Goal: Task Accomplishment & Management: Use online tool/utility

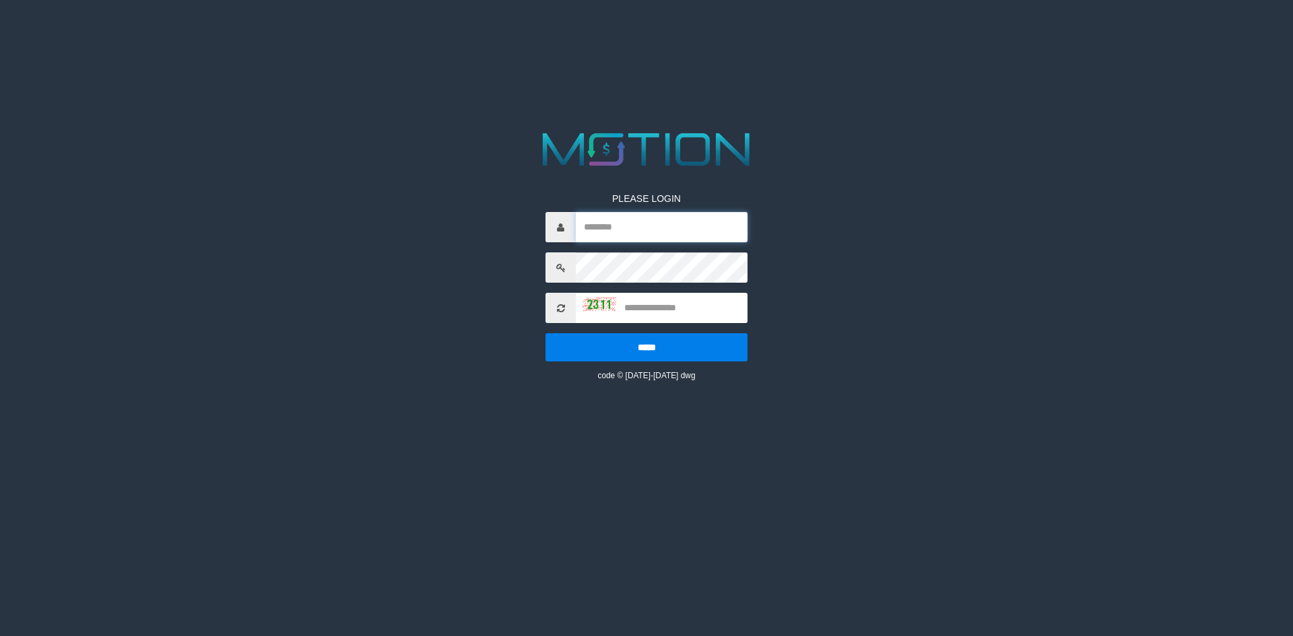
click at [622, 227] on input "text" at bounding box center [662, 227] width 172 height 30
type input "*********"
click at [627, 284] on div "PLEASE LOGIN ********* ***** code © 2012-2018 dwg" at bounding box center [646, 277] width 222 height 210
type input "****"
click at [545, 333] on input "*****" at bounding box center [646, 347] width 202 height 28
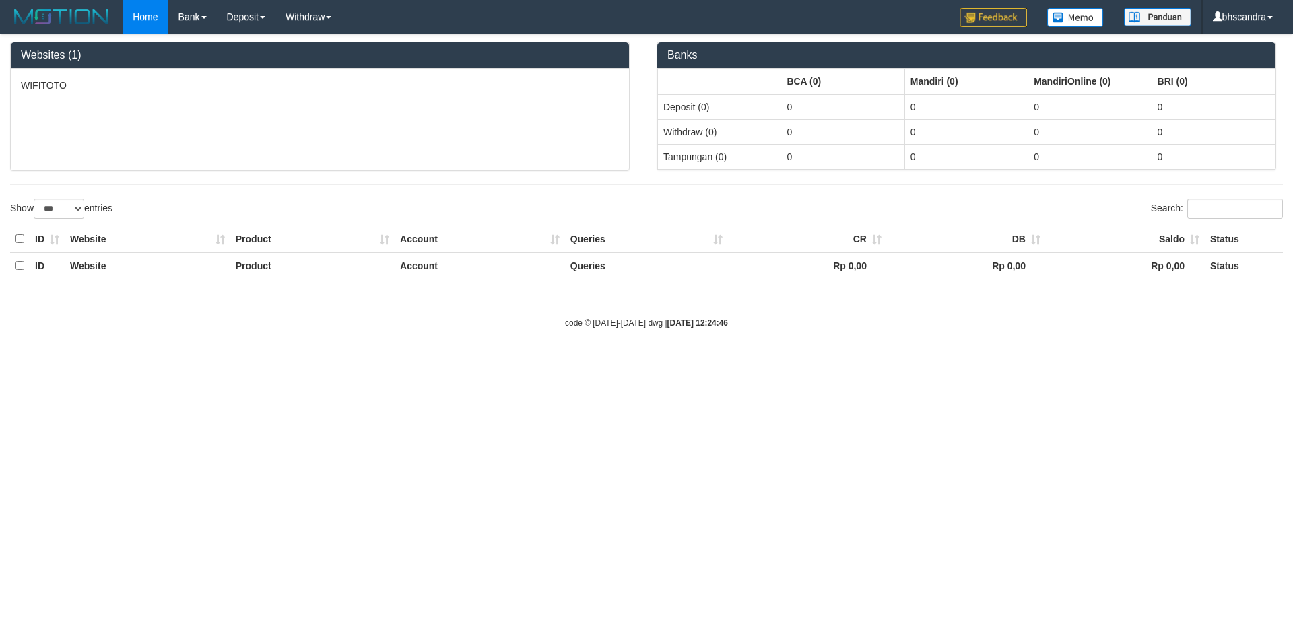
select select "***"
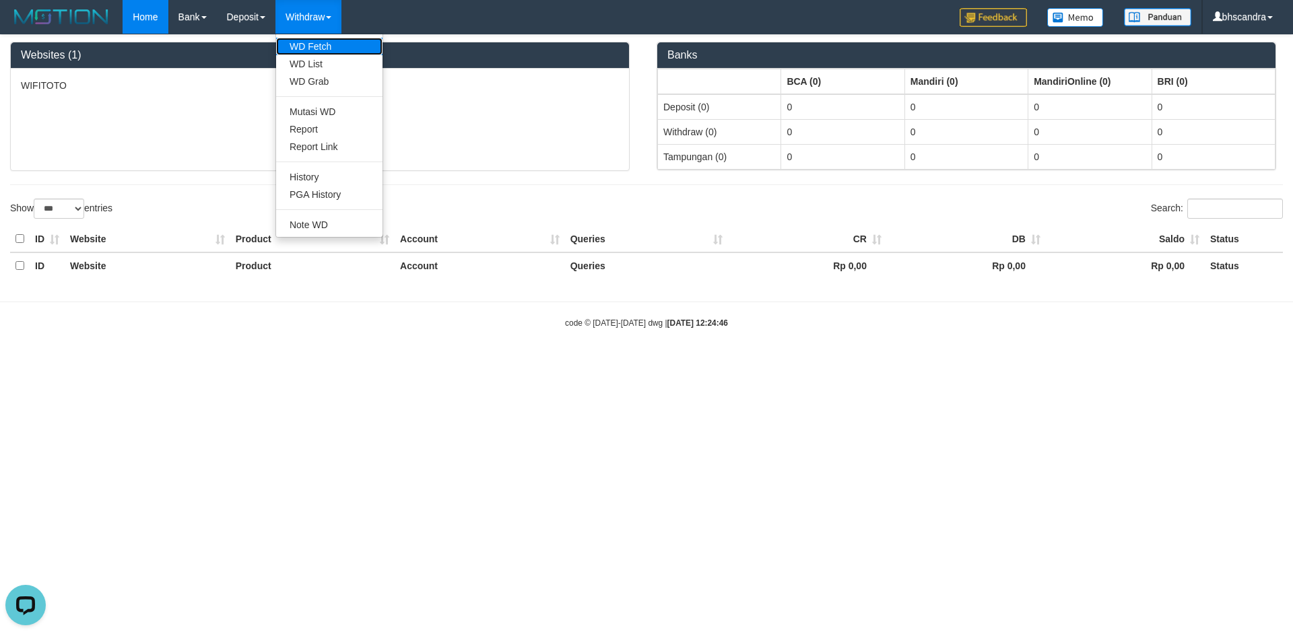
click at [325, 50] on link "WD Fetch" at bounding box center [329, 47] width 106 height 18
click at [331, 64] on link "WD List" at bounding box center [329, 64] width 106 height 18
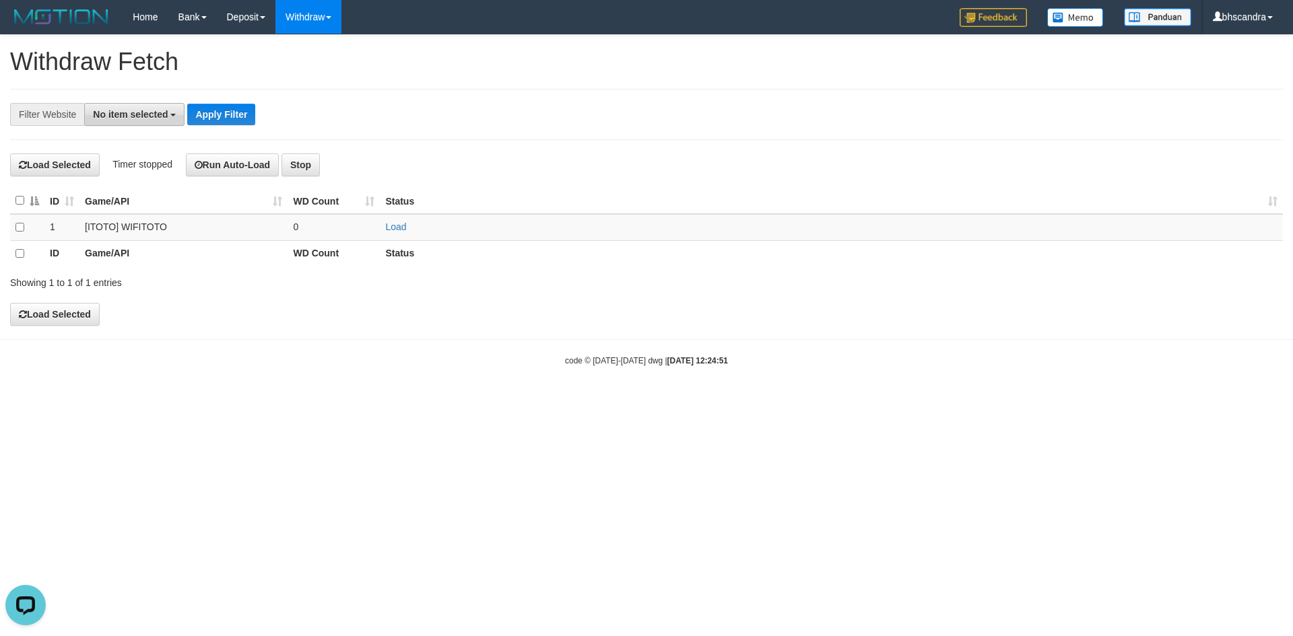
drag, startPoint x: 153, startPoint y: 111, endPoint x: 160, endPoint y: 104, distance: 9.5
click at [151, 111] on span "No item selected" at bounding box center [130, 114] width 75 height 11
click at [162, 188] on b "SELECT GAME" at bounding box center [141, 185] width 68 height 11
select select "****"
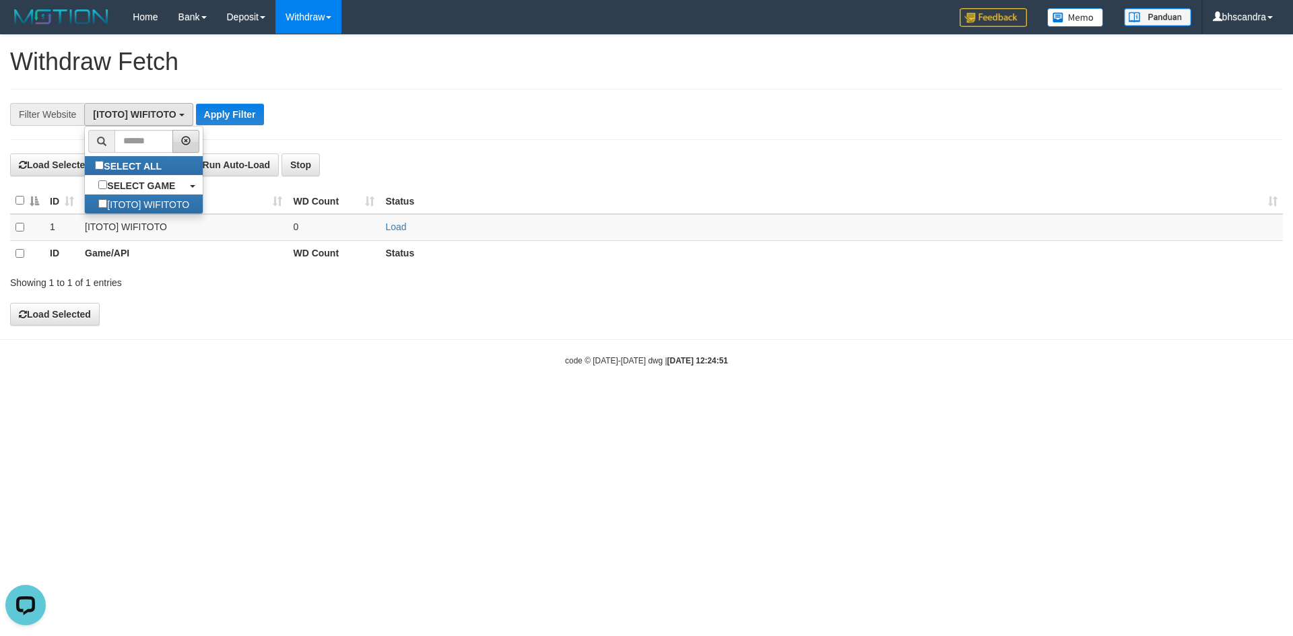
scroll to position [12, 0]
click at [218, 116] on button "Apply Filter" at bounding box center [230, 115] width 68 height 22
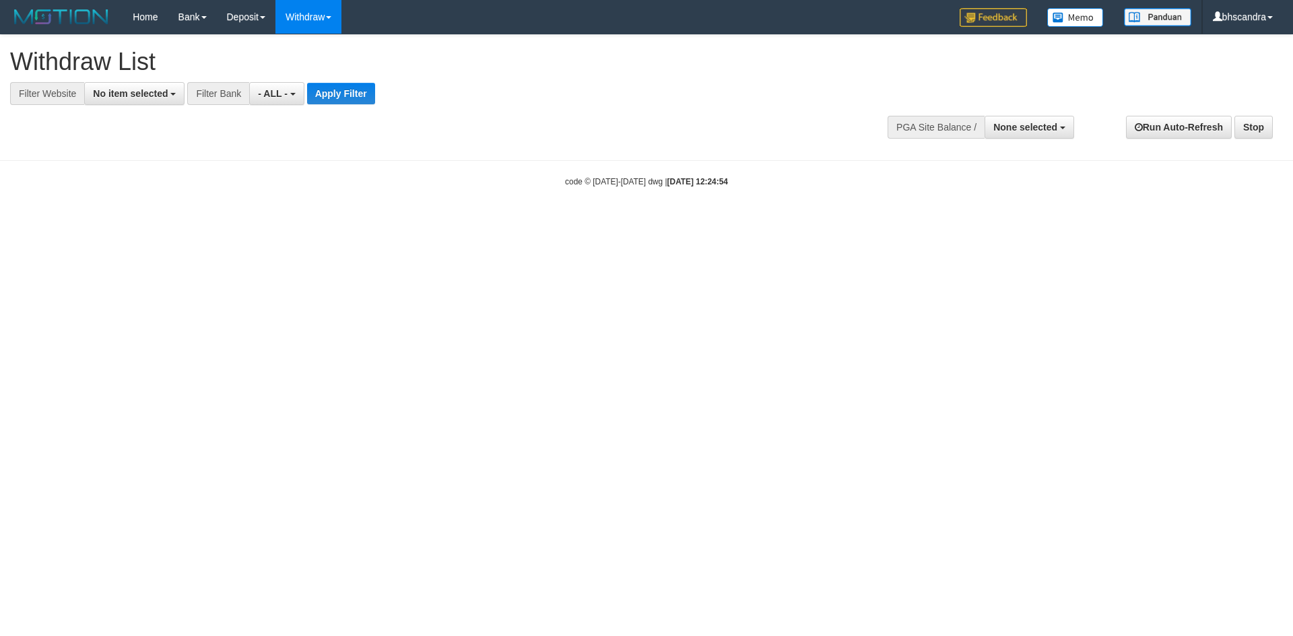
select select
click at [161, 98] on span "No item selected" at bounding box center [130, 93] width 75 height 11
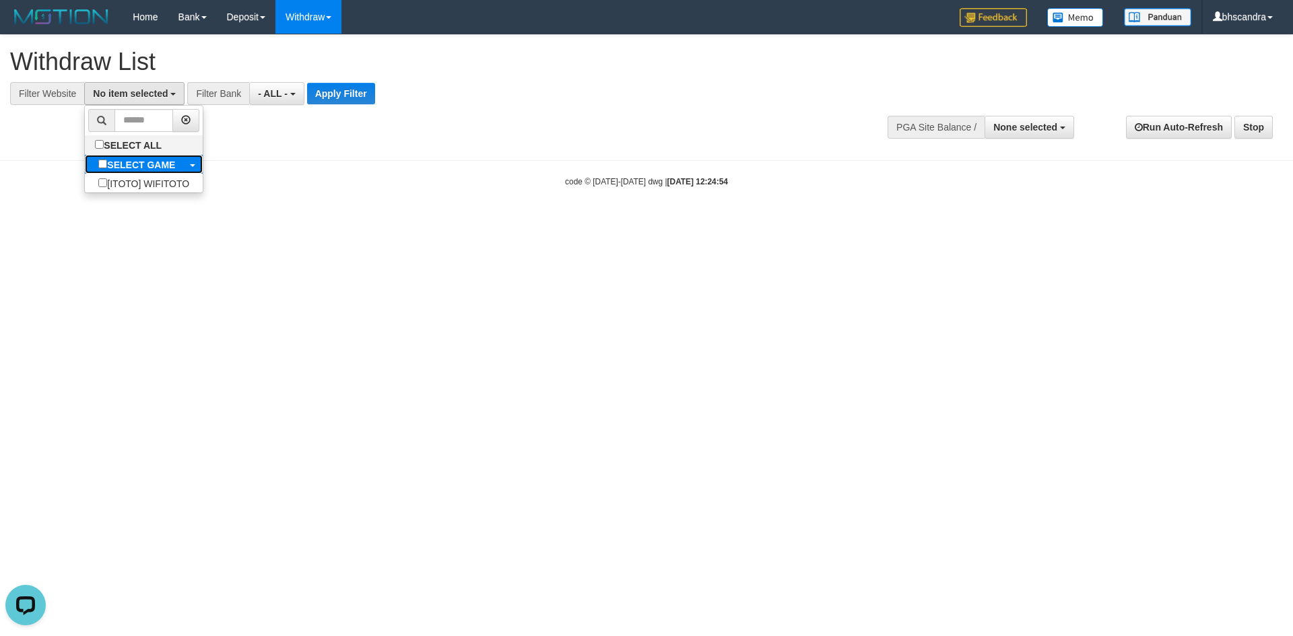
click at [162, 160] on b "SELECT GAME" at bounding box center [141, 165] width 68 height 11
select select "****"
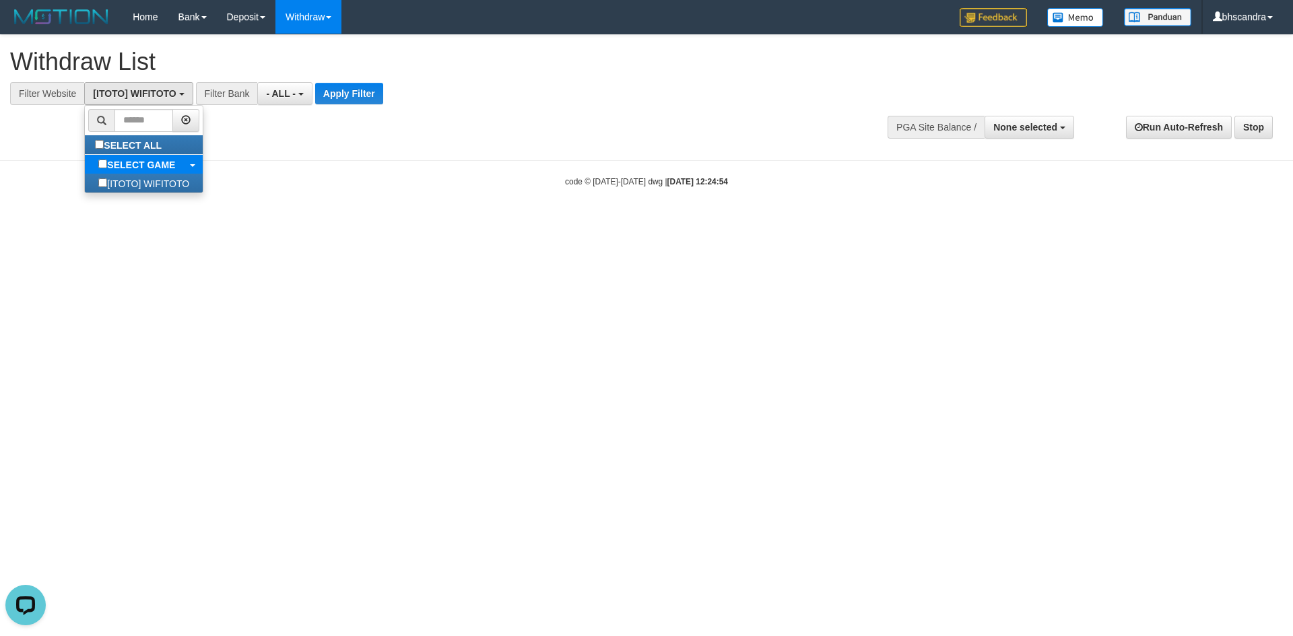
scroll to position [12, 0]
click at [278, 94] on span "- ALL -" at bounding box center [281, 93] width 30 height 11
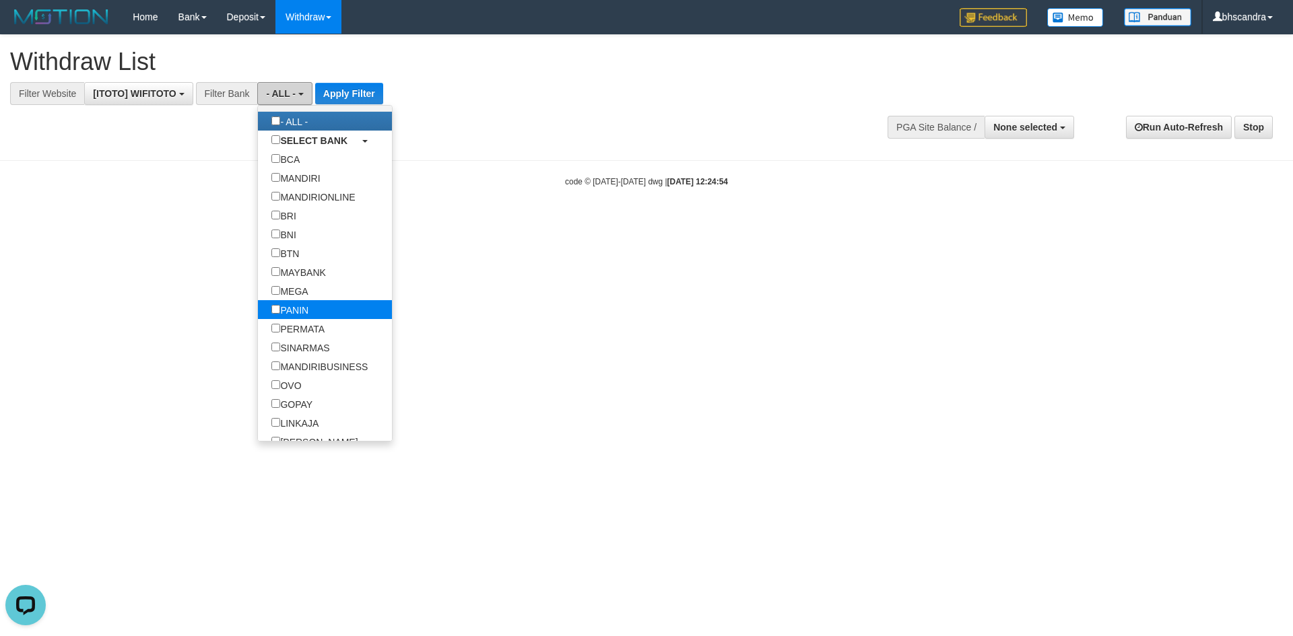
scroll to position [67, 0]
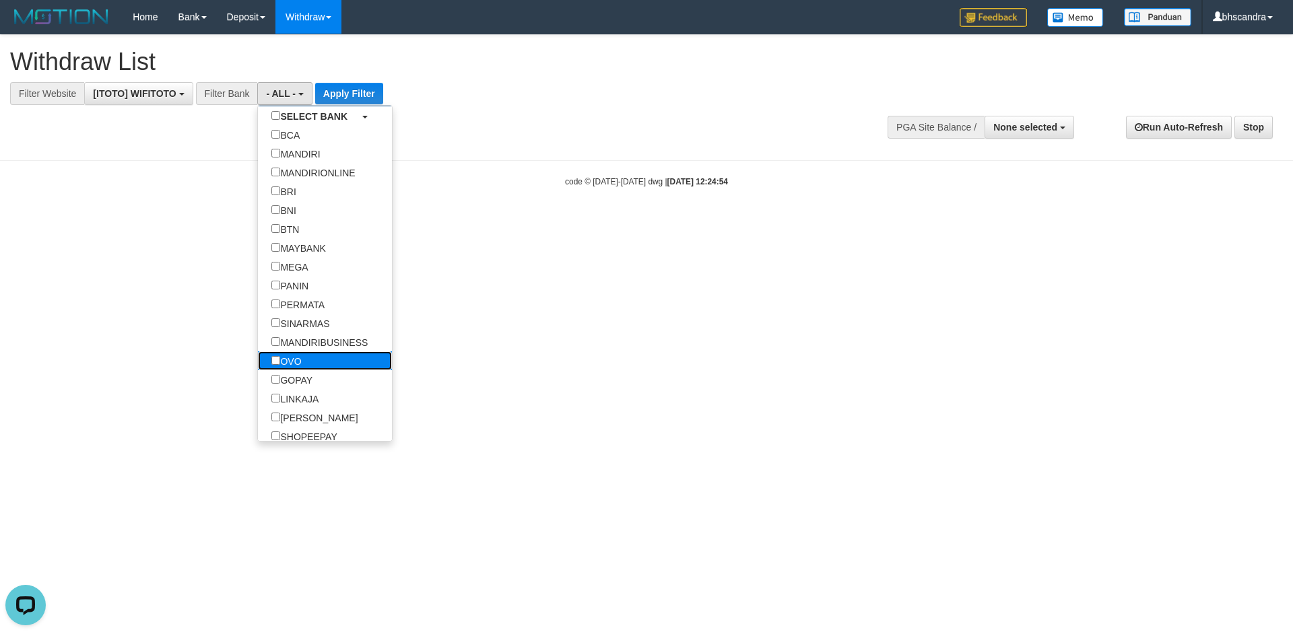
click at [318, 365] on link "OVO" at bounding box center [325, 360] width 134 height 19
click at [309, 387] on label "GOPAY" at bounding box center [292, 379] width 68 height 19
click at [298, 357] on label "OVO" at bounding box center [286, 360] width 57 height 19
select select "***"
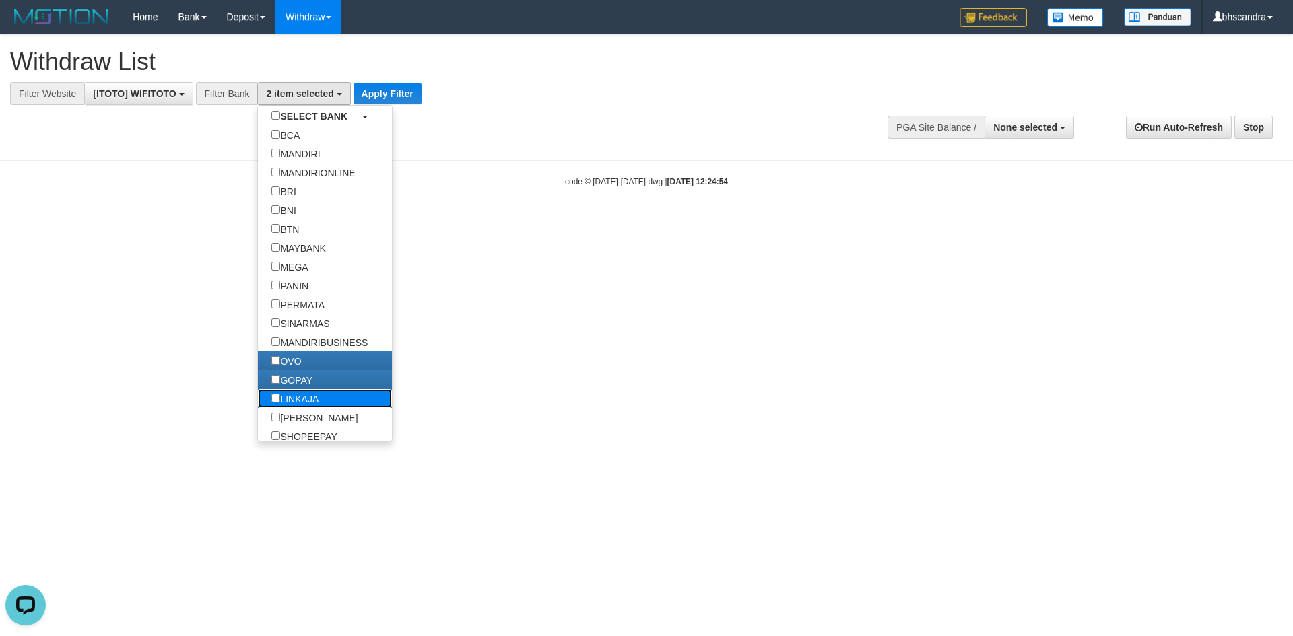
click at [291, 398] on label "LINKAJA" at bounding box center [295, 398] width 74 height 19
click at [277, 421] on label "[PERSON_NAME]" at bounding box center [314, 417] width 113 height 19
drag, startPoint x: 395, startPoint y: 99, endPoint x: 406, endPoint y: 98, distance: 10.9
click at [398, 98] on button "Apply Filter" at bounding box center [387, 94] width 68 height 22
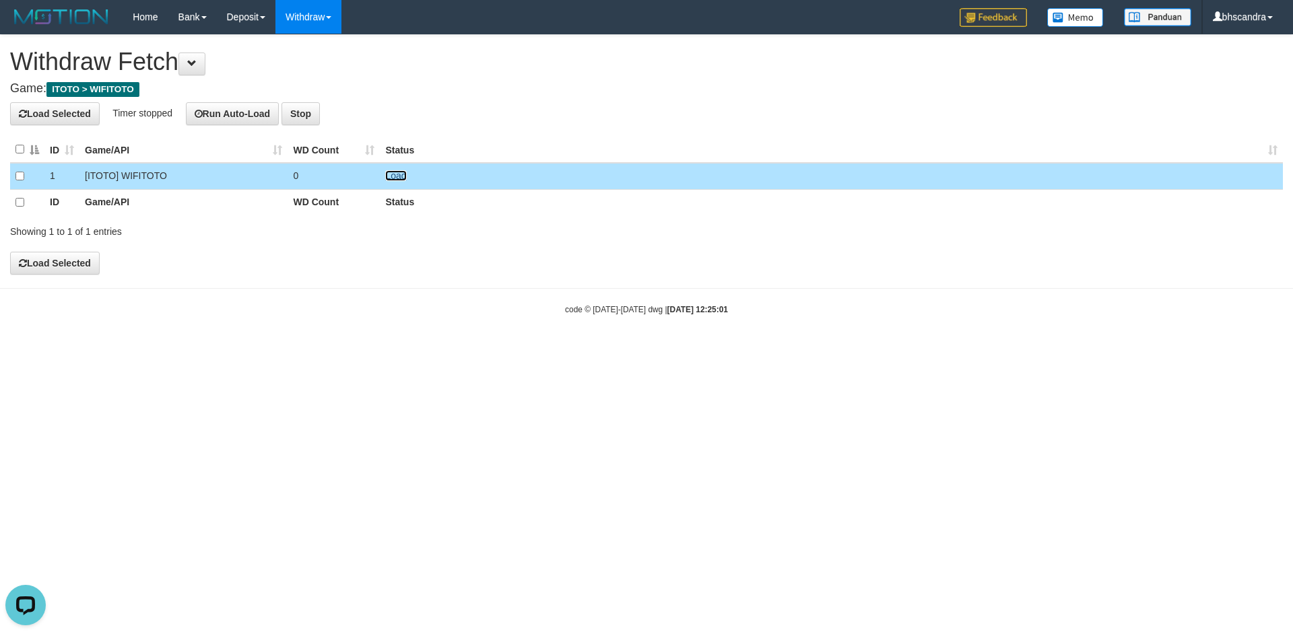
click at [392, 176] on link "Load" at bounding box center [395, 175] width 21 height 11
click at [241, 114] on button "Run Auto-Load" at bounding box center [233, 113] width 94 height 23
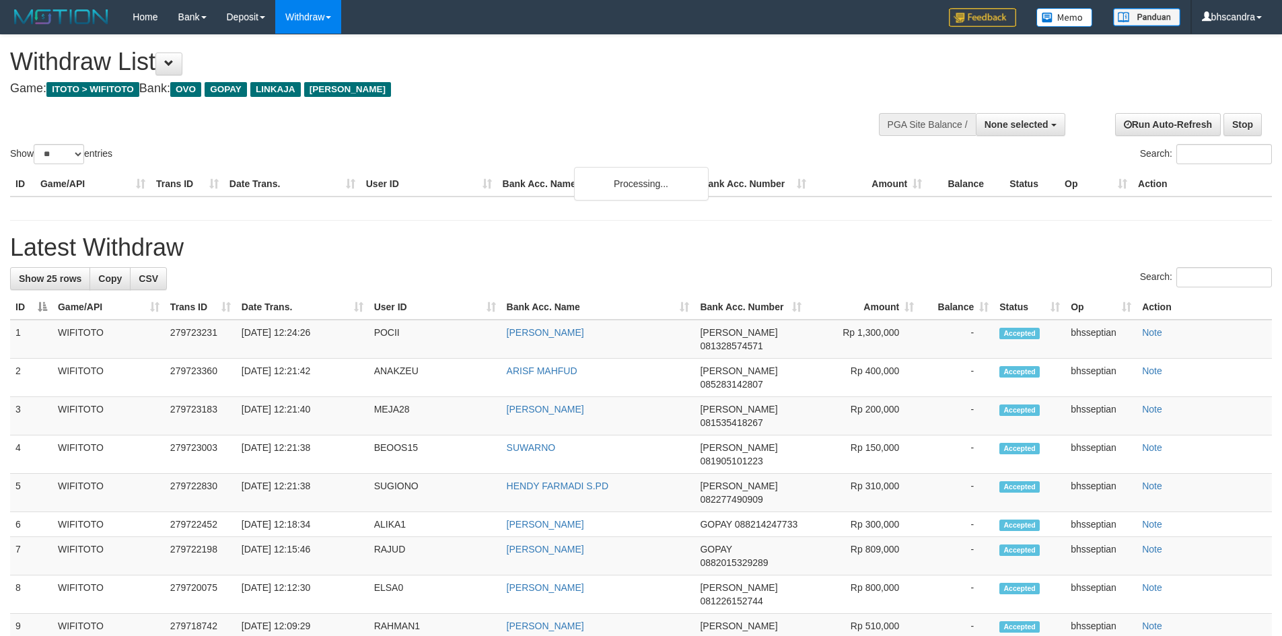
select select
select select "**"
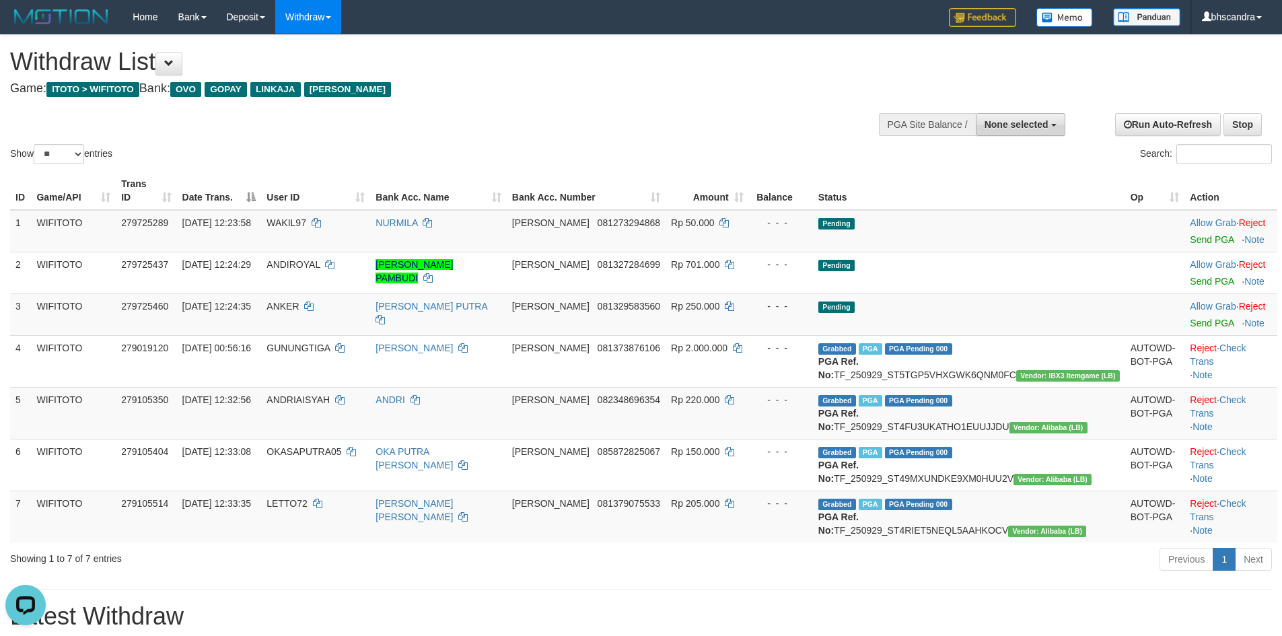
click at [1029, 127] on span "None selected" at bounding box center [1017, 124] width 64 height 11
click at [1008, 193] on label "[ITOTO] WIFITOTO" at bounding box center [1003, 193] width 123 height 18
select select "****"
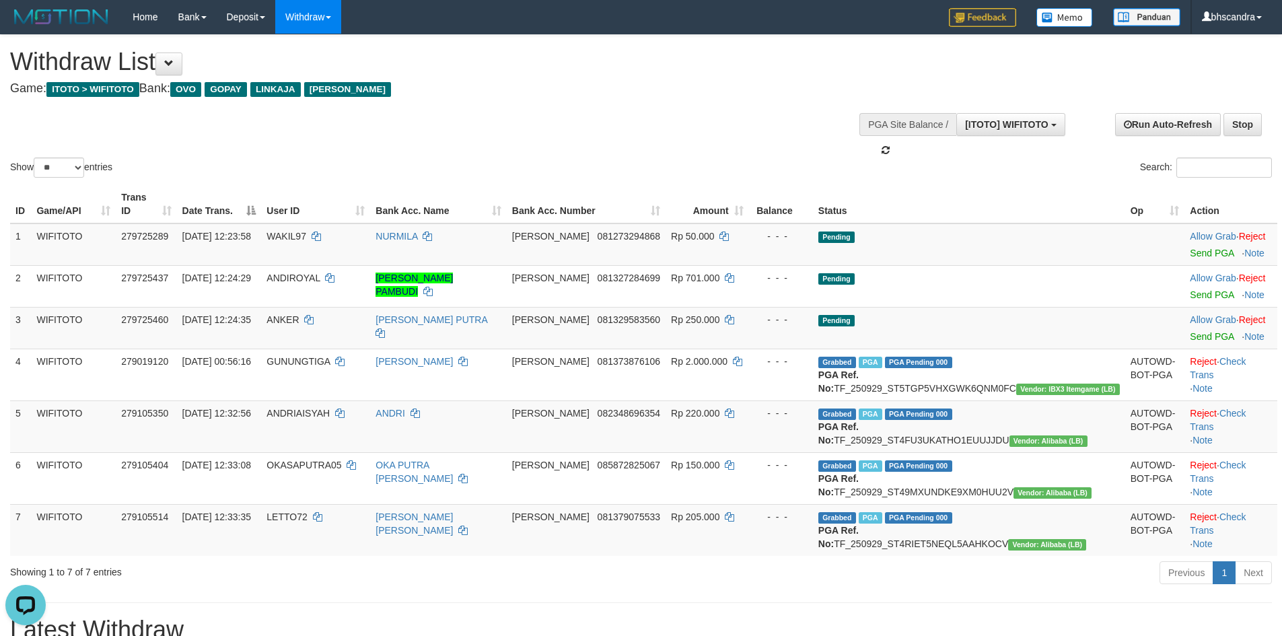
scroll to position [12, 0]
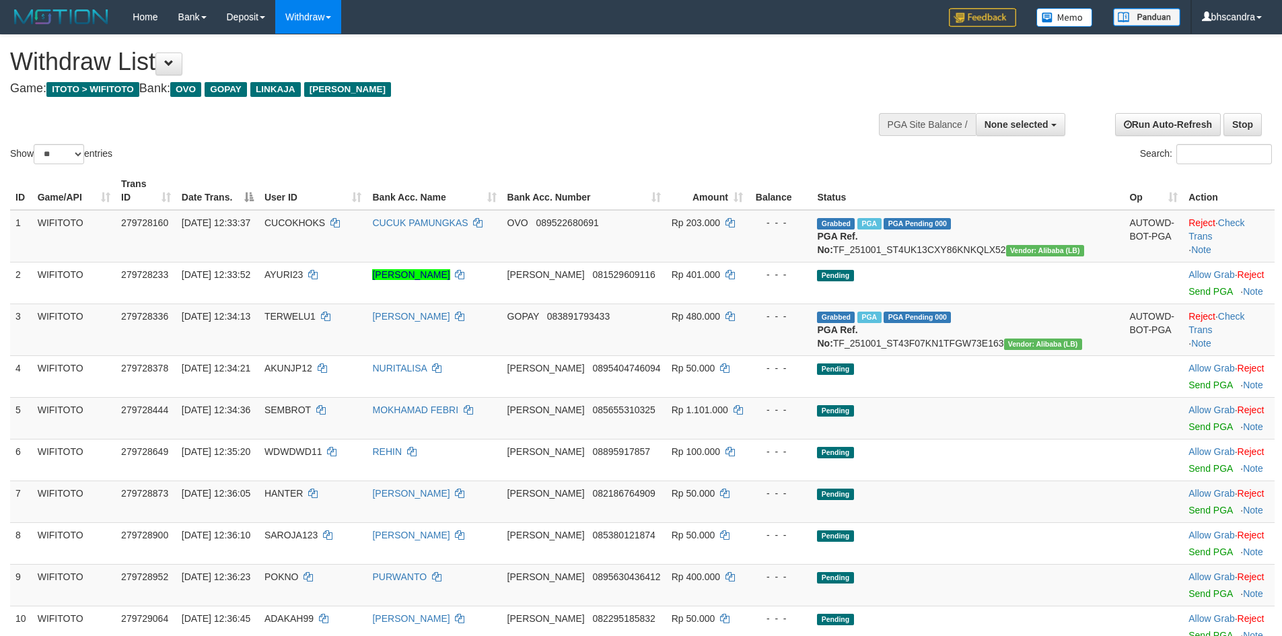
select select
select select "**"
click at [180, 69] on button at bounding box center [169, 64] width 27 height 23
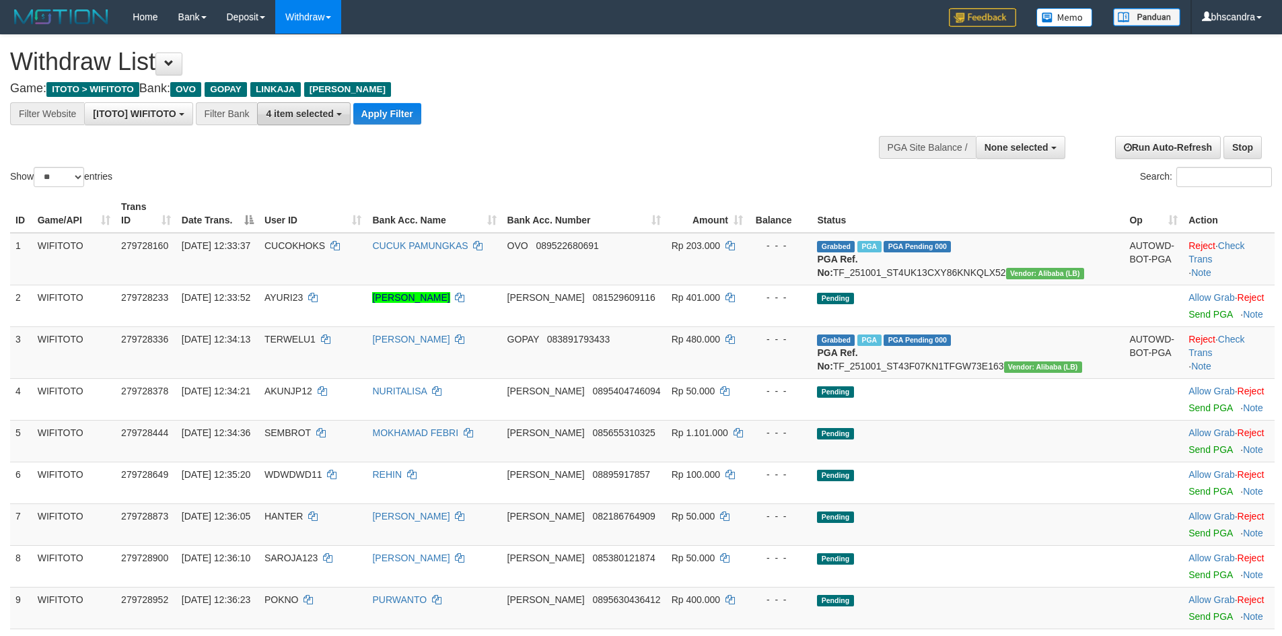
click at [324, 124] on button "4 item selected" at bounding box center [303, 113] width 93 height 23
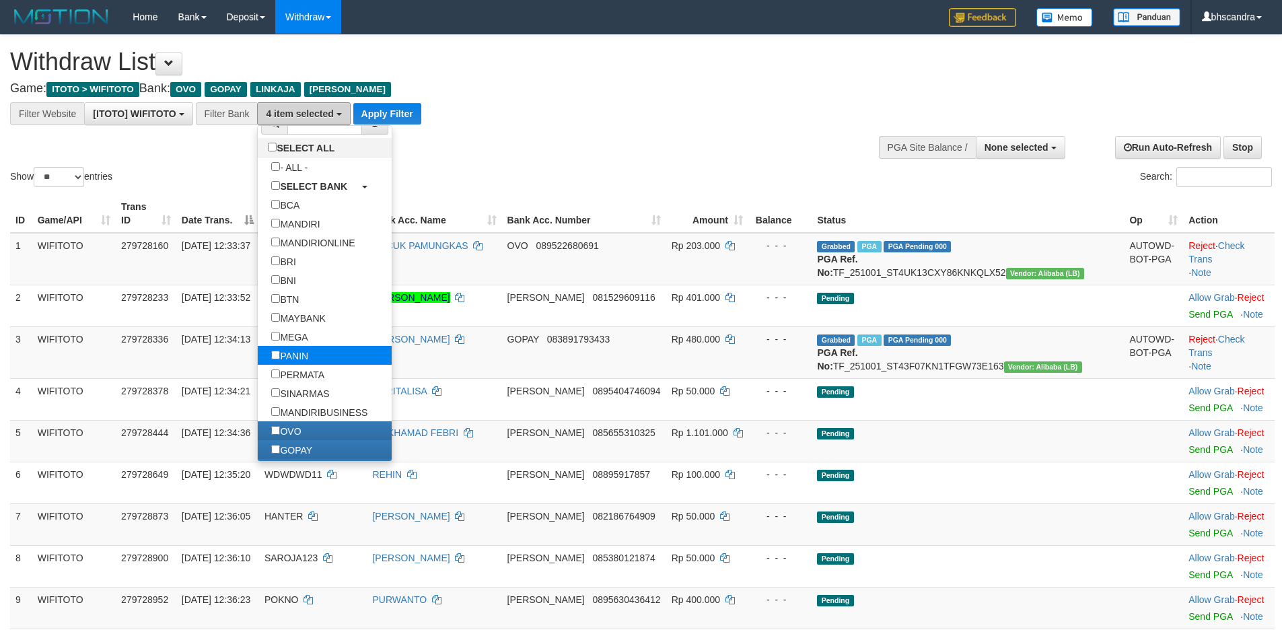
scroll to position [67, 0]
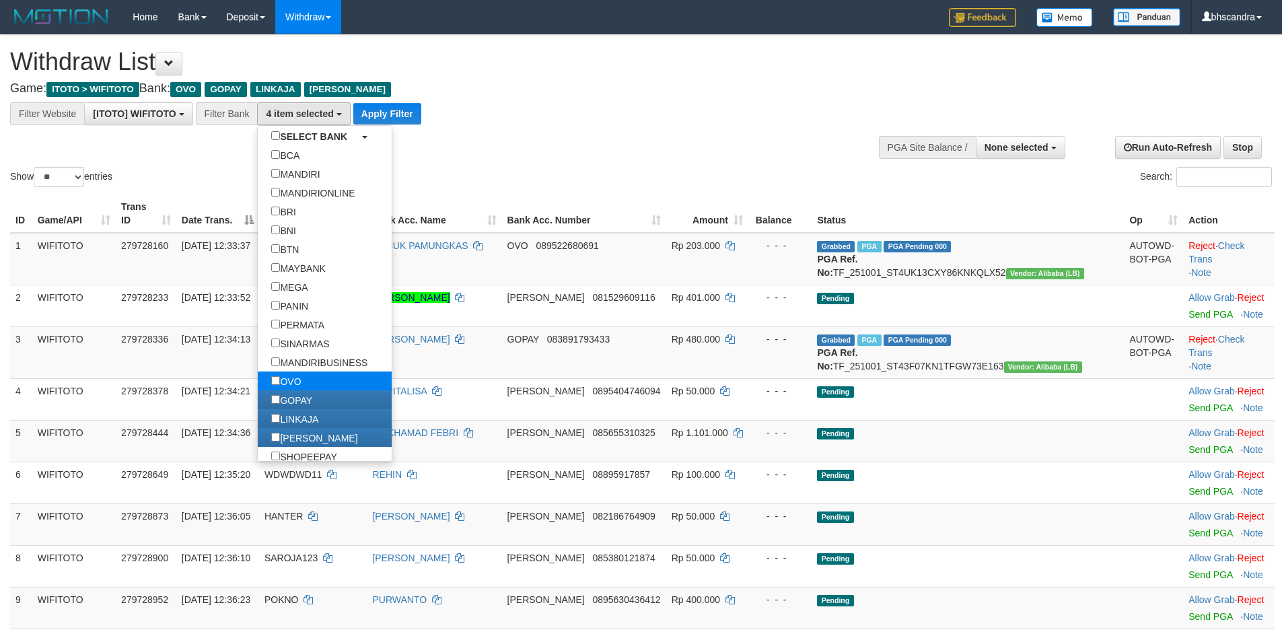
click at [318, 388] on link "OVO" at bounding box center [325, 381] width 134 height 19
click at [319, 399] on label "GOPAY" at bounding box center [292, 399] width 68 height 19
click at [314, 384] on label "OVO" at bounding box center [286, 381] width 57 height 19
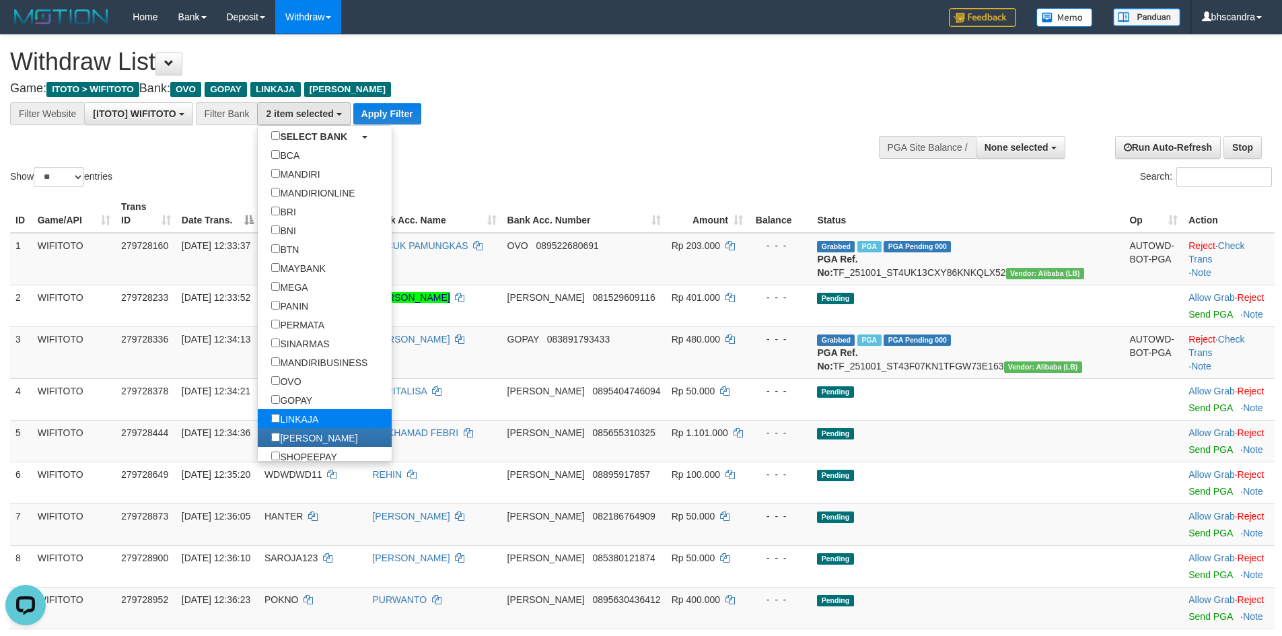
click at [315, 416] on label "LINKAJA" at bounding box center [295, 418] width 74 height 19
select select "****"
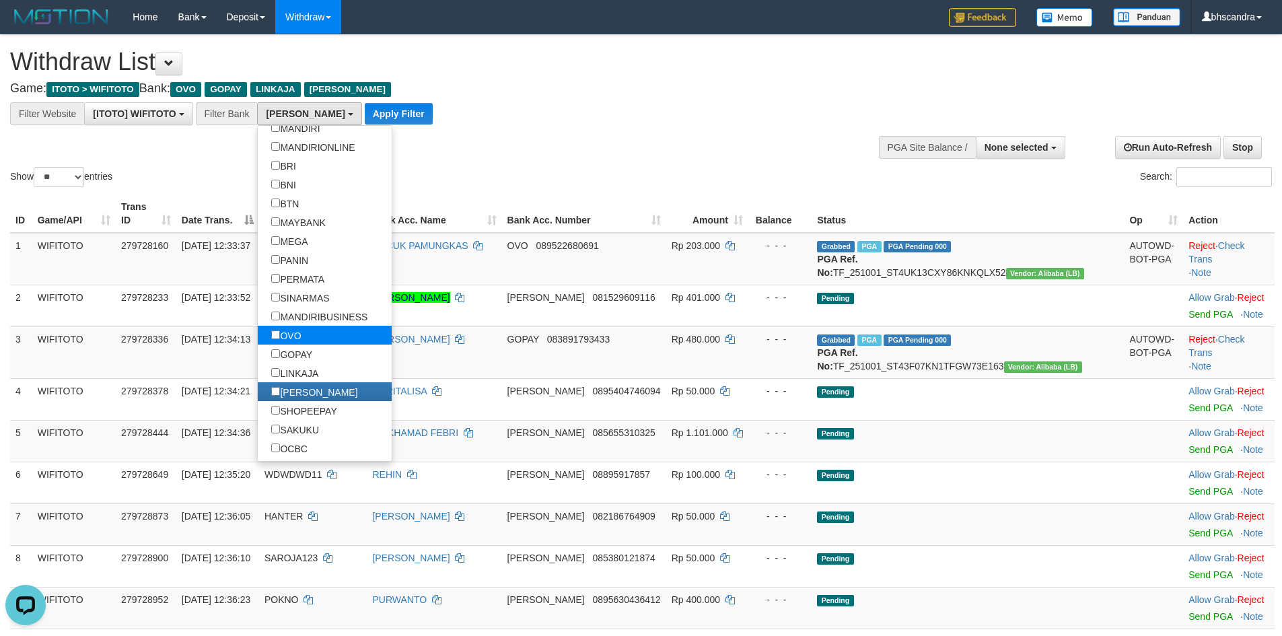
scroll to position [135, 0]
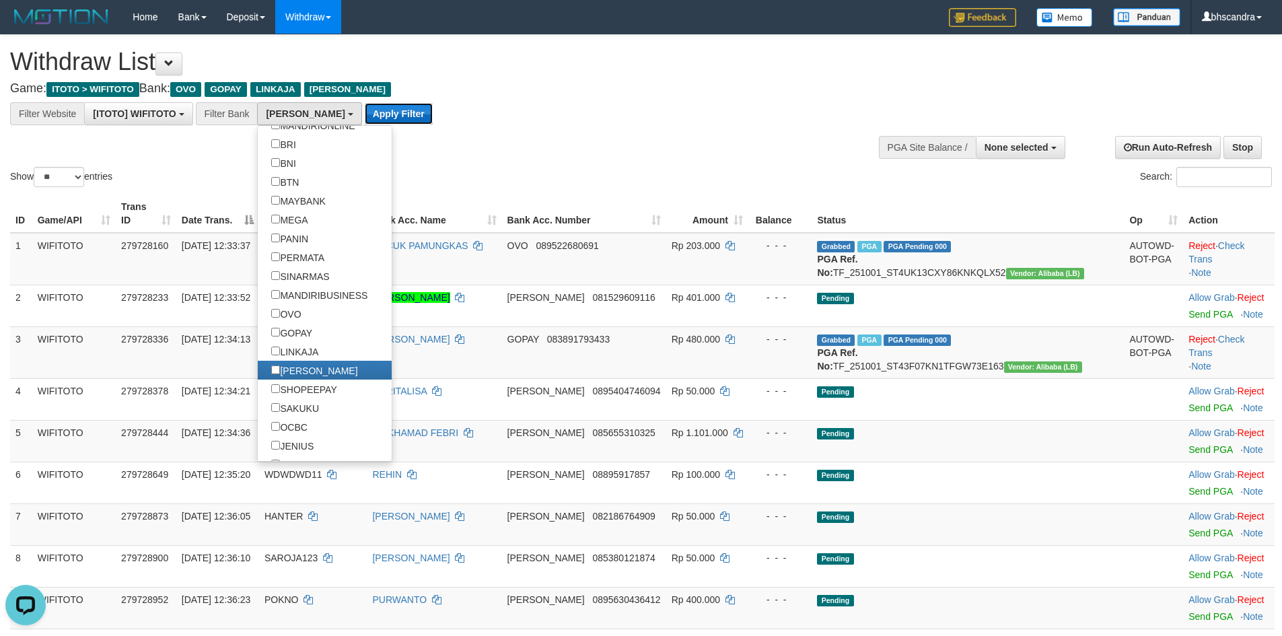
click at [365, 116] on button "Apply Filter" at bounding box center [399, 114] width 68 height 22
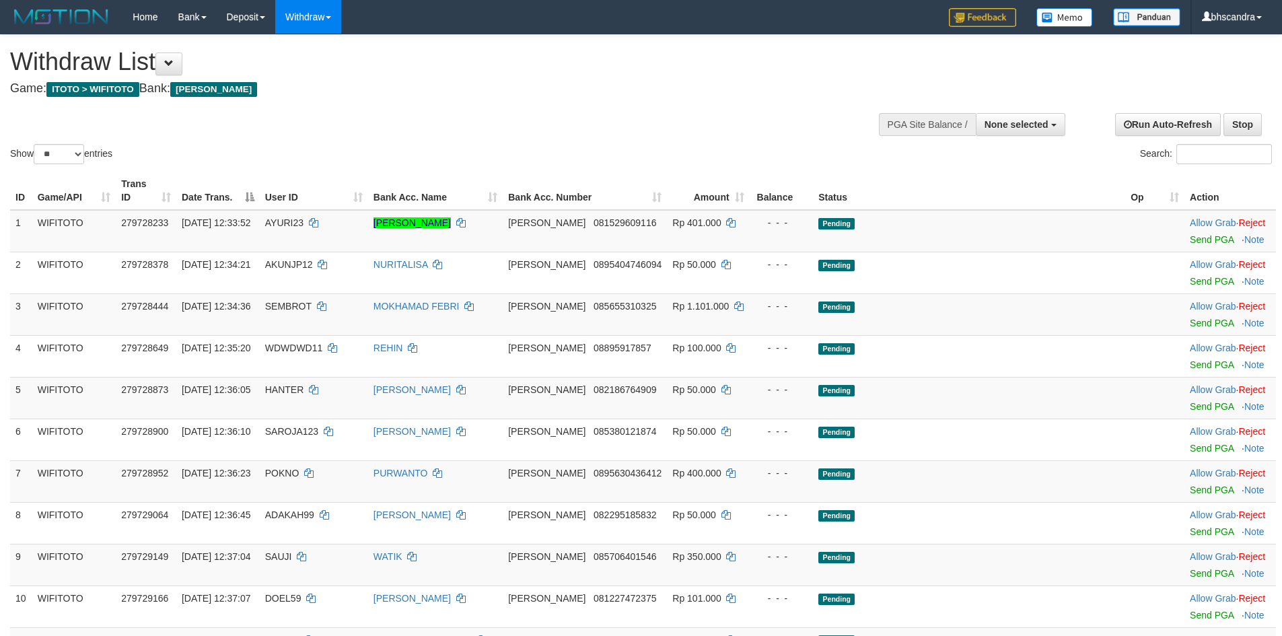
select select
select select "**"
click at [304, 217] on span "AYURI23" at bounding box center [284, 222] width 38 height 11
copy td "AYURI23"
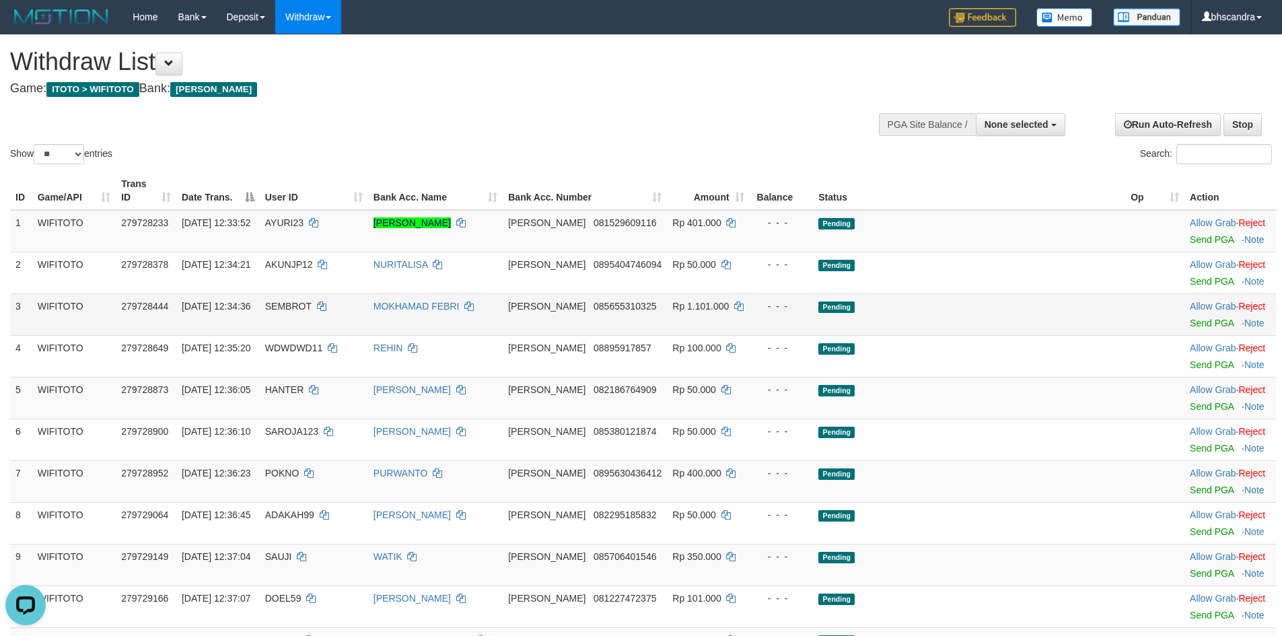
click at [312, 301] on span "SEMBROT" at bounding box center [288, 306] width 46 height 11
copy td "SEMBROT"
click at [1126, 377] on td at bounding box center [1155, 398] width 59 height 42
click at [1190, 318] on link "Send PGA" at bounding box center [1212, 323] width 44 height 11
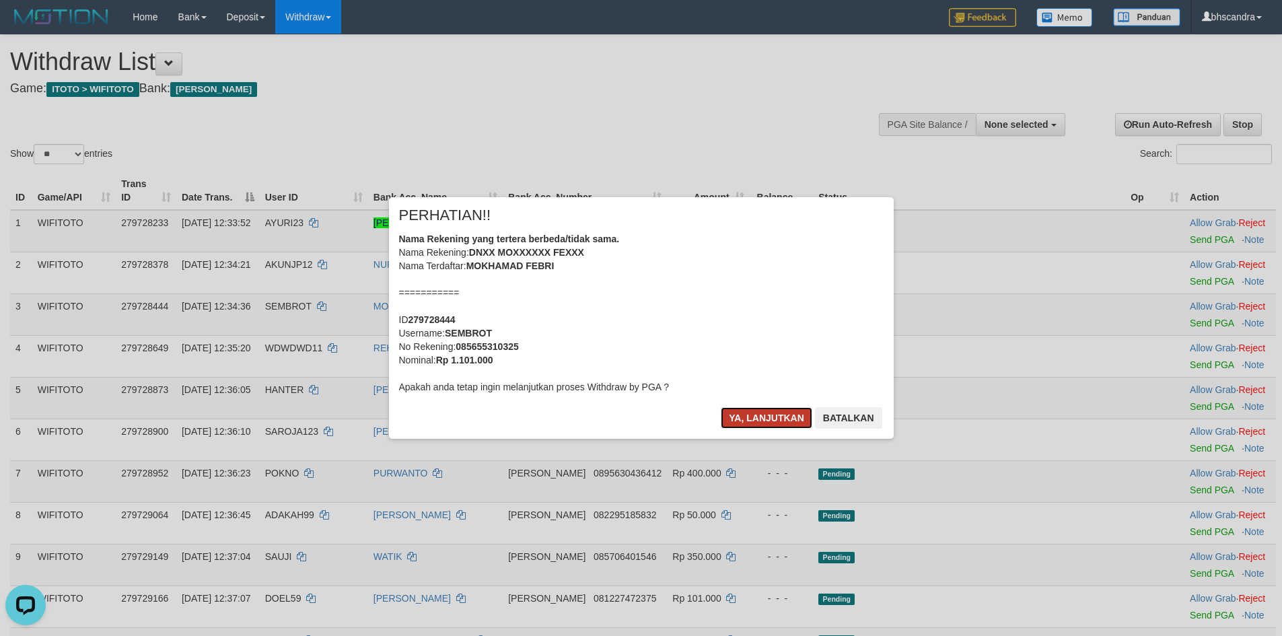
click at [752, 417] on button "Ya, lanjutkan" at bounding box center [767, 418] width 92 height 22
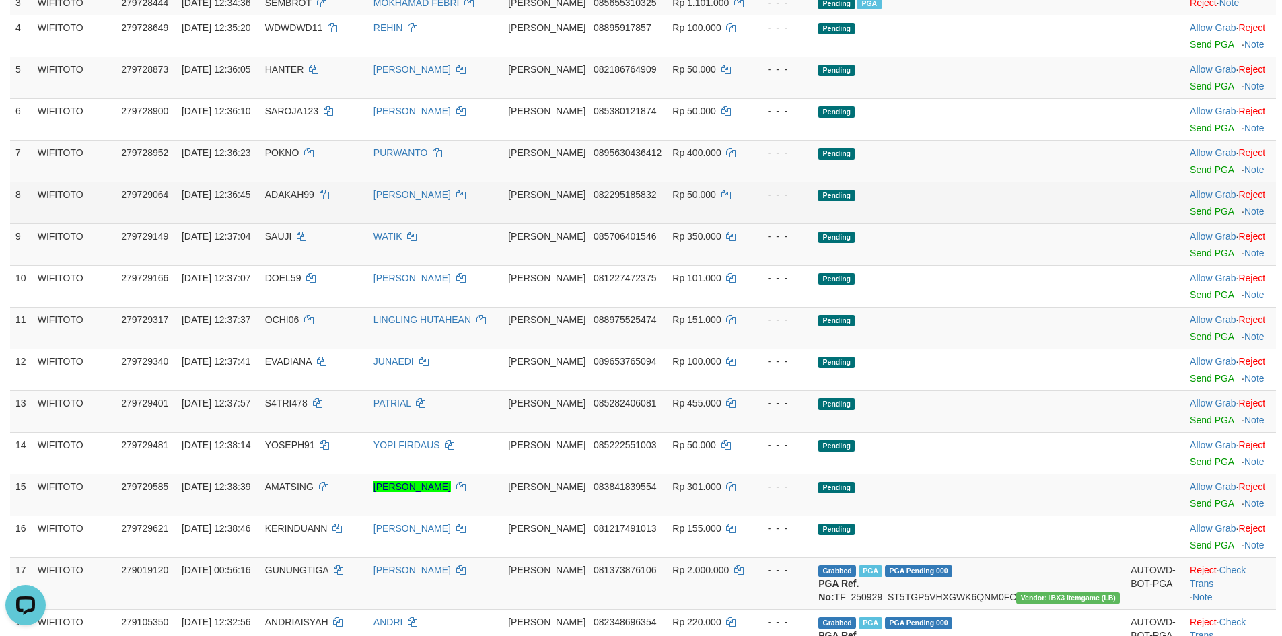
scroll to position [337, 0]
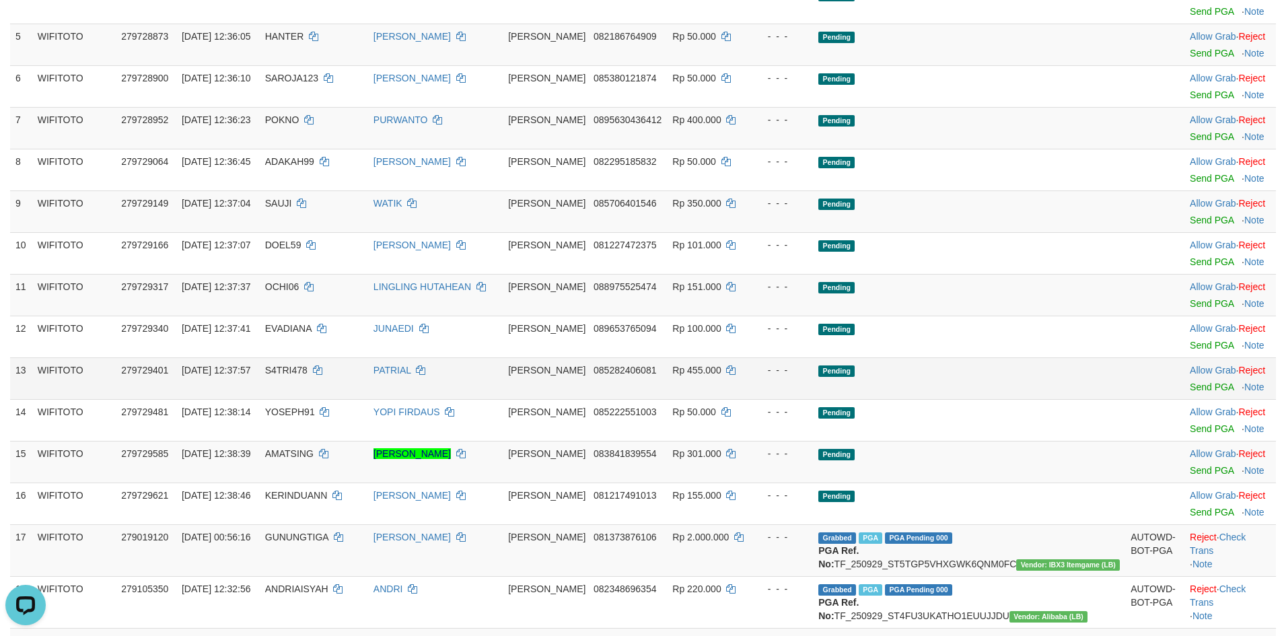
click at [503, 365] on td "PATRIAL" at bounding box center [435, 378] width 135 height 42
click at [1190, 382] on link "Send PGA" at bounding box center [1212, 387] width 44 height 11
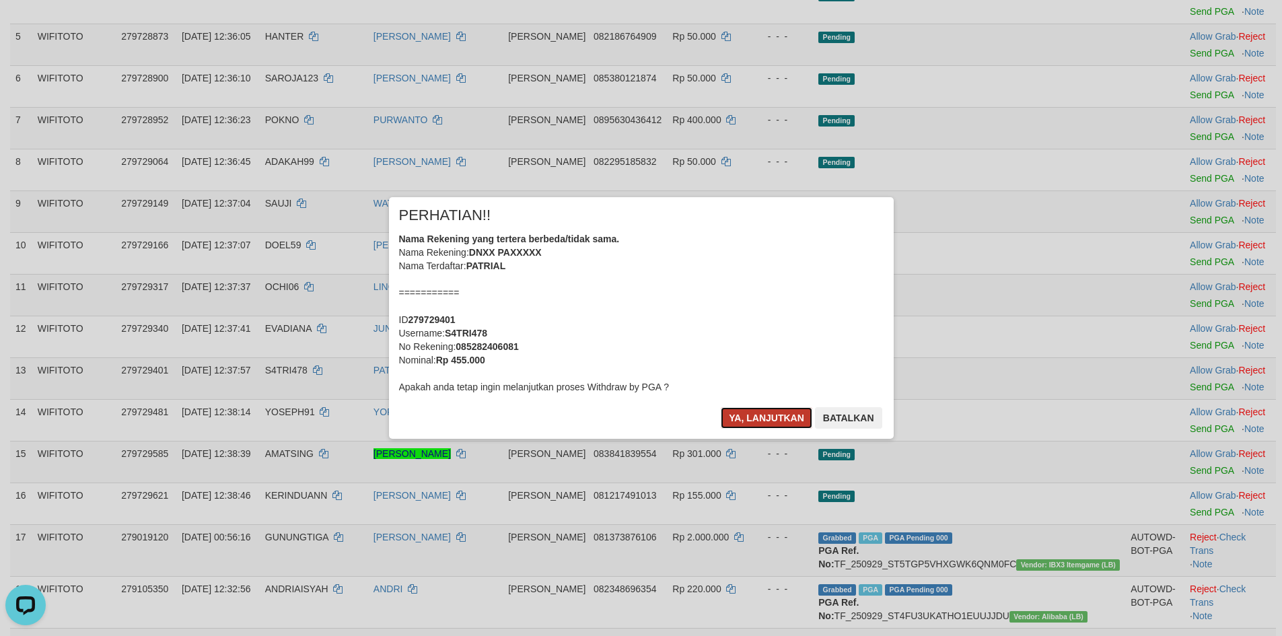
click at [764, 423] on button "Ya, lanjutkan" at bounding box center [767, 418] width 92 height 22
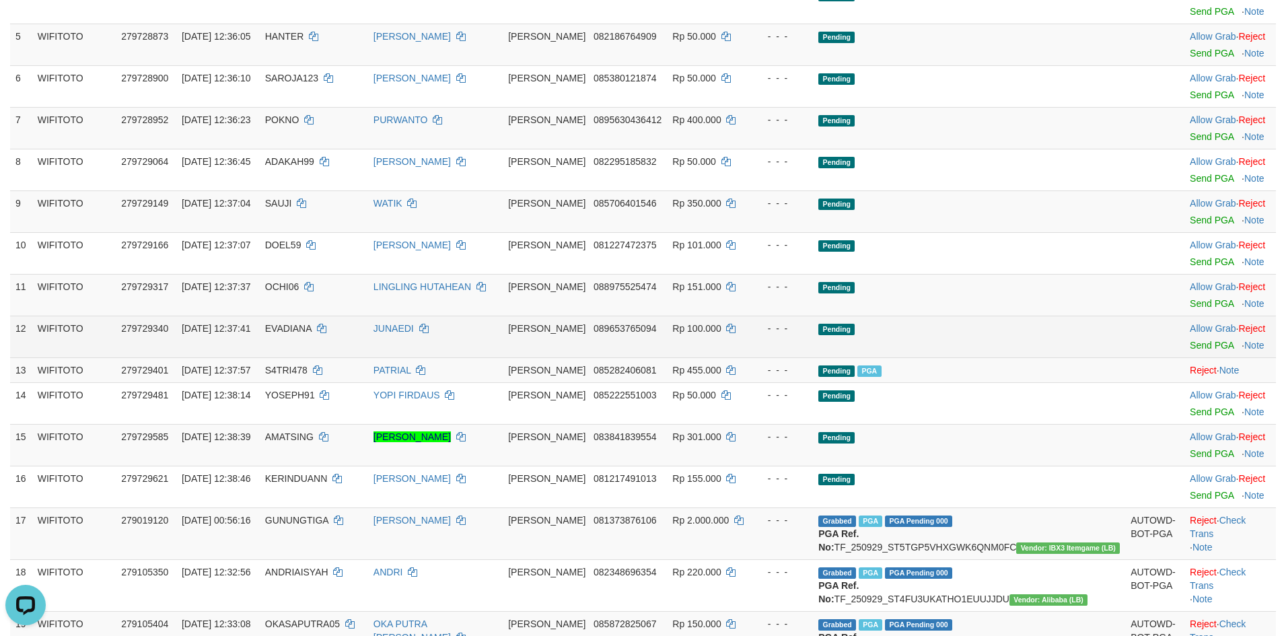
click at [814, 326] on td "- - -" at bounding box center [782, 337] width 64 height 42
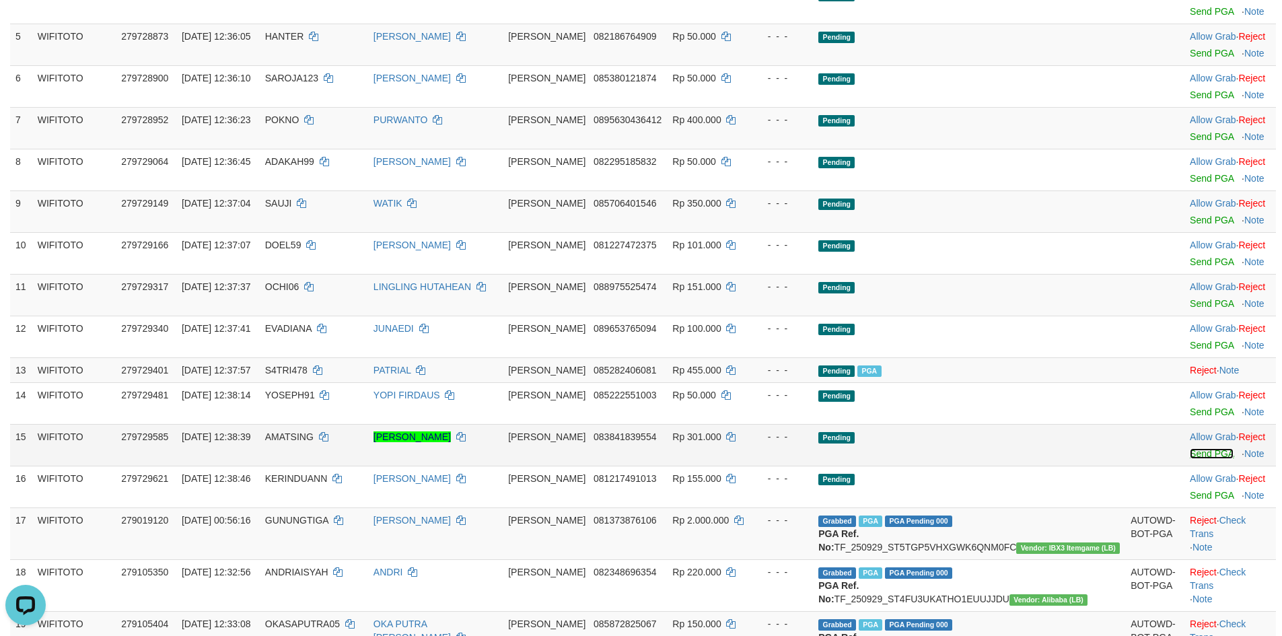
click at [1195, 448] on link "Send PGA" at bounding box center [1212, 453] width 44 height 11
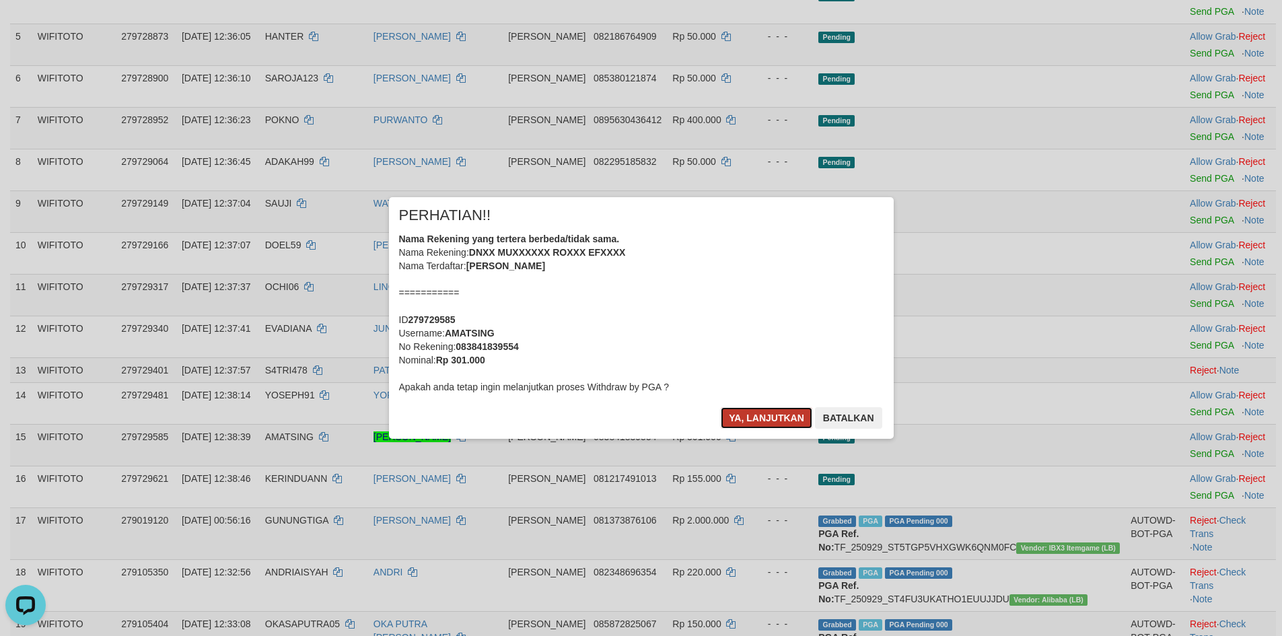
click at [774, 417] on button "Ya, lanjutkan" at bounding box center [767, 418] width 92 height 22
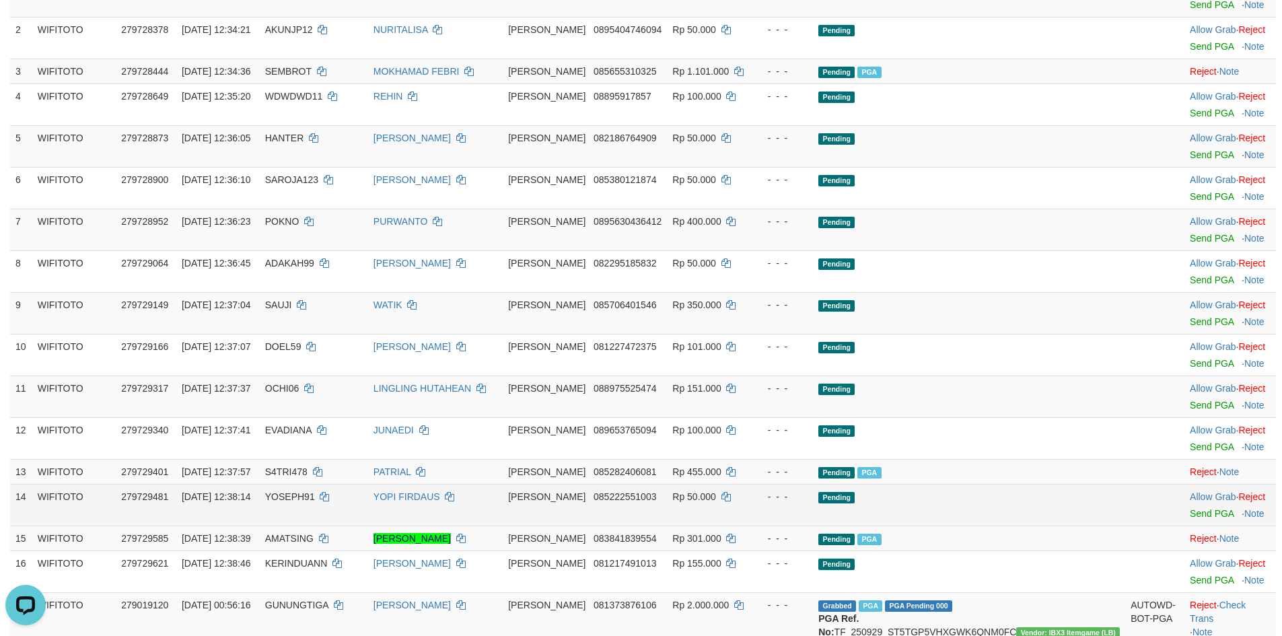
scroll to position [202, 0]
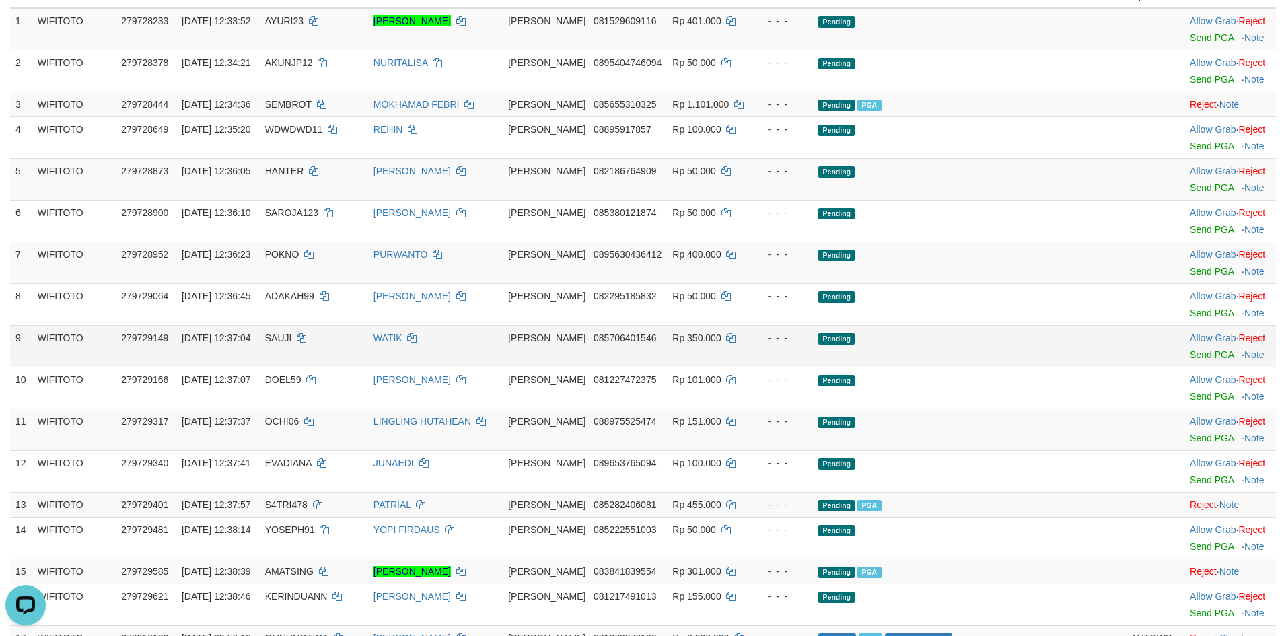
click at [292, 333] on span "SAUJI" at bounding box center [278, 338] width 27 height 11
copy td "SAUJI"
click at [1190, 349] on link "Send PGA" at bounding box center [1212, 354] width 44 height 11
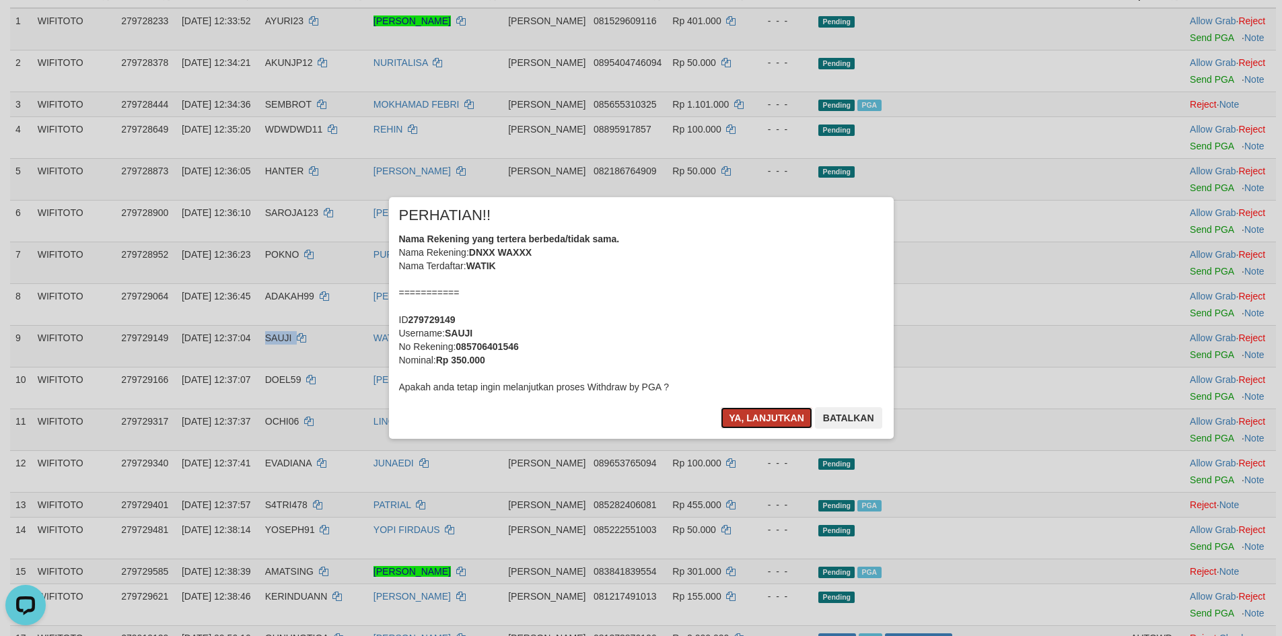
click at [779, 413] on button "Ya, lanjutkan" at bounding box center [767, 418] width 92 height 22
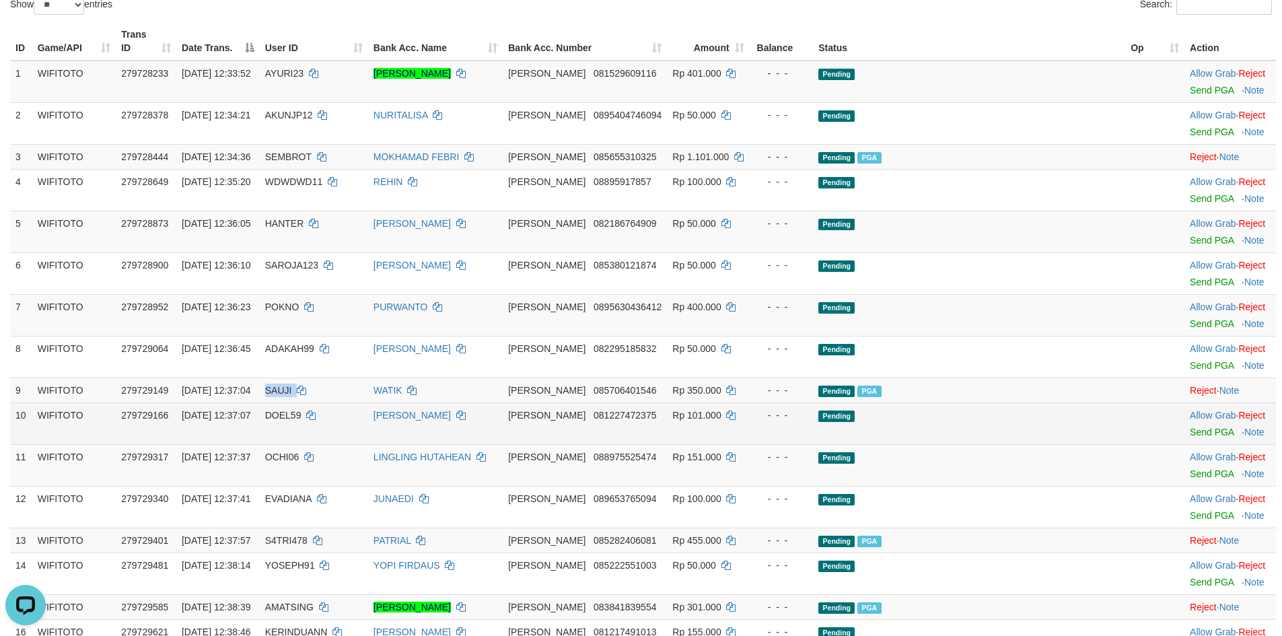
scroll to position [118, 0]
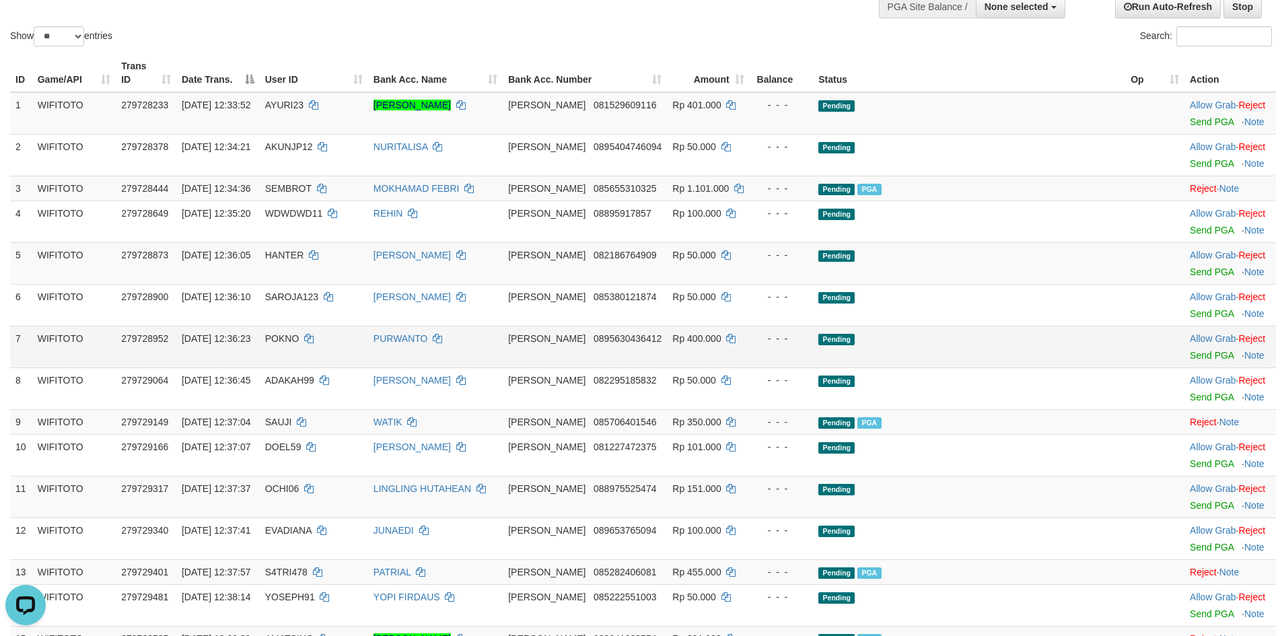
click at [324, 333] on td "POKNO" at bounding box center [314, 347] width 108 height 42
copy td "POKNO"
click at [1194, 350] on link "Send PGA" at bounding box center [1212, 355] width 44 height 11
click at [1190, 350] on link "Send PGA" at bounding box center [1212, 355] width 44 height 11
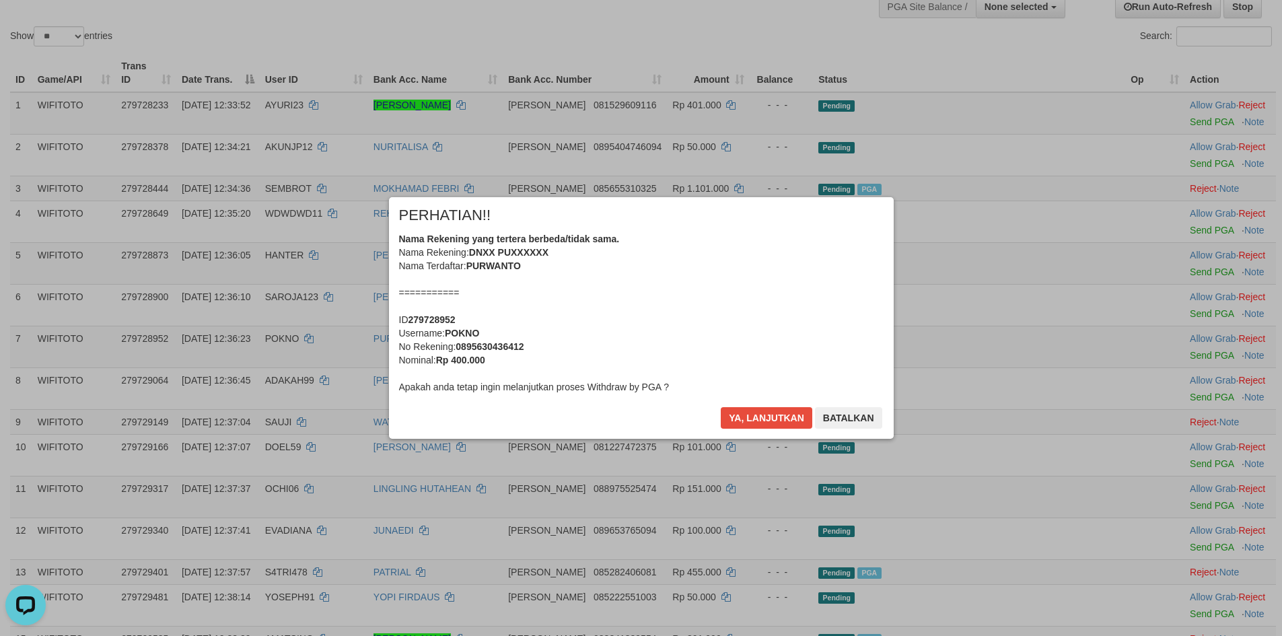
click at [757, 378] on div "Nama Rekening yang tertera berbeda/tidak sama. Nama Rekening: DNXX PUXXXXXX Nam…" at bounding box center [641, 313] width 485 height 162
click at [762, 419] on button "Ya, lanjutkan" at bounding box center [767, 418] width 92 height 22
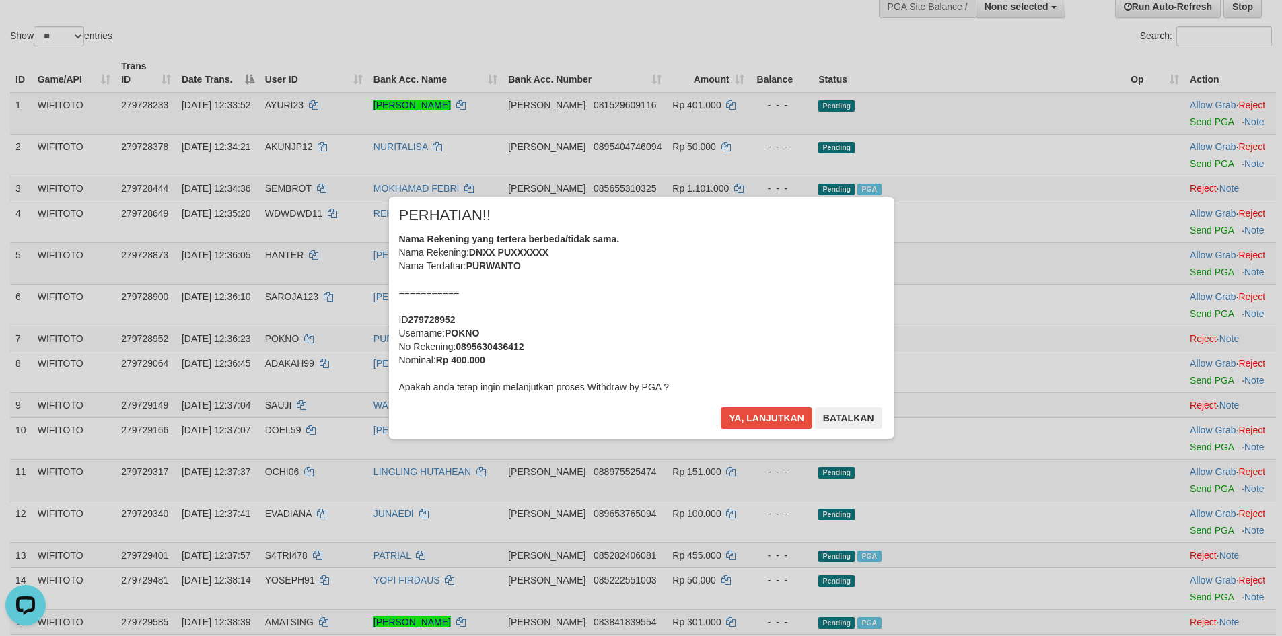
scroll to position [101, 0]
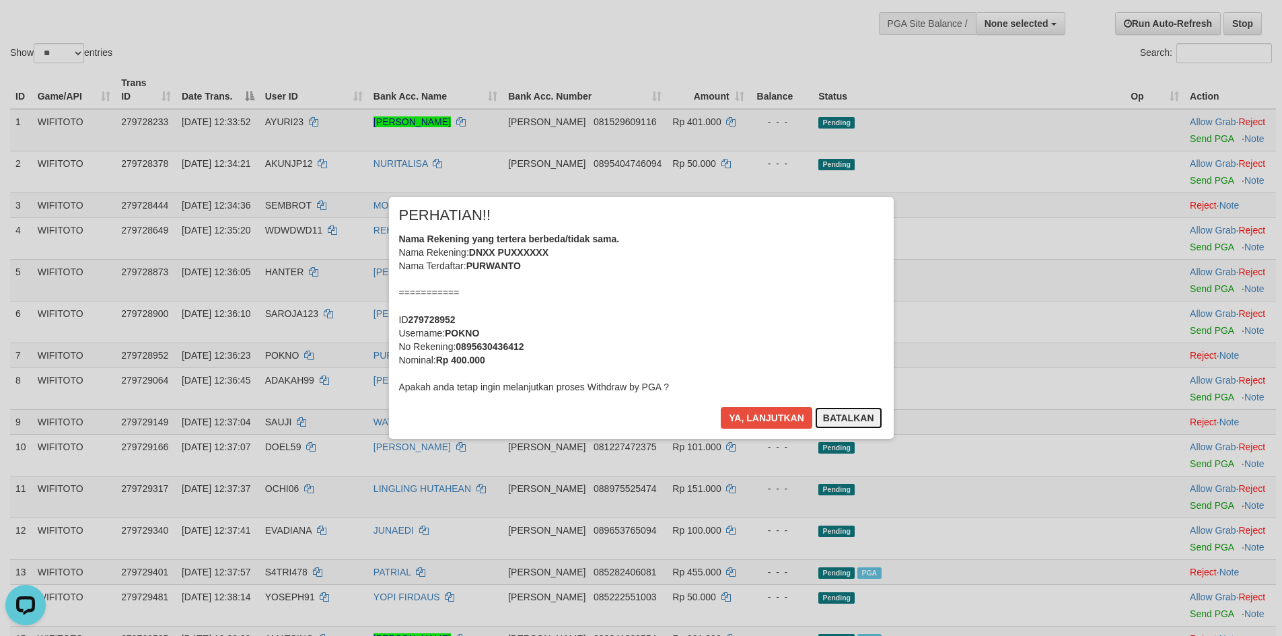
click at [846, 421] on button "Batalkan" at bounding box center [848, 418] width 67 height 22
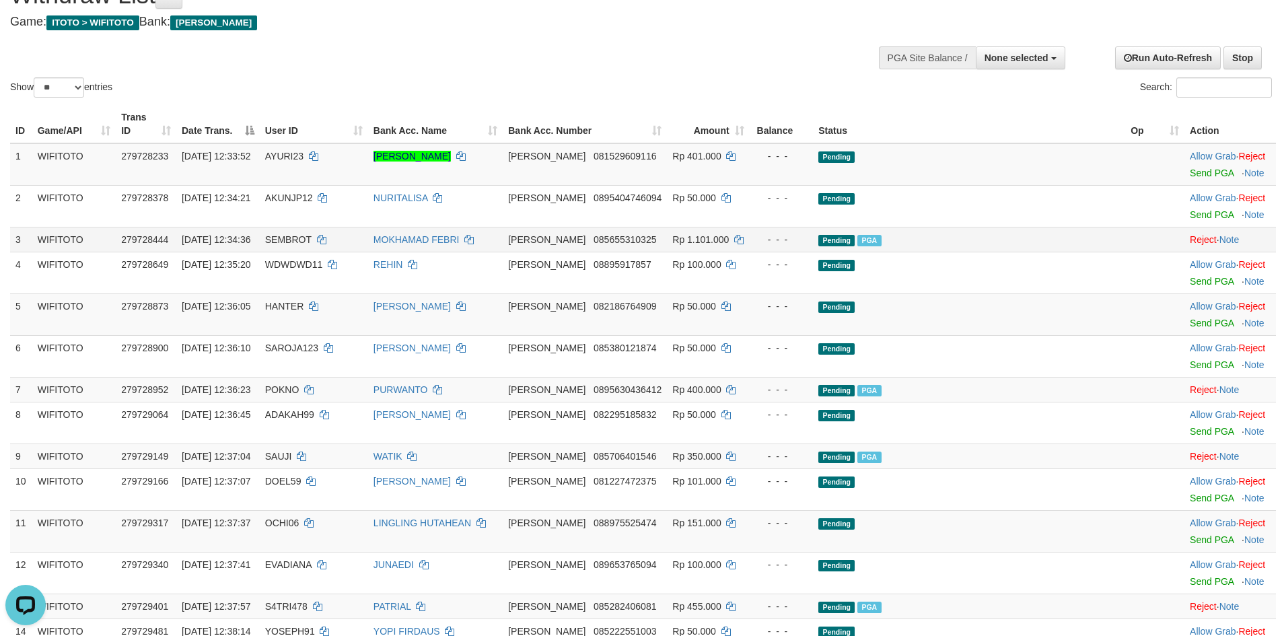
scroll to position [34, 0]
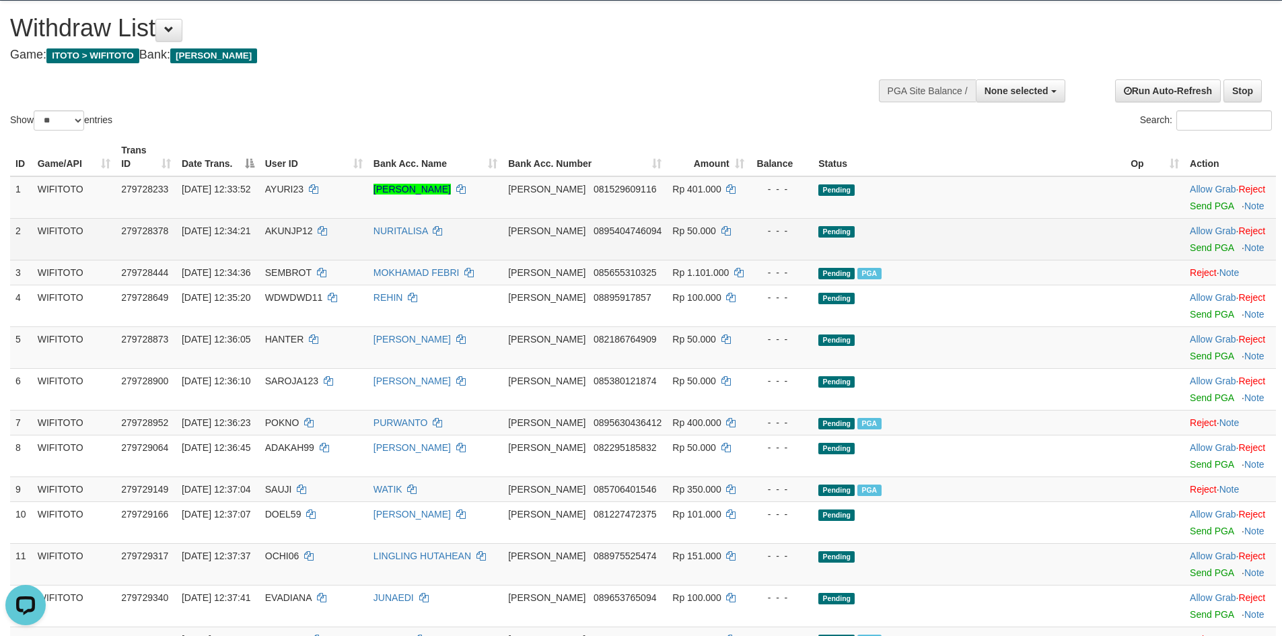
click at [332, 223] on td "AKUNJP12" at bounding box center [314, 239] width 108 height 42
copy td "AKUNJP12"
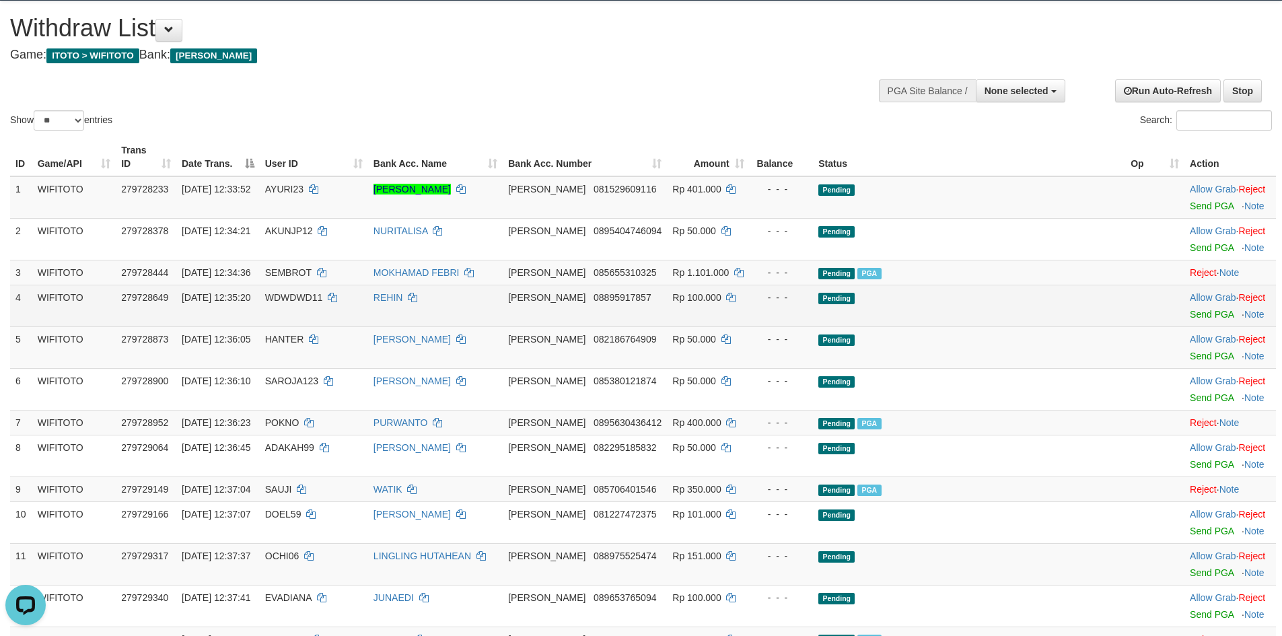
click at [323, 292] on span "WDWDWD11" at bounding box center [294, 297] width 58 height 11
copy td "WDWDWD11"
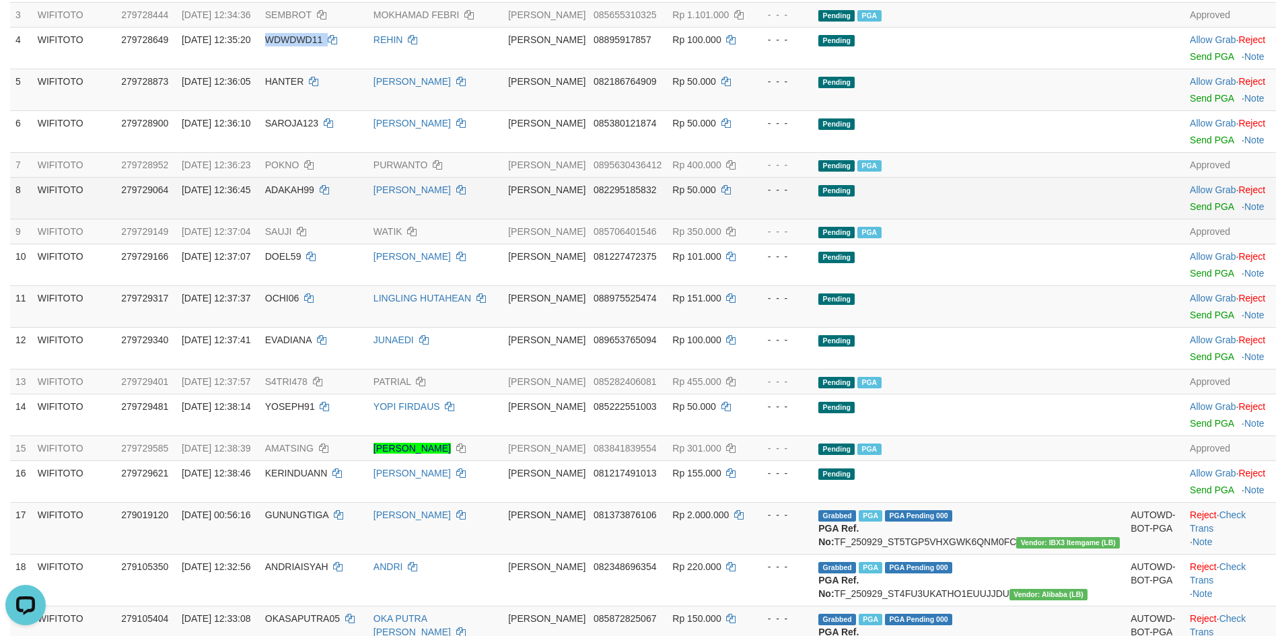
scroll to position [303, 0]
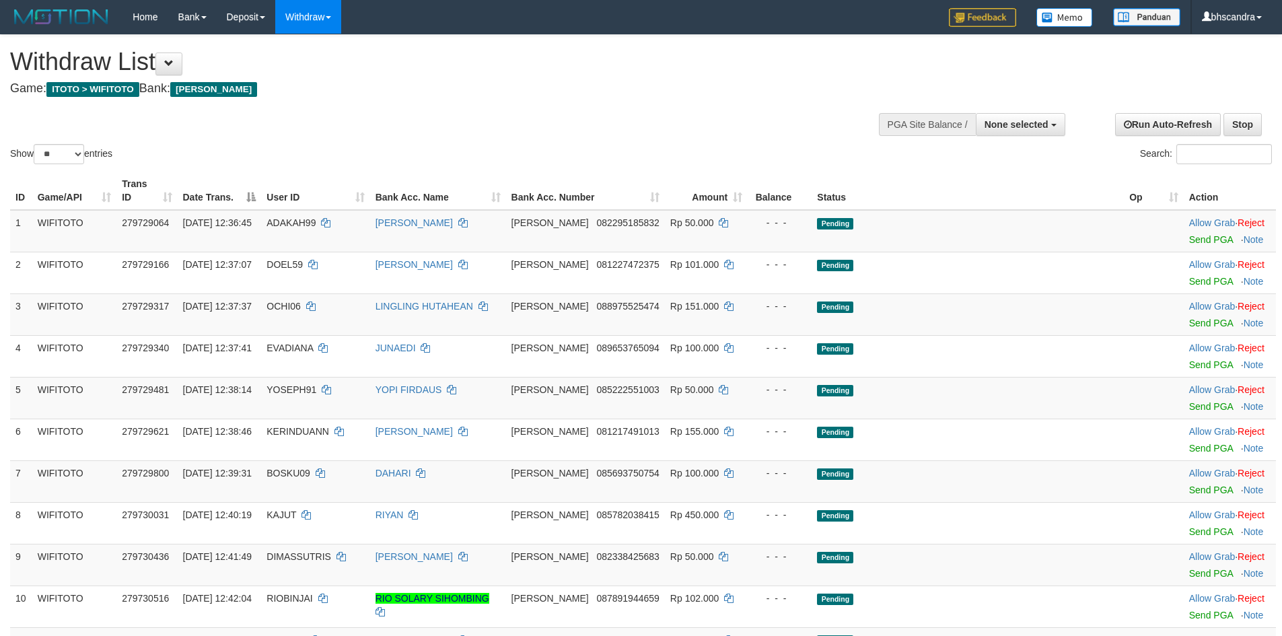
select select
select select "**"
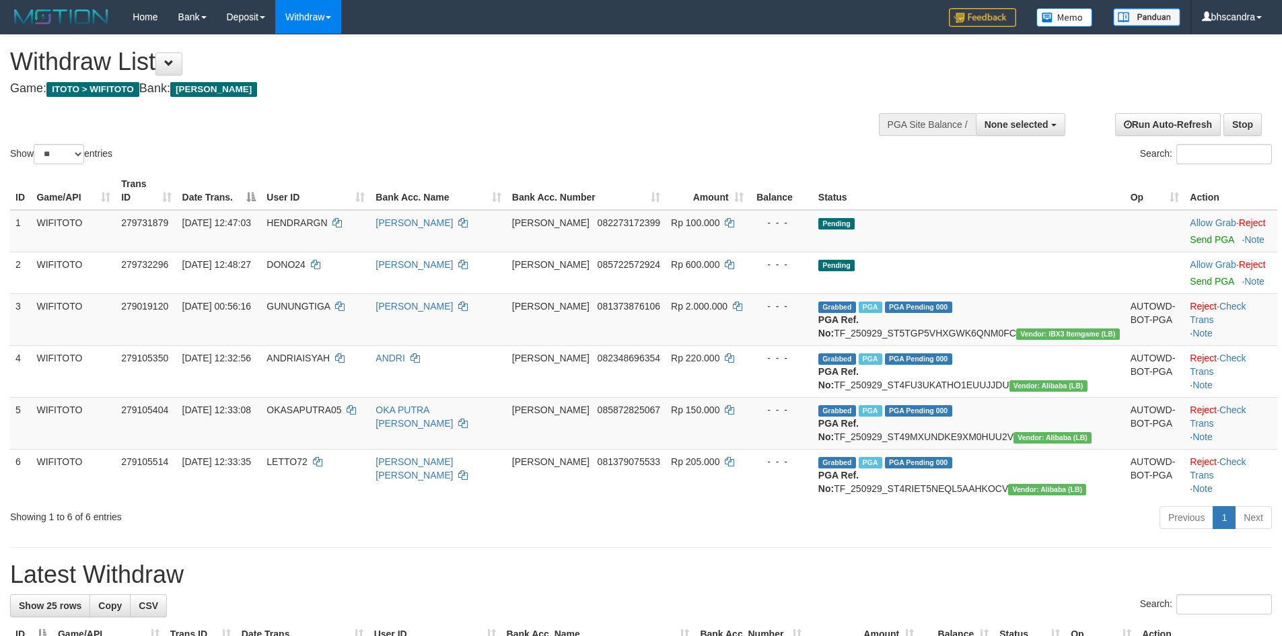
select select
select select "**"
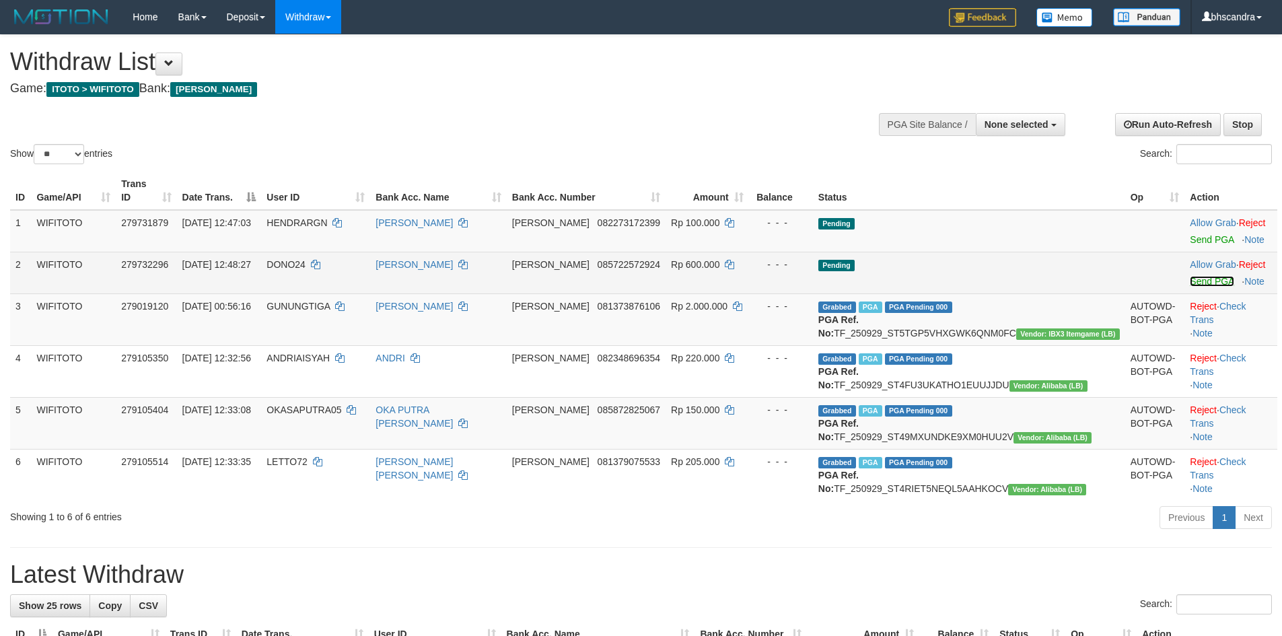
click at [1190, 276] on link "Send PGA" at bounding box center [1212, 281] width 44 height 11
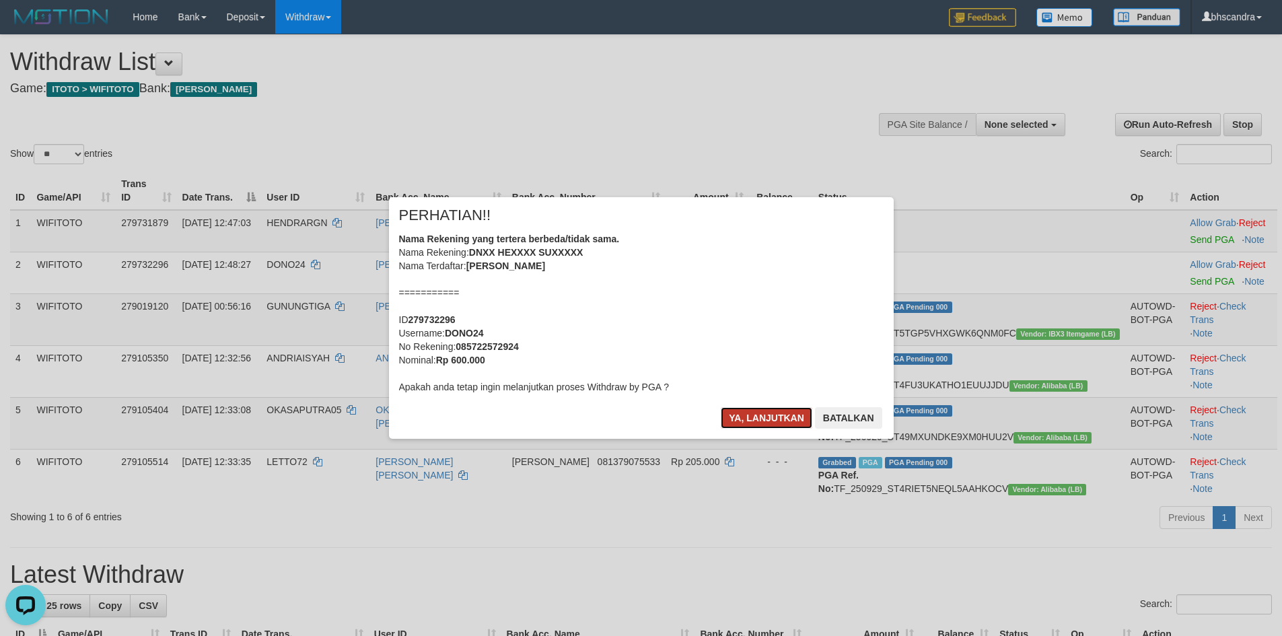
click at [767, 417] on button "Ya, lanjutkan" at bounding box center [767, 418] width 92 height 22
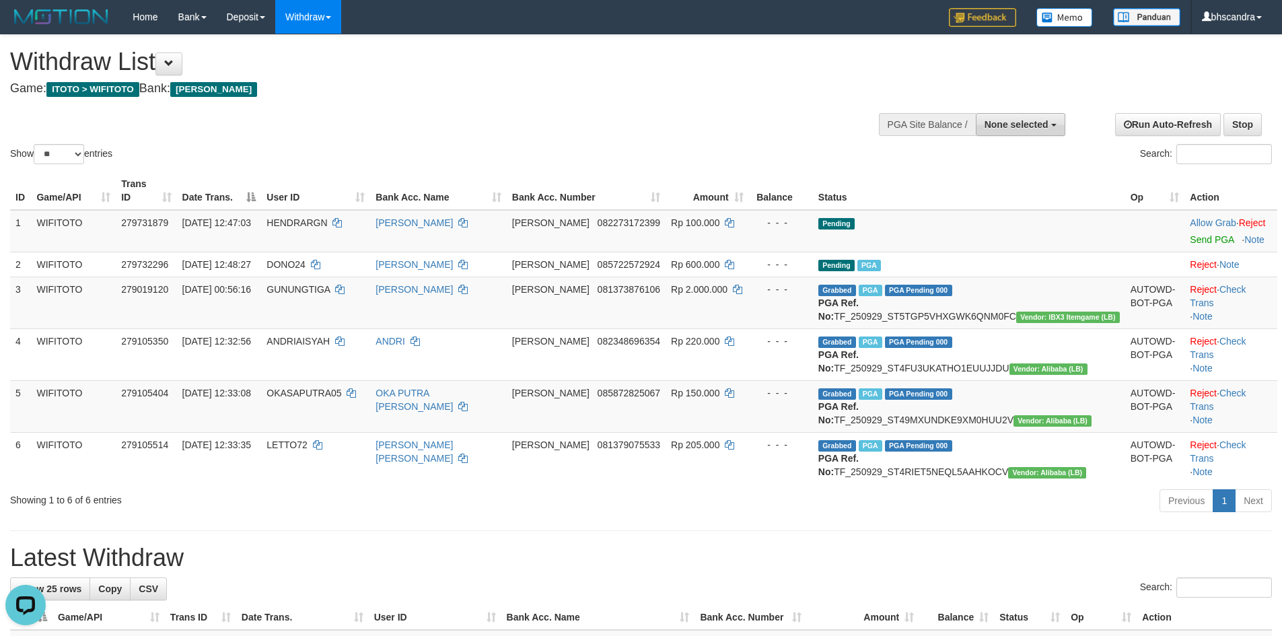
click at [986, 123] on span "None selected" at bounding box center [1017, 124] width 64 height 11
click at [986, 196] on label "[ITOTO] WIFITOTO" at bounding box center [1003, 193] width 123 height 18
select select "****"
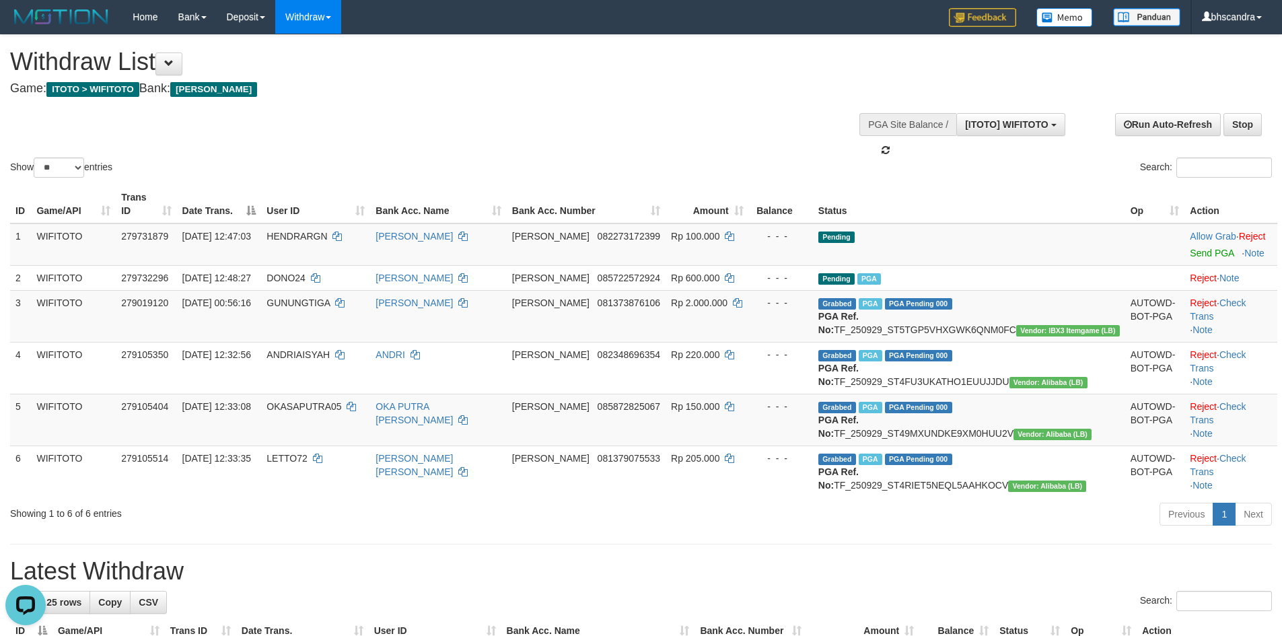
scroll to position [12, 0]
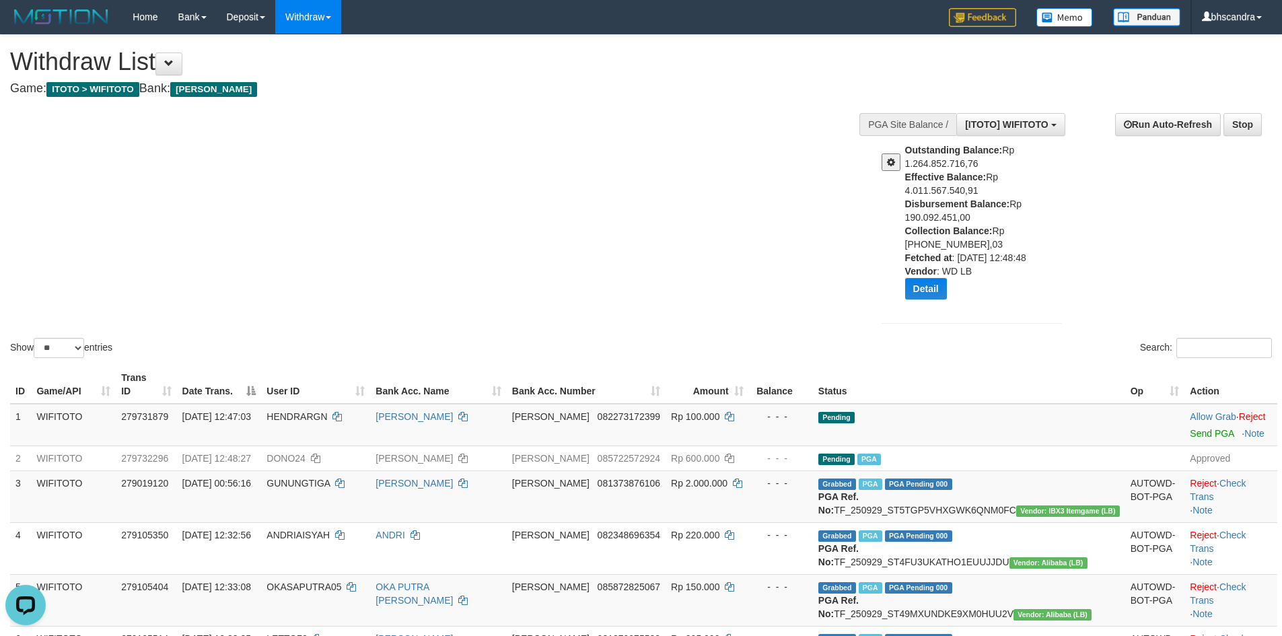
click at [47, 181] on div "Show ** ** ** *** entries Search:" at bounding box center [641, 198] width 1282 height 326
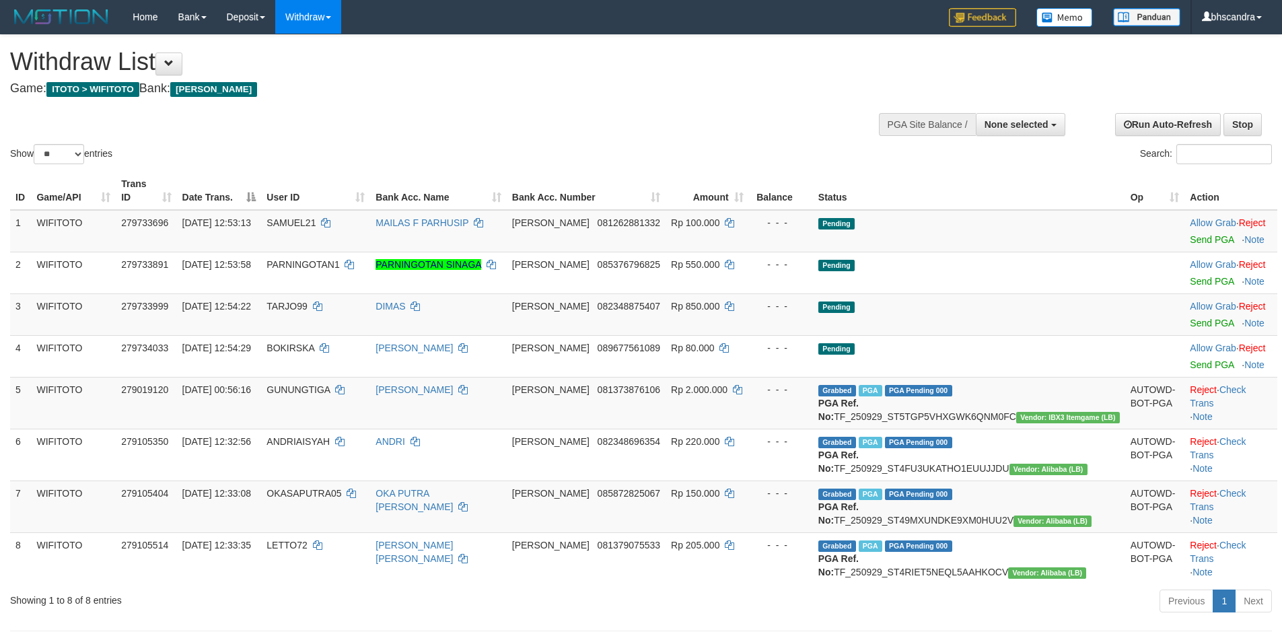
select select
select select "**"
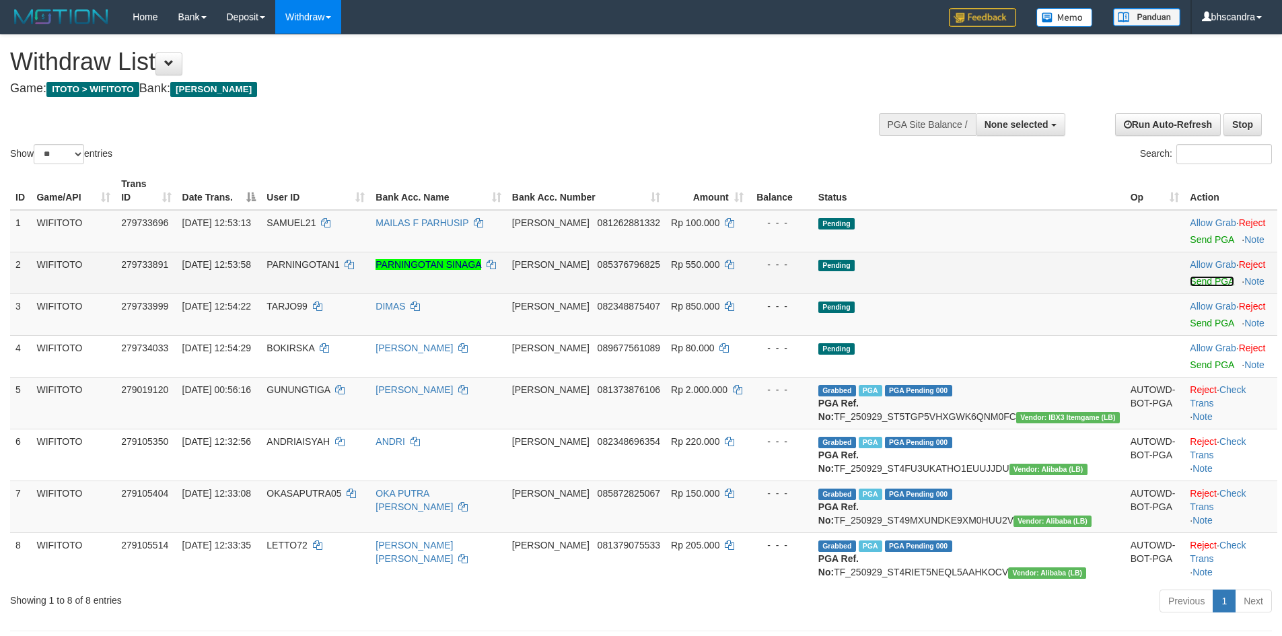
click at [1190, 276] on link "Send PGA" at bounding box center [1212, 281] width 44 height 11
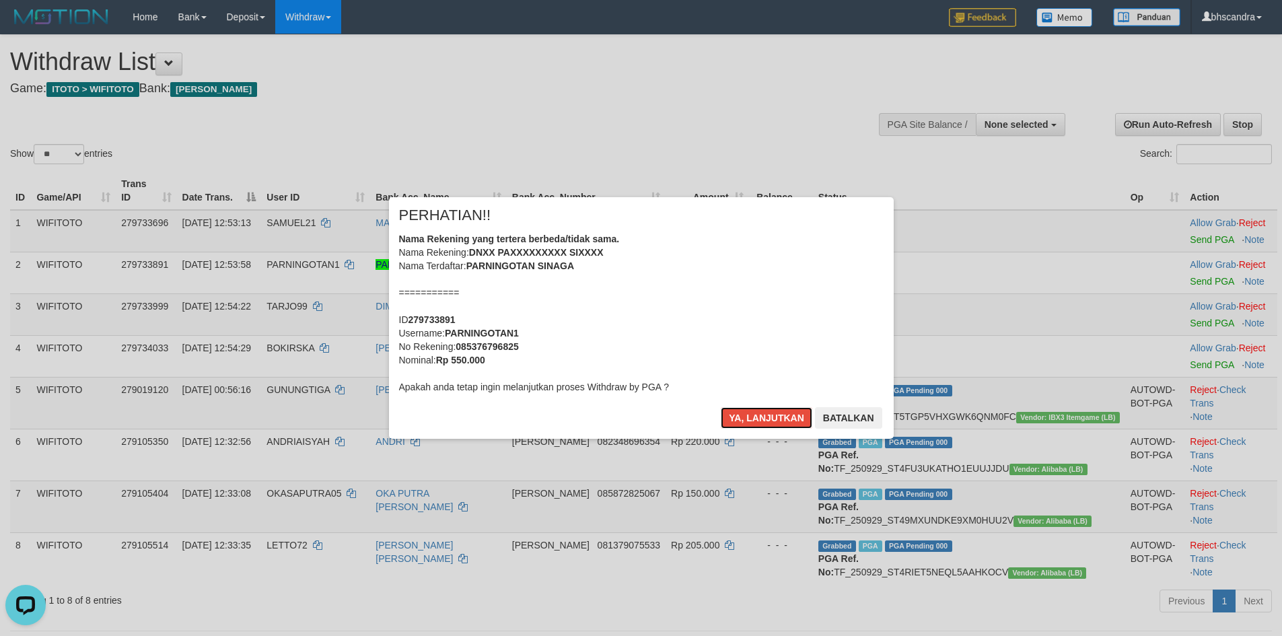
drag, startPoint x: 771, startPoint y: 415, endPoint x: 768, endPoint y: 405, distance: 11.3
click at [767, 411] on button "Ya, lanjutkan" at bounding box center [767, 418] width 92 height 22
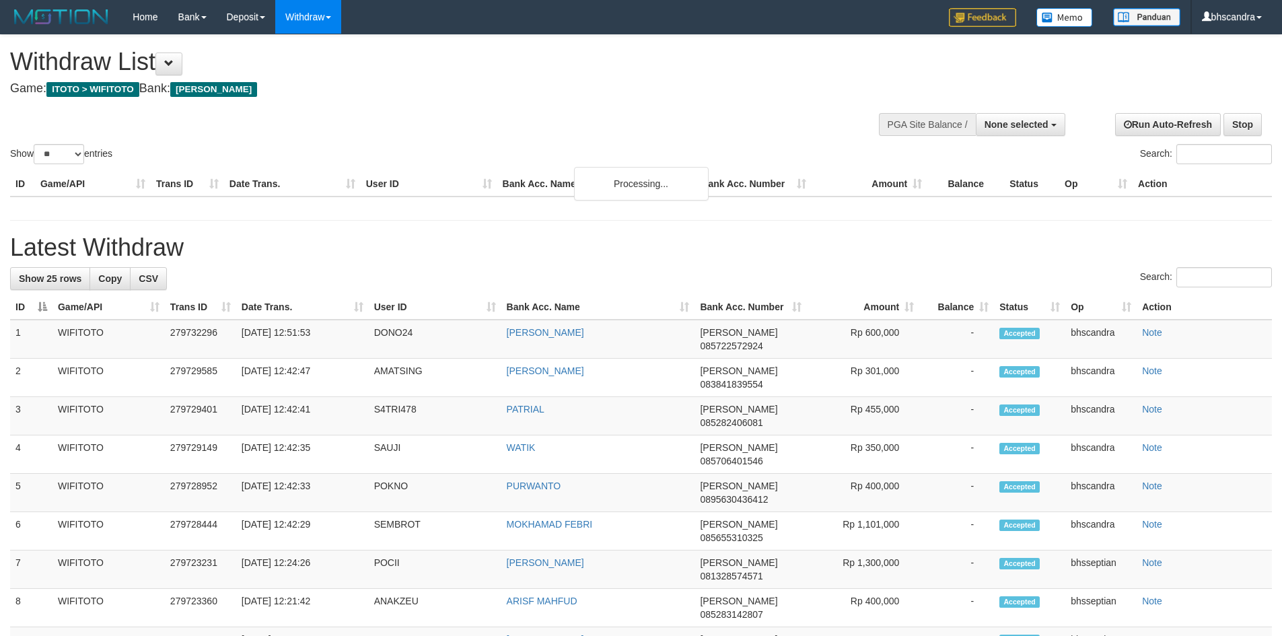
select select
select select "**"
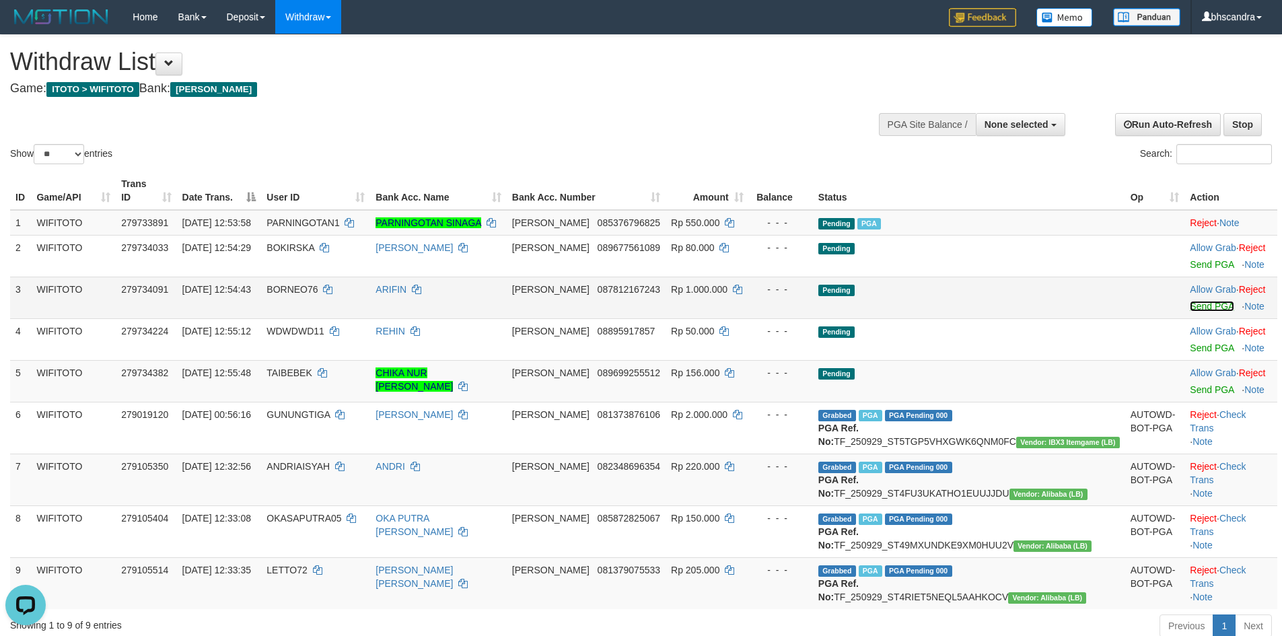
click at [1190, 301] on link "Send PGA" at bounding box center [1212, 306] width 44 height 11
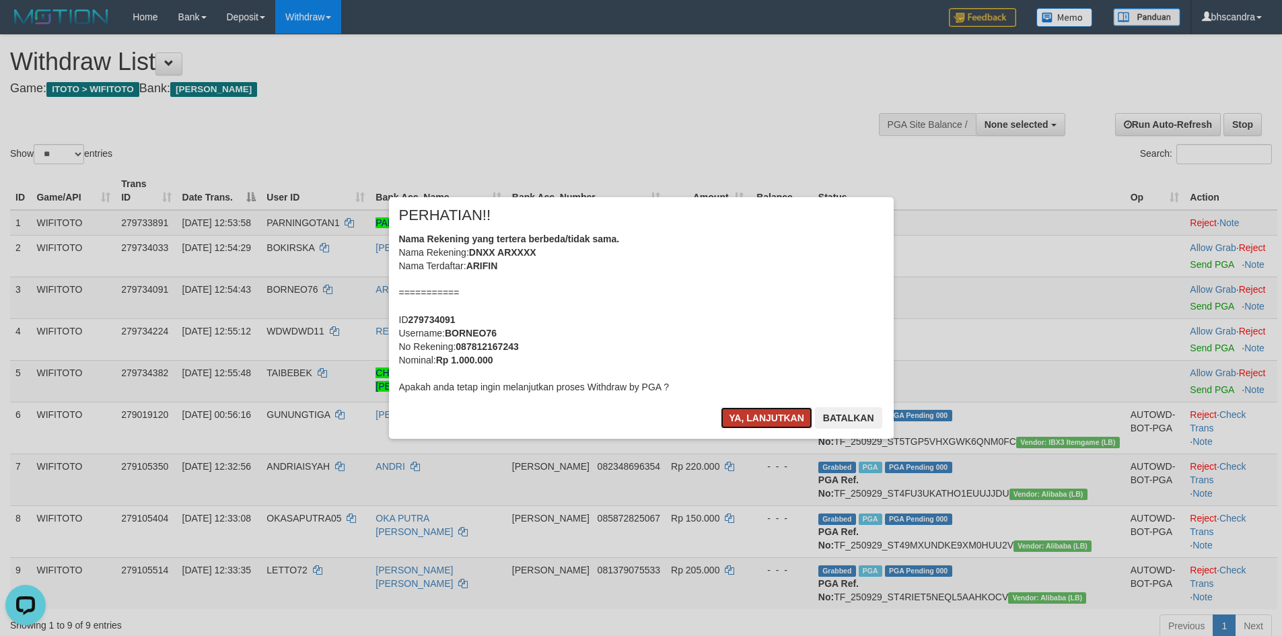
click at [749, 419] on button "Ya, lanjutkan" at bounding box center [767, 418] width 92 height 22
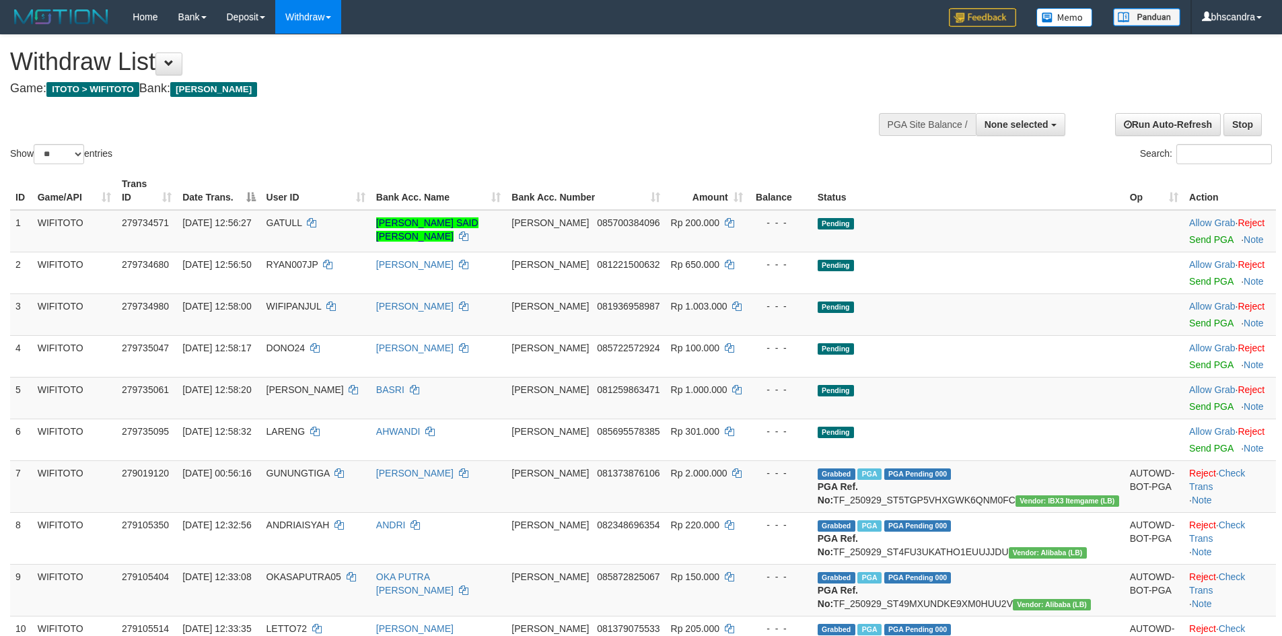
select select
select select "**"
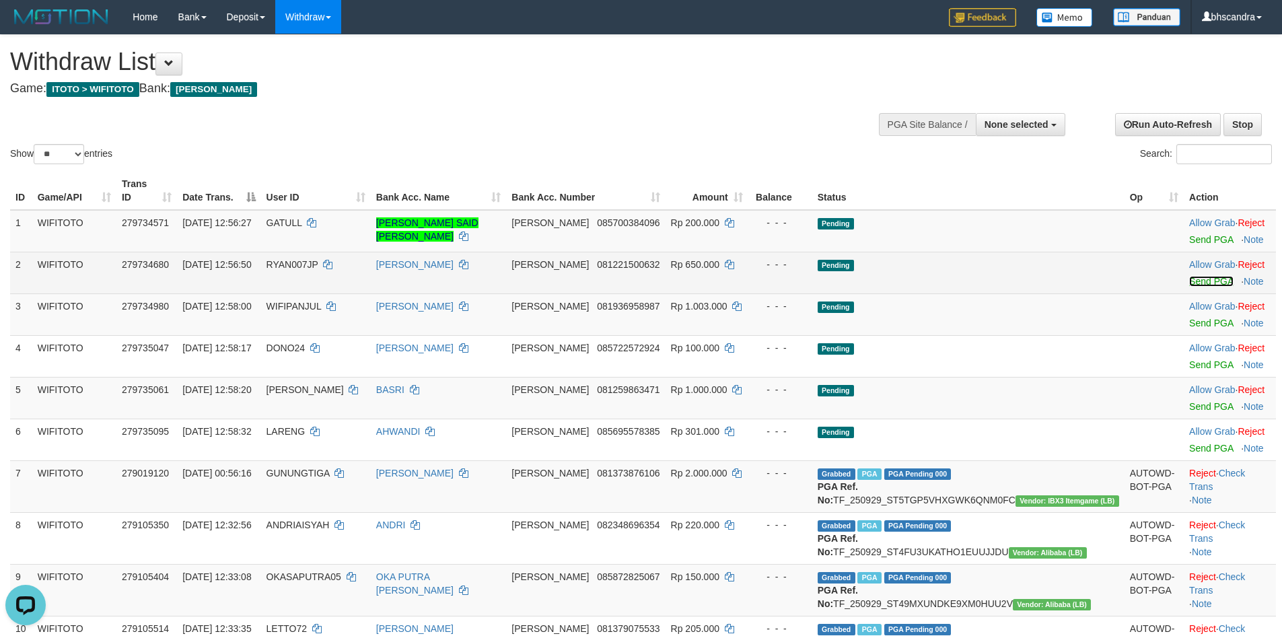
click at [1190, 276] on link "Send PGA" at bounding box center [1212, 281] width 44 height 11
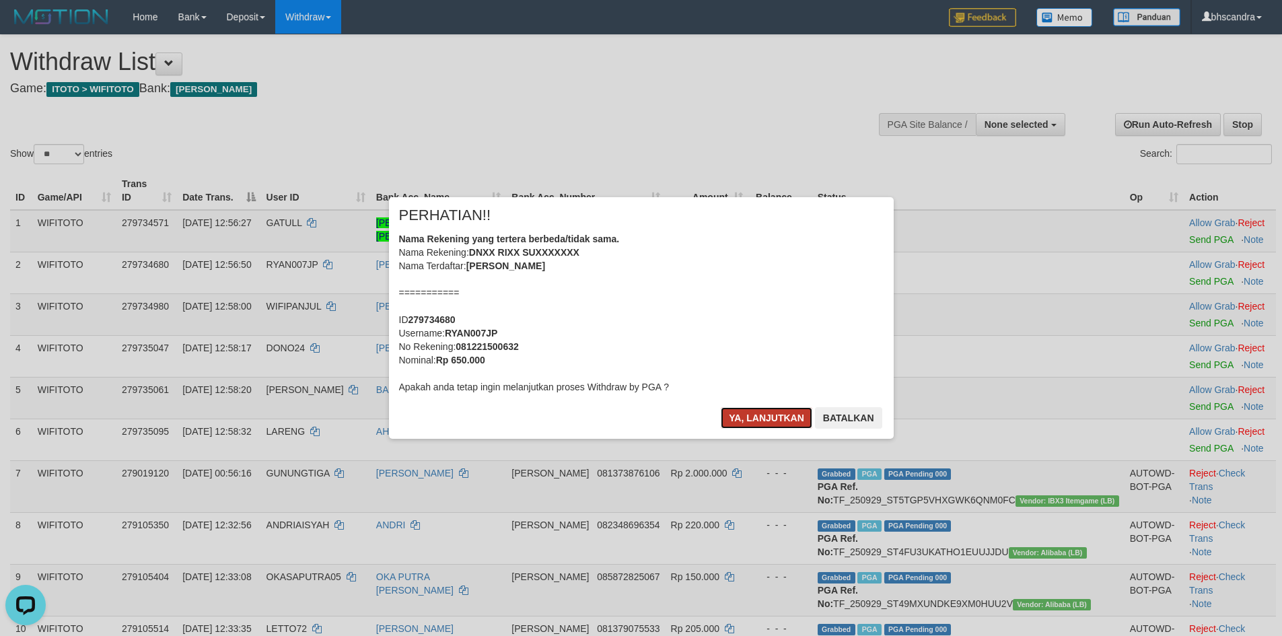
click at [776, 418] on button "Ya, lanjutkan" at bounding box center [767, 418] width 92 height 22
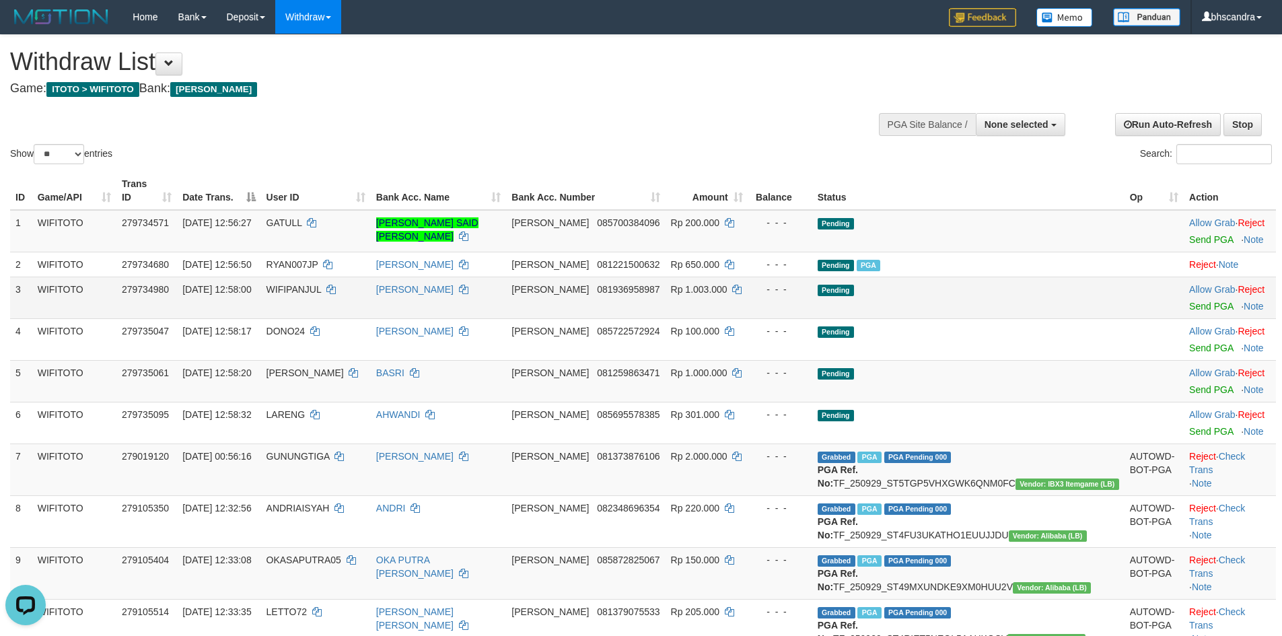
click at [1184, 300] on td "Allow Grab · Reject Send PGA · Note" at bounding box center [1230, 298] width 92 height 42
click at [1190, 301] on link "Send PGA" at bounding box center [1212, 306] width 44 height 11
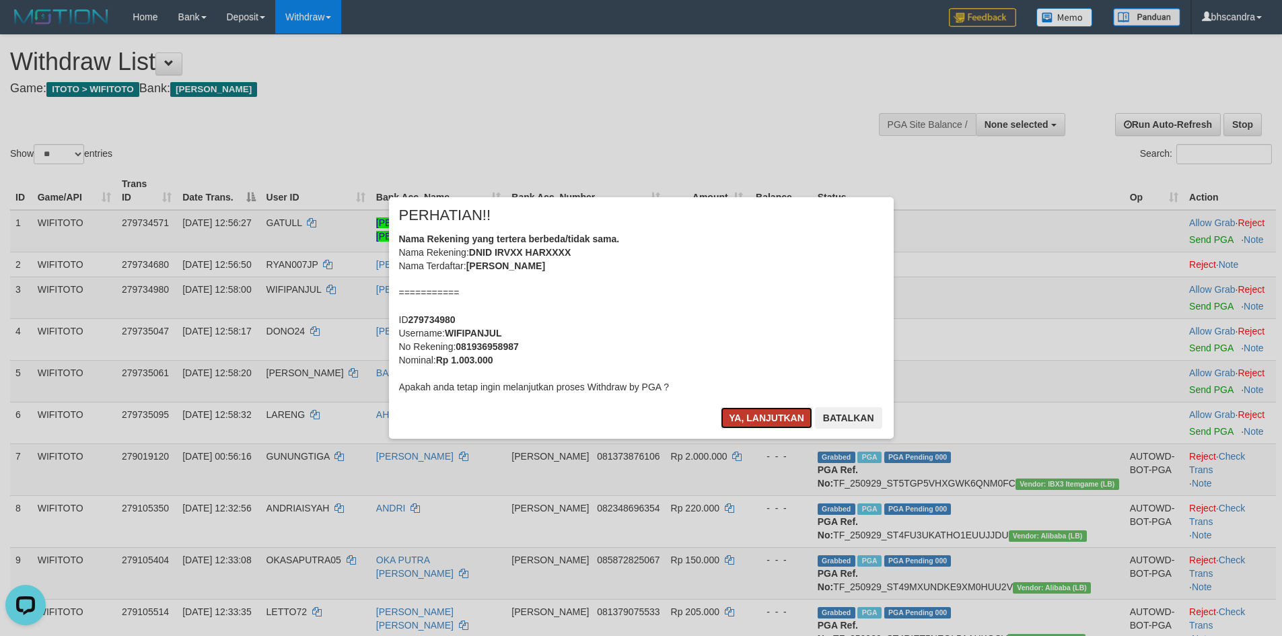
click at [758, 417] on button "Ya, lanjutkan" at bounding box center [767, 418] width 92 height 22
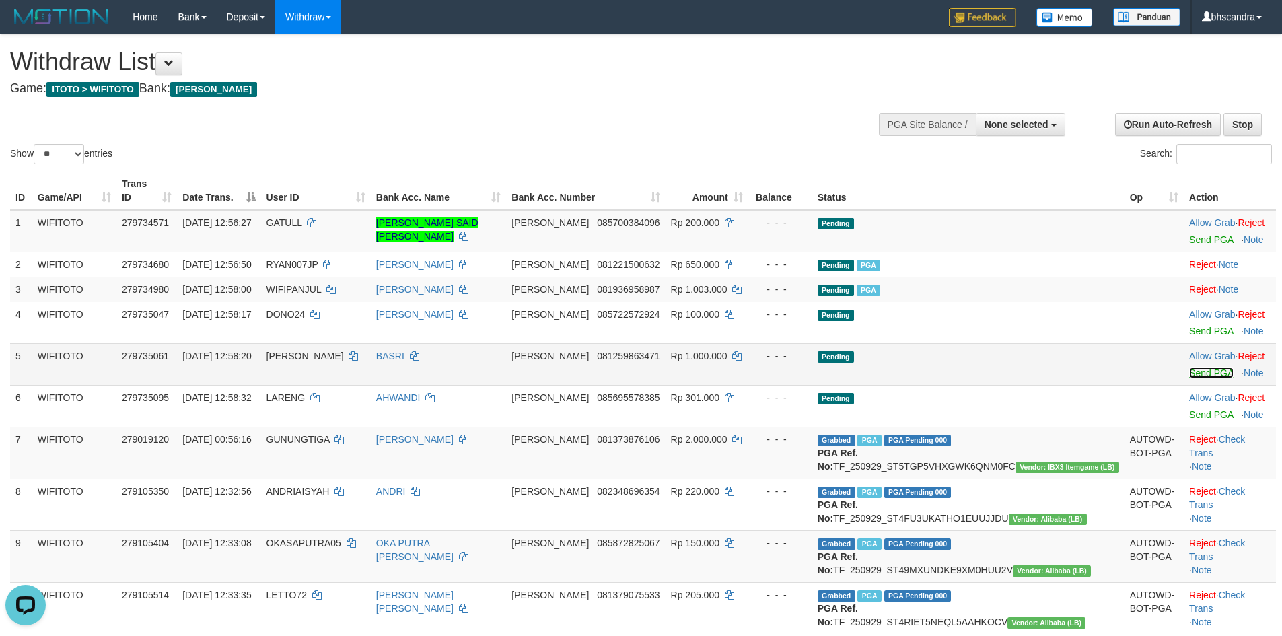
click at [1190, 368] on link "Send PGA" at bounding box center [1212, 373] width 44 height 11
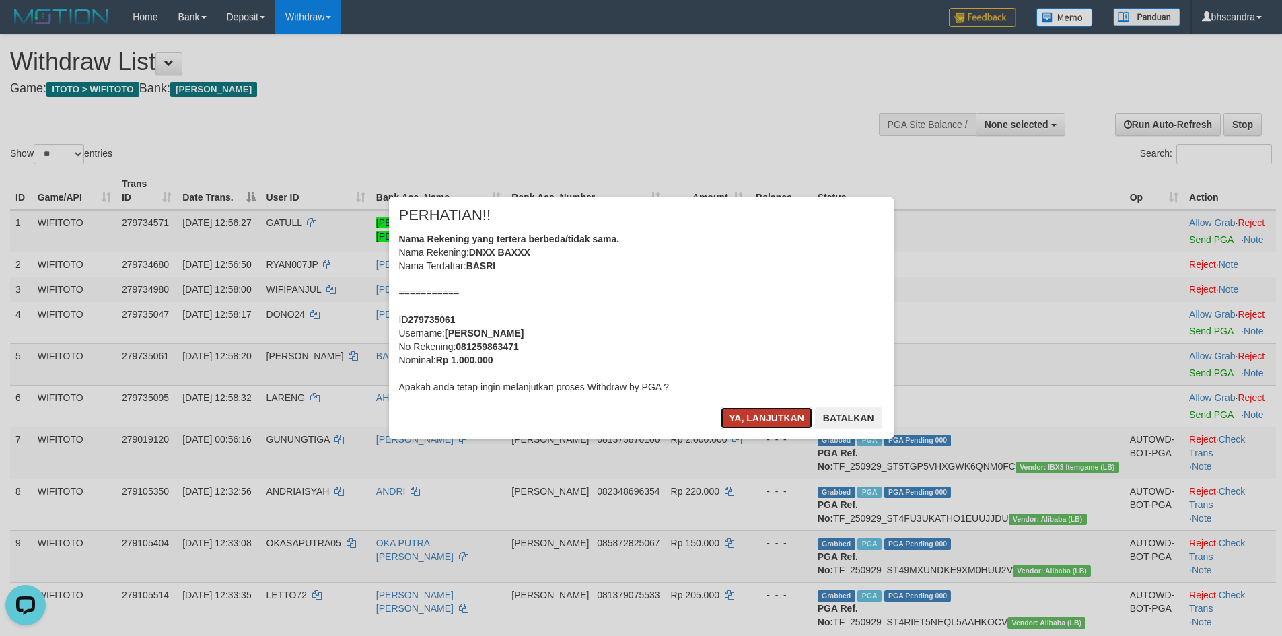
click at [753, 411] on button "Ya, lanjutkan" at bounding box center [767, 418] width 92 height 22
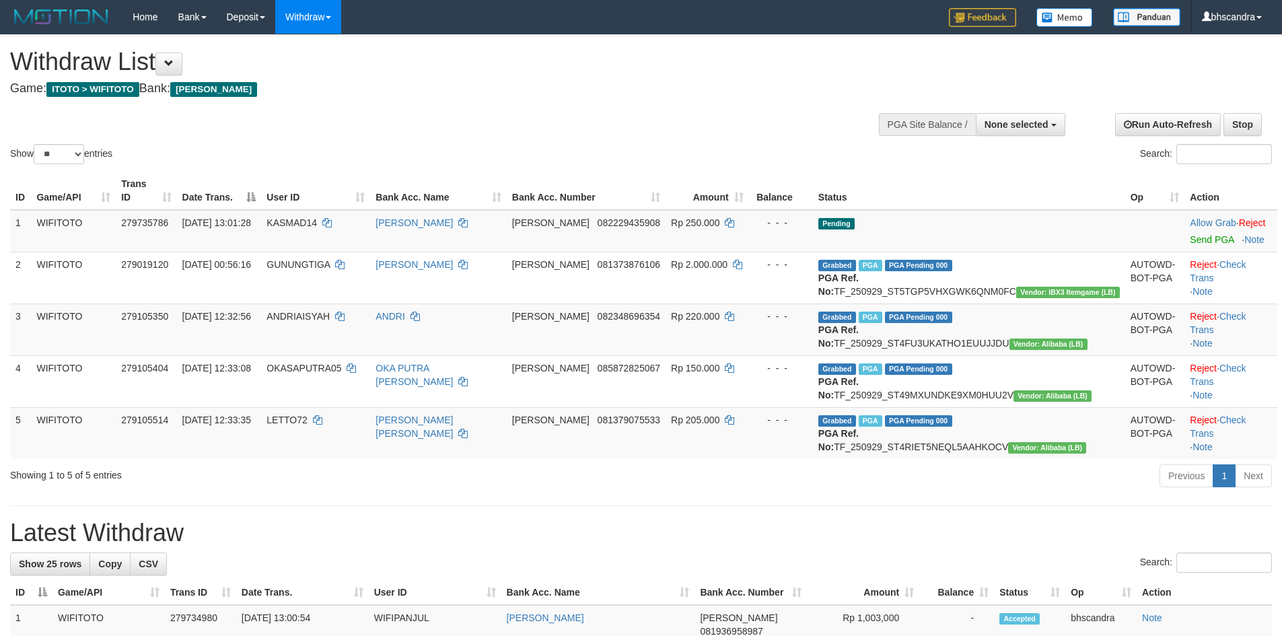
select select
select select "**"
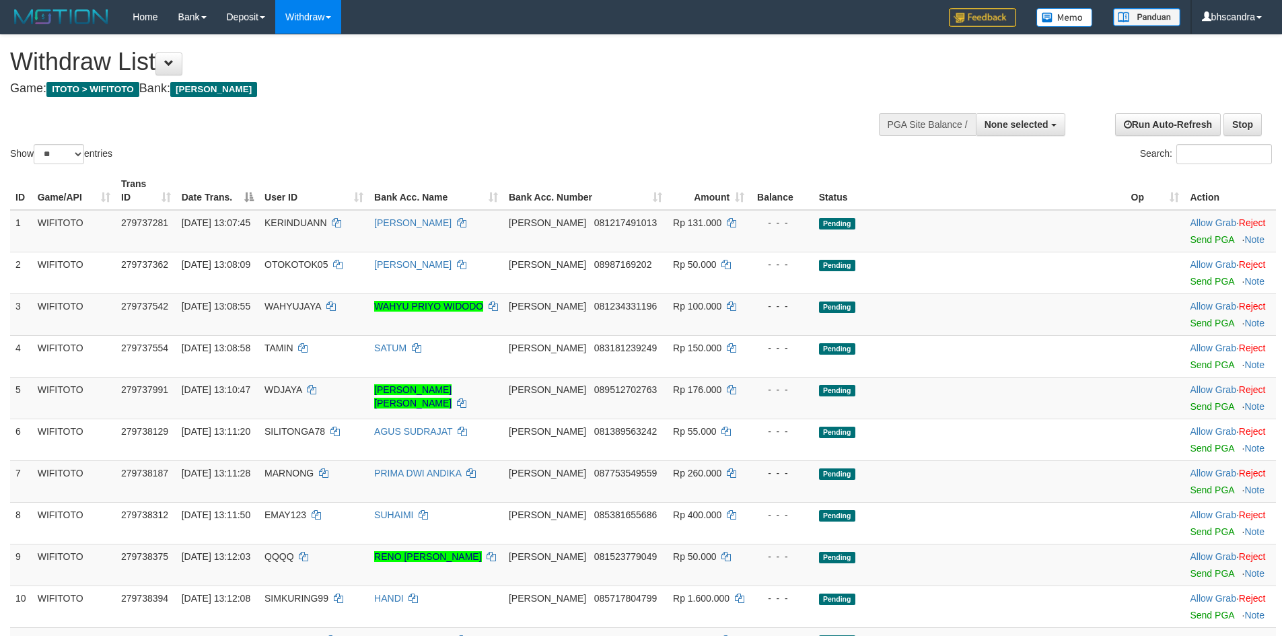
select select
select select "**"
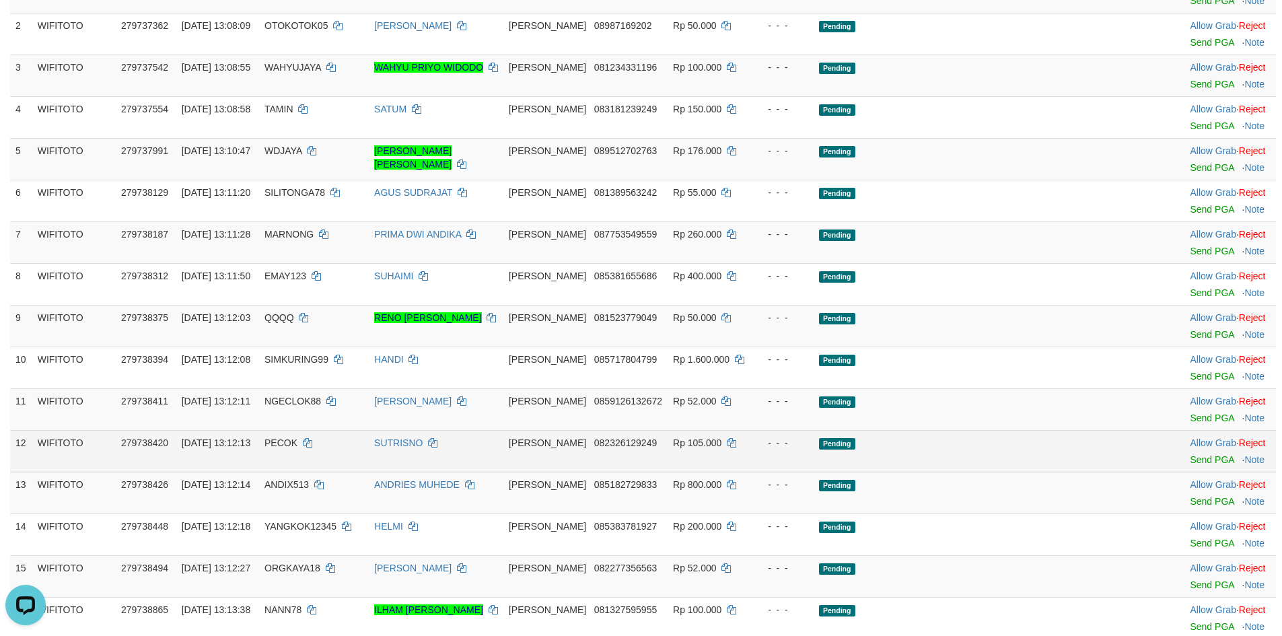
scroll to position [269, 0]
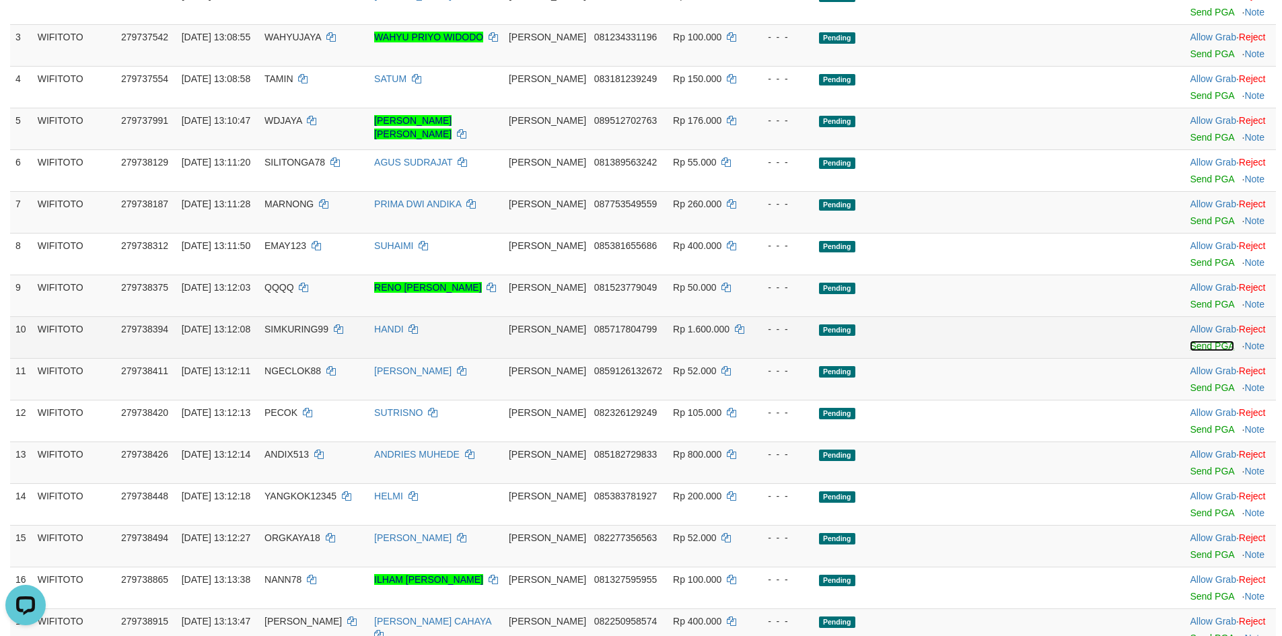
click at [1190, 341] on link "Send PGA" at bounding box center [1212, 346] width 44 height 11
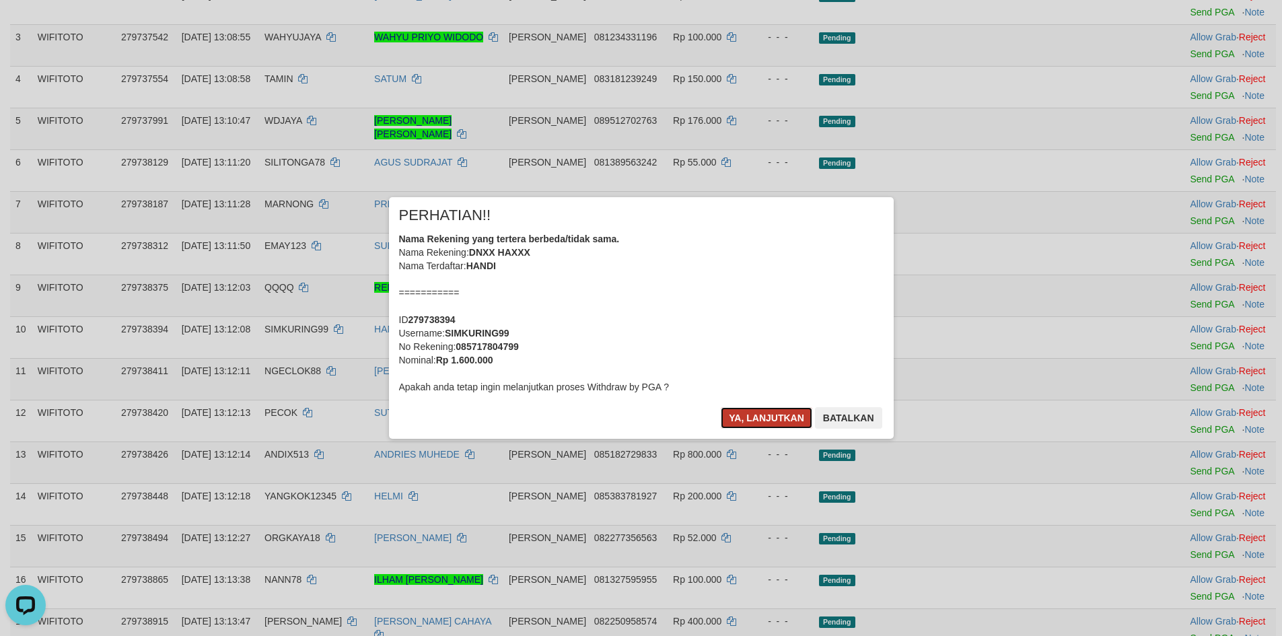
click at [787, 419] on button "Ya, lanjutkan" at bounding box center [767, 418] width 92 height 22
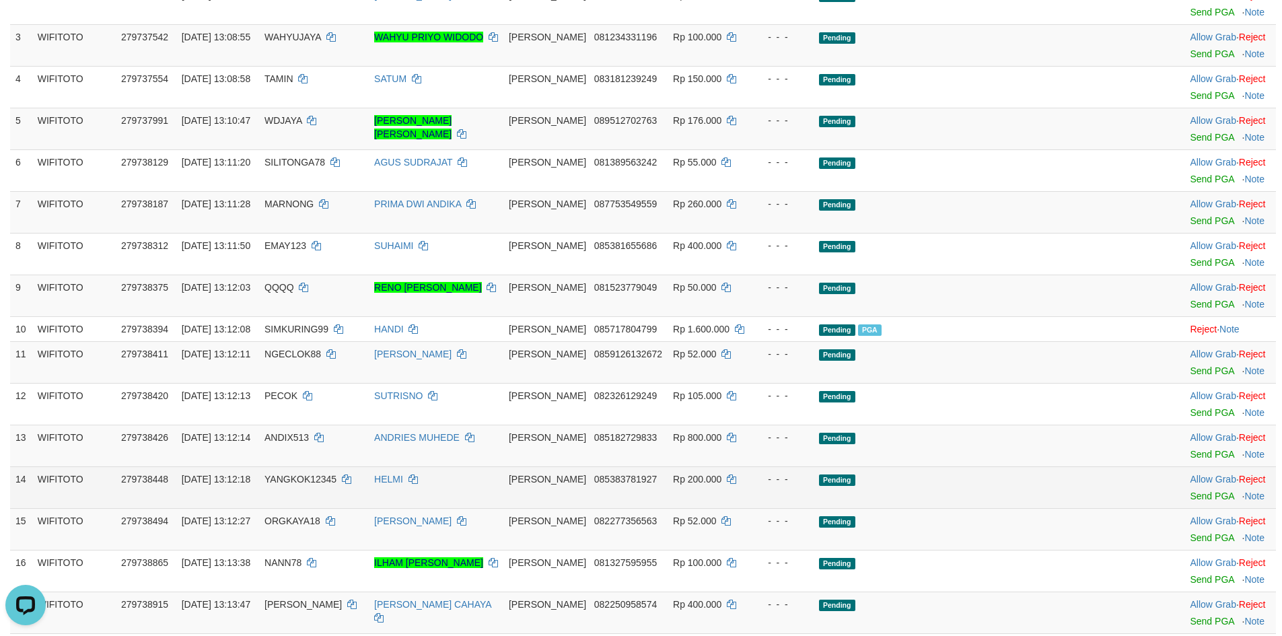
scroll to position [337, 0]
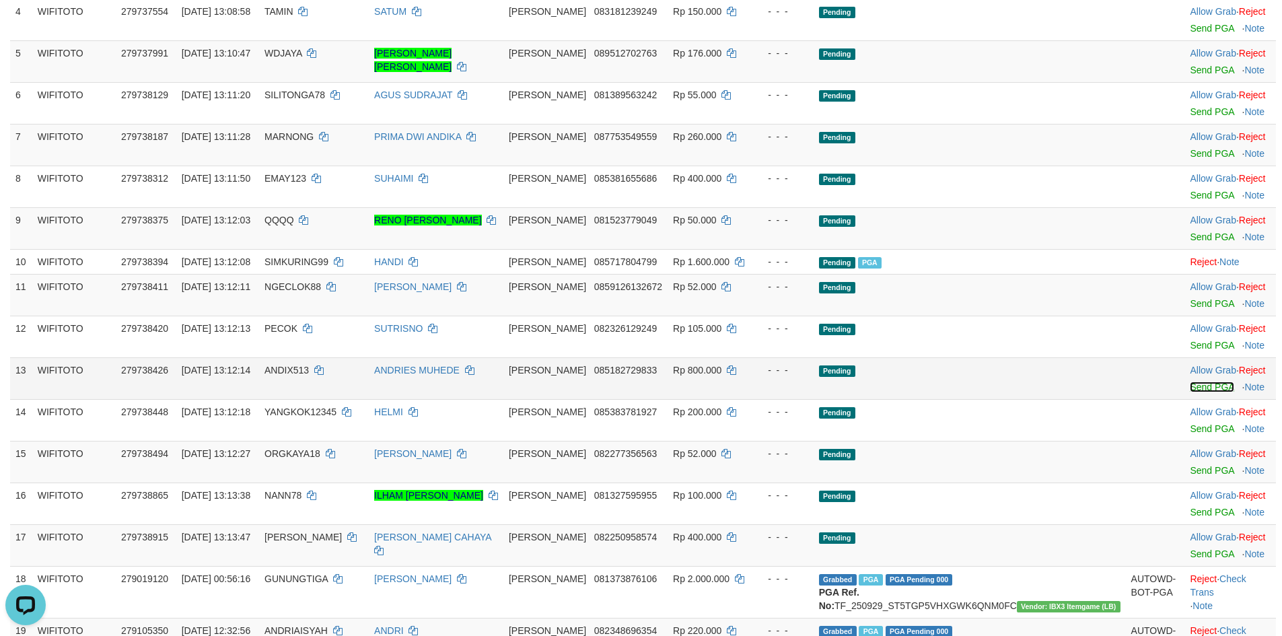
click at [1190, 382] on link "Send PGA" at bounding box center [1212, 387] width 44 height 11
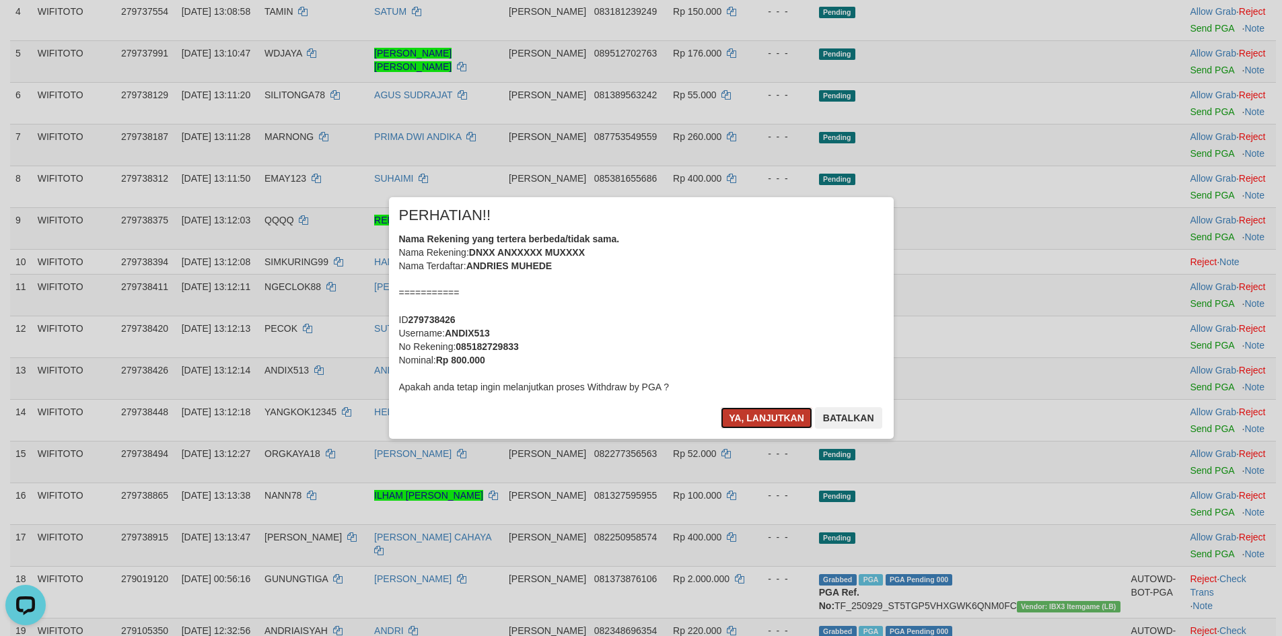
click at [743, 425] on button "Ya, lanjutkan" at bounding box center [767, 418] width 92 height 22
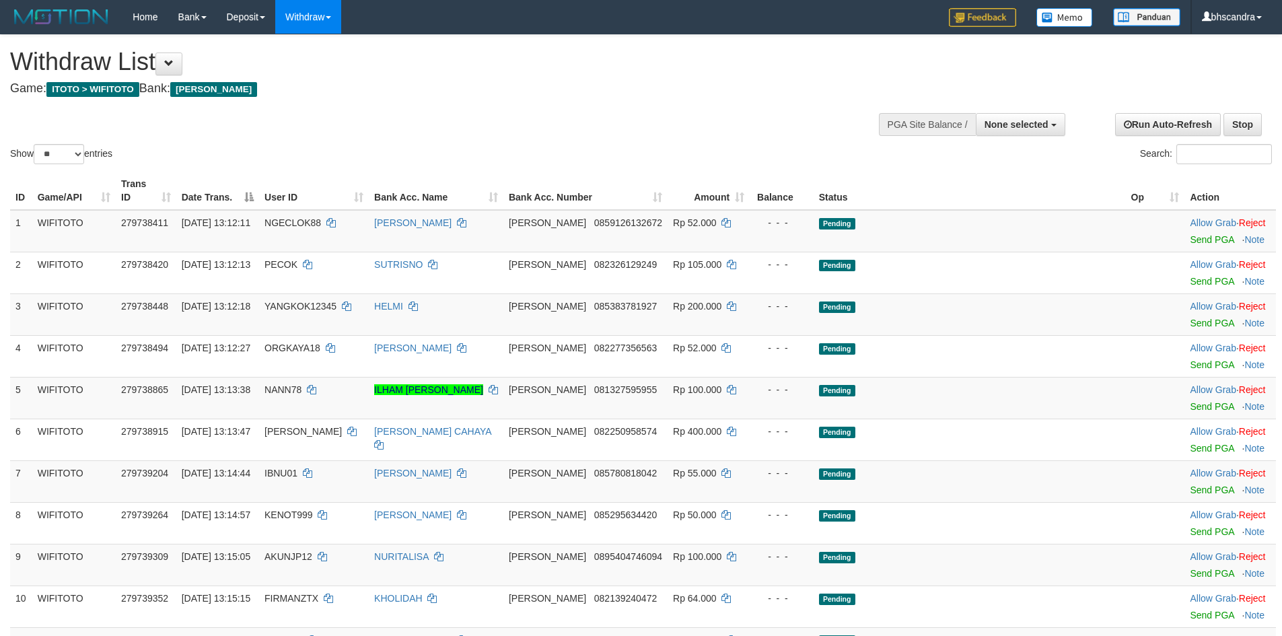
select select
select select "**"
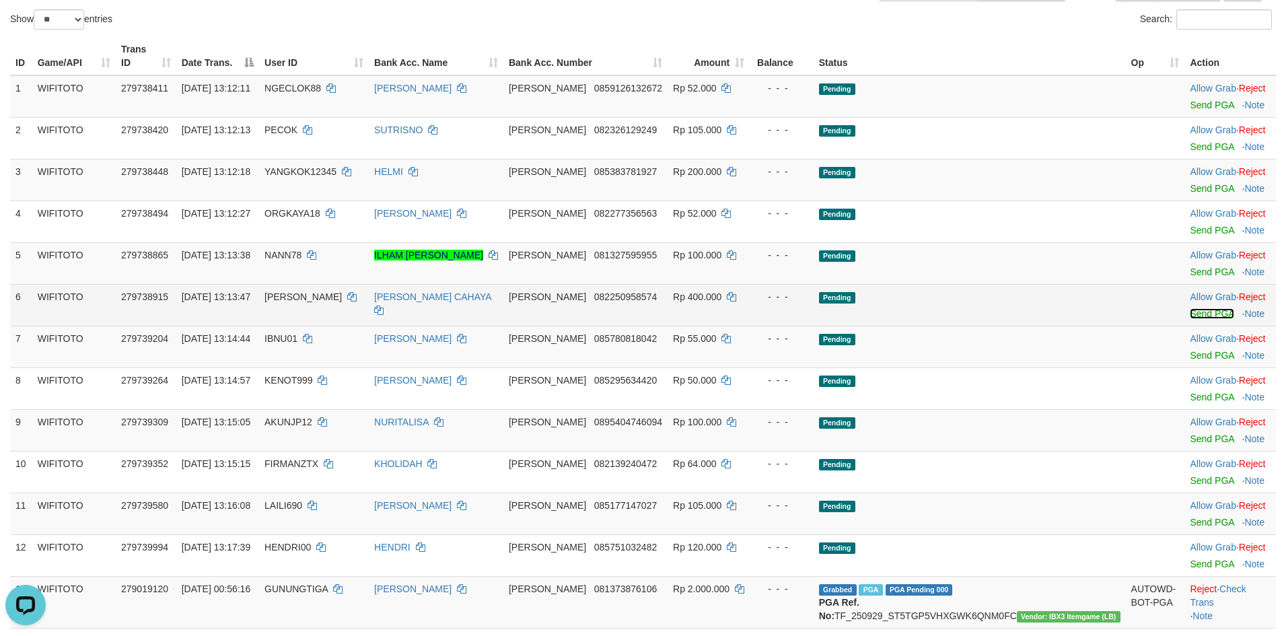
click at [1190, 308] on link "Send PGA" at bounding box center [1212, 313] width 44 height 11
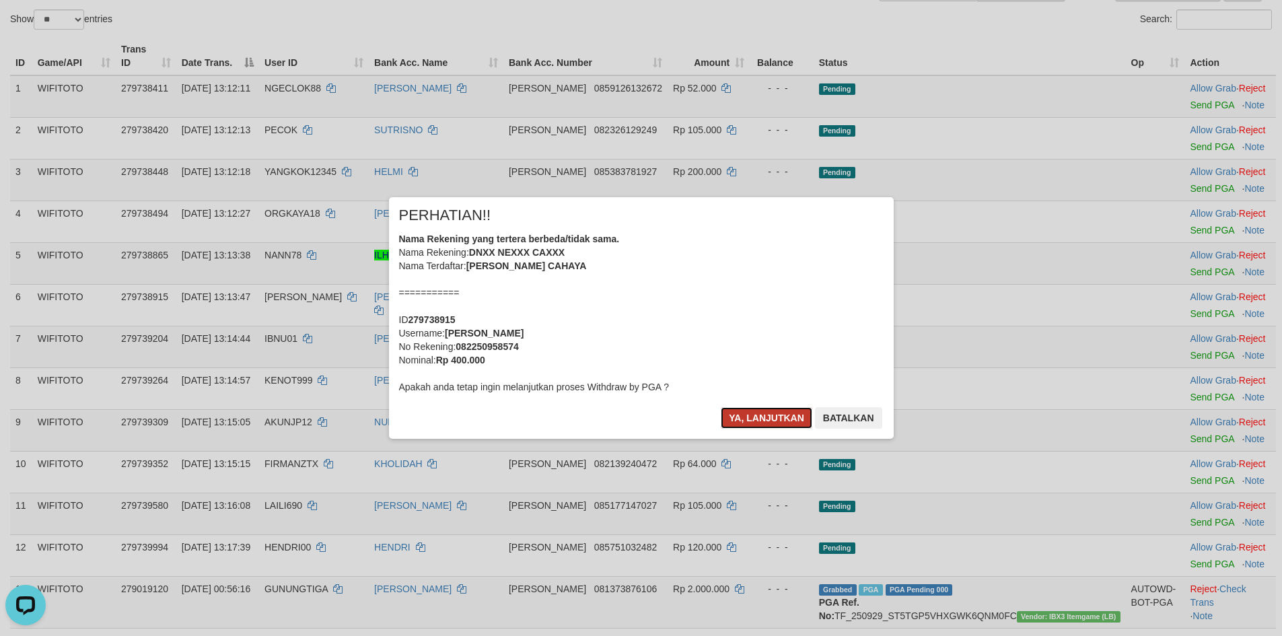
click at [765, 426] on button "Ya, lanjutkan" at bounding box center [767, 418] width 92 height 22
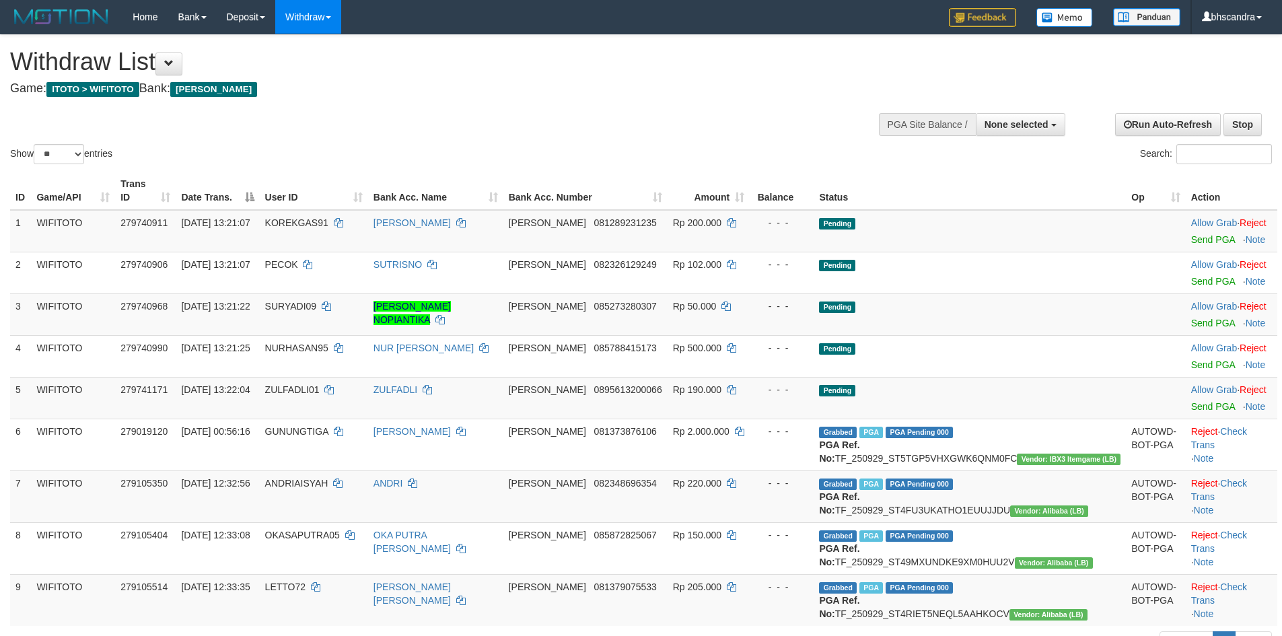
select select
select select "**"
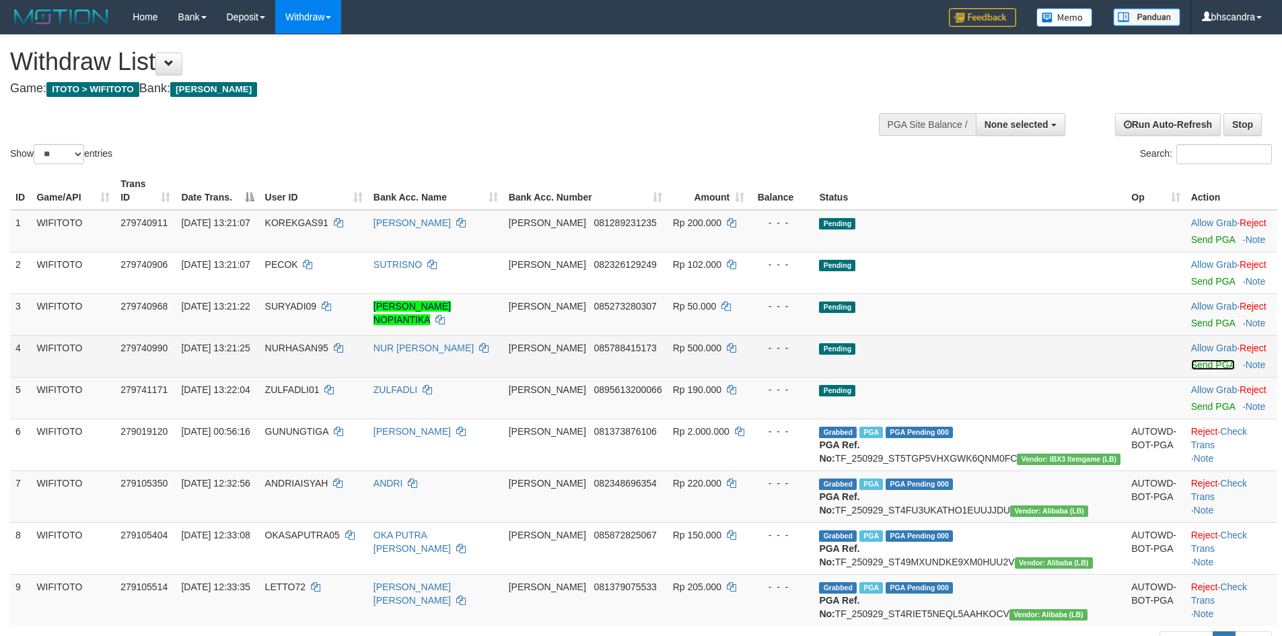
click at [1192, 359] on link "Send PGA" at bounding box center [1214, 364] width 44 height 11
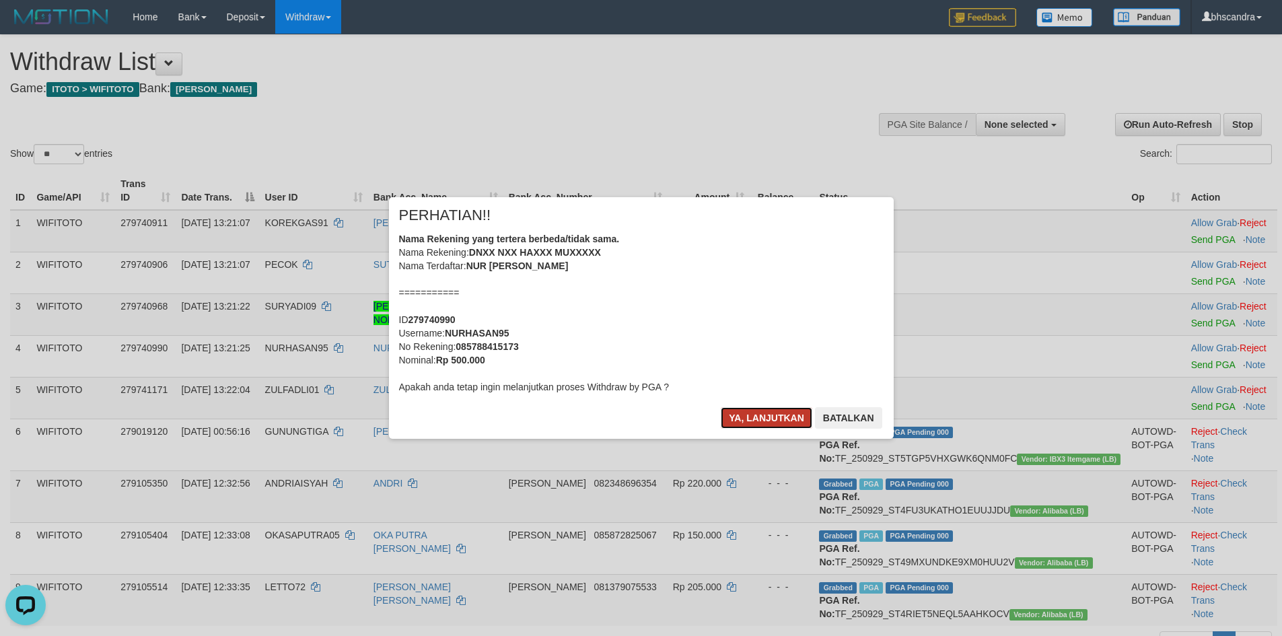
click at [766, 419] on button "Ya, lanjutkan" at bounding box center [767, 418] width 92 height 22
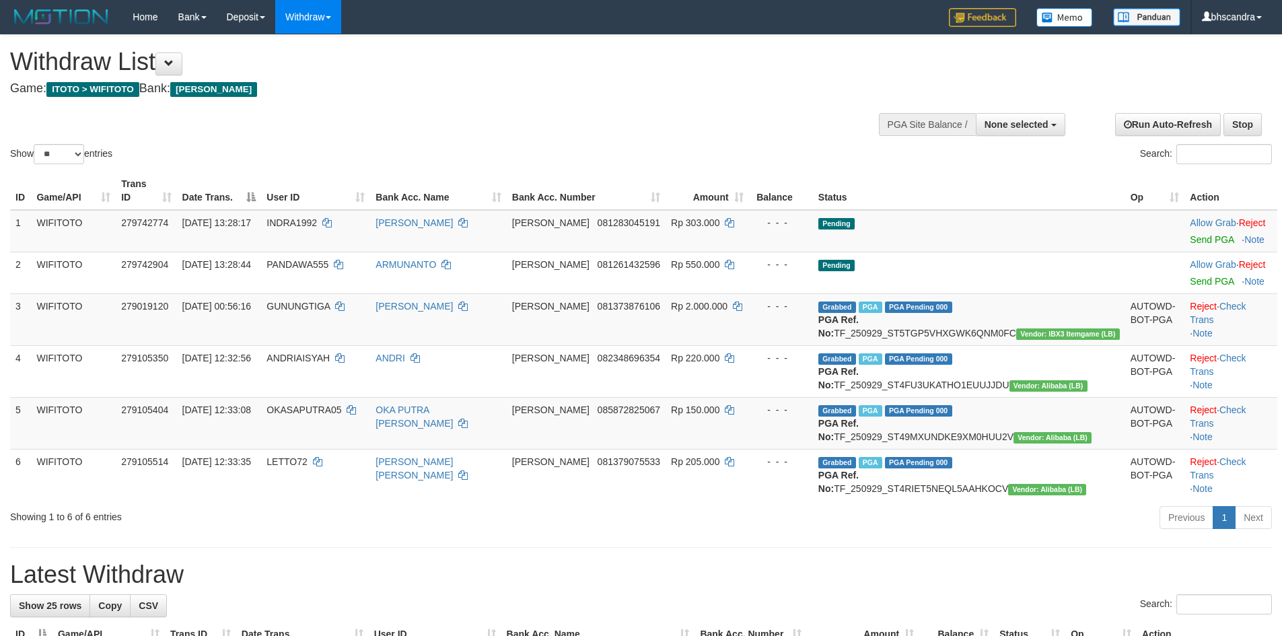
select select
select select "**"
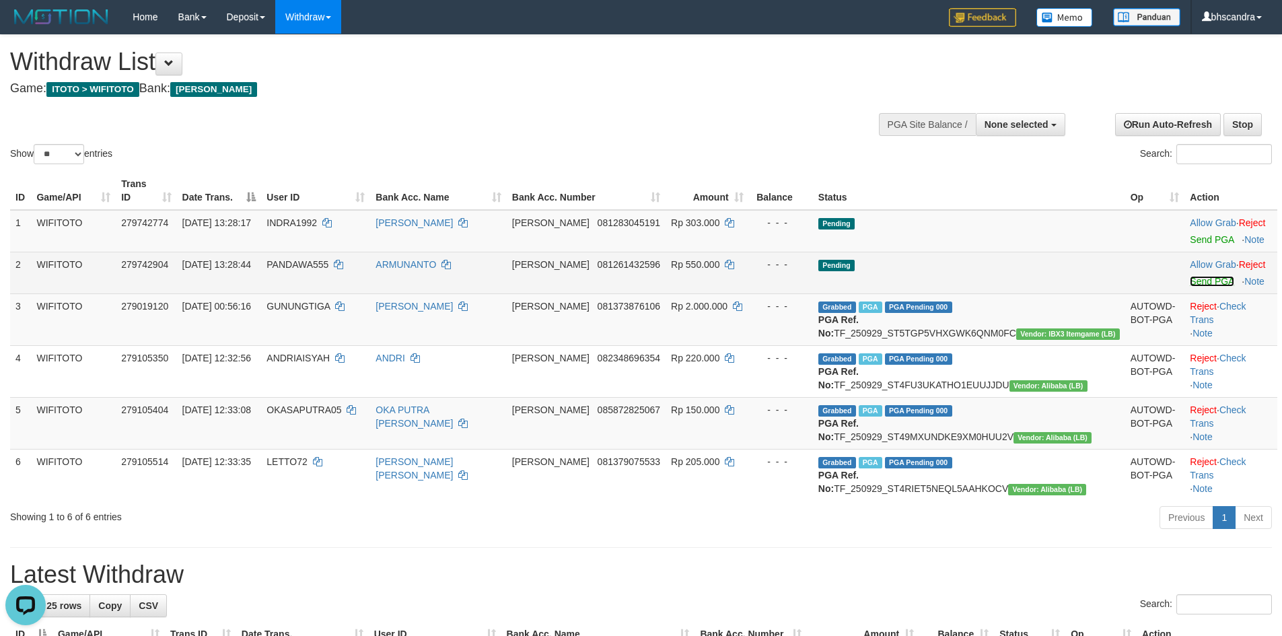
click at [1190, 276] on link "Send PGA" at bounding box center [1212, 281] width 44 height 11
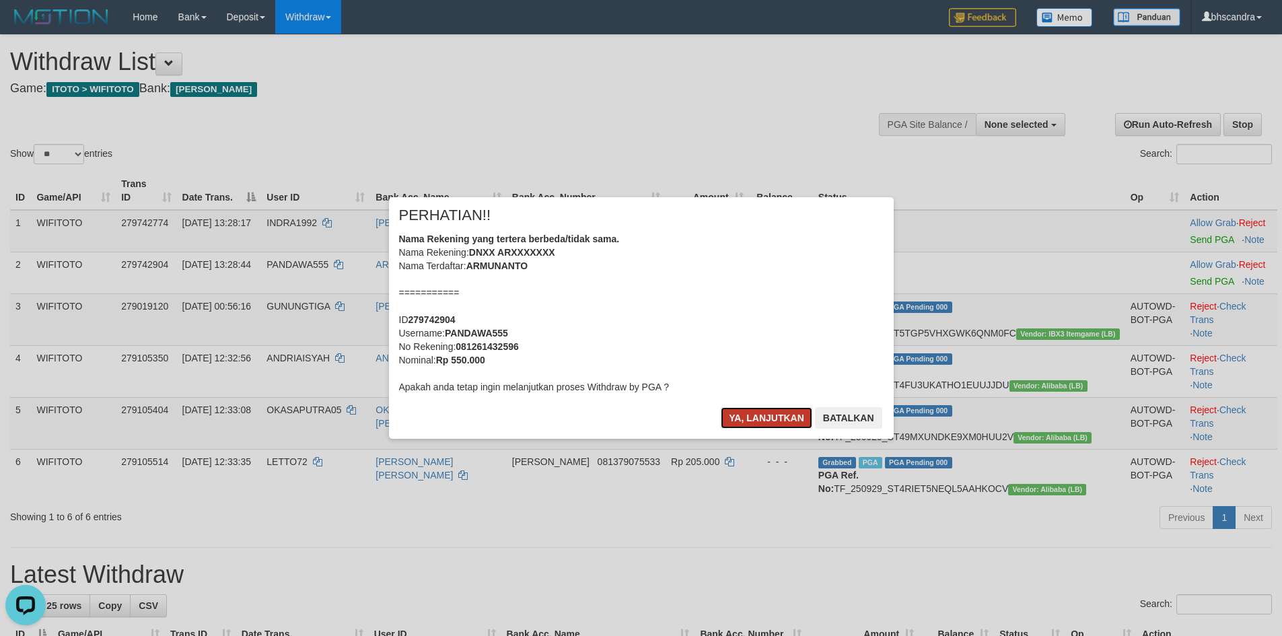
click at [776, 415] on button "Ya, lanjutkan" at bounding box center [767, 418] width 92 height 22
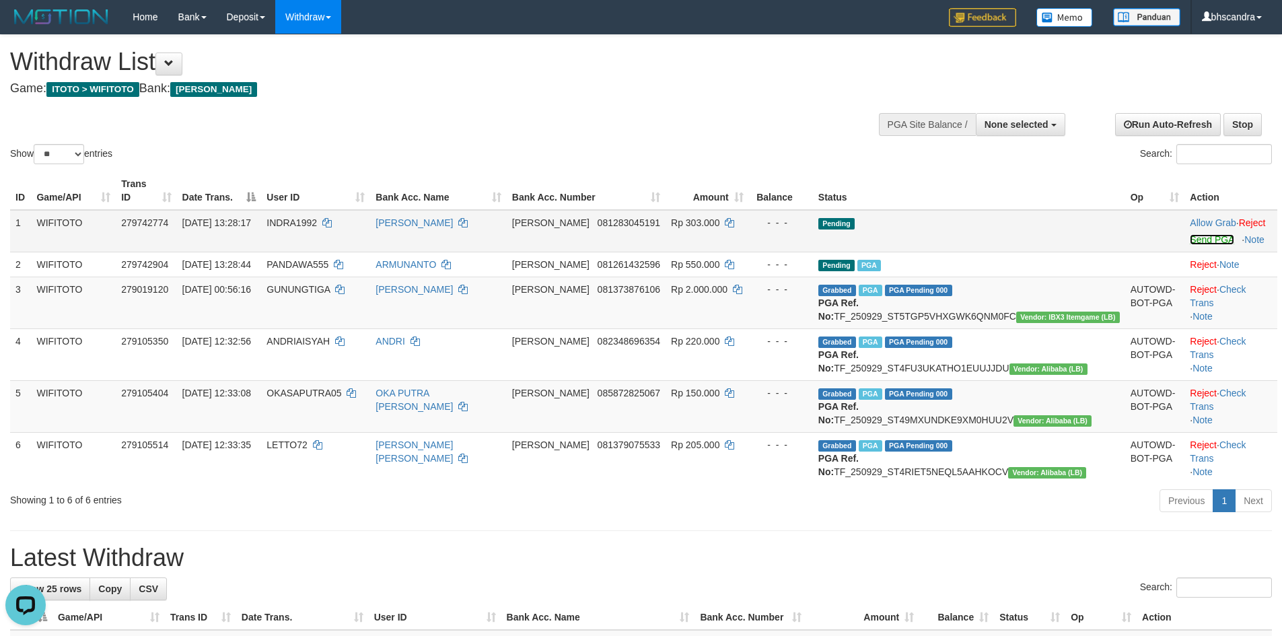
click at [1190, 234] on link "Send PGA" at bounding box center [1212, 239] width 44 height 11
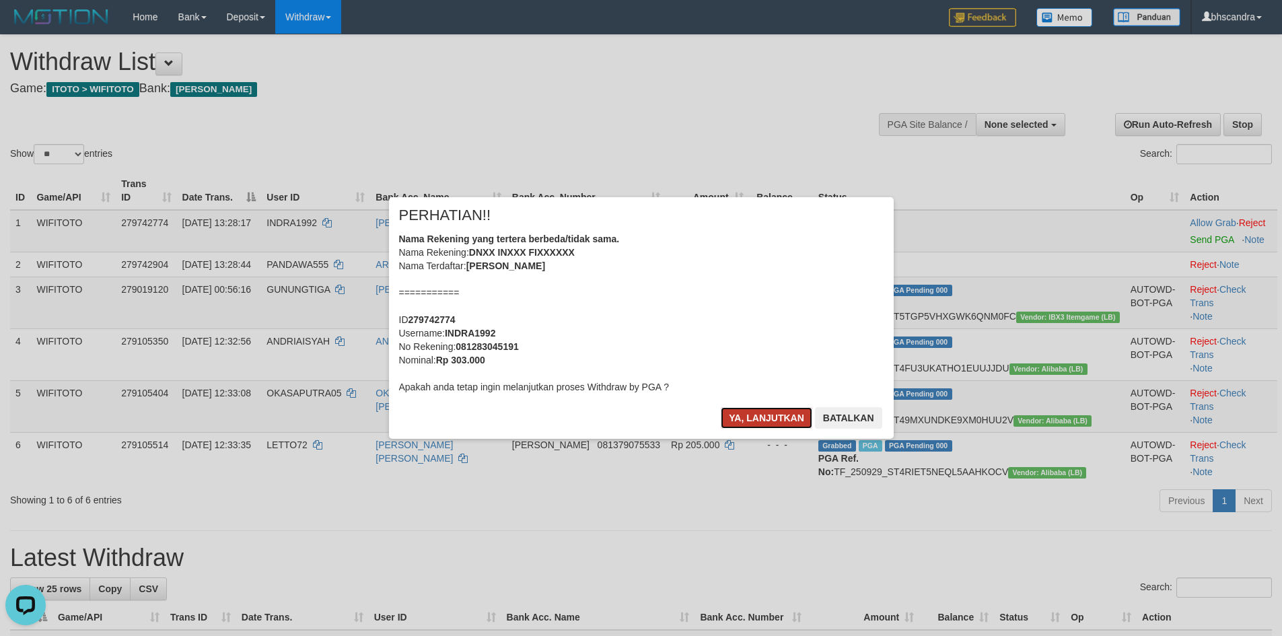
click at [751, 419] on button "Ya, lanjutkan" at bounding box center [767, 418] width 92 height 22
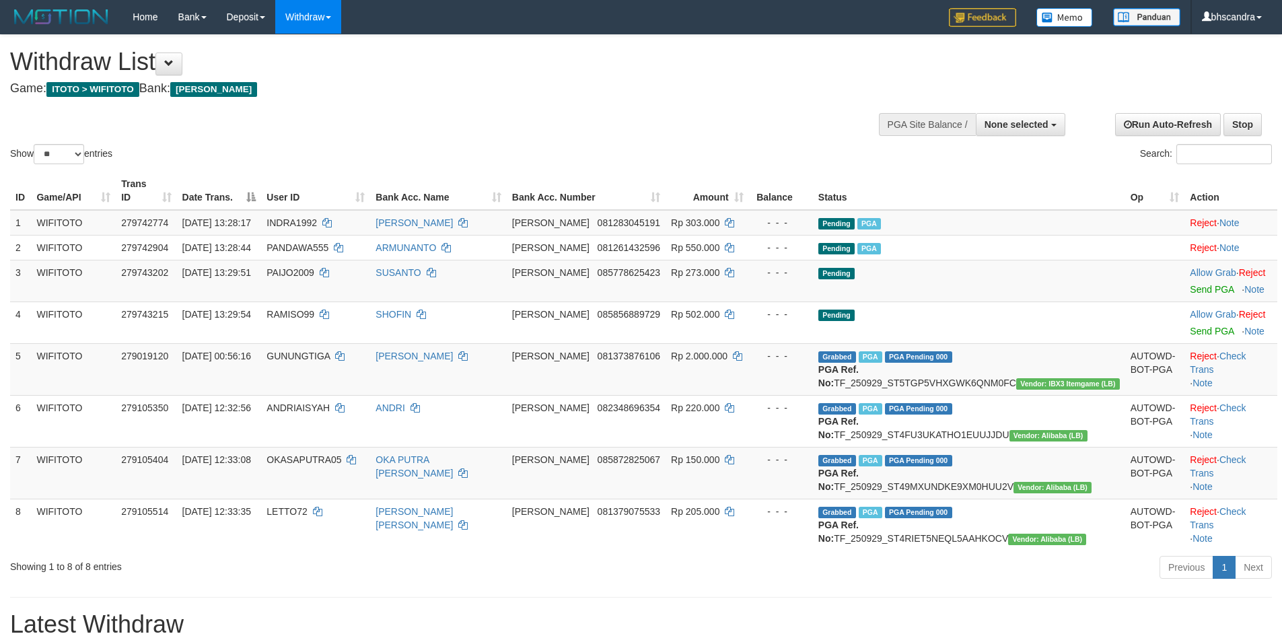
select select
select select "**"
click at [1190, 284] on link "Send PGA" at bounding box center [1212, 289] width 44 height 11
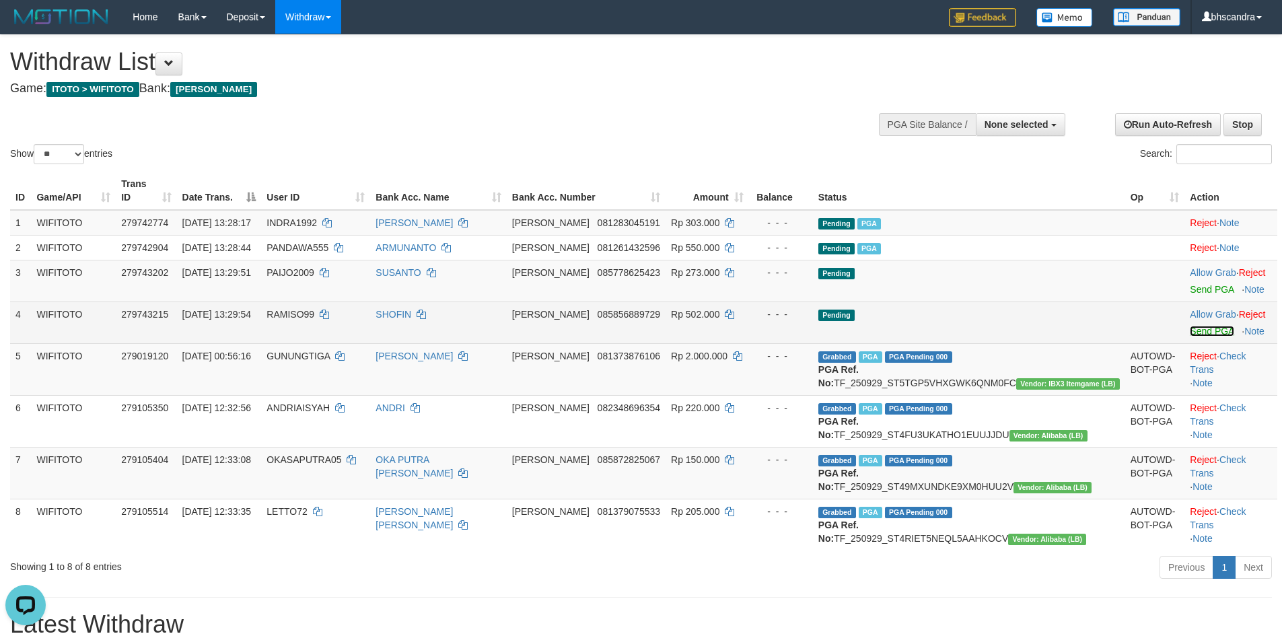
click at [1190, 326] on link "Send PGA" at bounding box center [1212, 331] width 44 height 11
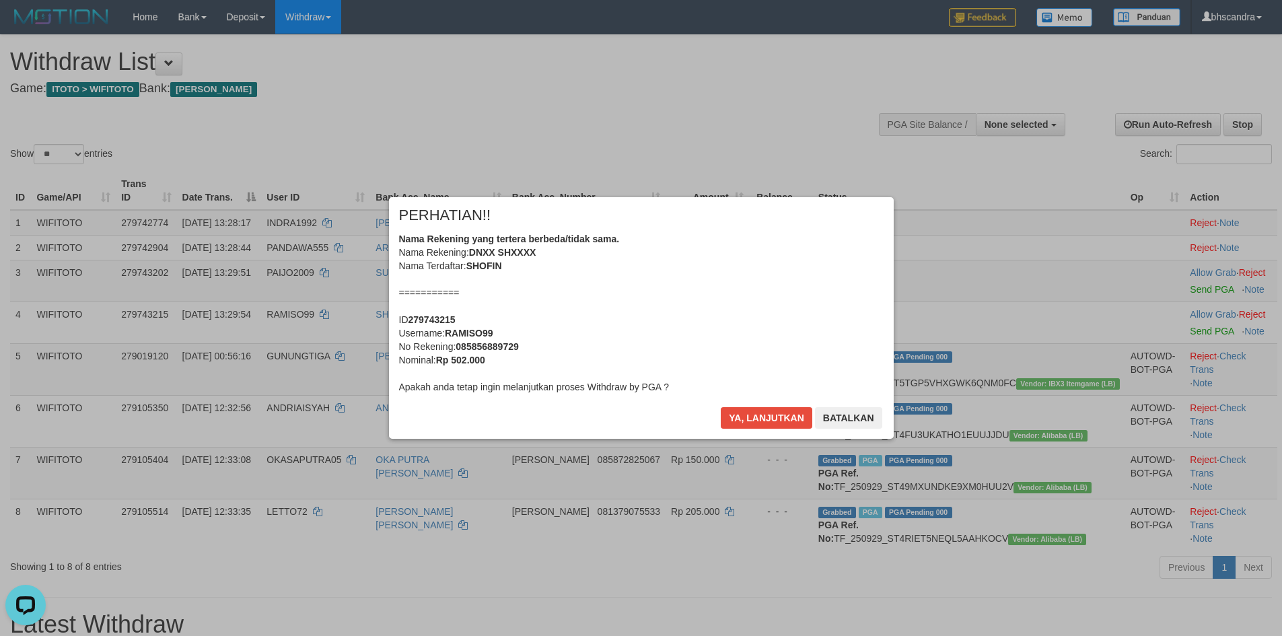
click at [794, 415] on div "Ya, lanjutkan Batalkan" at bounding box center [802, 423] width 164 height 32
click at [816, 411] on button "Batalkan" at bounding box center [848, 418] width 67 height 22
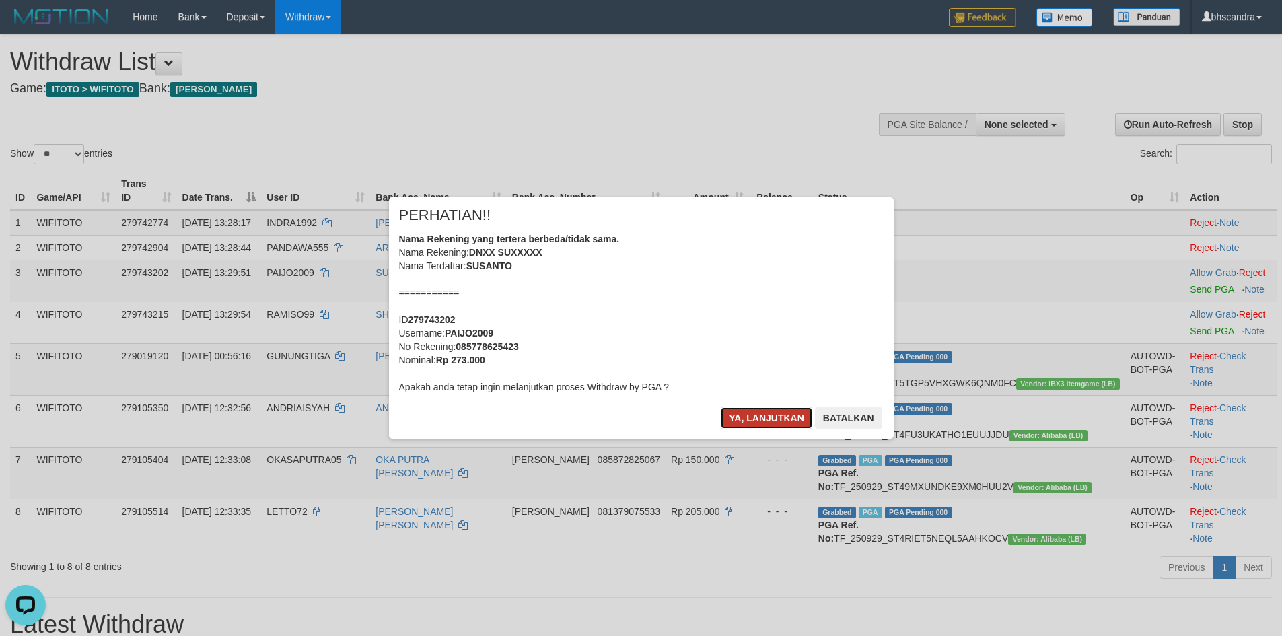
click at [796, 417] on button "Ya, lanjutkan" at bounding box center [767, 418] width 92 height 22
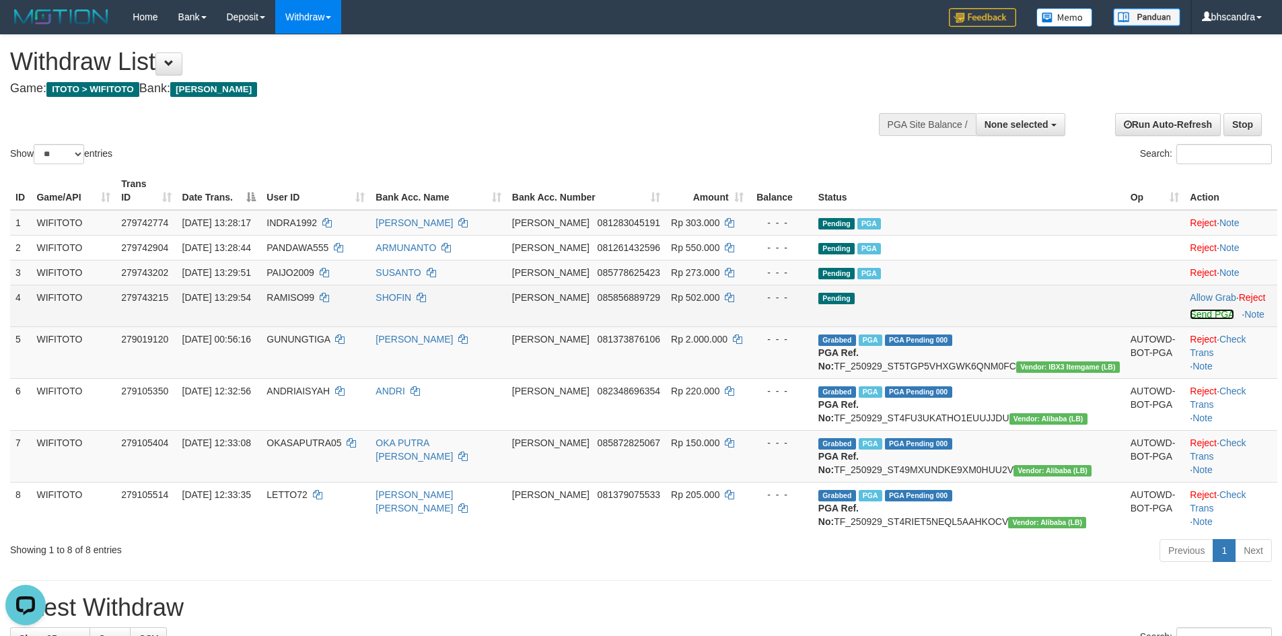
click at [1190, 309] on link "Send PGA" at bounding box center [1212, 314] width 44 height 11
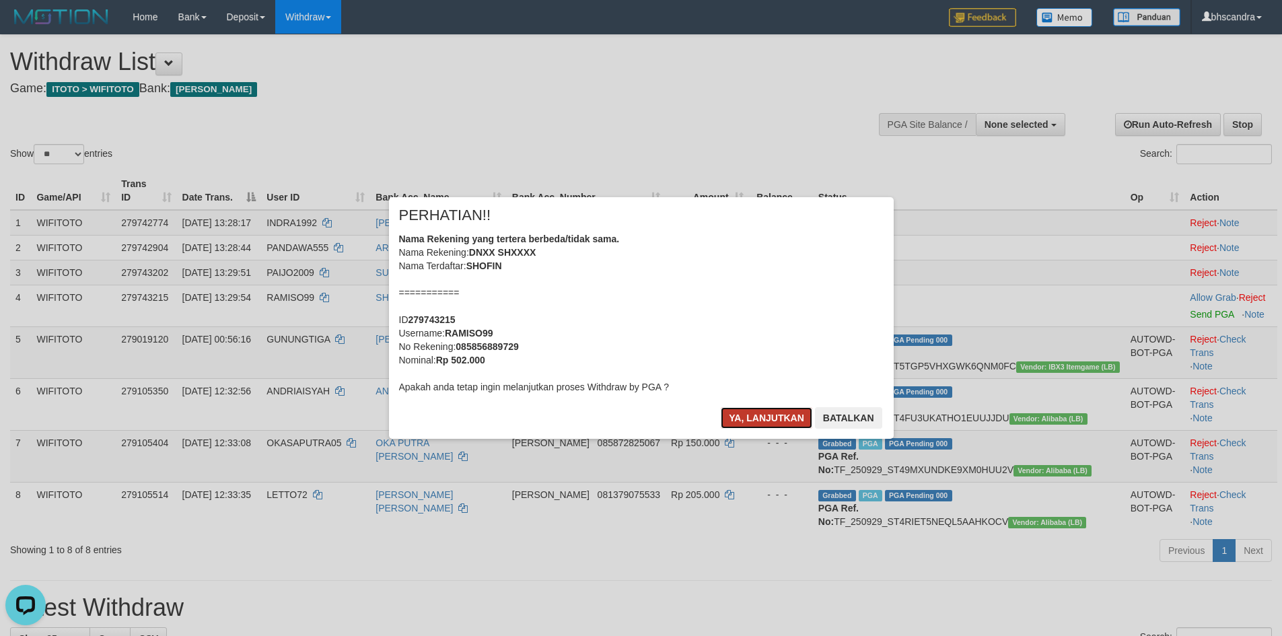
click at [745, 426] on button "Ya, lanjutkan" at bounding box center [767, 418] width 92 height 22
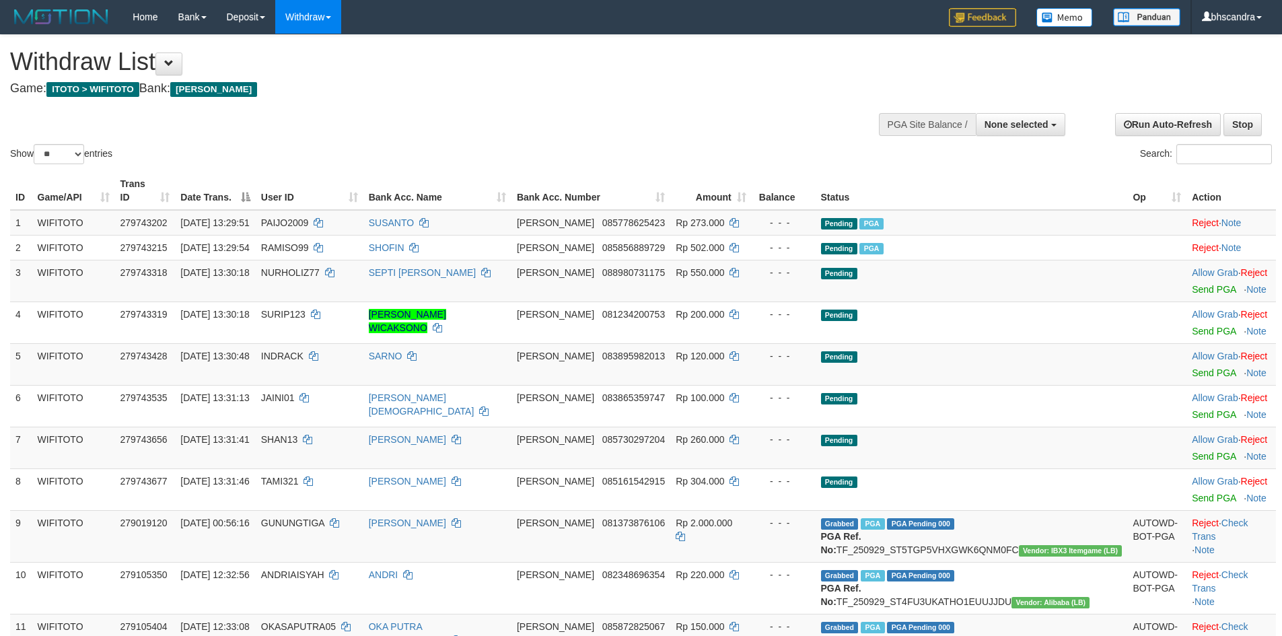
select select
select select "**"
click at [320, 267] on span "NURHOLIZ77" at bounding box center [290, 272] width 59 height 11
copy td "NURHOLIZ77"
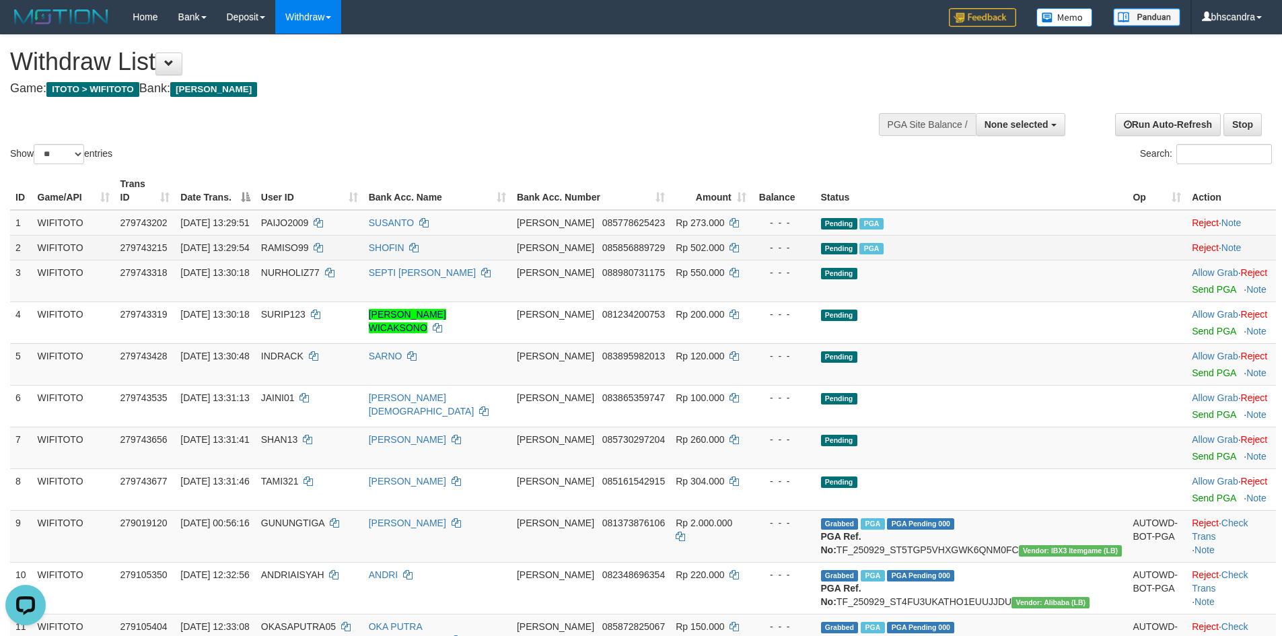
click at [883, 243] on span "PGA" at bounding box center [872, 248] width 24 height 11
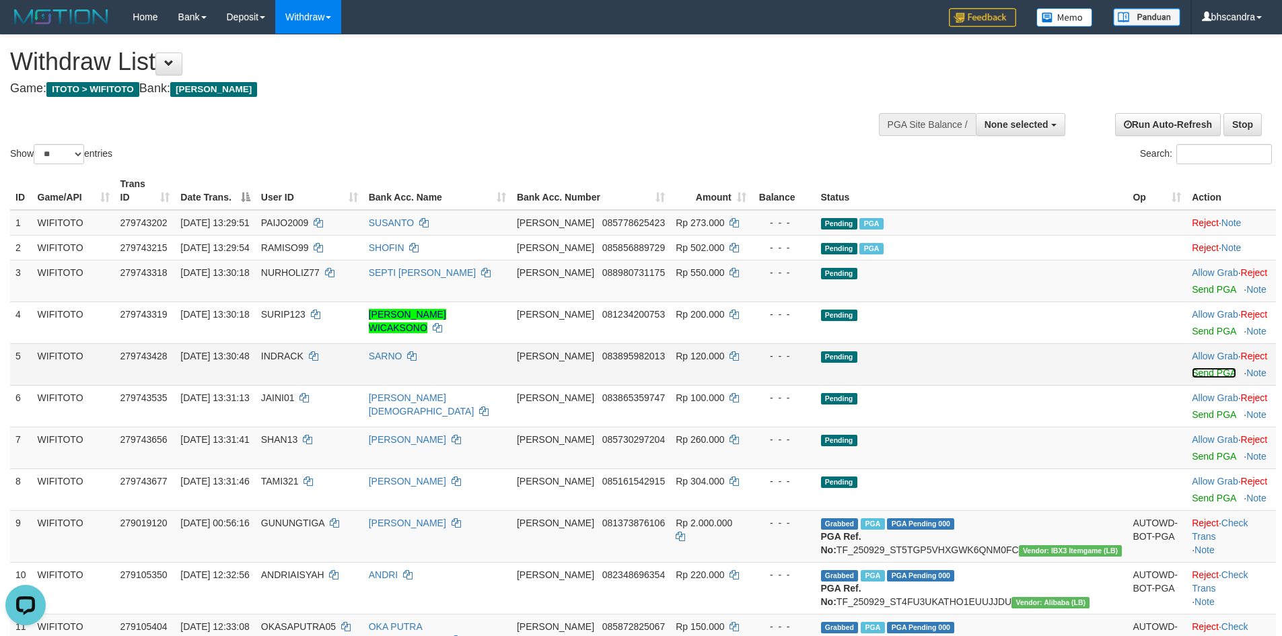
click at [1192, 368] on link "Send PGA" at bounding box center [1214, 373] width 44 height 11
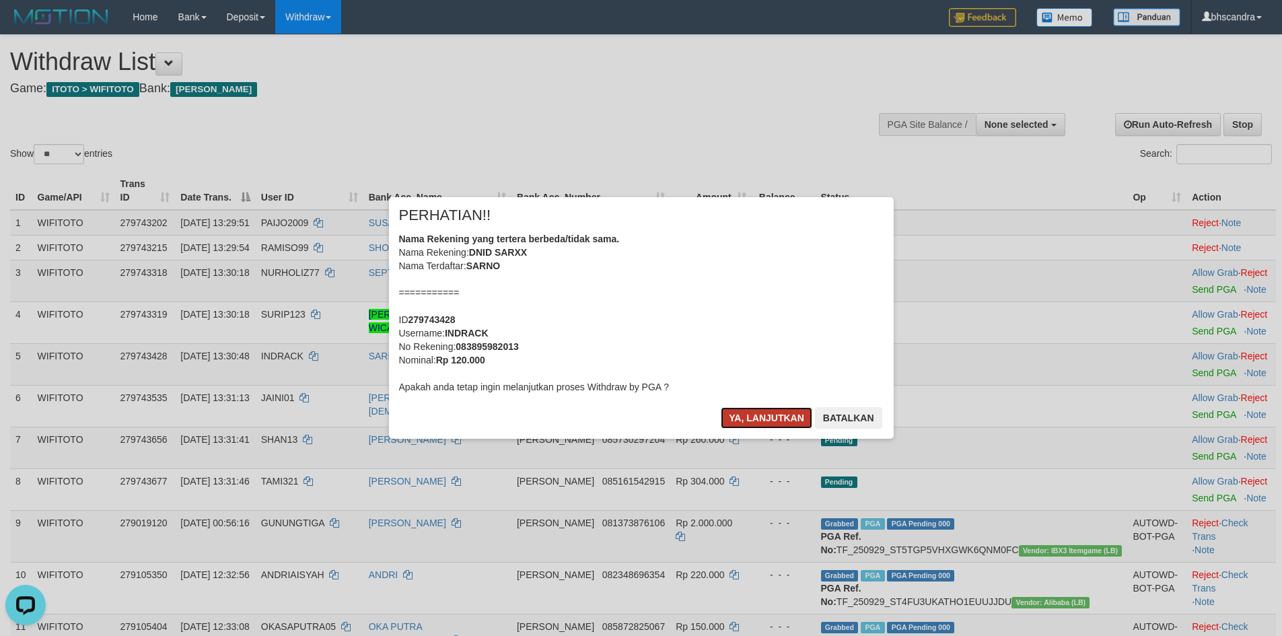
click at [769, 418] on button "Ya, lanjutkan" at bounding box center [767, 418] width 92 height 22
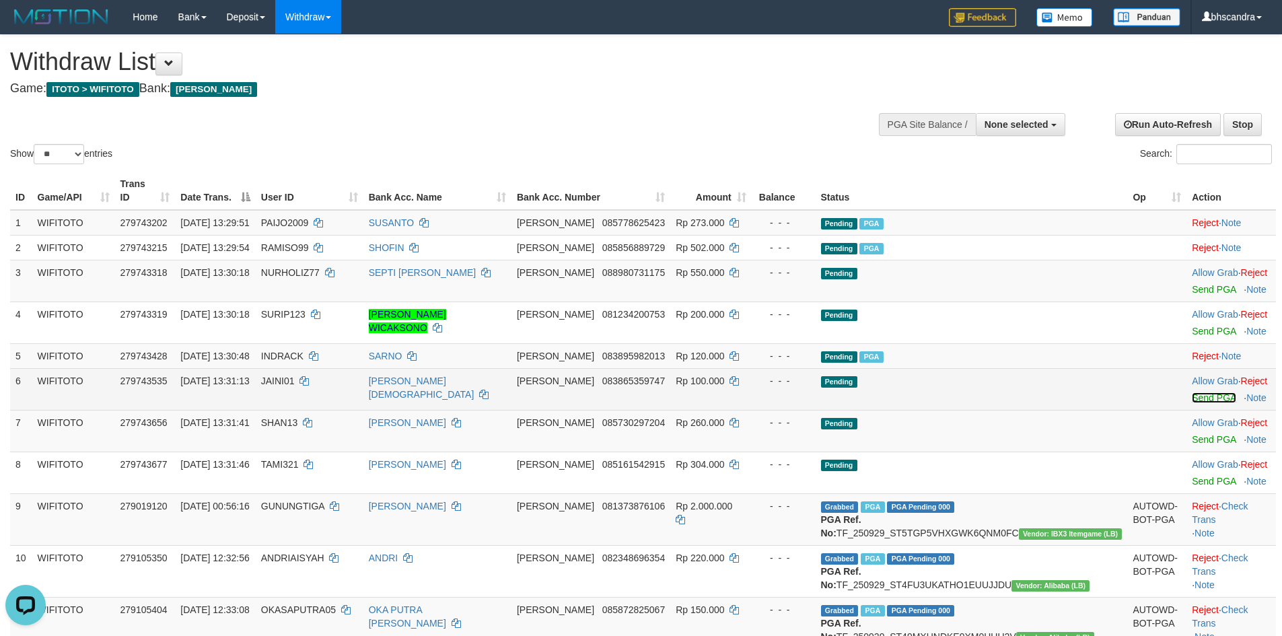
click at [1192, 392] on link "Send PGA" at bounding box center [1214, 397] width 44 height 11
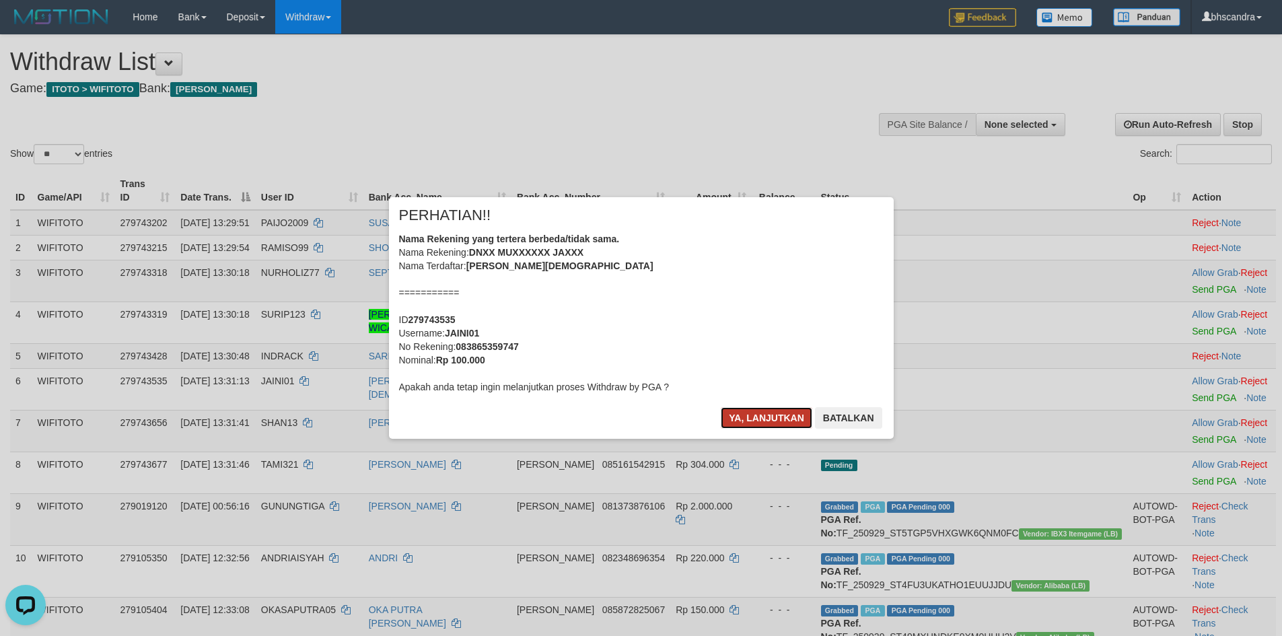
click at [772, 413] on button "Ya, lanjutkan" at bounding box center [767, 418] width 92 height 22
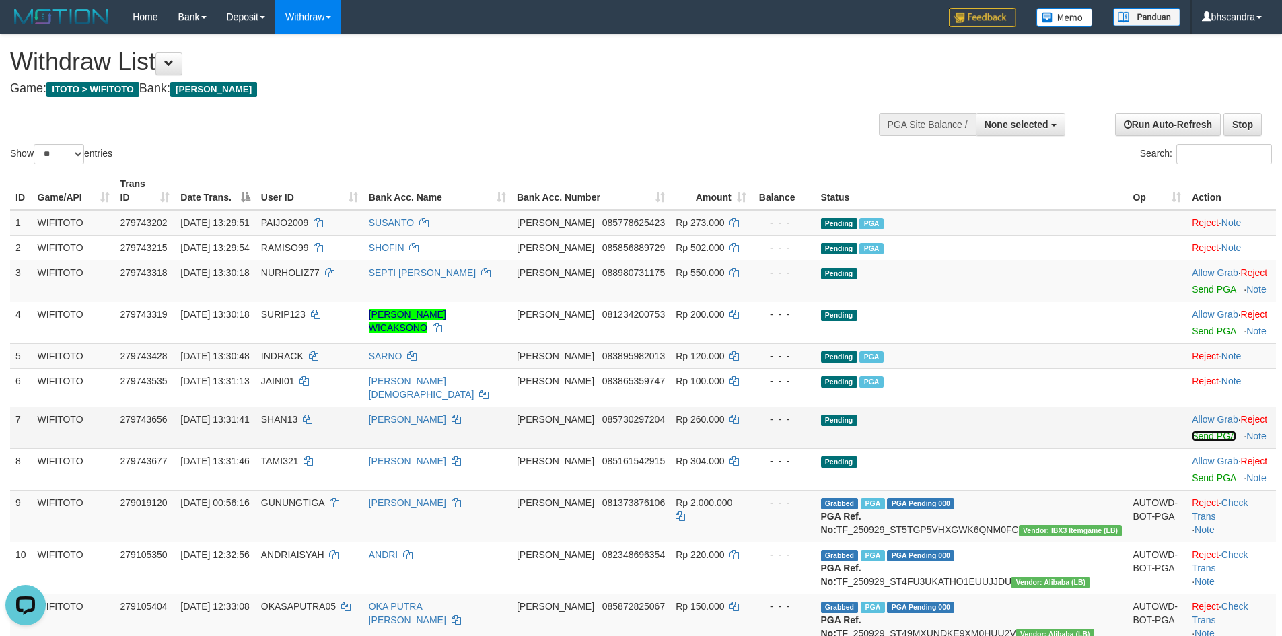
click at [1200, 431] on link "Send PGA" at bounding box center [1214, 436] width 44 height 11
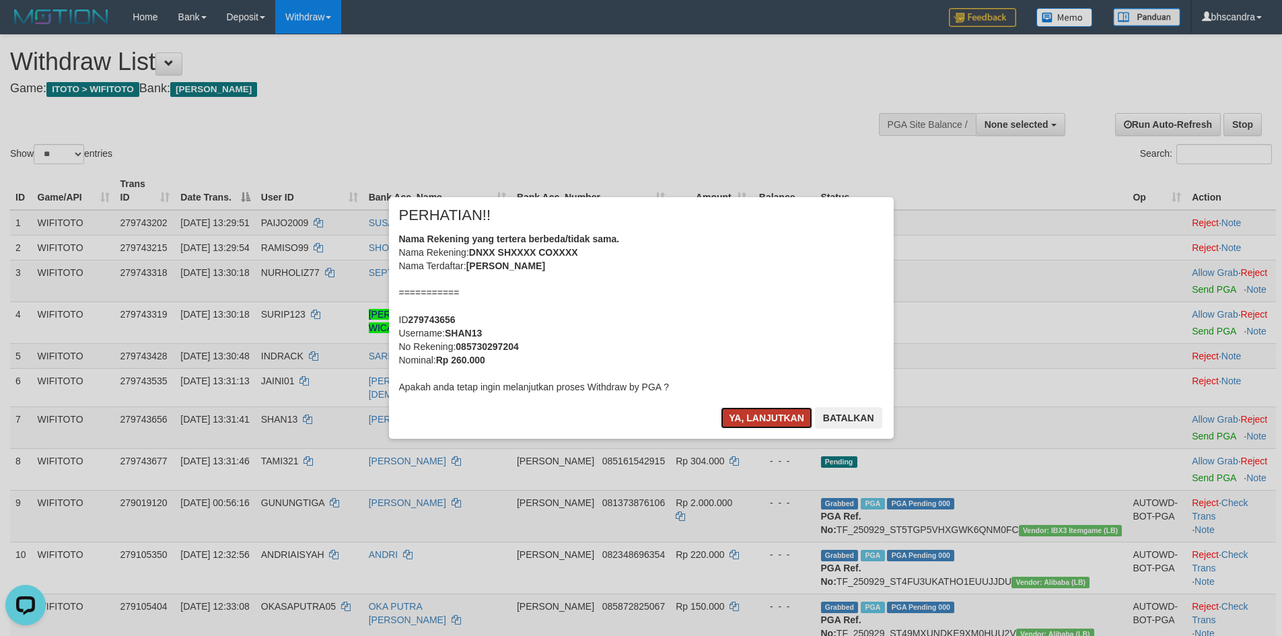
click at [770, 423] on button "Ya, lanjutkan" at bounding box center [767, 418] width 92 height 22
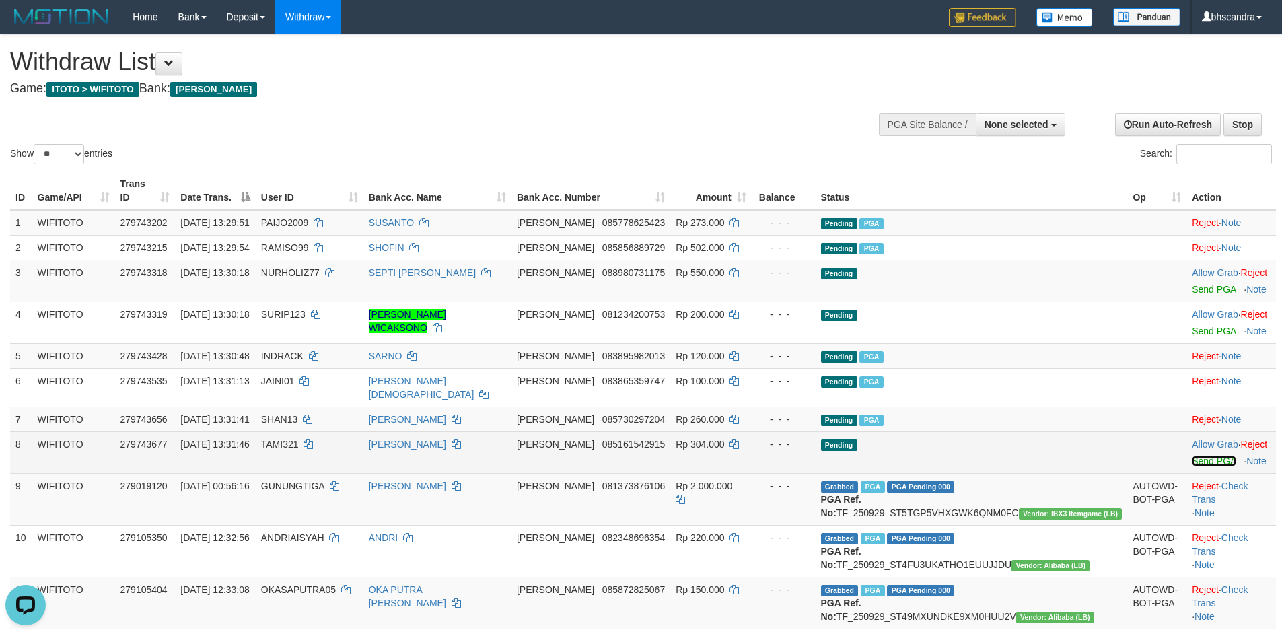
click at [1192, 456] on link "Send PGA" at bounding box center [1214, 461] width 44 height 11
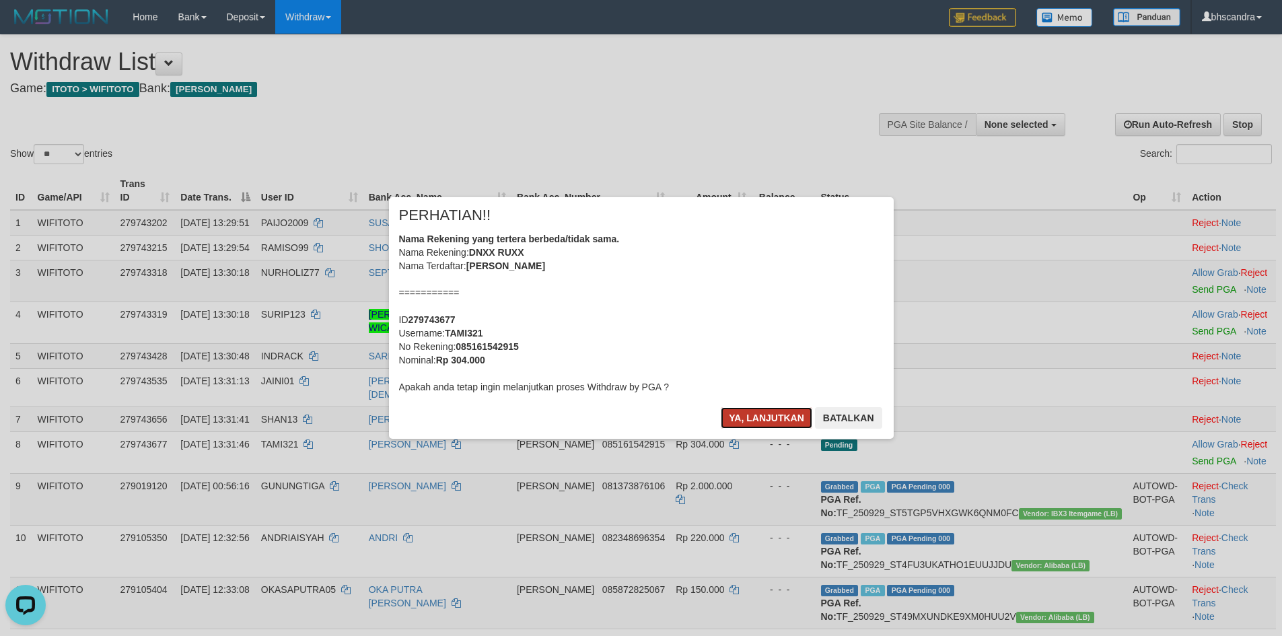
click at [760, 414] on button "Ya, lanjutkan" at bounding box center [767, 418] width 92 height 22
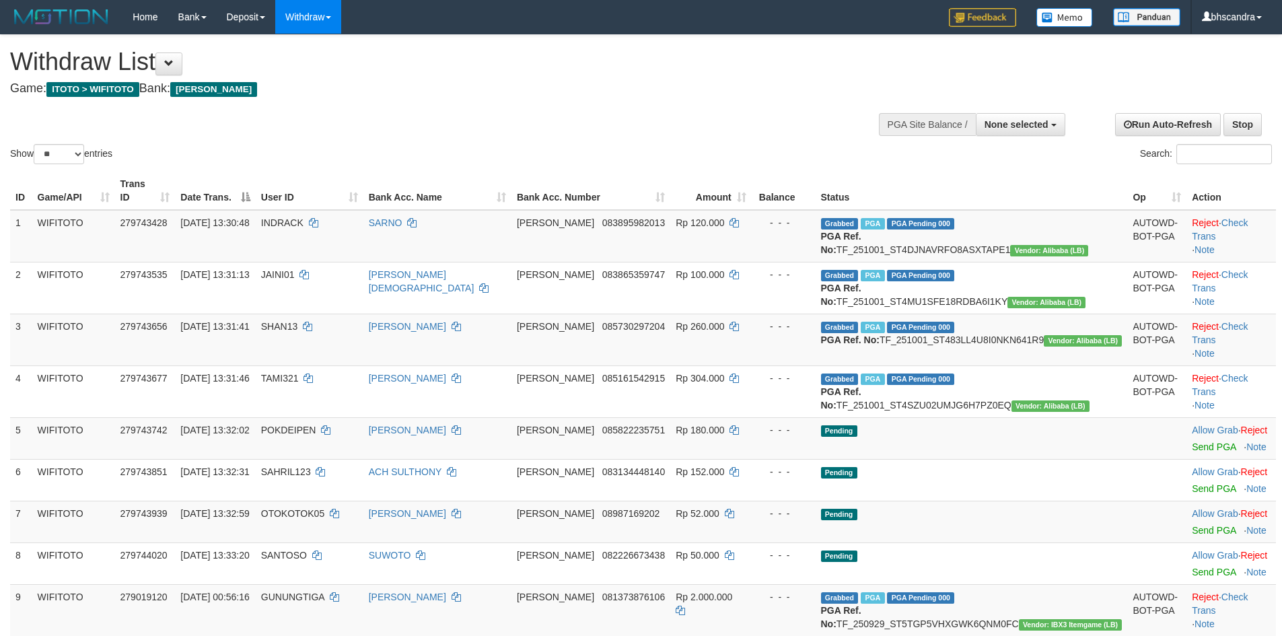
select select
select select "**"
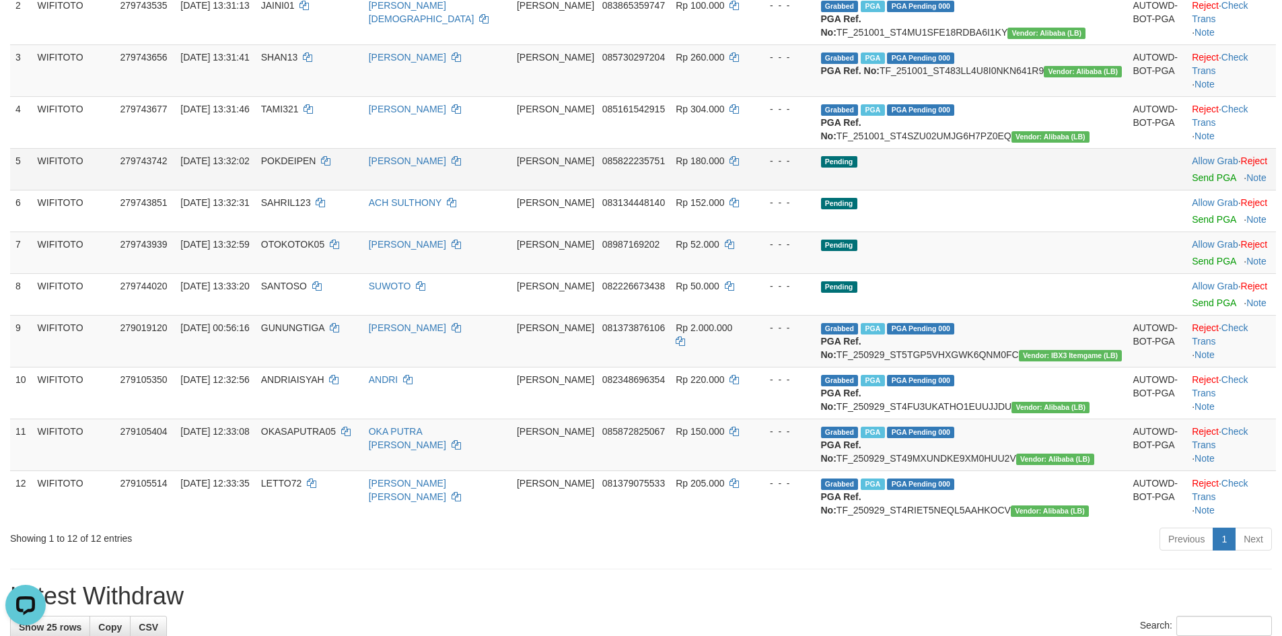
click at [326, 190] on td "POKDEIPEN" at bounding box center [310, 169] width 108 height 42
copy td "POKDEIPEN"
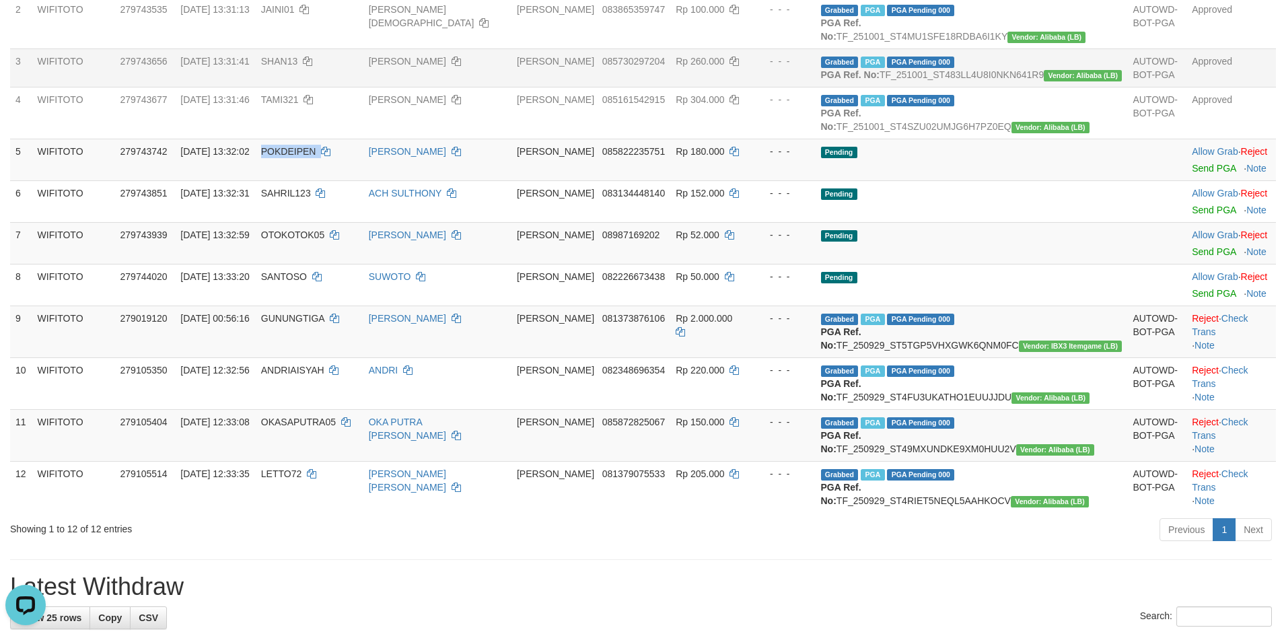
scroll to position [202, 0]
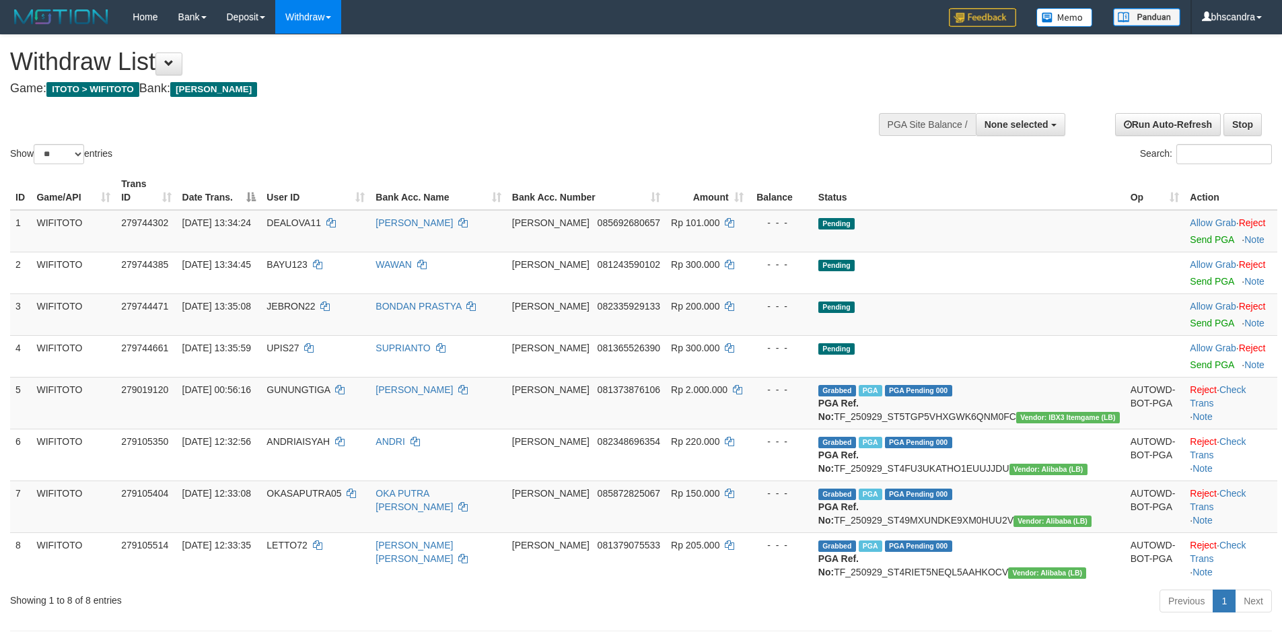
select select
select select "**"
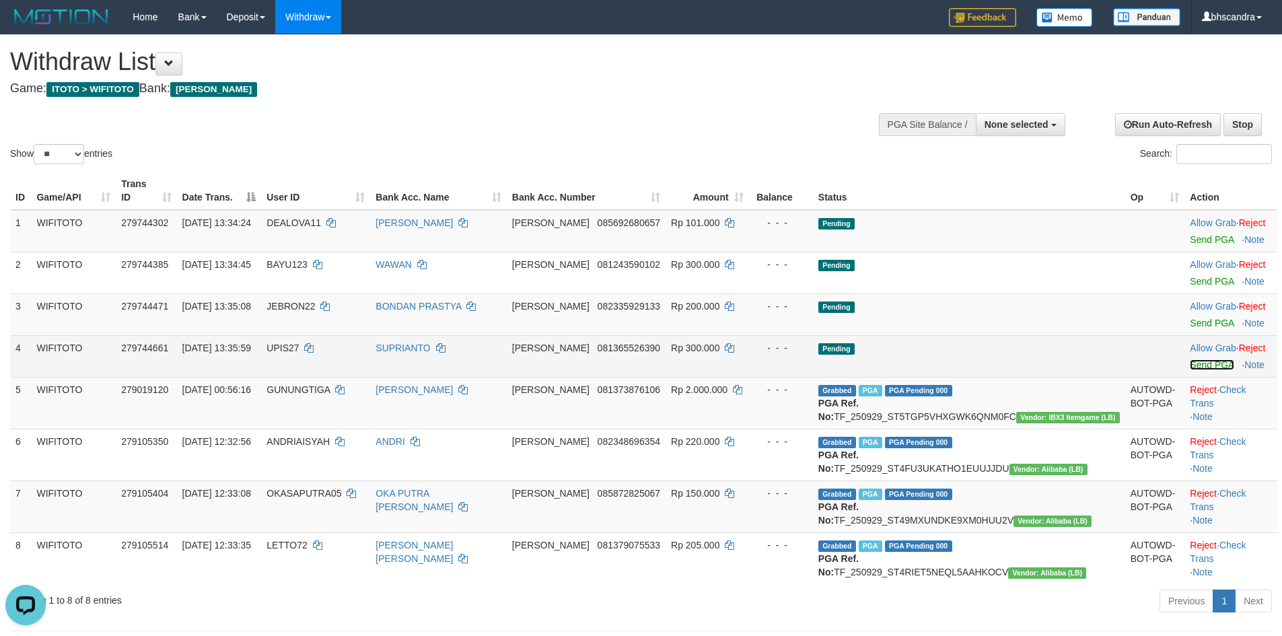
click at [1190, 359] on link "Send PGA" at bounding box center [1212, 364] width 44 height 11
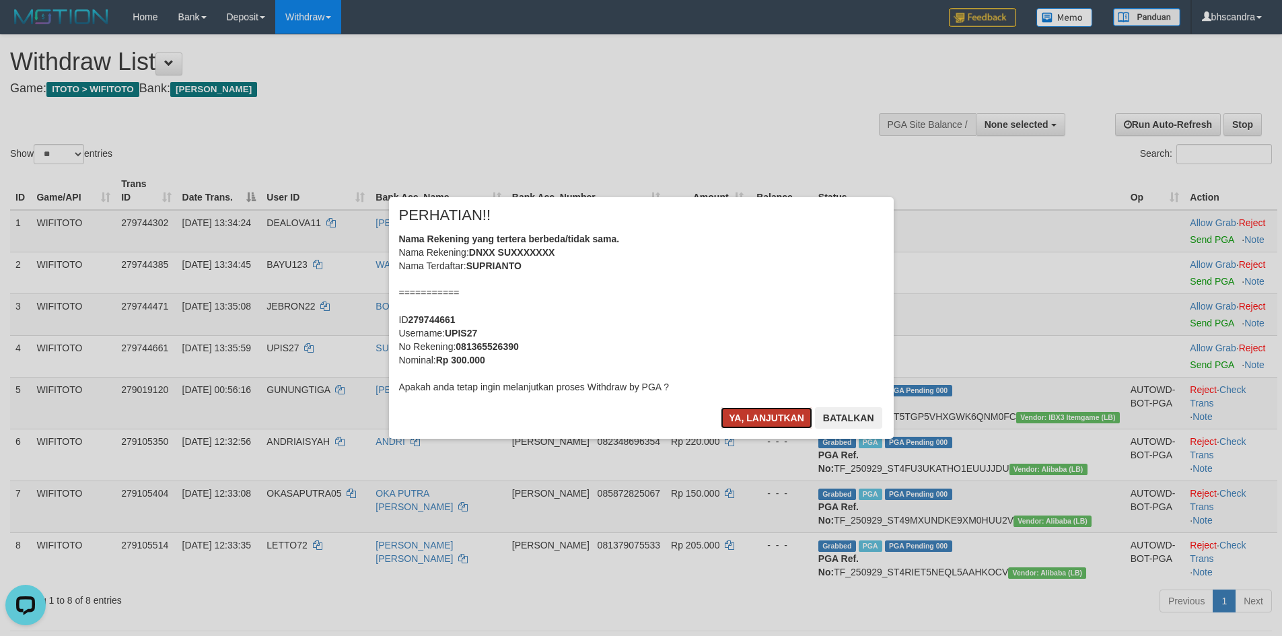
drag, startPoint x: 745, startPoint y: 420, endPoint x: 1059, endPoint y: 340, distance: 323.8
click at [747, 420] on button "Ya, lanjutkan" at bounding box center [767, 418] width 92 height 22
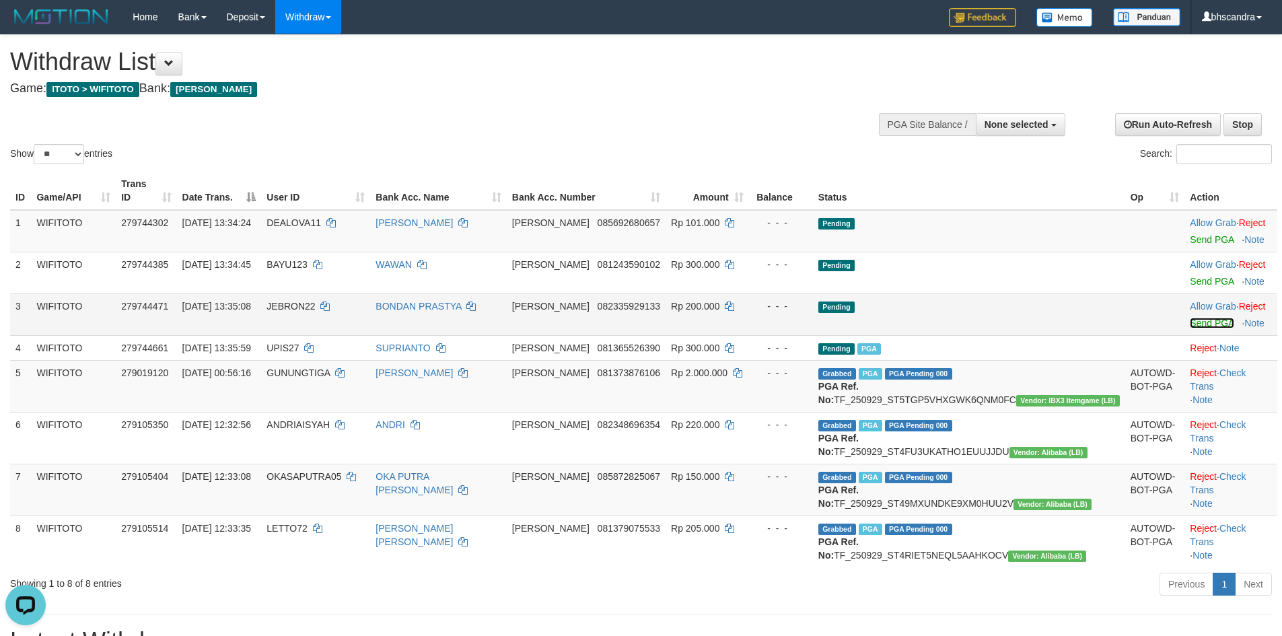
click at [1190, 318] on link "Send PGA" at bounding box center [1212, 323] width 44 height 11
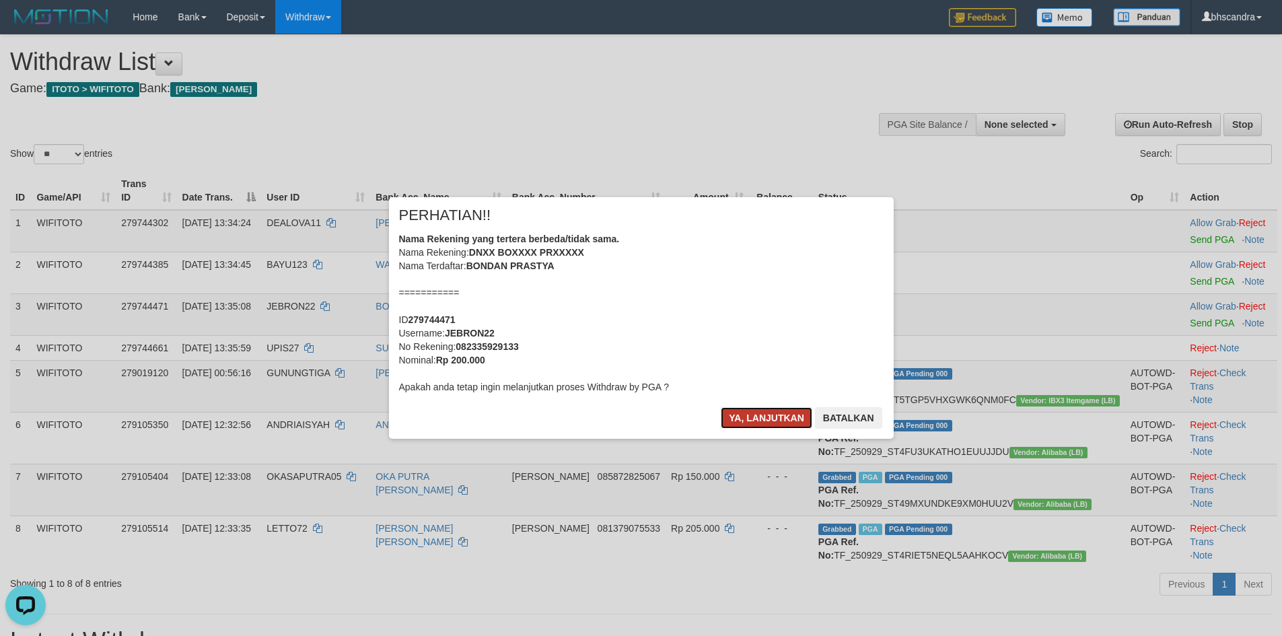
click at [738, 415] on button "Ya, lanjutkan" at bounding box center [767, 418] width 92 height 22
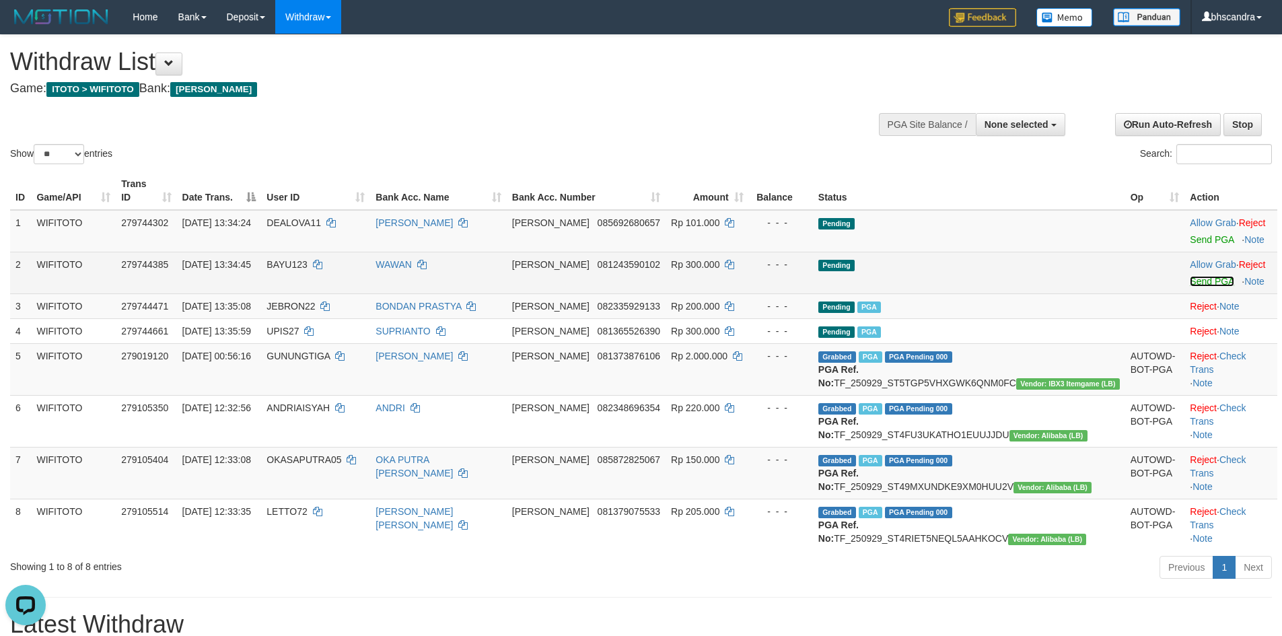
click at [1190, 276] on link "Send PGA" at bounding box center [1212, 281] width 44 height 11
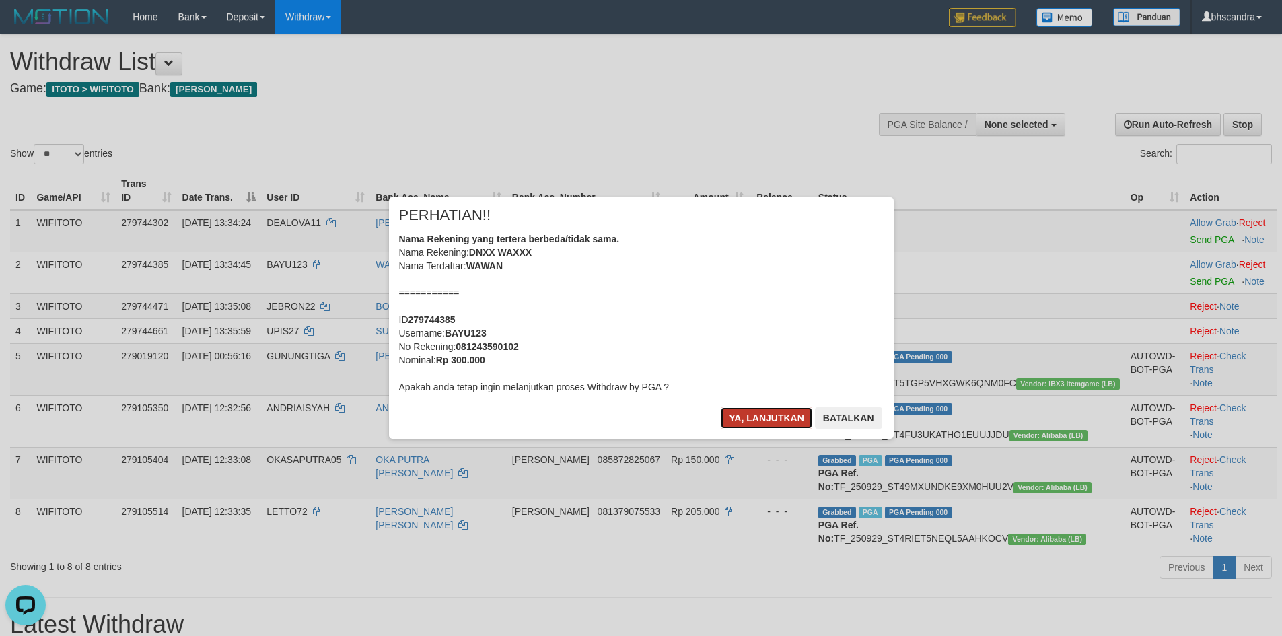
click at [741, 417] on button "Ya, lanjutkan" at bounding box center [767, 418] width 92 height 22
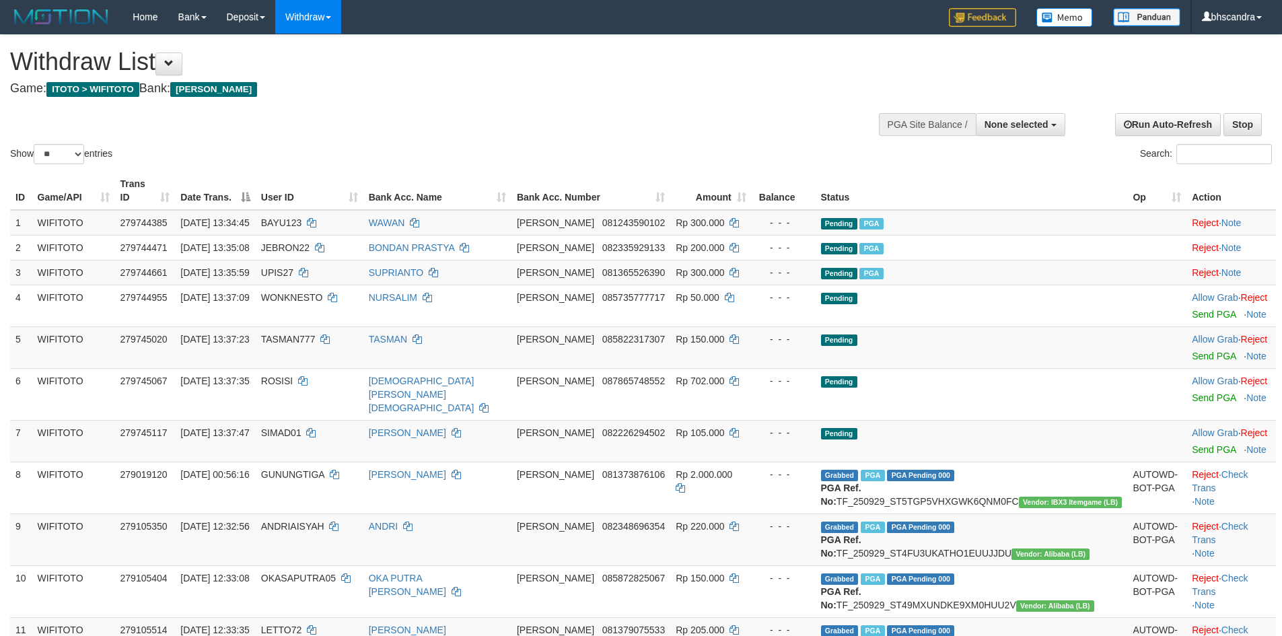
select select
select select "**"
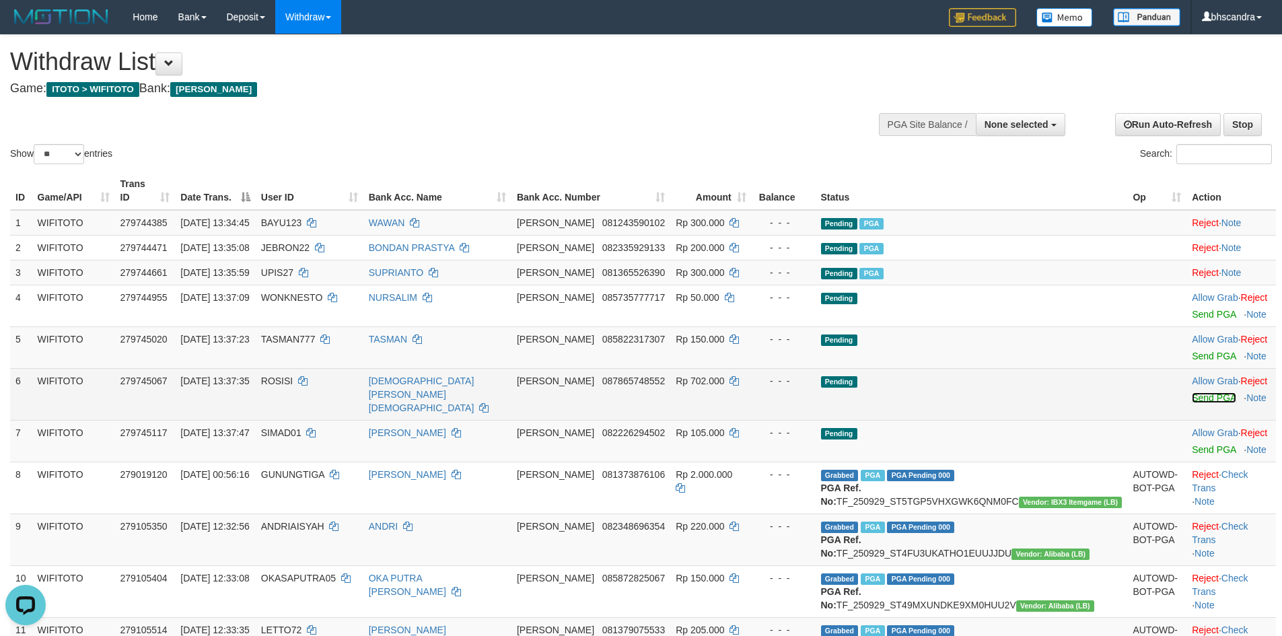
click at [1192, 392] on link "Send PGA" at bounding box center [1214, 397] width 44 height 11
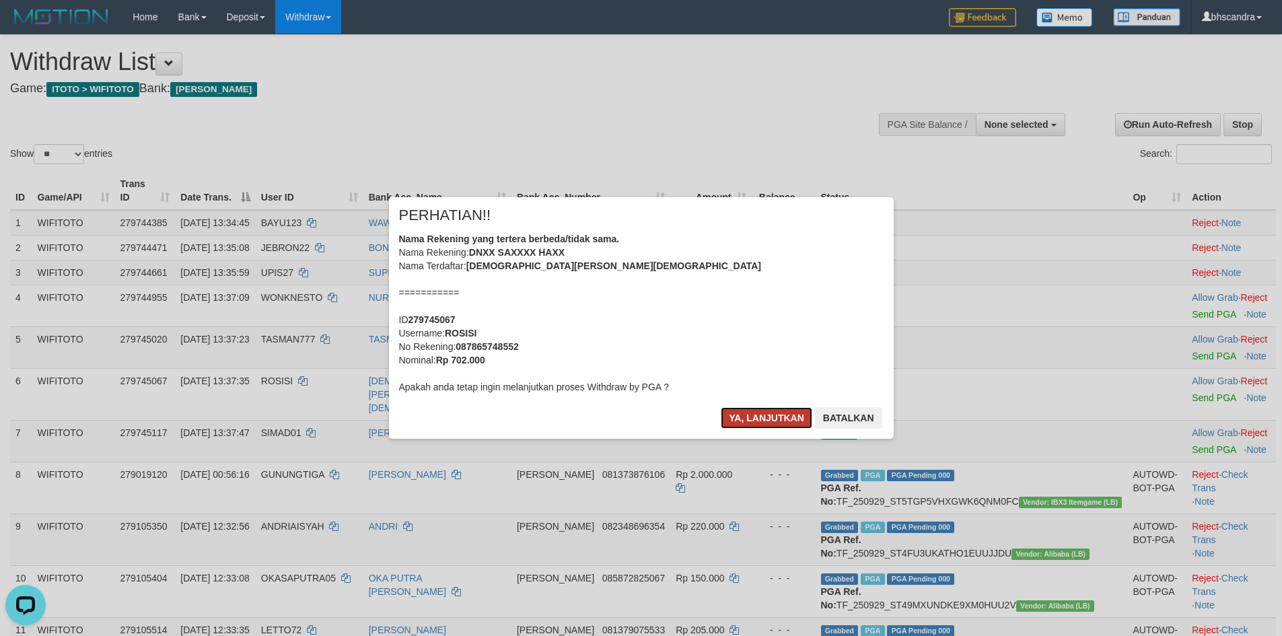
click at [764, 420] on button "Ya, lanjutkan" at bounding box center [767, 418] width 92 height 22
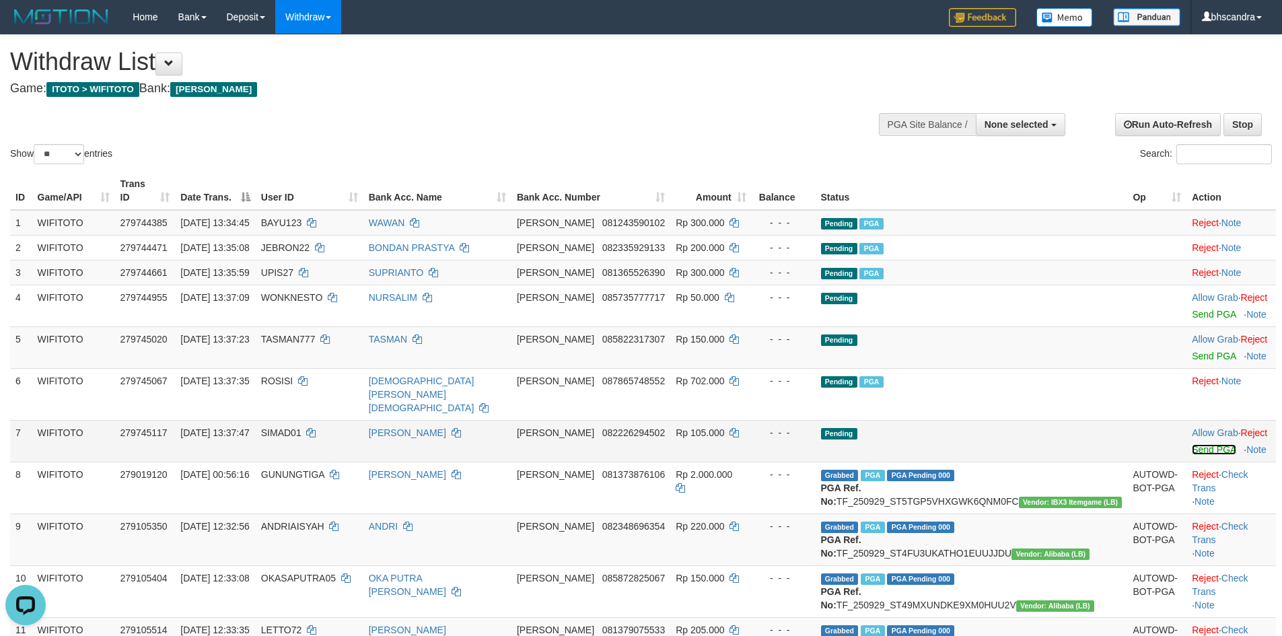
click at [1192, 444] on link "Send PGA" at bounding box center [1214, 449] width 44 height 11
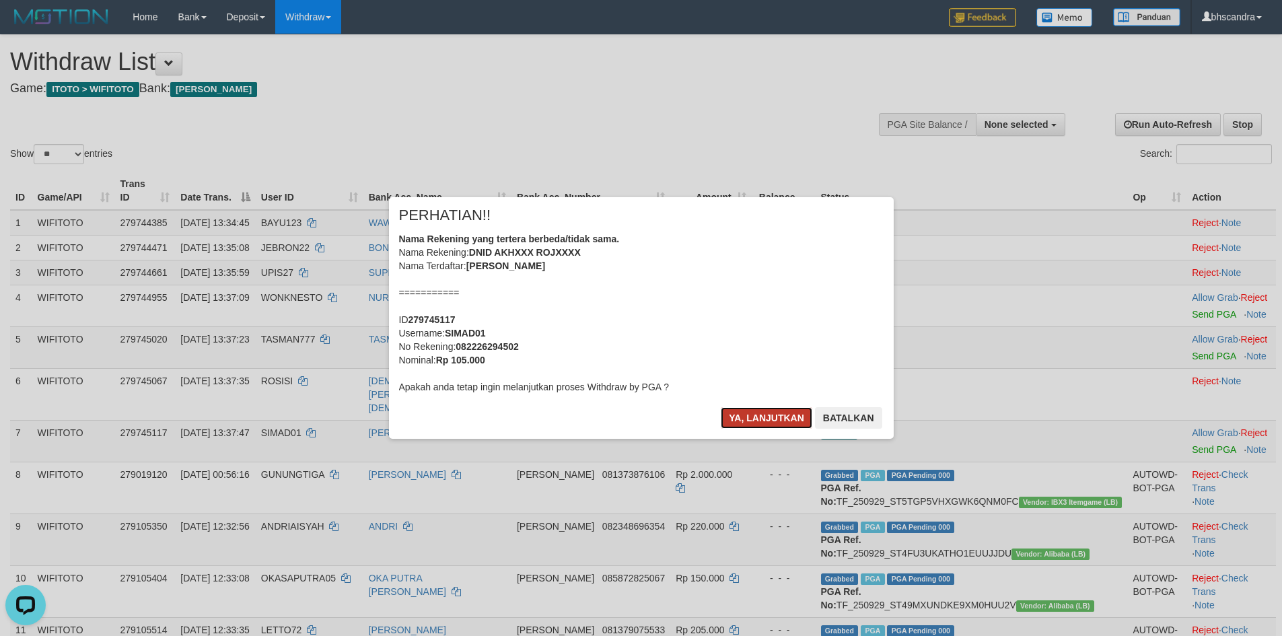
click at [773, 416] on button "Ya, lanjutkan" at bounding box center [767, 418] width 92 height 22
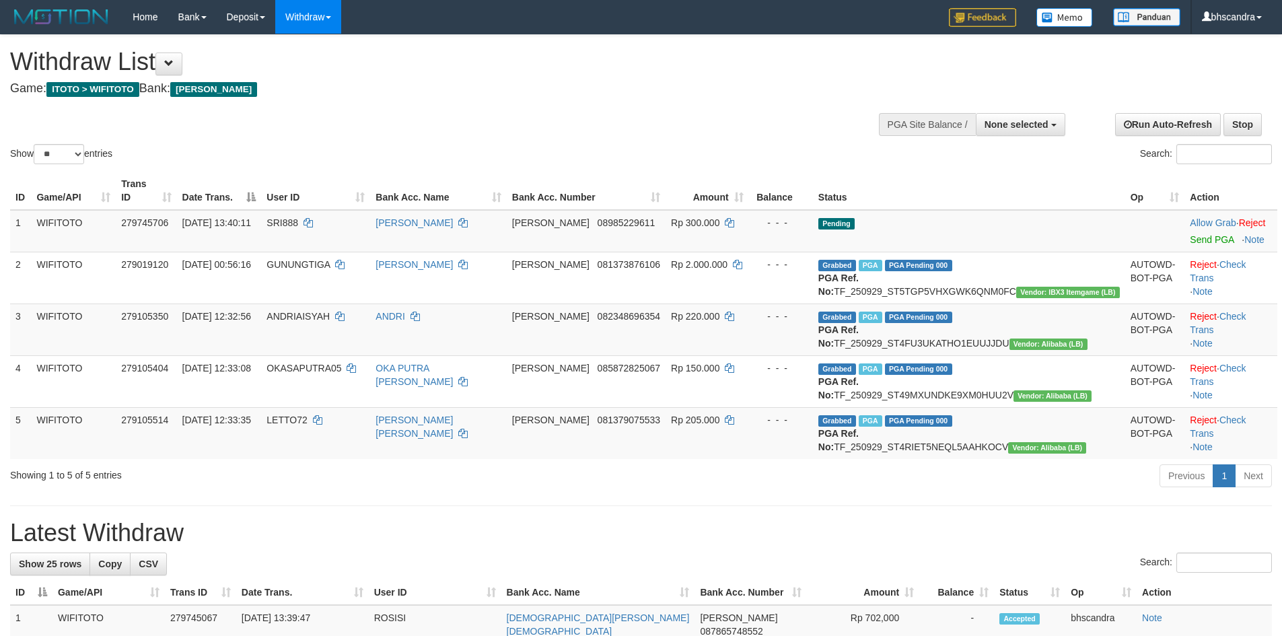
select select
select select "**"
drag, startPoint x: 1175, startPoint y: 231, endPoint x: 697, endPoint y: 183, distance: 479.7
click at [1190, 234] on link "Send PGA" at bounding box center [1212, 239] width 44 height 11
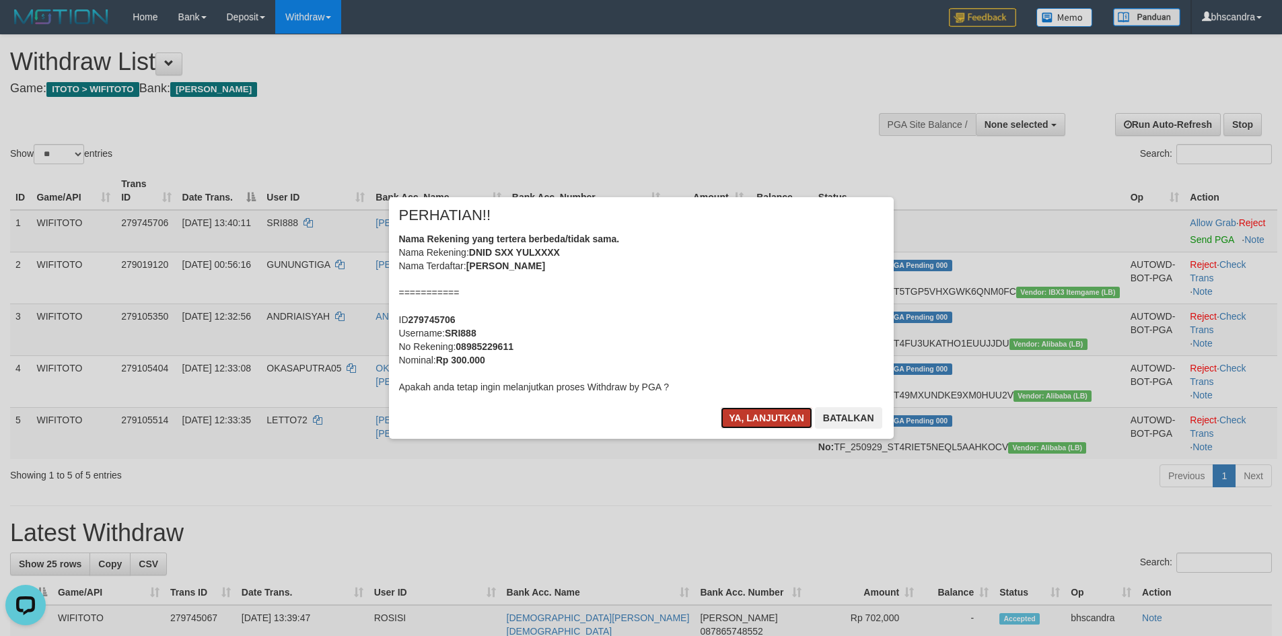
click at [741, 410] on button "Ya, lanjutkan" at bounding box center [767, 418] width 92 height 22
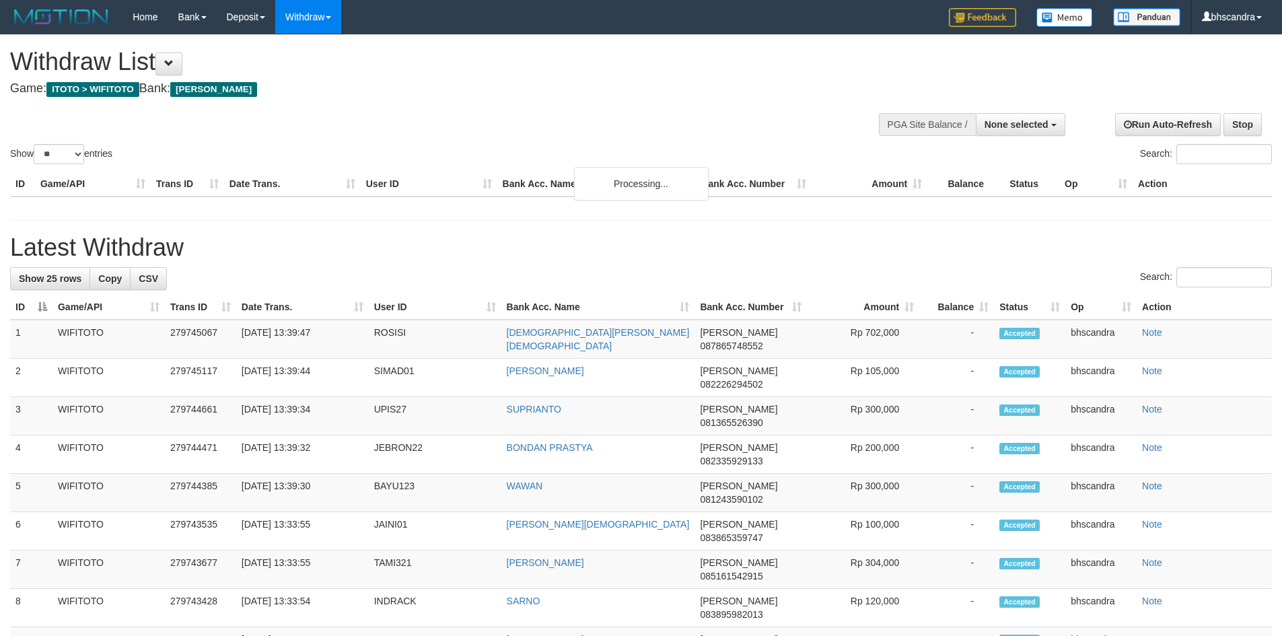
select select
select select "**"
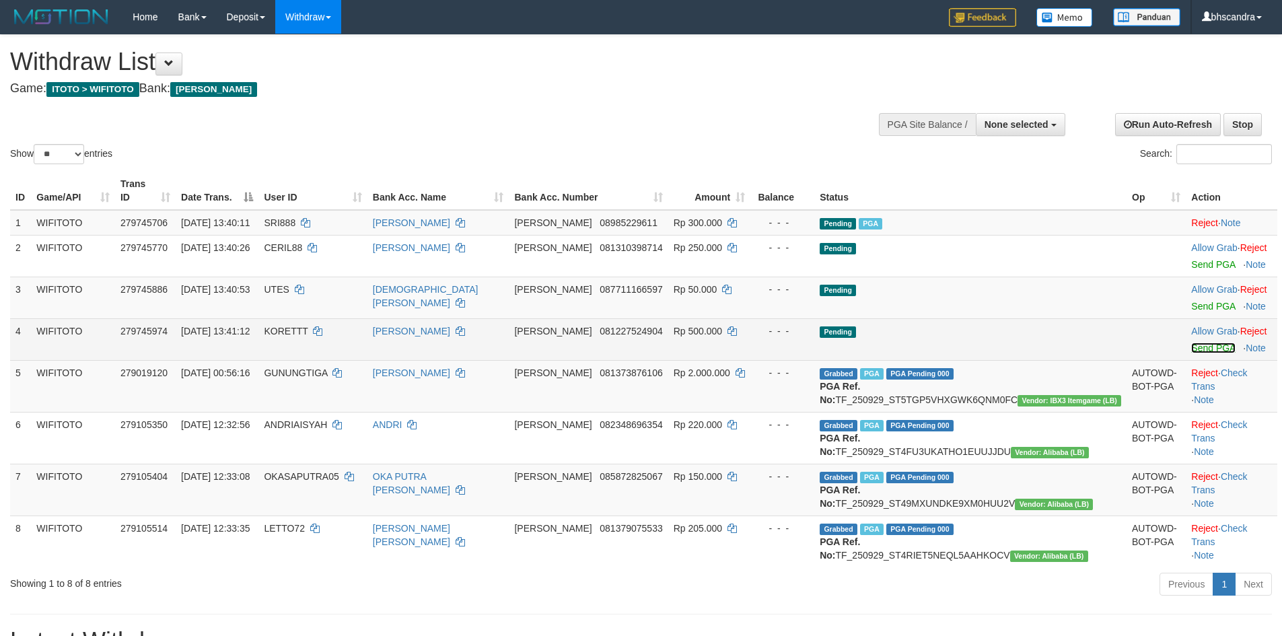
click at [1192, 343] on link "Send PGA" at bounding box center [1214, 348] width 44 height 11
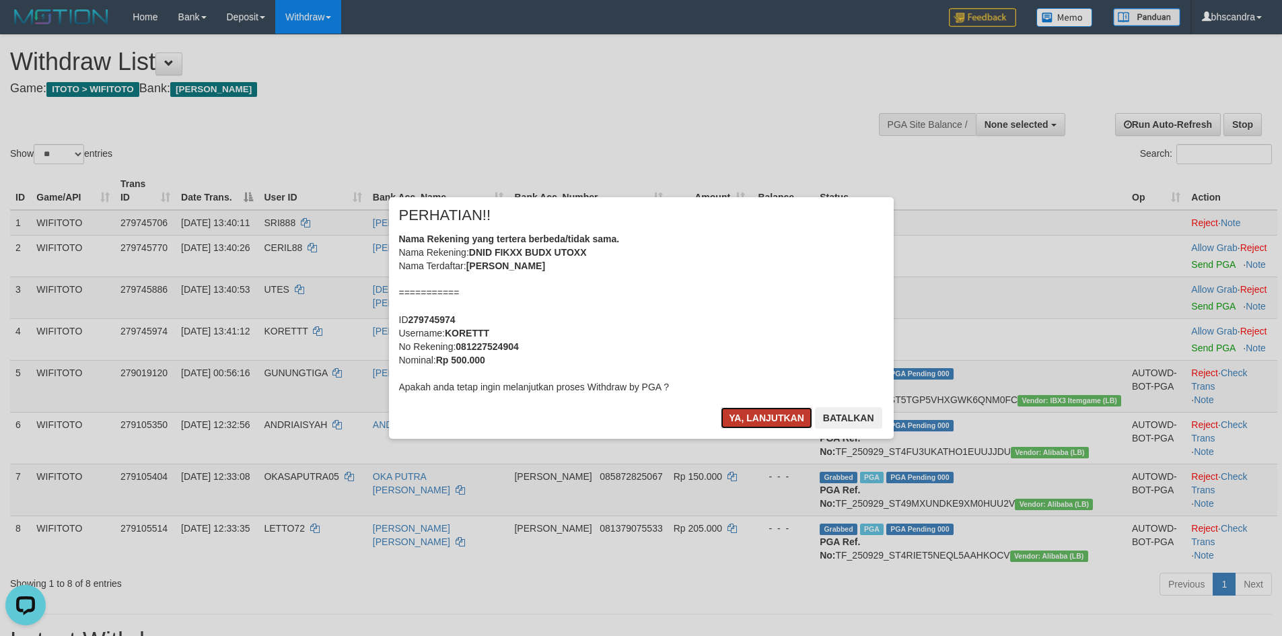
click at [744, 413] on button "Ya, lanjutkan" at bounding box center [767, 418] width 92 height 22
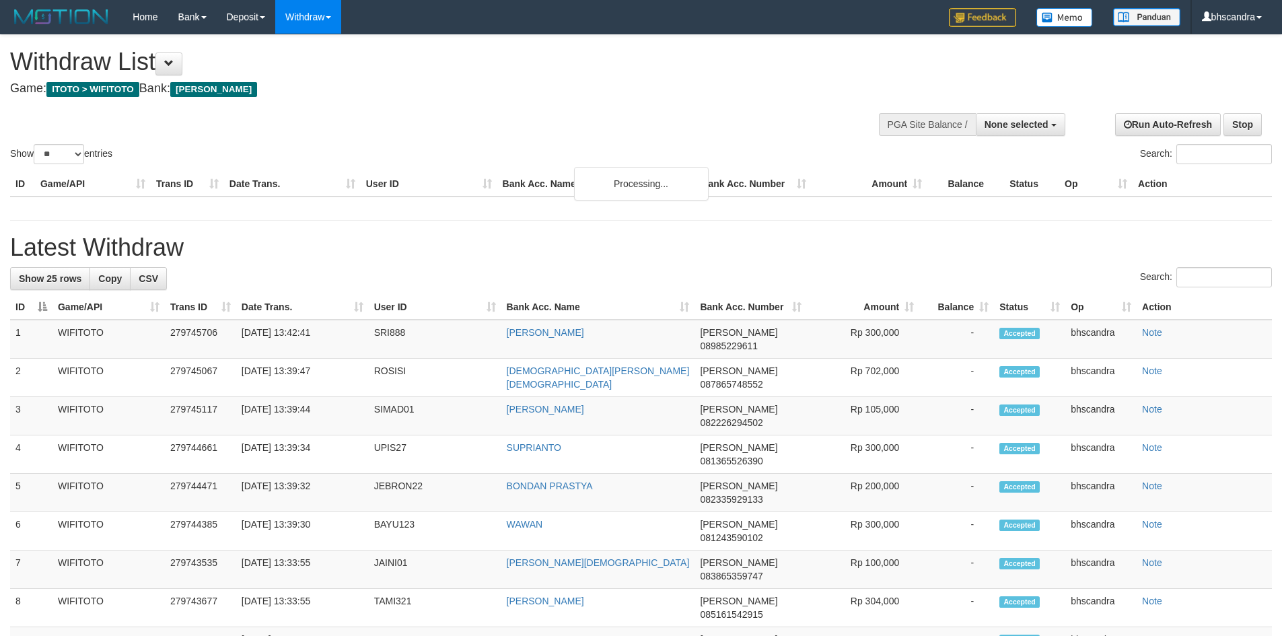
select select
select select "**"
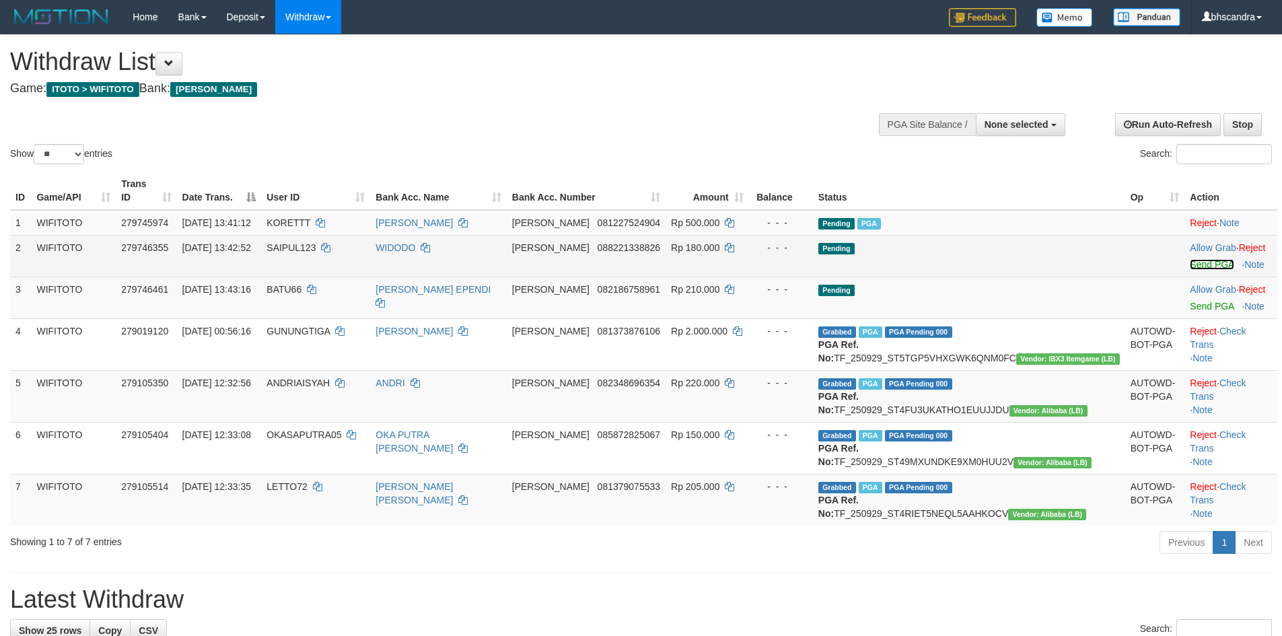
click at [1190, 259] on link "Send PGA" at bounding box center [1212, 264] width 44 height 11
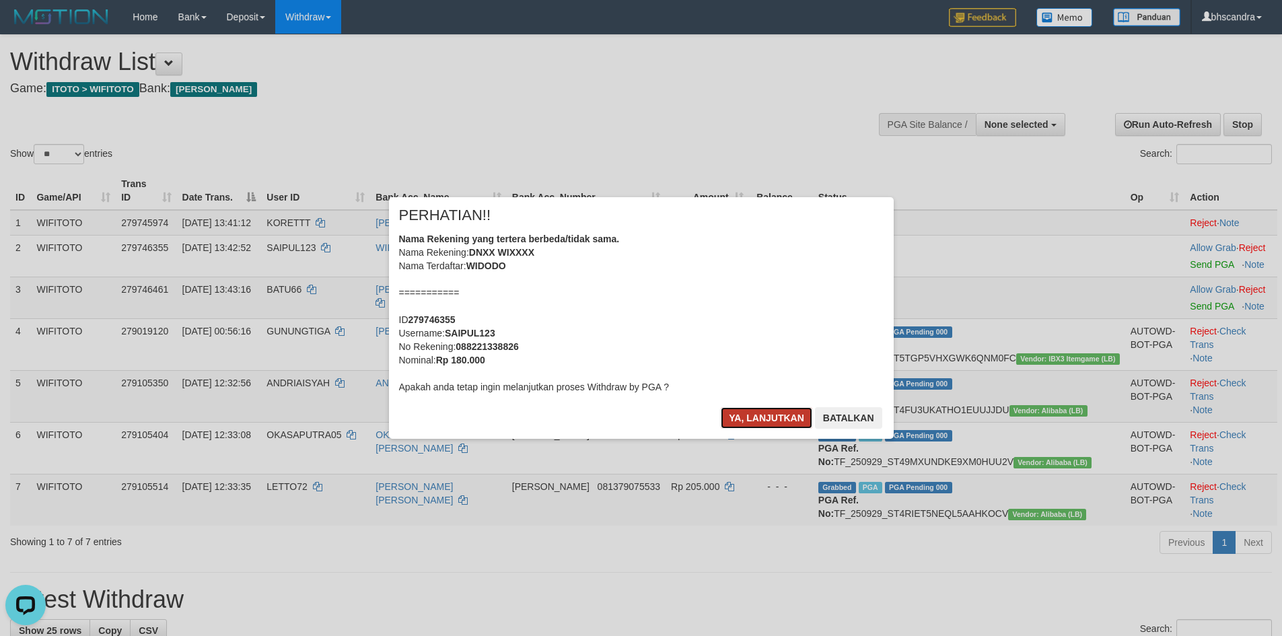
click at [736, 420] on button "Ya, lanjutkan" at bounding box center [767, 418] width 92 height 22
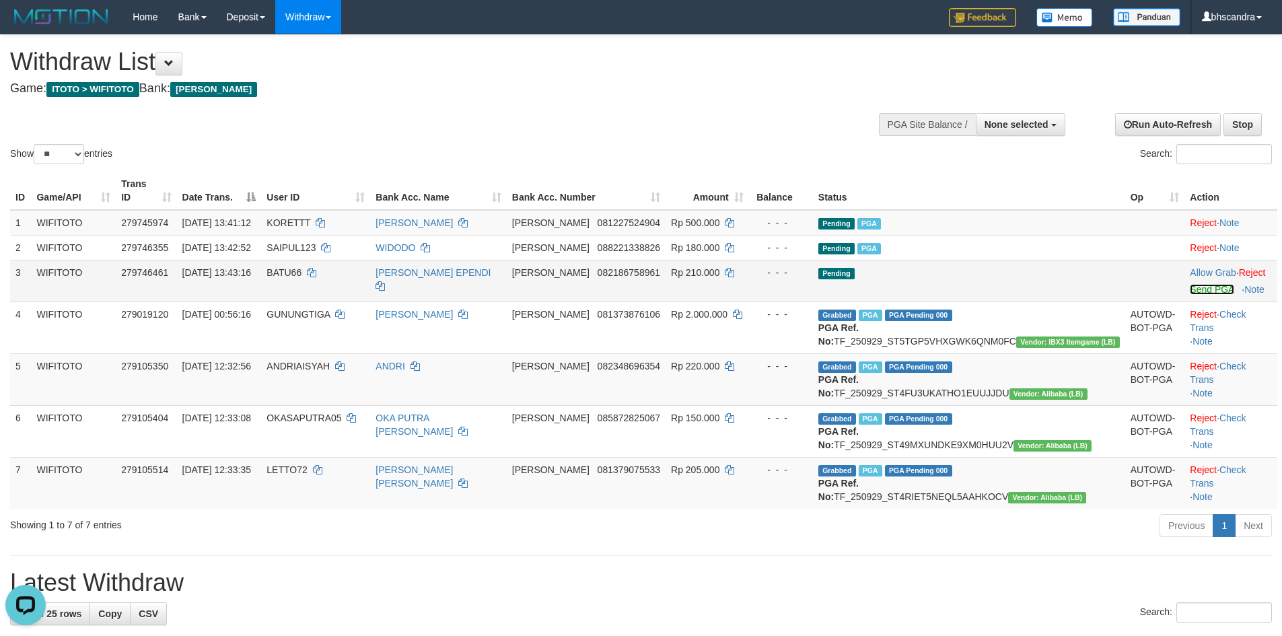
click at [1190, 284] on link "Send PGA" at bounding box center [1212, 289] width 44 height 11
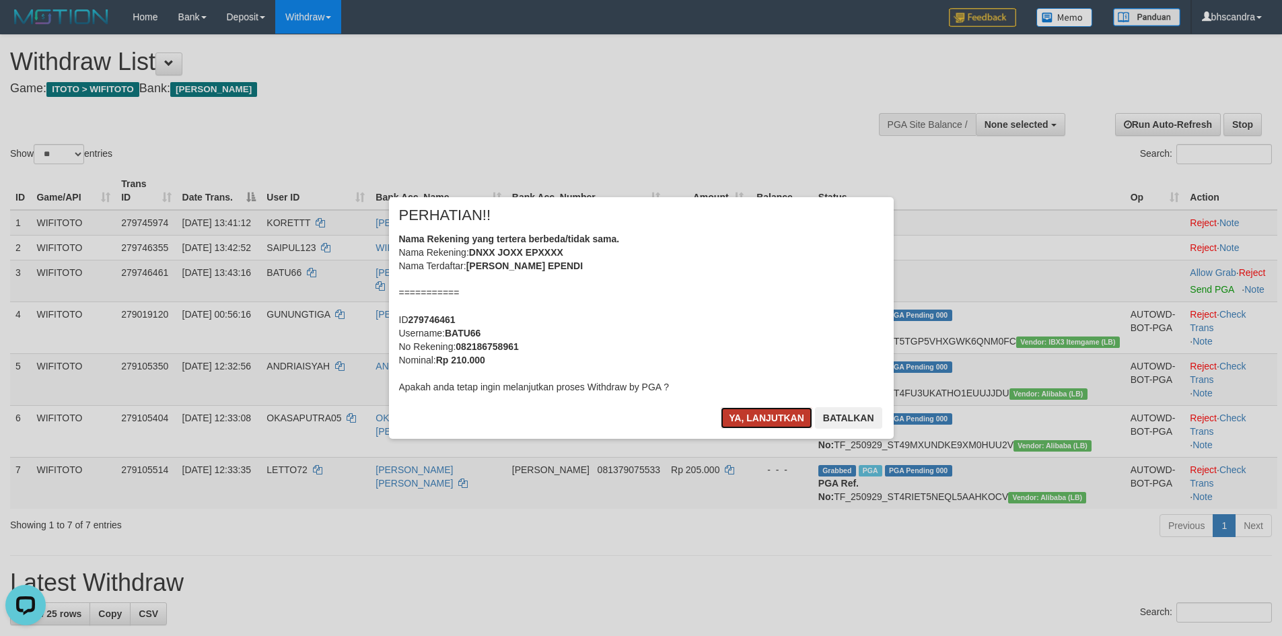
click at [758, 423] on button "Ya, lanjutkan" at bounding box center [767, 418] width 92 height 22
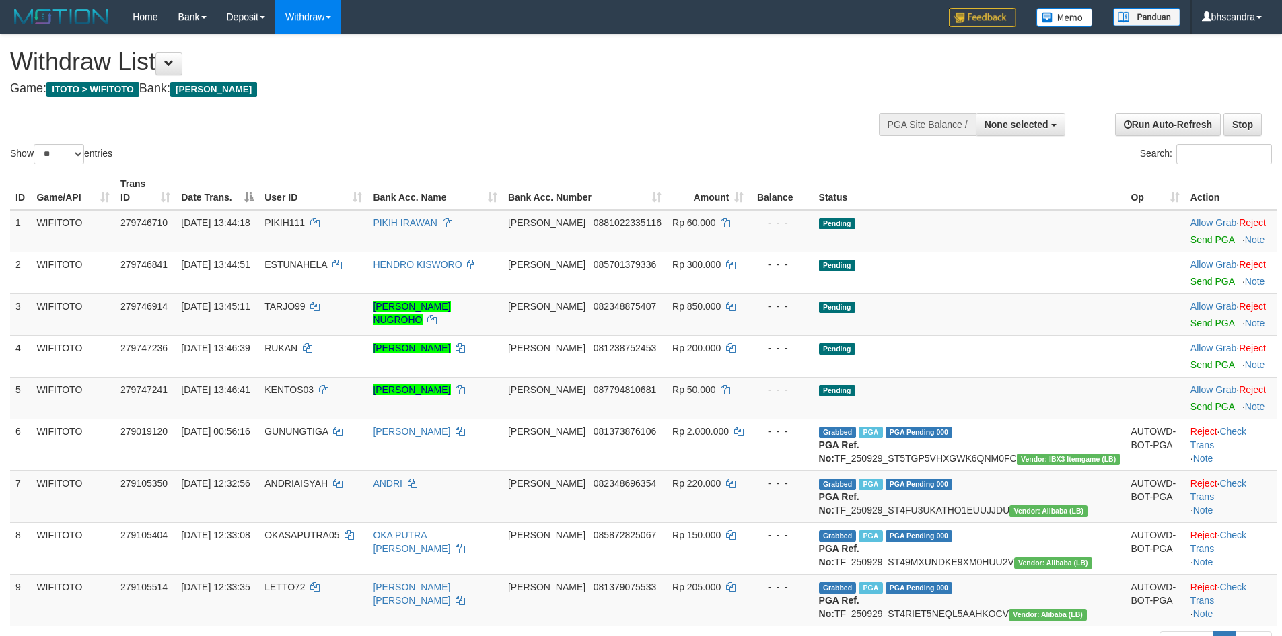
select select
select select "**"
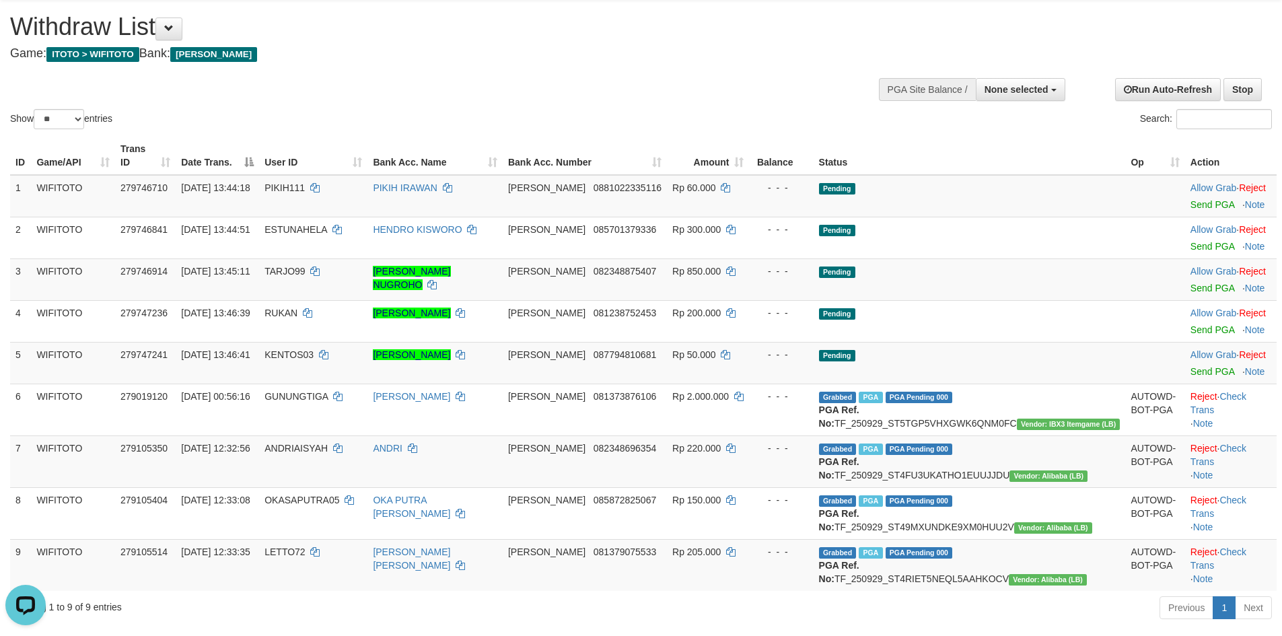
scroll to position [67, 0]
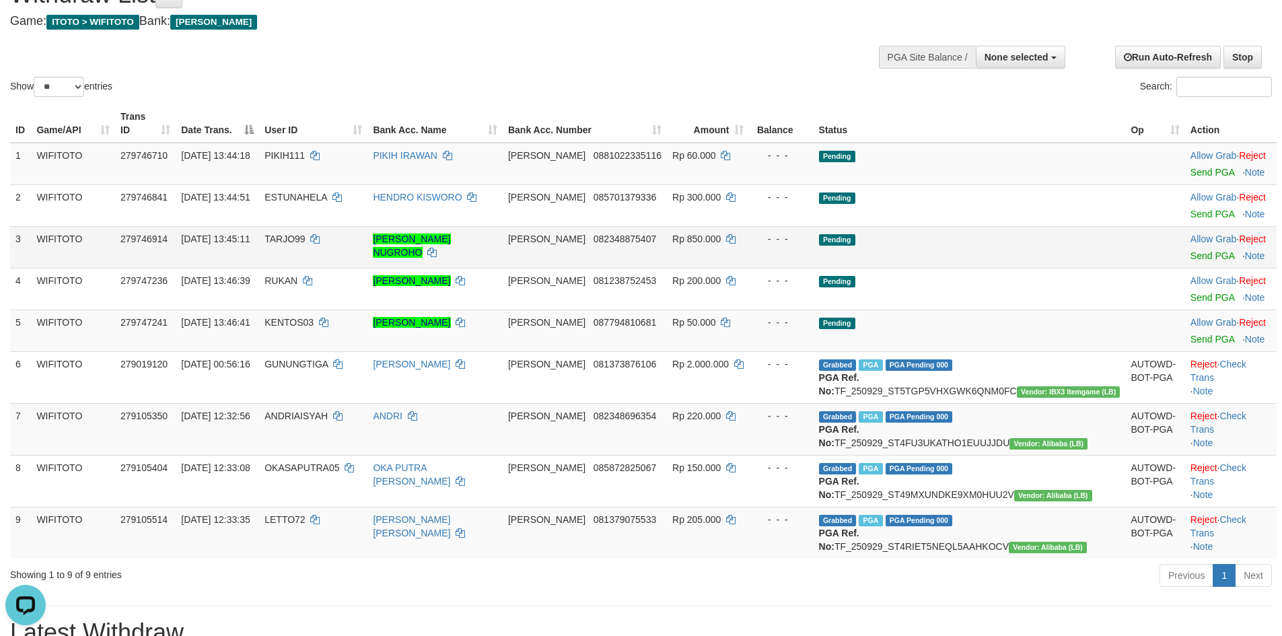
click at [368, 252] on td "TARJO99" at bounding box center [313, 247] width 108 height 42
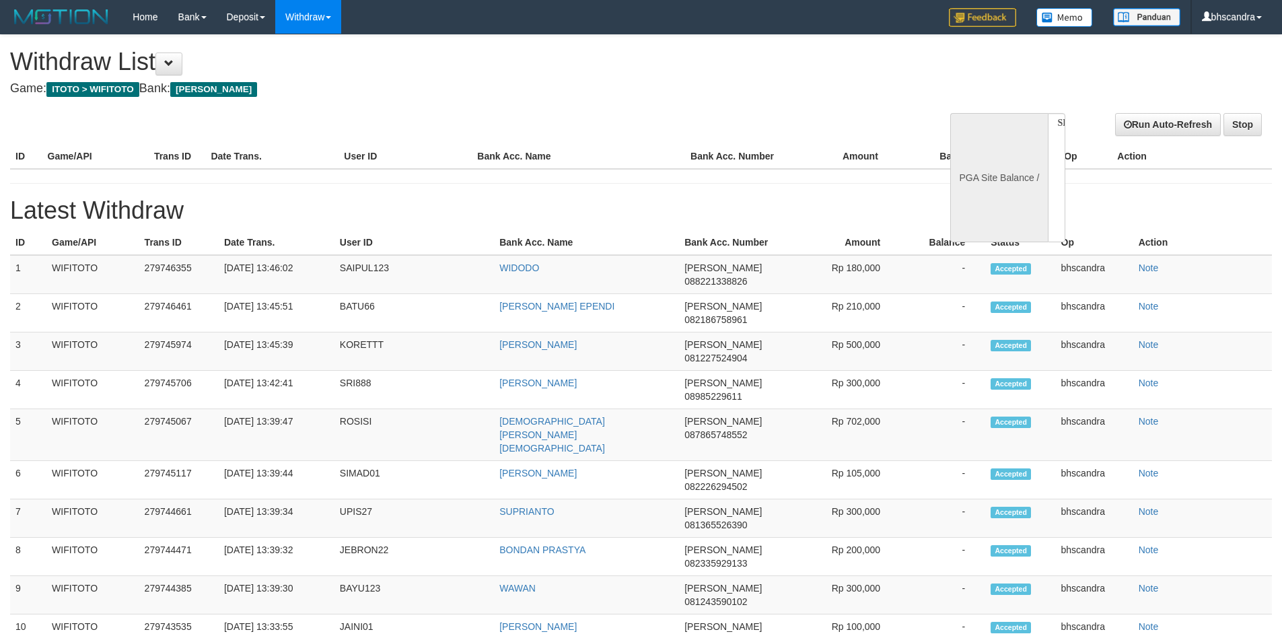
select select
select select "**"
select select
select select "**"
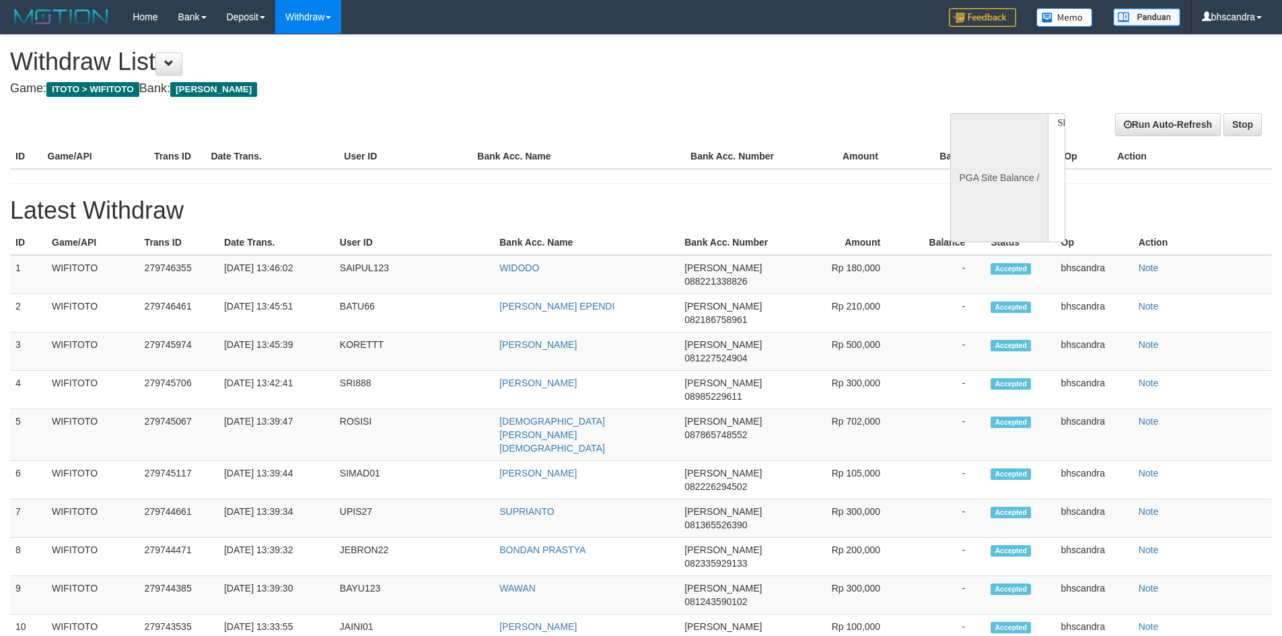
select select
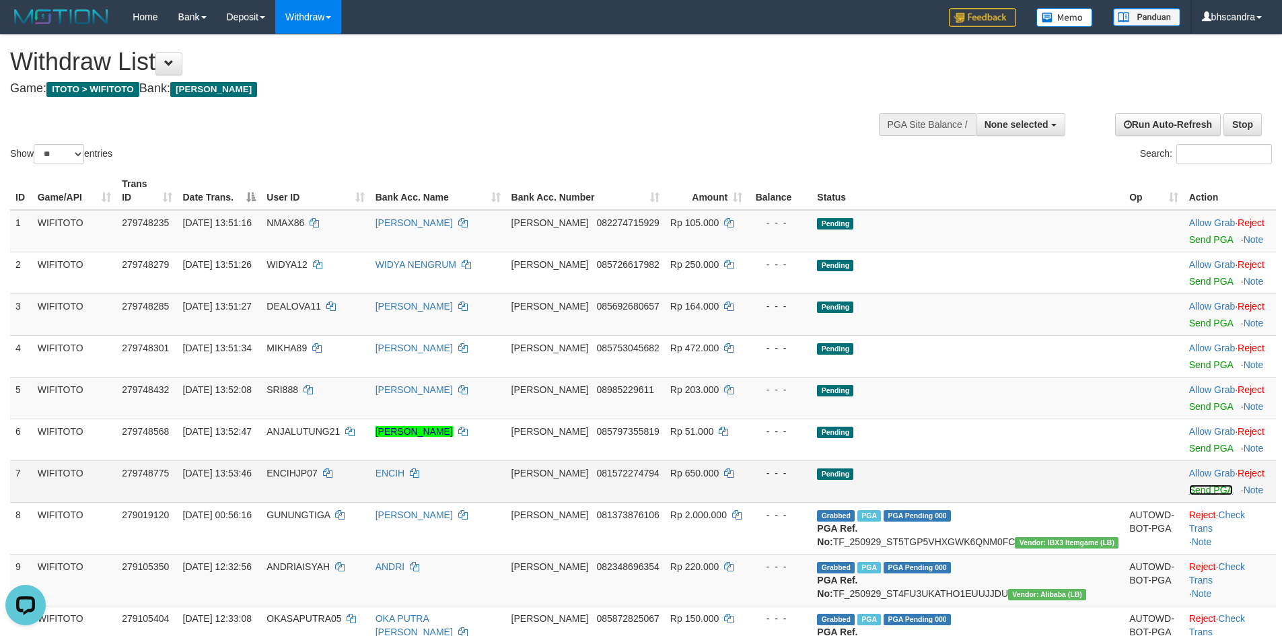
click at [1190, 485] on link "Send PGA" at bounding box center [1212, 490] width 44 height 11
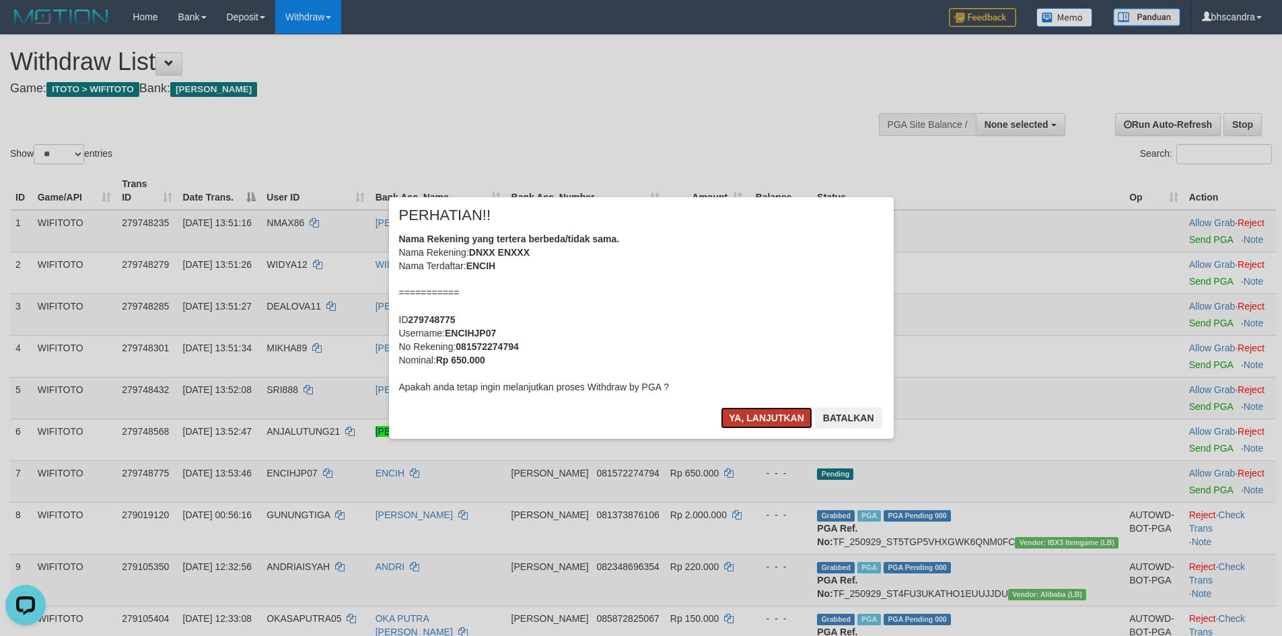
click at [760, 412] on button "Ya, lanjutkan" at bounding box center [767, 418] width 92 height 22
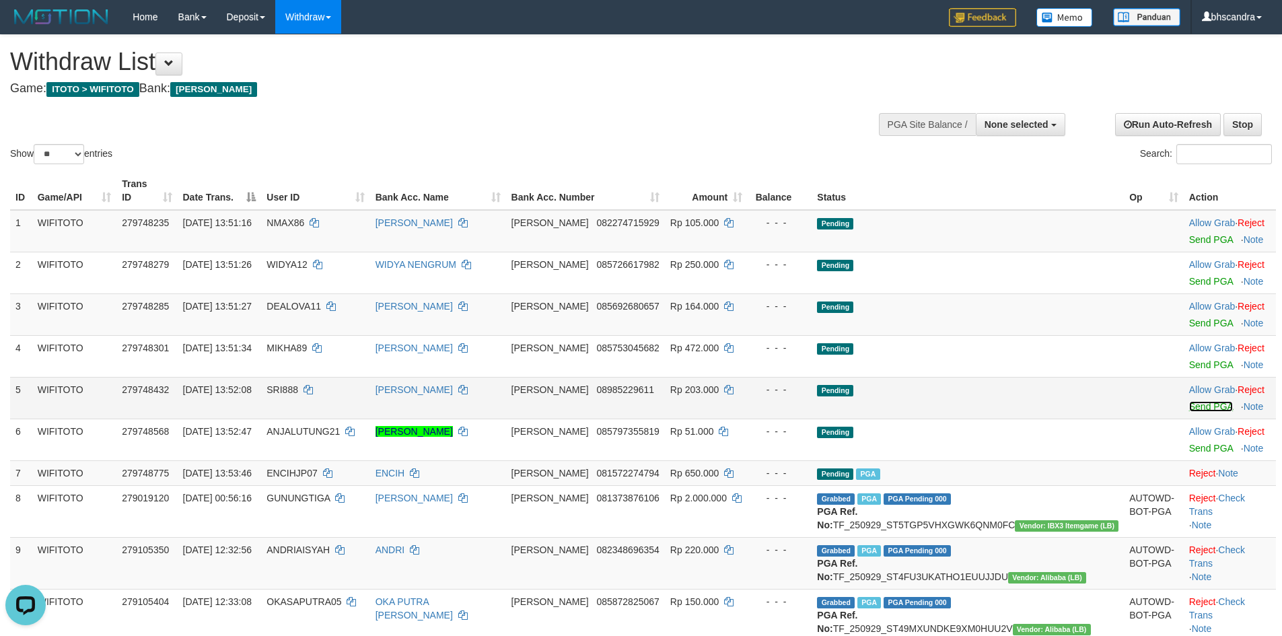
click at [1190, 401] on link "Send PGA" at bounding box center [1212, 406] width 44 height 11
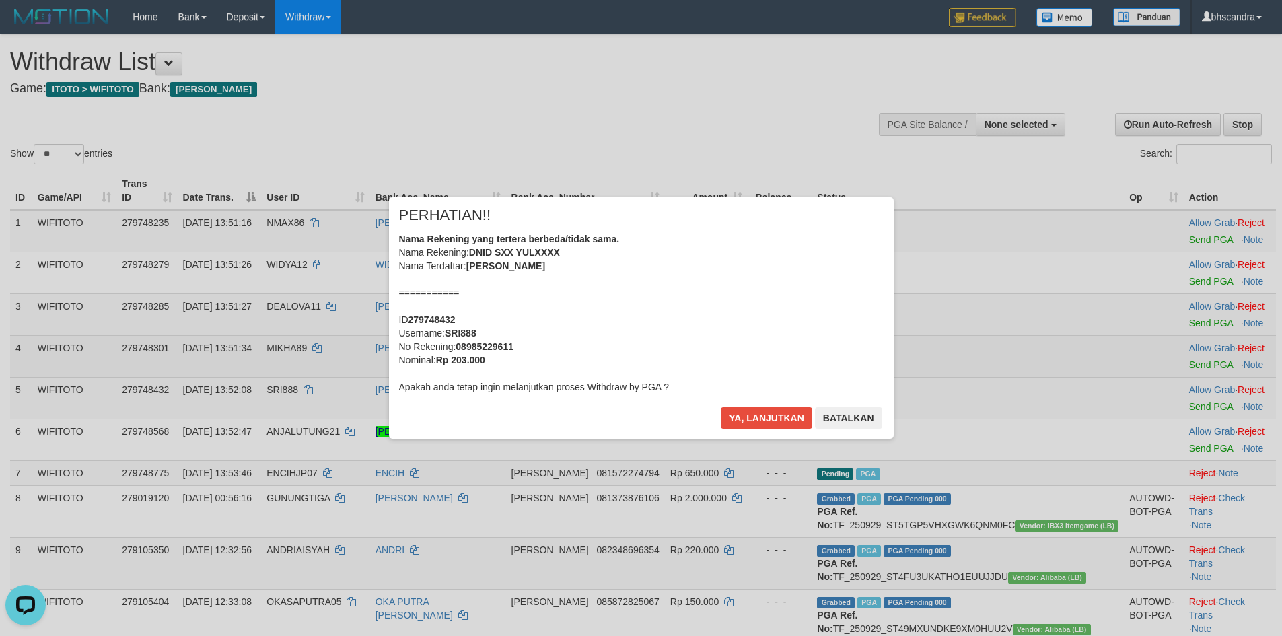
click at [1171, 355] on div "× PERHATIAN!! Nama Rekening yang tertera berbeda/tidak sama. Nama Rekening: DNI…" at bounding box center [641, 317] width 1282 height 295
click at [767, 409] on button "Ya, lanjutkan" at bounding box center [767, 418] width 92 height 22
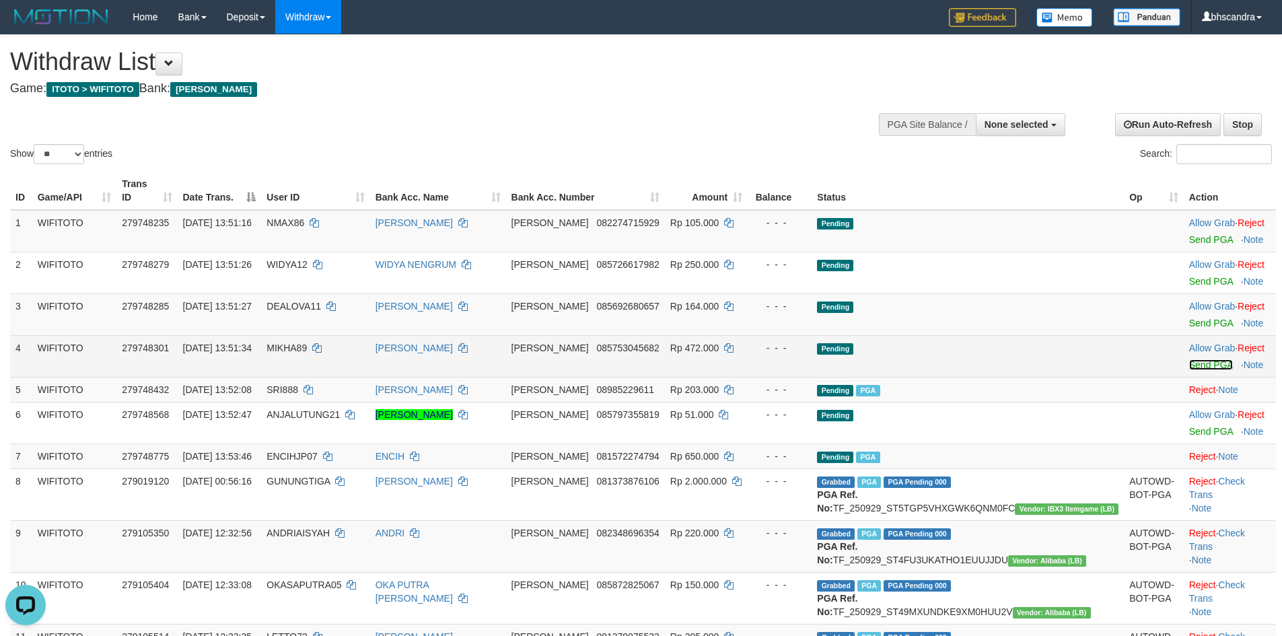
click at [1190, 359] on link "Send PGA" at bounding box center [1212, 364] width 44 height 11
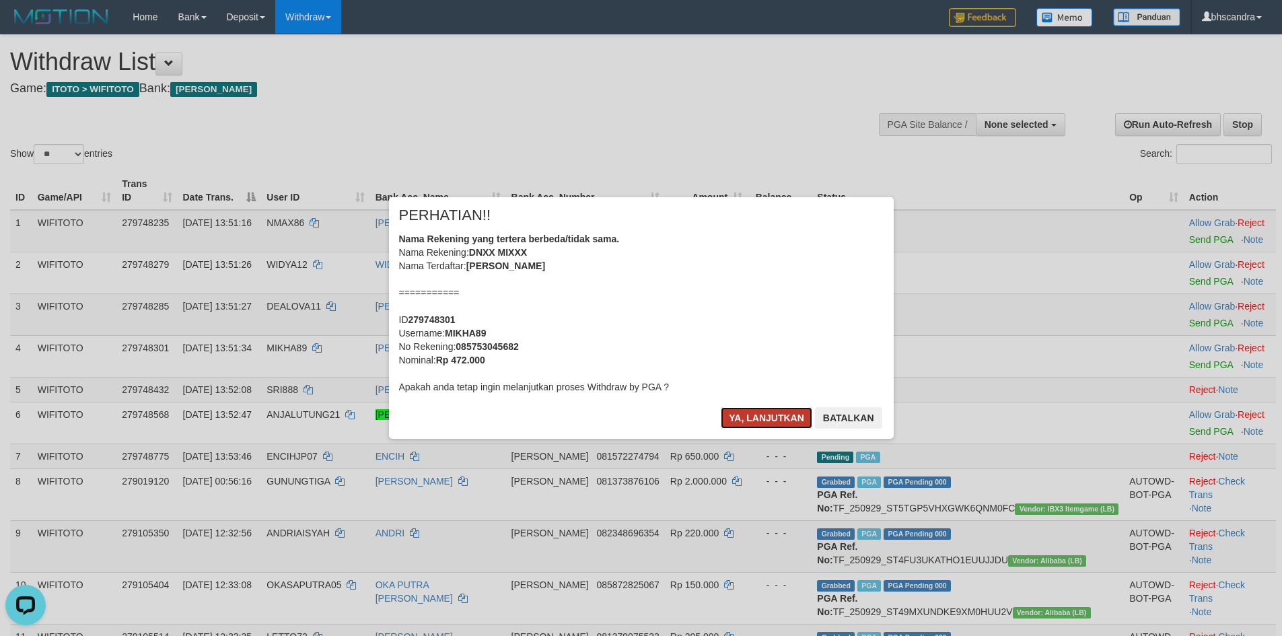
click at [761, 412] on button "Ya, lanjutkan" at bounding box center [767, 418] width 92 height 22
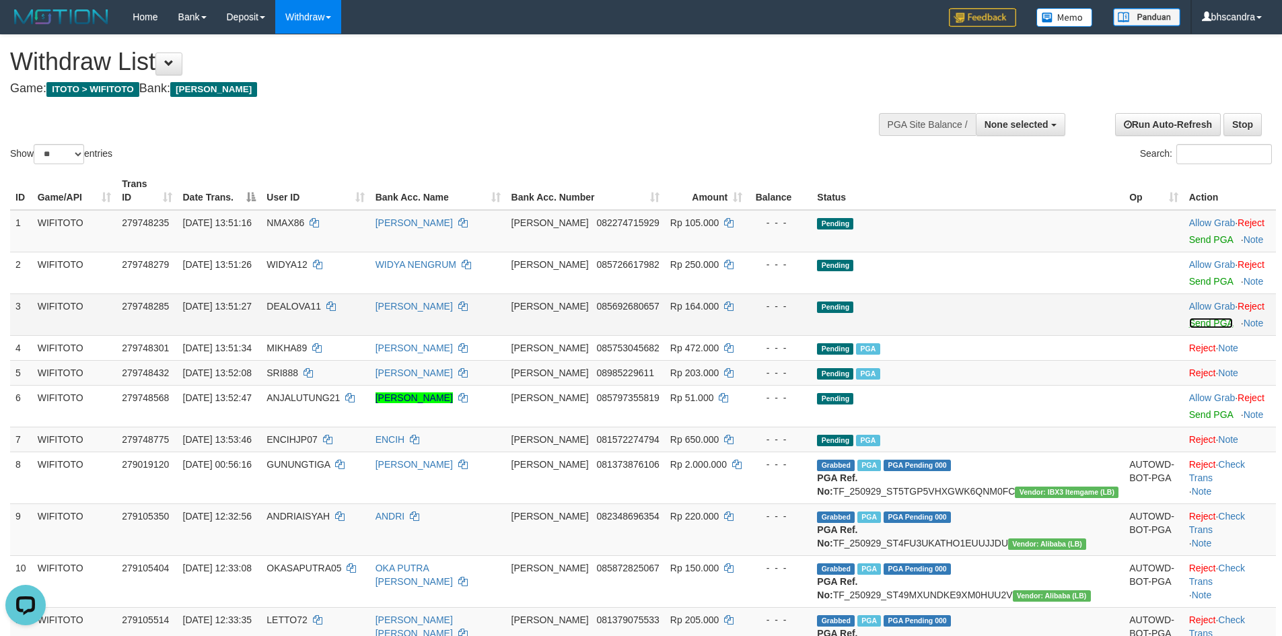
click at [1198, 318] on link "Send PGA" at bounding box center [1212, 323] width 44 height 11
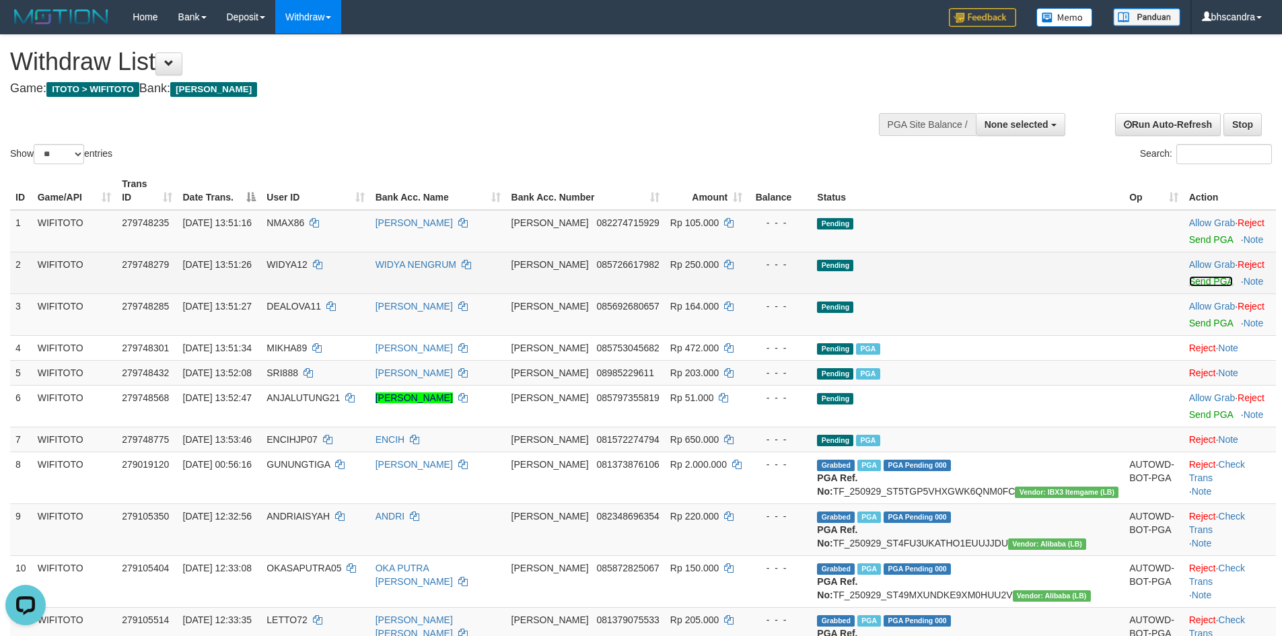
click at [1190, 276] on link "Send PGA" at bounding box center [1212, 281] width 44 height 11
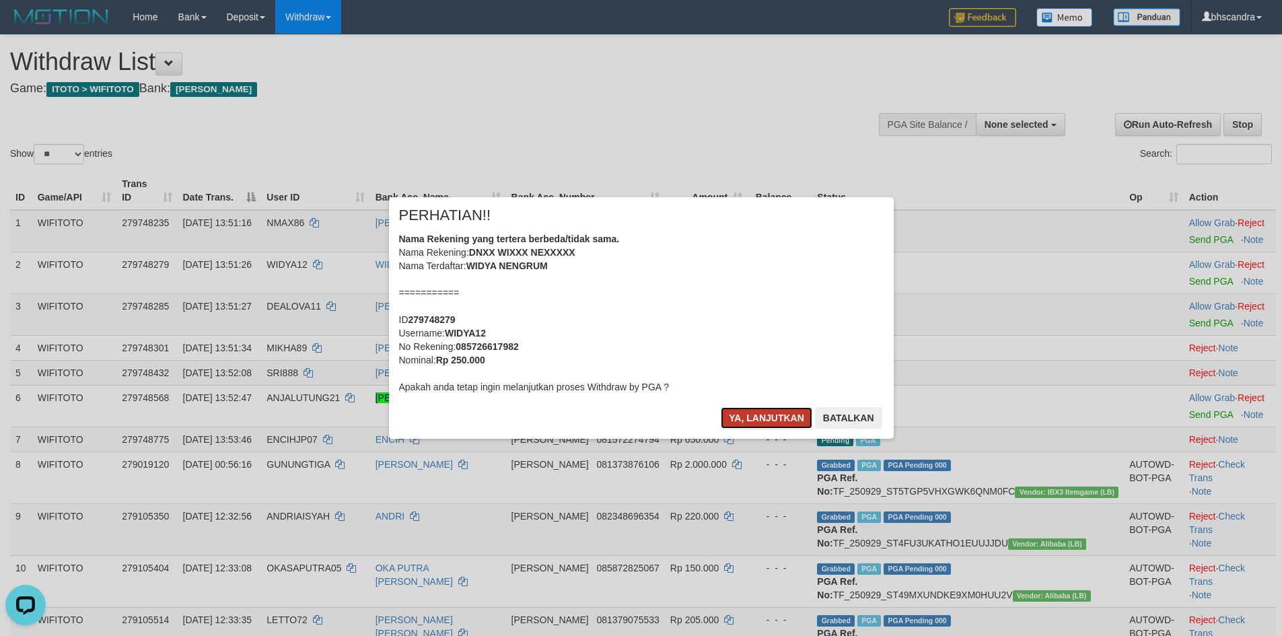
click at [737, 417] on button "Ya, lanjutkan" at bounding box center [767, 418] width 92 height 22
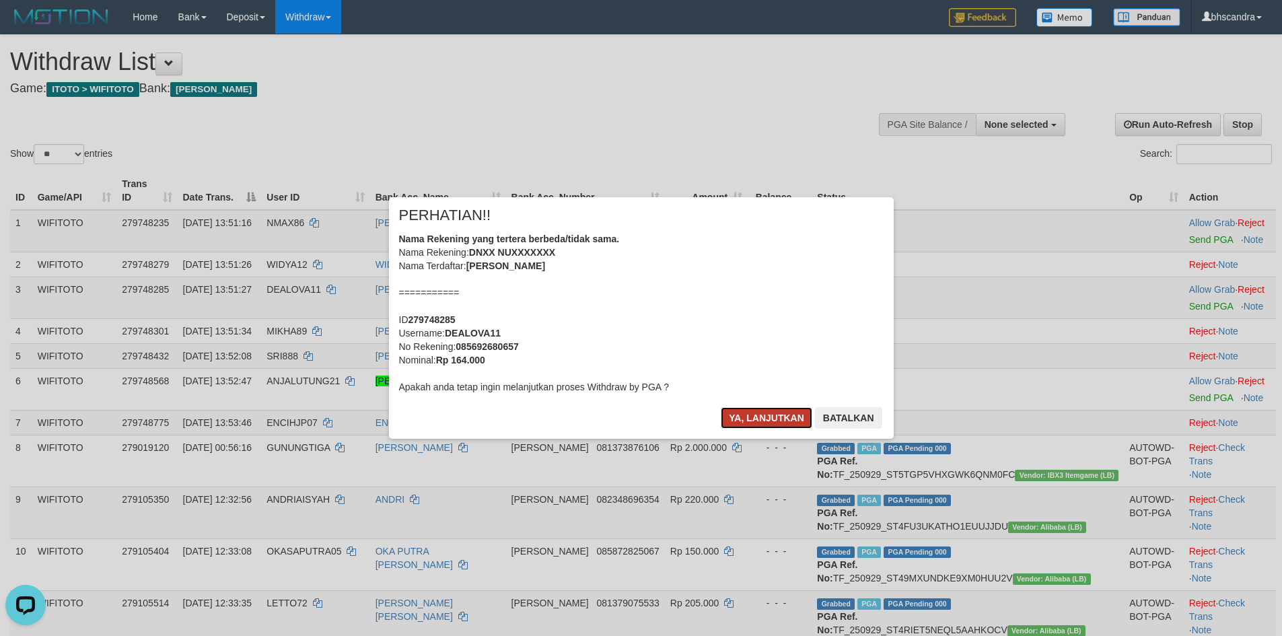
click at [767, 422] on button "Ya, lanjutkan" at bounding box center [767, 418] width 92 height 22
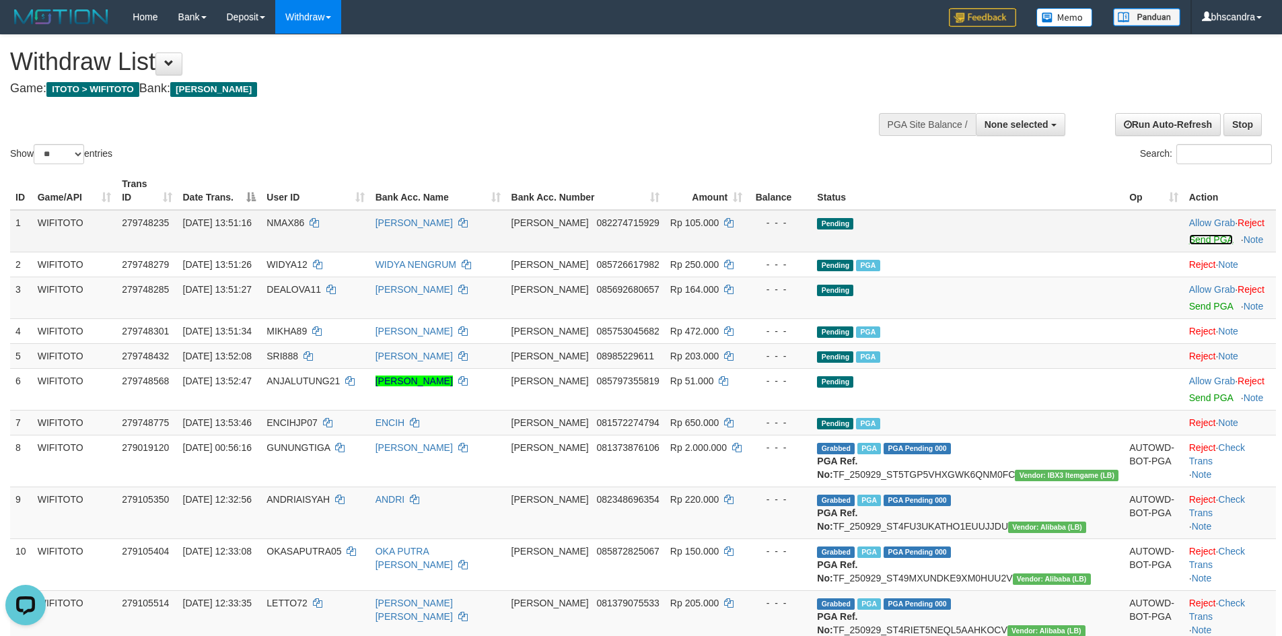
click at [1190, 234] on link "Send PGA" at bounding box center [1212, 239] width 44 height 11
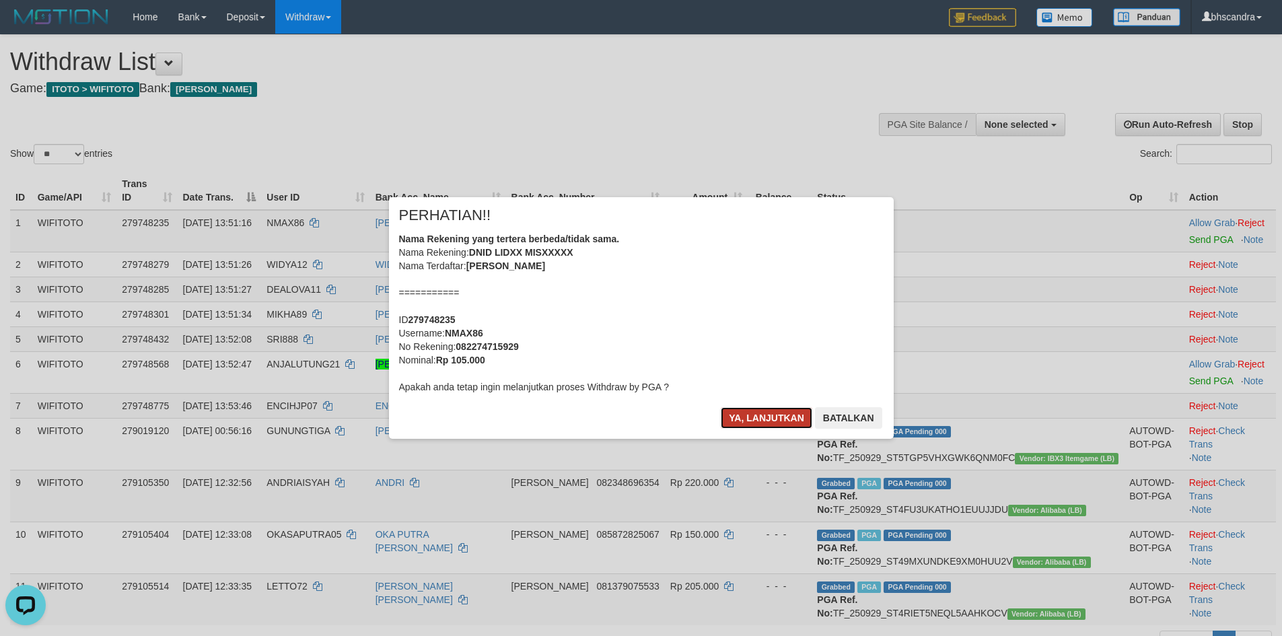
click at [728, 424] on button "Ya, lanjutkan" at bounding box center [767, 418] width 92 height 22
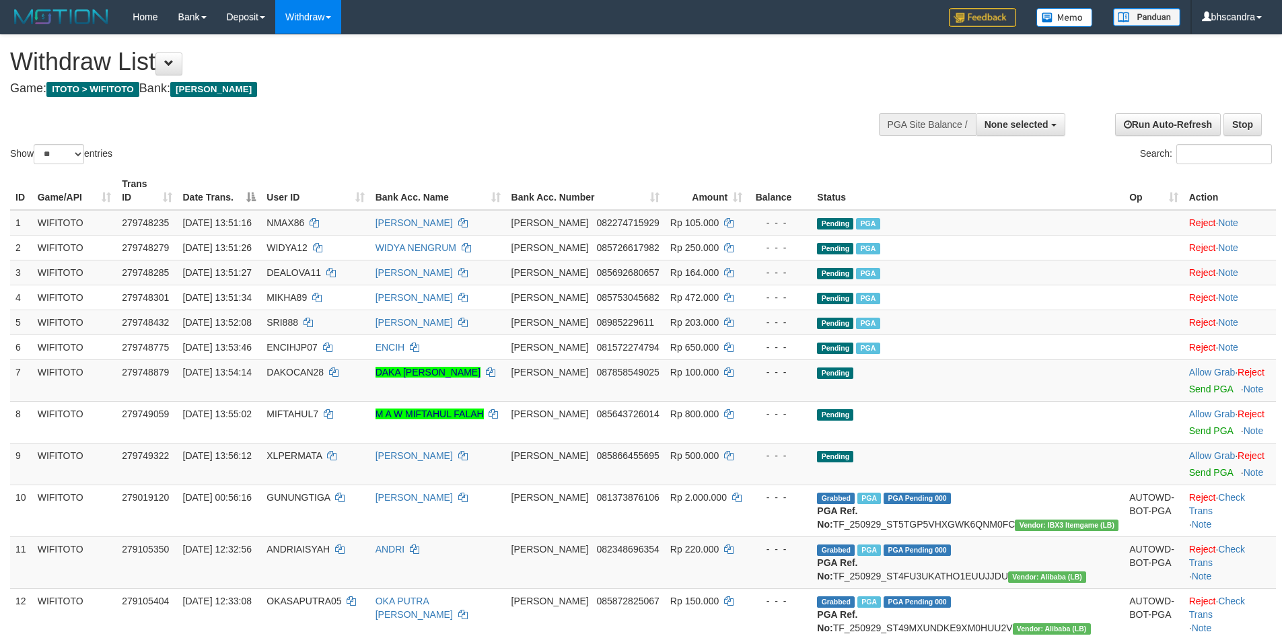
select select
select select "**"
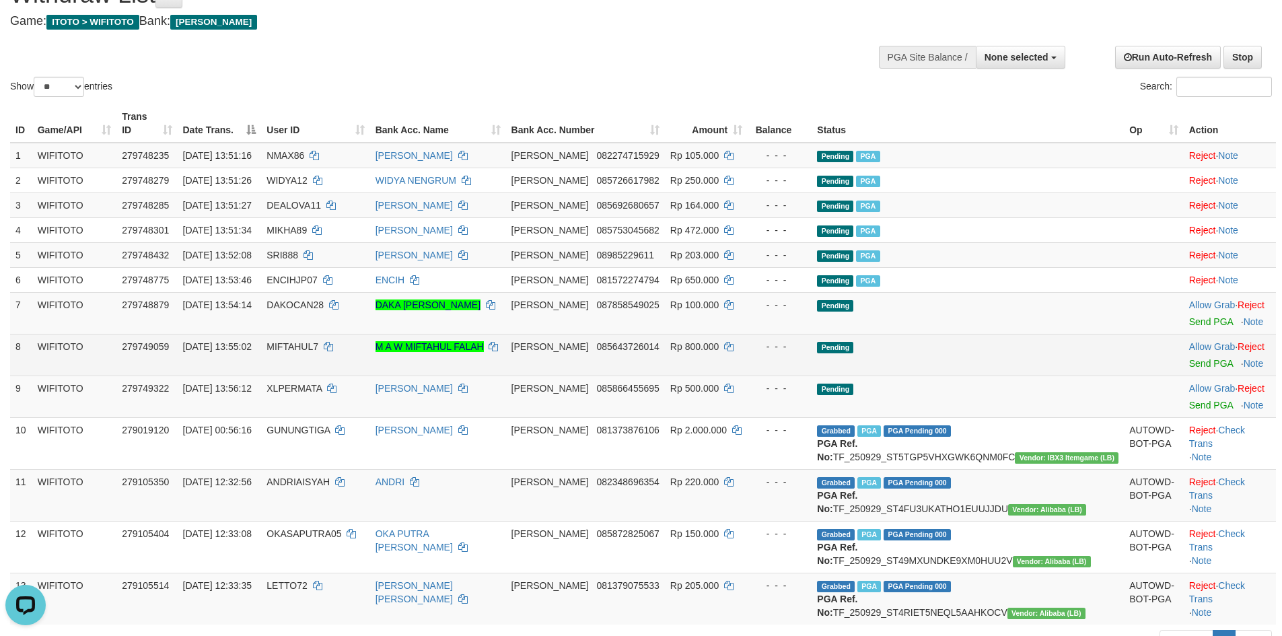
click at [318, 341] on span "MIFTAHUL7" at bounding box center [293, 346] width 52 height 11
copy td "MIFTAHUL7"
click at [1193, 356] on td "Allow Grab · Reject Send PGA · Note" at bounding box center [1230, 355] width 92 height 42
click at [1190, 358] on link "Send PGA" at bounding box center [1212, 363] width 44 height 11
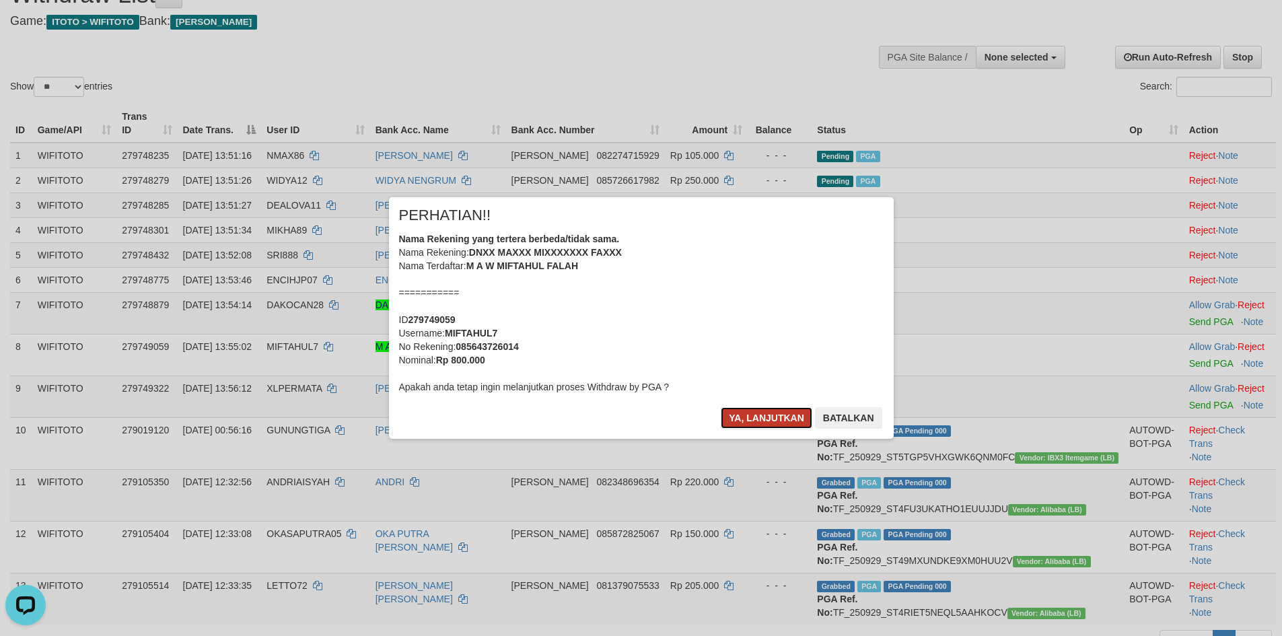
click at [754, 411] on button "Ya, lanjutkan" at bounding box center [767, 418] width 92 height 22
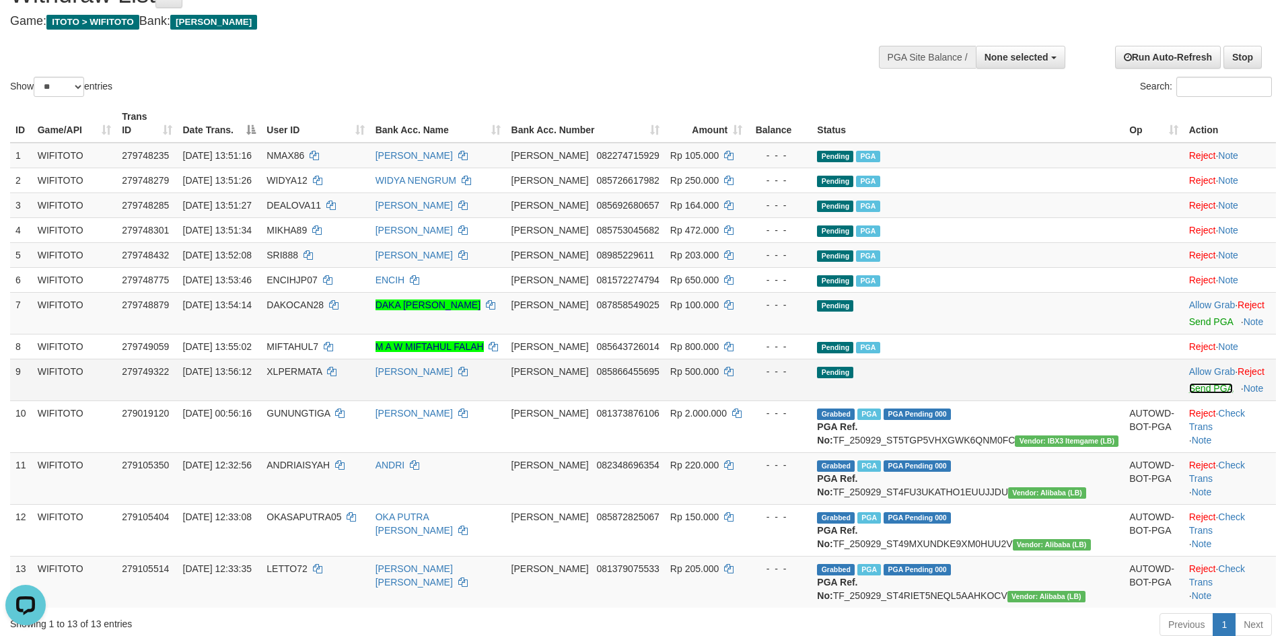
click at [1190, 383] on link "Send PGA" at bounding box center [1212, 388] width 44 height 11
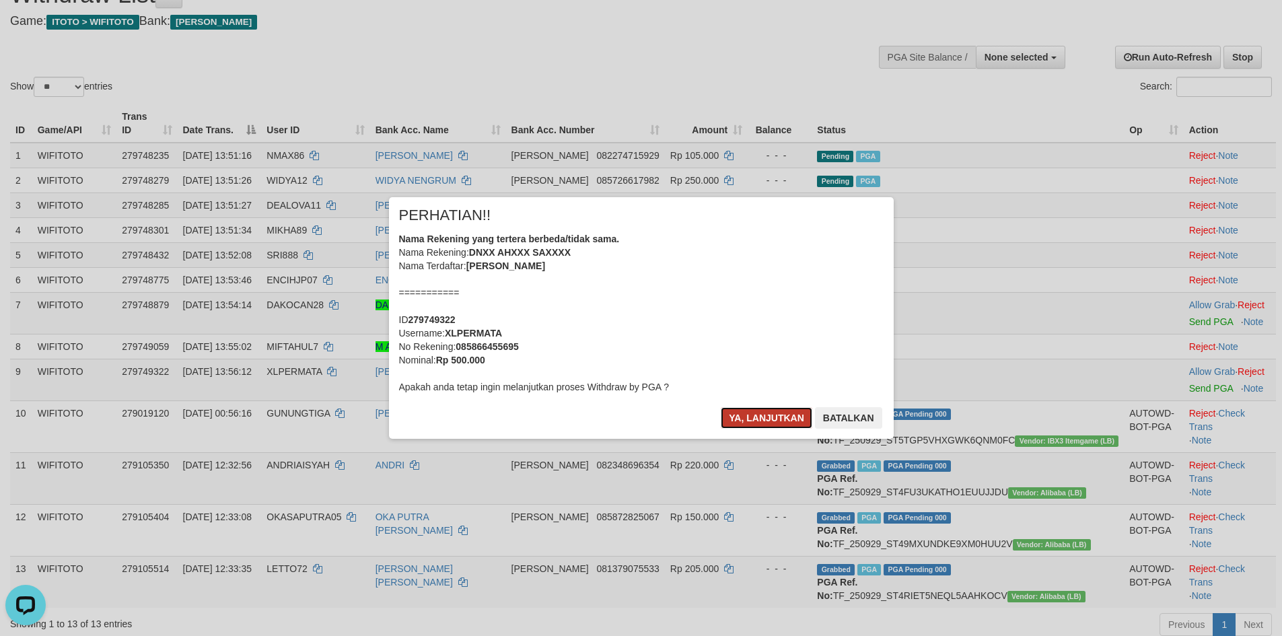
click at [761, 421] on button "Ya, lanjutkan" at bounding box center [767, 418] width 92 height 22
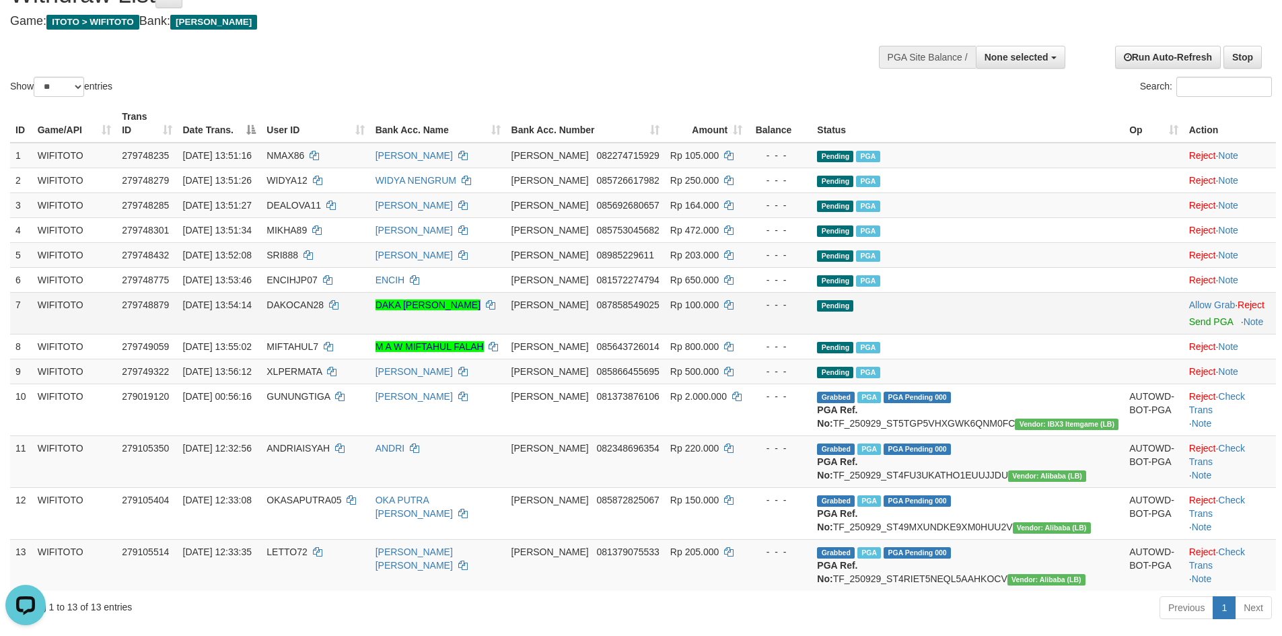
click at [337, 298] on td "DAKOCAN28" at bounding box center [315, 313] width 108 height 42
copy td "DAKOCAN28"
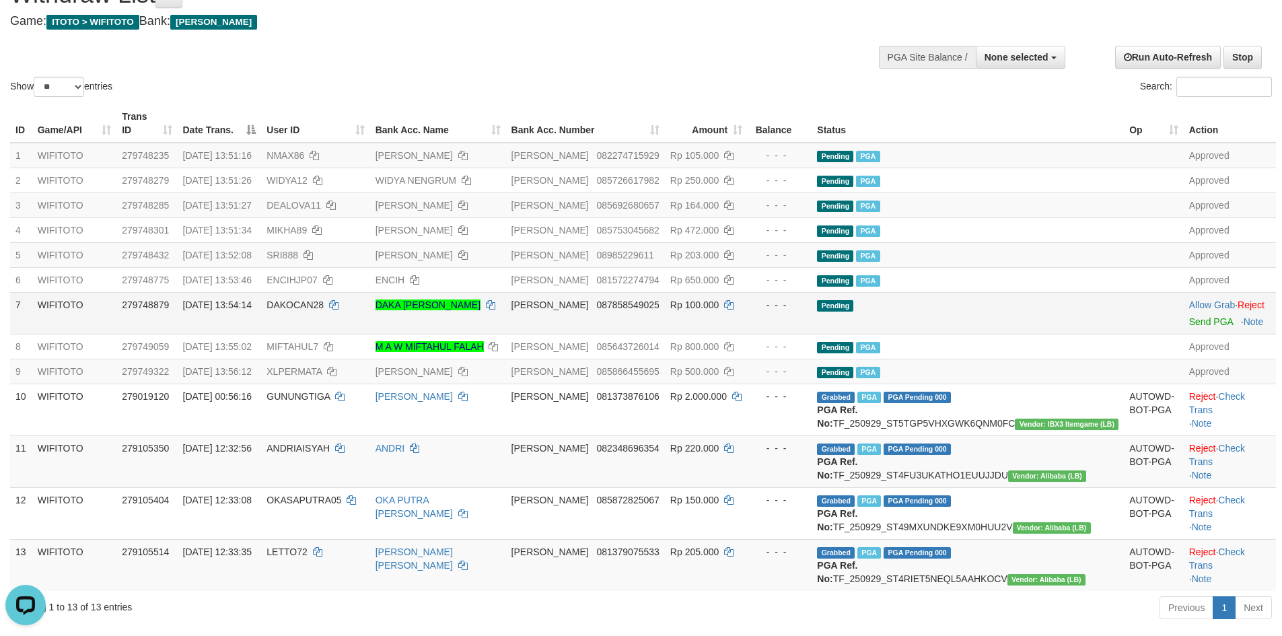
click at [256, 304] on td "01/10/2025 13:54:14" at bounding box center [220, 313] width 84 height 42
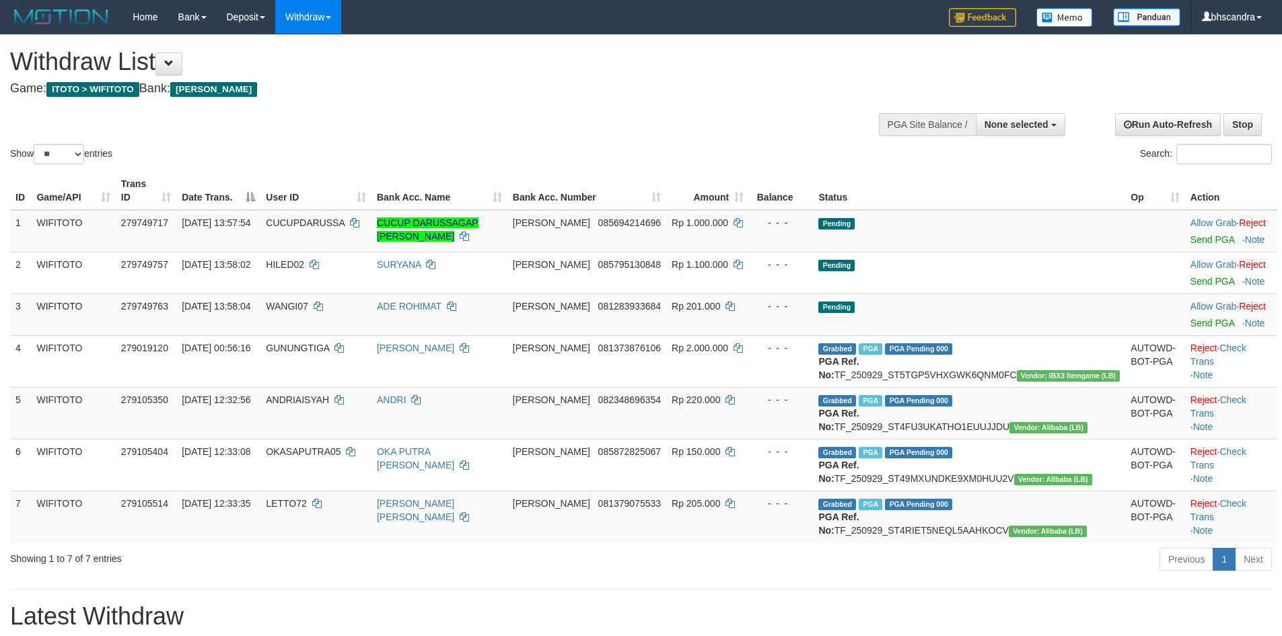
select select
select select "**"
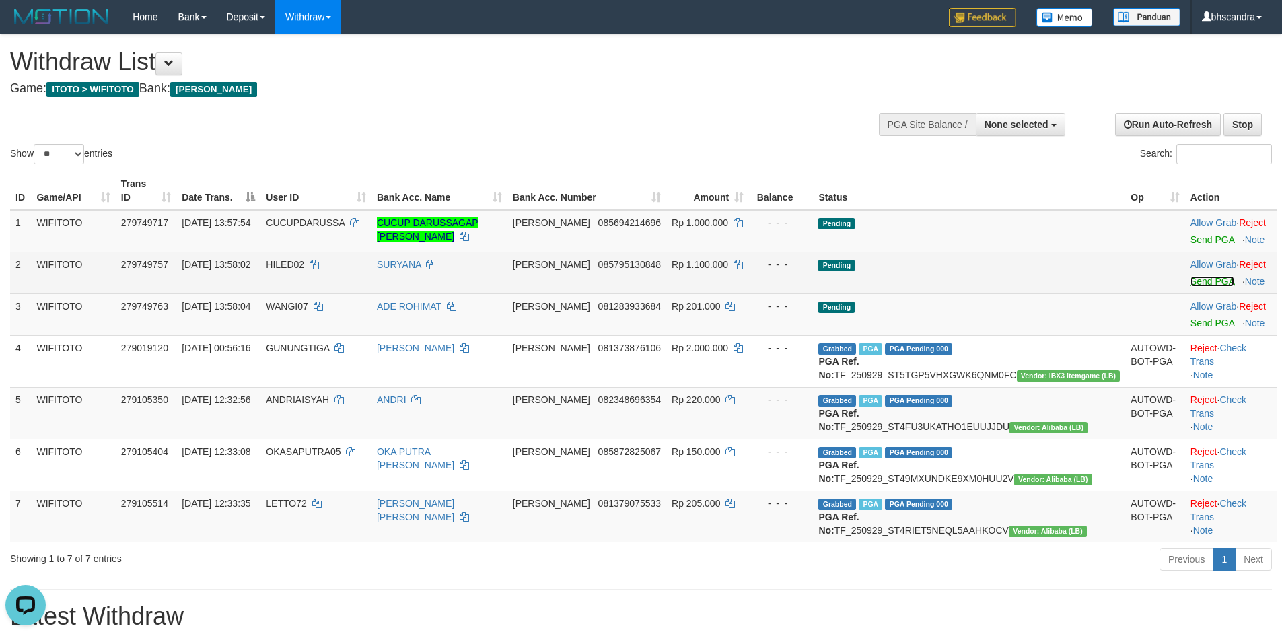
click at [1191, 276] on link "Send PGA" at bounding box center [1213, 281] width 44 height 11
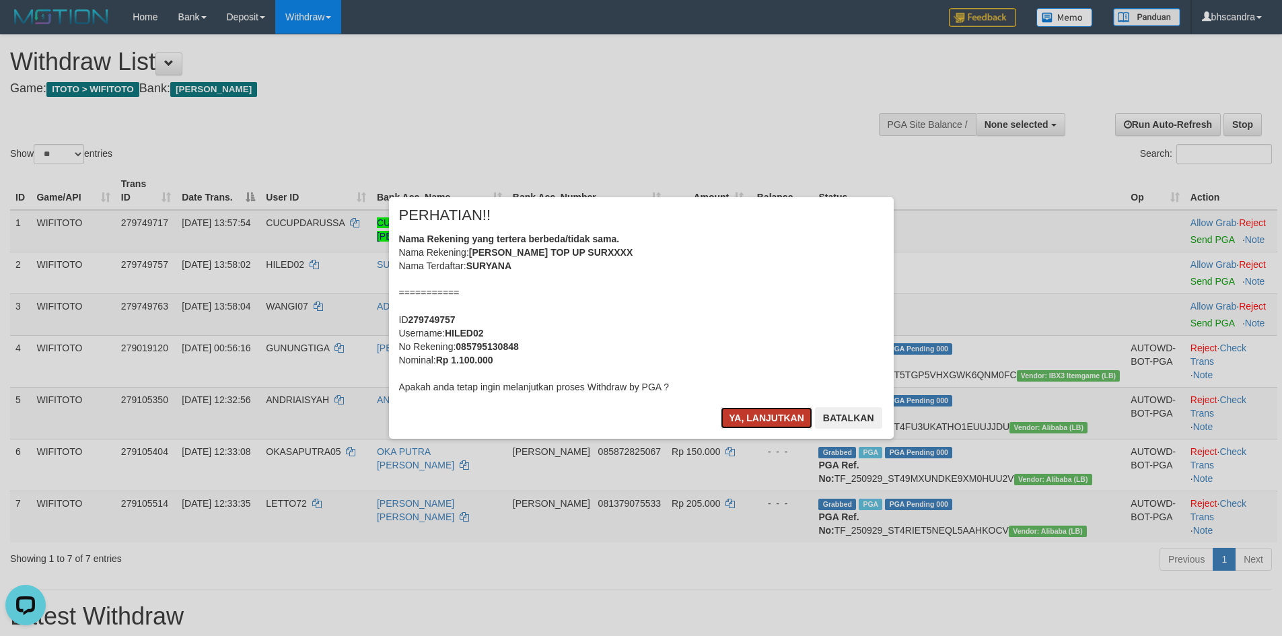
click at [729, 417] on button "Ya, lanjutkan" at bounding box center [767, 418] width 92 height 22
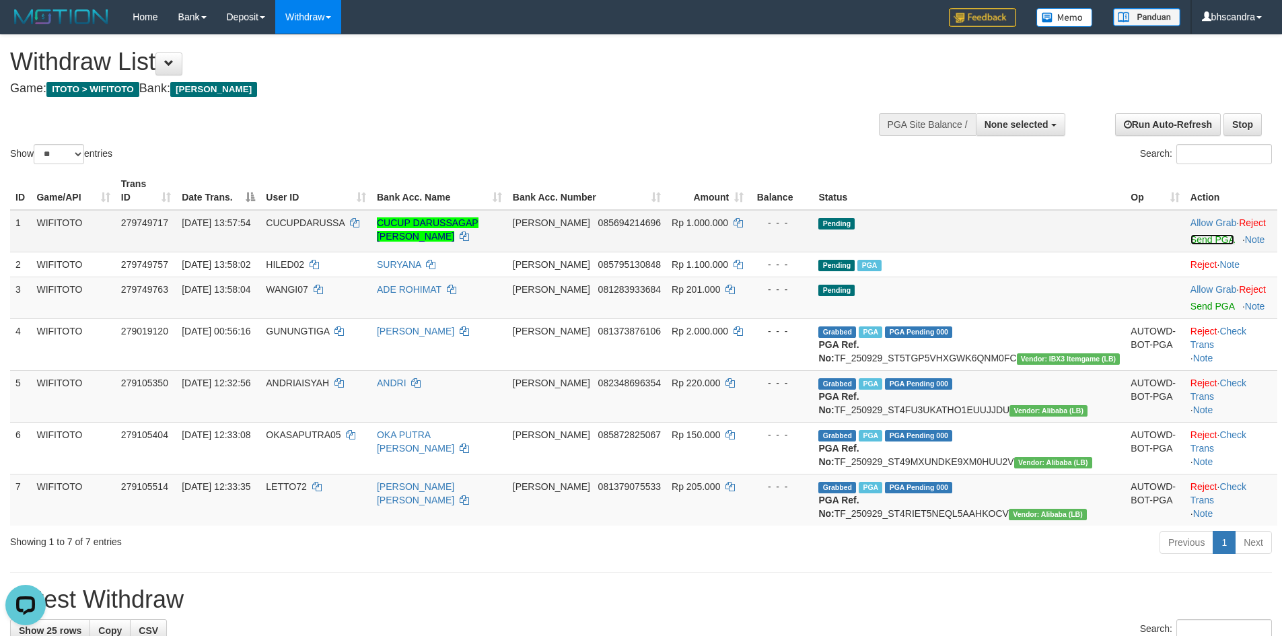
click at [1194, 234] on link "Send PGA" at bounding box center [1213, 239] width 44 height 11
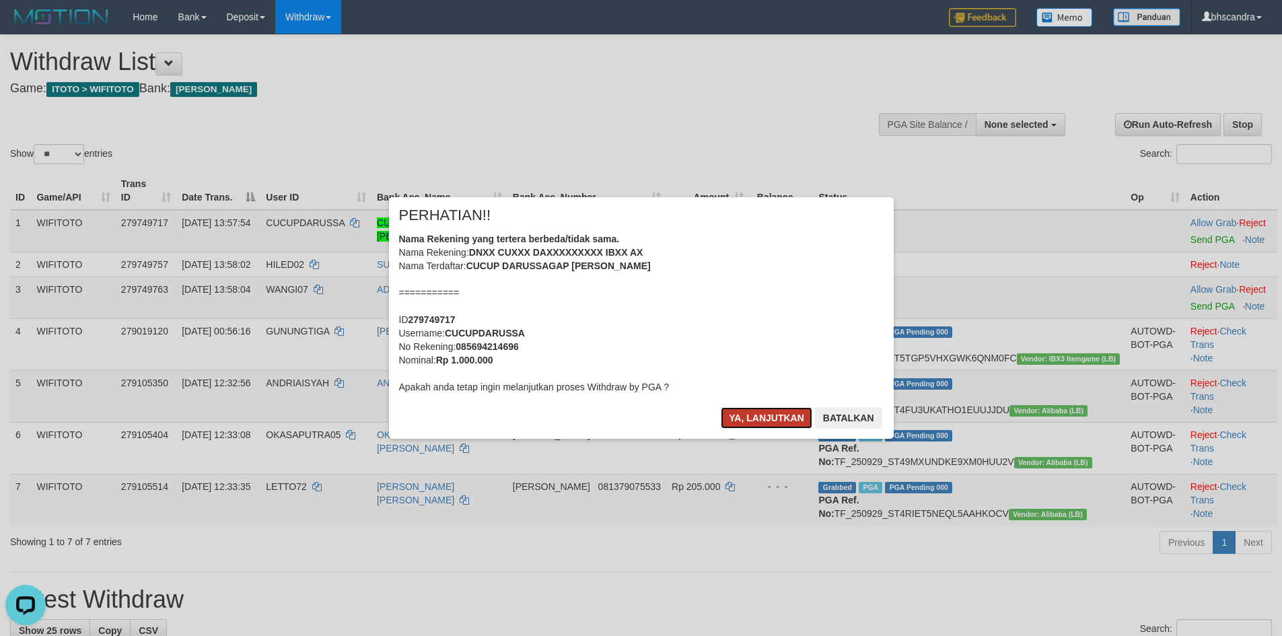
click at [757, 419] on button "Ya, lanjutkan" at bounding box center [767, 418] width 92 height 22
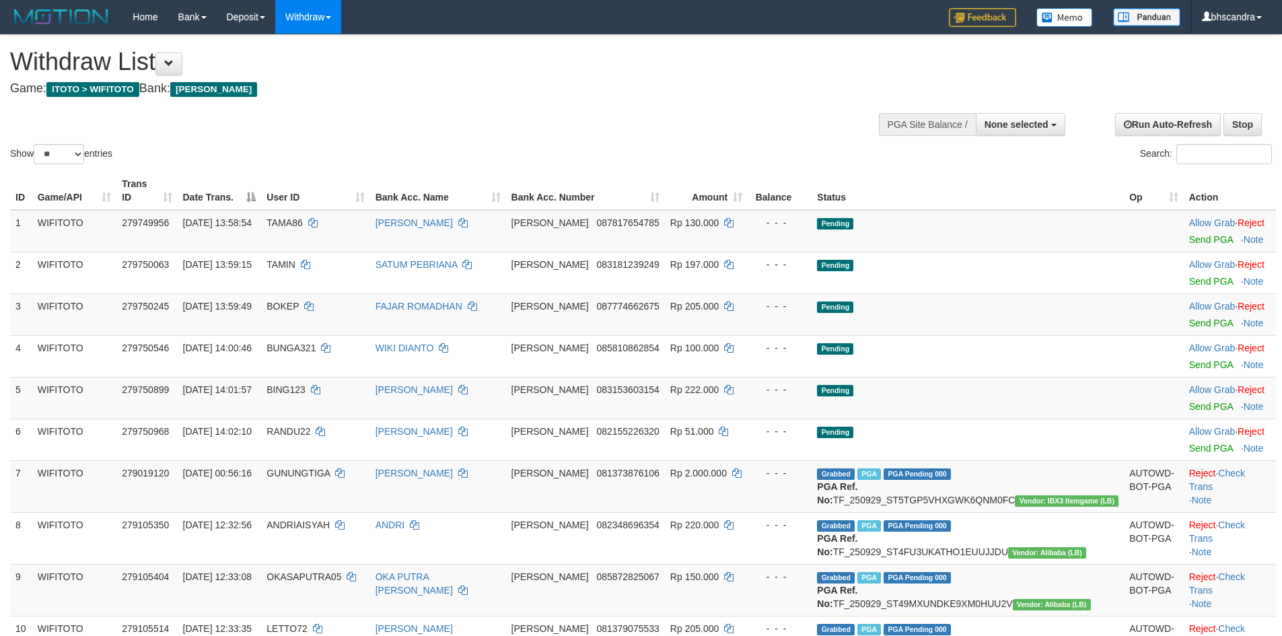
select select
select select "**"
click at [1190, 234] on link "Send PGA" at bounding box center [1212, 239] width 44 height 11
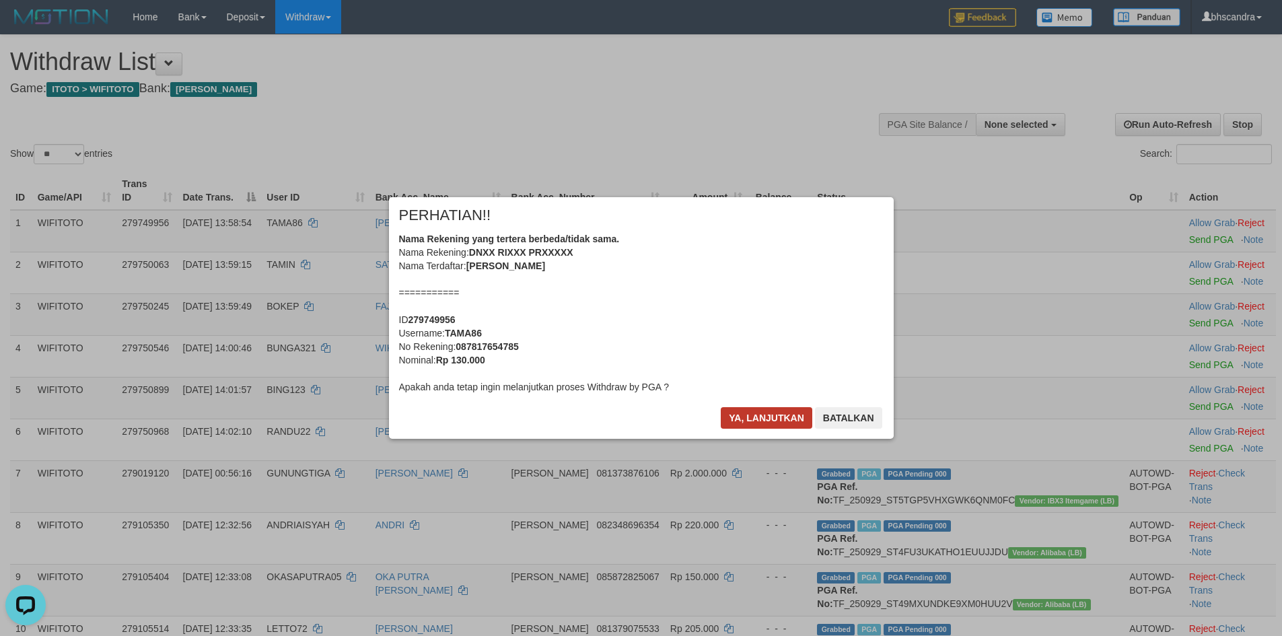
click at [755, 420] on div "× PERHATIAN!! Nama Rekening yang tertera berbeda/tidak sama. Nama Rekening: DNX…" at bounding box center [641, 317] width 525 height 241
click at [758, 419] on button "Ya, lanjutkan" at bounding box center [767, 418] width 92 height 22
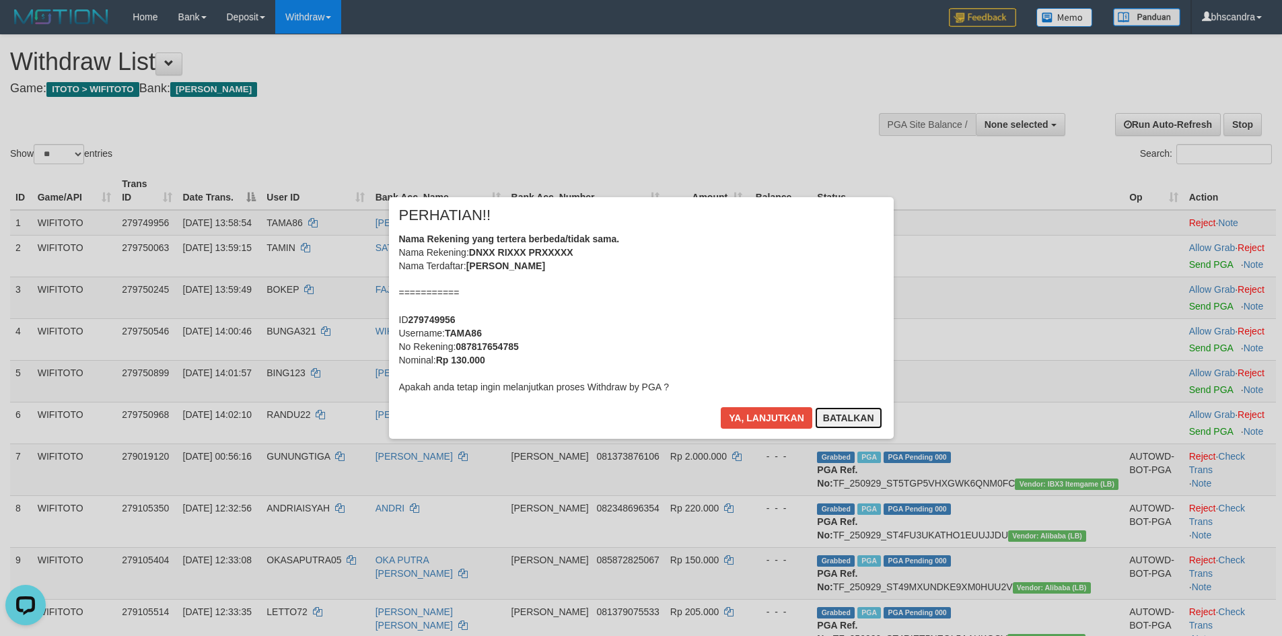
click at [840, 419] on button "Batalkan" at bounding box center [848, 418] width 67 height 22
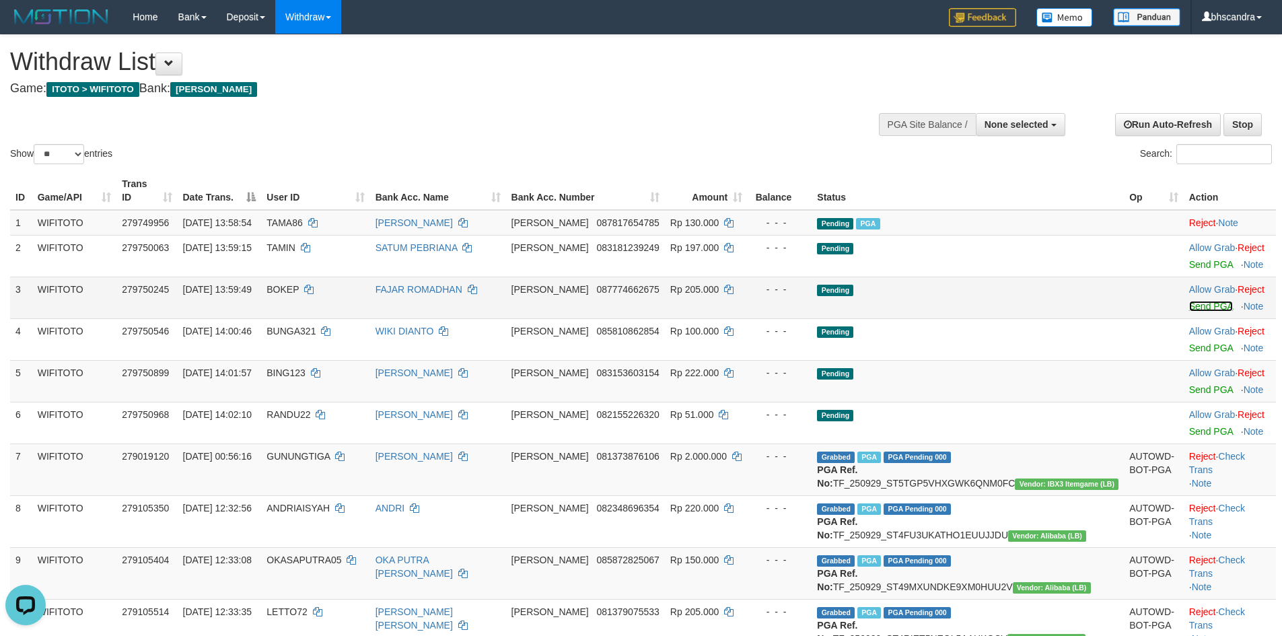
click at [1190, 301] on link "Send PGA" at bounding box center [1212, 306] width 44 height 11
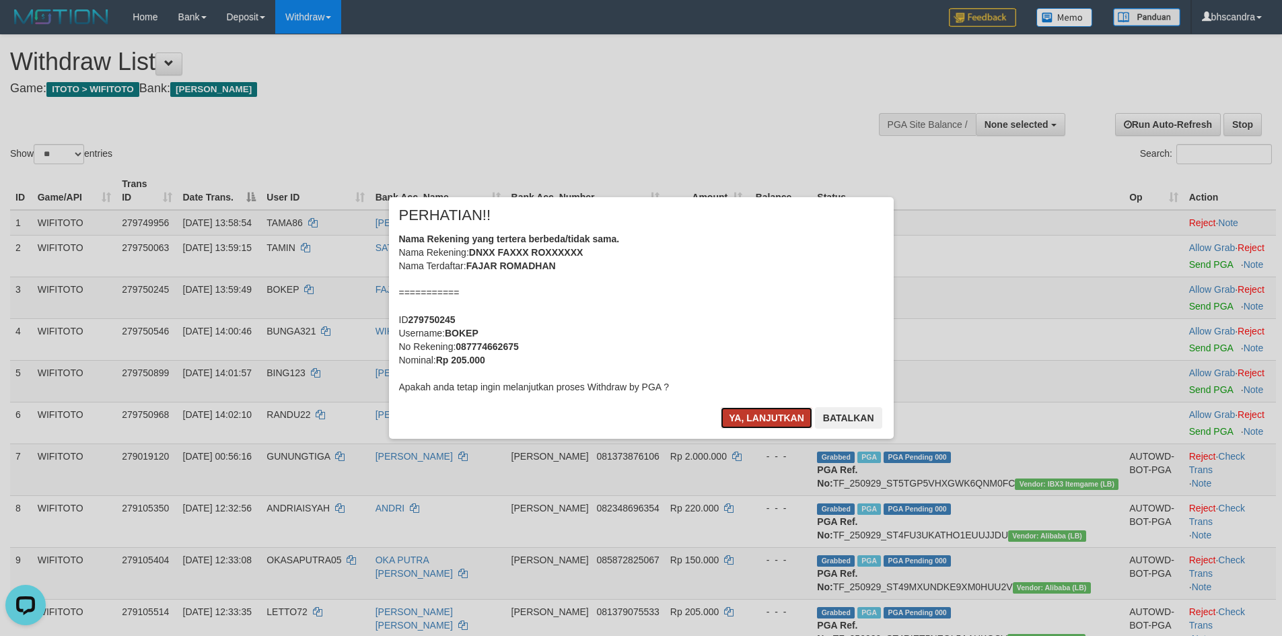
click at [735, 411] on button "Ya, lanjutkan" at bounding box center [767, 418] width 92 height 22
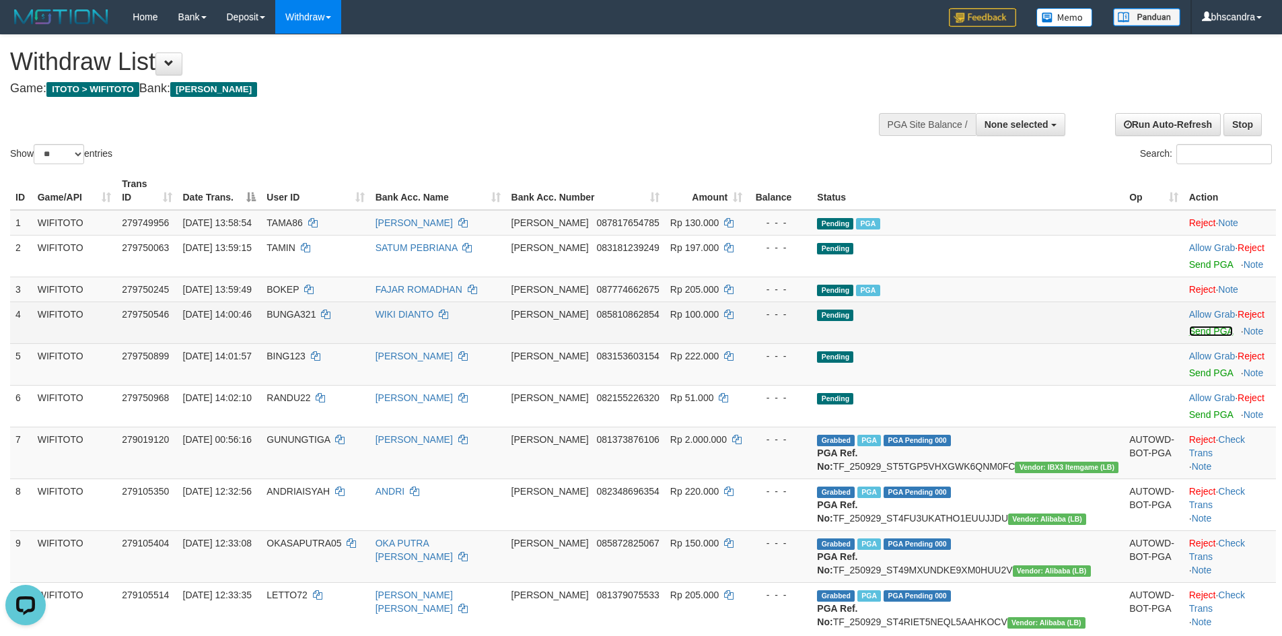
click at [1190, 326] on link "Send PGA" at bounding box center [1212, 331] width 44 height 11
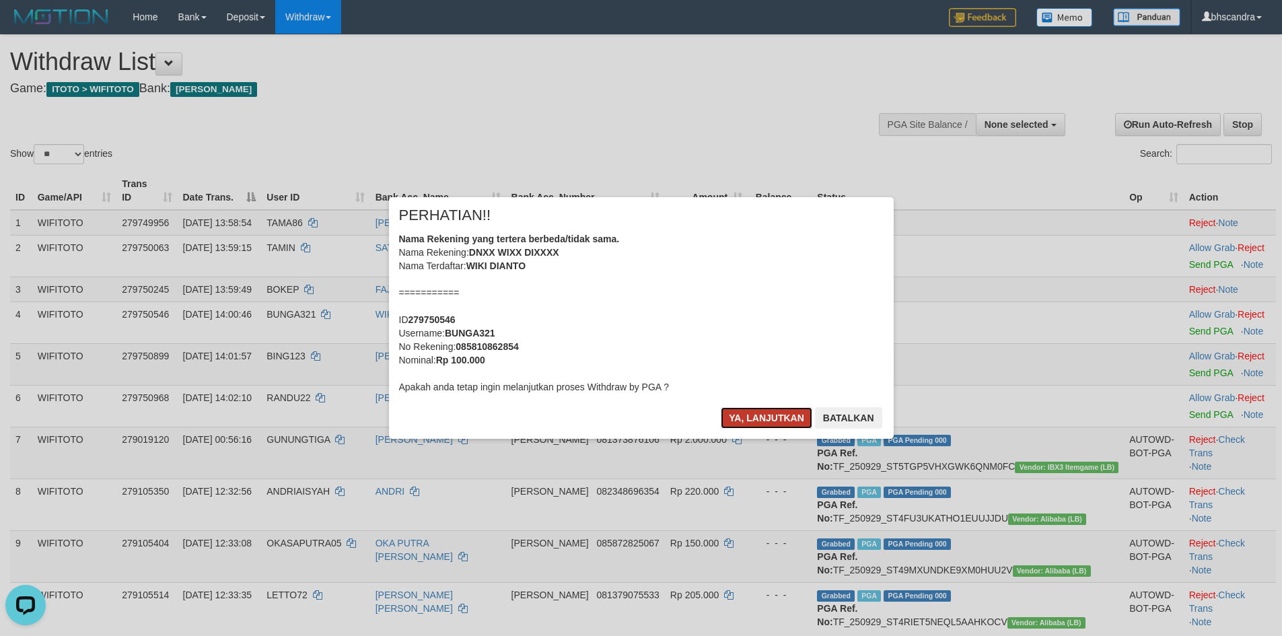
click at [746, 417] on button "Ya, lanjutkan" at bounding box center [767, 418] width 92 height 22
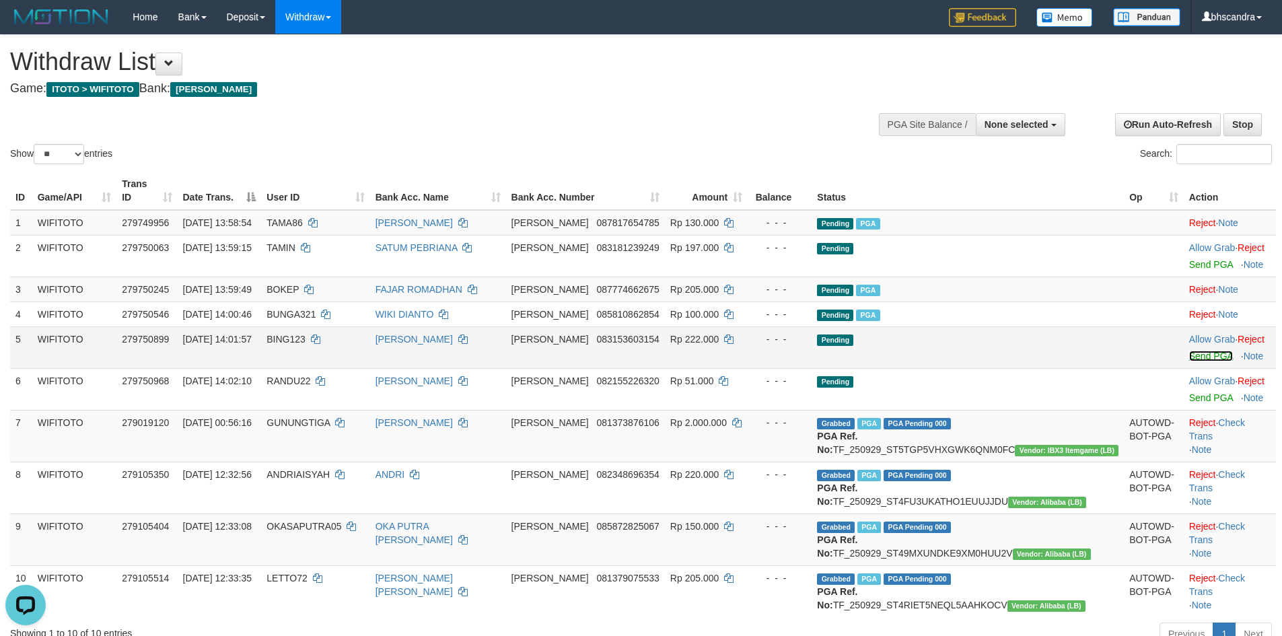
click at [1190, 351] on link "Send PGA" at bounding box center [1212, 356] width 44 height 11
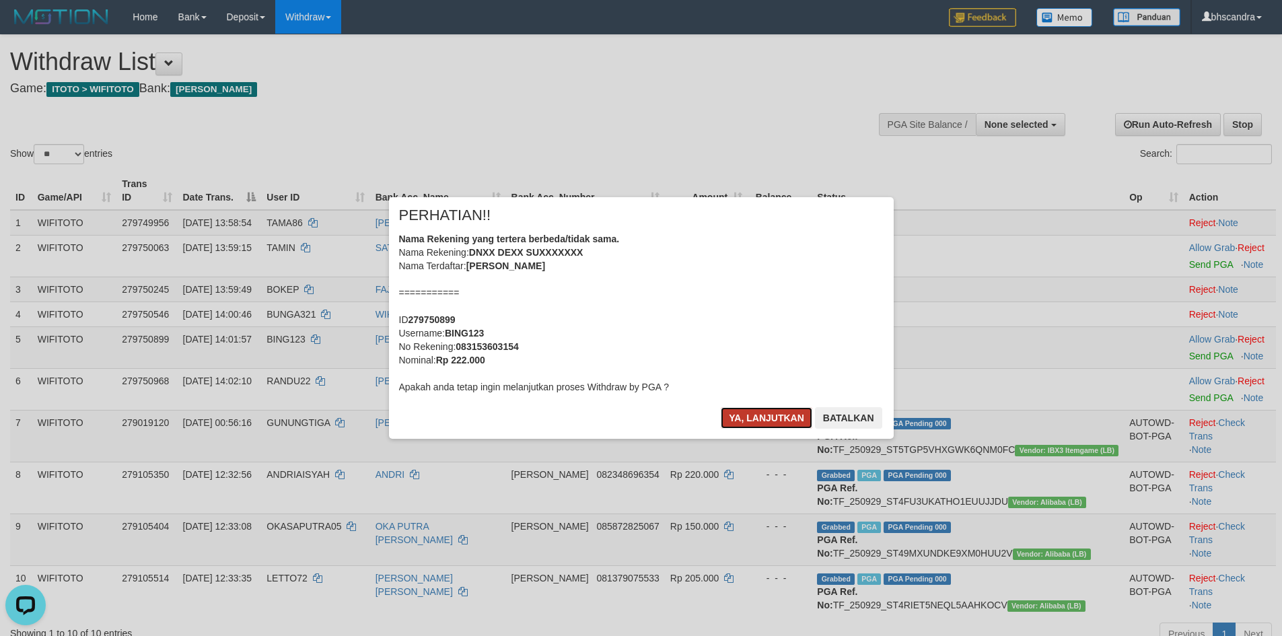
click at [761, 413] on button "Ya, lanjutkan" at bounding box center [767, 418] width 92 height 22
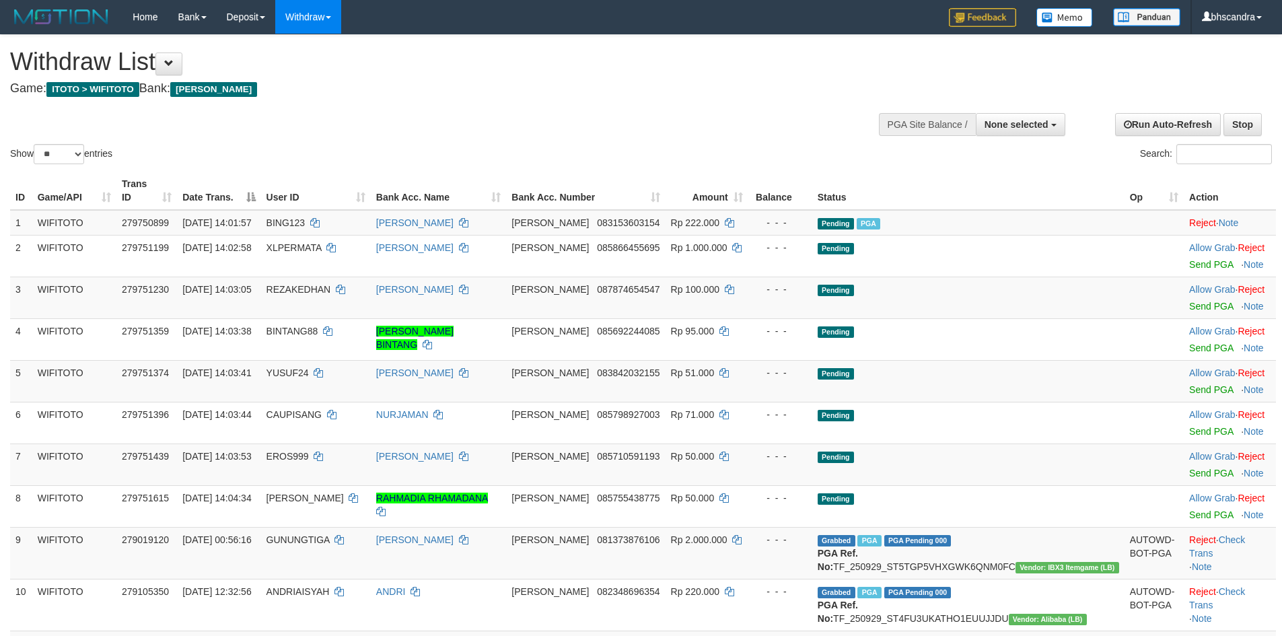
select select
select select "**"
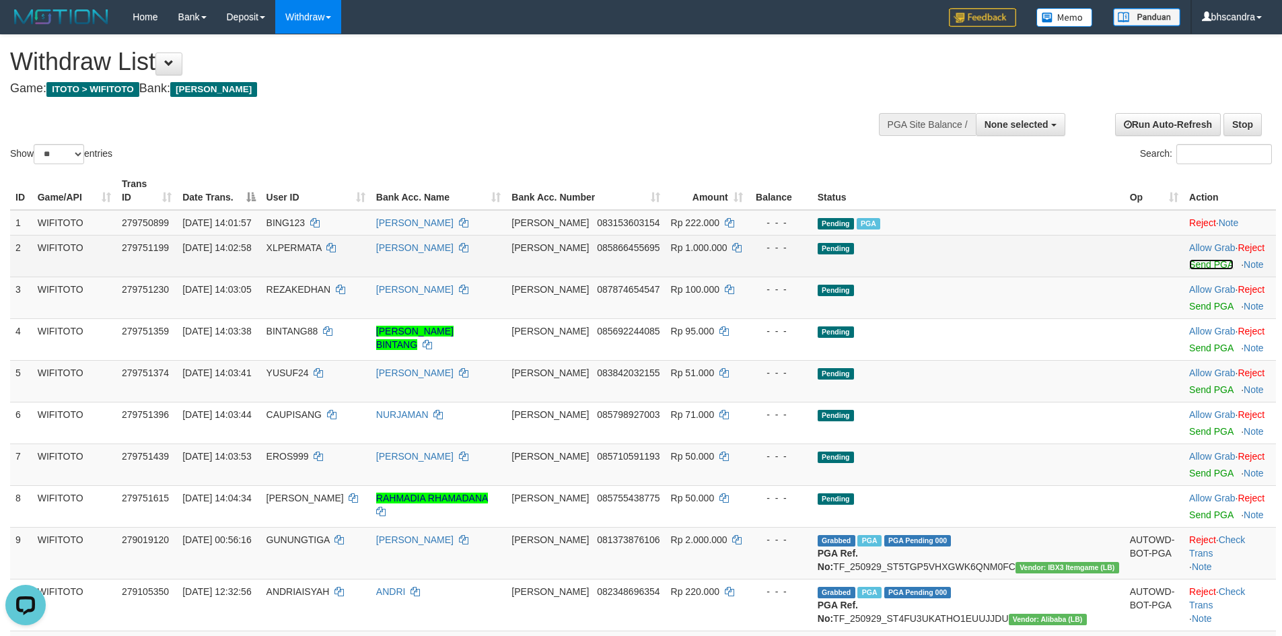
click at [1190, 259] on link "Send PGA" at bounding box center [1212, 264] width 44 height 11
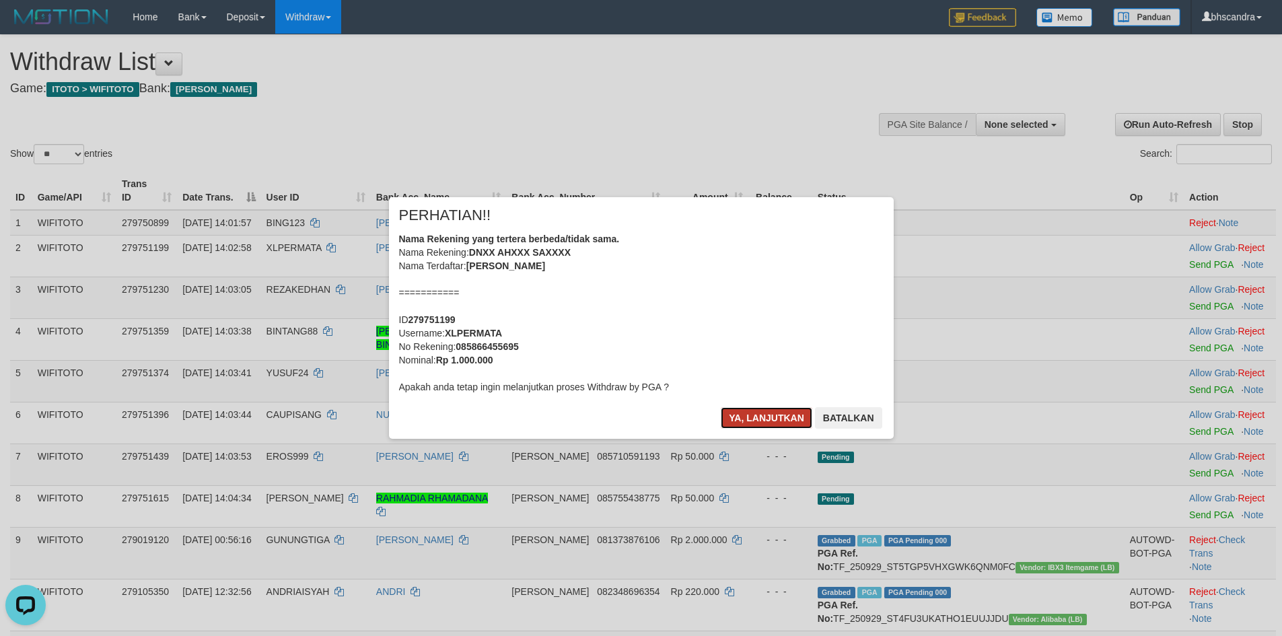
click at [747, 415] on button "Ya, lanjutkan" at bounding box center [767, 418] width 92 height 22
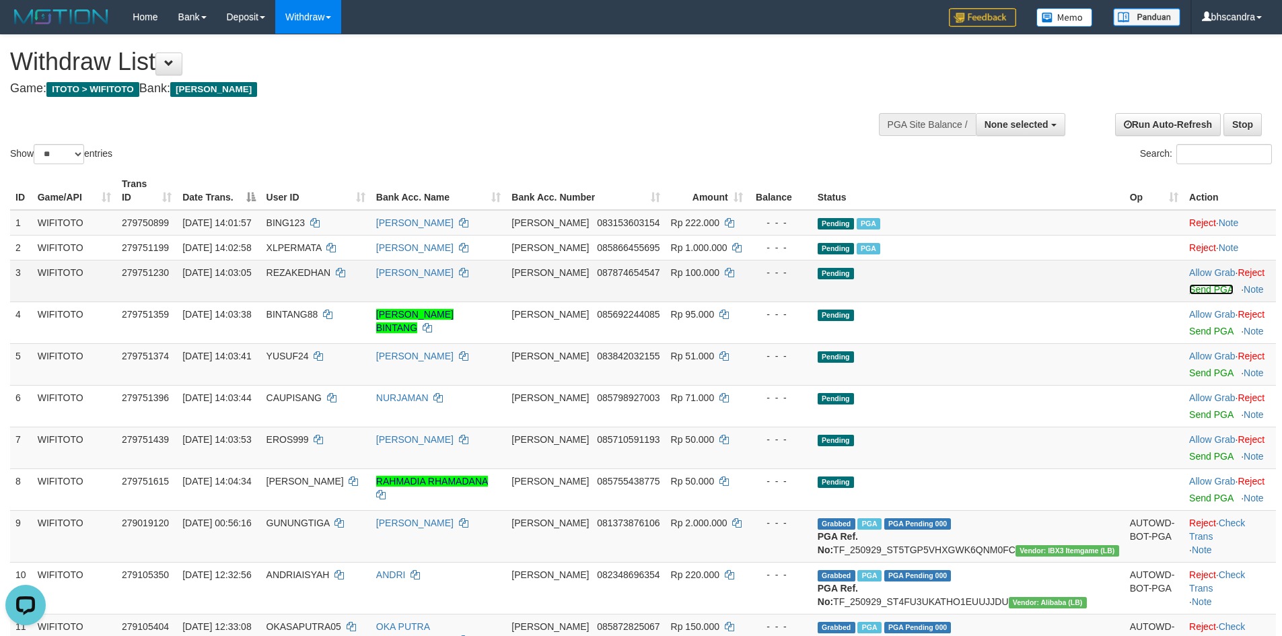
click at [1190, 284] on link "Send PGA" at bounding box center [1212, 289] width 44 height 11
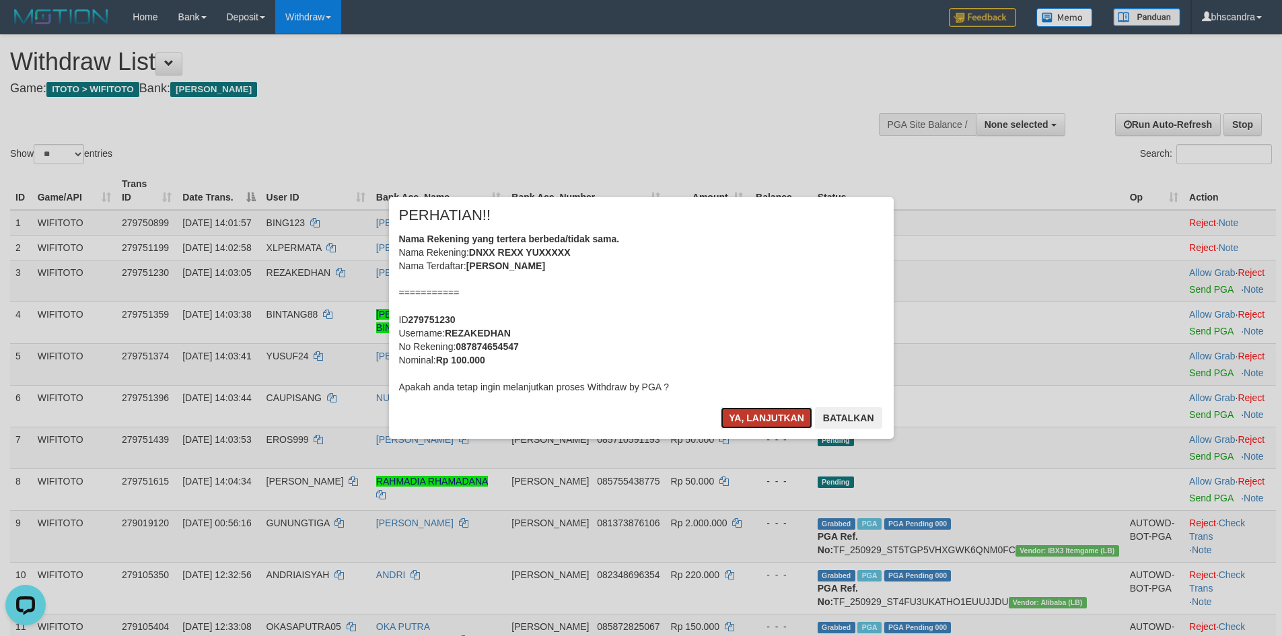
click at [762, 421] on button "Ya, lanjutkan" at bounding box center [767, 418] width 92 height 22
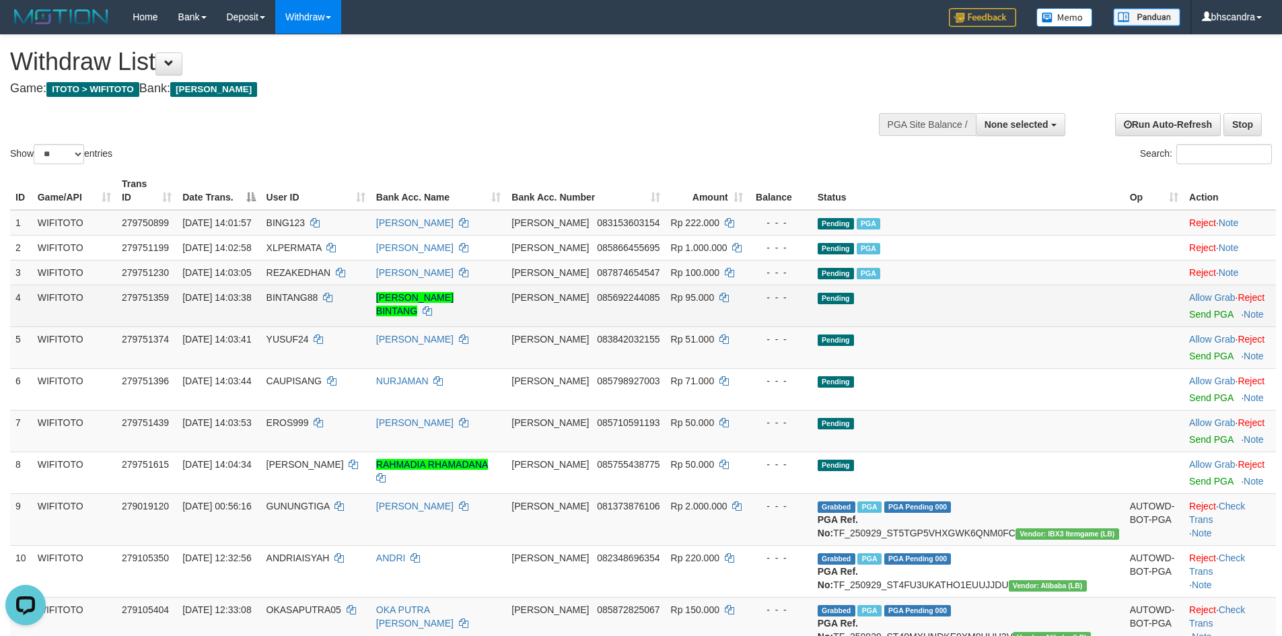
click at [318, 292] on span "BINTANG88" at bounding box center [293, 297] width 52 height 11
copy td "BINTANG88"
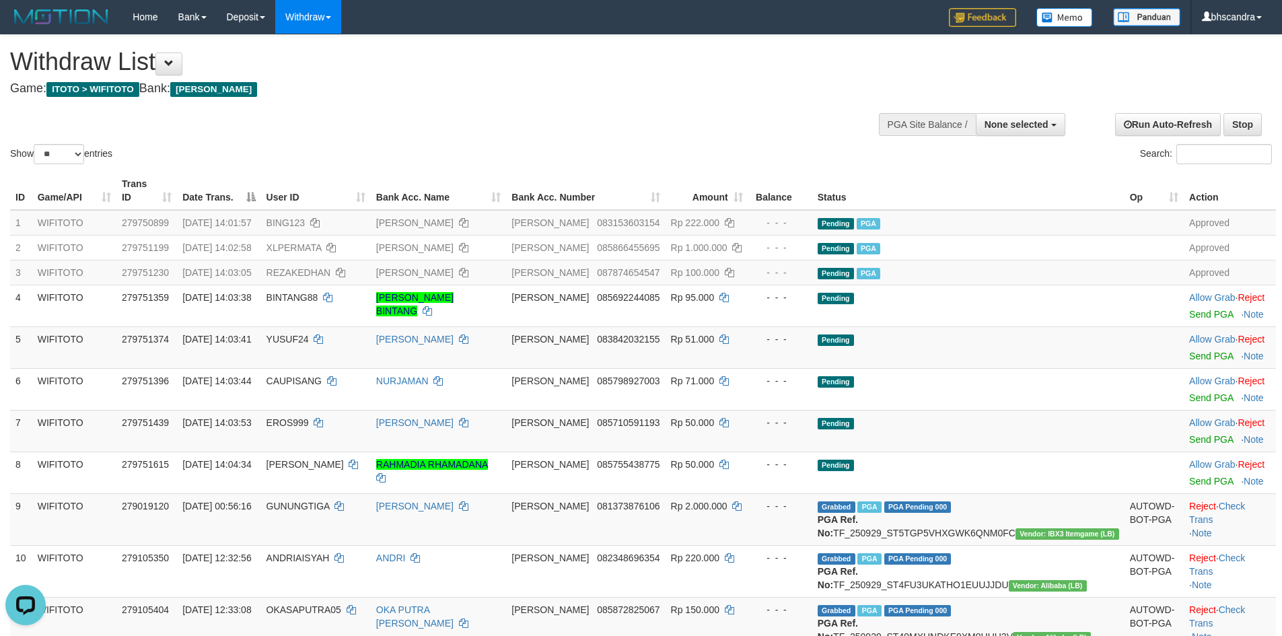
click at [605, 13] on div "Home Bank Account List Load By Website Group [ITOTO] WIFITOTO Mutasi Bank Searc…" at bounding box center [641, 17] width 1262 height 34
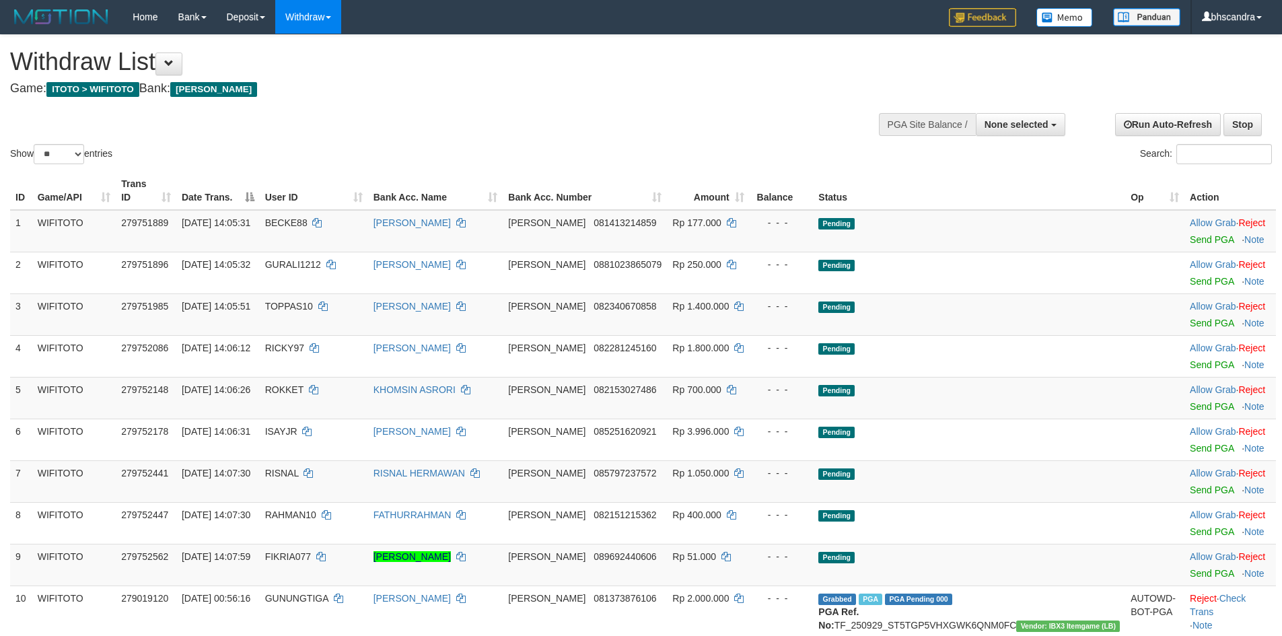
select select
select select "**"
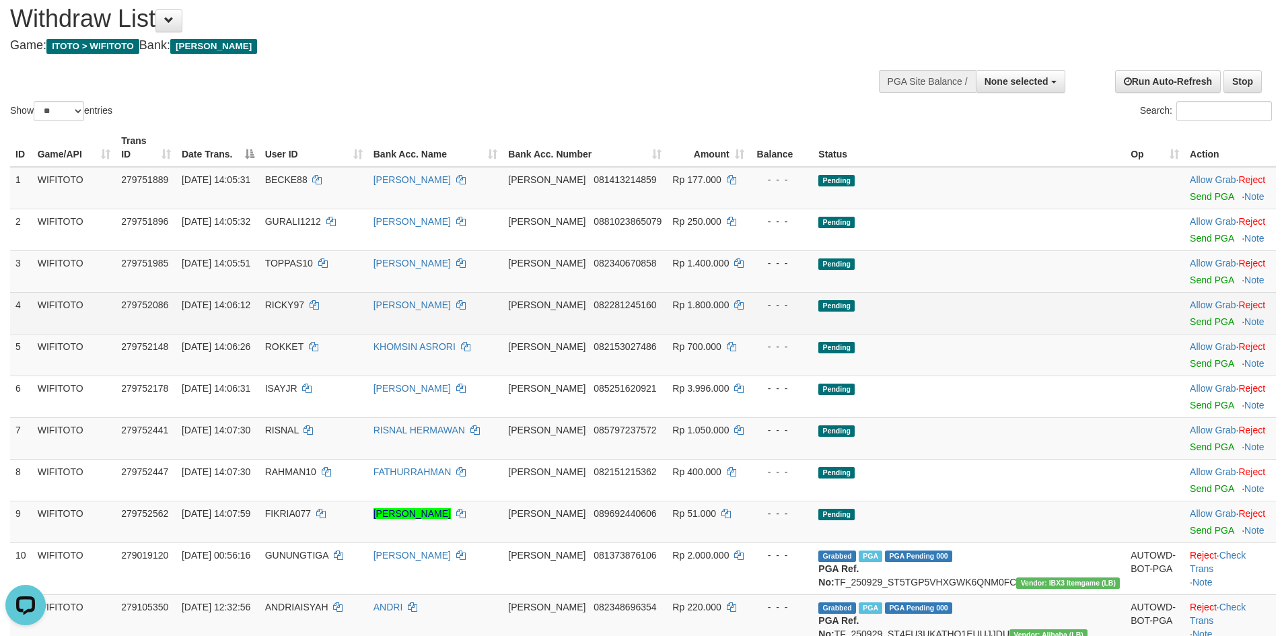
scroll to position [67, 0]
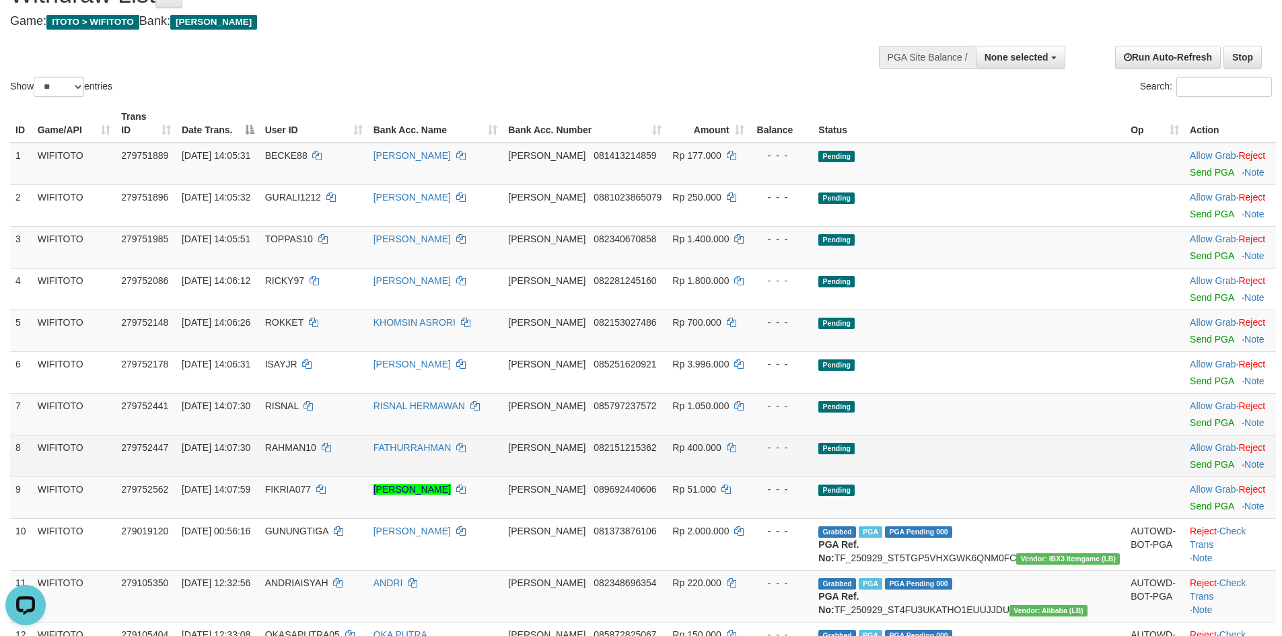
click at [359, 441] on td "RAHMAN10" at bounding box center [314, 456] width 108 height 42
copy td "RAHMAN10"
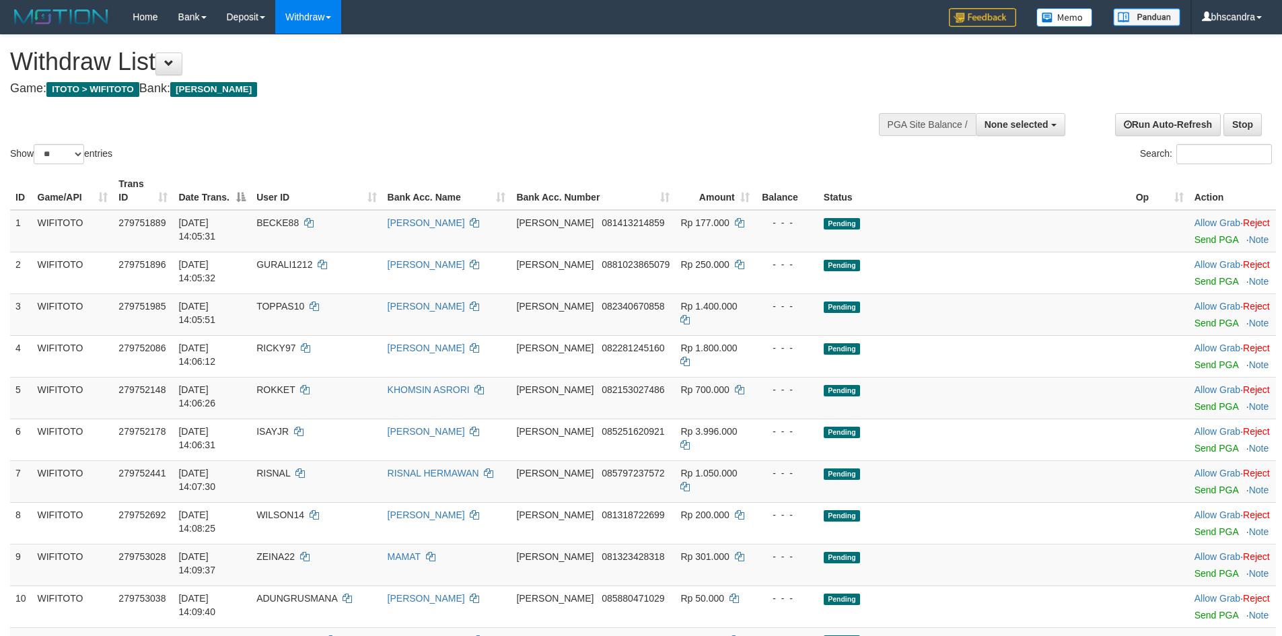
select select
select select "**"
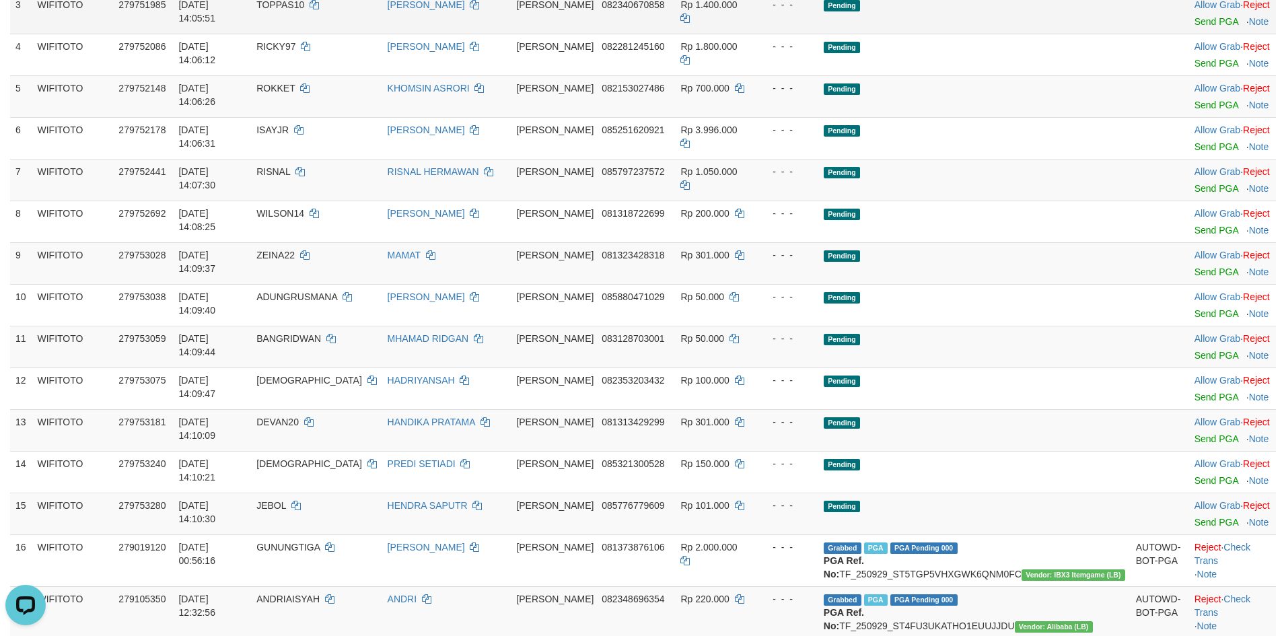
scroll to position [337, 0]
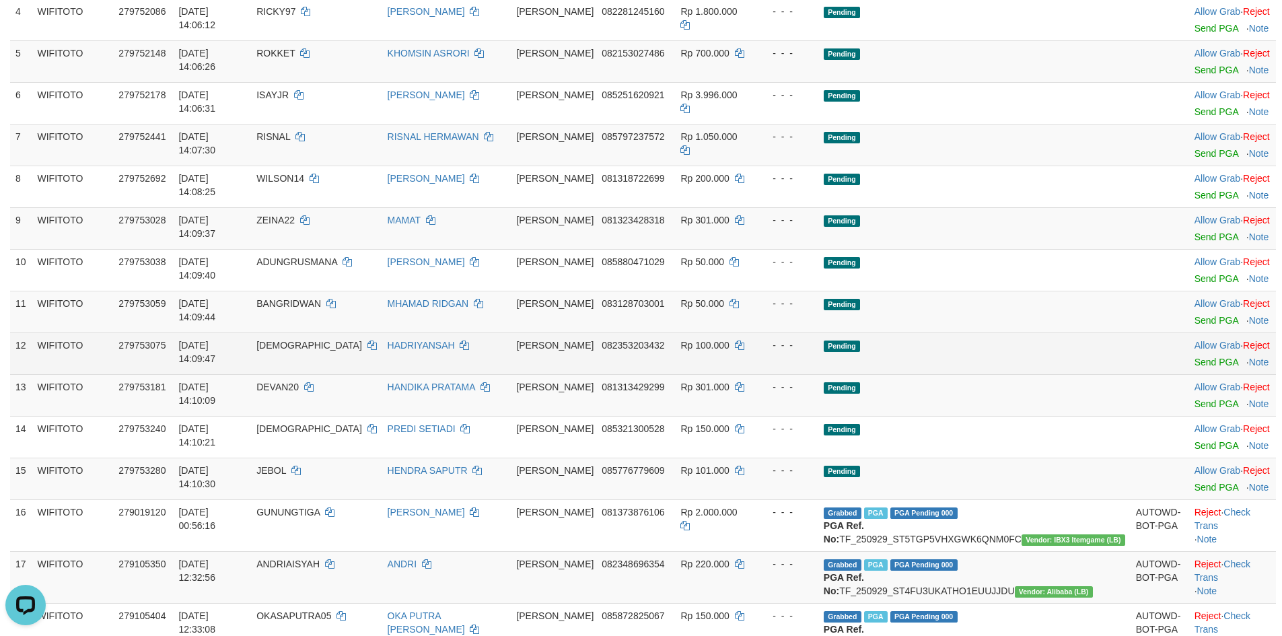
click at [173, 374] on td "279753181" at bounding box center [143, 395] width 60 height 42
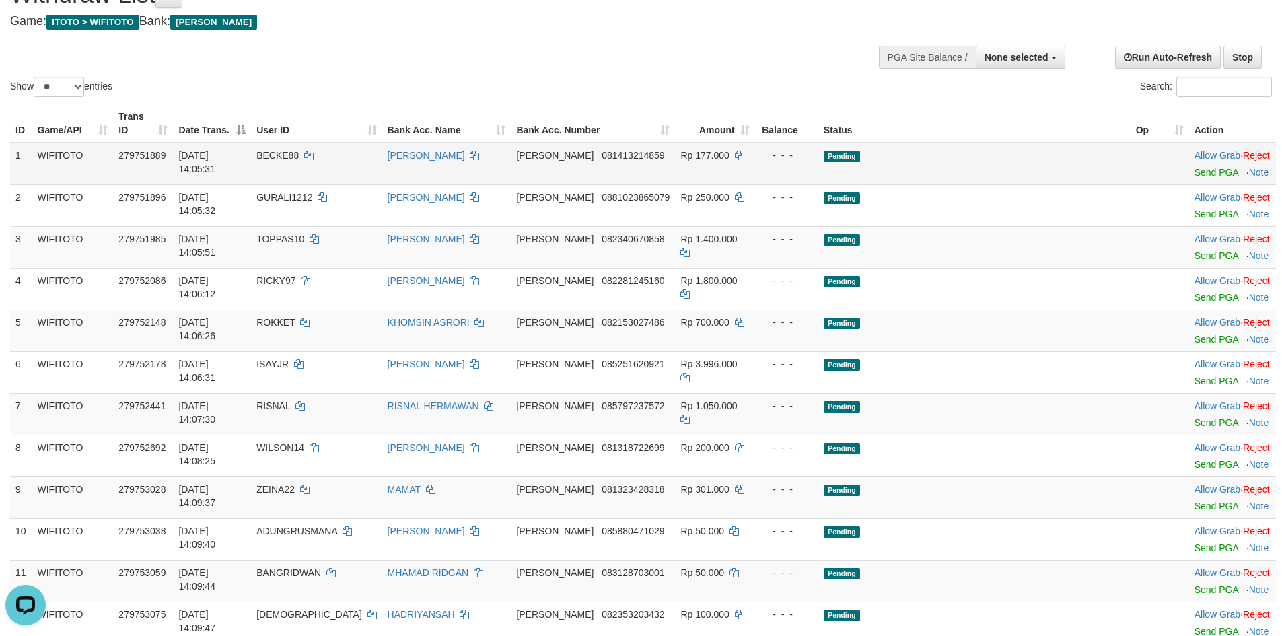
scroll to position [0, 0]
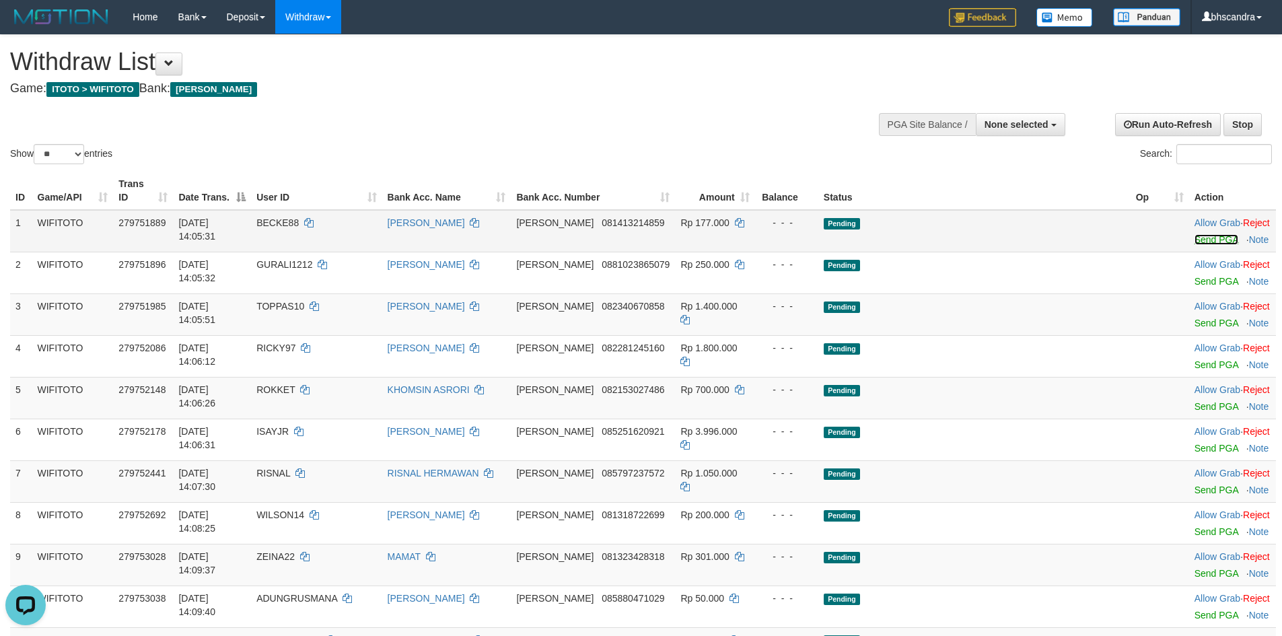
click at [1195, 234] on link "Send PGA" at bounding box center [1217, 239] width 44 height 11
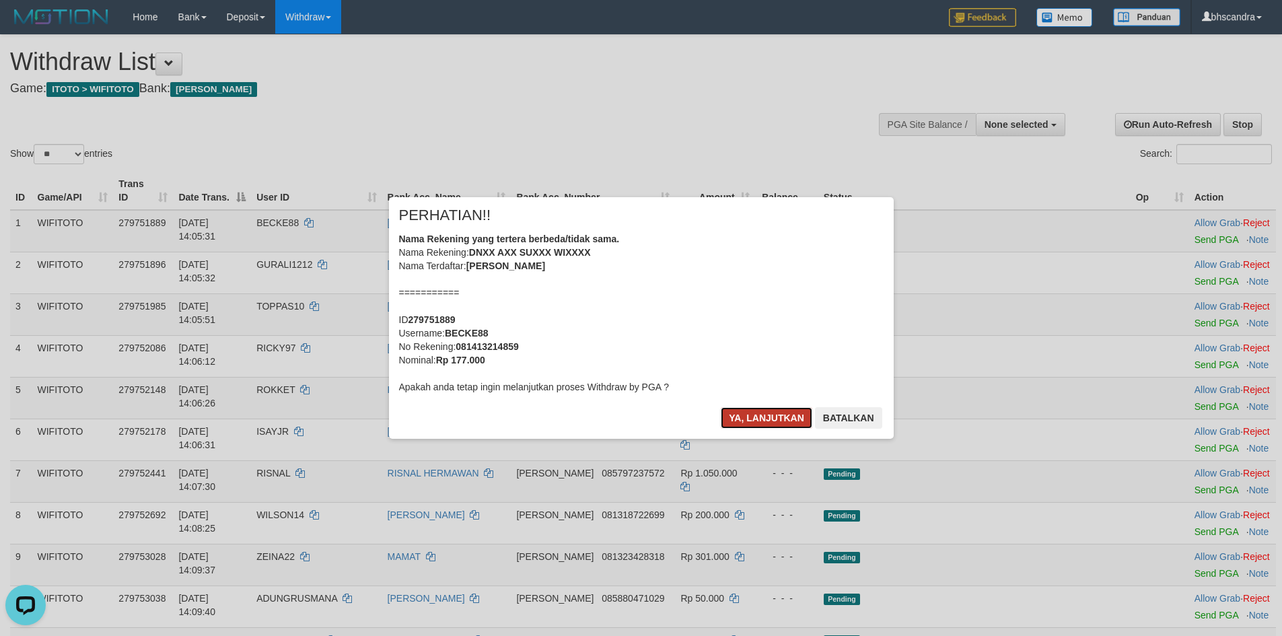
click at [757, 417] on button "Ya, lanjutkan" at bounding box center [767, 418] width 92 height 22
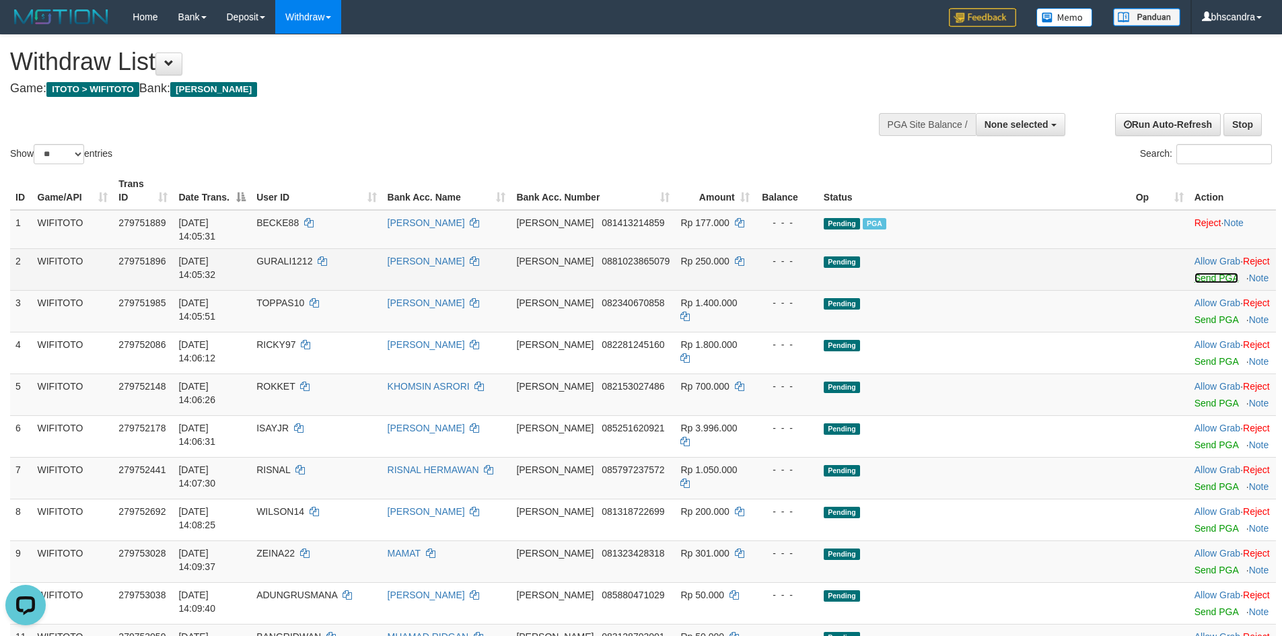
click at [1195, 273] on link "Send PGA" at bounding box center [1217, 278] width 44 height 11
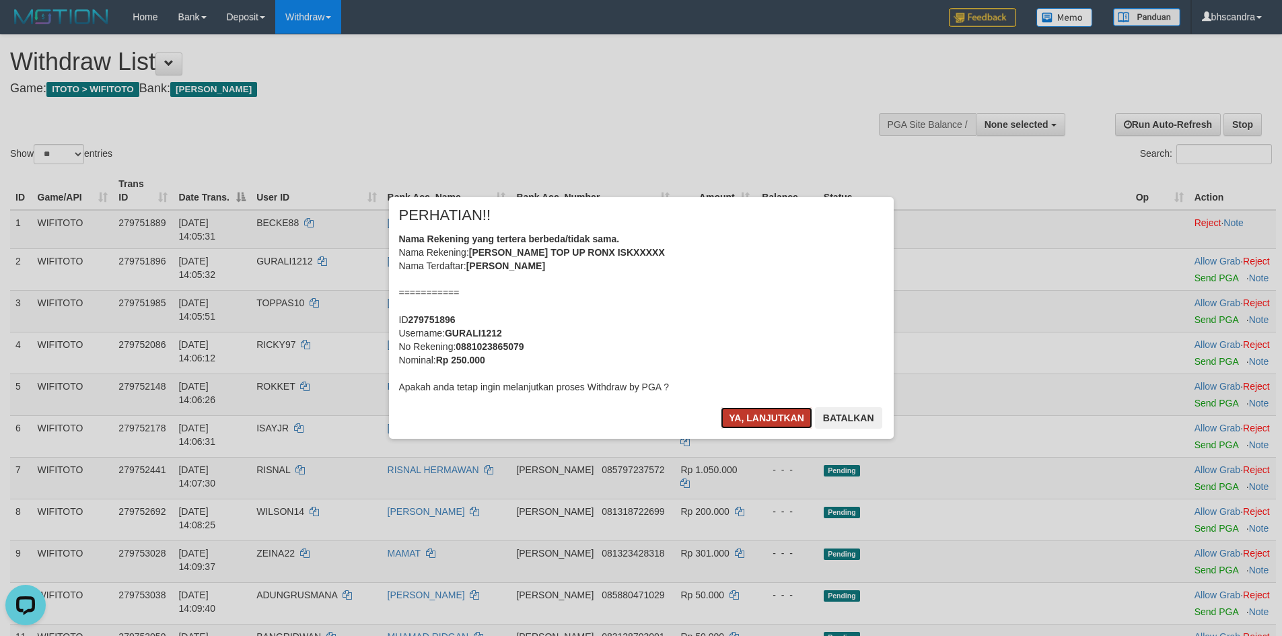
click at [784, 412] on button "Ya, lanjutkan" at bounding box center [767, 418] width 92 height 22
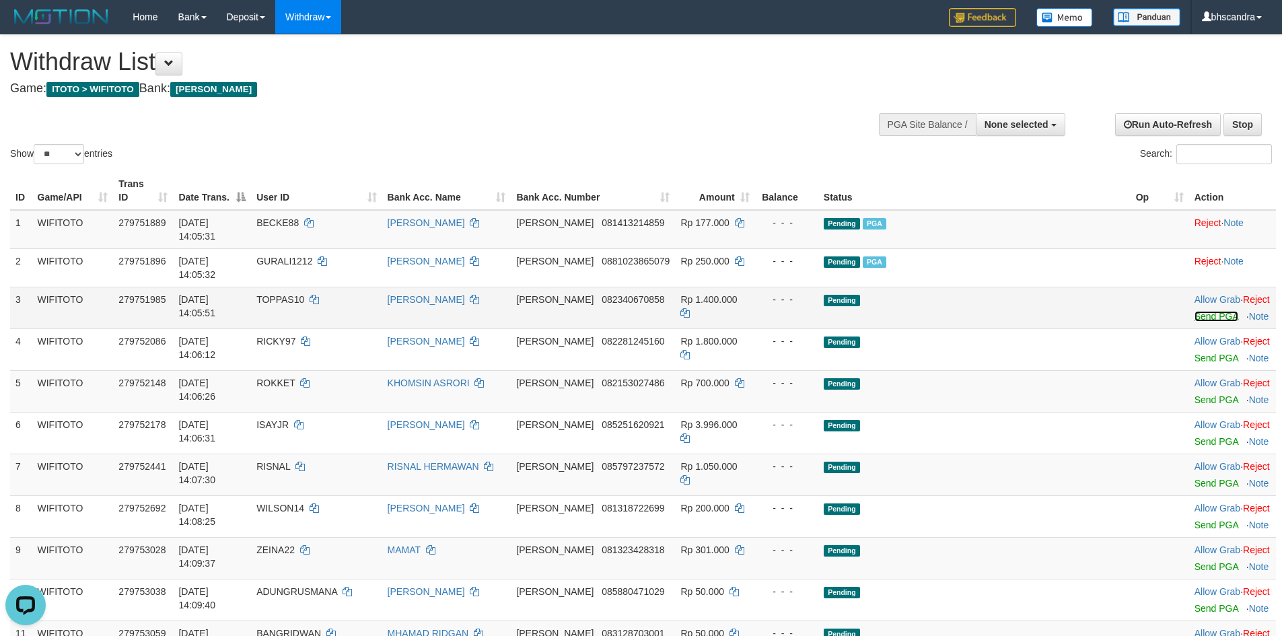
click at [1195, 311] on link "Send PGA" at bounding box center [1217, 316] width 44 height 11
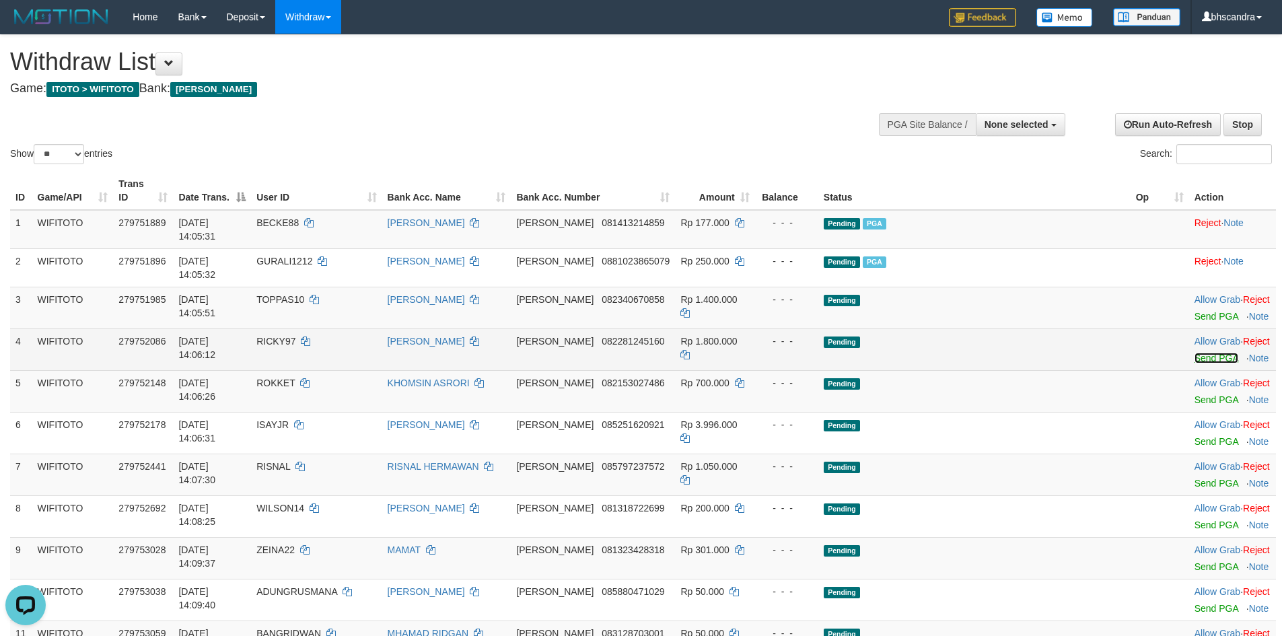
click at [1195, 353] on link "Send PGA" at bounding box center [1217, 358] width 44 height 11
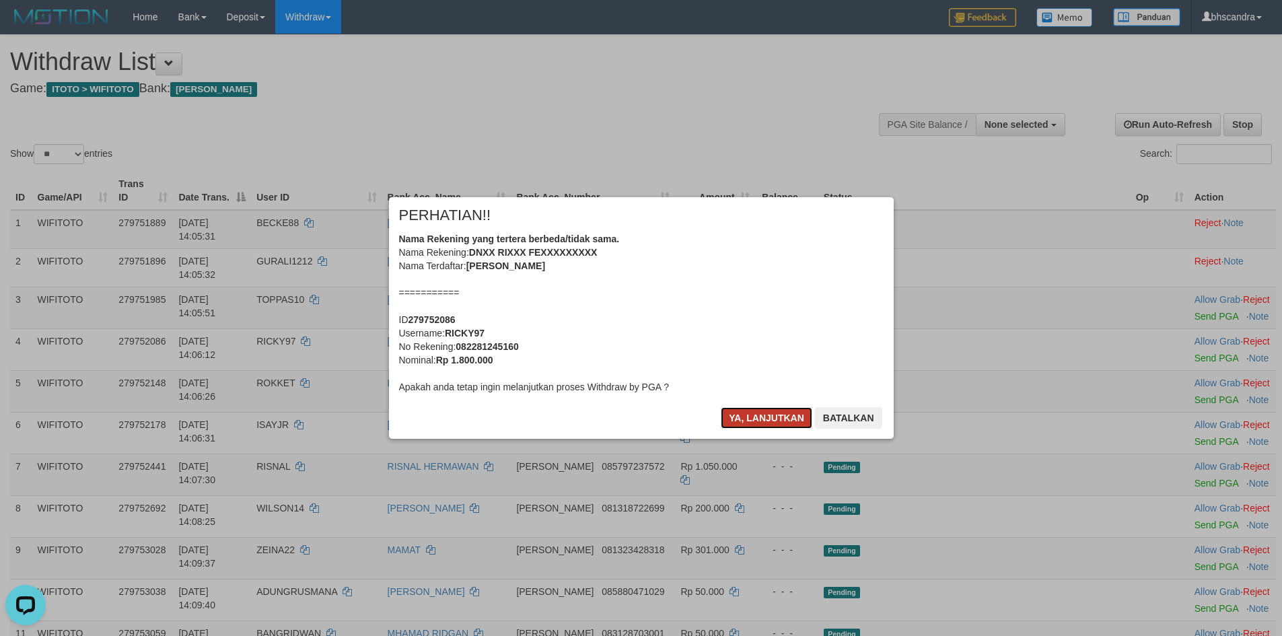
click at [753, 420] on button "Ya, lanjutkan" at bounding box center [767, 418] width 92 height 22
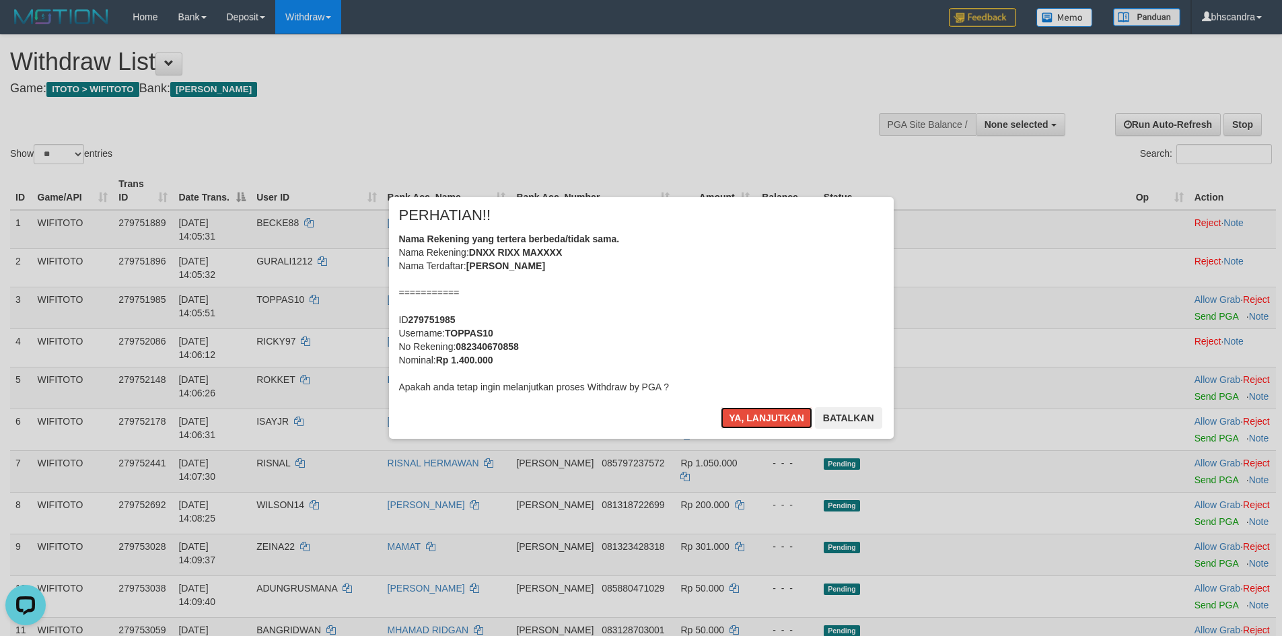
click at [753, 420] on button "Ya, lanjutkan" at bounding box center [767, 418] width 92 height 22
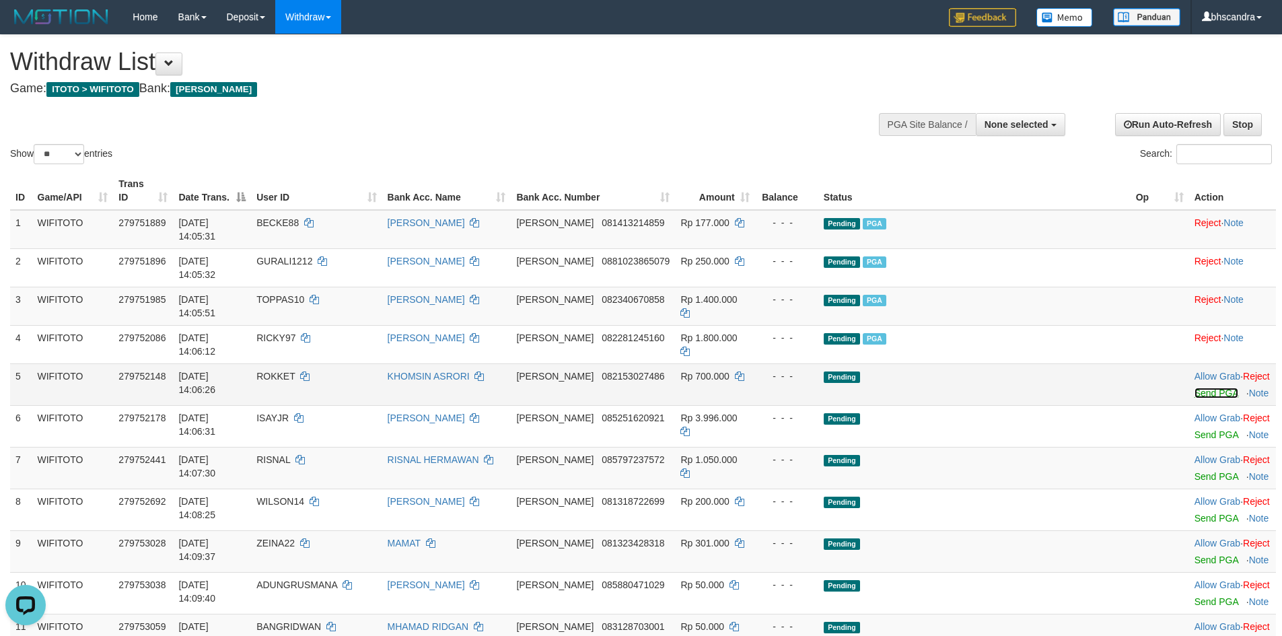
click at [1195, 388] on link "Send PGA" at bounding box center [1217, 393] width 44 height 11
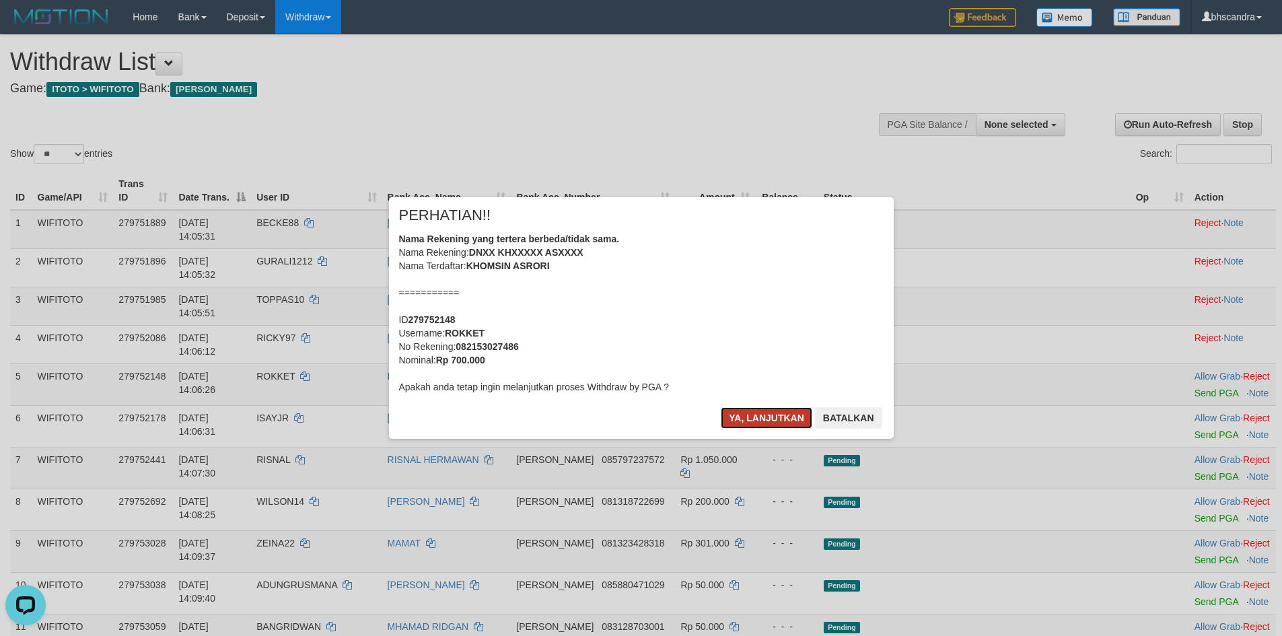
click at [751, 423] on button "Ya, lanjutkan" at bounding box center [767, 418] width 92 height 22
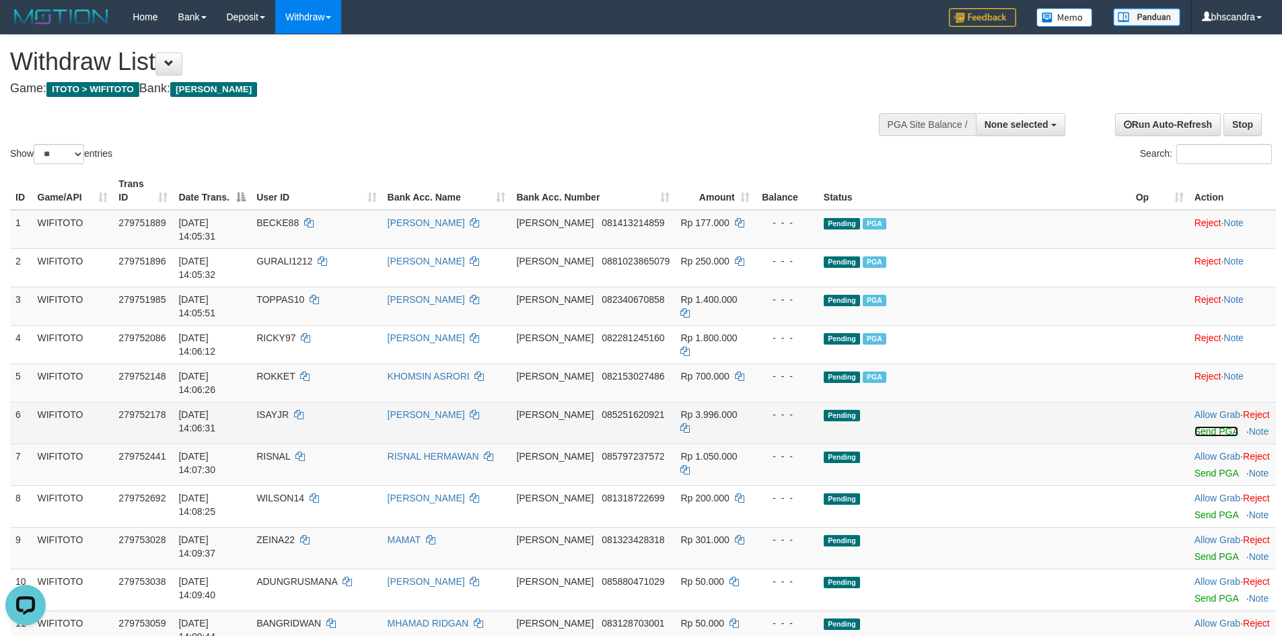
click at [1195, 426] on link "Send PGA" at bounding box center [1217, 431] width 44 height 11
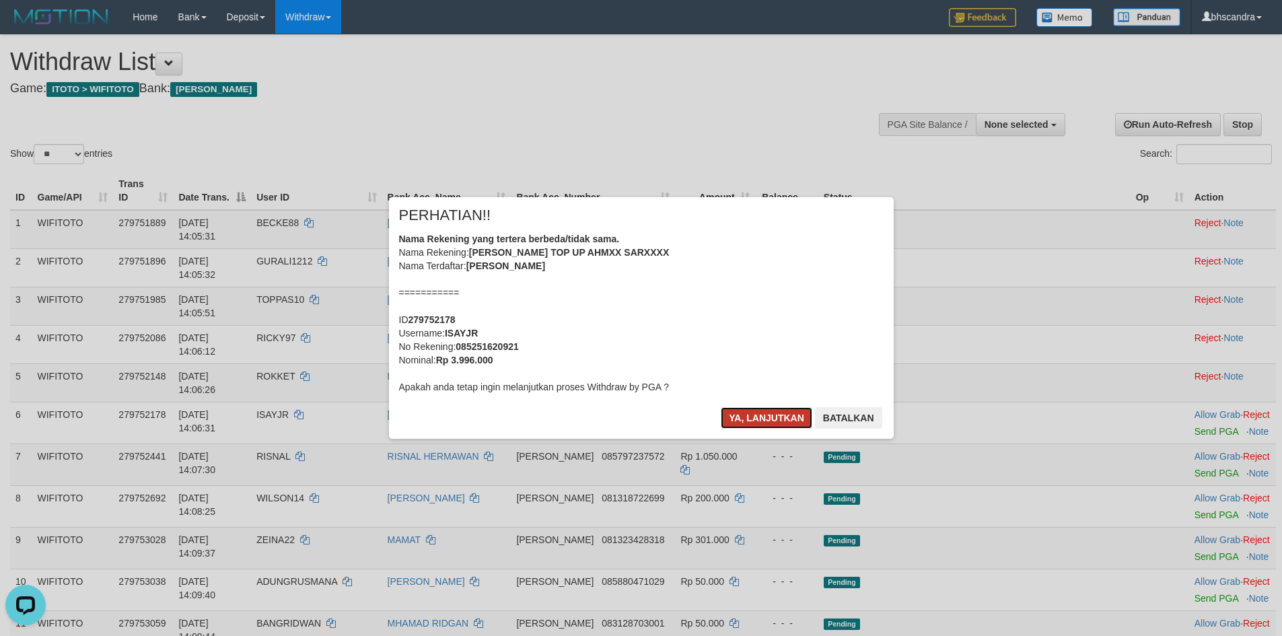
click at [769, 413] on button "Ya, lanjutkan" at bounding box center [767, 418] width 92 height 22
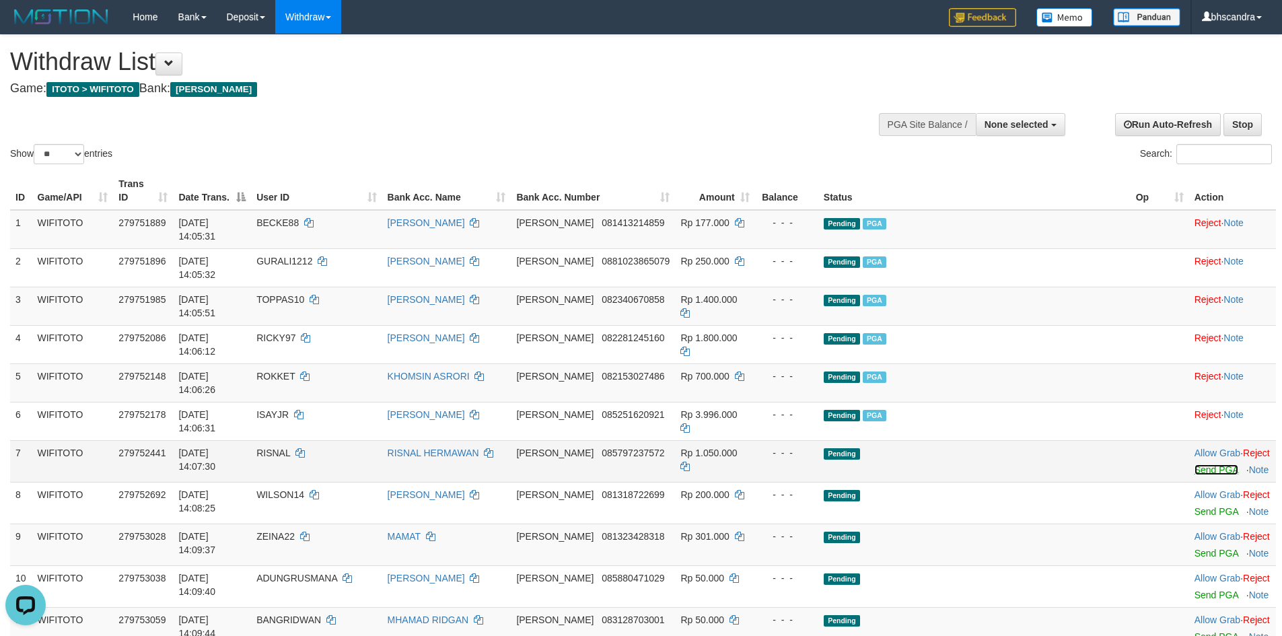
click at [1195, 465] on link "Send PGA" at bounding box center [1217, 470] width 44 height 11
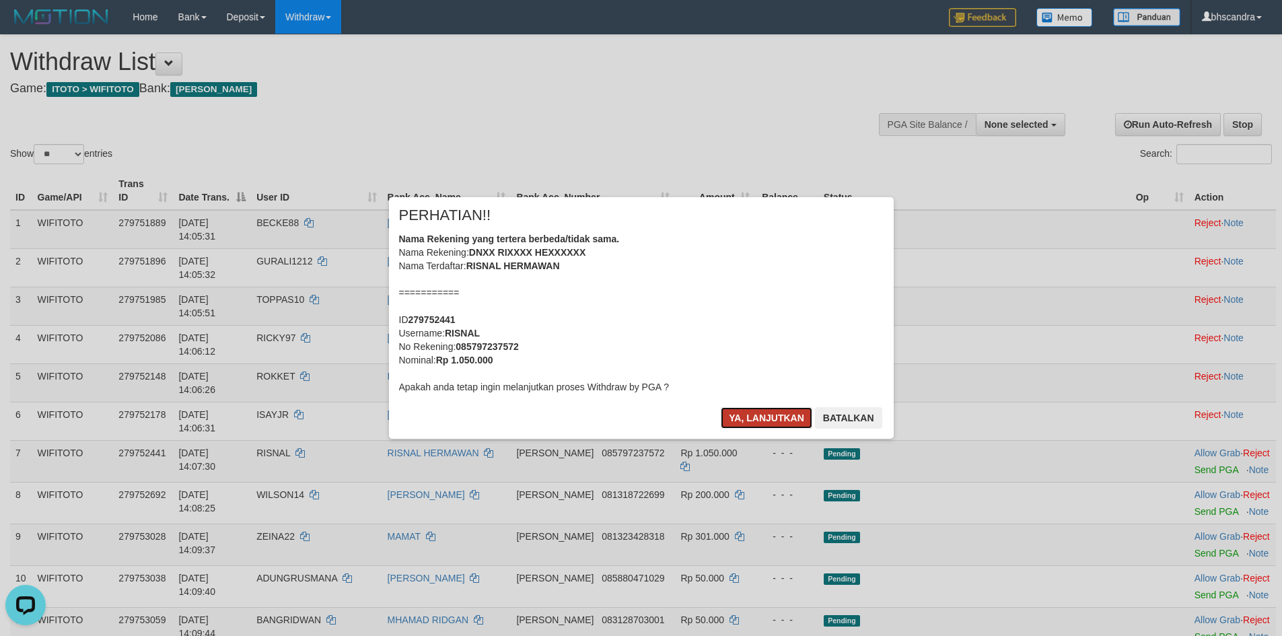
click at [757, 411] on button "Ya, lanjutkan" at bounding box center [767, 418] width 92 height 22
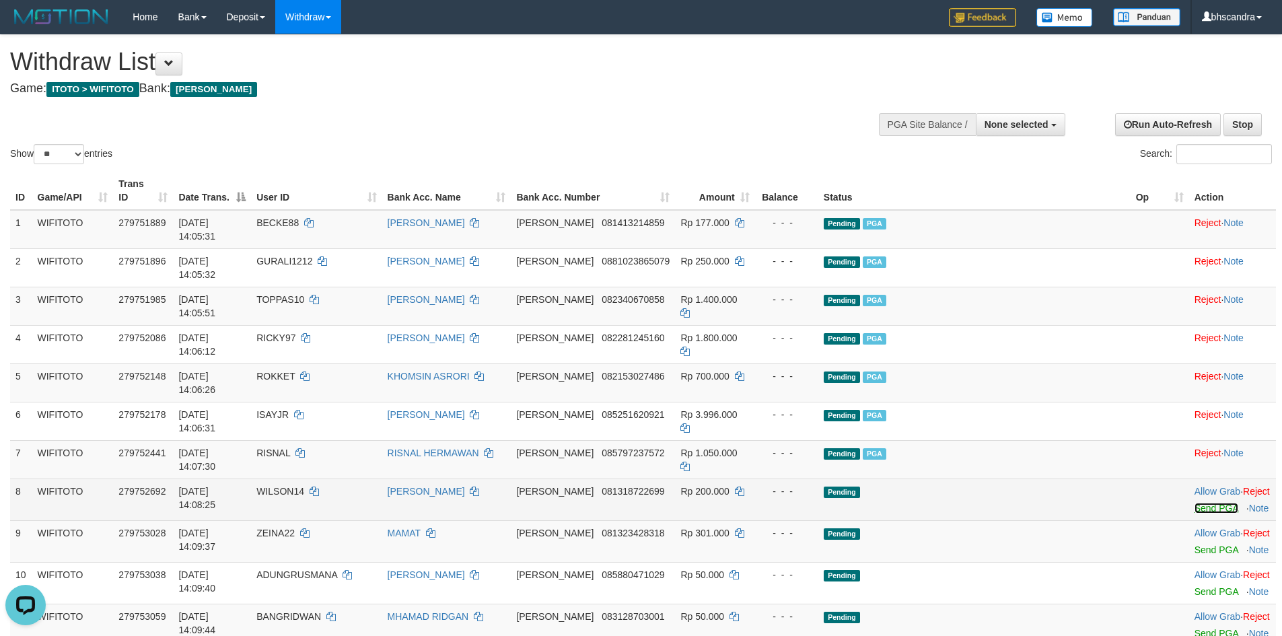
click at [1195, 503] on link "Send PGA" at bounding box center [1217, 508] width 44 height 11
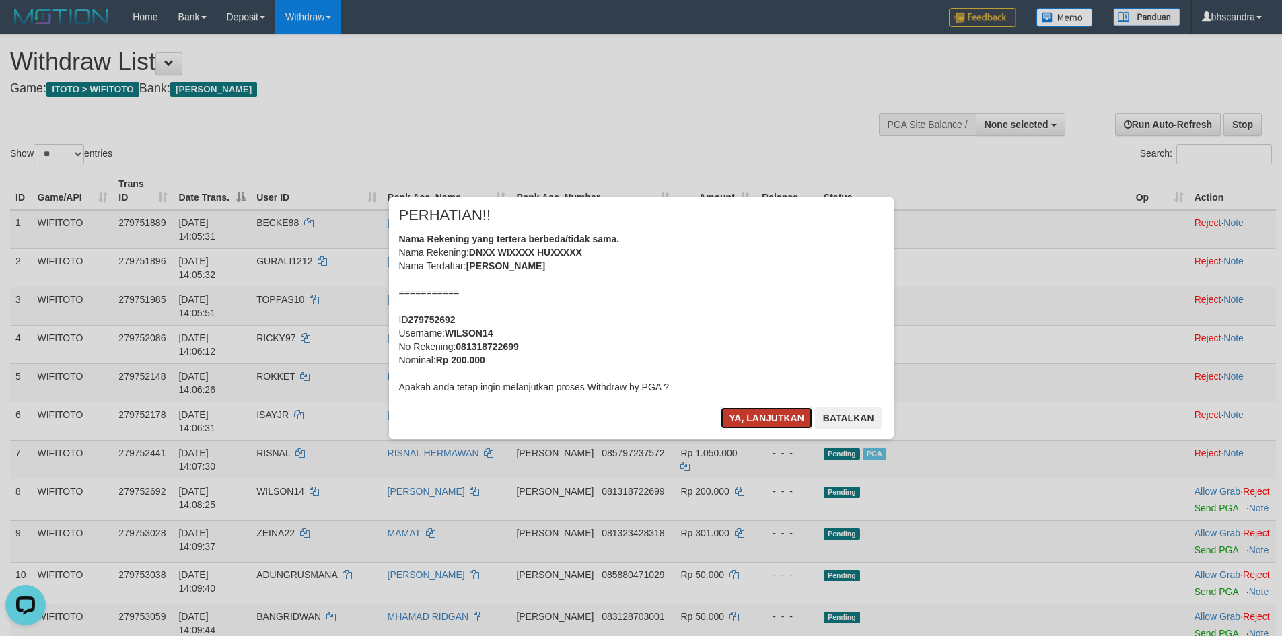
click at [784, 417] on button "Ya, lanjutkan" at bounding box center [767, 418] width 92 height 22
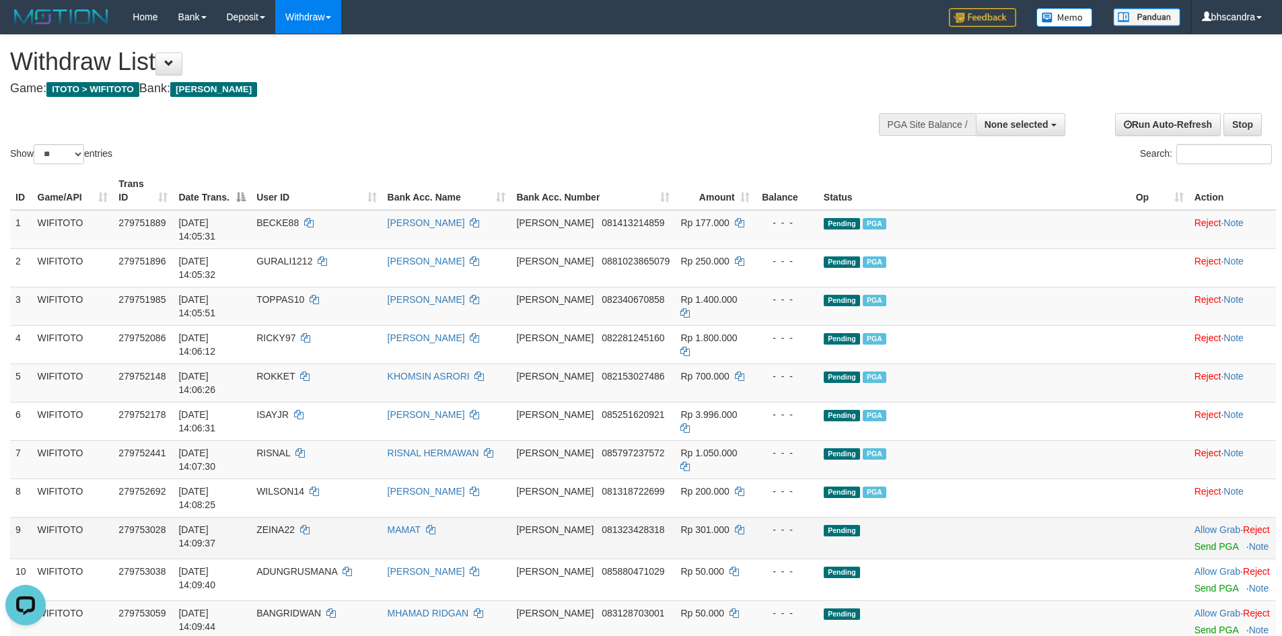
click at [295, 524] on span "ZEINA22" at bounding box center [275, 529] width 38 height 11
copy td "ZEINA22"
click at [512, 517] on td "MAMAT" at bounding box center [446, 538] width 129 height 42
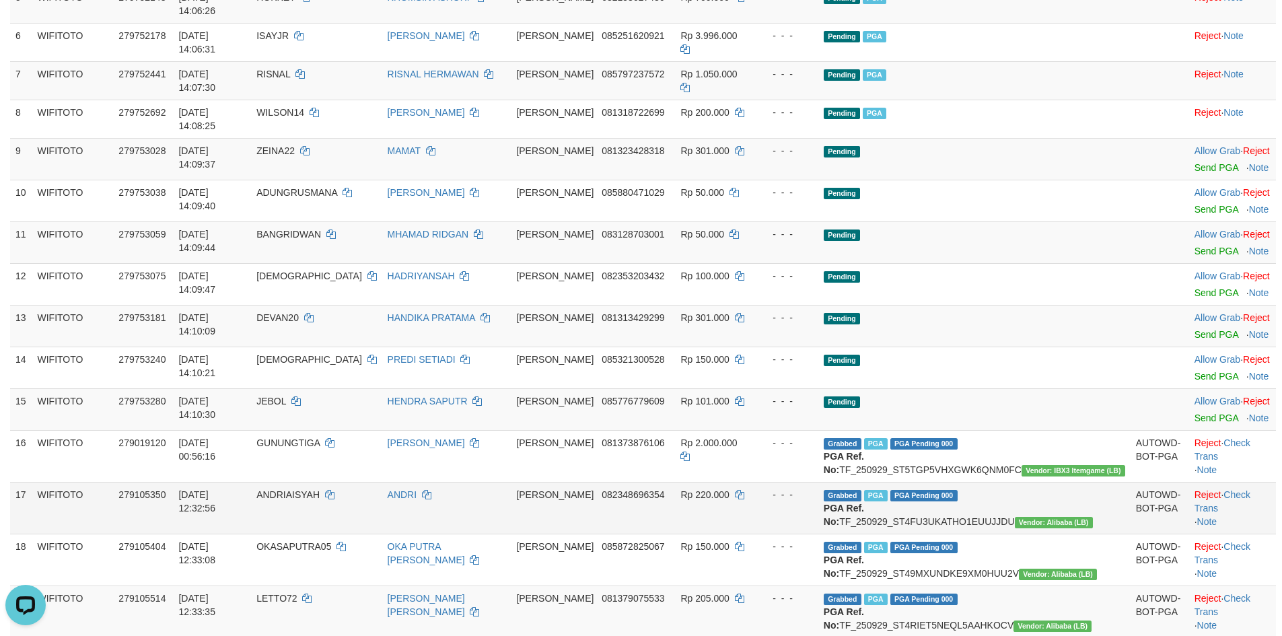
scroll to position [67, 0]
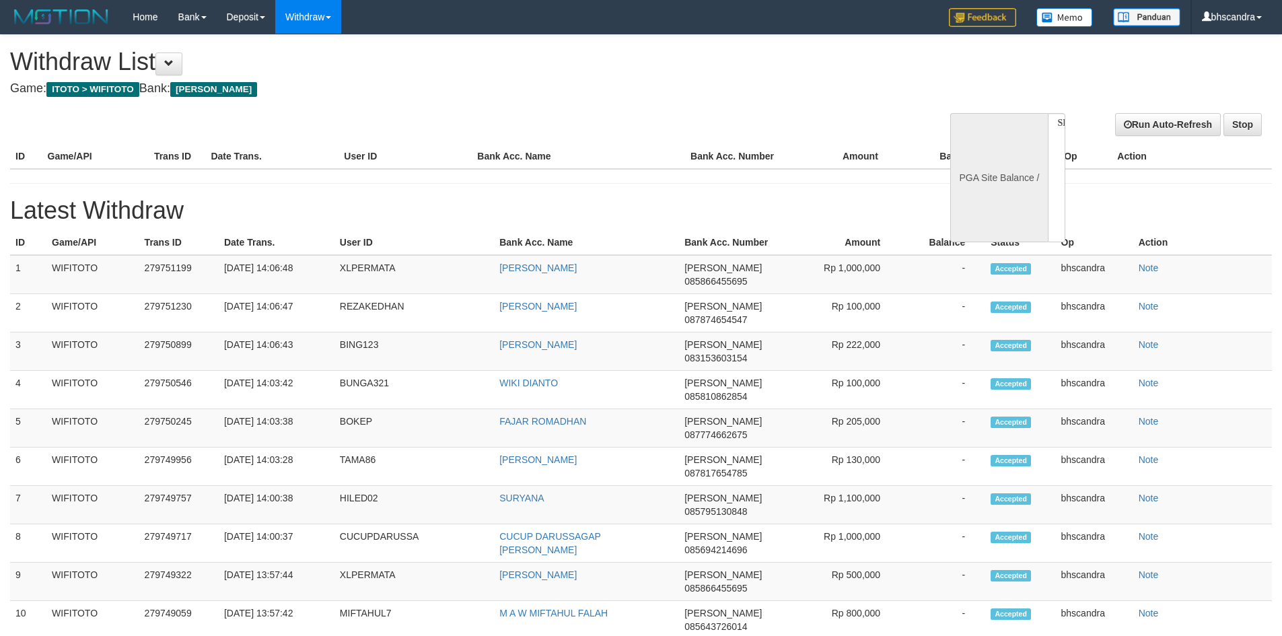
select select
drag, startPoint x: 652, startPoint y: 157, endPoint x: 655, endPoint y: 180, distance: 23.1
click at [652, 158] on th "Bank Acc. Name" at bounding box center [578, 156] width 213 height 25
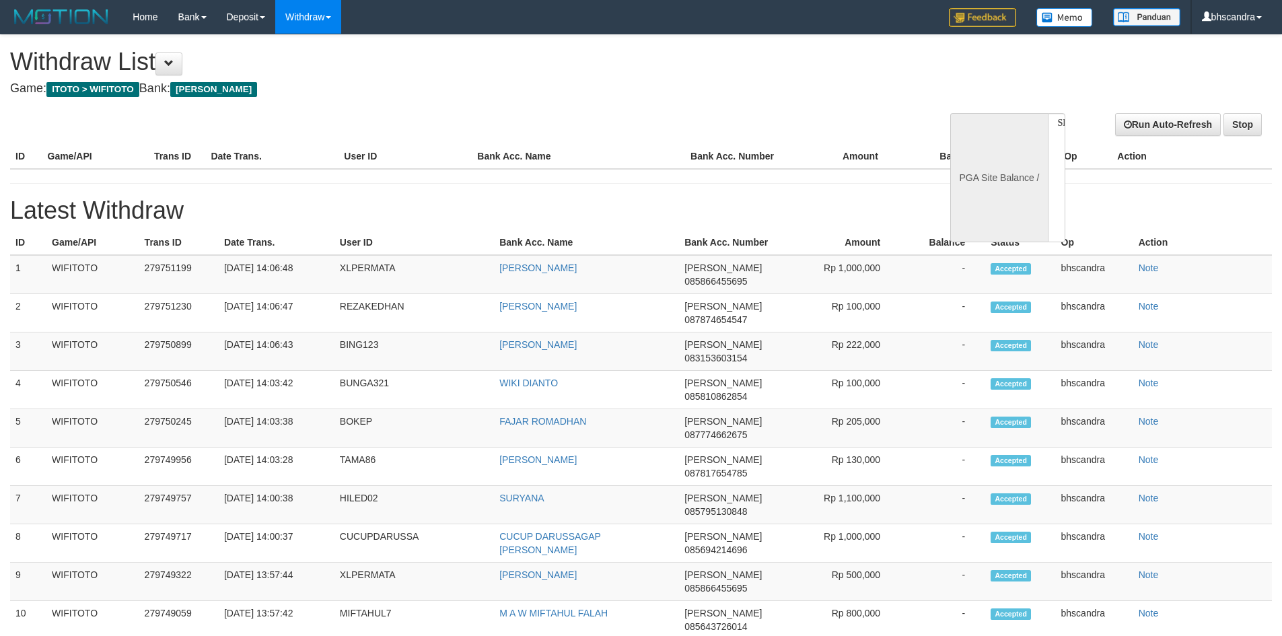
select select "**"
select select
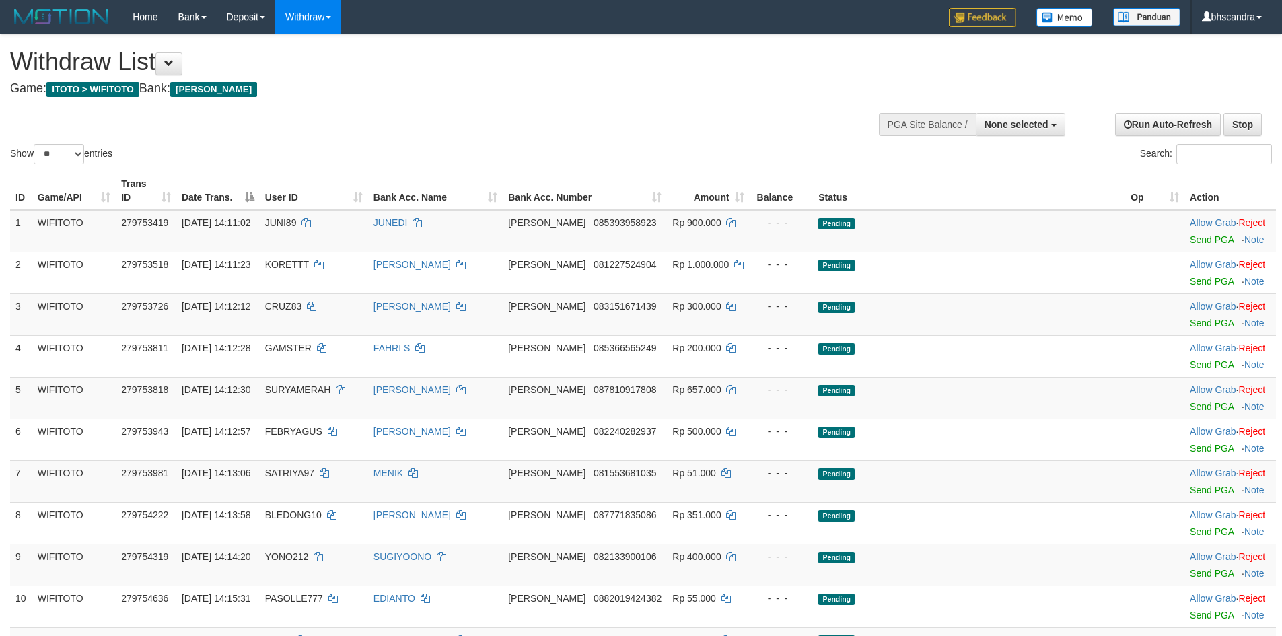
select select
select select "**"
click at [1194, 234] on link "Send PGA" at bounding box center [1212, 239] width 44 height 11
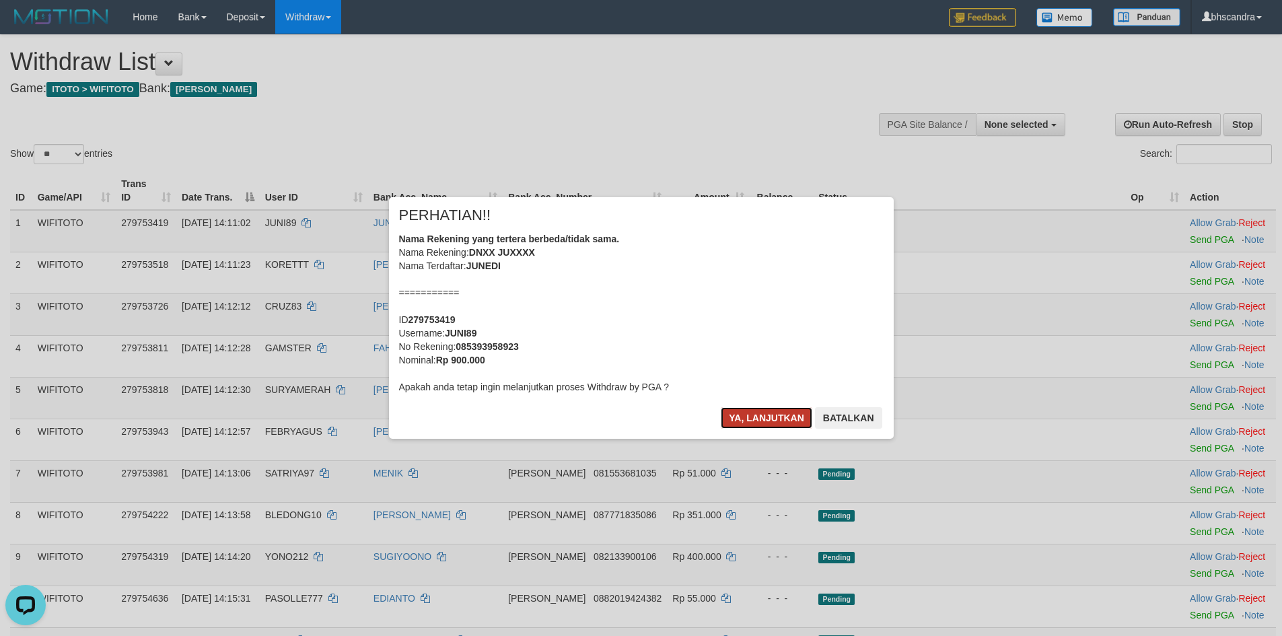
click at [738, 413] on button "Ya, lanjutkan" at bounding box center [767, 418] width 92 height 22
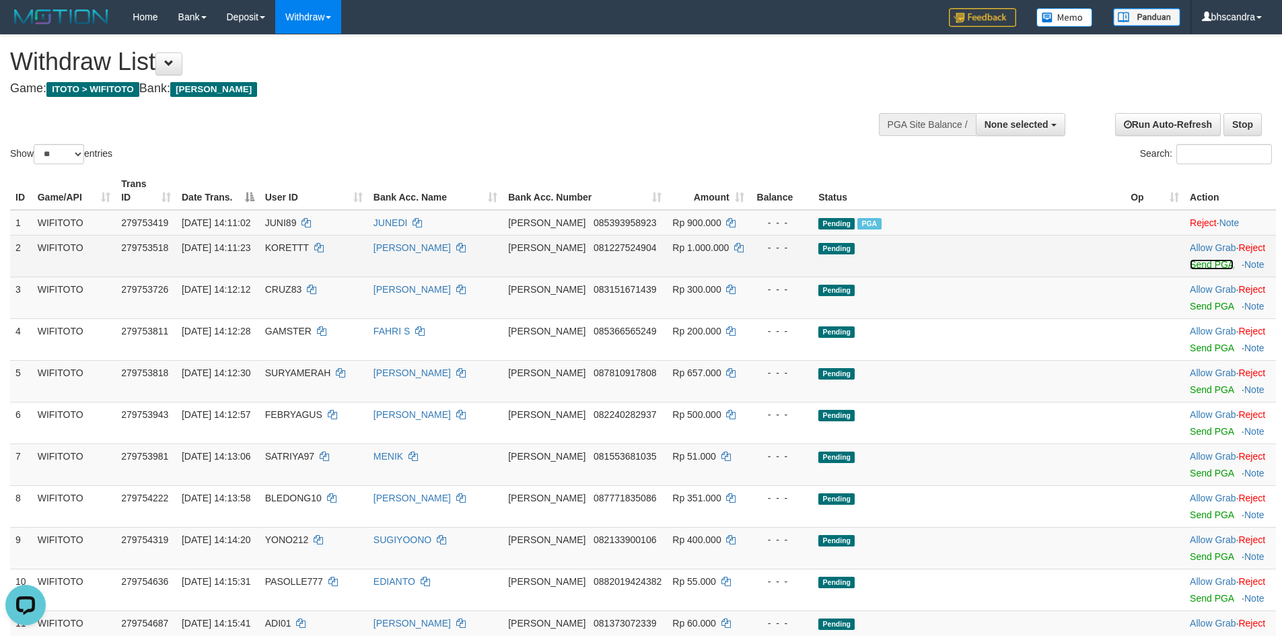
click at [1192, 259] on link "Send PGA" at bounding box center [1212, 264] width 44 height 11
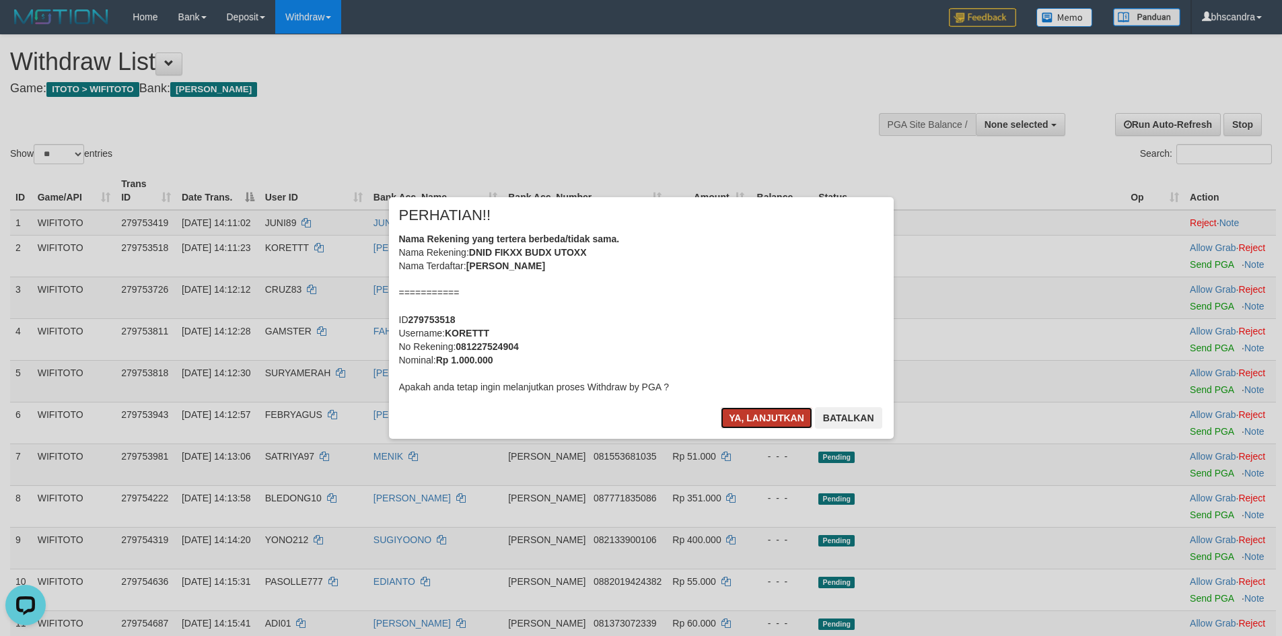
click at [745, 425] on button "Ya, lanjutkan" at bounding box center [767, 418] width 92 height 22
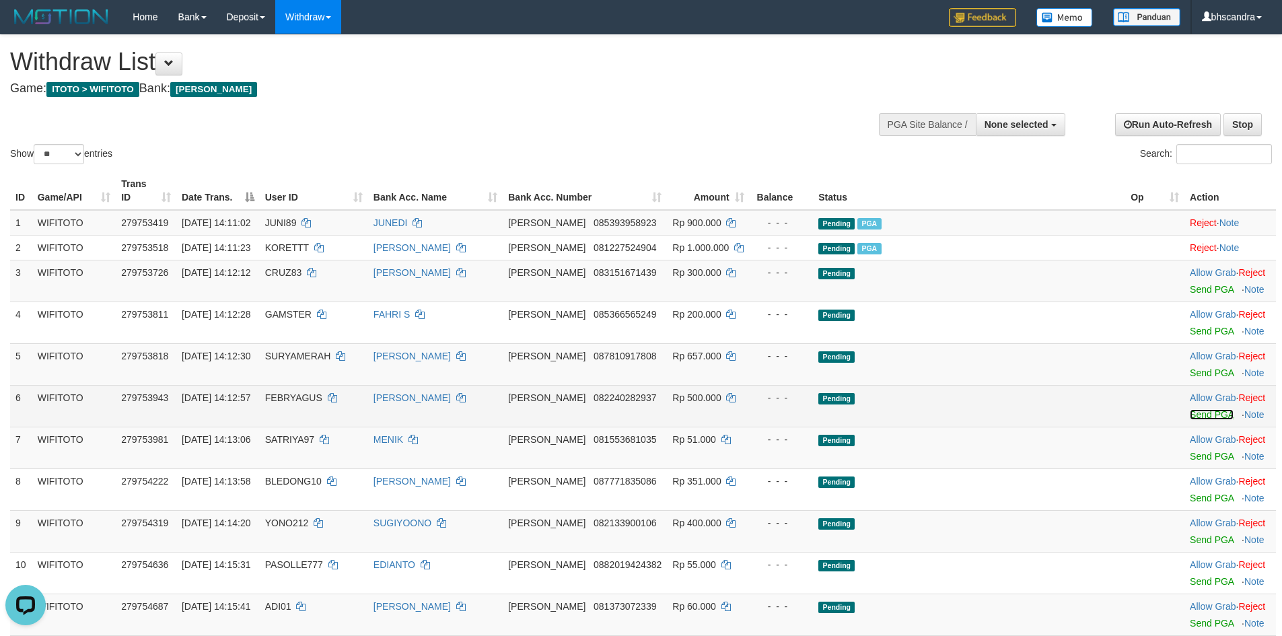
click at [1194, 409] on link "Send PGA" at bounding box center [1212, 414] width 44 height 11
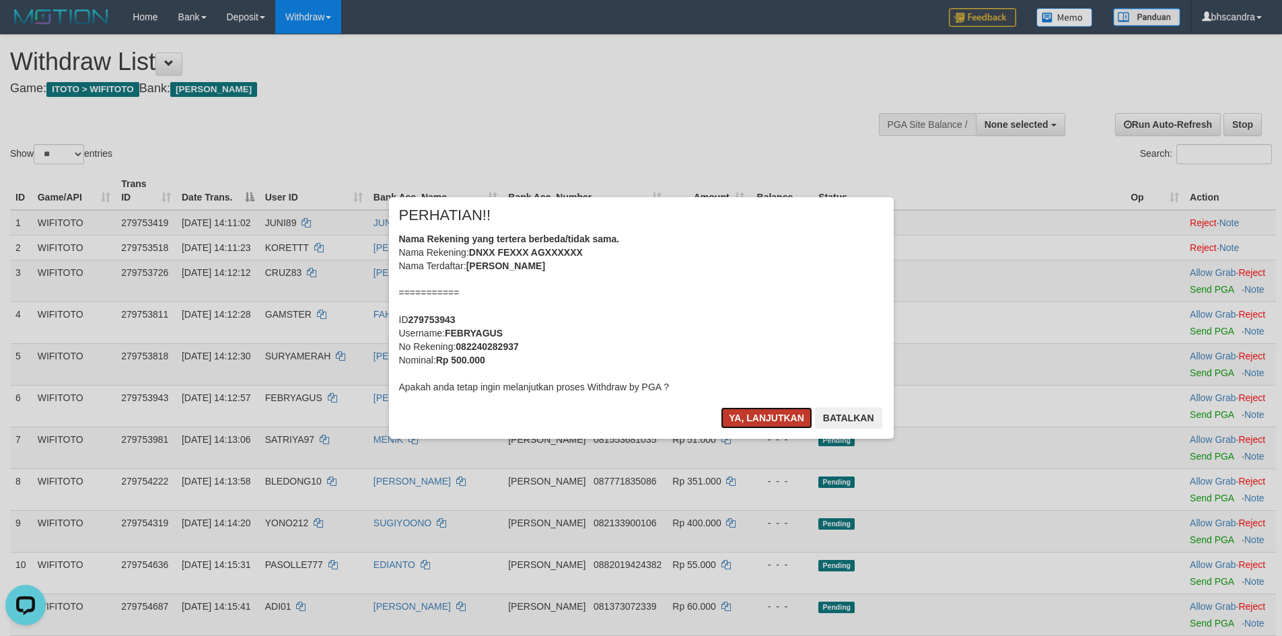
click at [769, 418] on button "Ya, lanjutkan" at bounding box center [767, 418] width 92 height 22
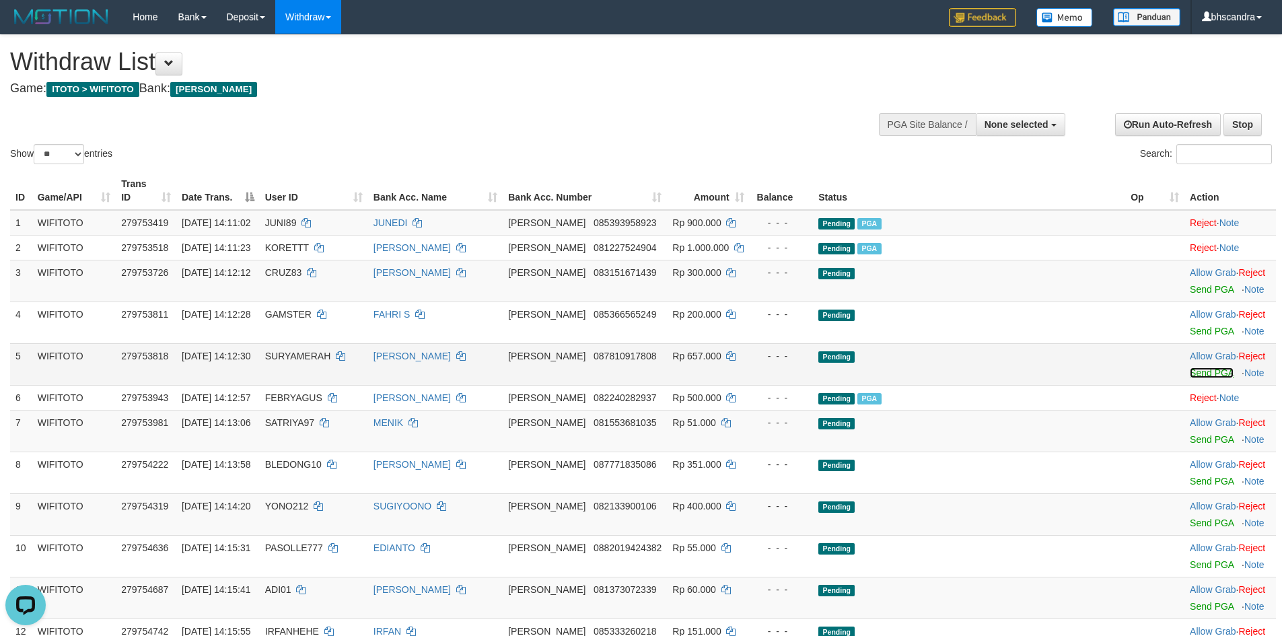
click at [1190, 368] on link "Send PGA" at bounding box center [1212, 373] width 44 height 11
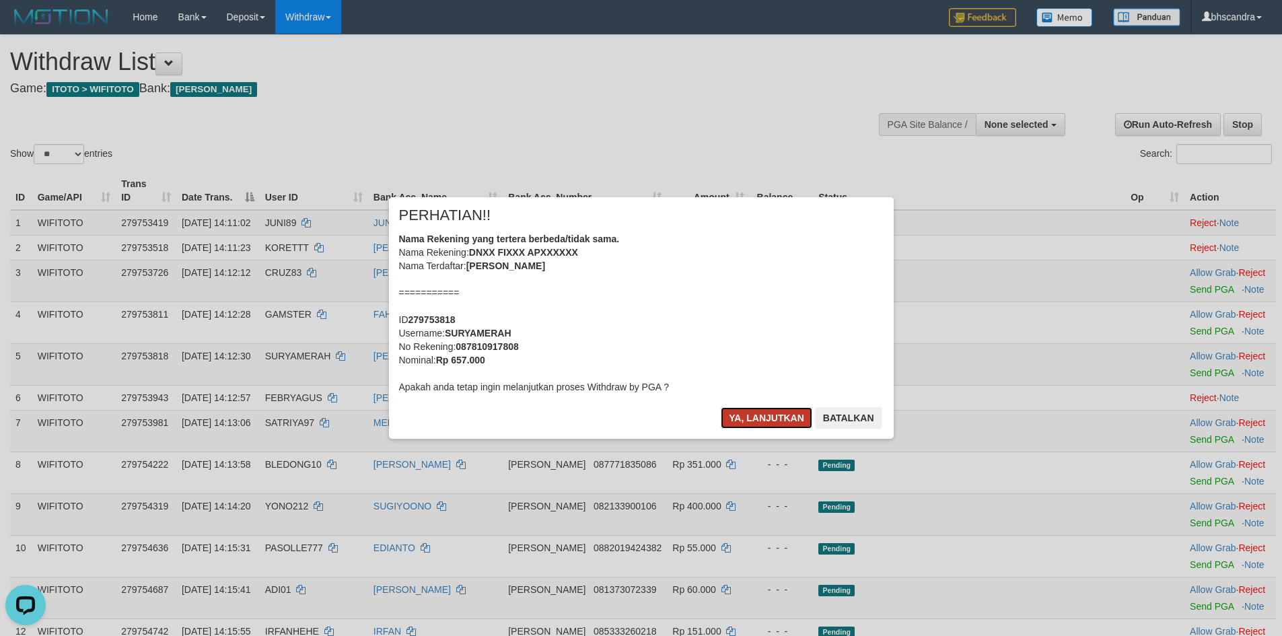
click at [759, 416] on button "Ya, lanjutkan" at bounding box center [767, 418] width 92 height 22
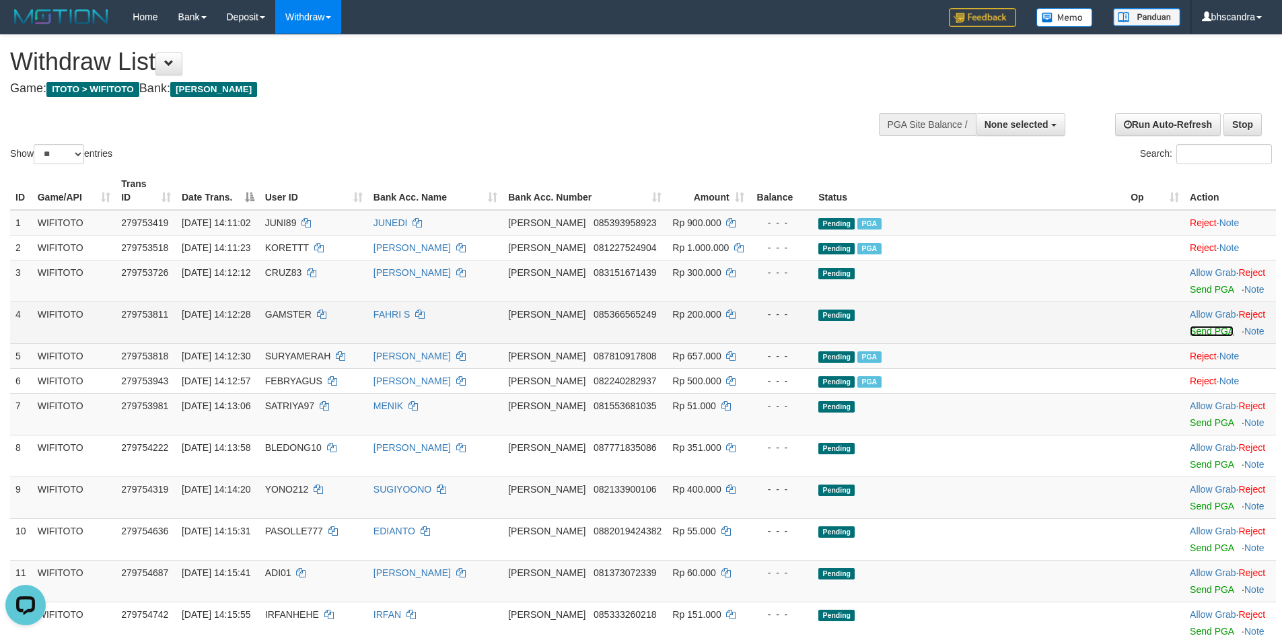
click at [1190, 326] on link "Send PGA" at bounding box center [1212, 331] width 44 height 11
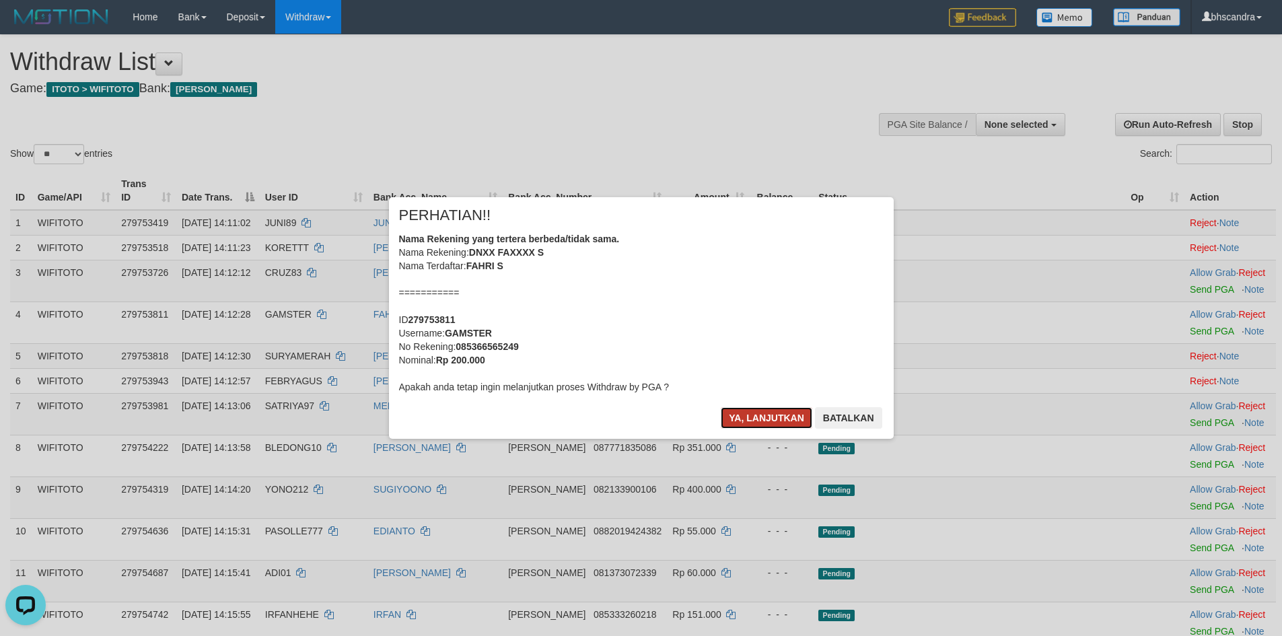
click at [756, 414] on button "Ya, lanjutkan" at bounding box center [767, 418] width 92 height 22
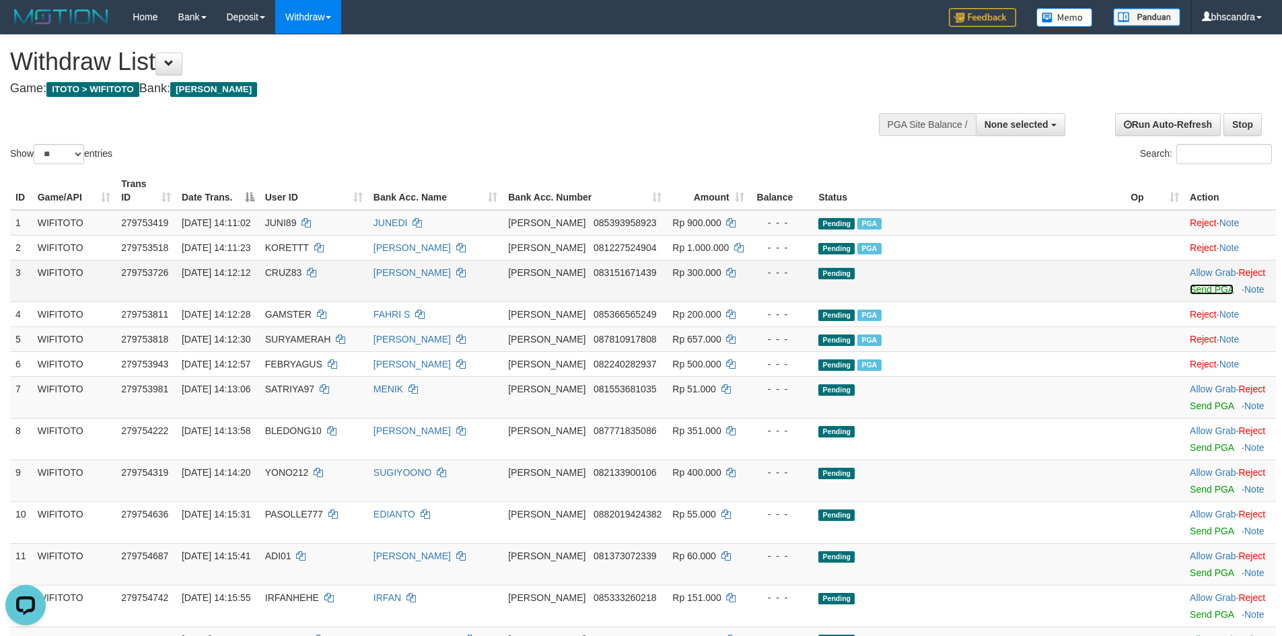
click at [1190, 284] on link "Send PGA" at bounding box center [1212, 289] width 44 height 11
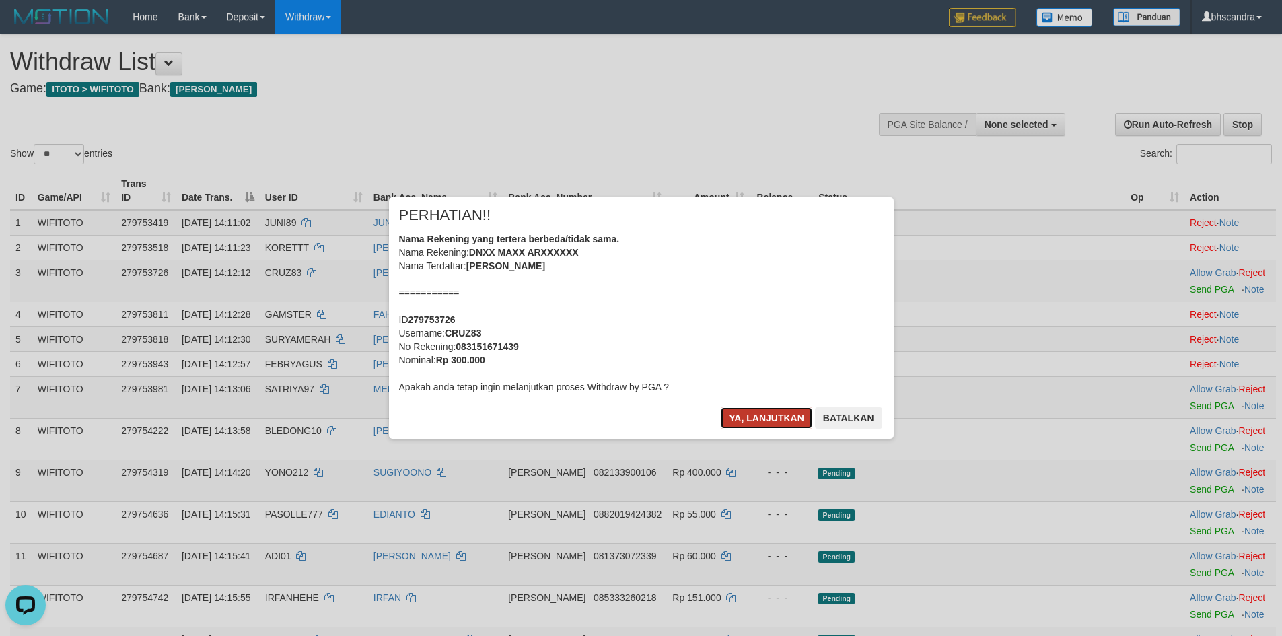
click at [757, 416] on button "Ya, lanjutkan" at bounding box center [767, 418] width 92 height 22
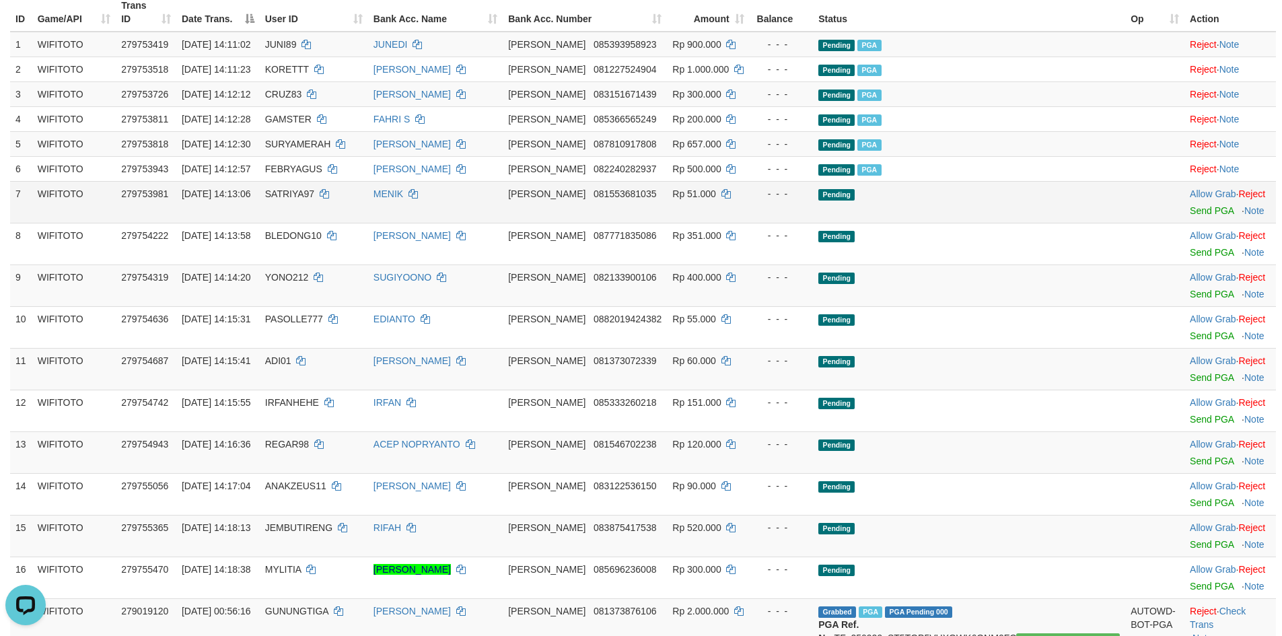
scroll to position [202, 0]
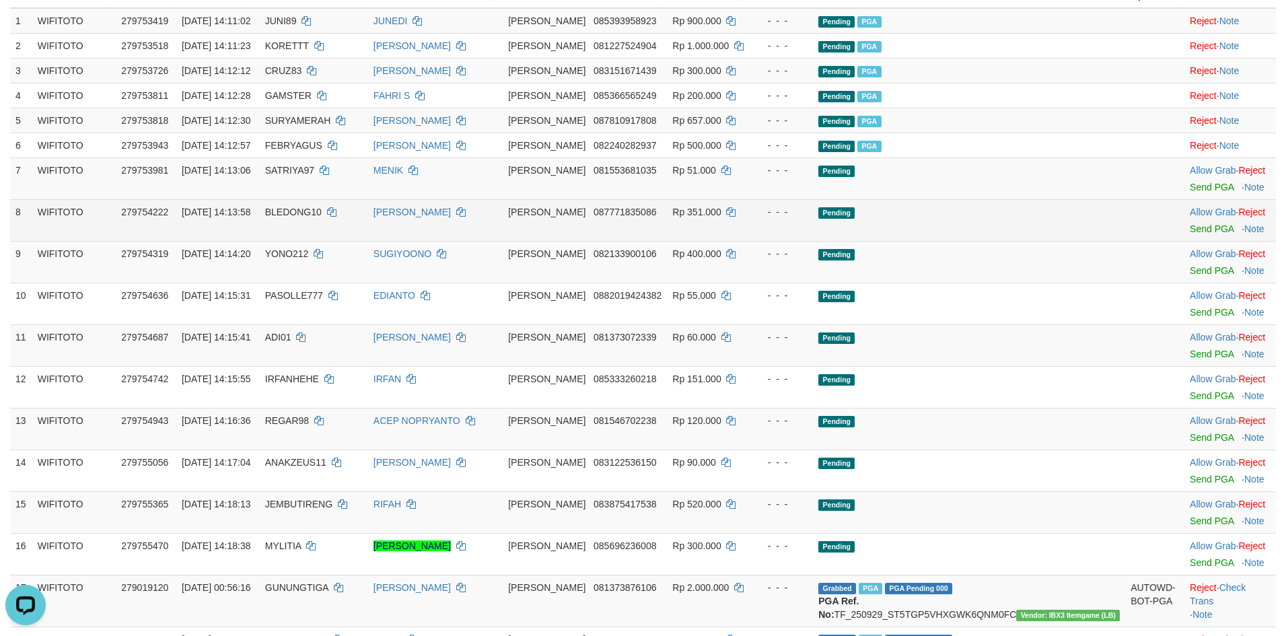
click at [322, 207] on span "BLEDONG10" at bounding box center [293, 212] width 57 height 11
copy td "BLEDONG10"
click at [1190, 223] on link "Send PGA" at bounding box center [1212, 228] width 44 height 11
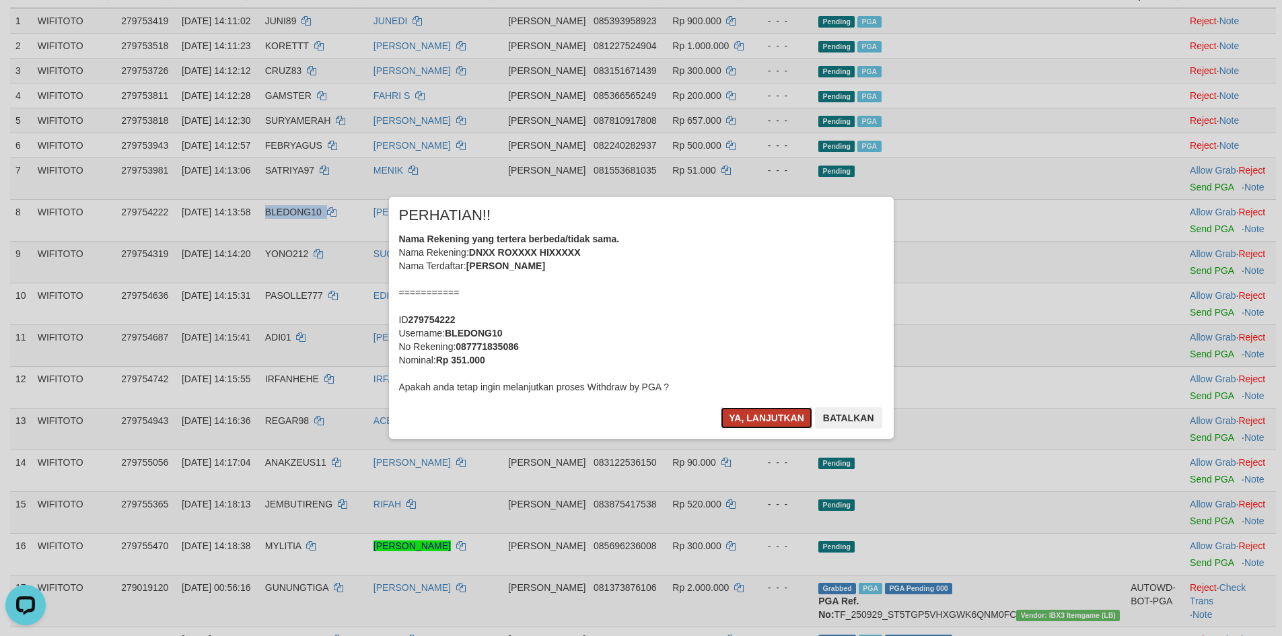
click at [773, 421] on button "Ya, lanjutkan" at bounding box center [767, 418] width 92 height 22
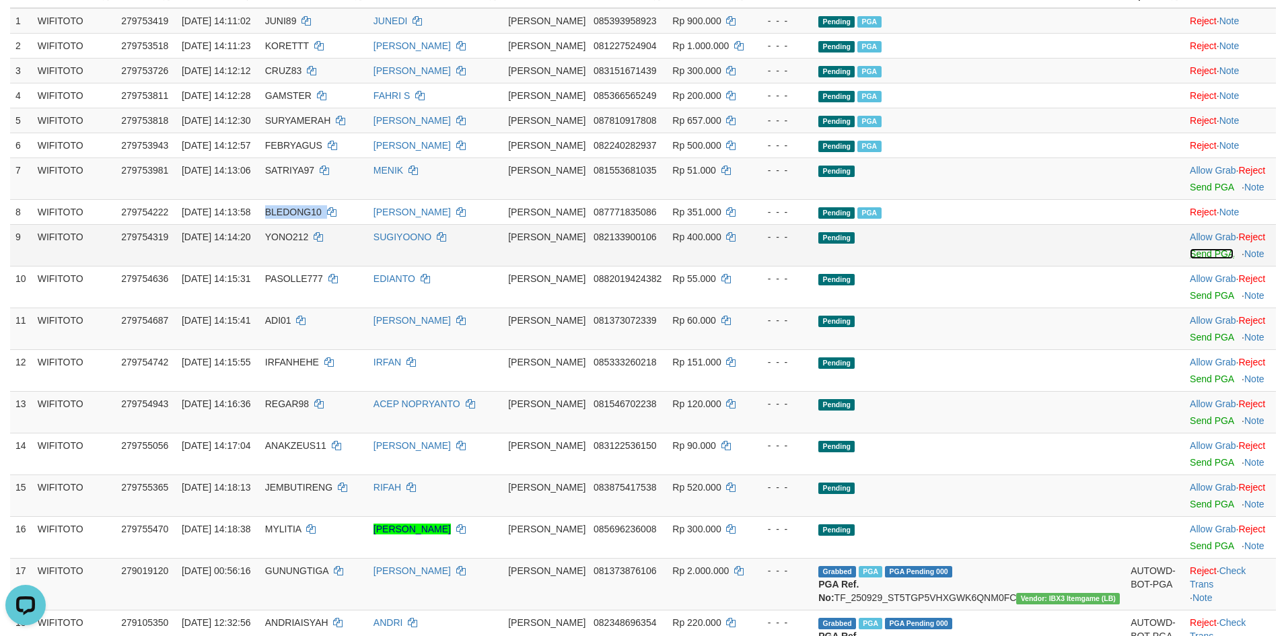
click at [1190, 248] on link "Send PGA" at bounding box center [1212, 253] width 44 height 11
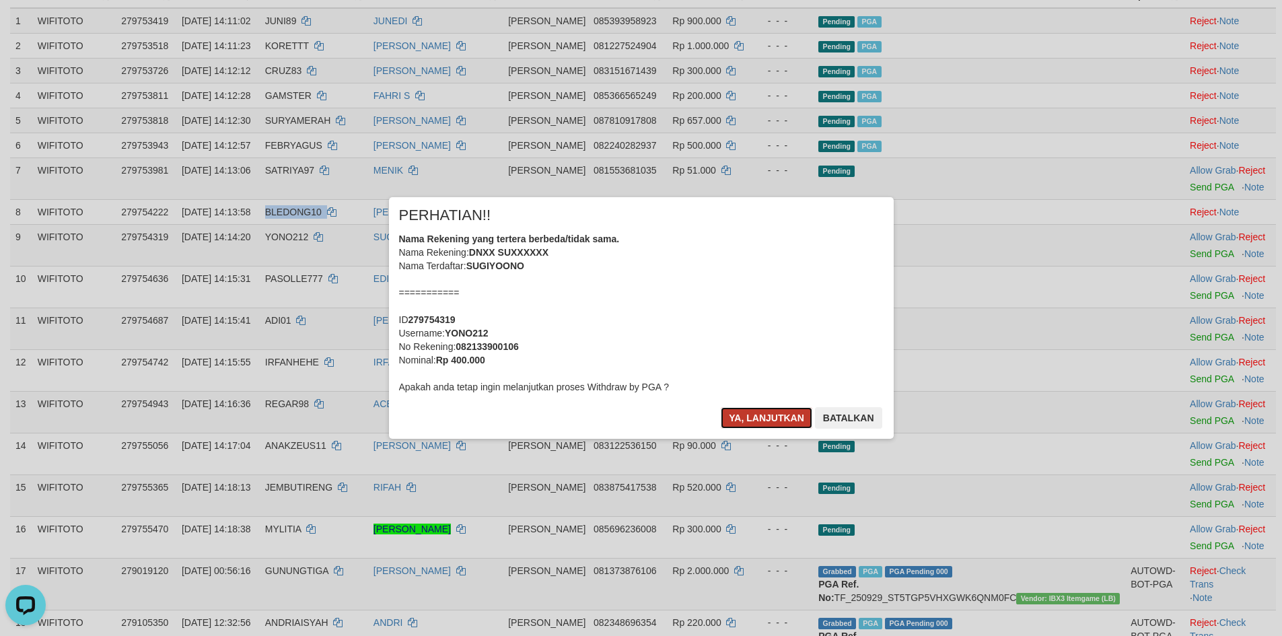
click at [786, 410] on button "Ya, lanjutkan" at bounding box center [767, 418] width 92 height 22
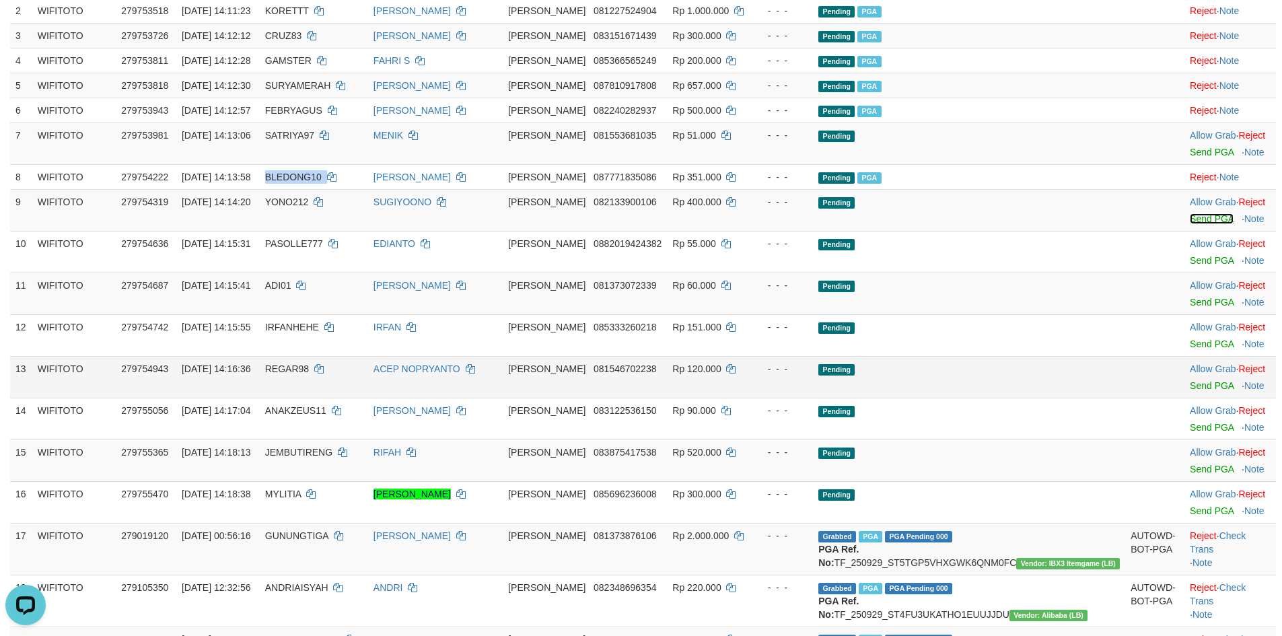
scroll to position [269, 0]
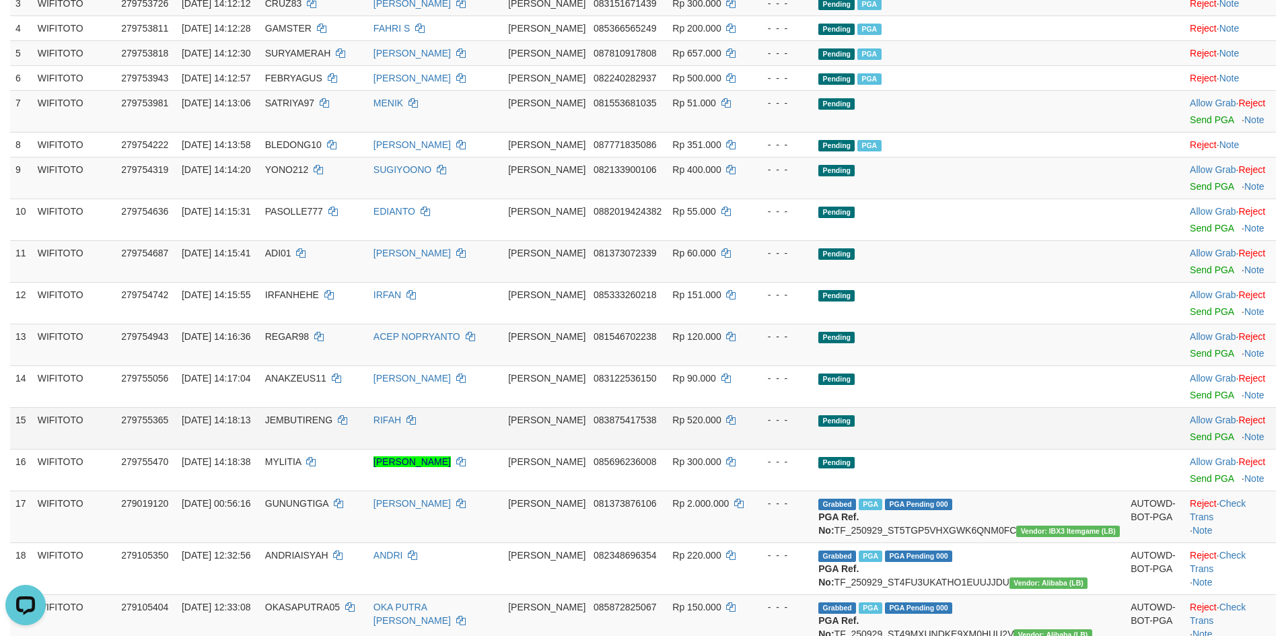
click at [359, 416] on td "JEMBUTIRENG" at bounding box center [314, 428] width 108 height 42
copy td "JEMBUTIRENG"
click at [1190, 432] on link "Send PGA" at bounding box center [1212, 437] width 44 height 11
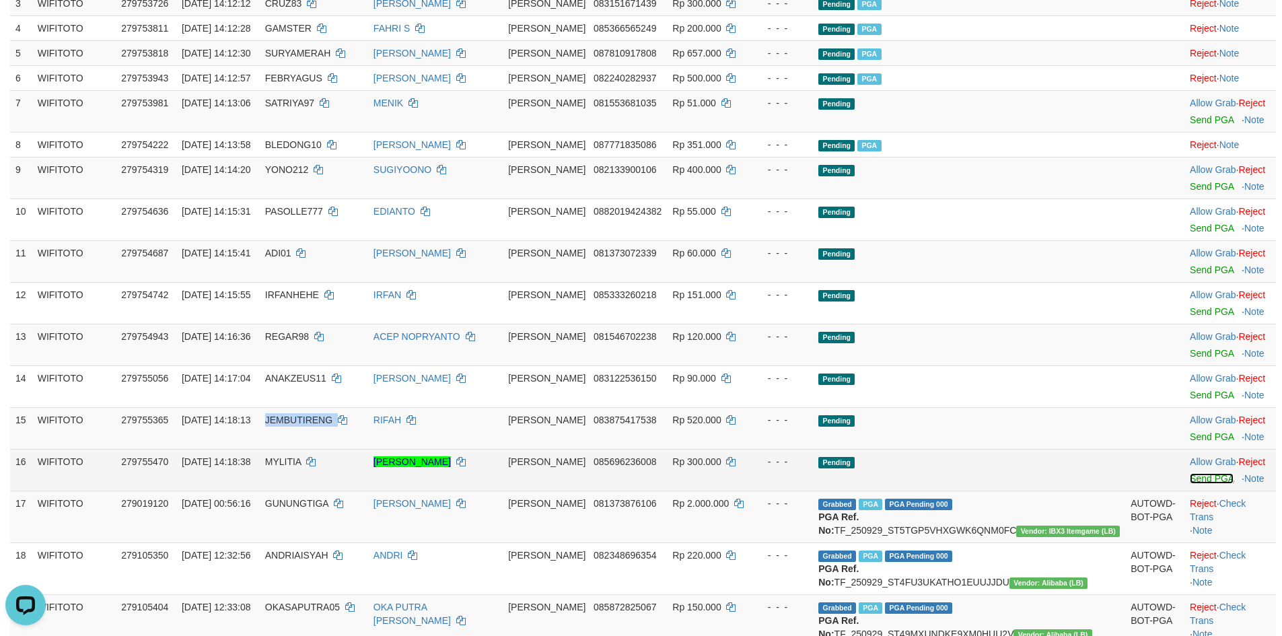
click at [1190, 473] on link "Send PGA" at bounding box center [1212, 478] width 44 height 11
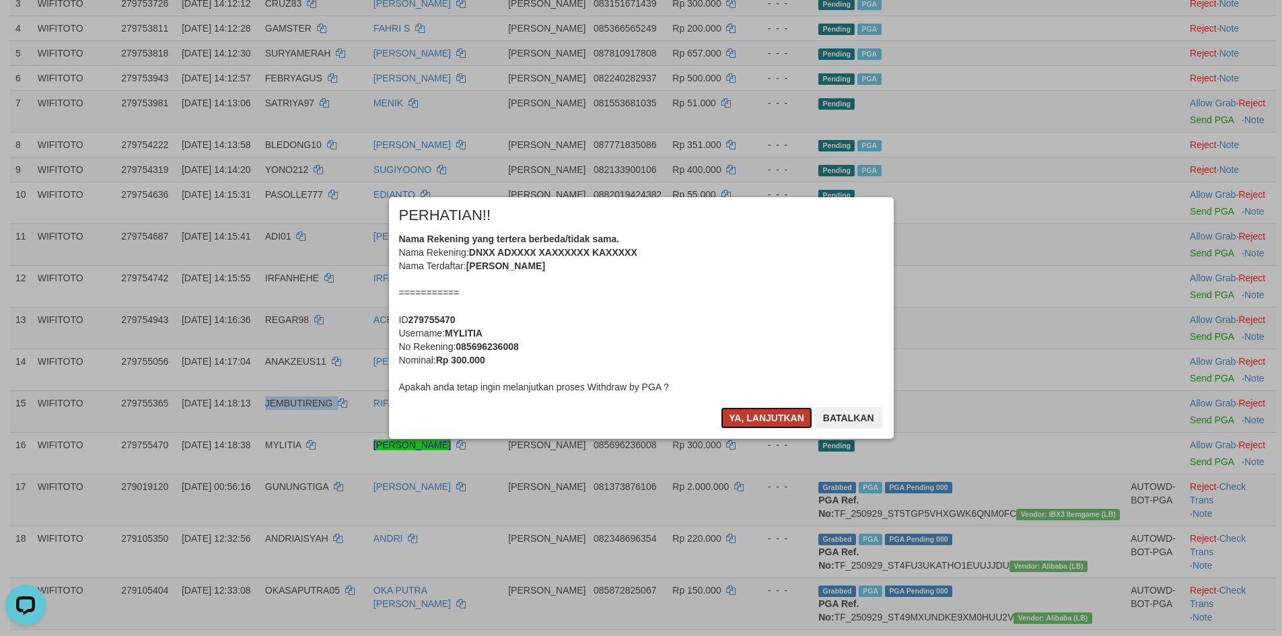
click at [760, 418] on button "Ya, lanjutkan" at bounding box center [767, 418] width 92 height 22
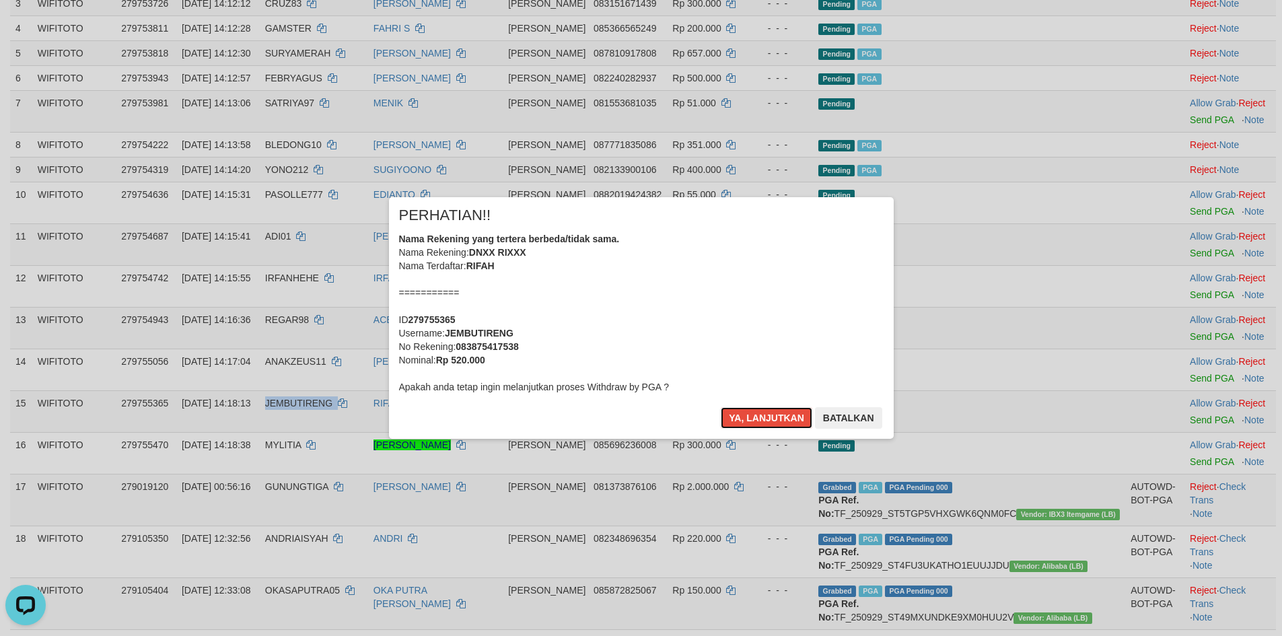
click at [760, 418] on button "Ya, lanjutkan" at bounding box center [767, 418] width 92 height 22
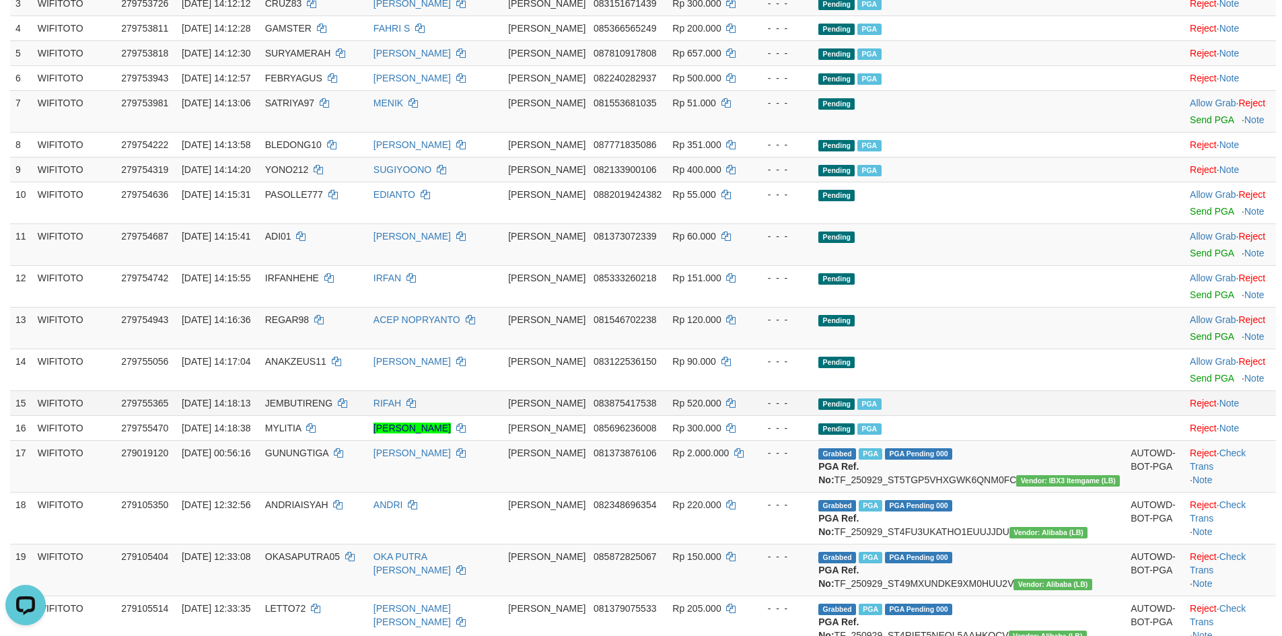
click at [667, 396] on td "DANA 083875417538" at bounding box center [585, 402] width 164 height 25
copy span "083875417538"
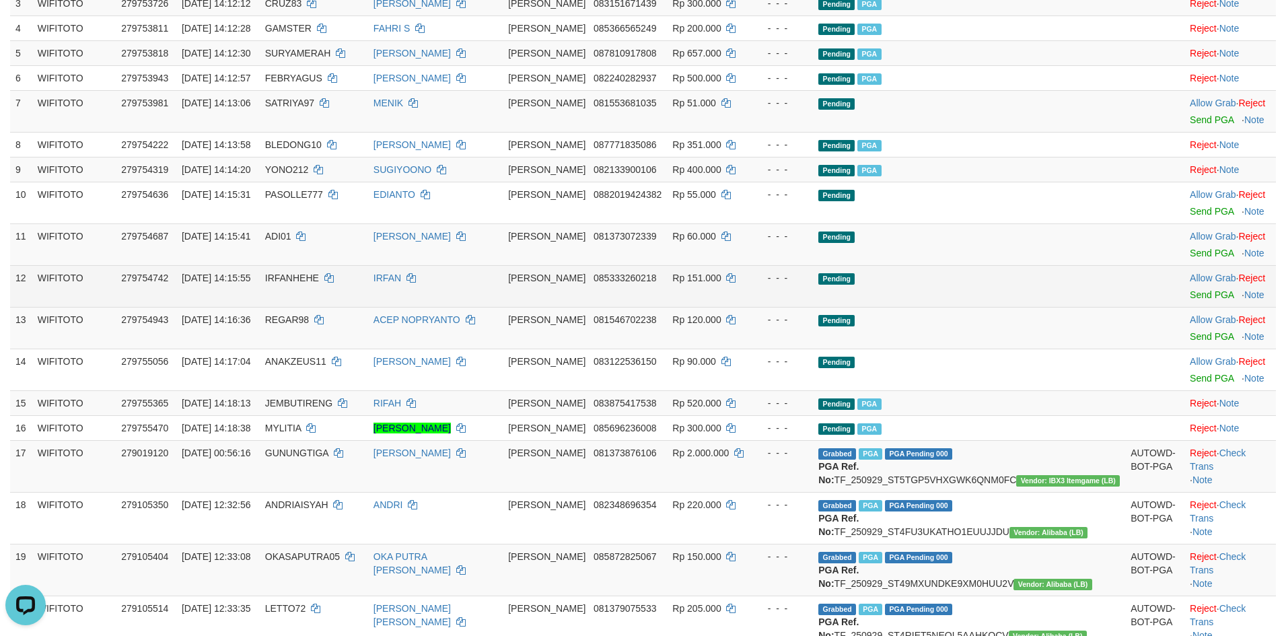
click at [503, 271] on td "IRFAN" at bounding box center [435, 286] width 135 height 42
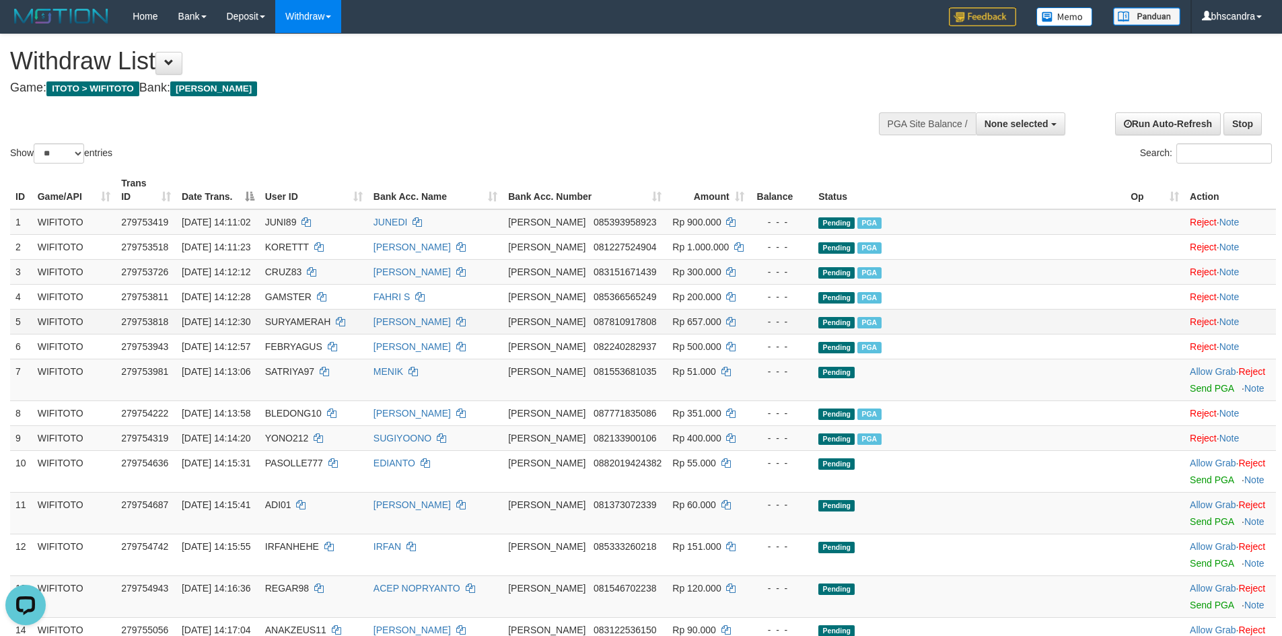
scroll to position [0, 0]
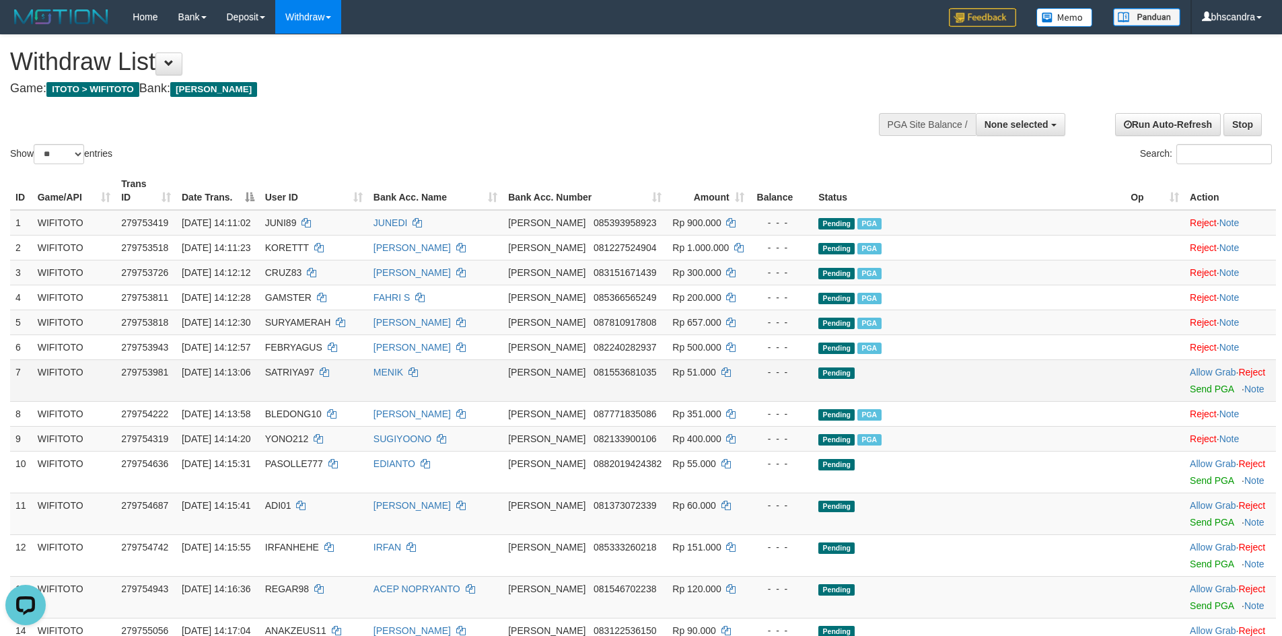
click at [458, 366] on td "MENIK" at bounding box center [435, 380] width 135 height 42
copy td "MENIK"
click at [314, 367] on span "SATRIYA97" at bounding box center [289, 372] width 49 height 11
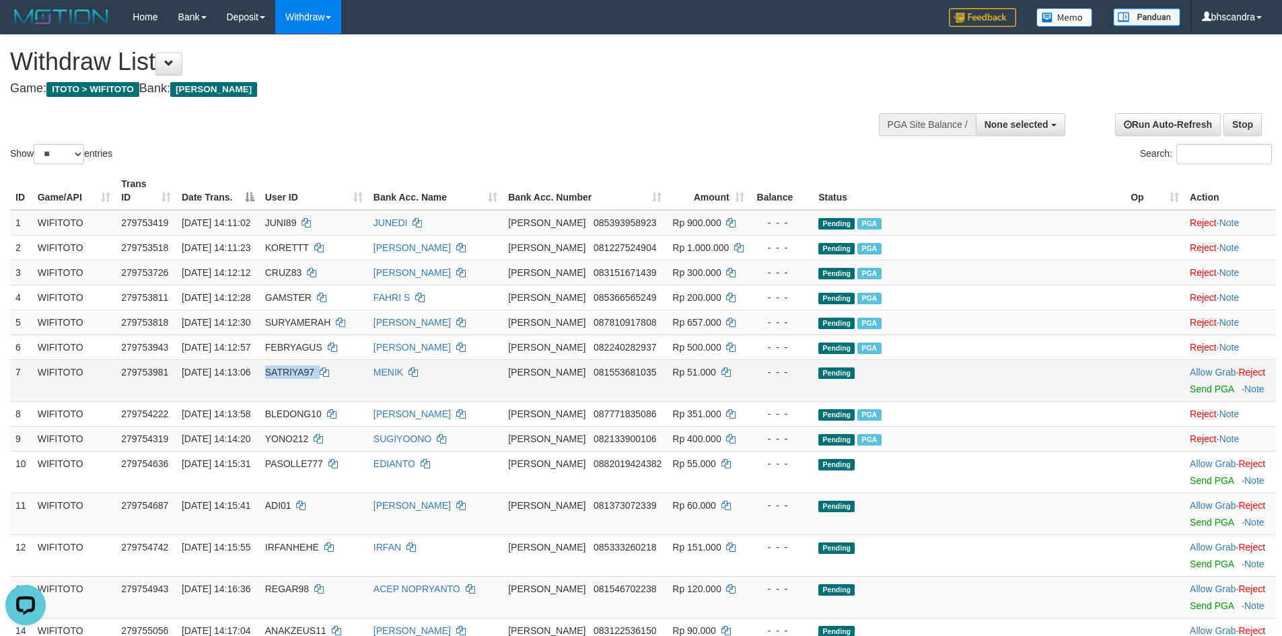
copy td "SATRIYA97"
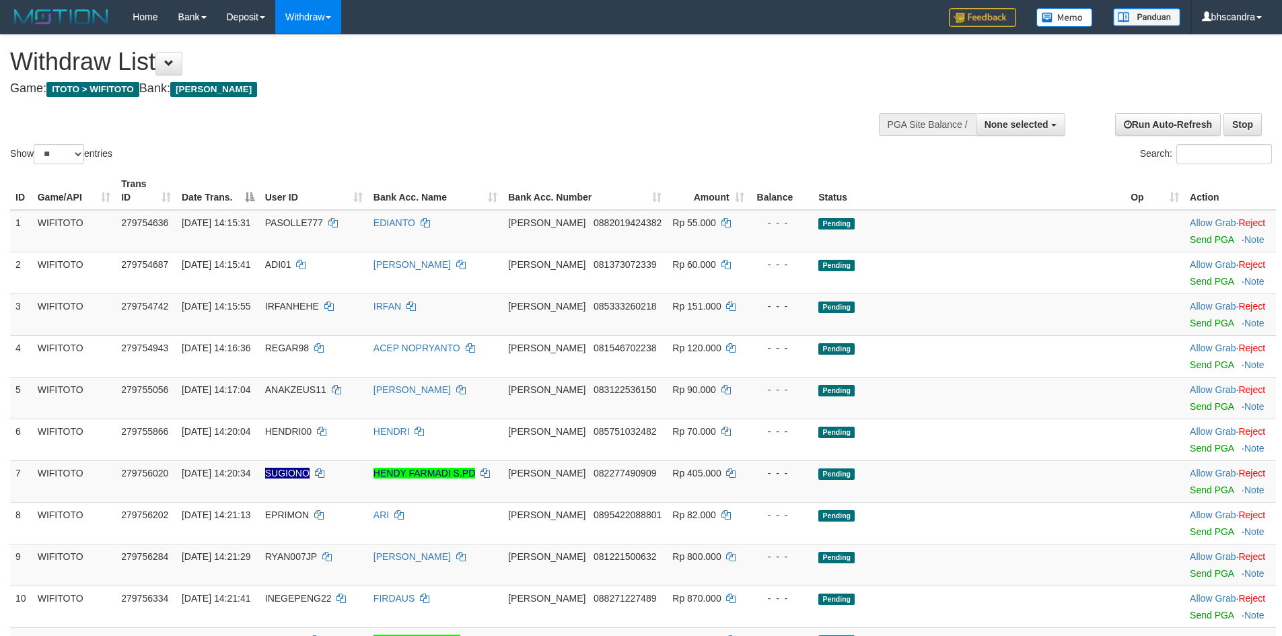
select select
select select "**"
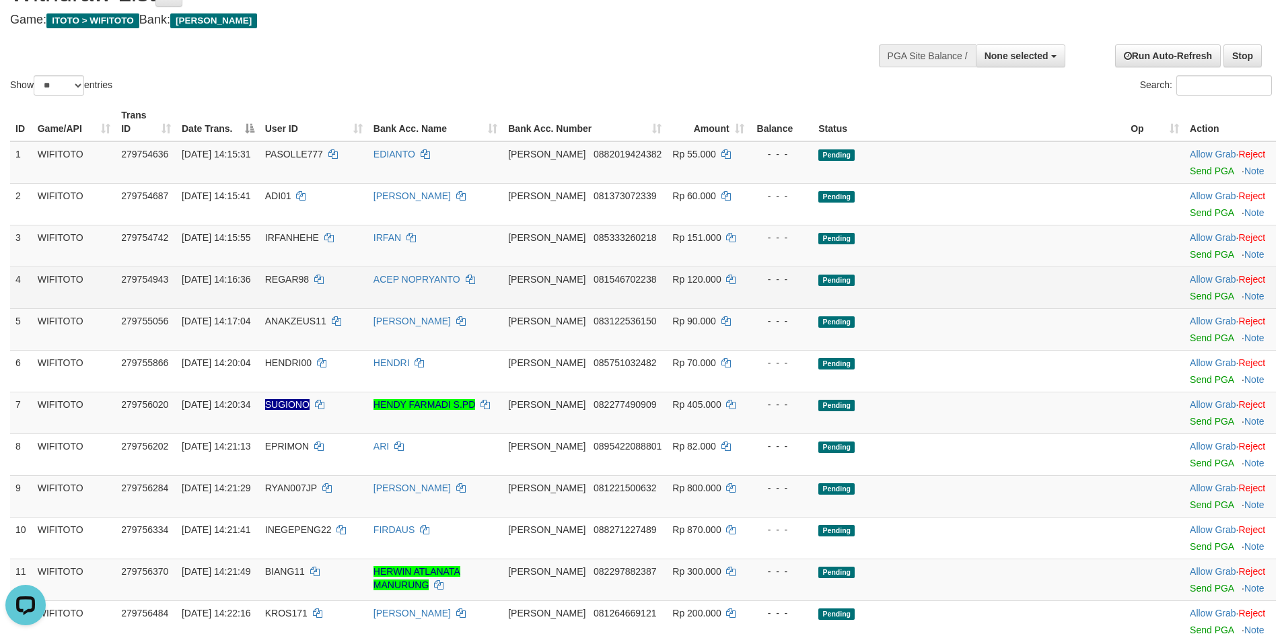
scroll to position [135, 0]
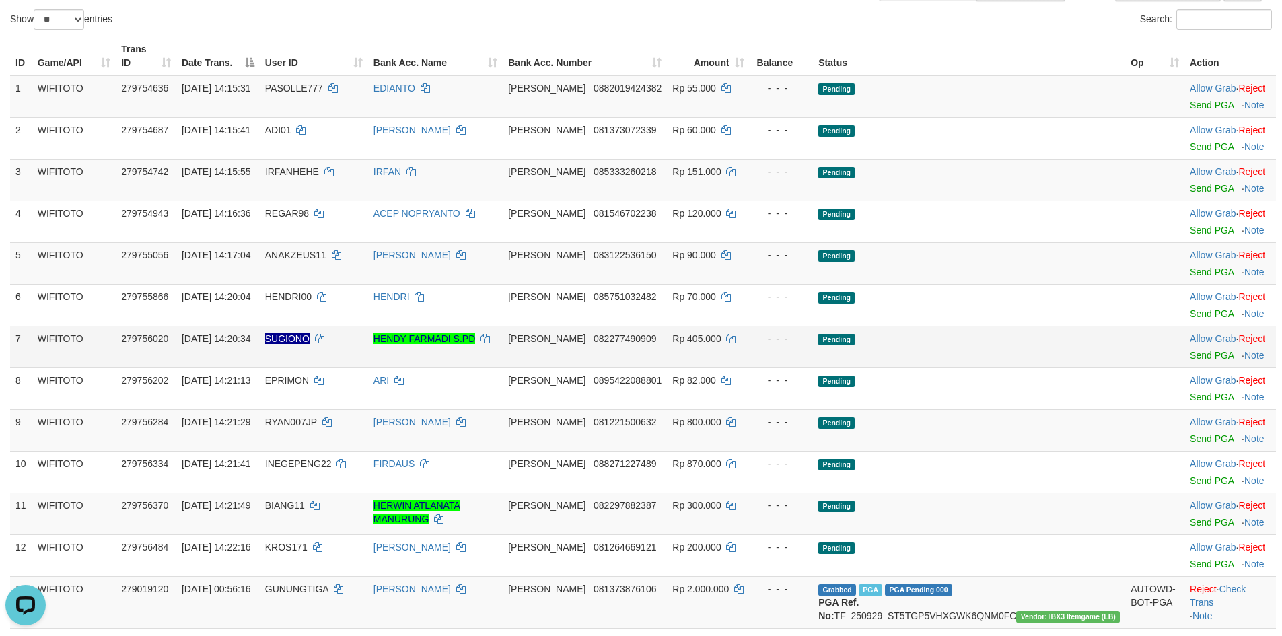
click at [341, 333] on td "SUGIONO" at bounding box center [314, 347] width 108 height 42
copy td "SUGIONO"
click at [1190, 350] on link "Send PGA" at bounding box center [1212, 355] width 44 height 11
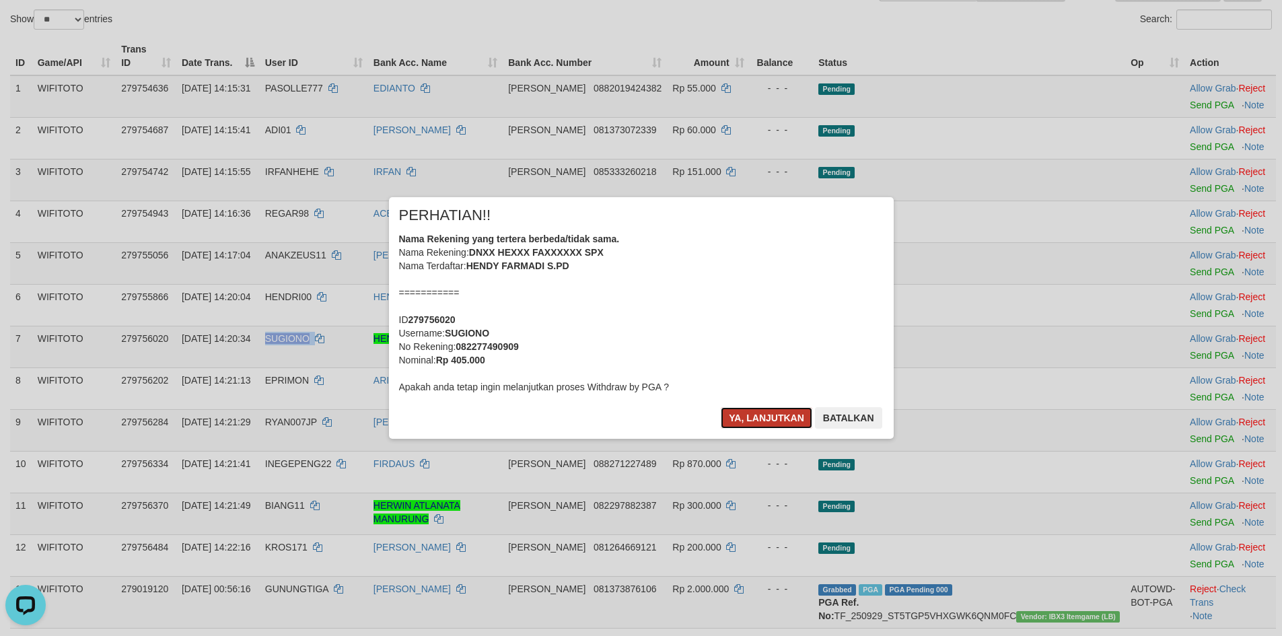
click at [765, 416] on button "Ya, lanjutkan" at bounding box center [767, 418] width 92 height 22
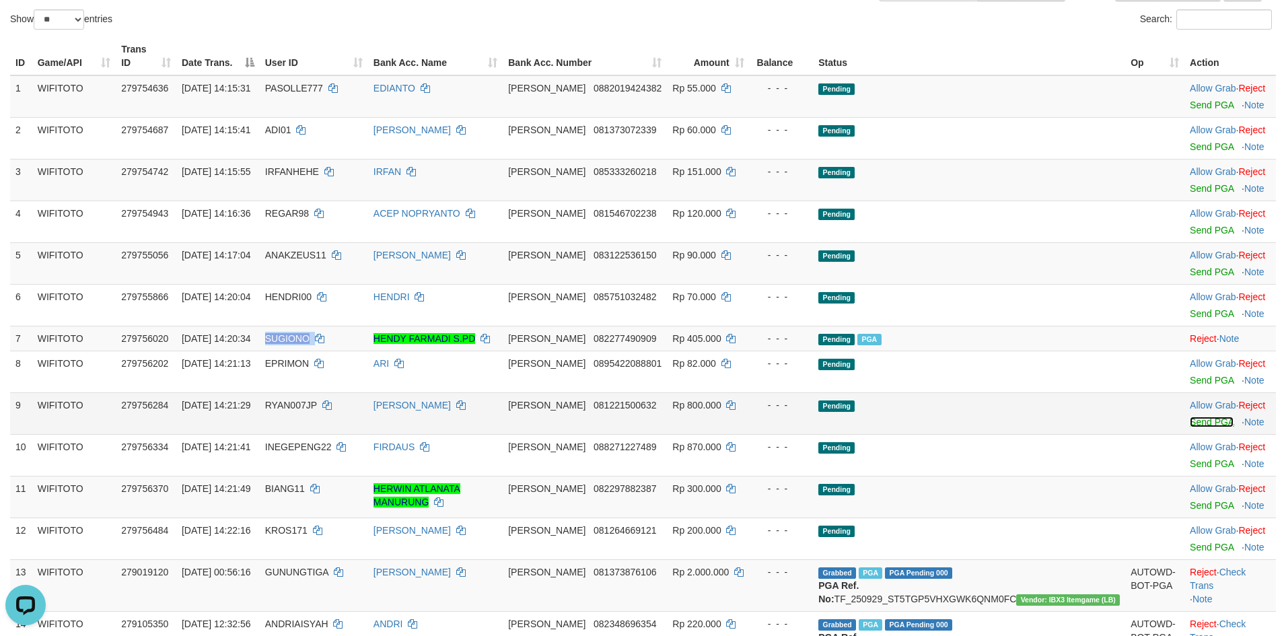
click at [1190, 417] on link "Send PGA" at bounding box center [1212, 422] width 44 height 11
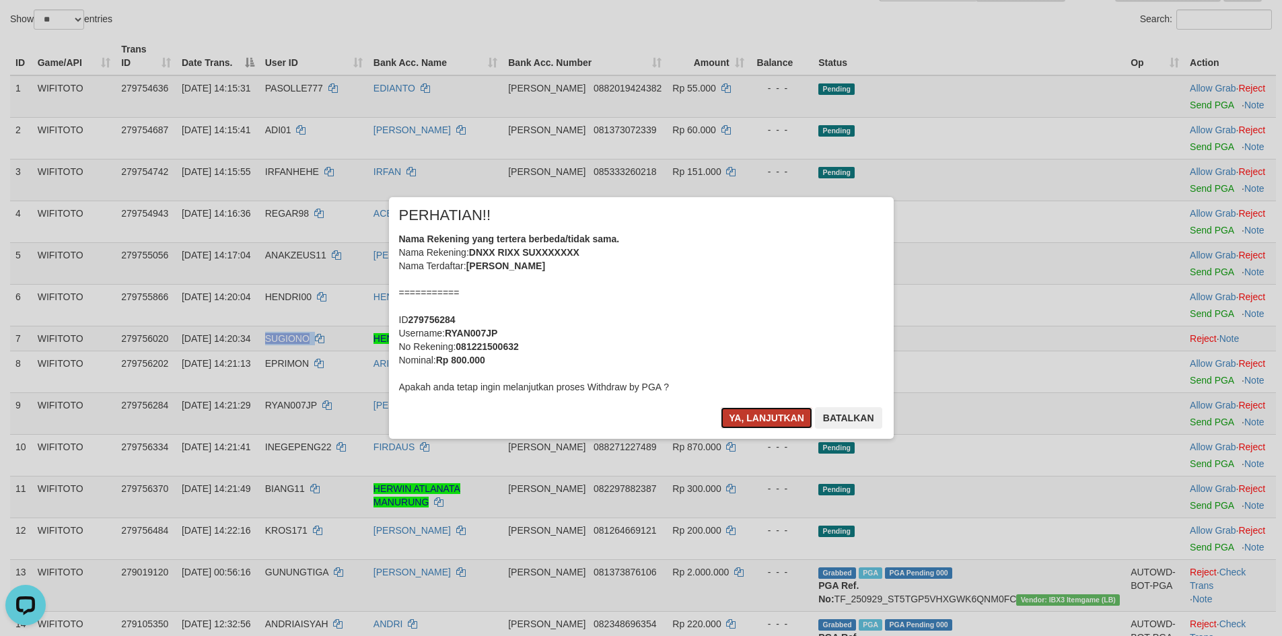
click at [737, 413] on button "Ya, lanjutkan" at bounding box center [767, 418] width 92 height 22
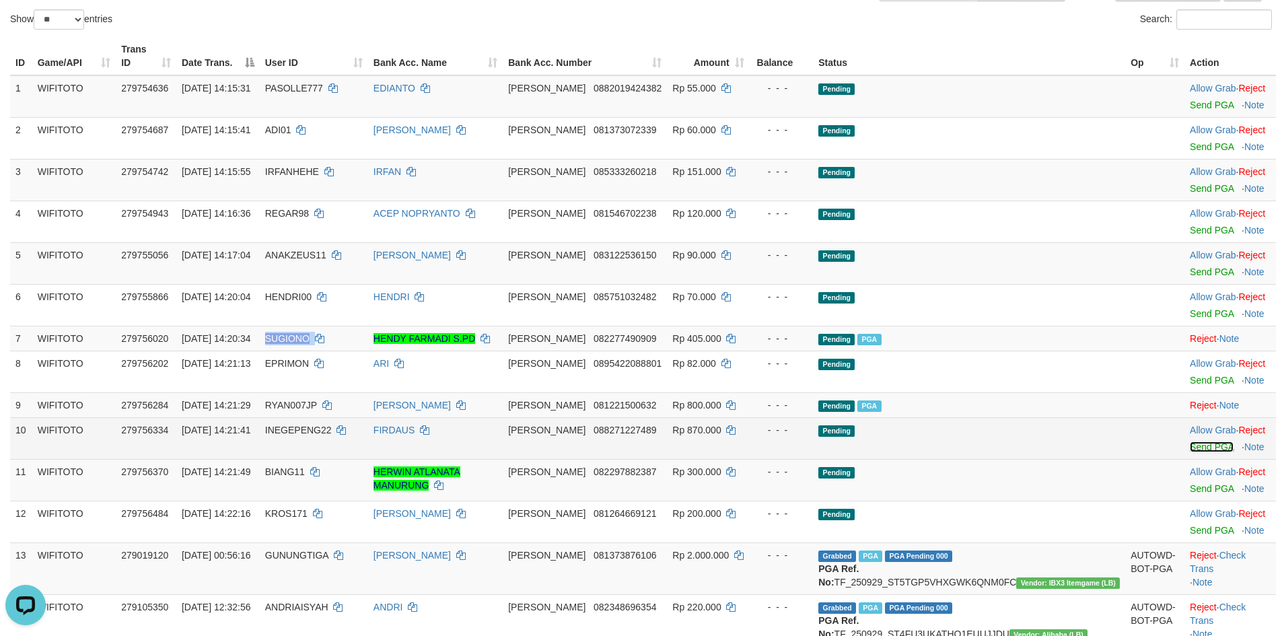
click at [1190, 442] on link "Send PGA" at bounding box center [1212, 447] width 44 height 11
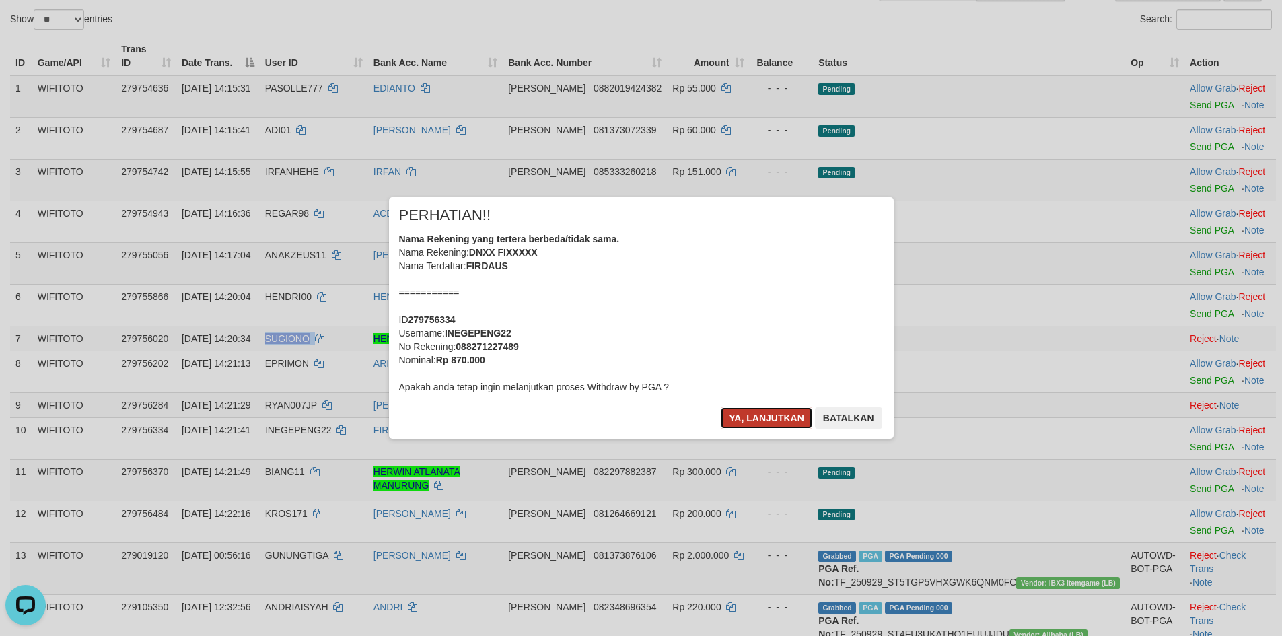
click at [760, 411] on button "Ya, lanjutkan" at bounding box center [767, 418] width 92 height 22
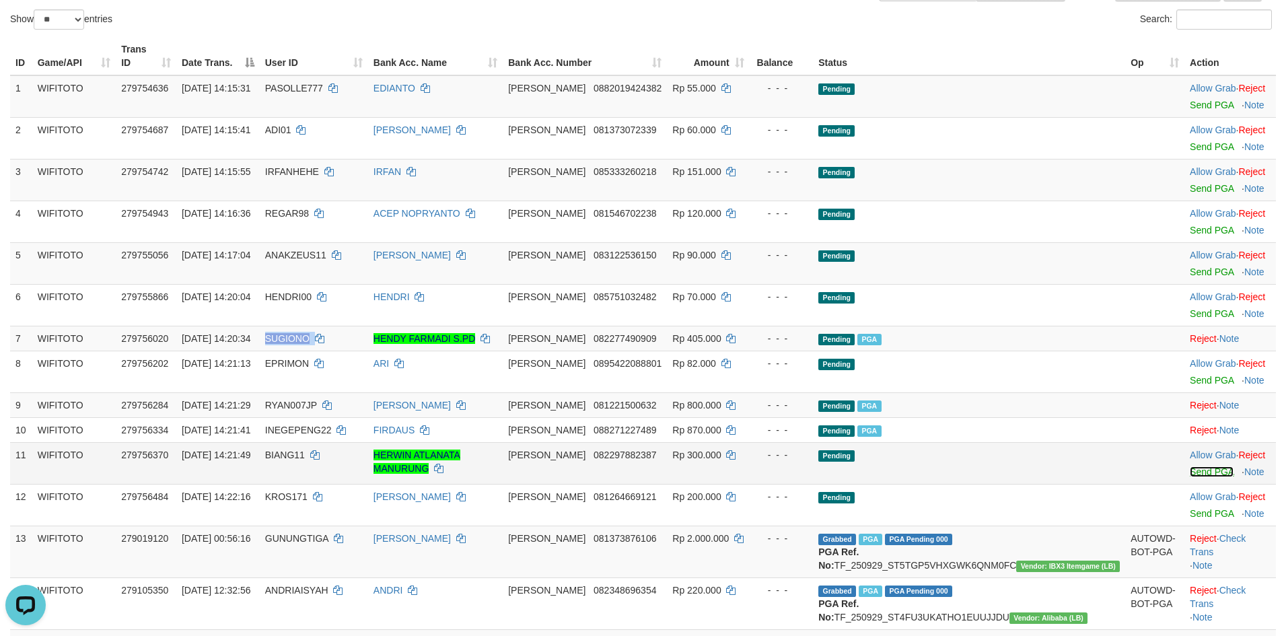
click at [1190, 467] on link "Send PGA" at bounding box center [1212, 472] width 44 height 11
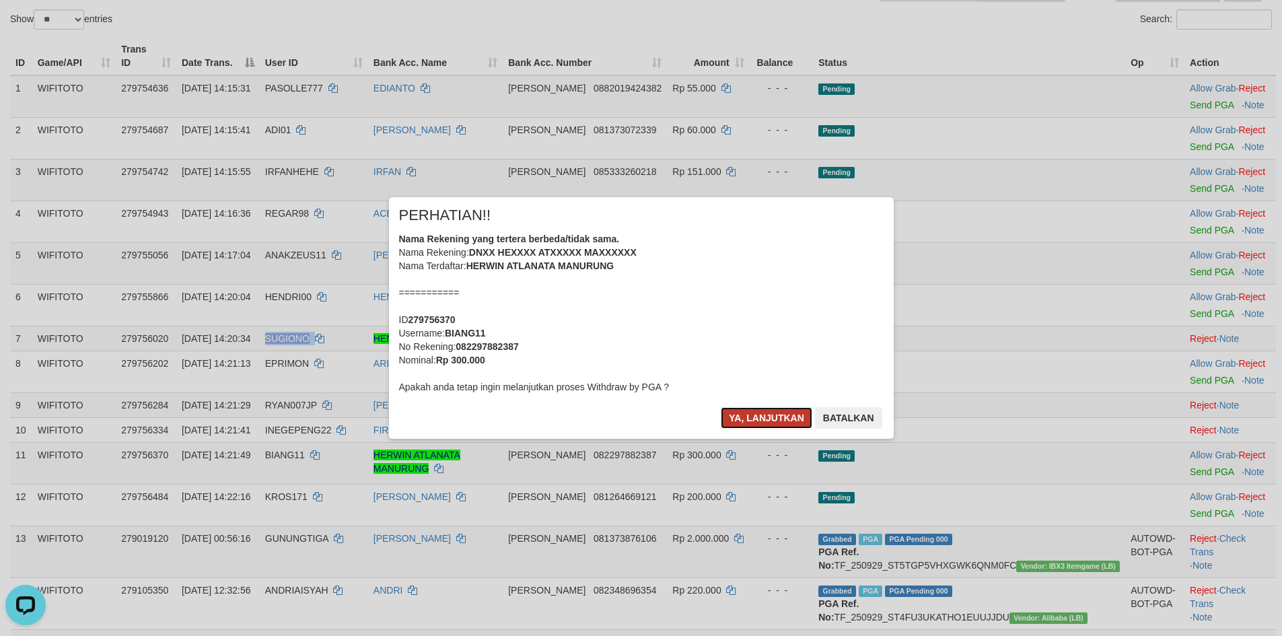
click at [753, 420] on button "Ya, lanjutkan" at bounding box center [767, 418] width 92 height 22
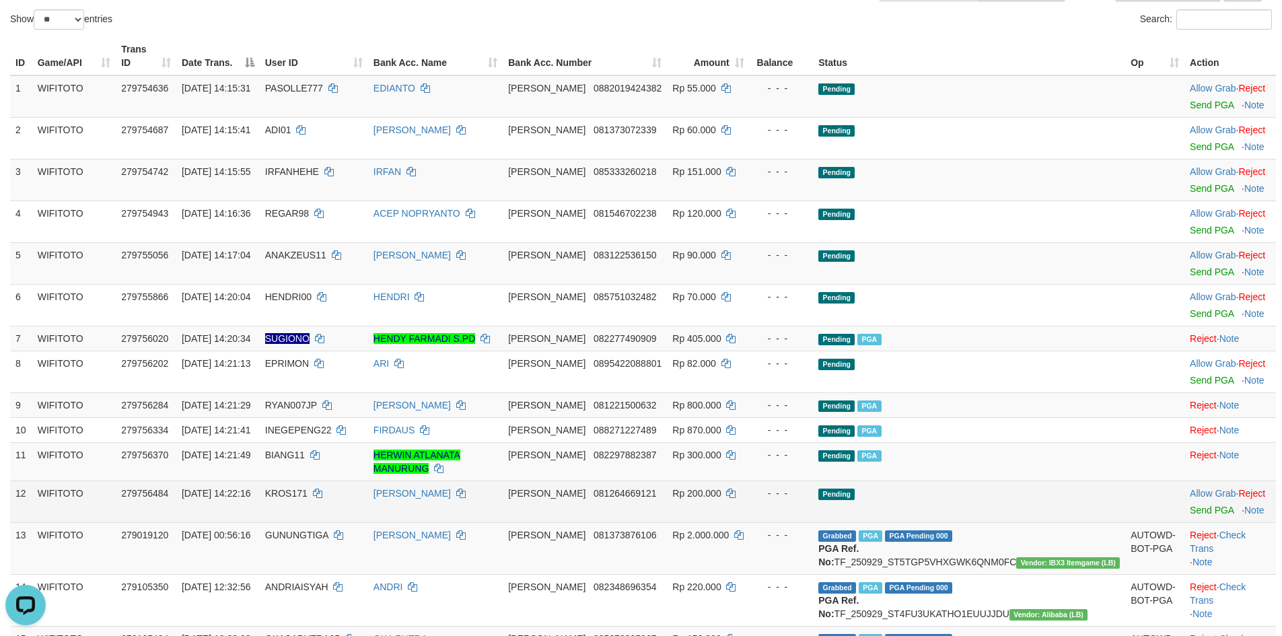
click at [308, 488] on span "KROS171" at bounding box center [286, 493] width 42 height 11
copy td "KROS171"
click at [1192, 505] on link "Send PGA" at bounding box center [1212, 510] width 44 height 11
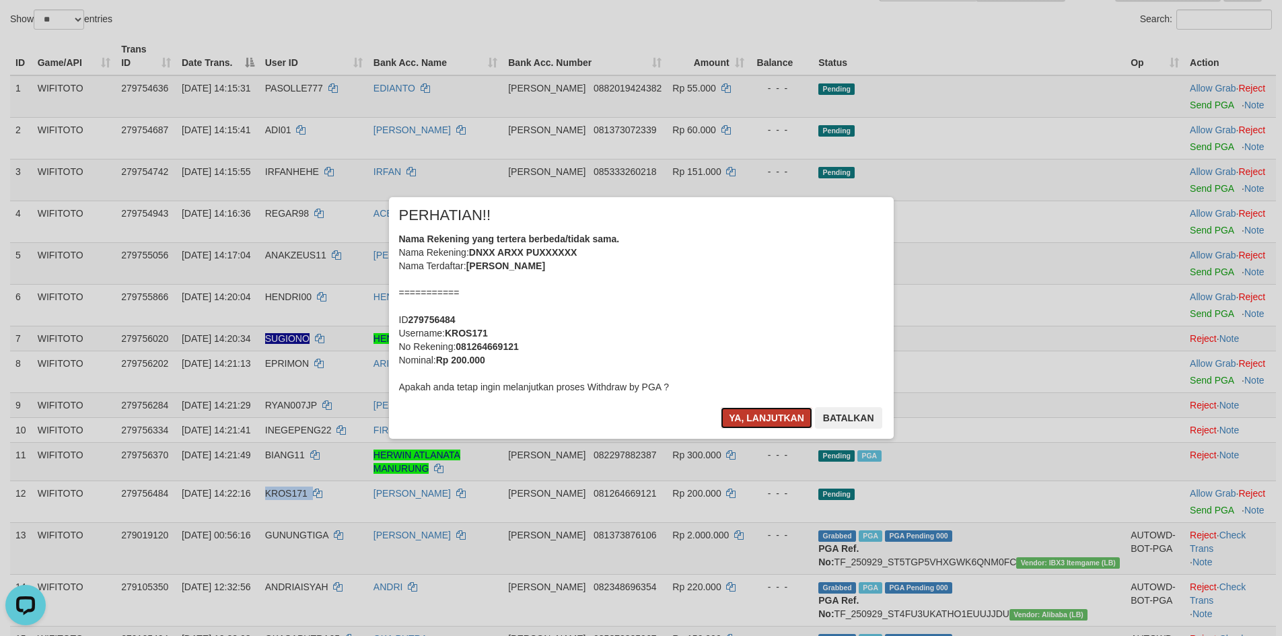
click at [741, 419] on button "Ya, lanjutkan" at bounding box center [767, 418] width 92 height 22
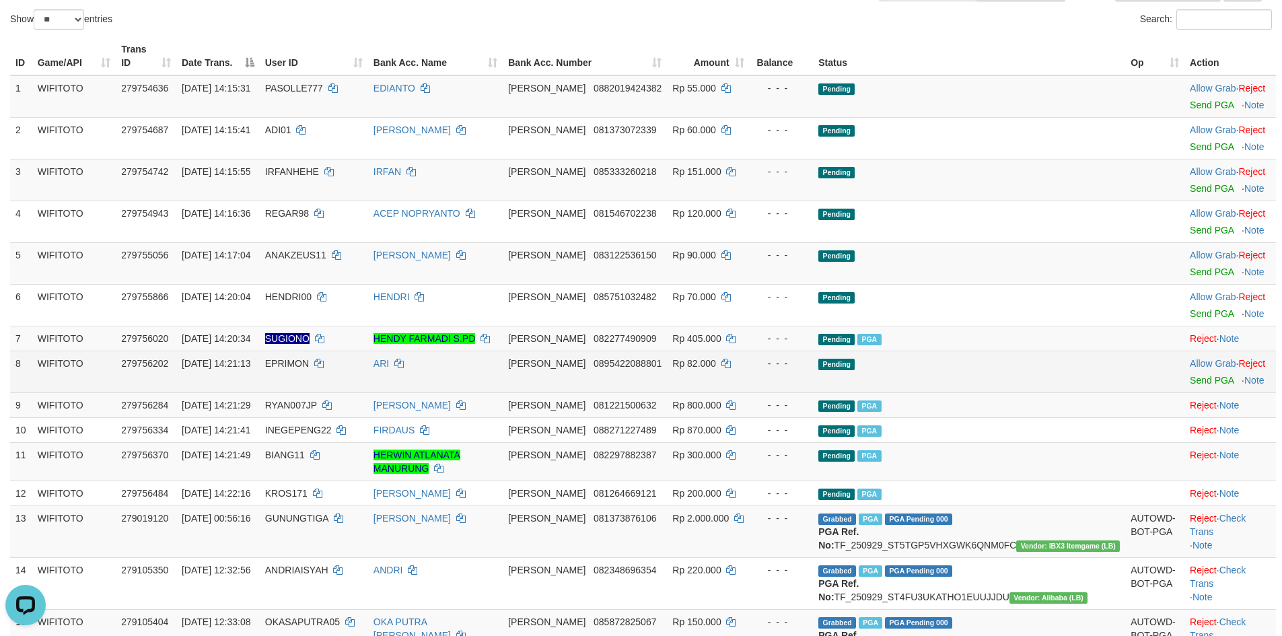
click at [322, 360] on td "EPRIMON" at bounding box center [314, 372] width 108 height 42
copy td "EPRIMON"
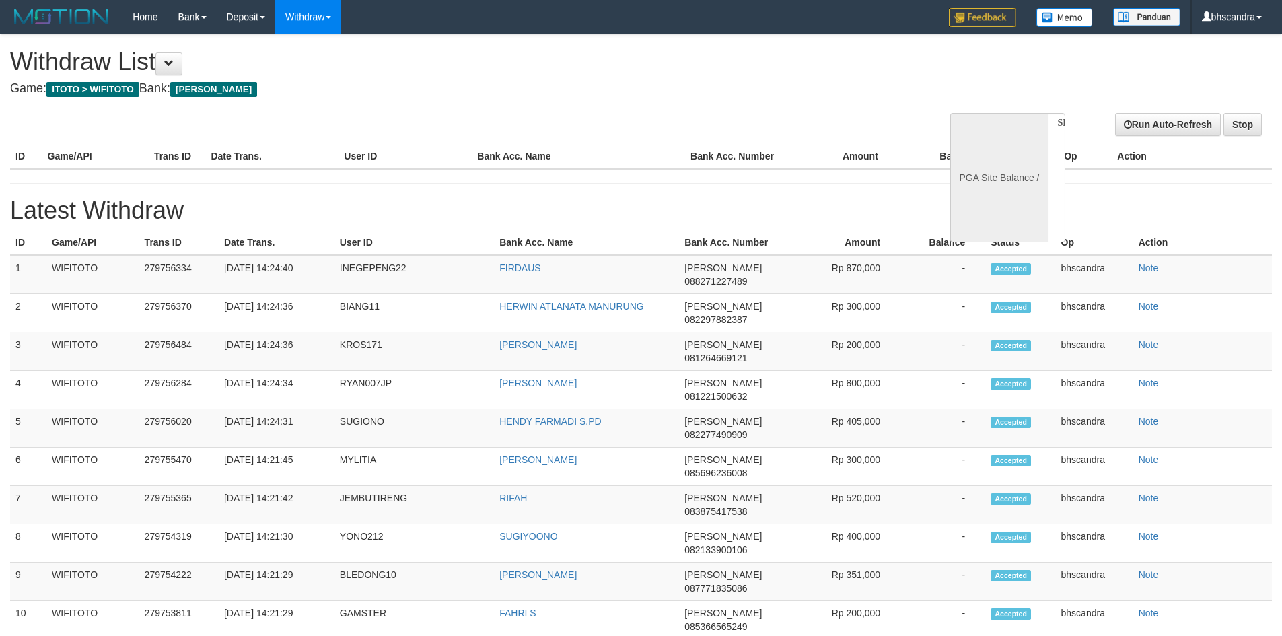
select select
select select "**"
select select
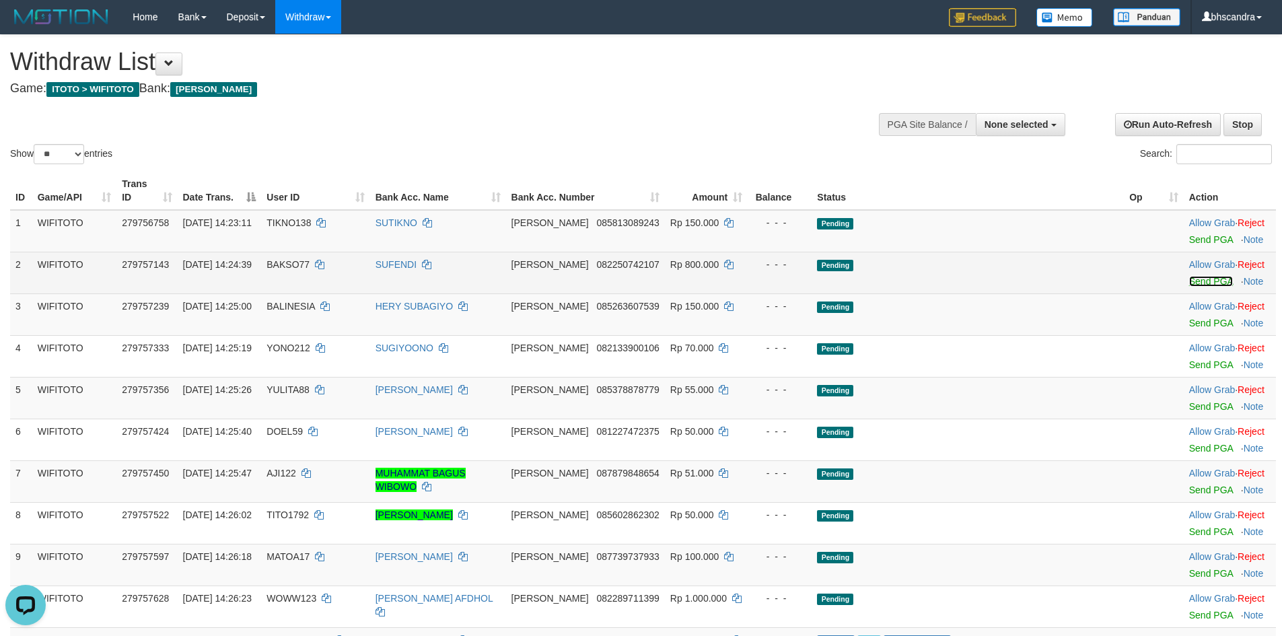
click at [1190, 276] on link "Send PGA" at bounding box center [1212, 281] width 44 height 11
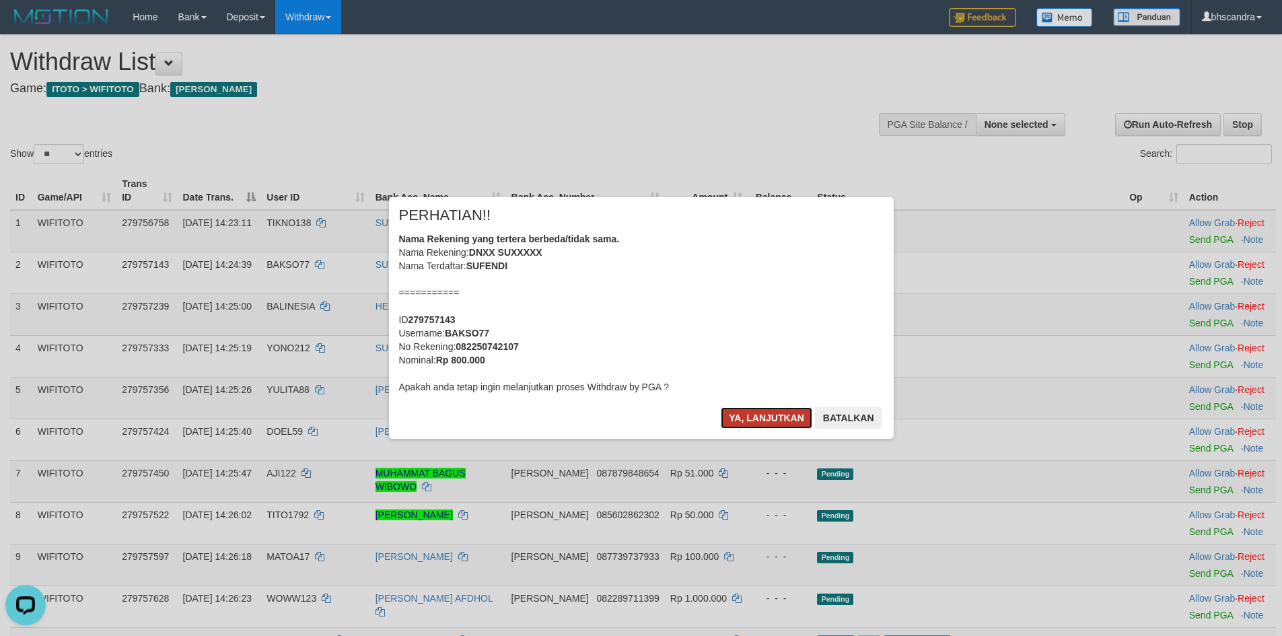
click at [800, 410] on button "Ya, lanjutkan" at bounding box center [767, 418] width 92 height 22
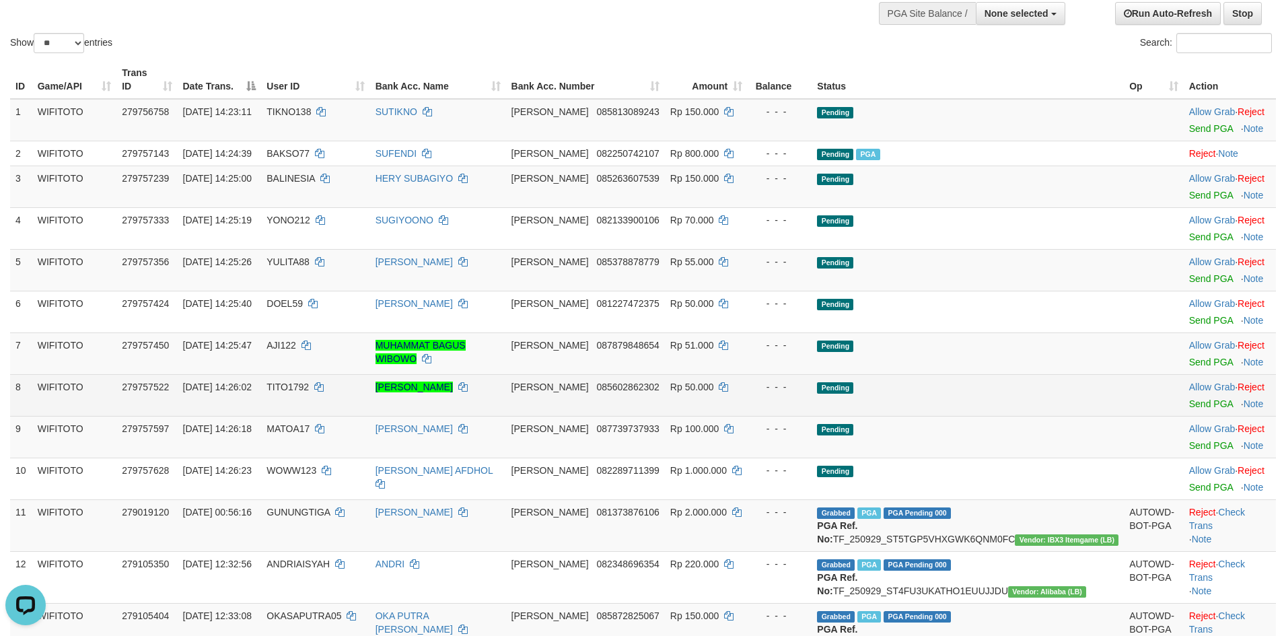
scroll to position [135, 0]
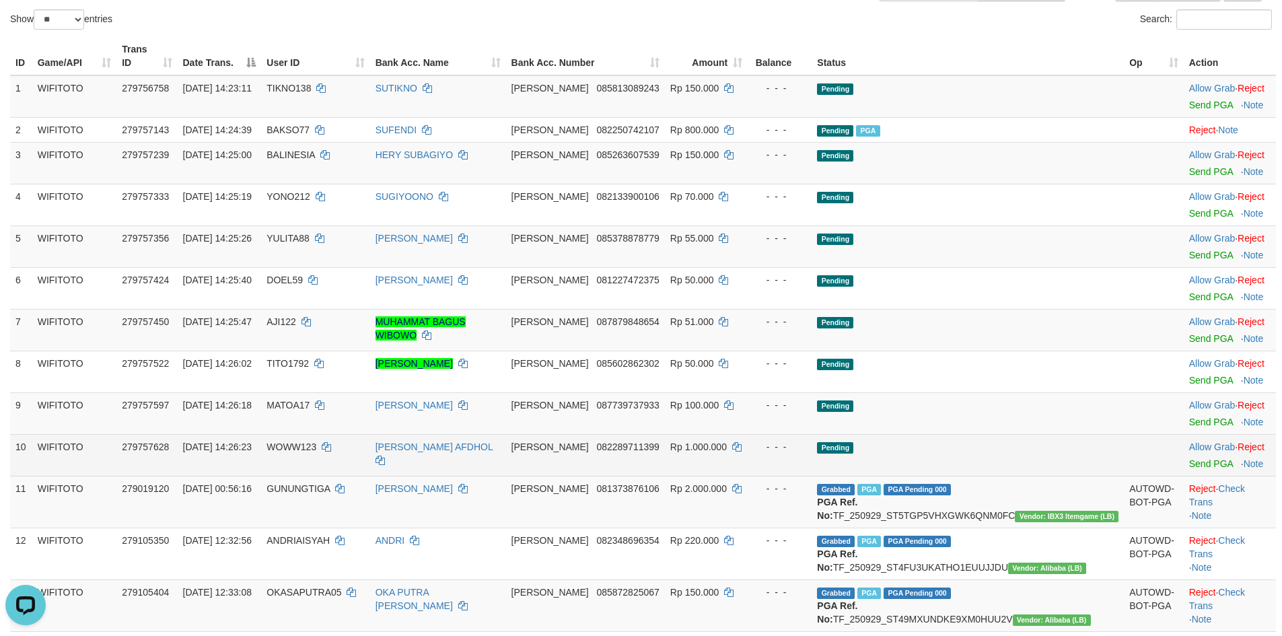
click at [316, 442] on span "WOWW123" at bounding box center [292, 447] width 50 height 11
copy span "WOWW123"
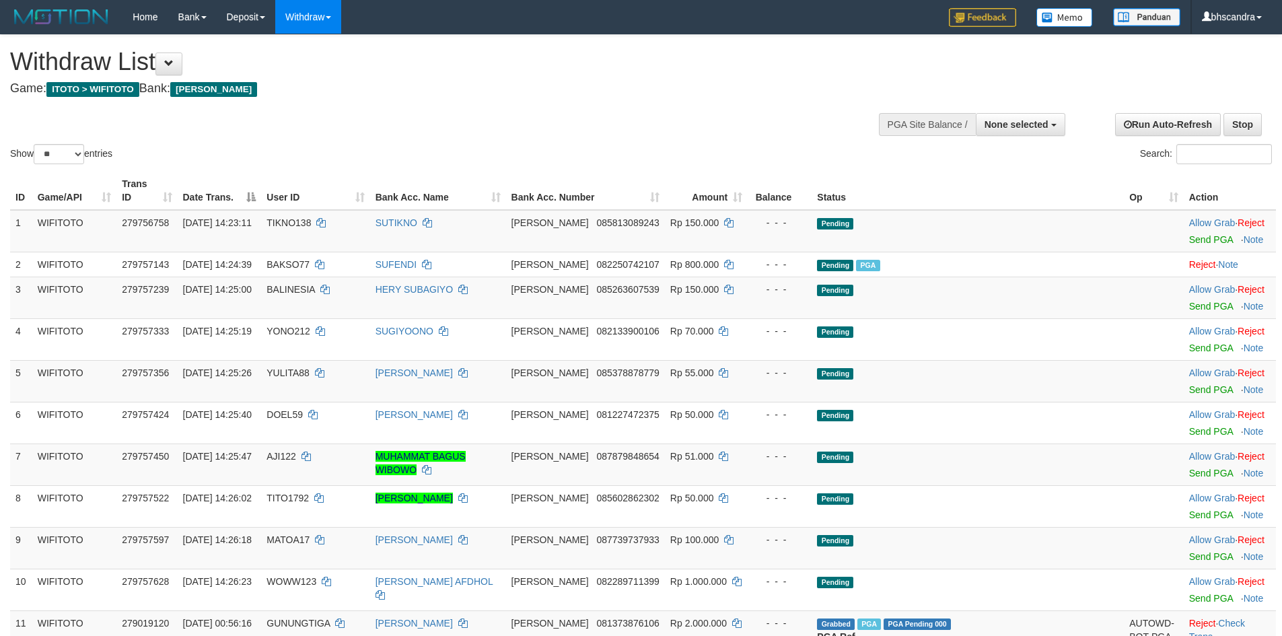
select select
select select "**"
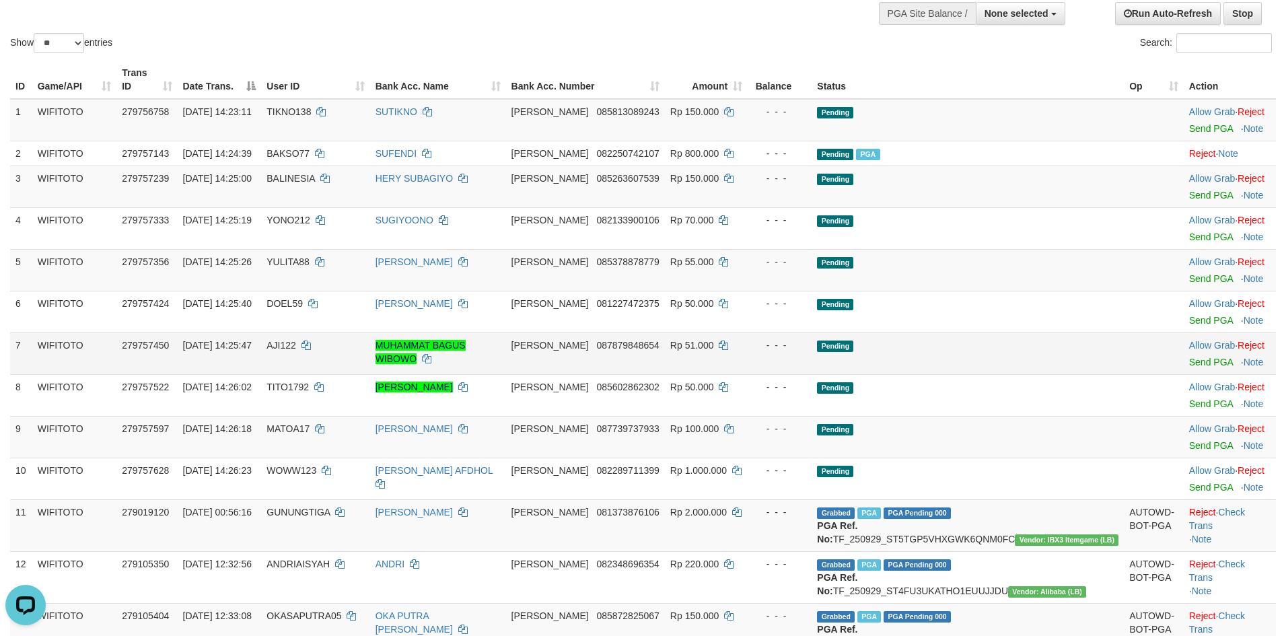
scroll to position [135, 0]
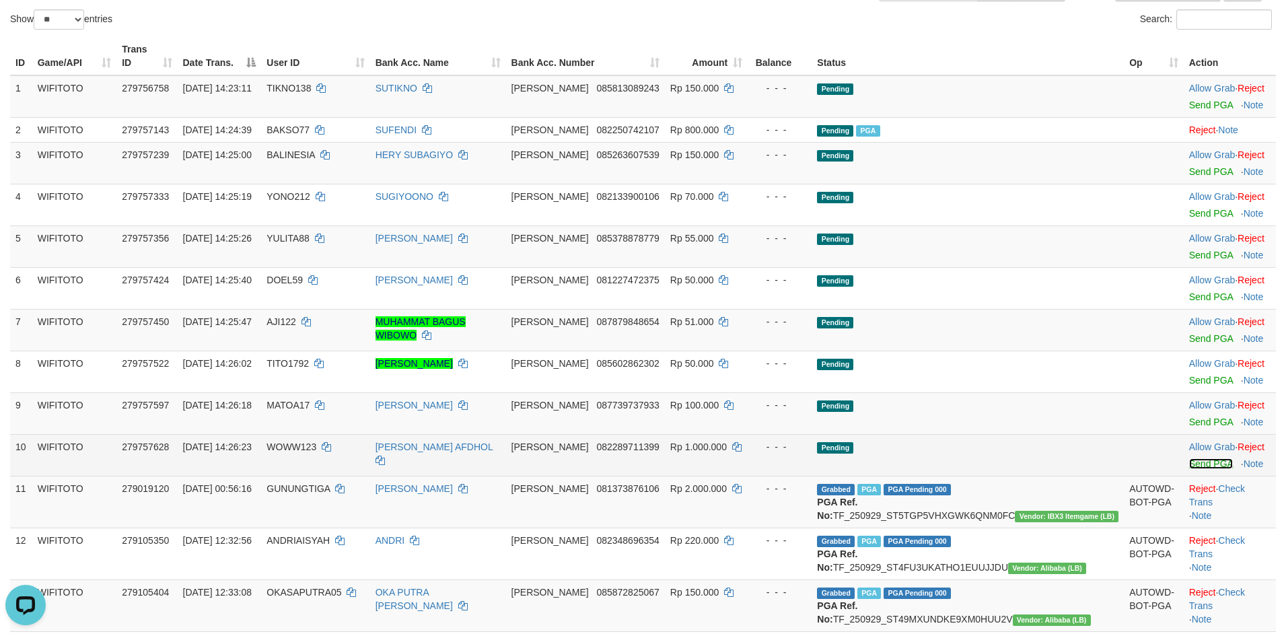
click at [1190, 458] on link "Send PGA" at bounding box center [1212, 463] width 44 height 11
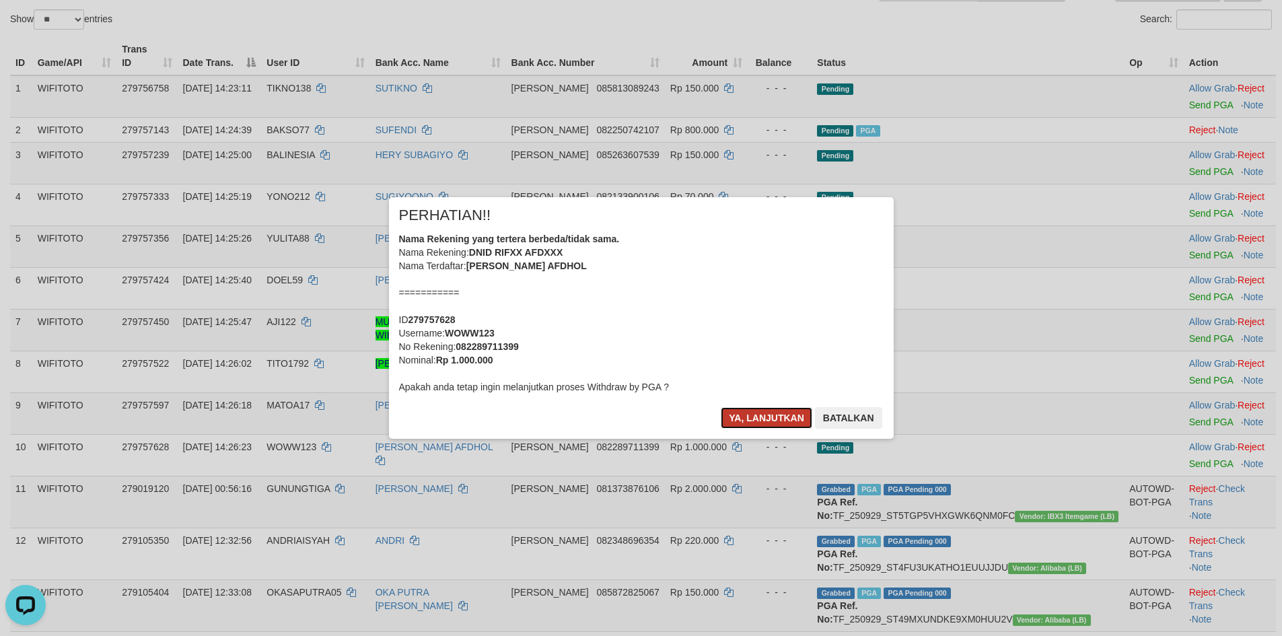
click at [742, 412] on button "Ya, lanjutkan" at bounding box center [767, 418] width 92 height 22
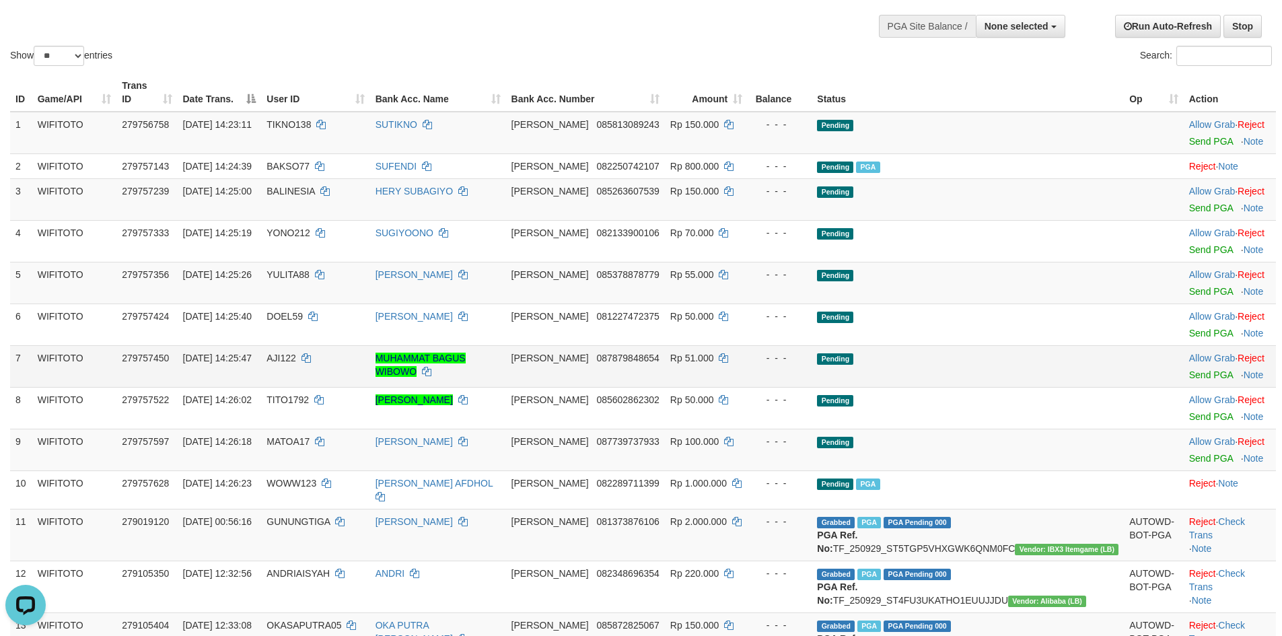
scroll to position [67, 0]
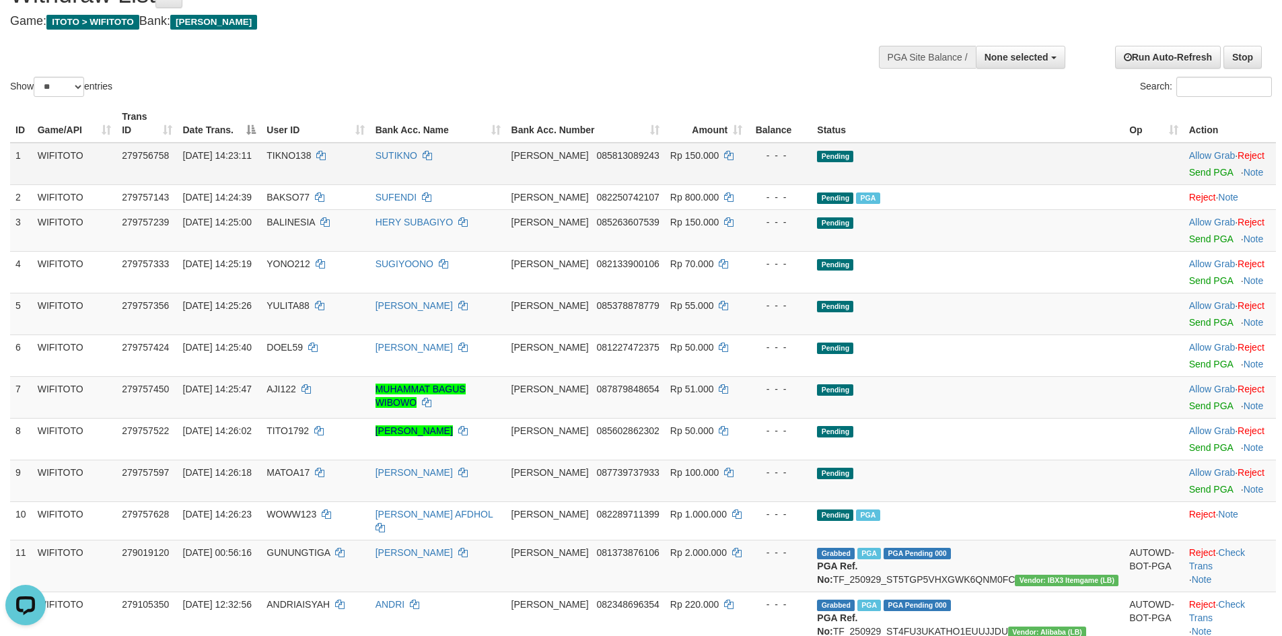
click at [322, 151] on td "TIKNO138" at bounding box center [315, 164] width 108 height 42
copy td "TIKNO138"
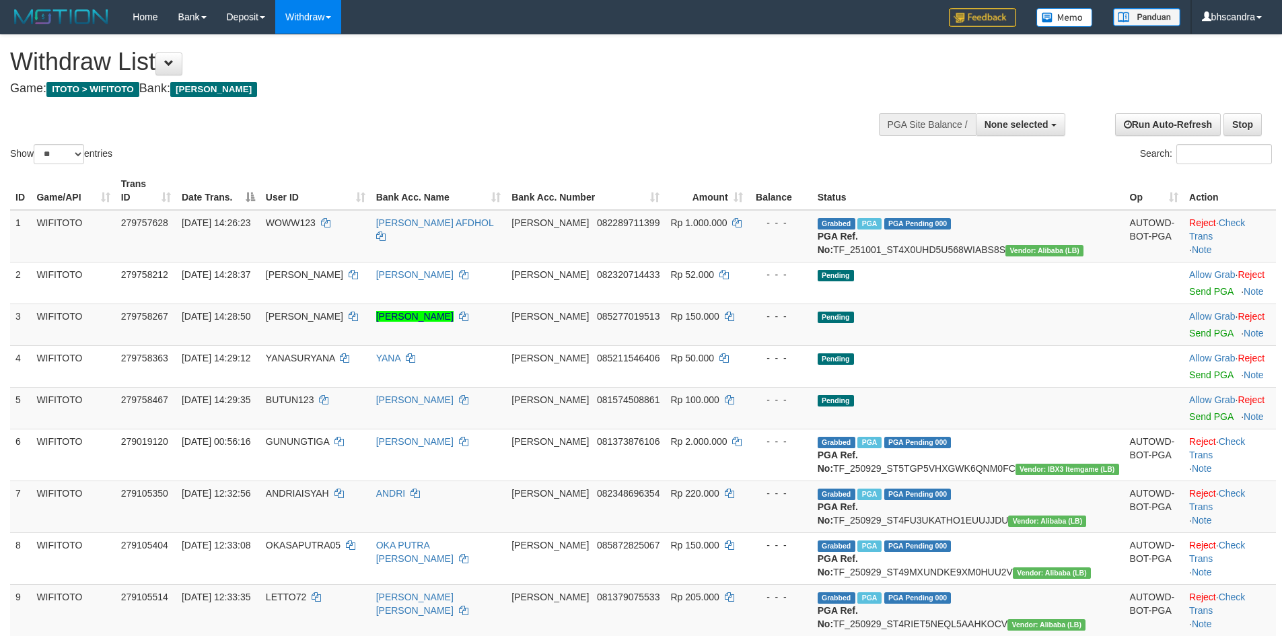
select select
select select "**"
click at [1190, 334] on link "Send PGA" at bounding box center [1212, 333] width 44 height 11
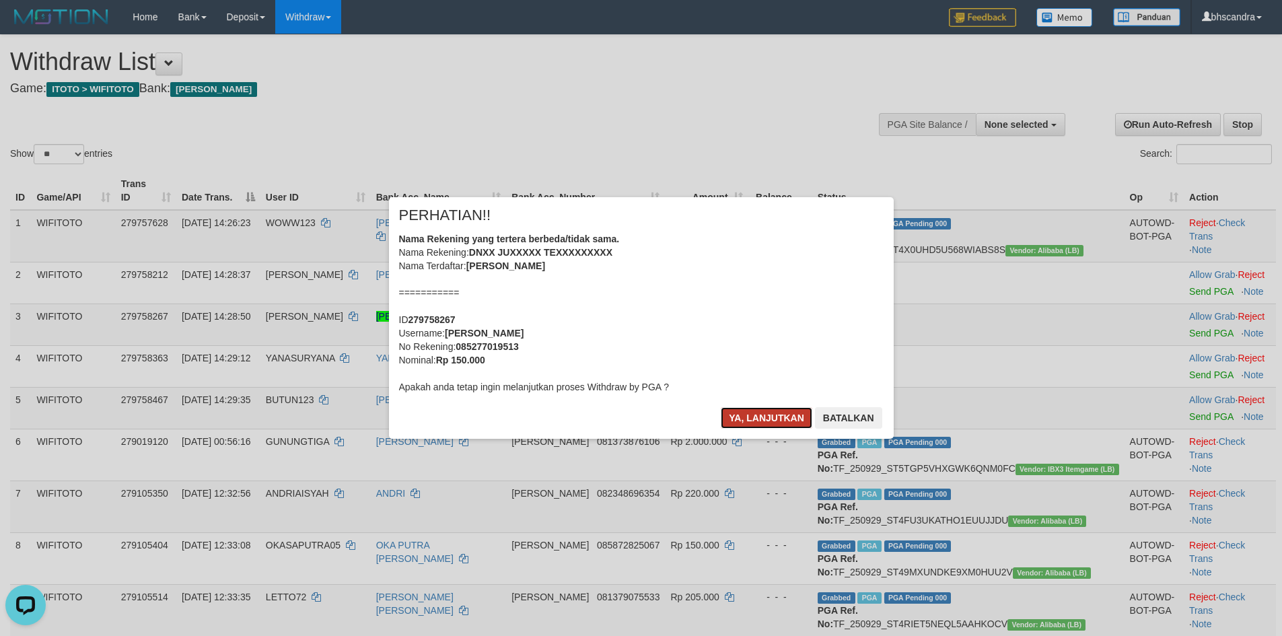
click at [757, 410] on button "Ya, lanjutkan" at bounding box center [767, 418] width 92 height 22
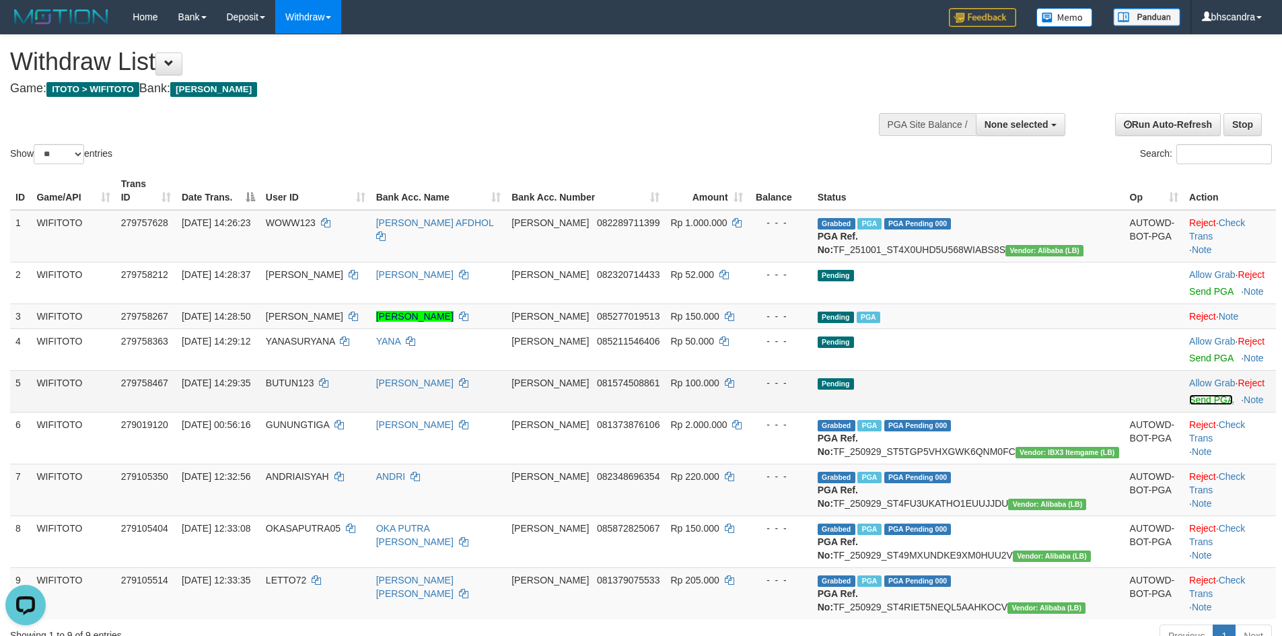
click at [1190, 399] on link "Send PGA" at bounding box center [1212, 399] width 44 height 11
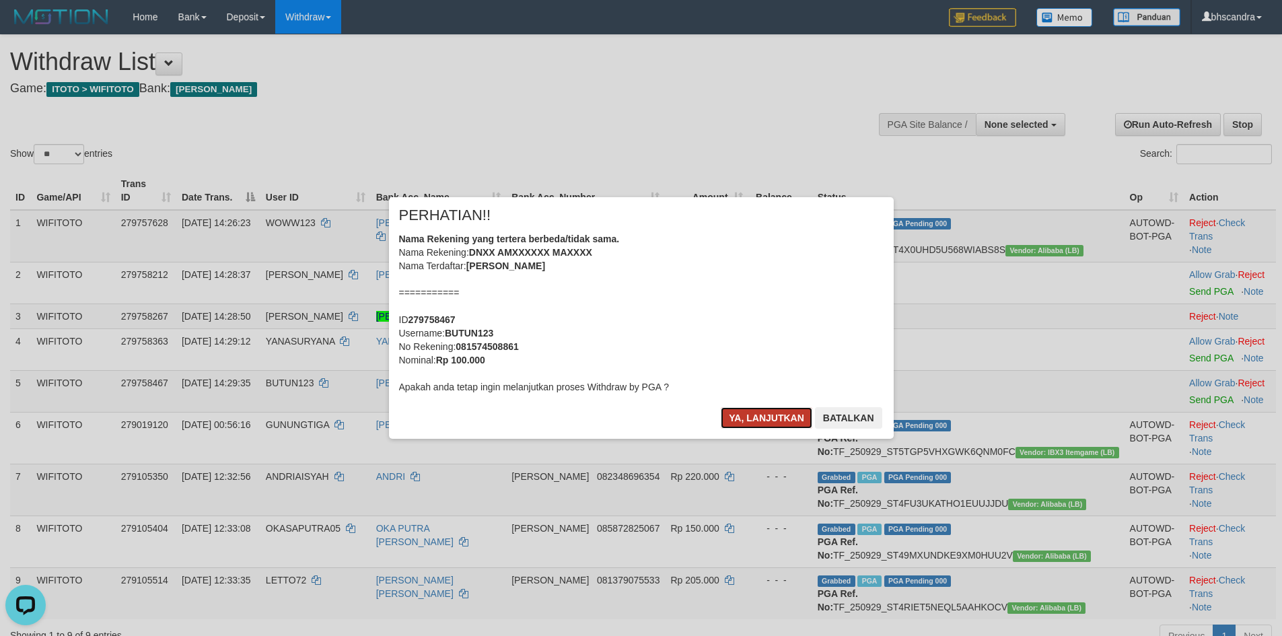
click at [742, 413] on button "Ya, lanjutkan" at bounding box center [767, 418] width 92 height 22
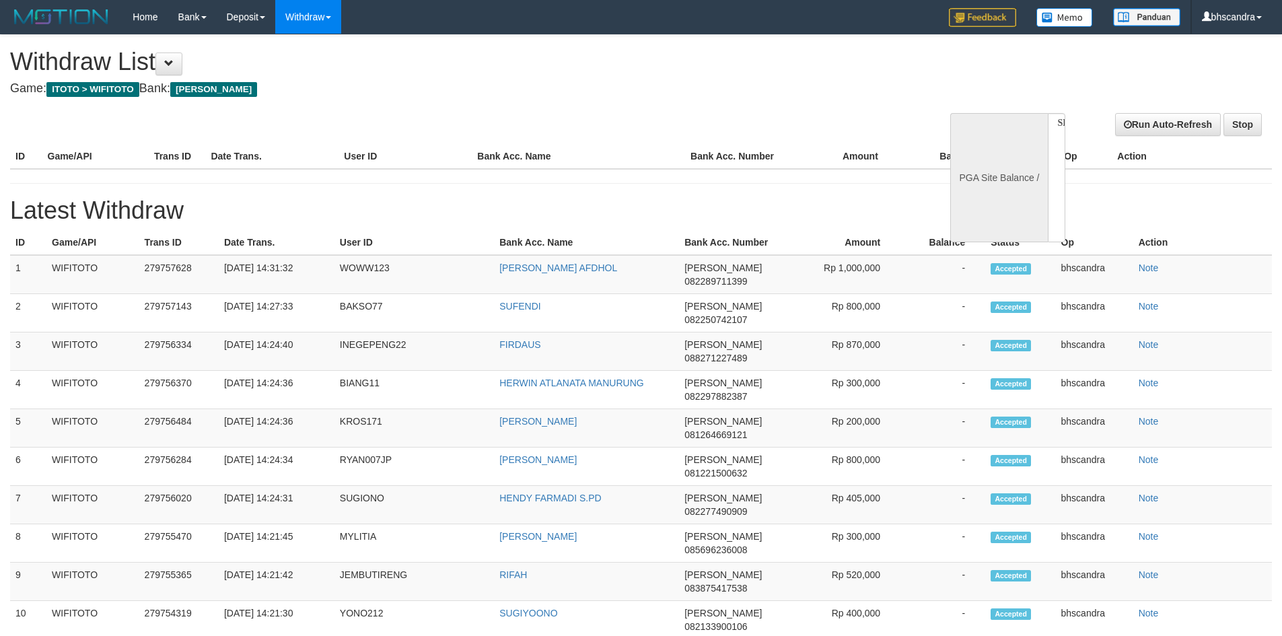
select select
select select "**"
select select
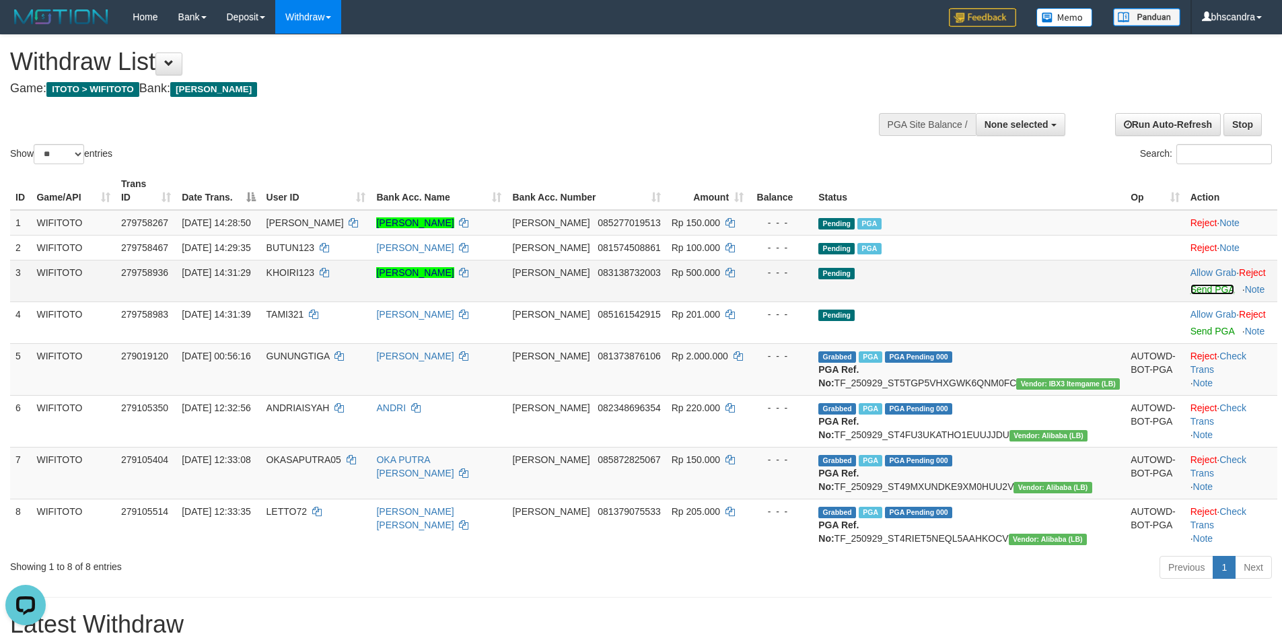
click at [1191, 284] on link "Send PGA" at bounding box center [1213, 289] width 44 height 11
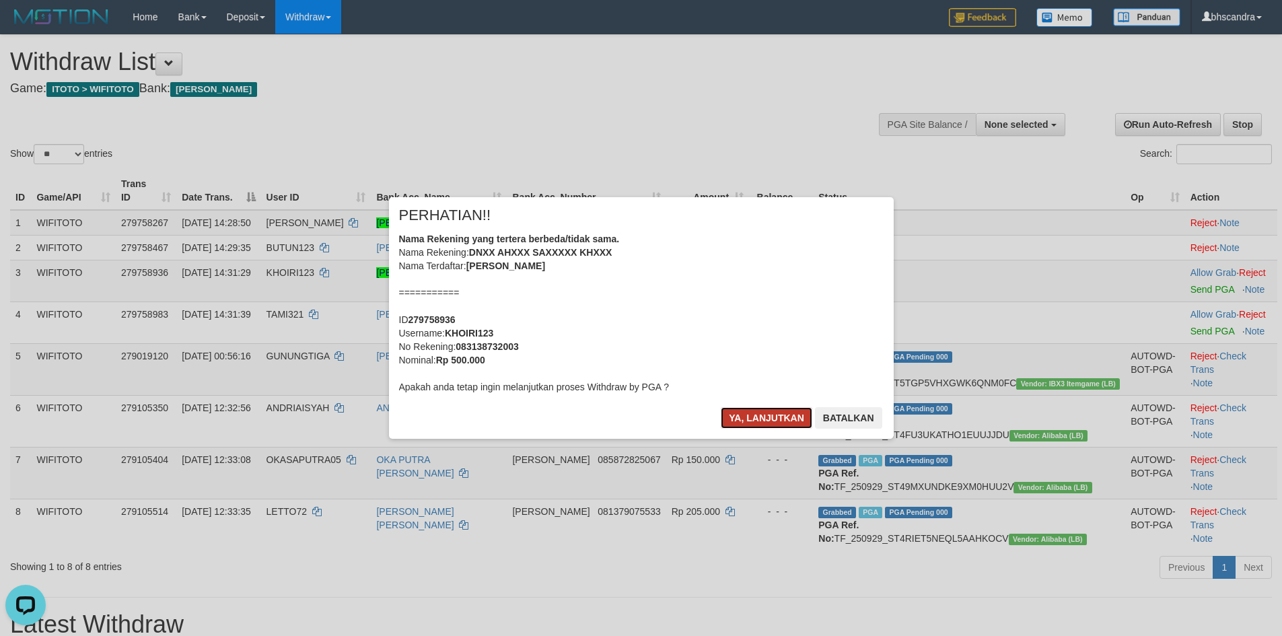
drag, startPoint x: 734, startPoint y: 419, endPoint x: 764, endPoint y: 411, distance: 30.7
click at [735, 419] on button "Ya, lanjutkan" at bounding box center [767, 418] width 92 height 22
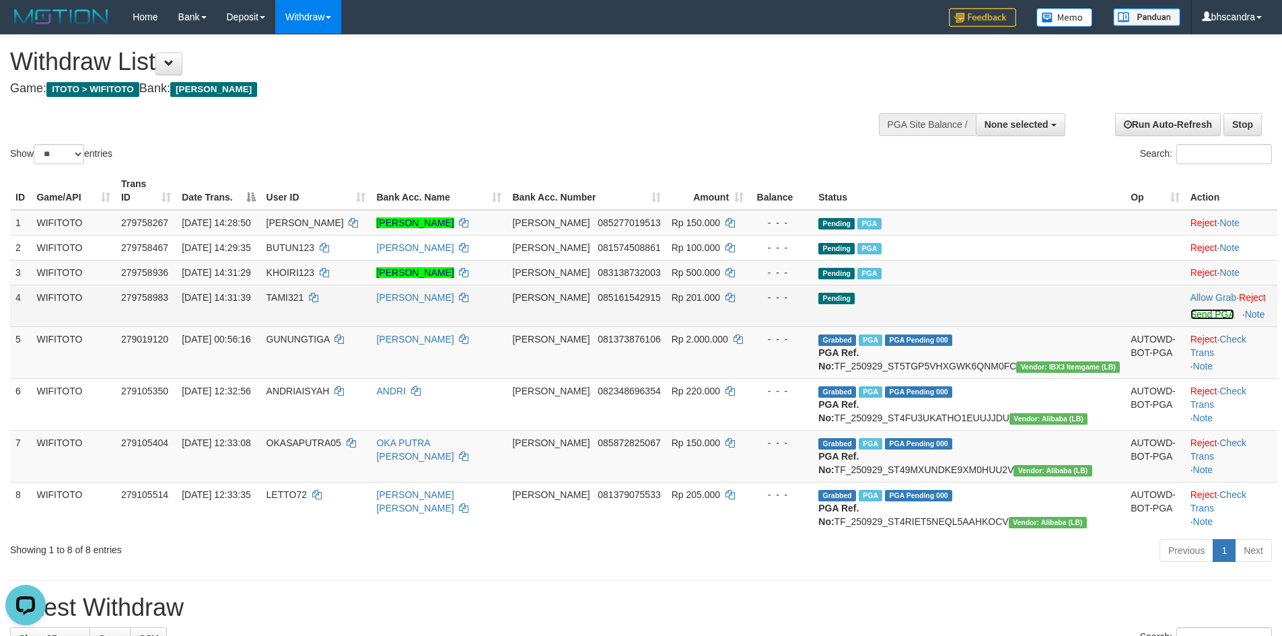
click at [1201, 309] on link "Send PGA" at bounding box center [1213, 314] width 44 height 11
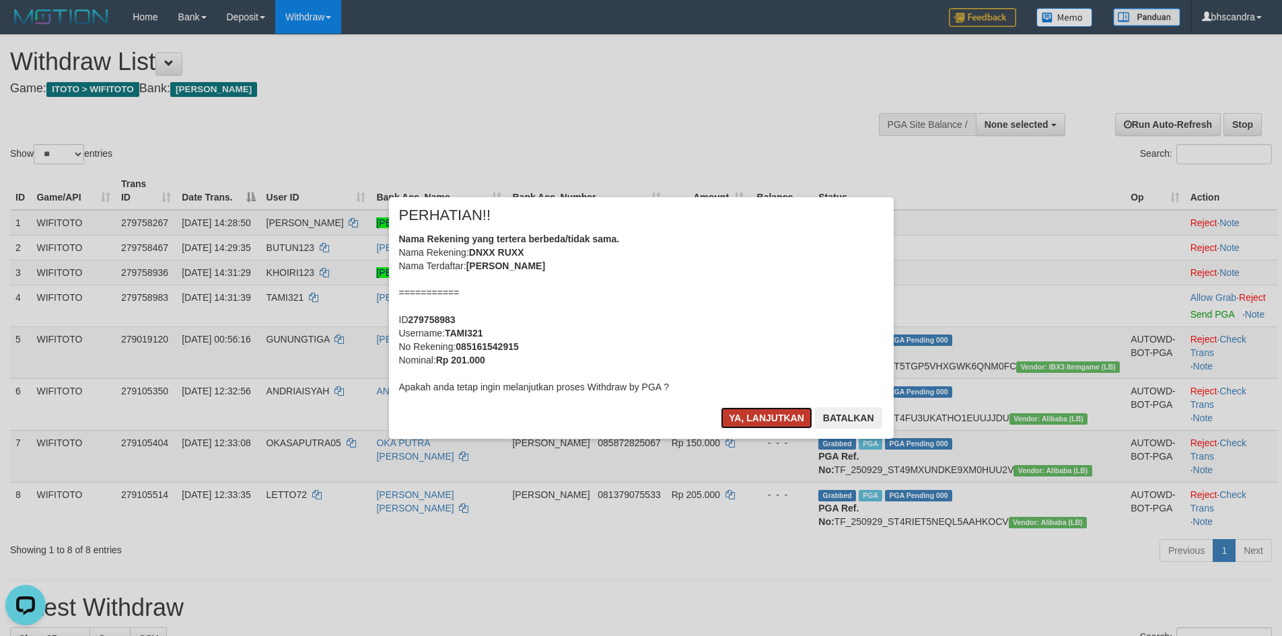
click at [771, 411] on button "Ya, lanjutkan" at bounding box center [767, 418] width 92 height 22
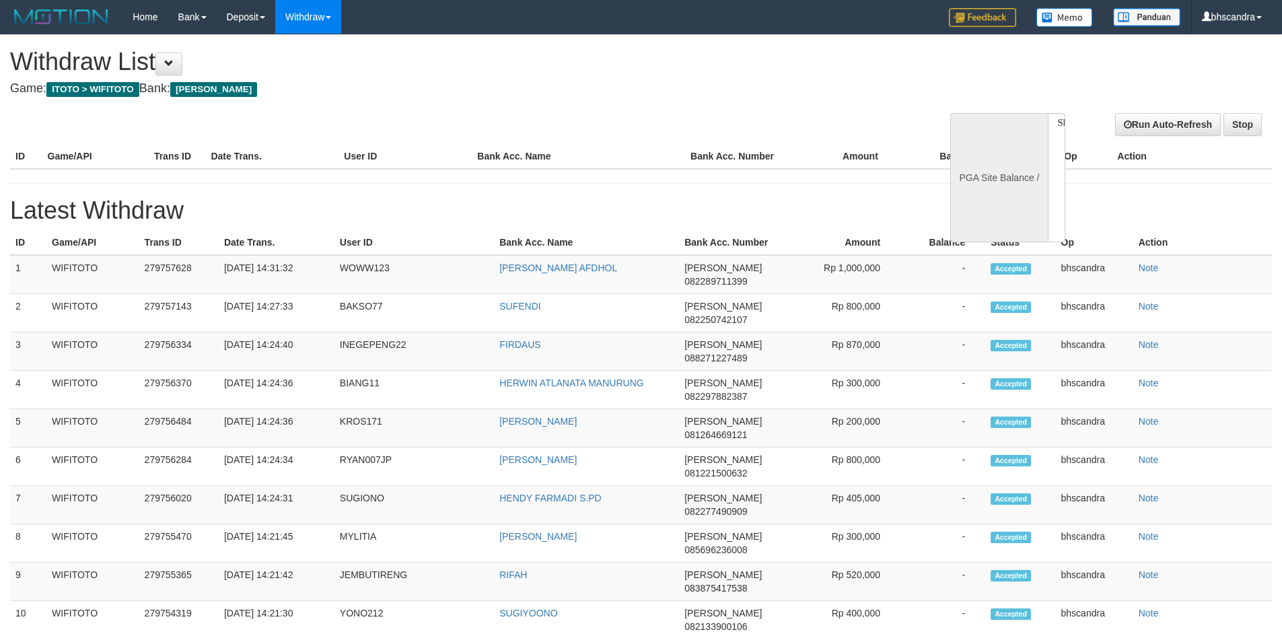
select select
select select "**"
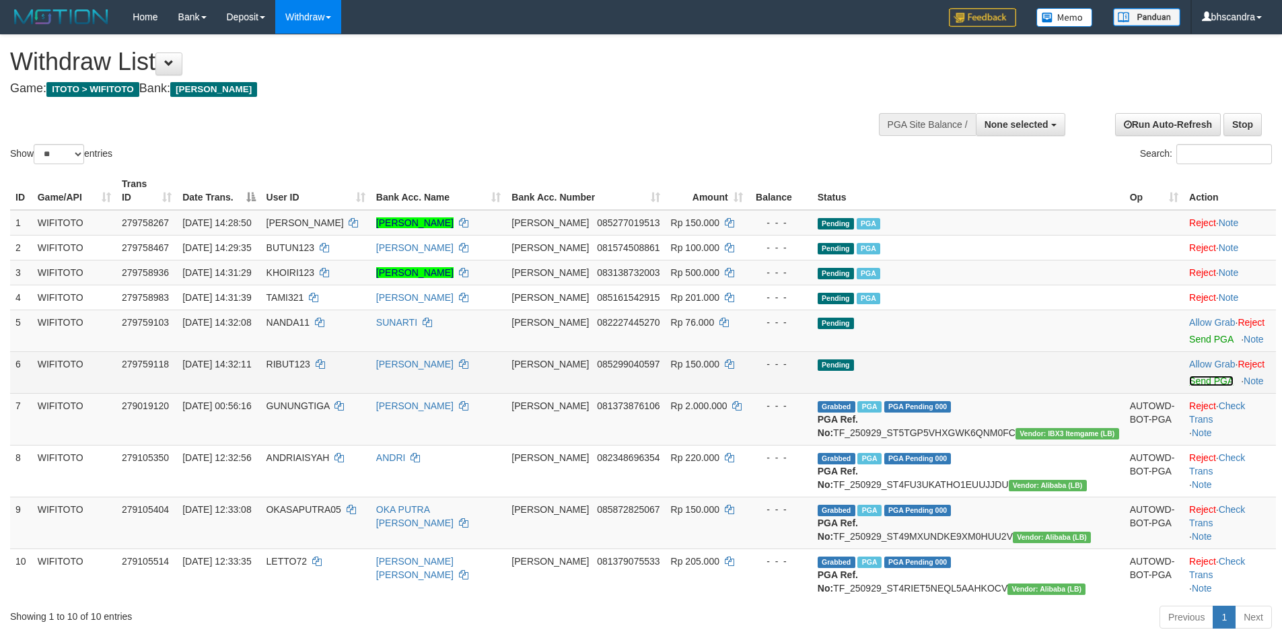
click at [1190, 376] on link "Send PGA" at bounding box center [1212, 381] width 44 height 11
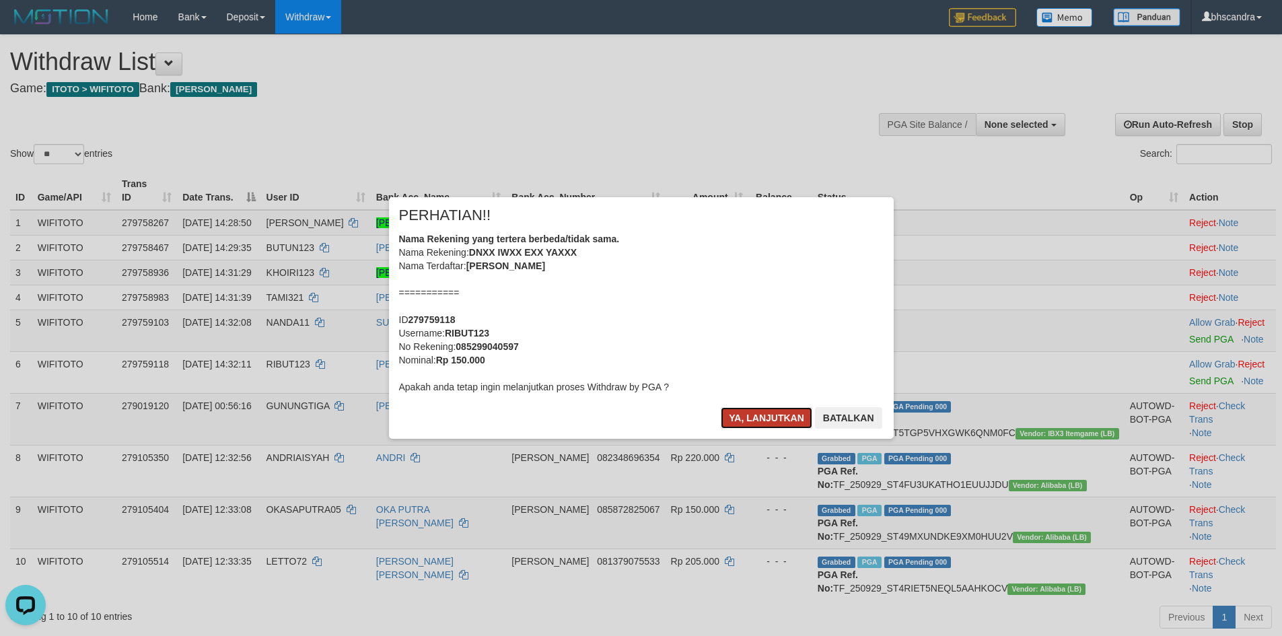
click at [751, 415] on button "Ya, lanjutkan" at bounding box center [767, 418] width 92 height 22
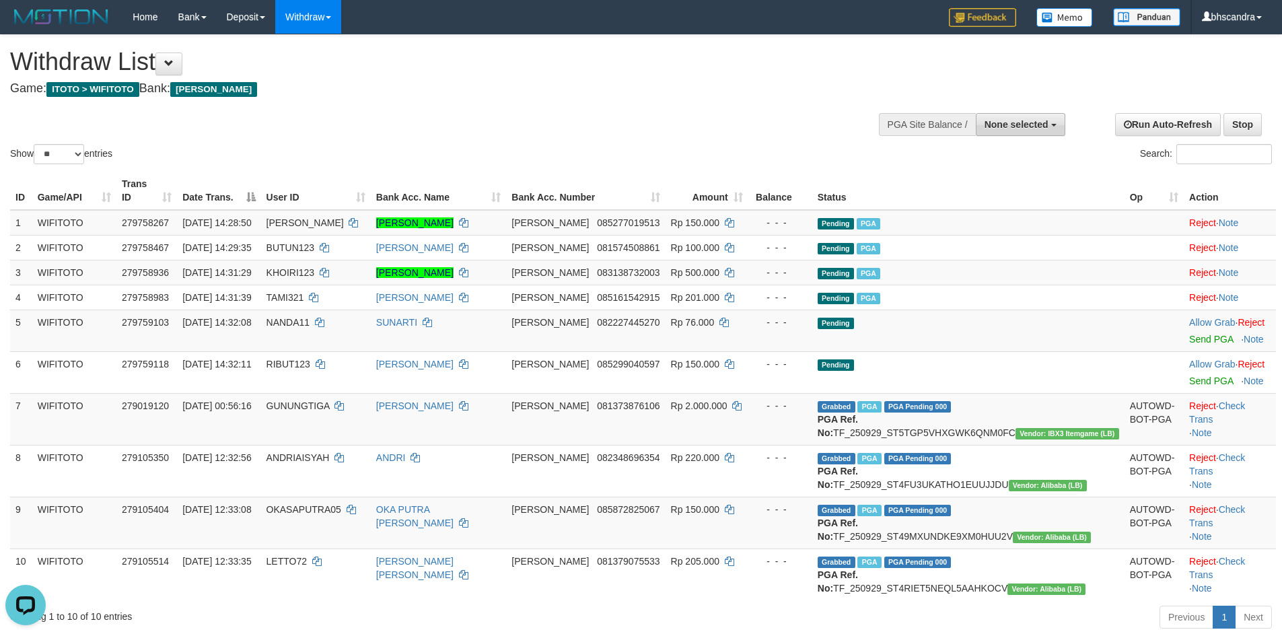
click at [996, 126] on span "None selected" at bounding box center [1017, 124] width 64 height 11
click at [980, 195] on label "[ITOTO] WIFITOTO" at bounding box center [1003, 193] width 123 height 18
select select "****"
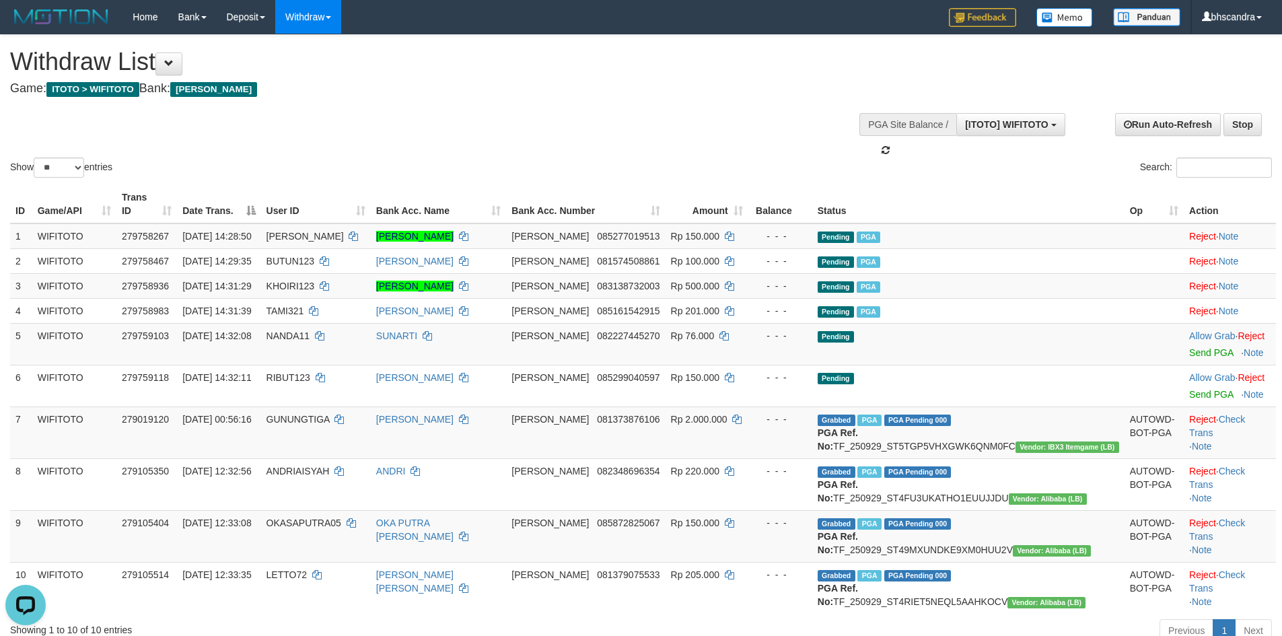
scroll to position [12, 0]
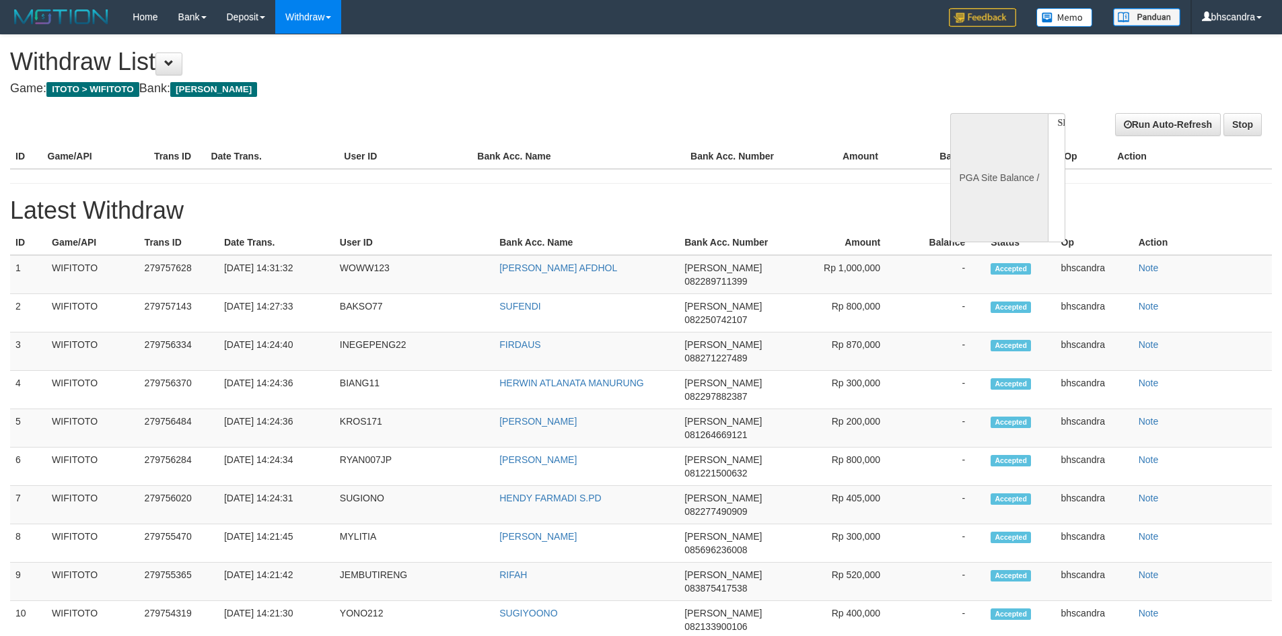
select select
select select "**"
select select
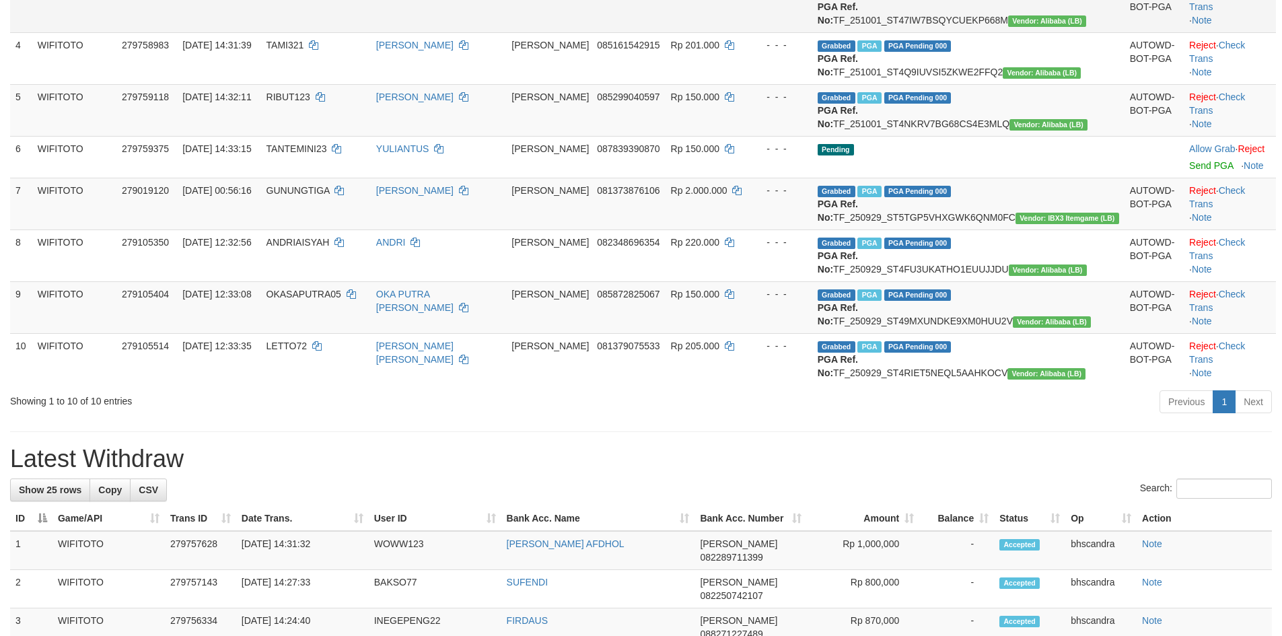
scroll to position [337, 0]
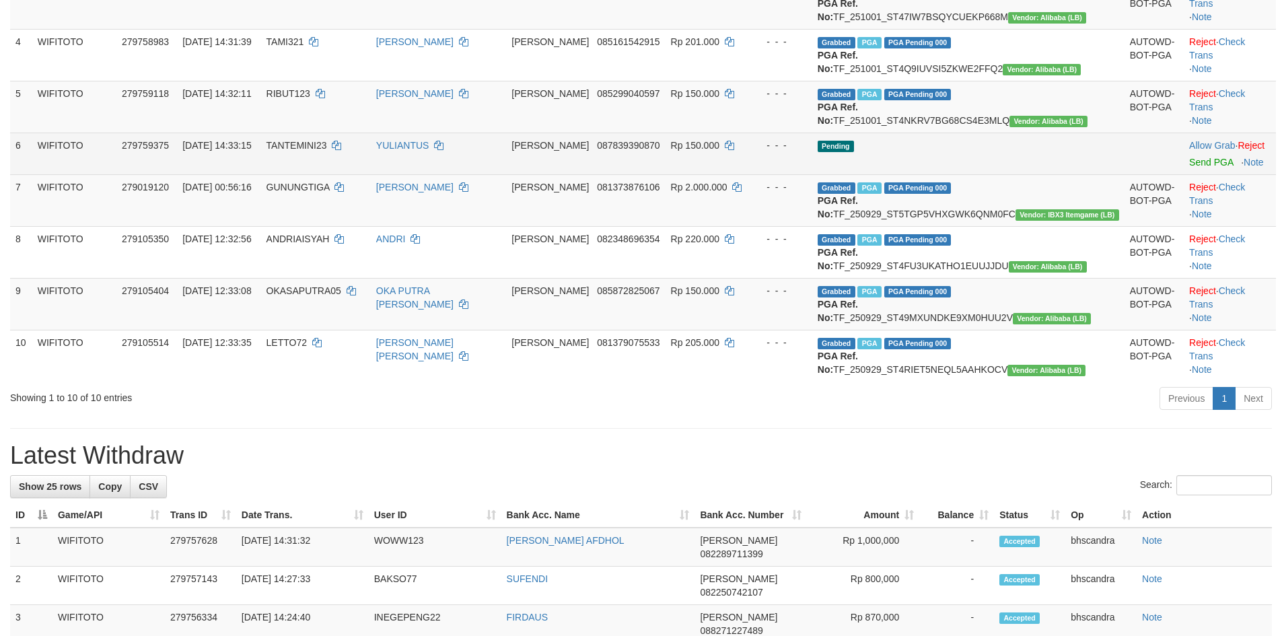
click at [327, 151] on span "TANTEMINI23" at bounding box center [297, 145] width 61 height 11
copy td "TANTEMINI23"
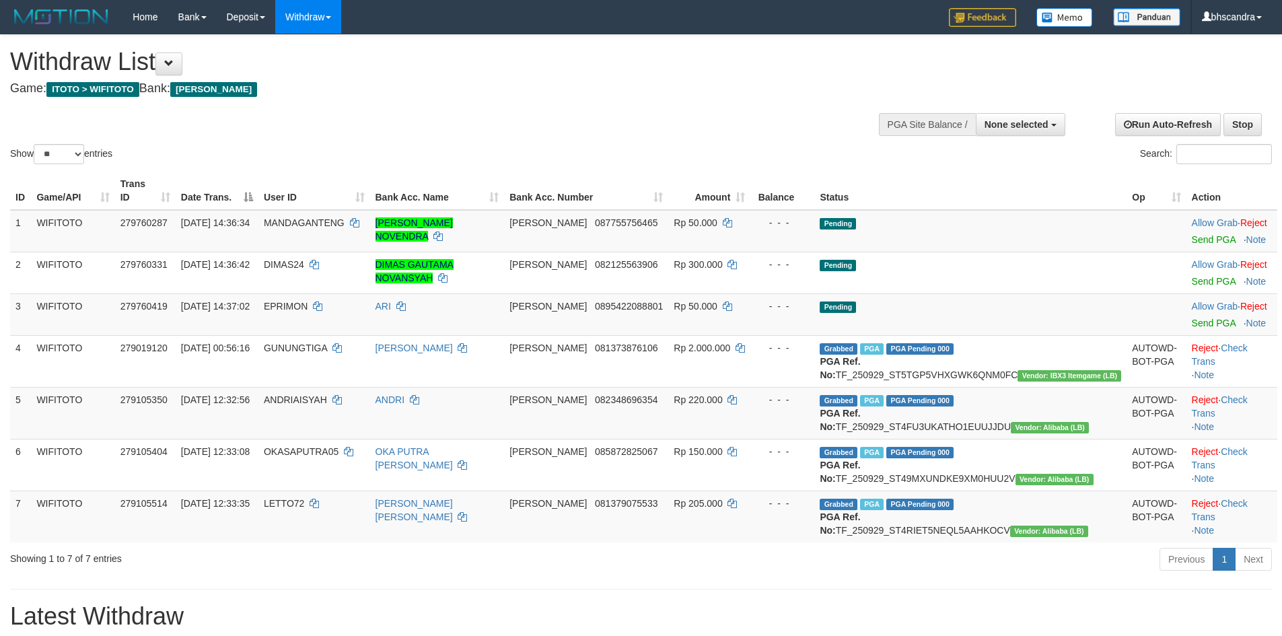
select select
select select "**"
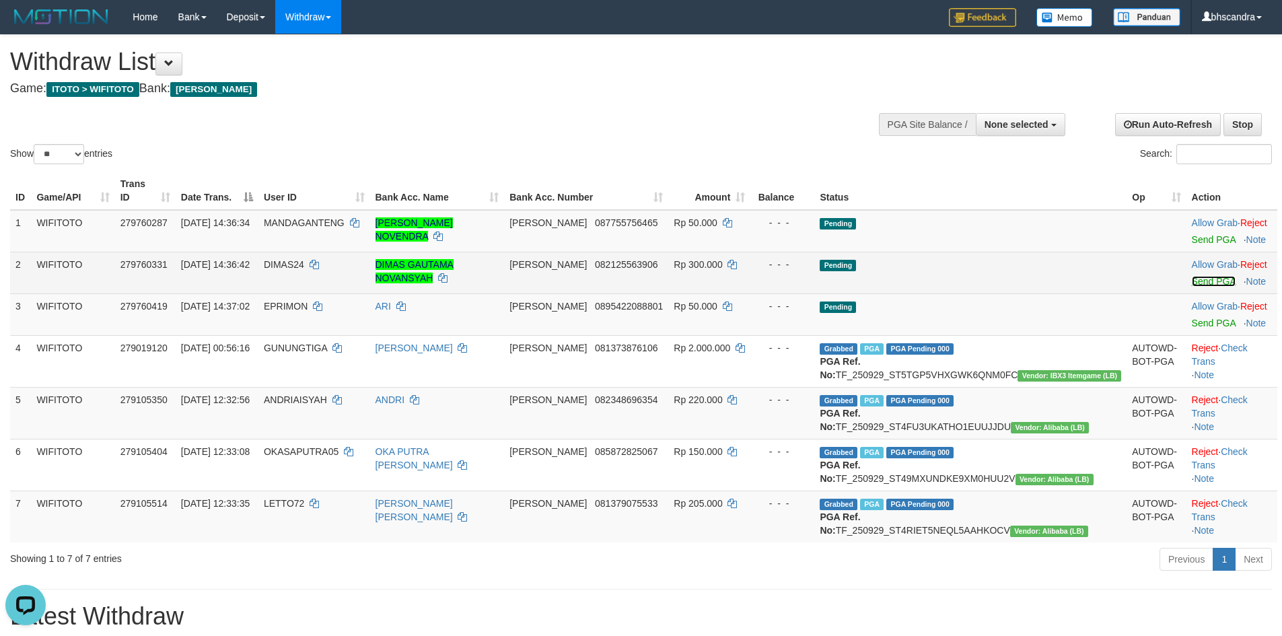
click at [1192, 276] on link "Send PGA" at bounding box center [1214, 281] width 44 height 11
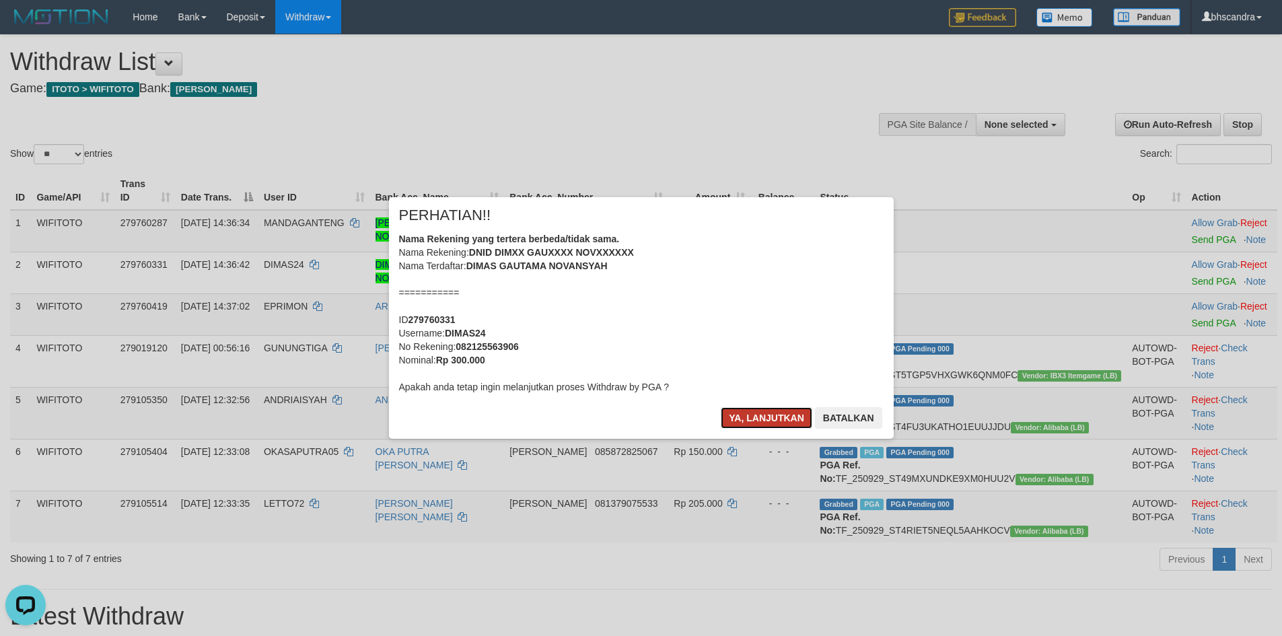
click at [759, 417] on button "Ya, lanjutkan" at bounding box center [767, 418] width 92 height 22
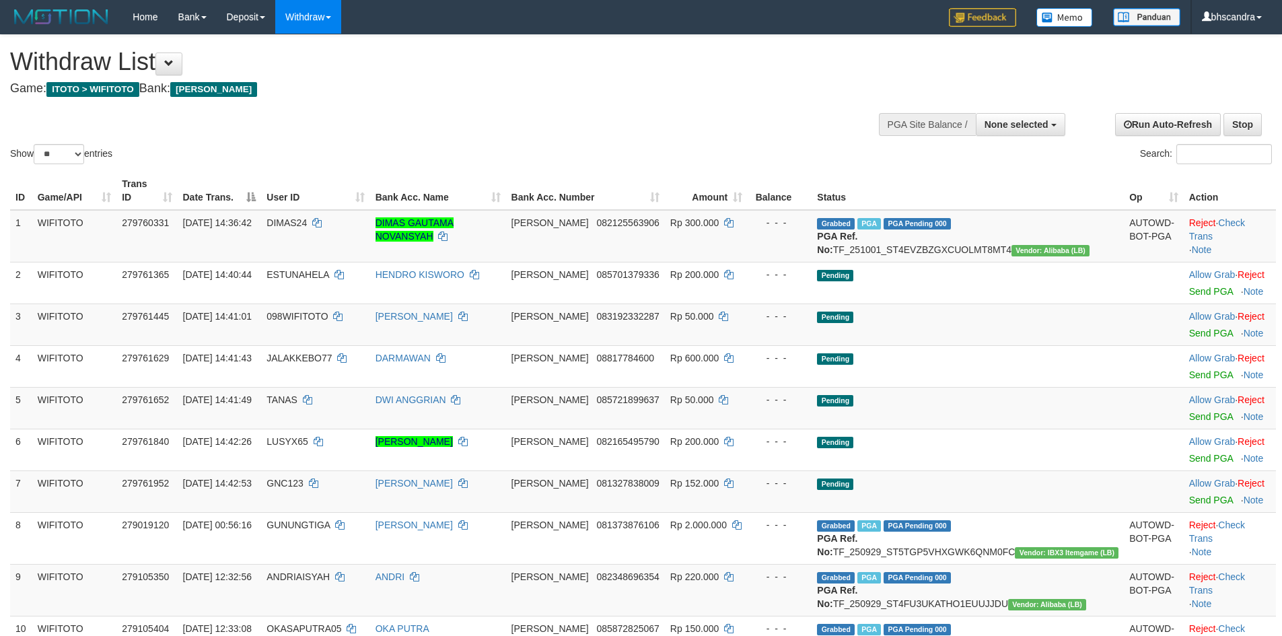
select select
select select "**"
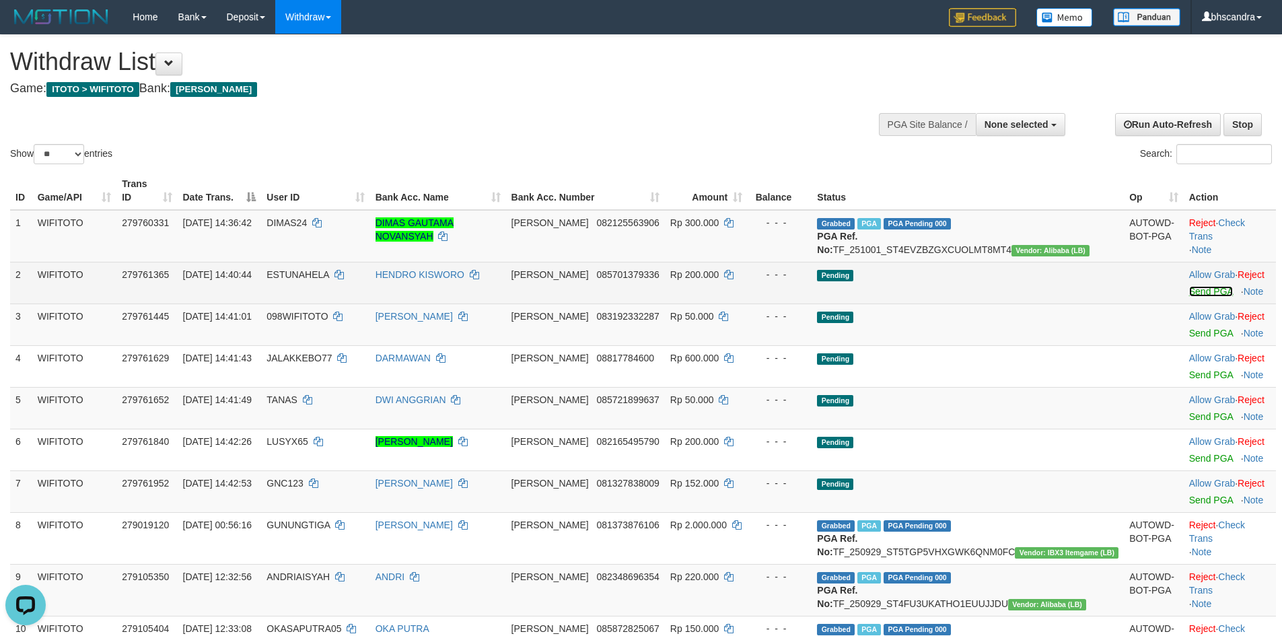
click at [1190, 290] on link "Send PGA" at bounding box center [1212, 291] width 44 height 11
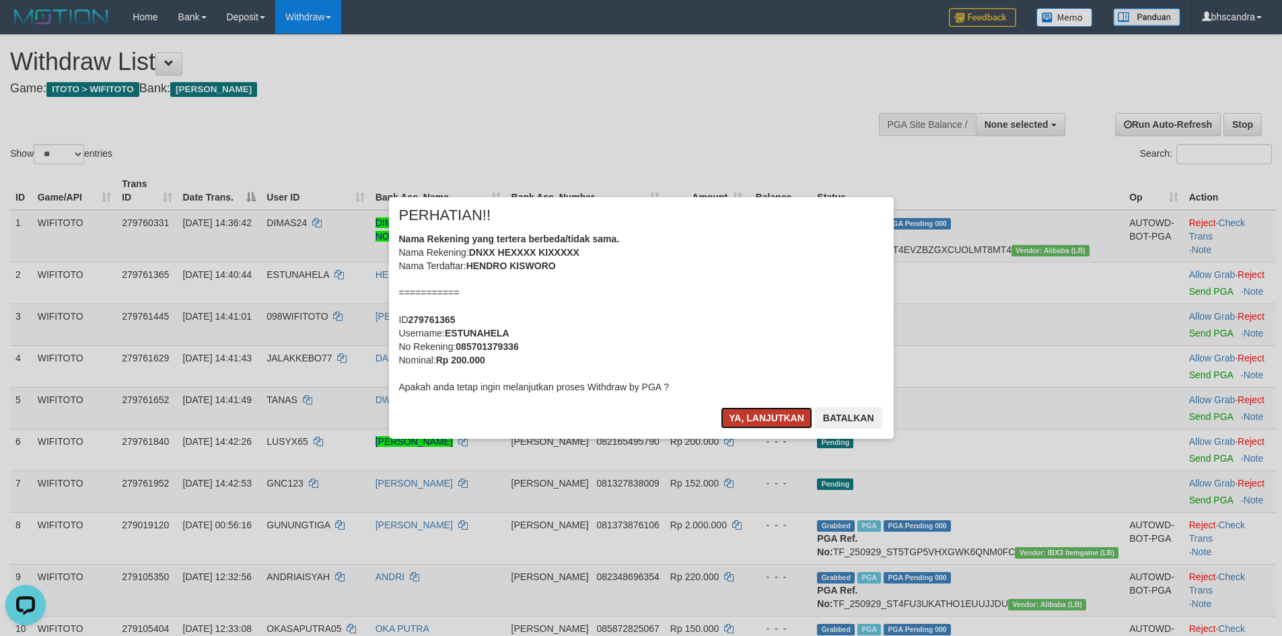
click at [760, 409] on button "Ya, lanjutkan" at bounding box center [767, 418] width 92 height 22
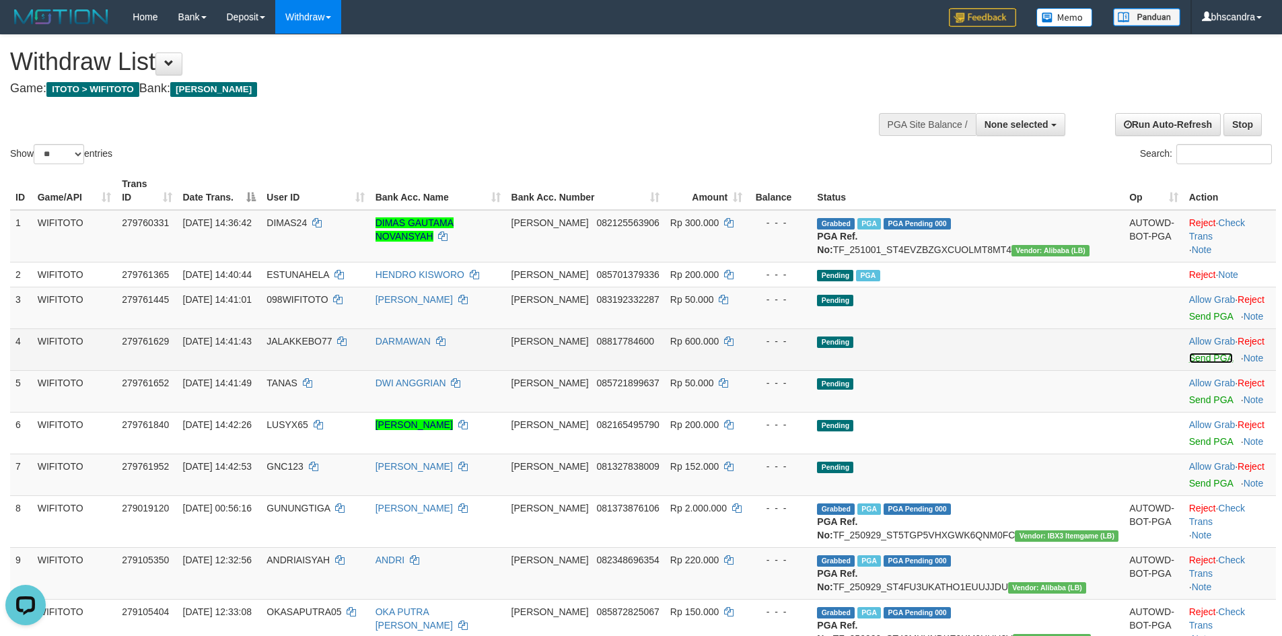
click at [1190, 358] on link "Send PGA" at bounding box center [1212, 358] width 44 height 11
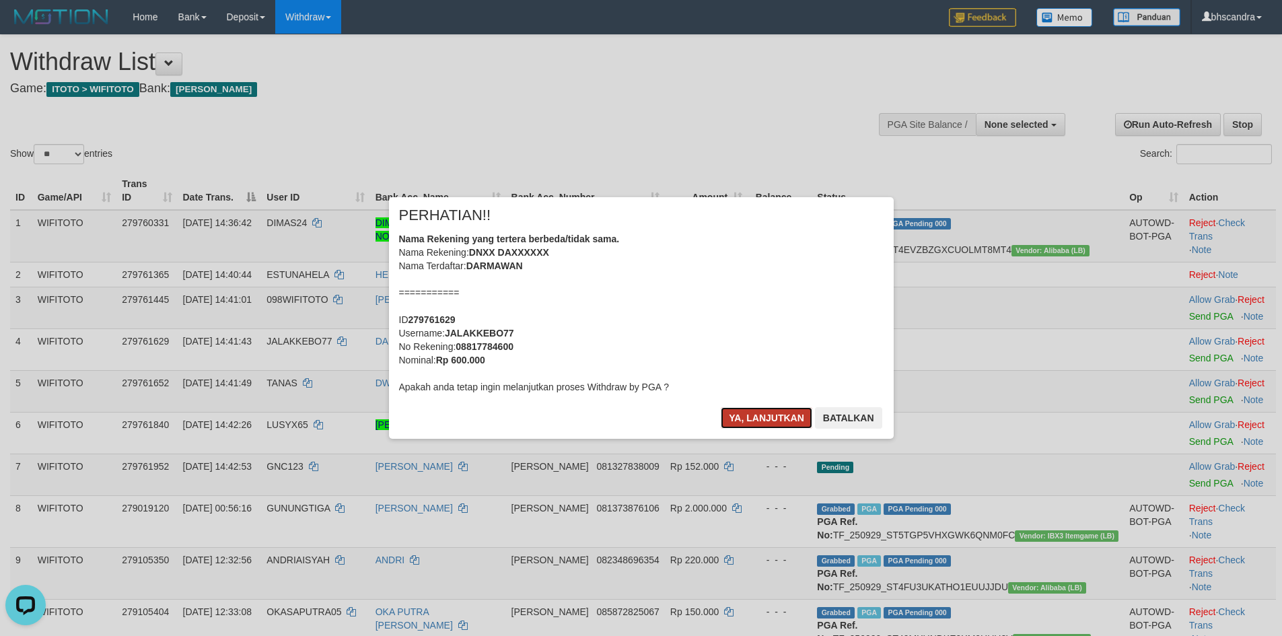
click at [749, 414] on button "Ya, lanjutkan" at bounding box center [767, 418] width 92 height 22
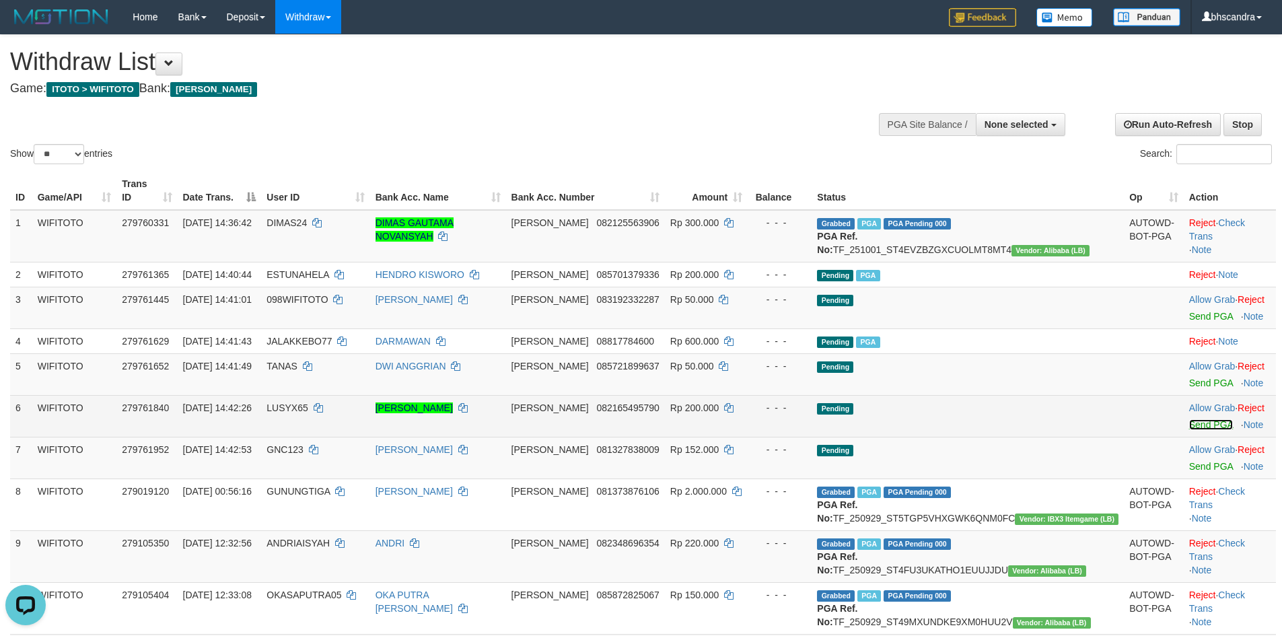
click at [1190, 425] on link "Send PGA" at bounding box center [1212, 424] width 44 height 11
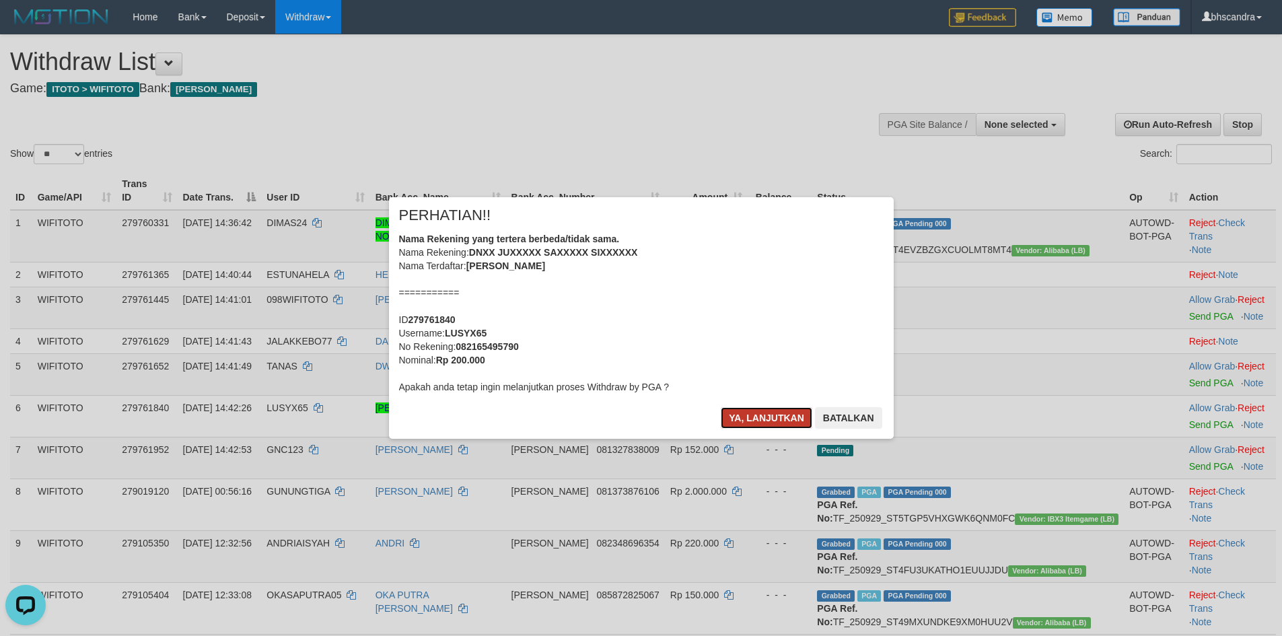
click at [761, 419] on button "Ya, lanjutkan" at bounding box center [767, 418] width 92 height 22
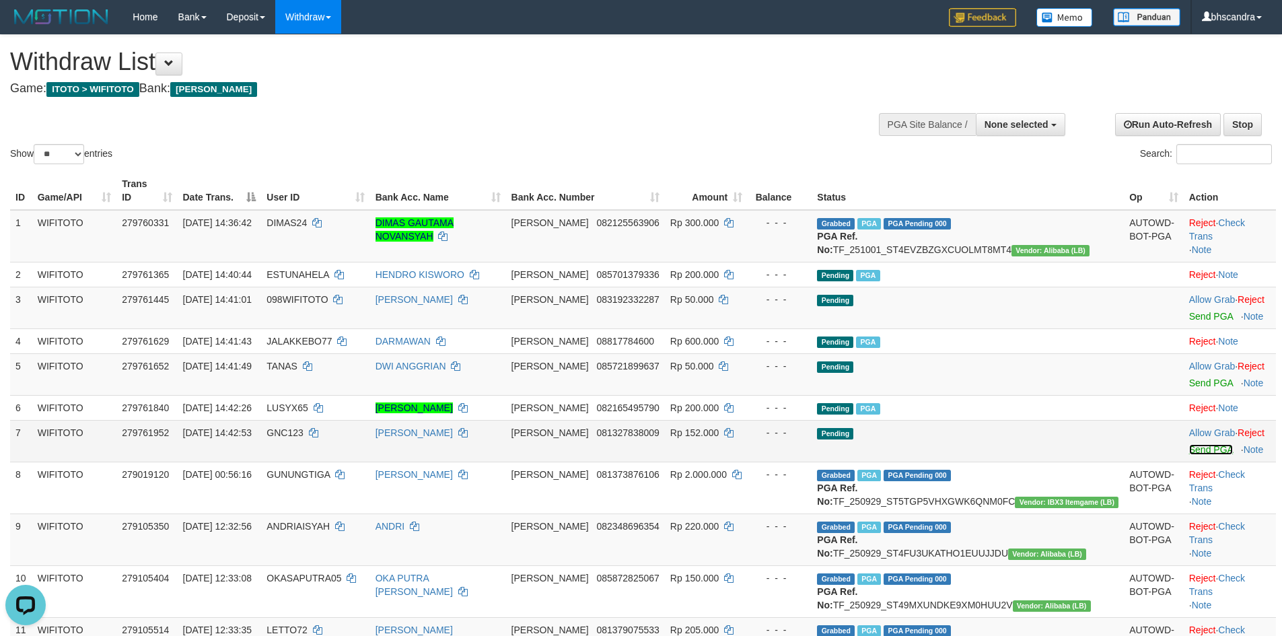
click at [1190, 448] on link "Send PGA" at bounding box center [1212, 449] width 44 height 11
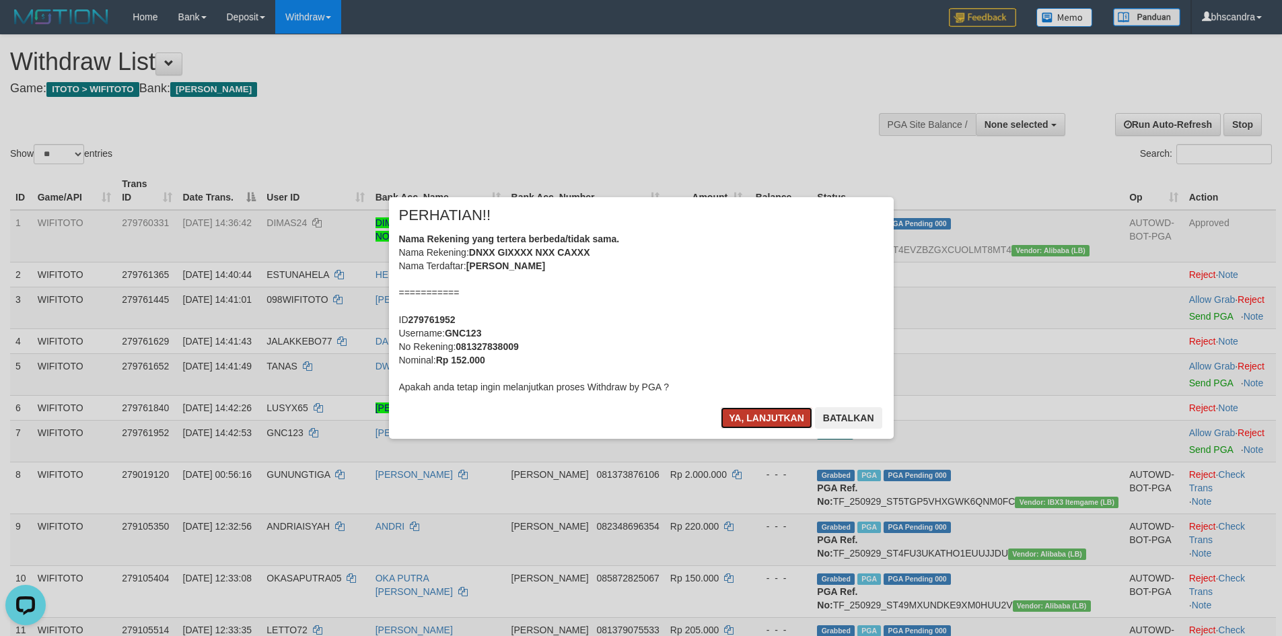
click at [752, 409] on button "Ya, lanjutkan" at bounding box center [767, 418] width 92 height 22
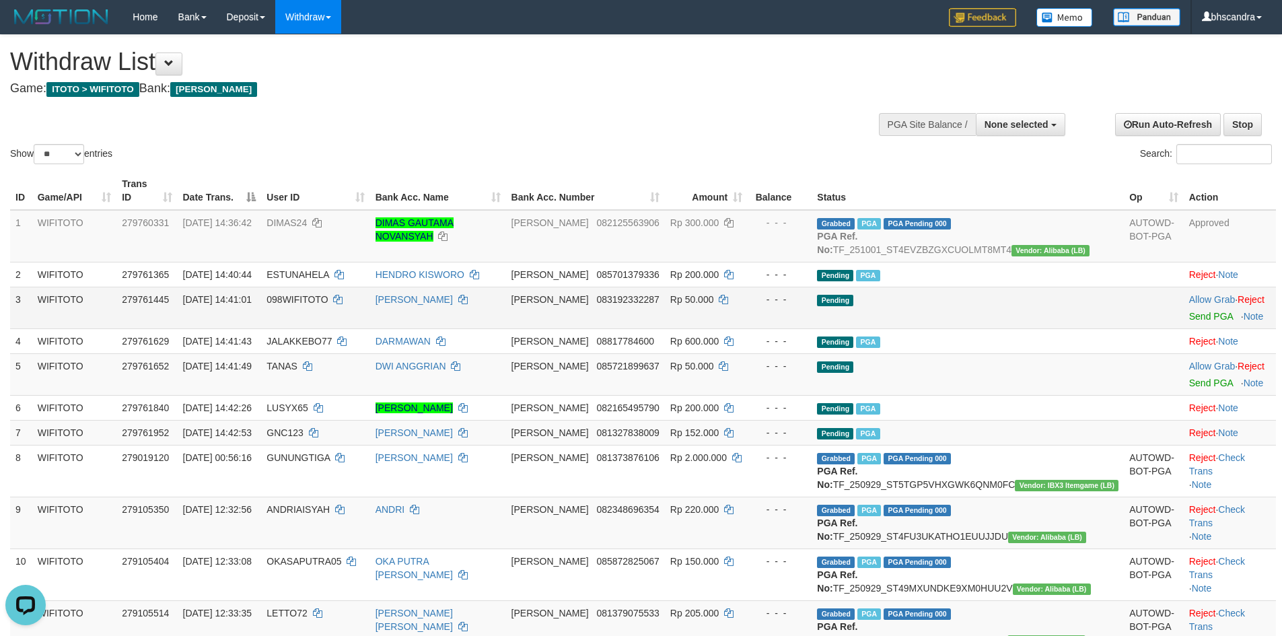
click at [328, 300] on span "098WIFITOTO" at bounding box center [297, 299] width 61 height 11
copy td "098WIFITOTO"
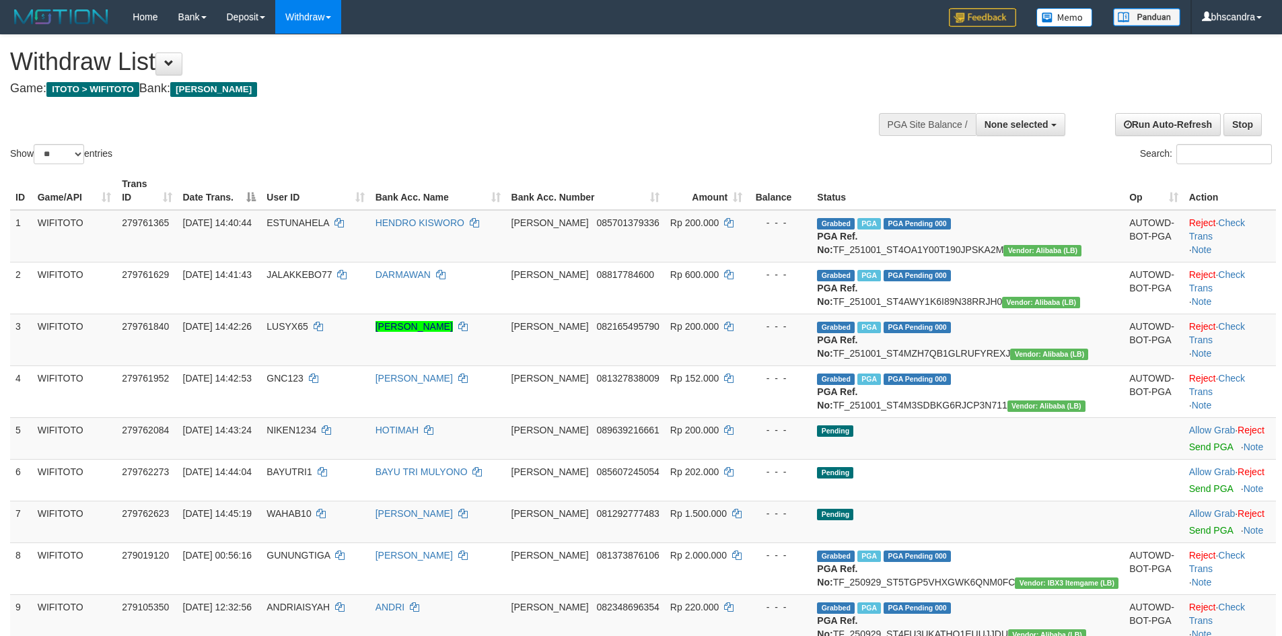
select select
select select "**"
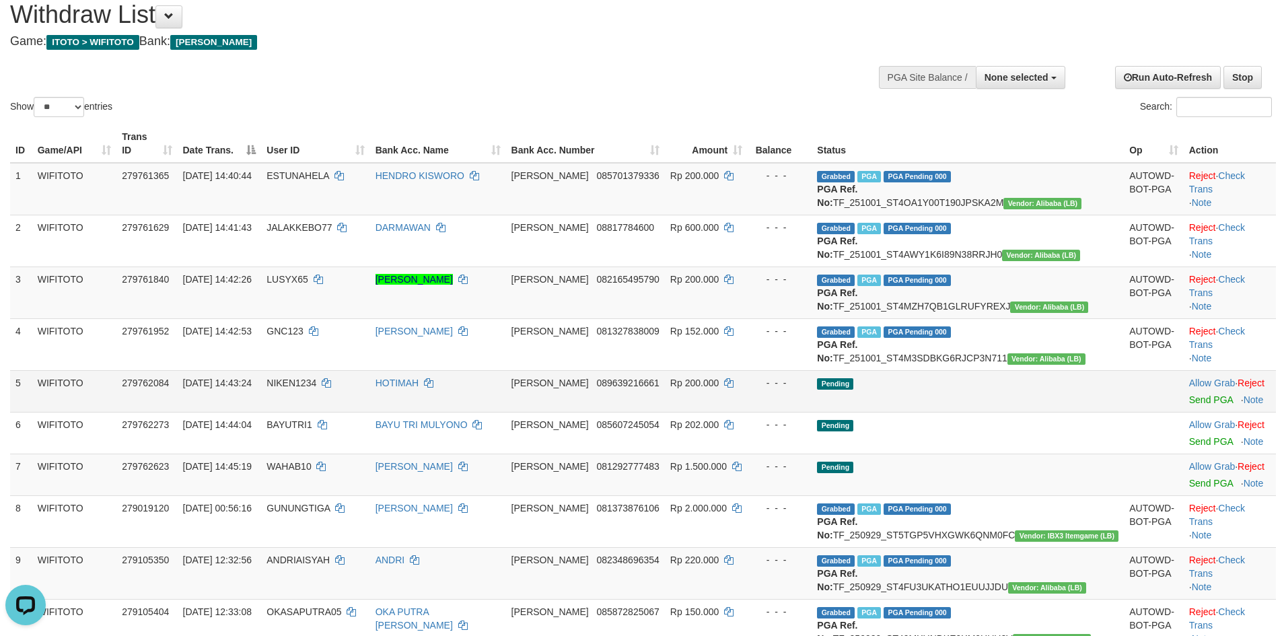
scroll to position [67, 0]
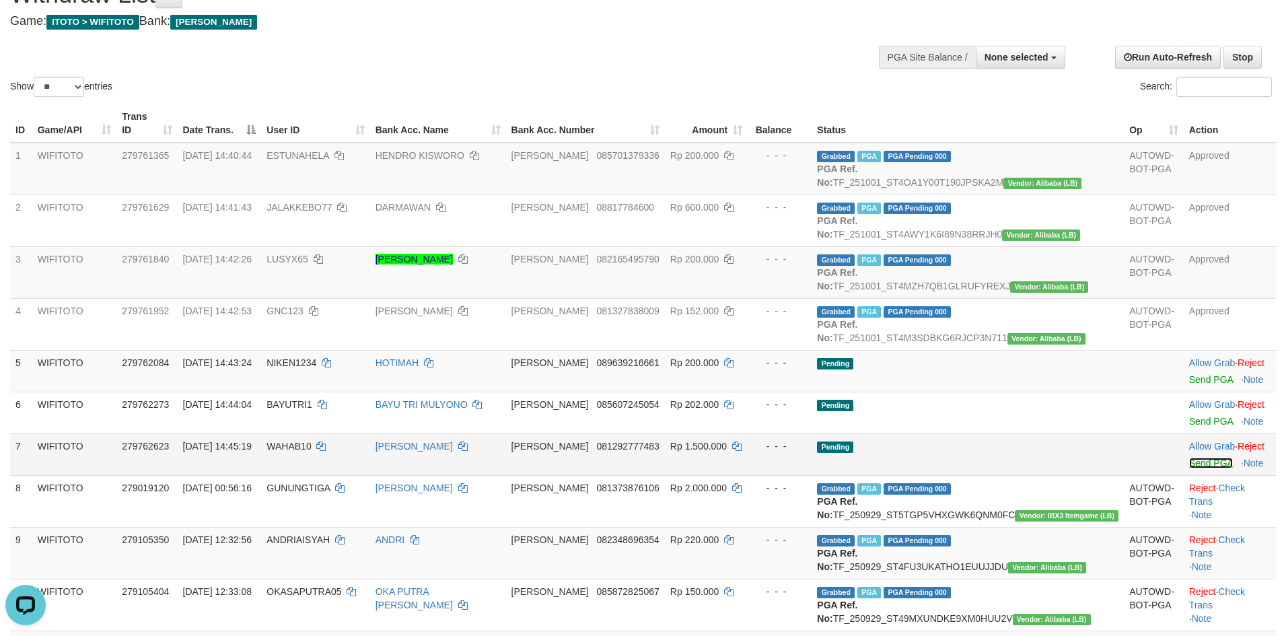
click at [1190, 469] on link "Send PGA" at bounding box center [1212, 463] width 44 height 11
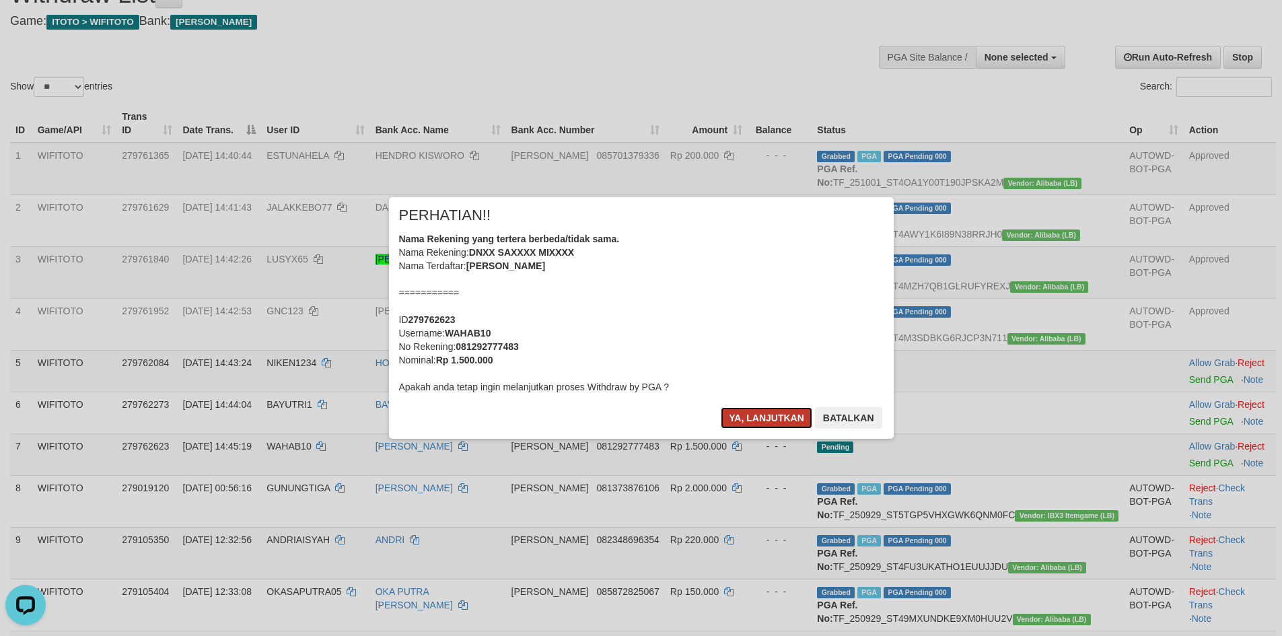
click at [768, 413] on button "Ya, lanjutkan" at bounding box center [767, 418] width 92 height 22
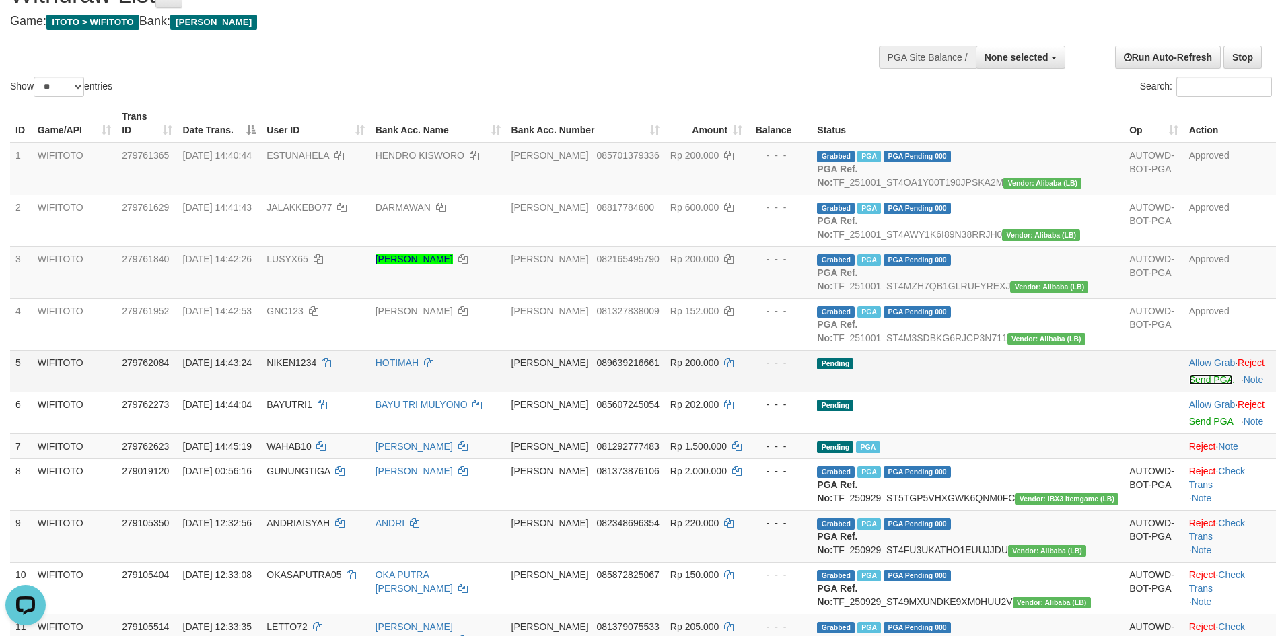
click at [1190, 385] on link "Send PGA" at bounding box center [1212, 379] width 44 height 11
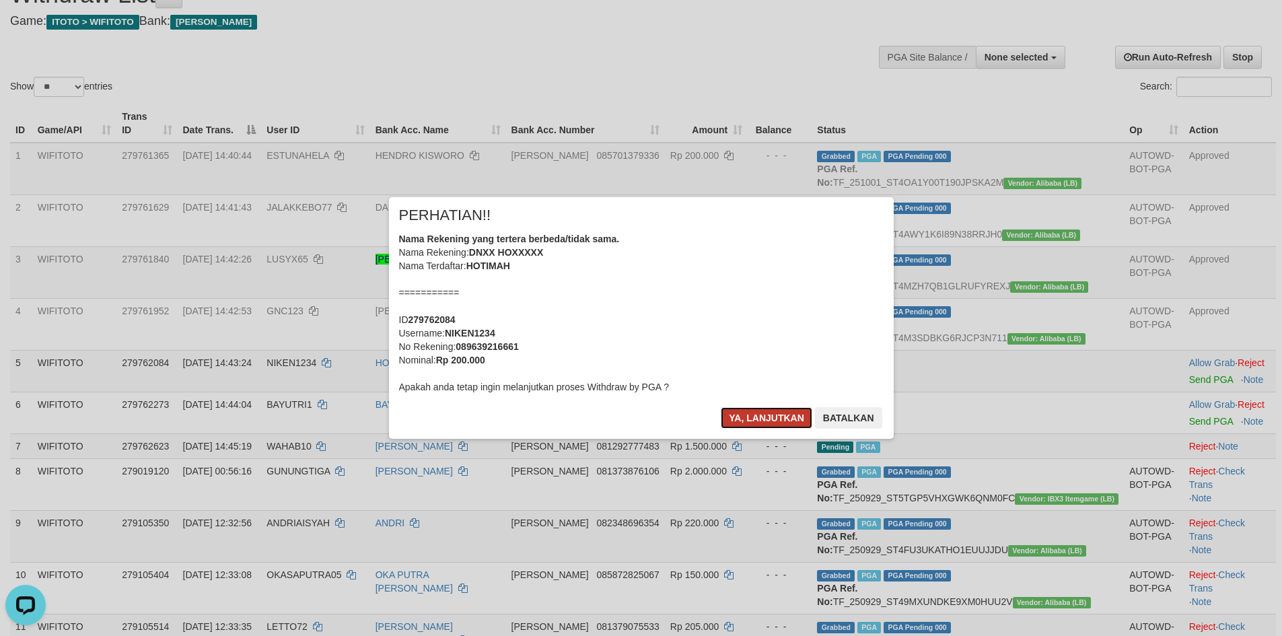
click at [751, 412] on button "Ya, lanjutkan" at bounding box center [767, 418] width 92 height 22
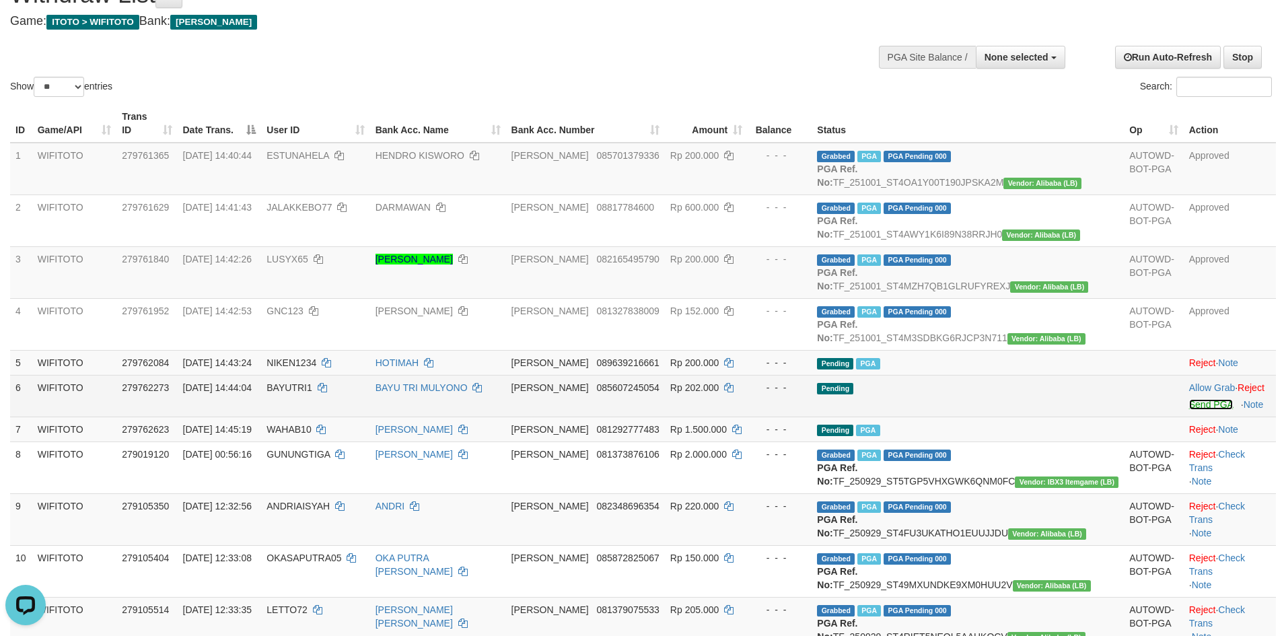
click at [1190, 410] on link "Send PGA" at bounding box center [1212, 404] width 44 height 11
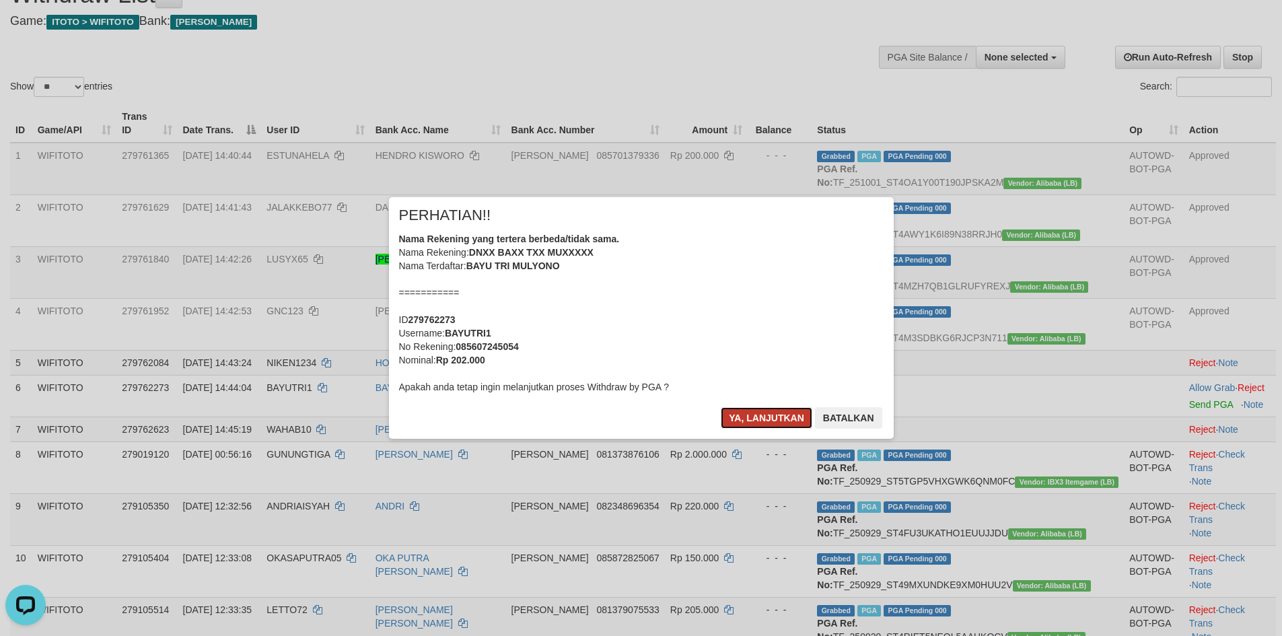
click at [743, 421] on button "Ya, lanjutkan" at bounding box center [767, 418] width 92 height 22
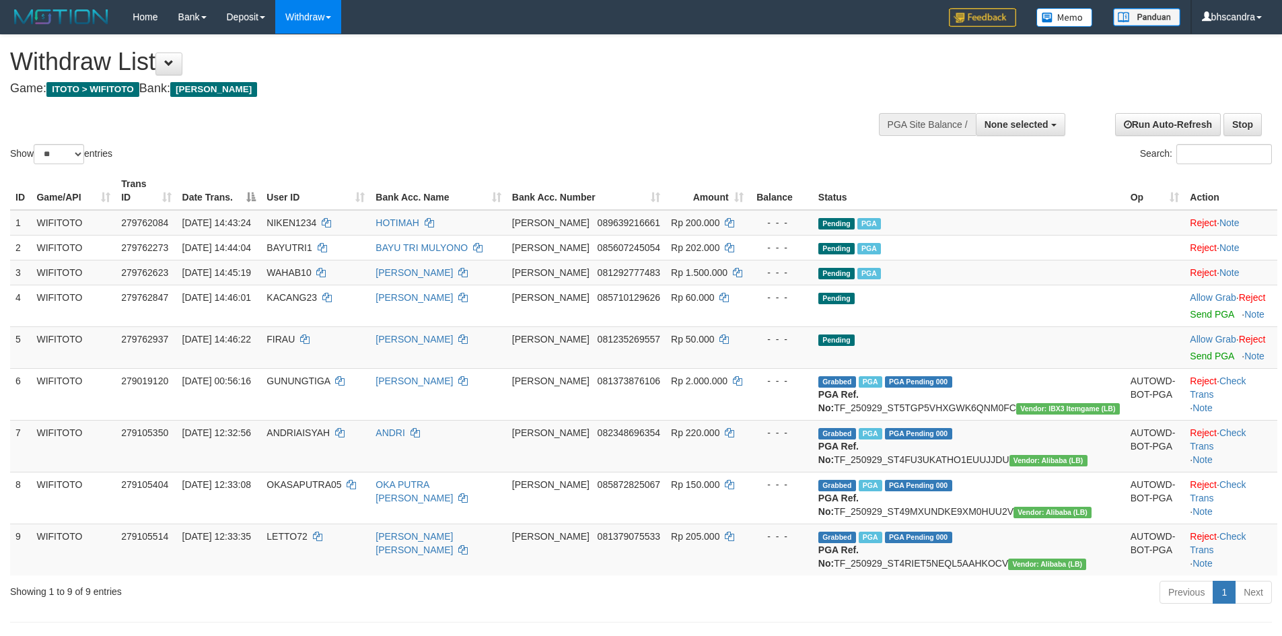
select select
select select "**"
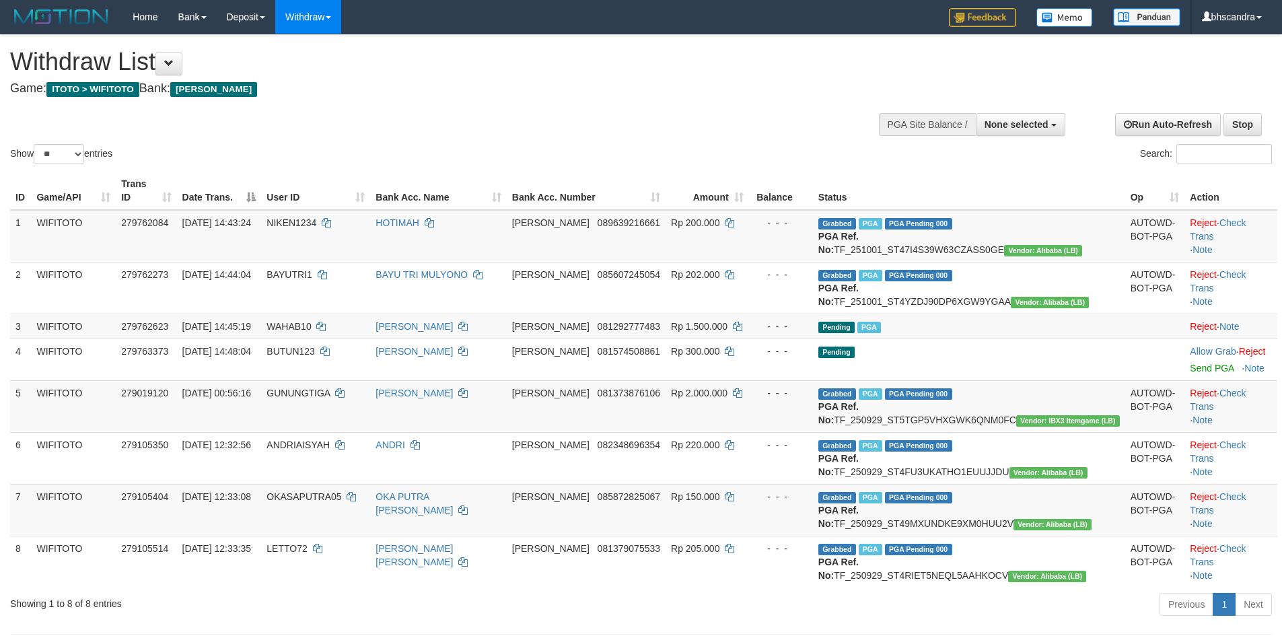
select select
select select "**"
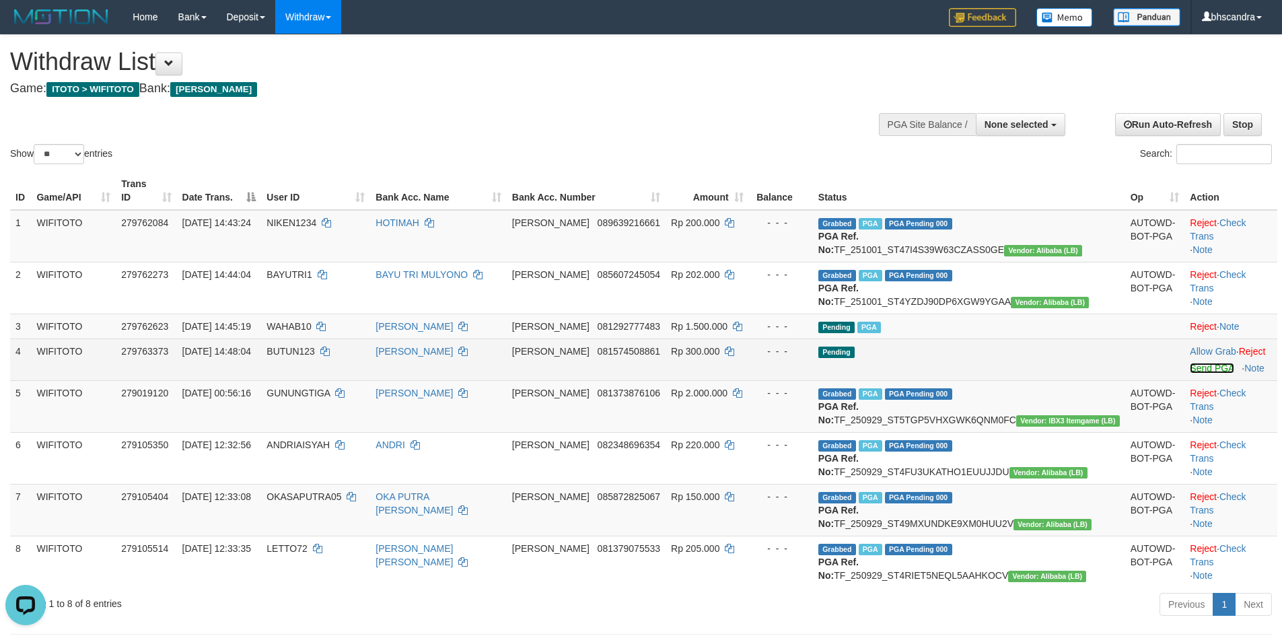
click at [1190, 374] on link "Send PGA" at bounding box center [1212, 368] width 44 height 11
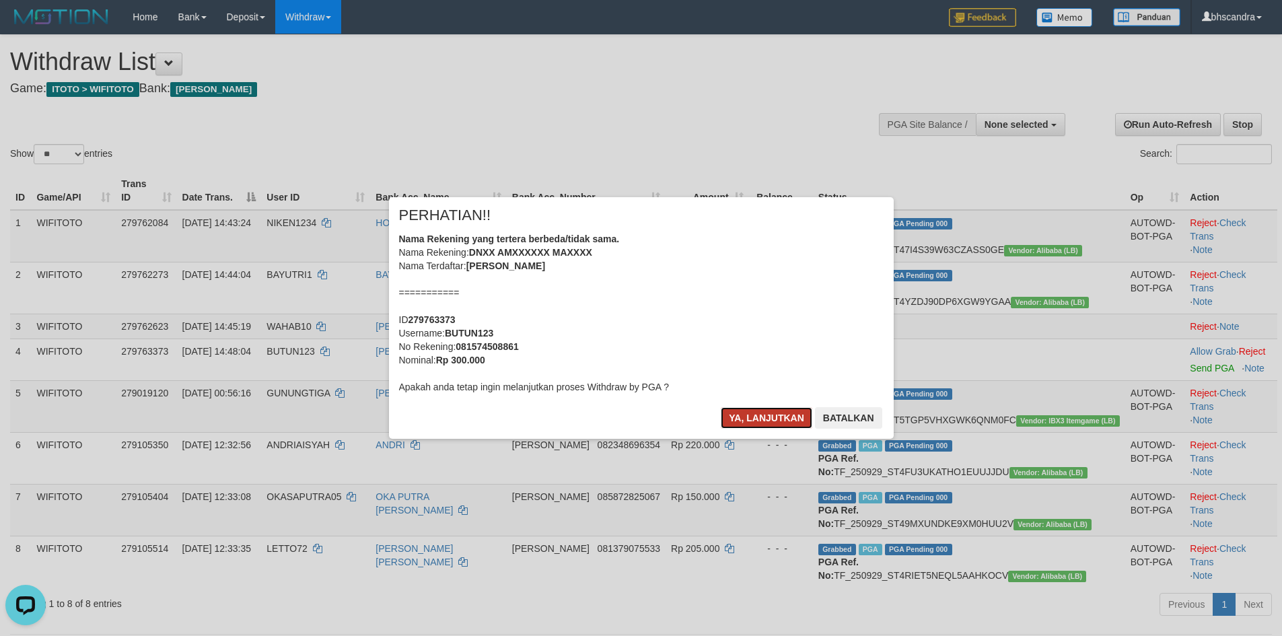
click at [782, 413] on button "Ya, lanjutkan" at bounding box center [767, 418] width 92 height 22
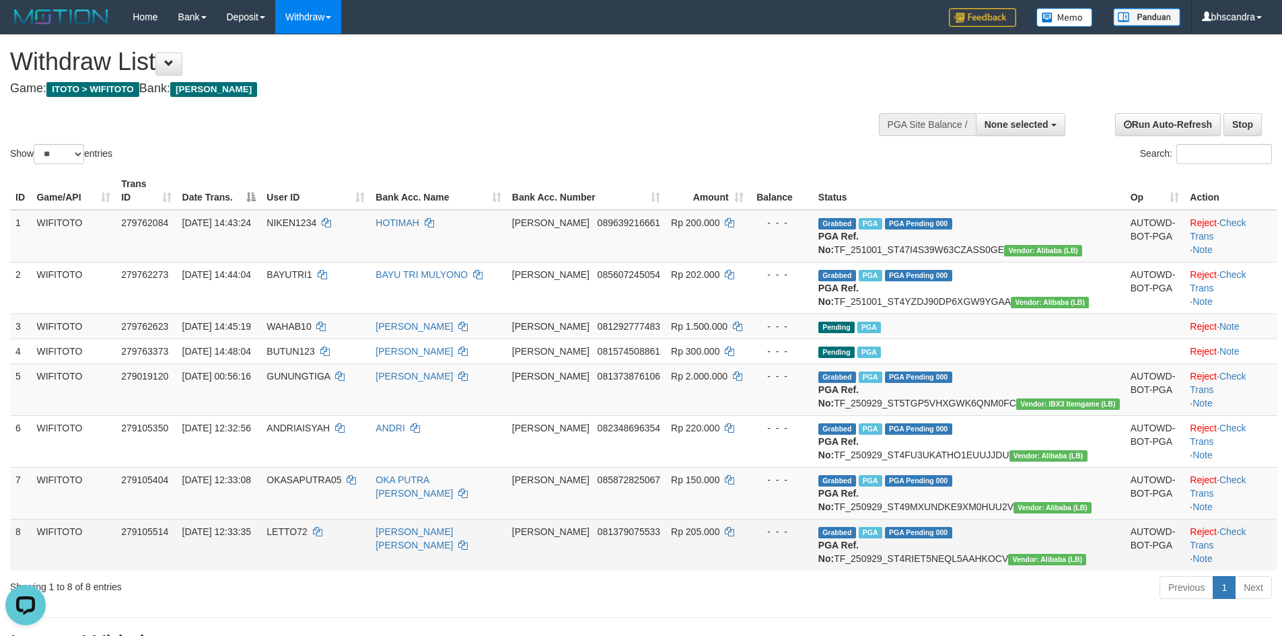
click at [326, 571] on td "LETTO72" at bounding box center [315, 545] width 109 height 52
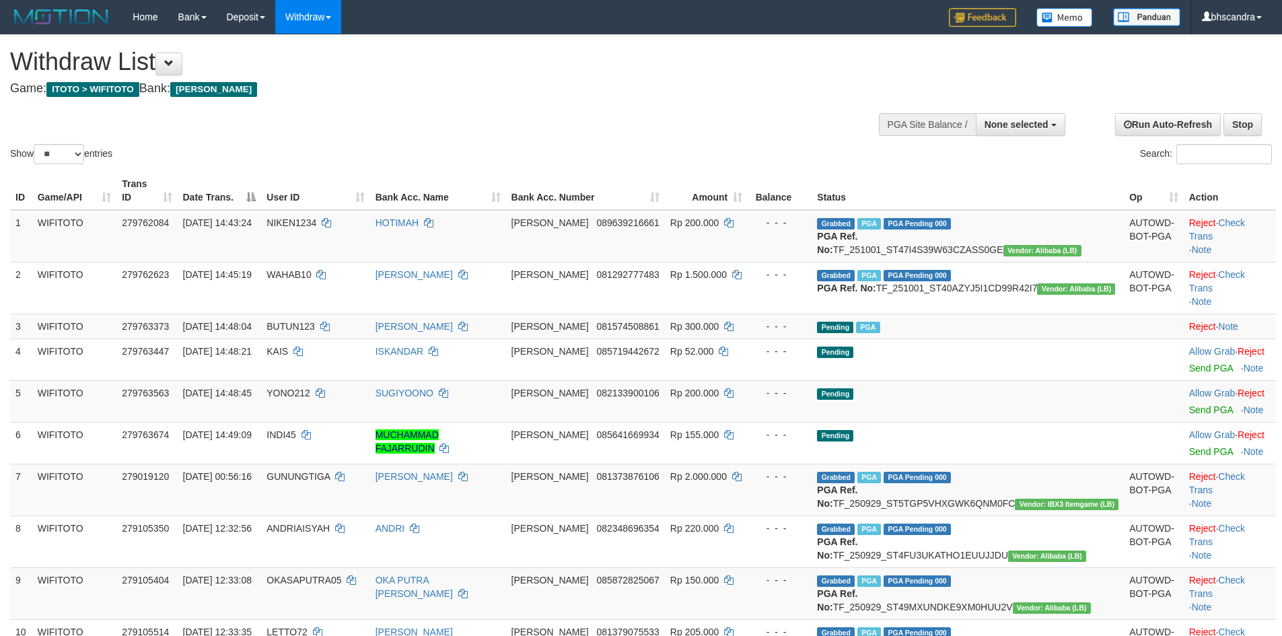
select select
select select "**"
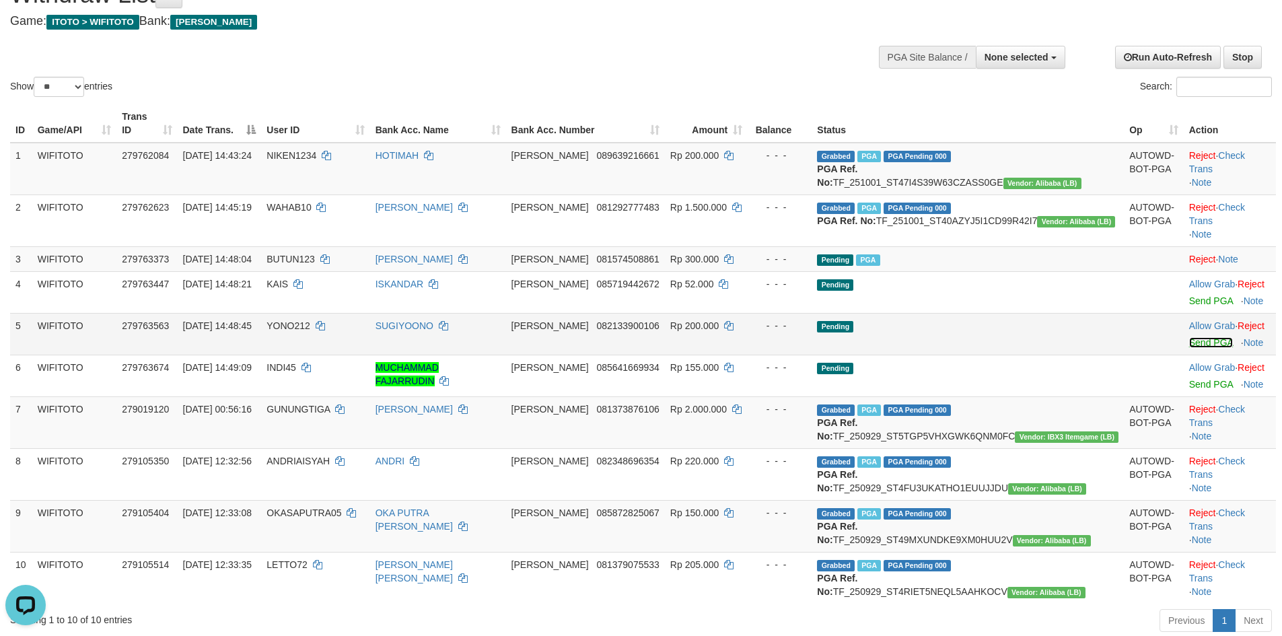
click at [1190, 348] on link "Send PGA" at bounding box center [1212, 342] width 44 height 11
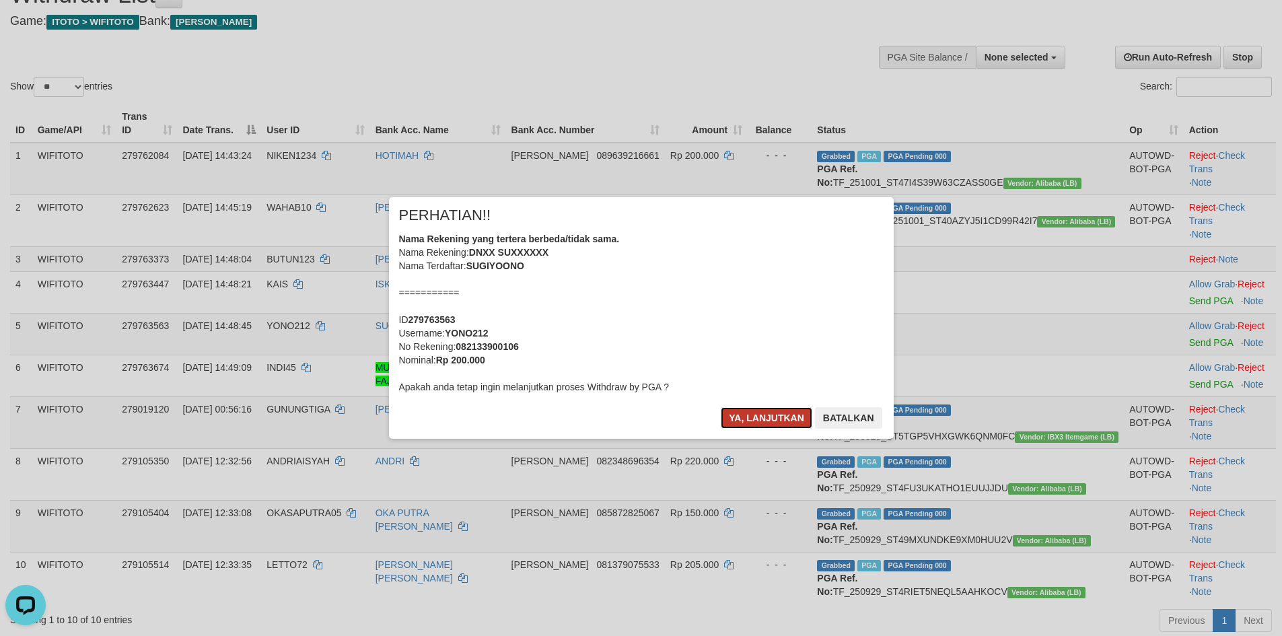
click at [765, 421] on button "Ya, lanjutkan" at bounding box center [767, 418] width 92 height 22
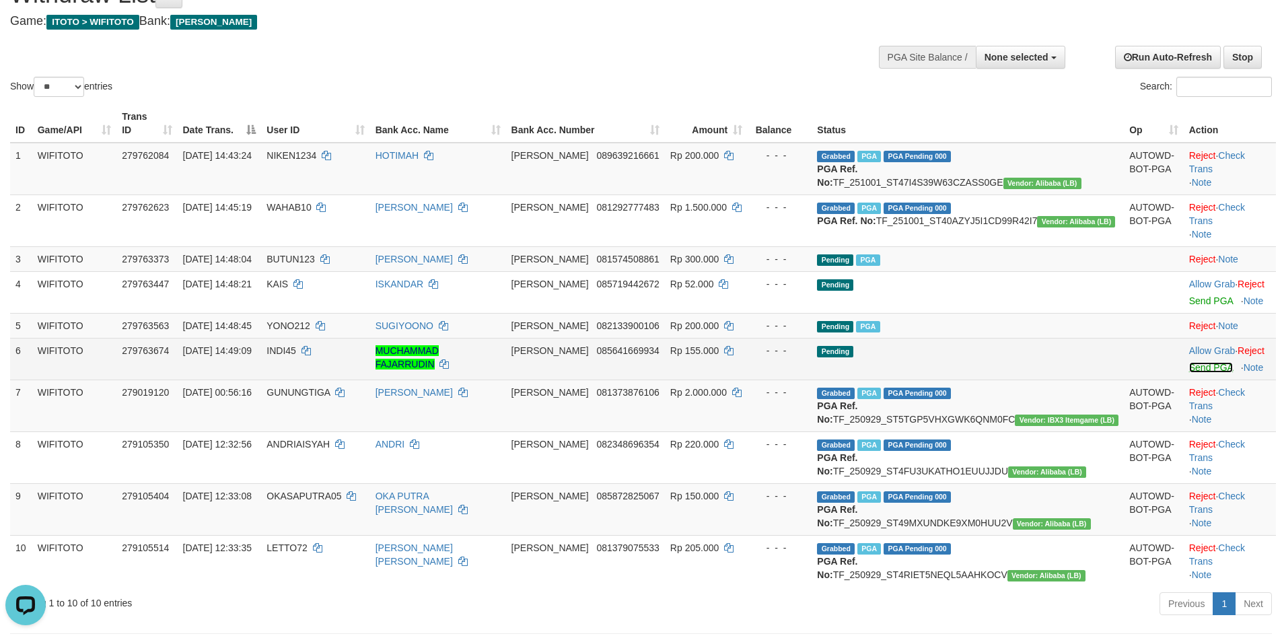
click at [1190, 373] on link "Send PGA" at bounding box center [1212, 367] width 44 height 11
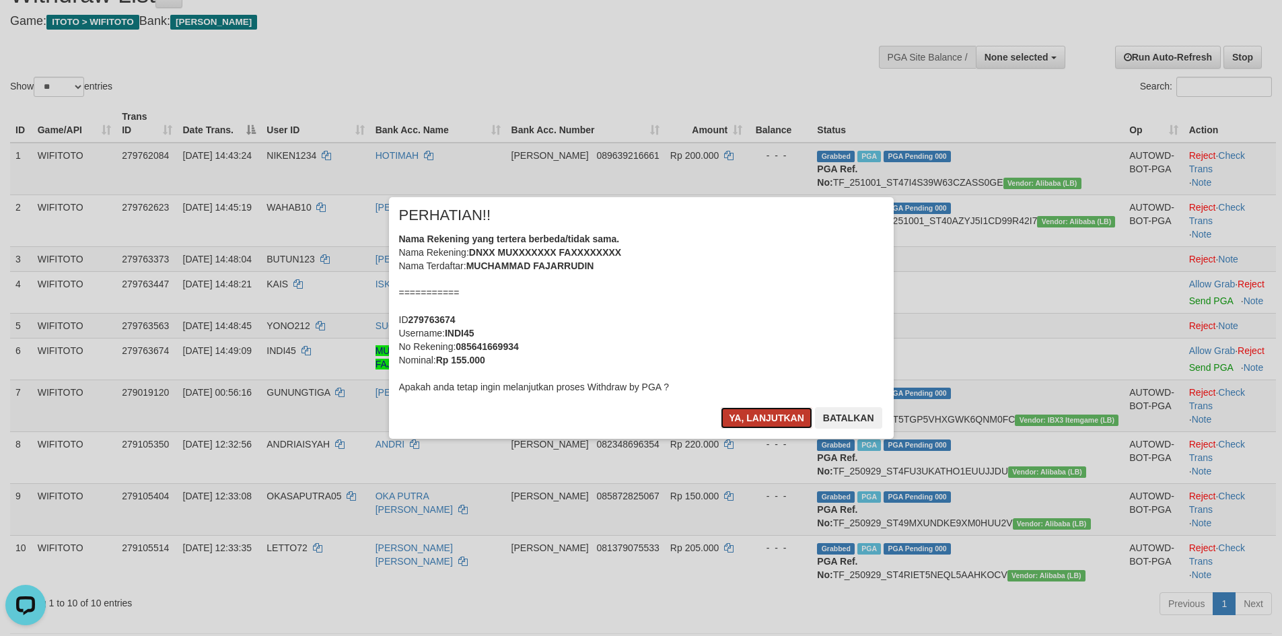
click at [762, 423] on button "Ya, lanjutkan" at bounding box center [767, 418] width 92 height 22
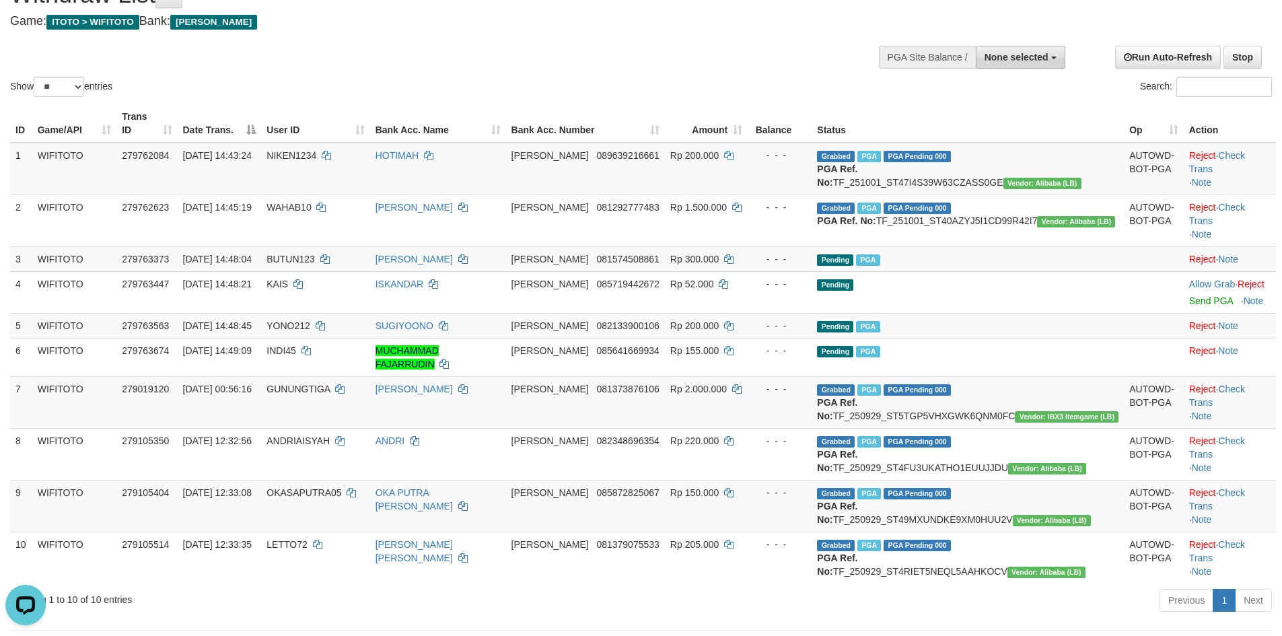
click at [1016, 65] on button "None selected" at bounding box center [1021, 57] width 90 height 23
click at [998, 125] on label "[ITOTO] WIFITOTO" at bounding box center [1003, 125] width 123 height 18
select select "****"
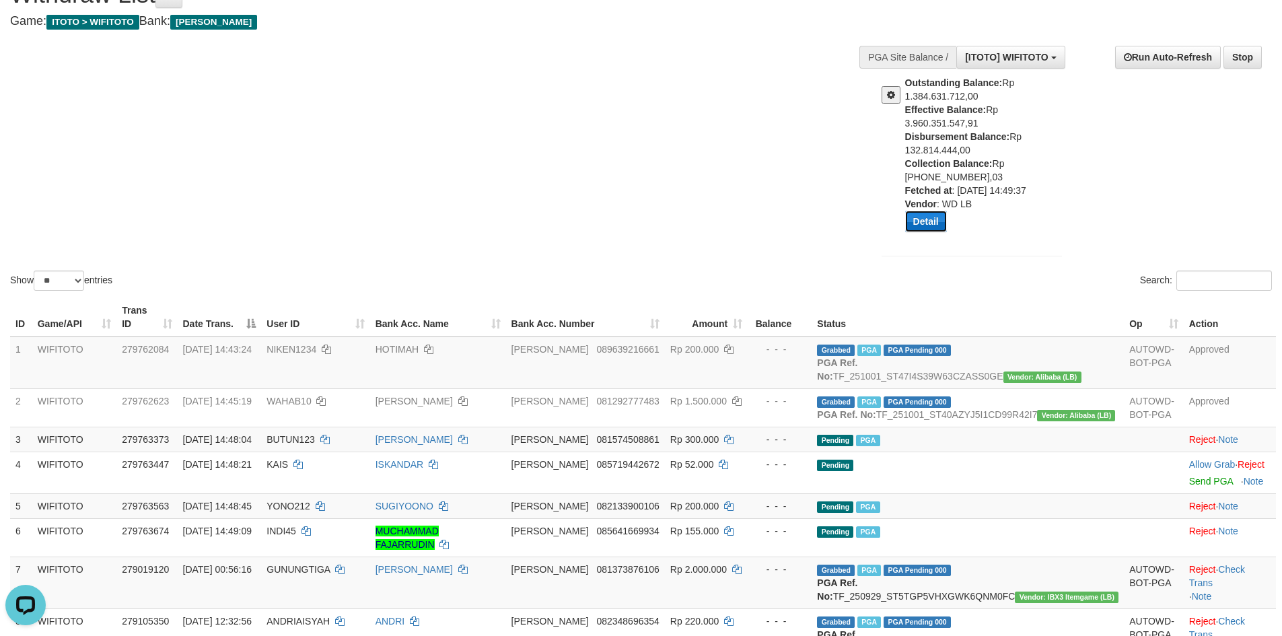
click at [924, 217] on button "Detail" at bounding box center [926, 222] width 42 height 22
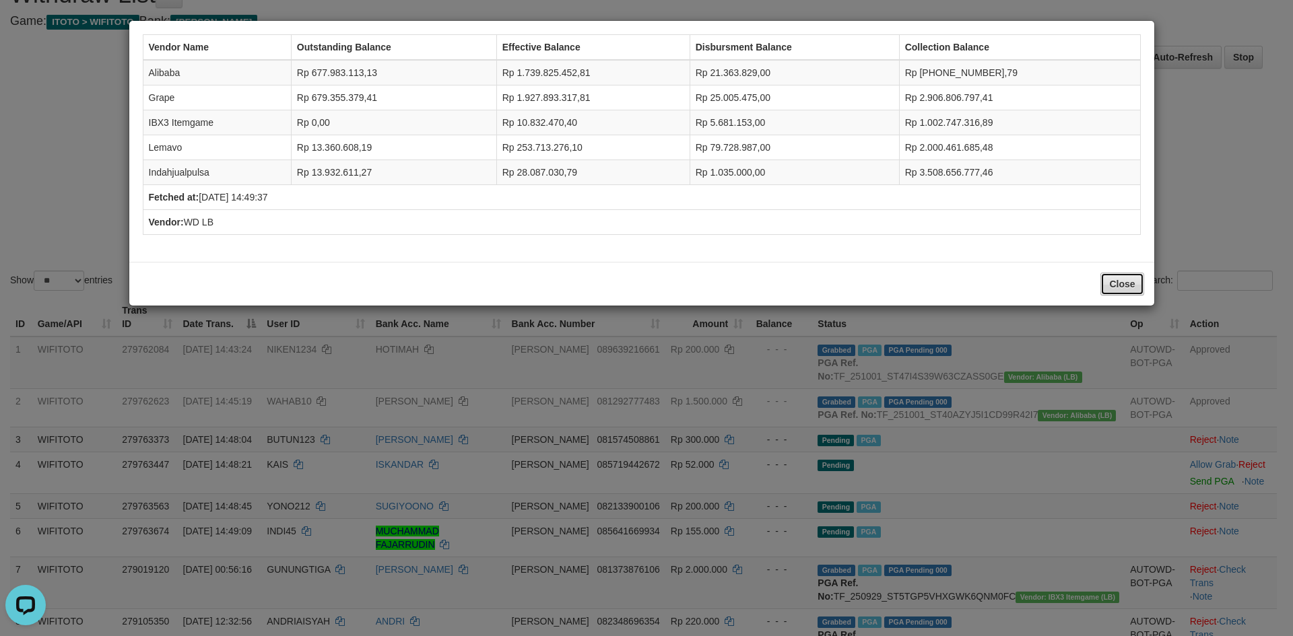
click at [1124, 285] on button "Close" at bounding box center [1121, 284] width 43 height 23
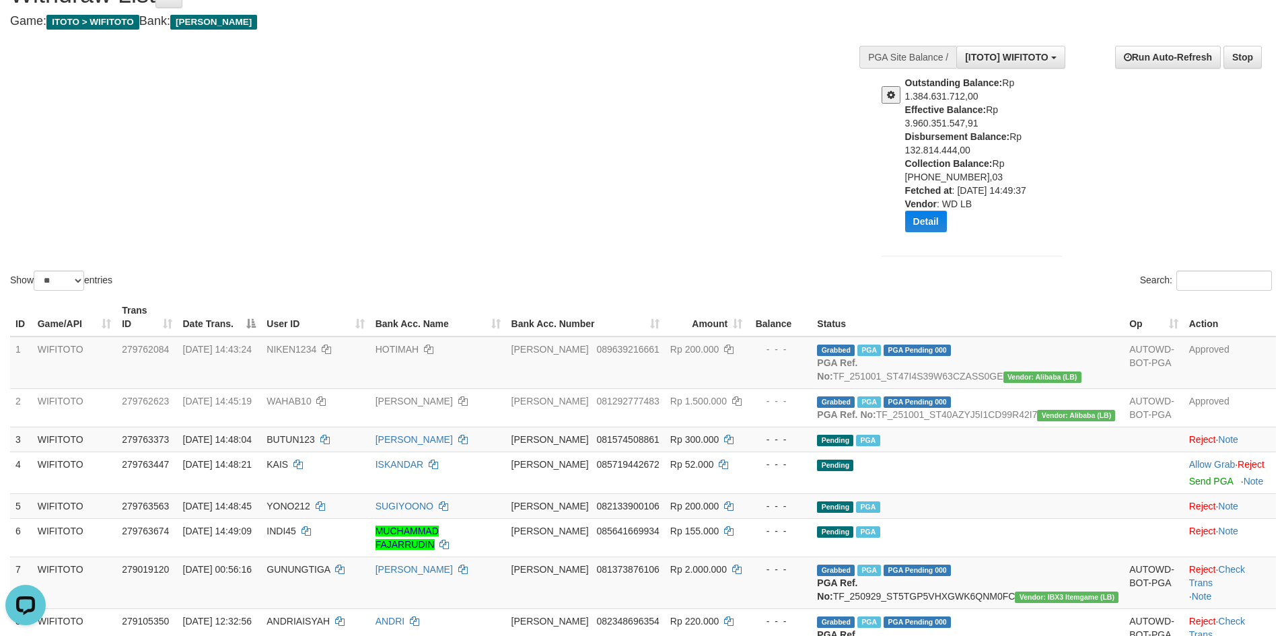
click at [891, 98] on span at bounding box center [891, 94] width 8 height 9
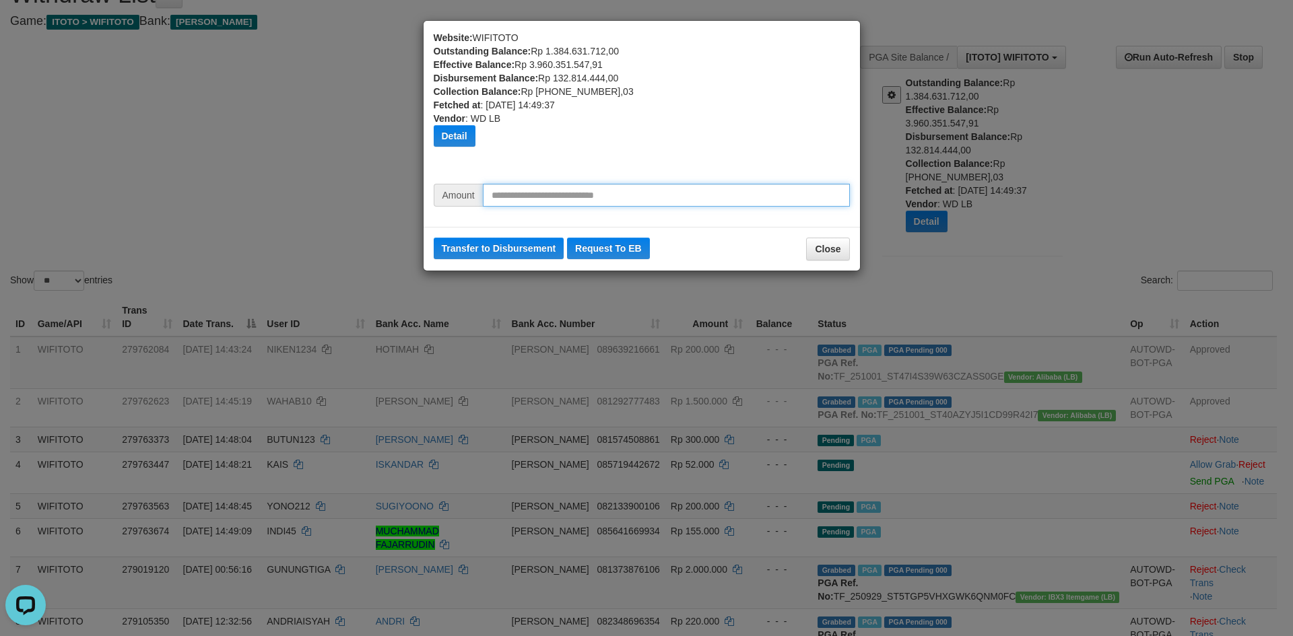
click at [541, 194] on input "text" at bounding box center [666, 195] width 367 height 23
type input "********"
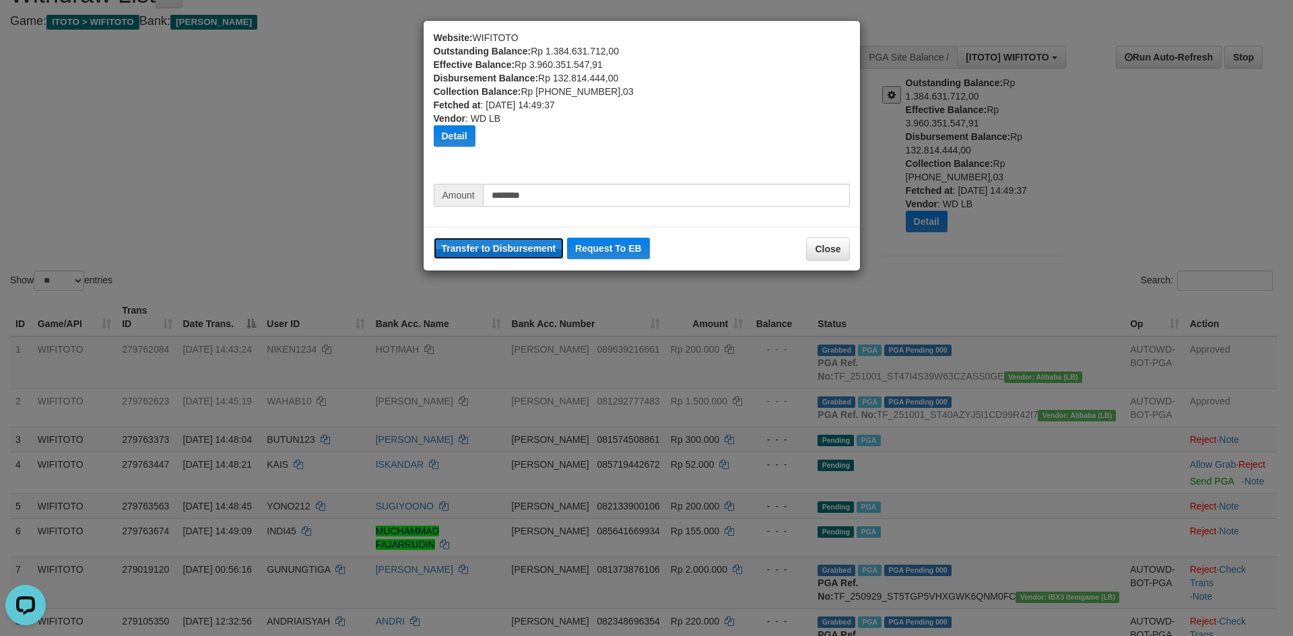
click at [490, 247] on button "Transfer to Disbursement" at bounding box center [499, 249] width 131 height 22
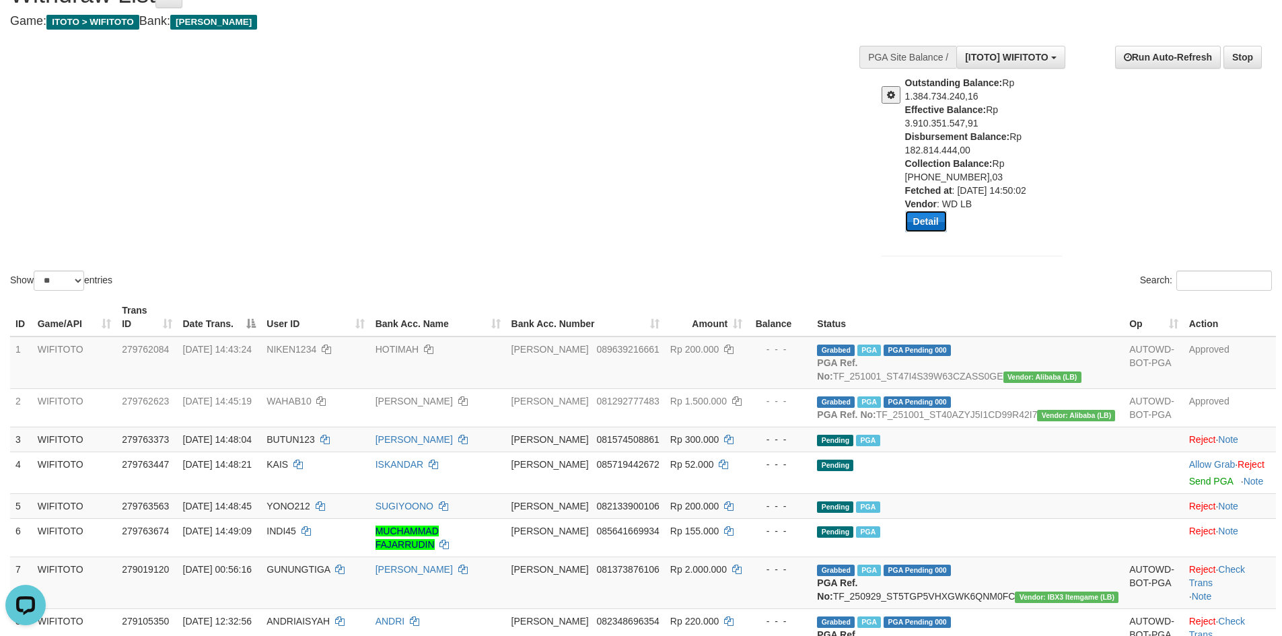
click at [915, 219] on button "Detail" at bounding box center [926, 222] width 42 height 22
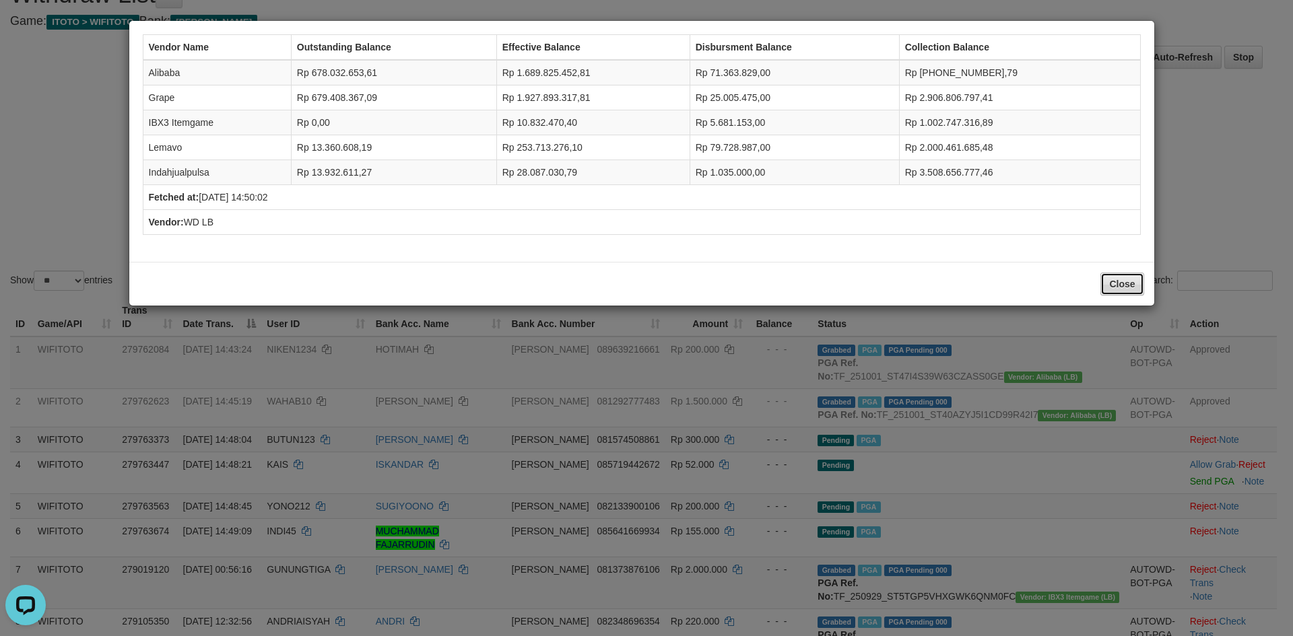
click at [1119, 281] on button "Close" at bounding box center [1121, 284] width 43 height 23
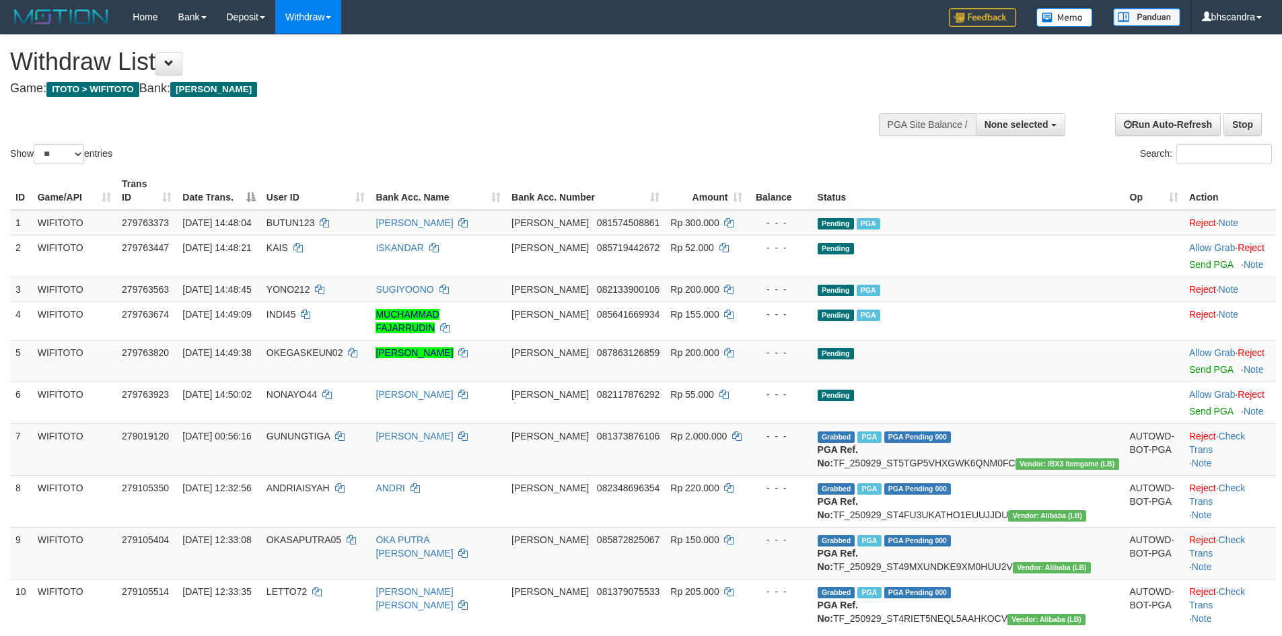
select select
select select "**"
click at [343, 347] on span "OKEGASKEUN02" at bounding box center [305, 352] width 77 height 11
copy td "OKEGASKEUN02"
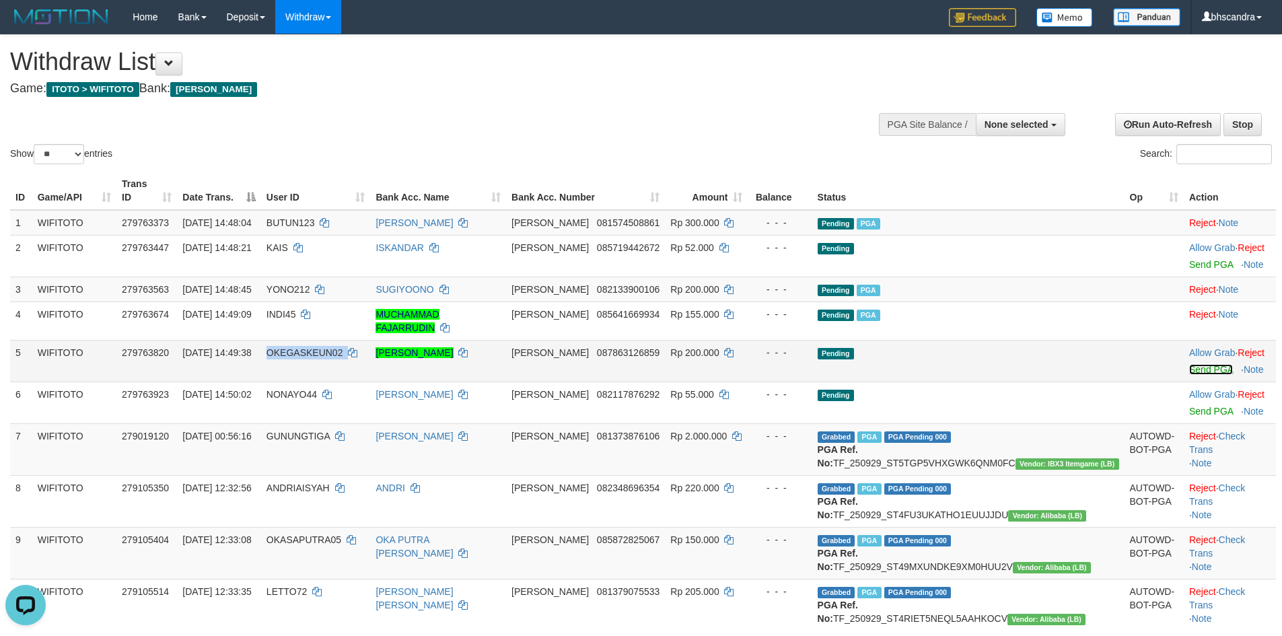
click at [1190, 364] on link "Send PGA" at bounding box center [1212, 369] width 44 height 11
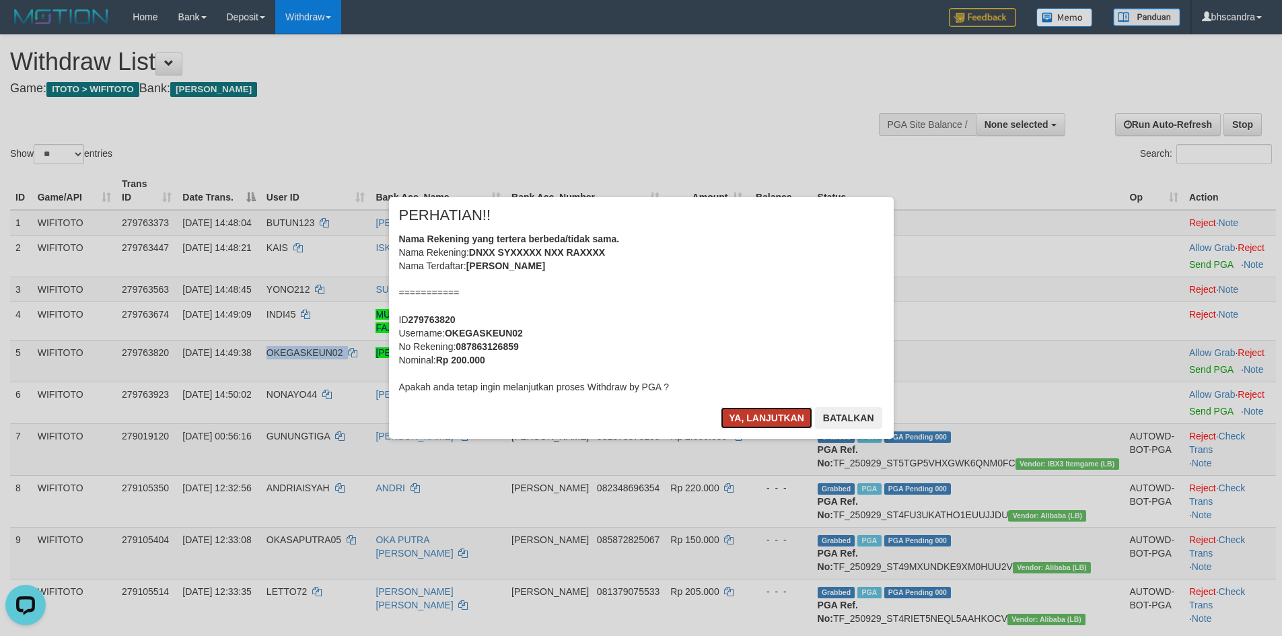
click at [754, 418] on button "Ya, lanjutkan" at bounding box center [767, 418] width 92 height 22
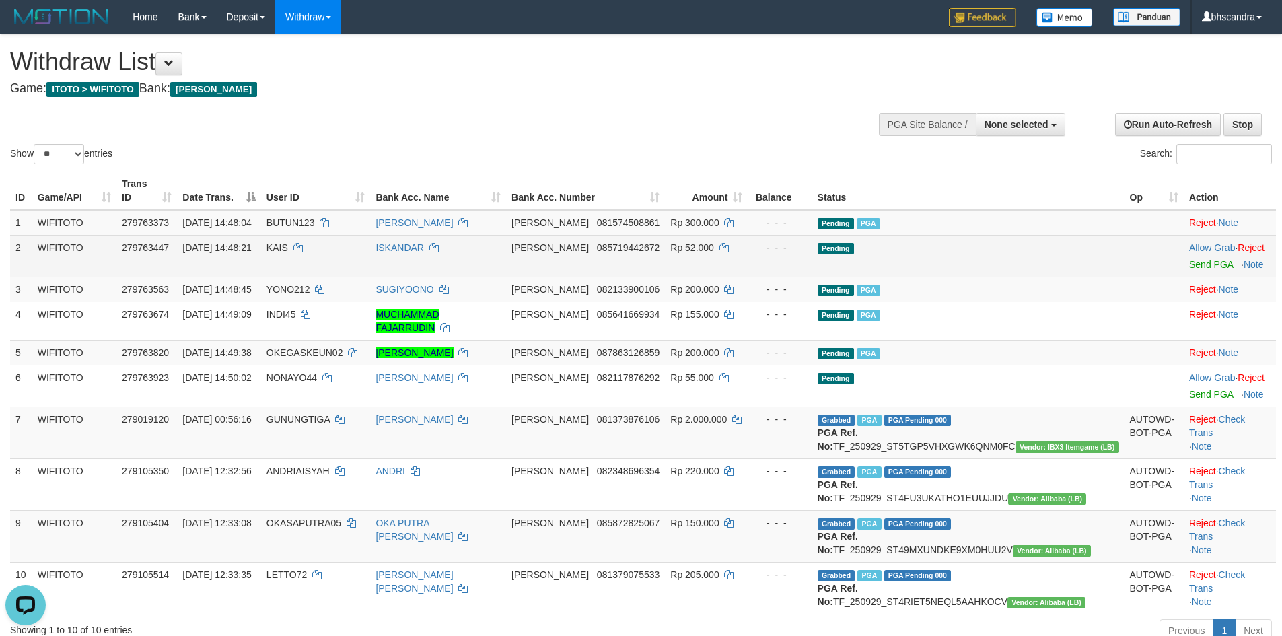
click at [333, 243] on td "KAIS" at bounding box center [316, 256] width 110 height 42
click at [333, 242] on td "KAIS" at bounding box center [316, 256] width 110 height 42
copy td "KAIS"
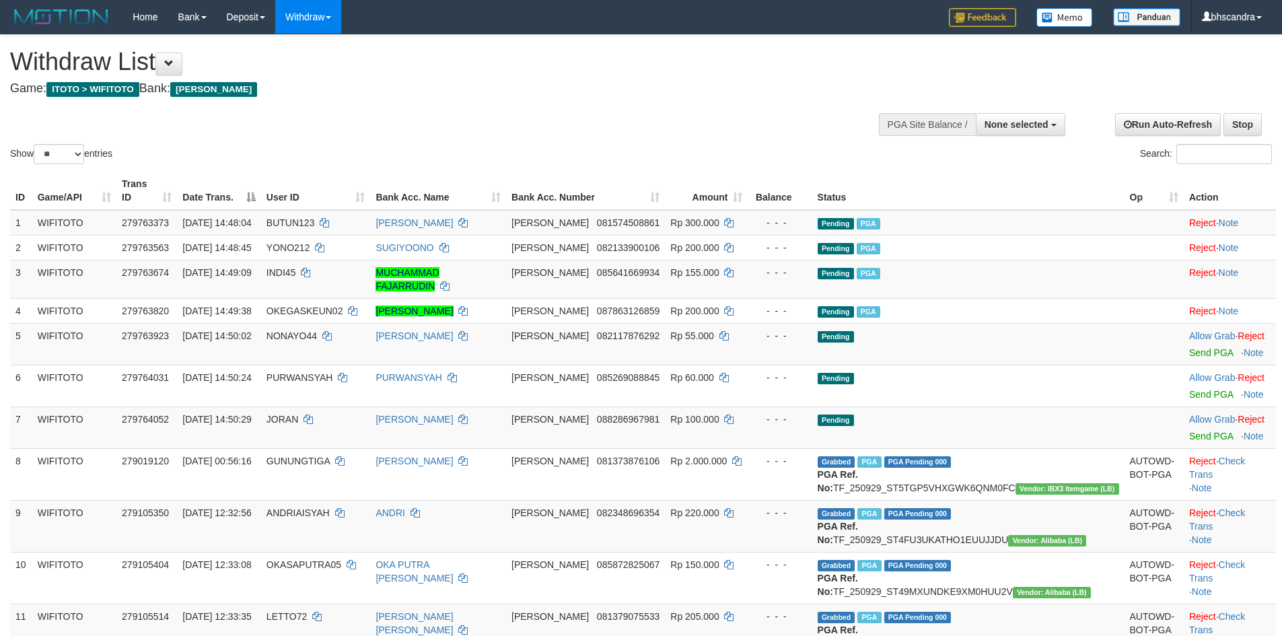
select select
select select "**"
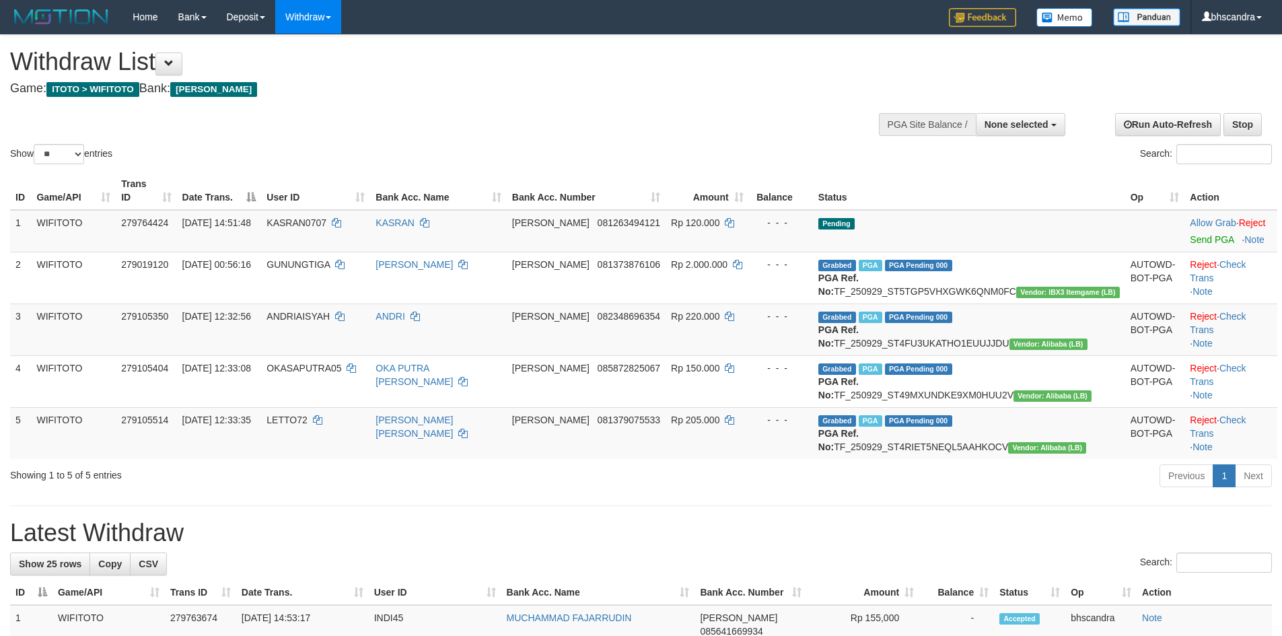
select select
select select "**"
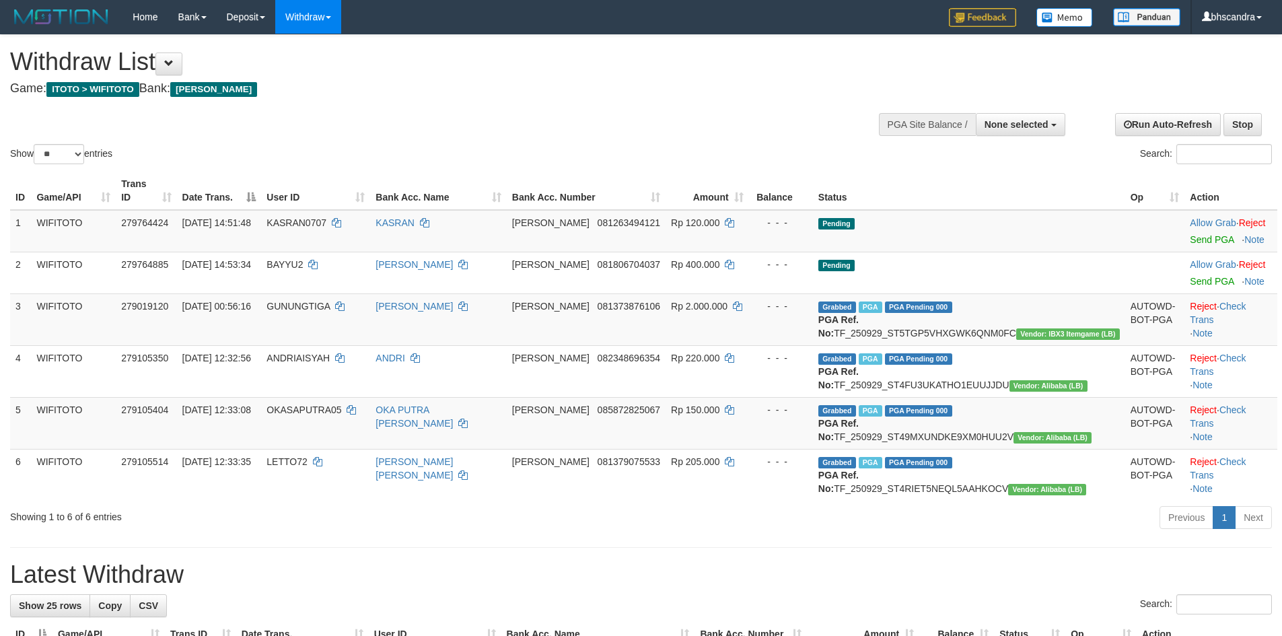
select select
select select "**"
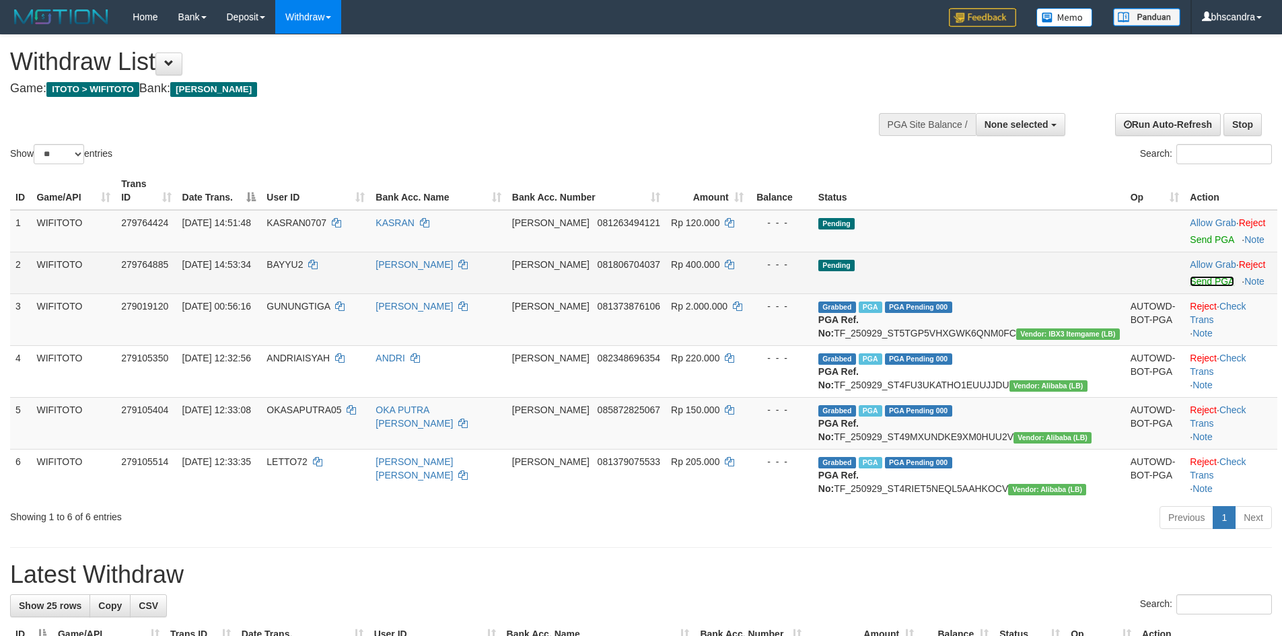
click at [1190, 276] on link "Send PGA" at bounding box center [1212, 281] width 44 height 11
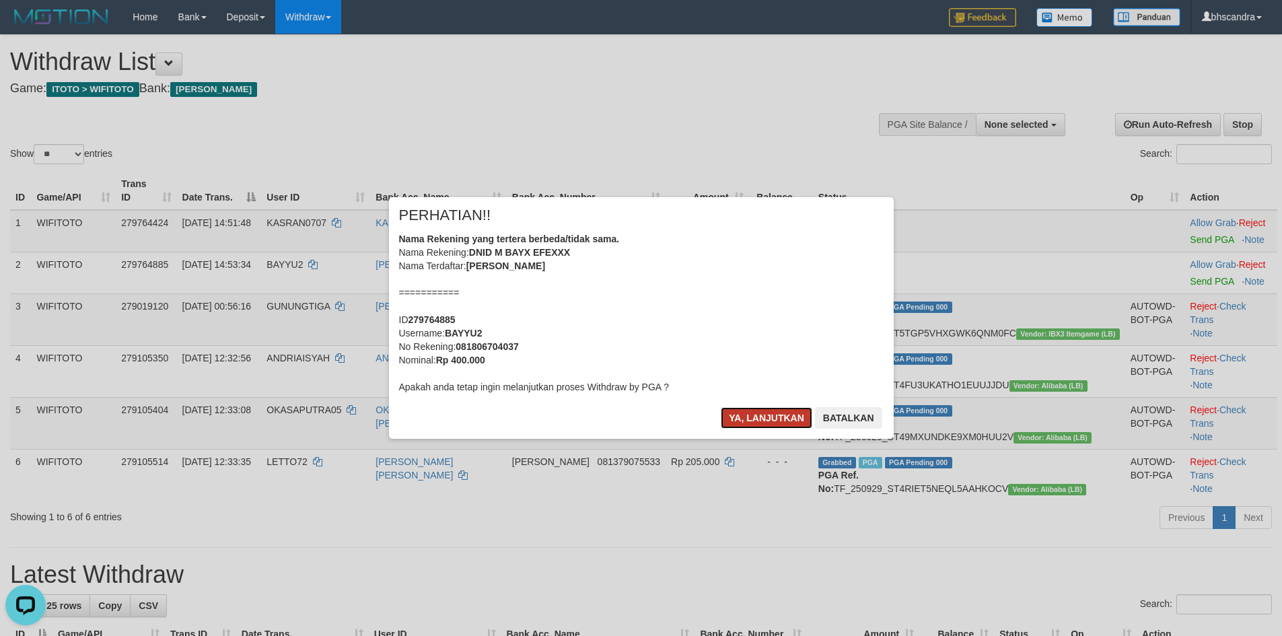
click at [753, 415] on button "Ya, lanjutkan" at bounding box center [767, 418] width 92 height 22
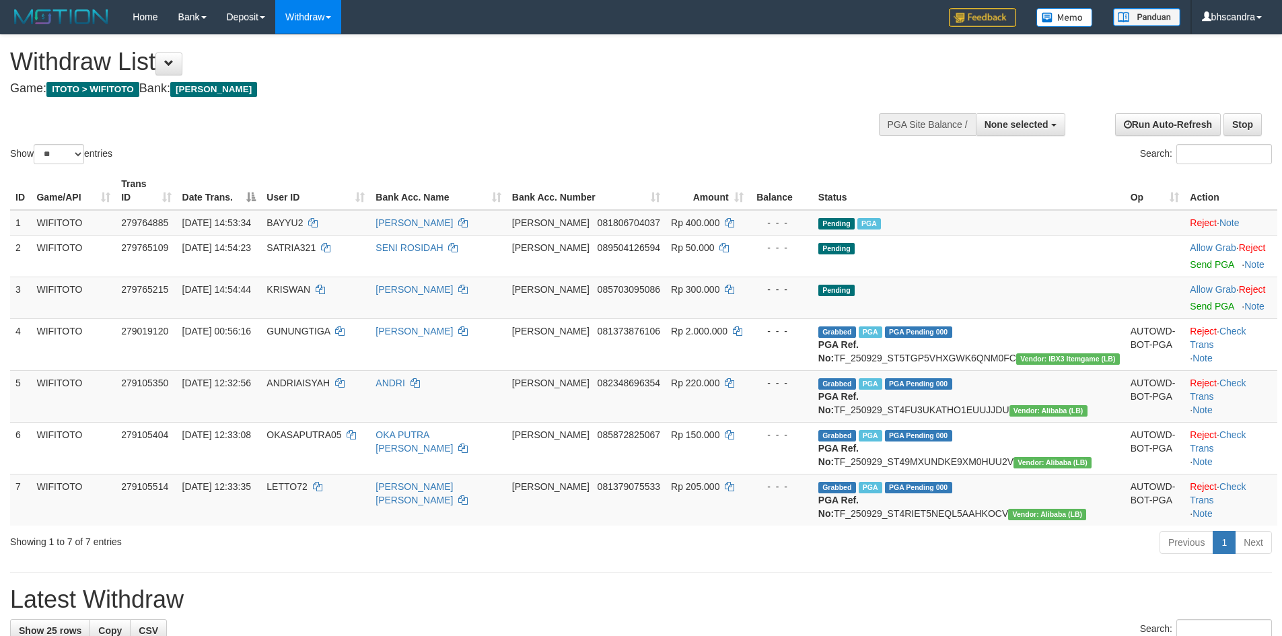
select select
select select "**"
click at [1190, 301] on link "Send PGA" at bounding box center [1212, 306] width 44 height 11
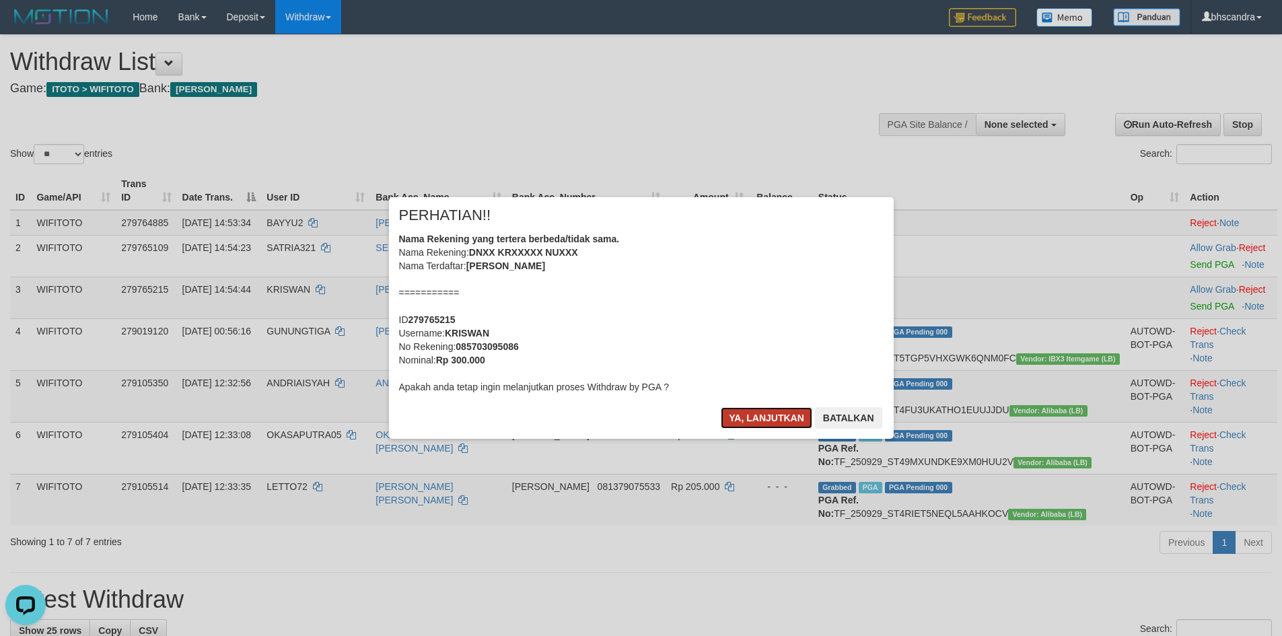
click at [749, 407] on button "Ya, lanjutkan" at bounding box center [767, 418] width 92 height 22
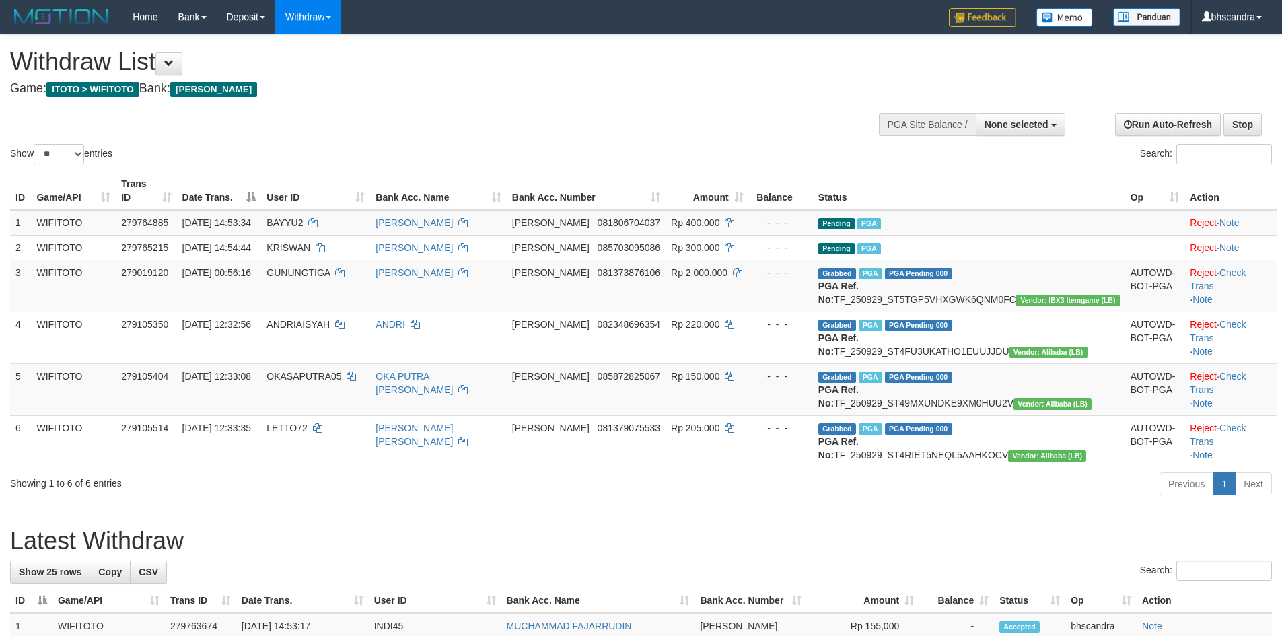
select select
select select "**"
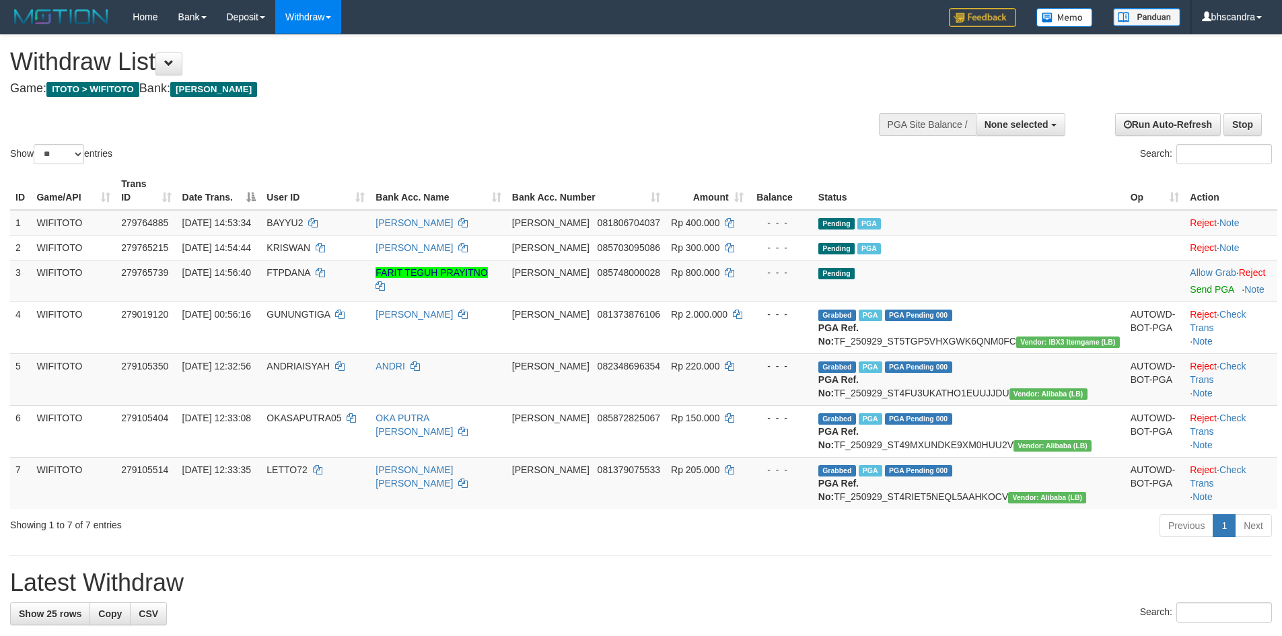
select select
select select "**"
click at [1195, 284] on link "Send PGA" at bounding box center [1212, 289] width 44 height 11
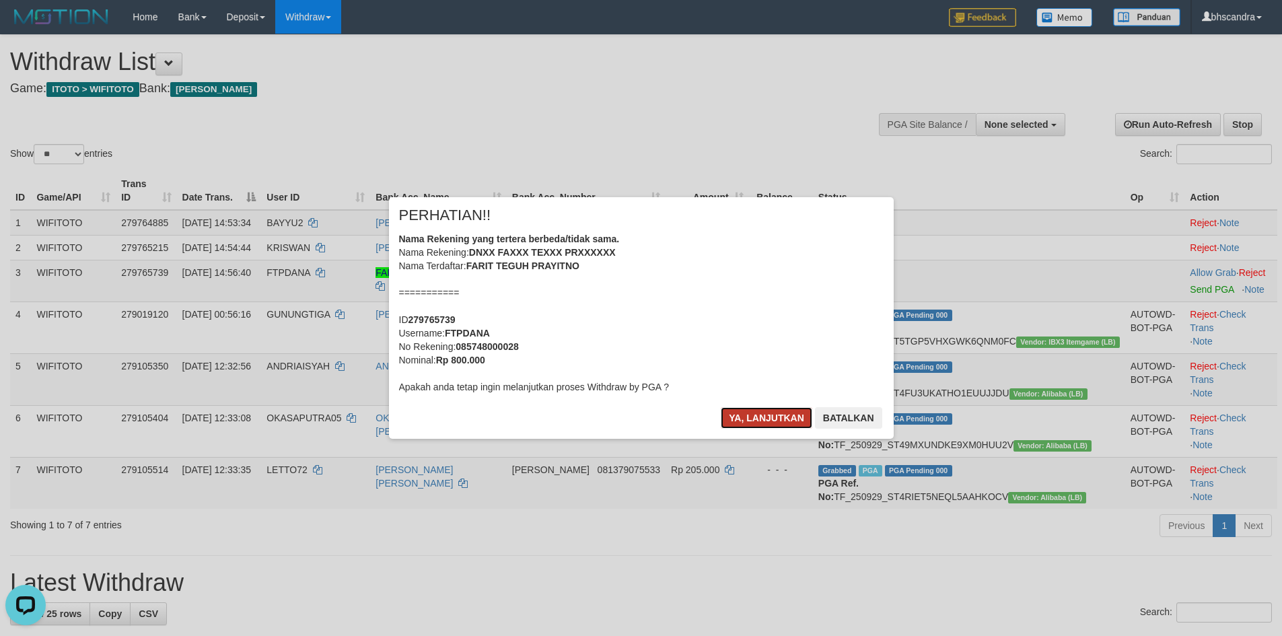
click at [743, 421] on button "Ya, lanjutkan" at bounding box center [767, 418] width 92 height 22
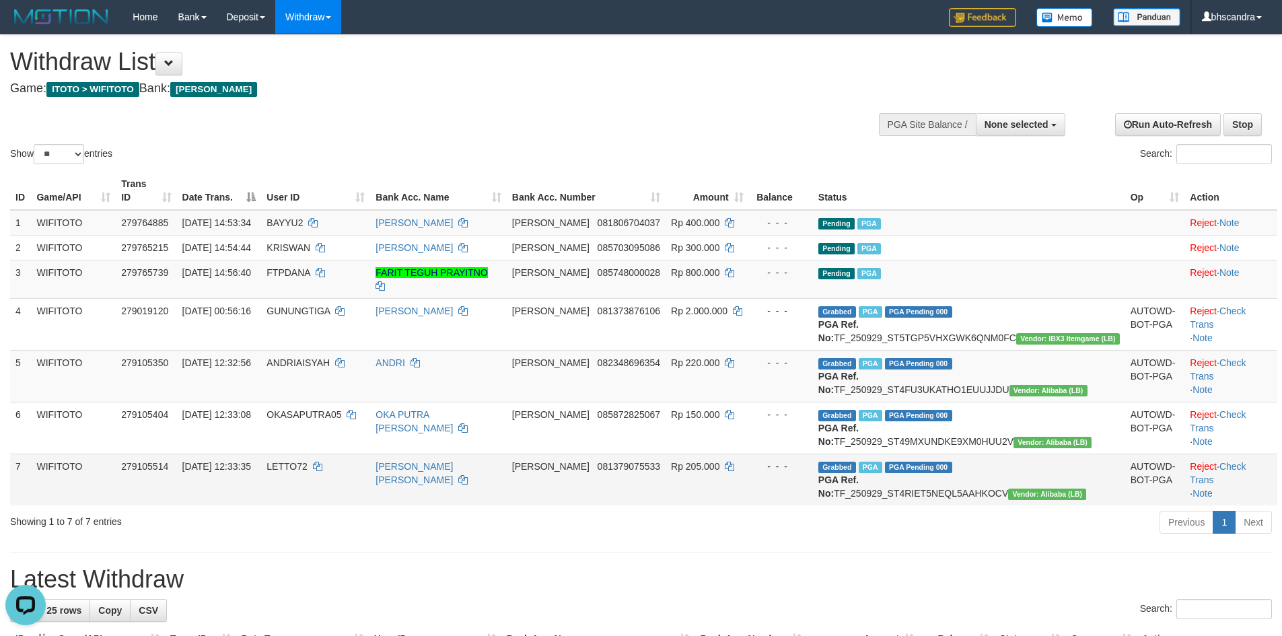
click at [335, 498] on td "LETTO72" at bounding box center [315, 480] width 109 height 52
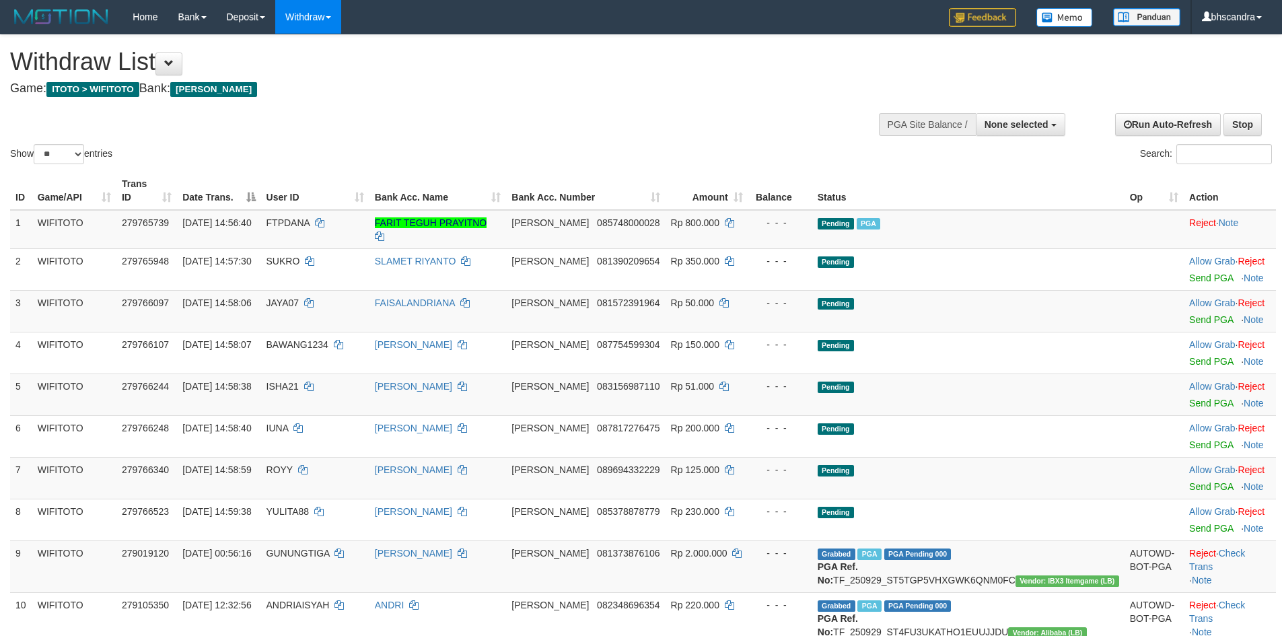
select select
select select "**"
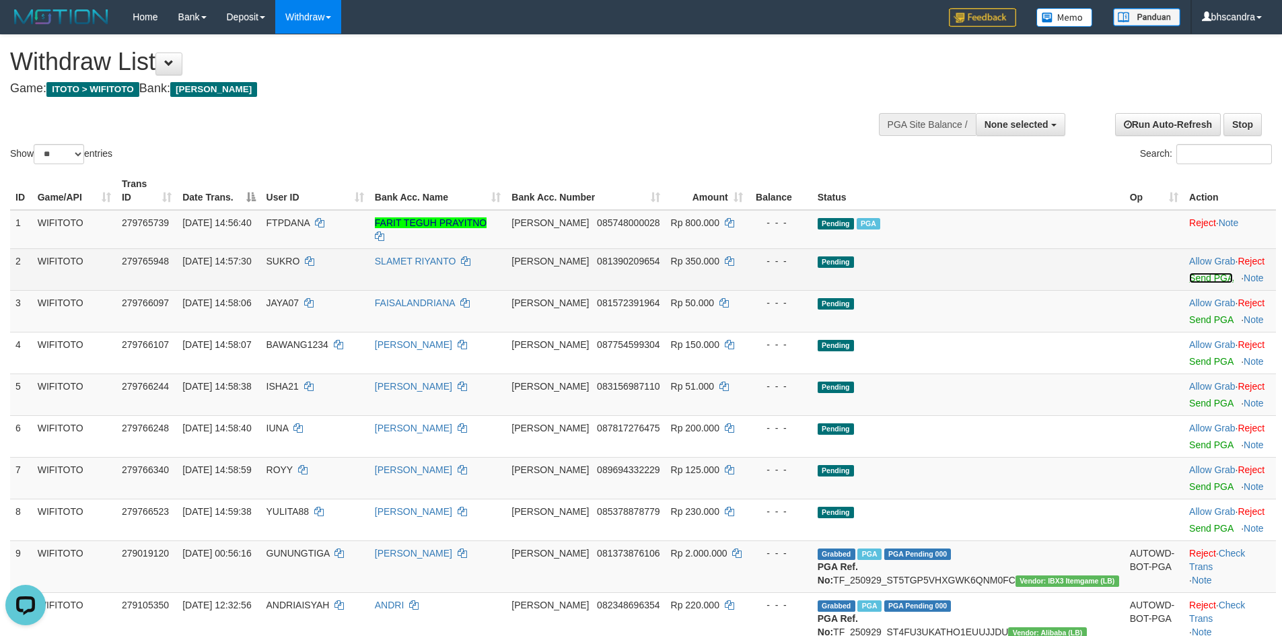
click at [1190, 273] on link "Send PGA" at bounding box center [1212, 278] width 44 height 11
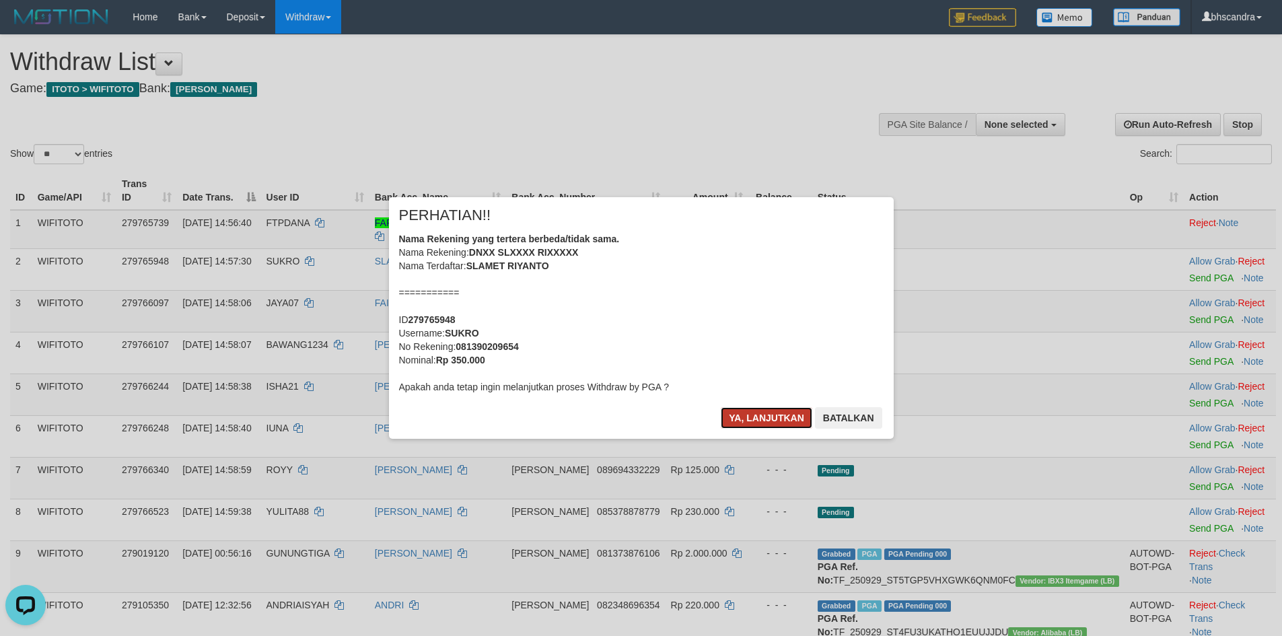
click at [757, 418] on button "Ya, lanjutkan" at bounding box center [767, 418] width 92 height 22
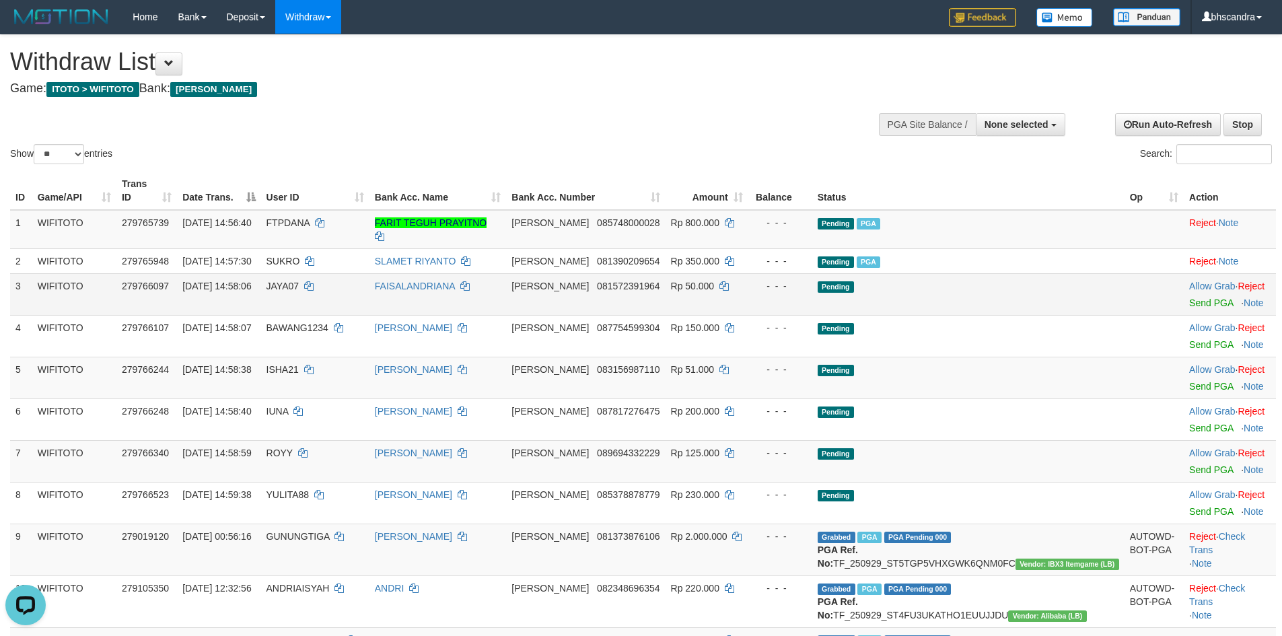
click at [300, 281] on span "JAYA07" at bounding box center [283, 286] width 33 height 11
copy td "JAYA07"
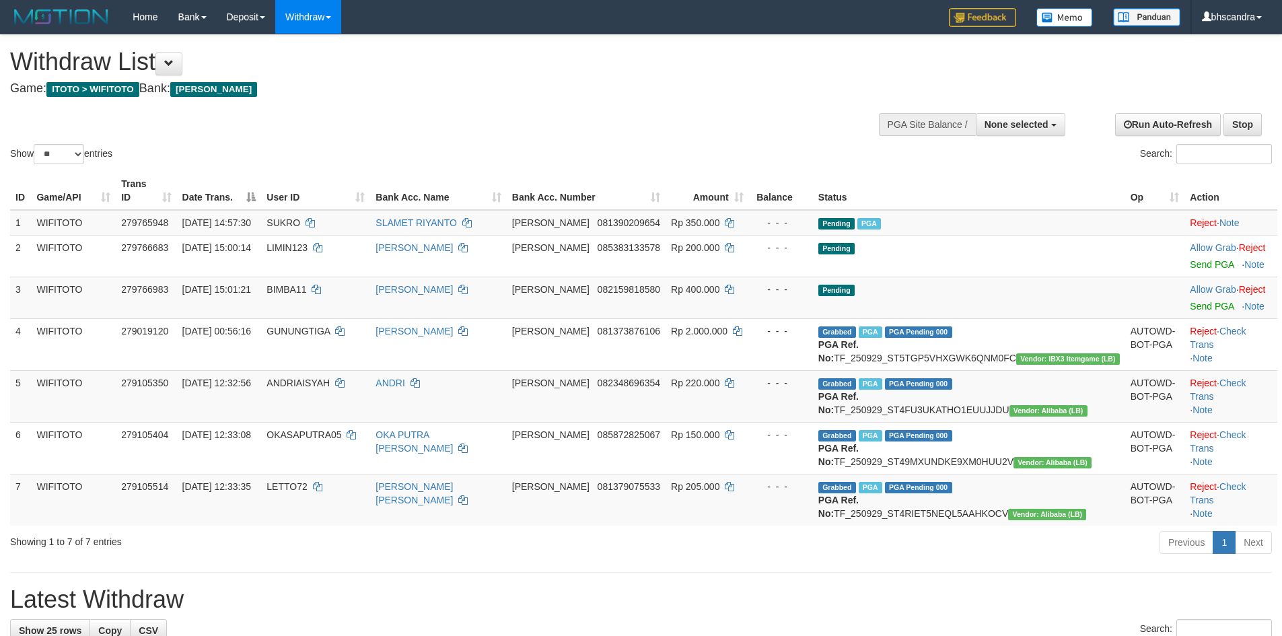
select select
select select "**"
click at [1190, 301] on link "Send PGA" at bounding box center [1212, 306] width 44 height 11
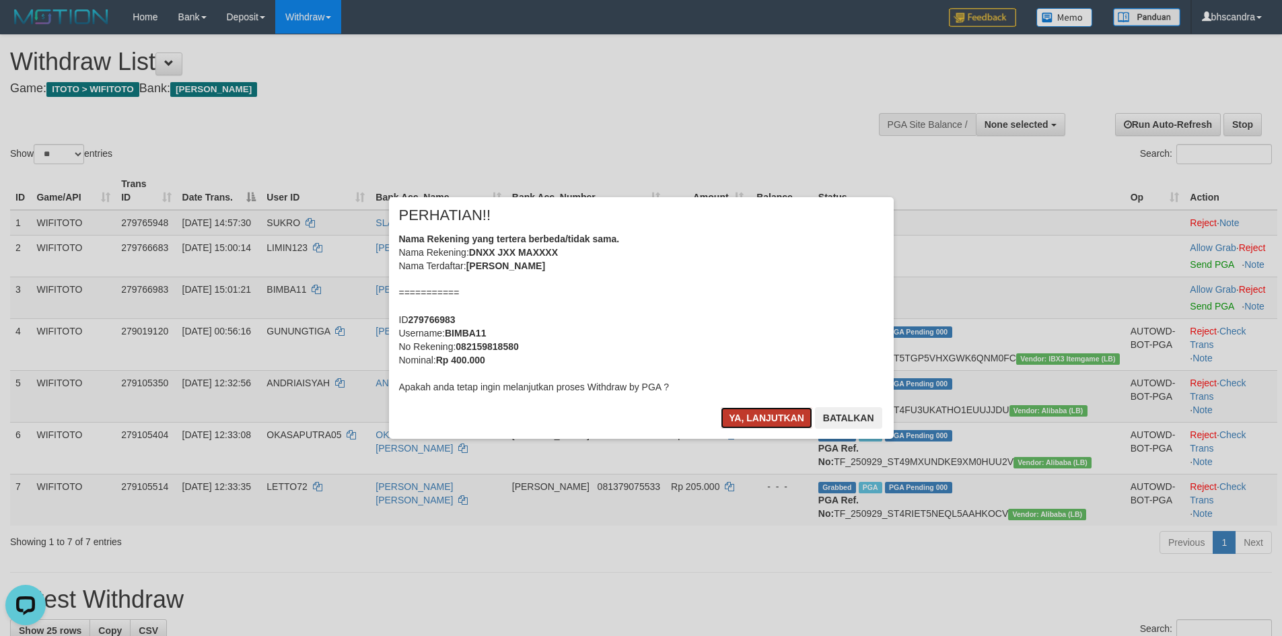
click at [759, 415] on button "Ya, lanjutkan" at bounding box center [767, 418] width 92 height 22
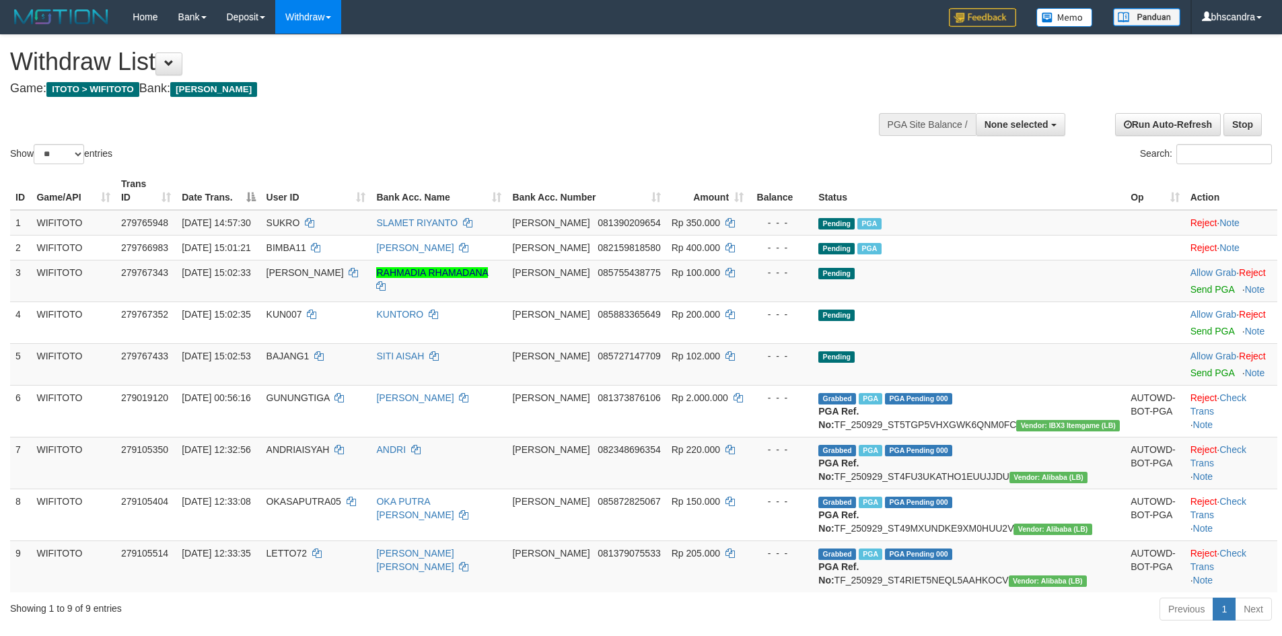
select select
select select "**"
click at [335, 267] on span "[PERSON_NAME]" at bounding box center [305, 272] width 77 height 11
copy span "[PERSON_NAME]"
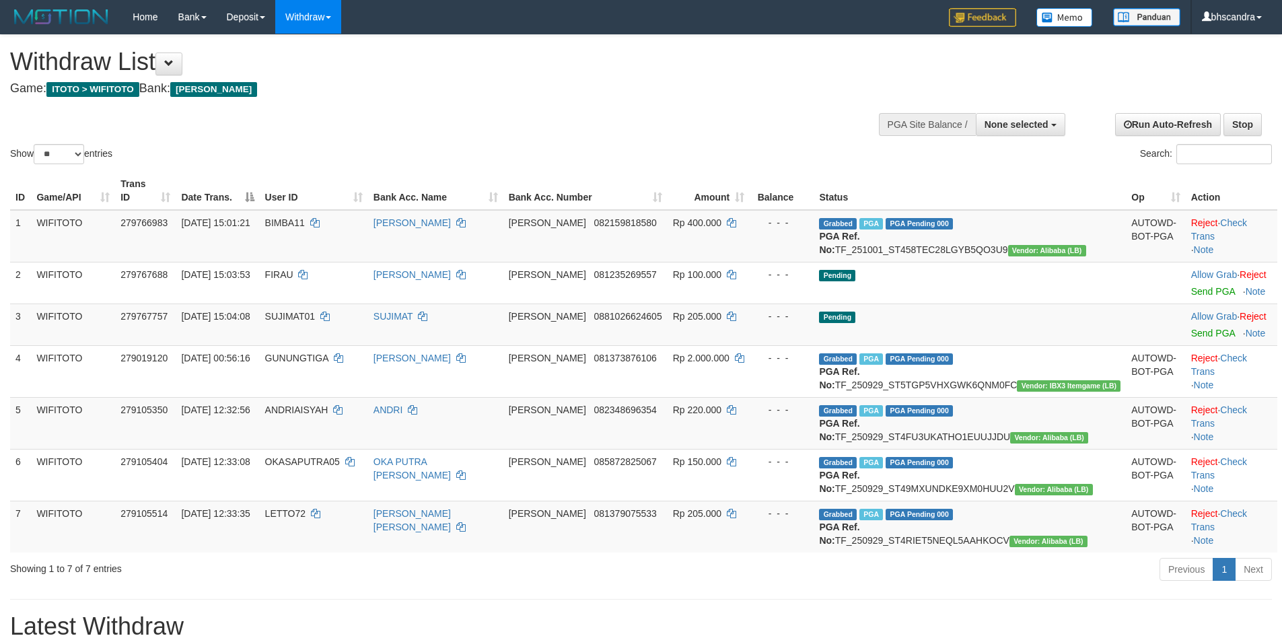
select select
select select "**"
click at [1192, 333] on link "Send PGA" at bounding box center [1214, 333] width 44 height 11
click at [1195, 335] on link "Send PGA" at bounding box center [1214, 333] width 44 height 11
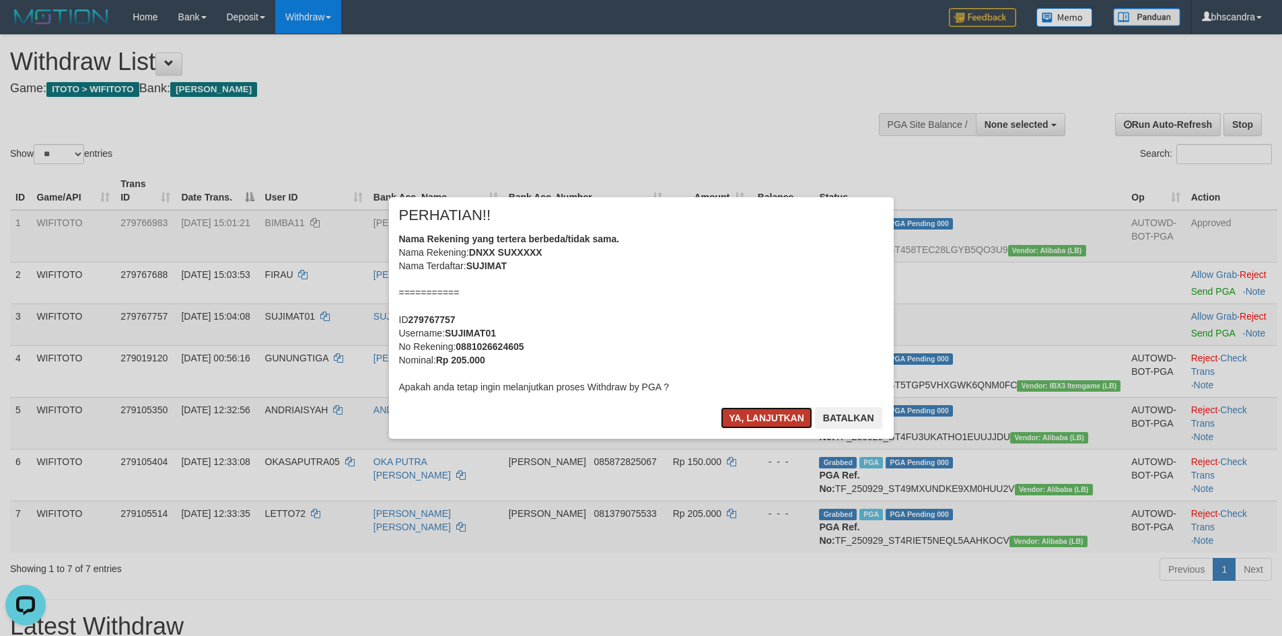
click at [748, 419] on button "Ya, lanjutkan" at bounding box center [767, 418] width 92 height 22
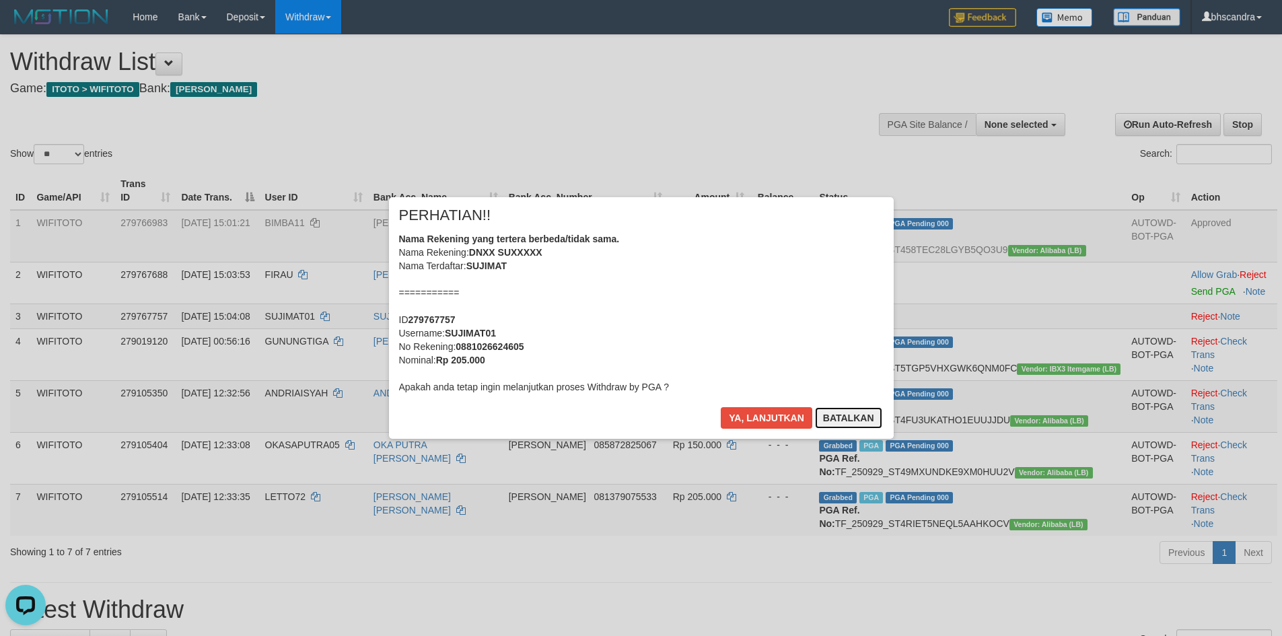
click at [838, 413] on button "Batalkan" at bounding box center [848, 418] width 67 height 22
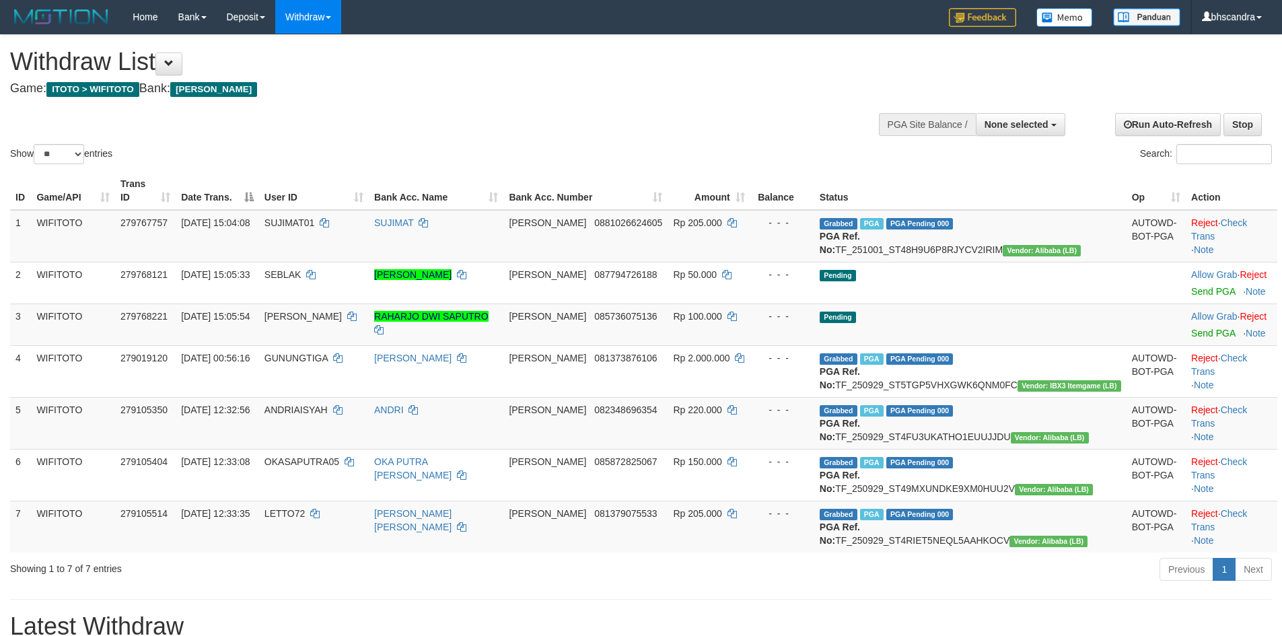
select select
select select "**"
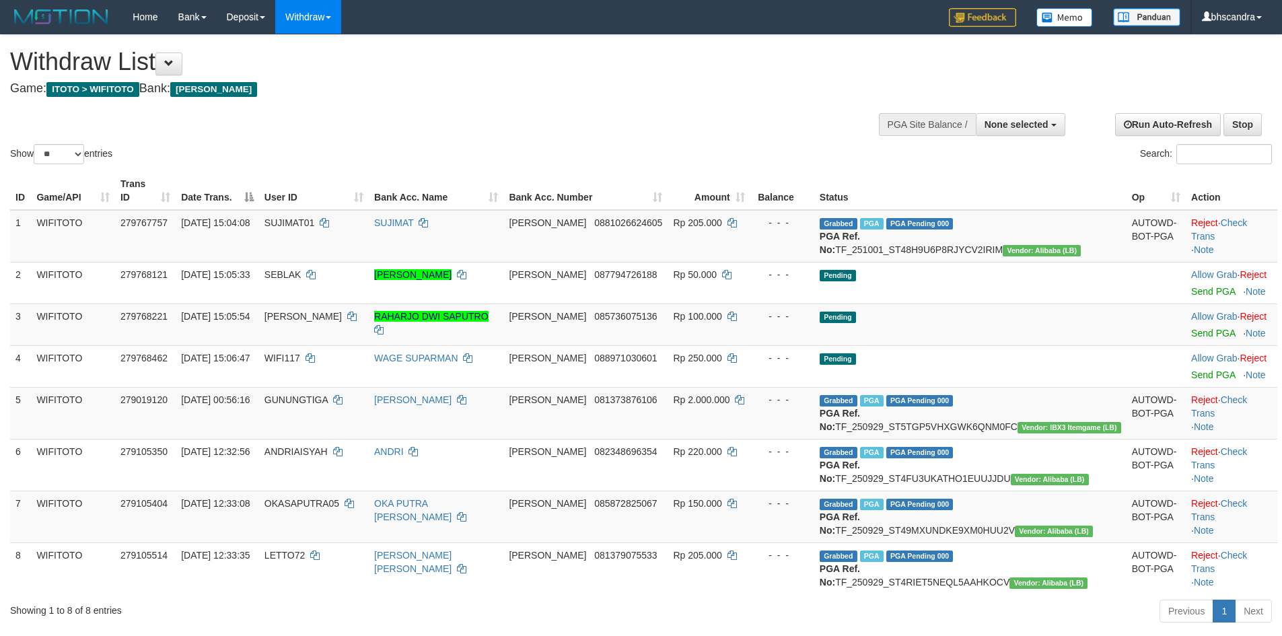
select select
select select "**"
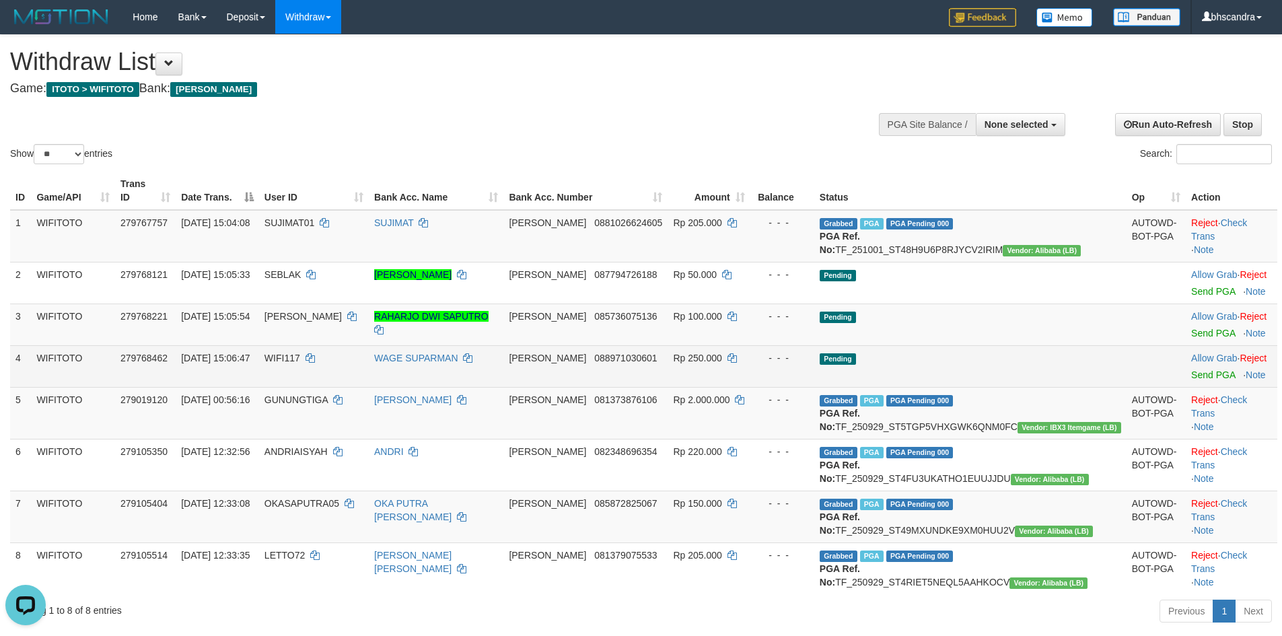
click at [1186, 381] on td "Allow Grab · Reject Send PGA · Note" at bounding box center [1232, 366] width 92 height 42
click at [1192, 380] on link "Send PGA" at bounding box center [1214, 375] width 44 height 11
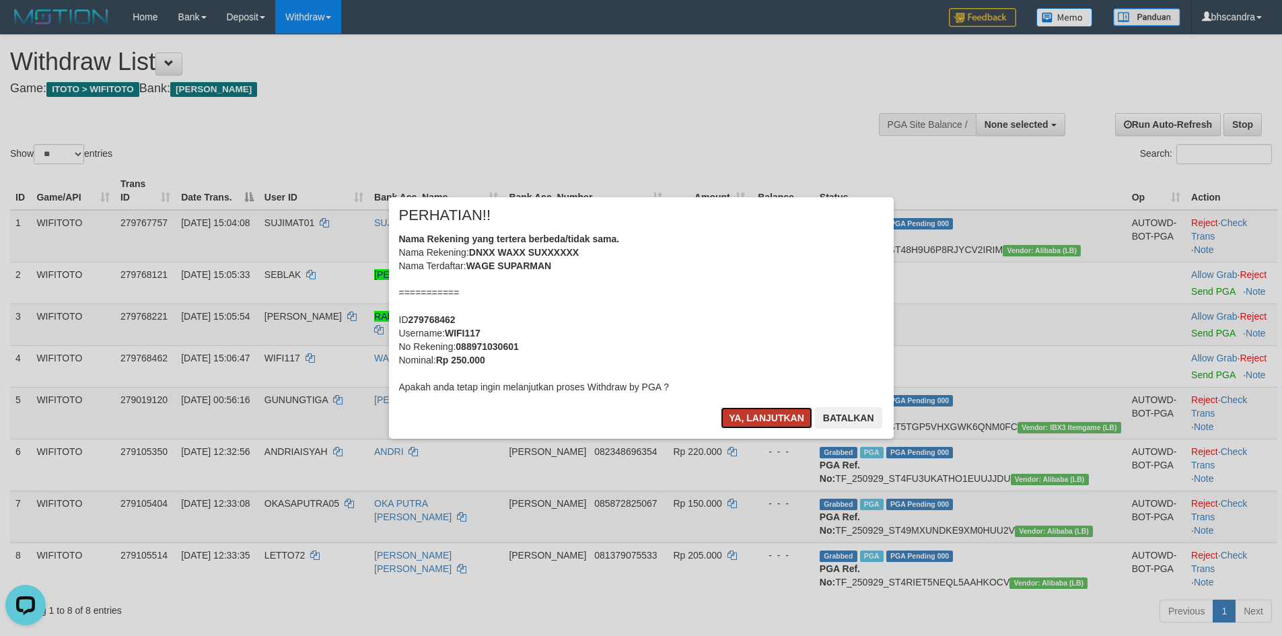
click at [767, 413] on button "Ya, lanjutkan" at bounding box center [767, 418] width 92 height 22
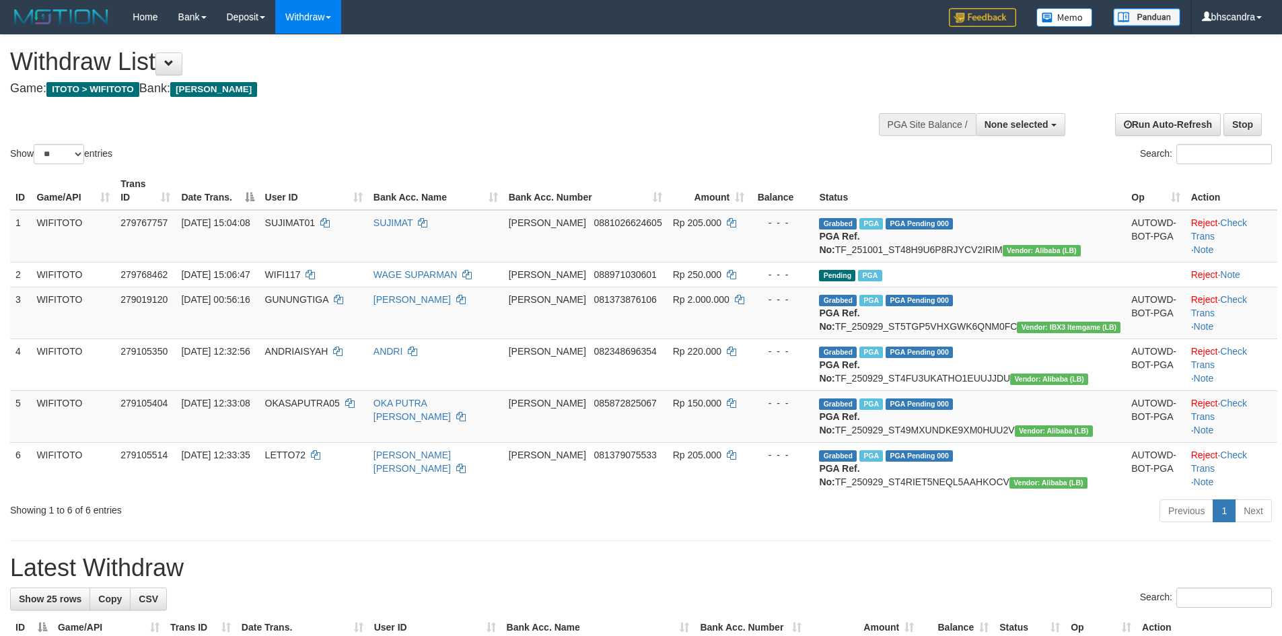
select select
select select "**"
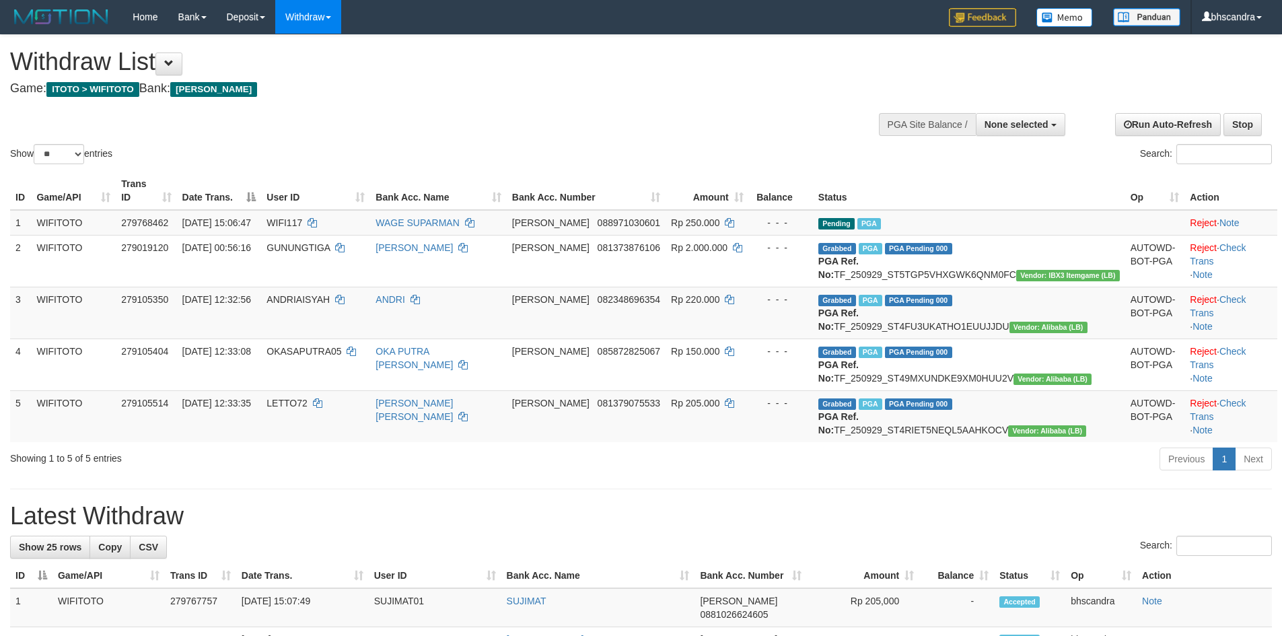
select select
select select "**"
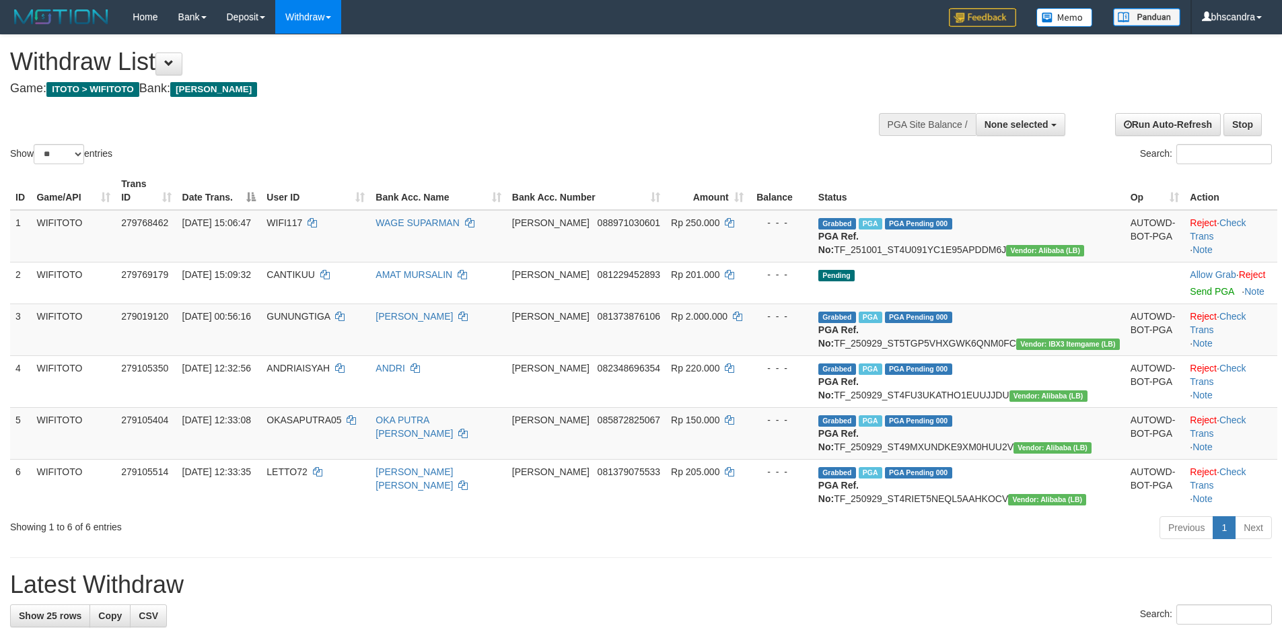
select select
select select "**"
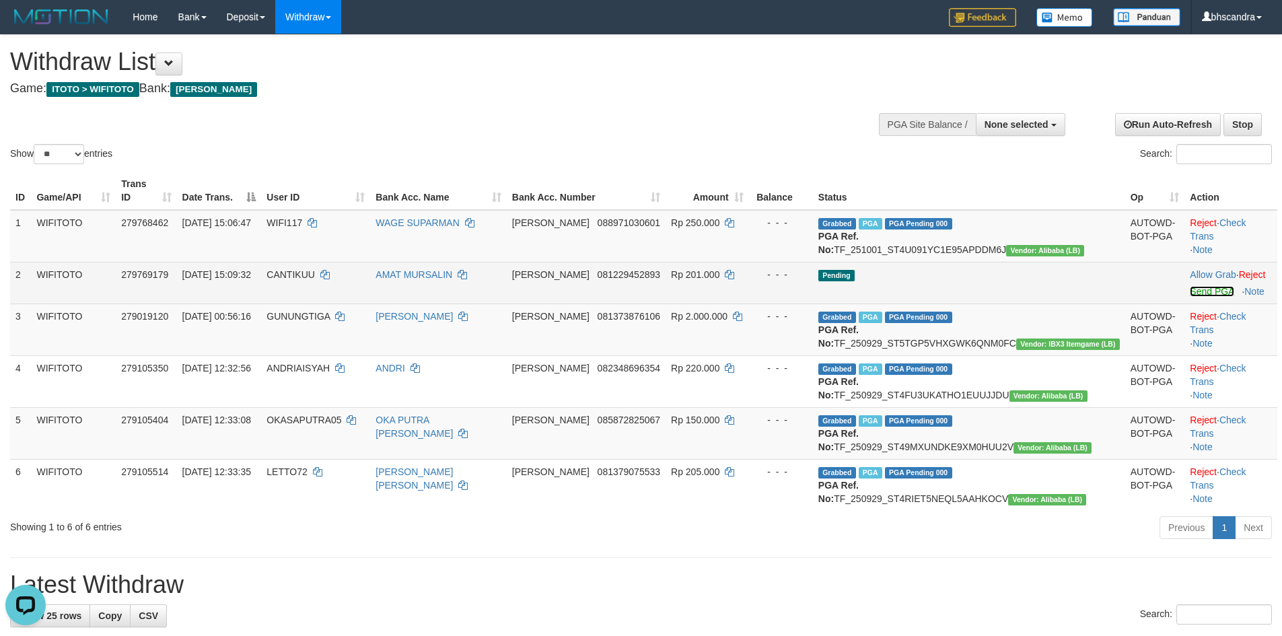
click at [1190, 290] on link "Send PGA" at bounding box center [1212, 291] width 44 height 11
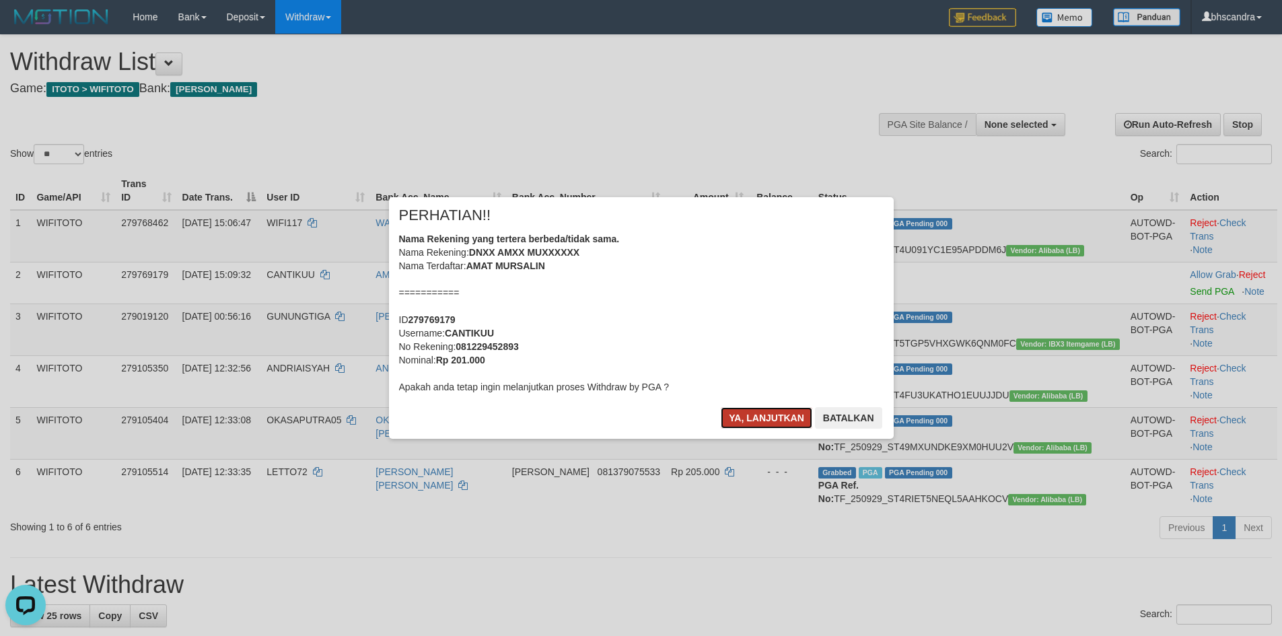
click at [741, 421] on button "Ya, lanjutkan" at bounding box center [767, 418] width 92 height 22
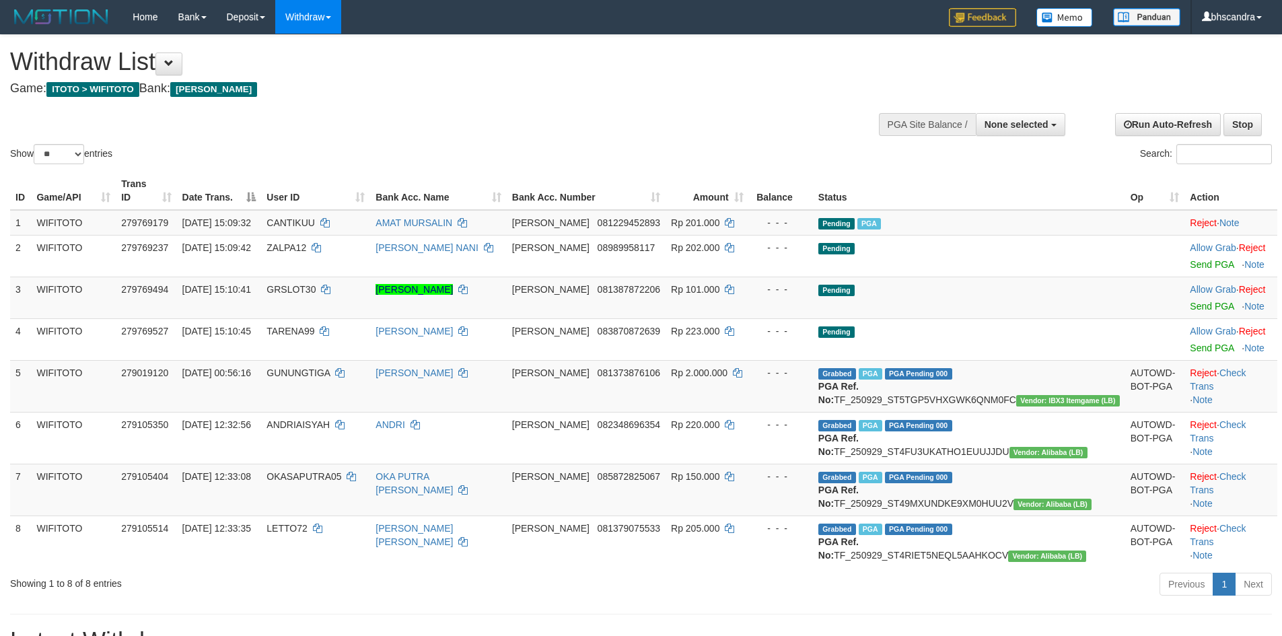
select select
select select "**"
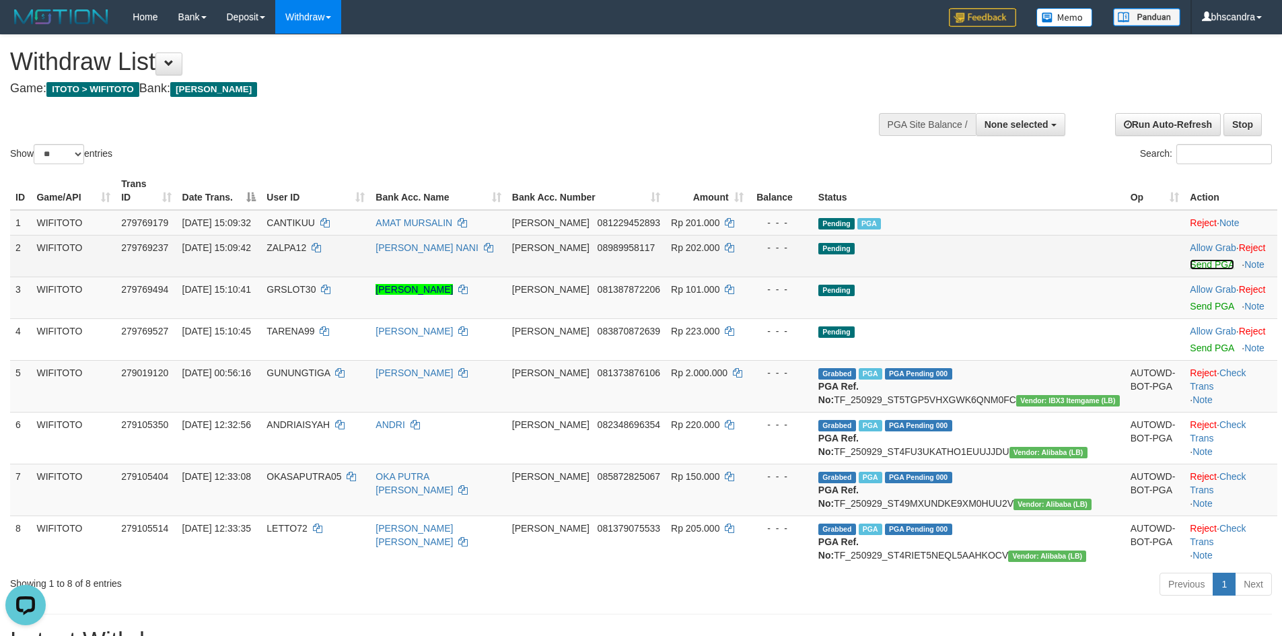
click at [1190, 259] on link "Send PGA" at bounding box center [1212, 264] width 44 height 11
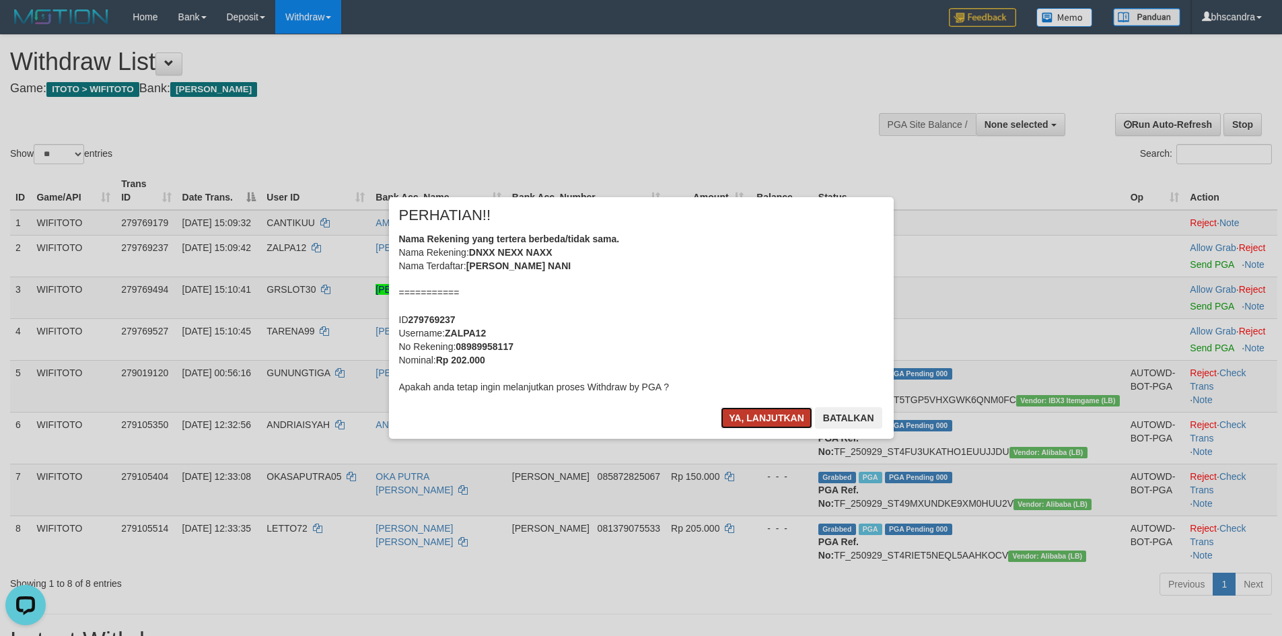
click at [732, 415] on button "Ya, lanjutkan" at bounding box center [767, 418] width 92 height 22
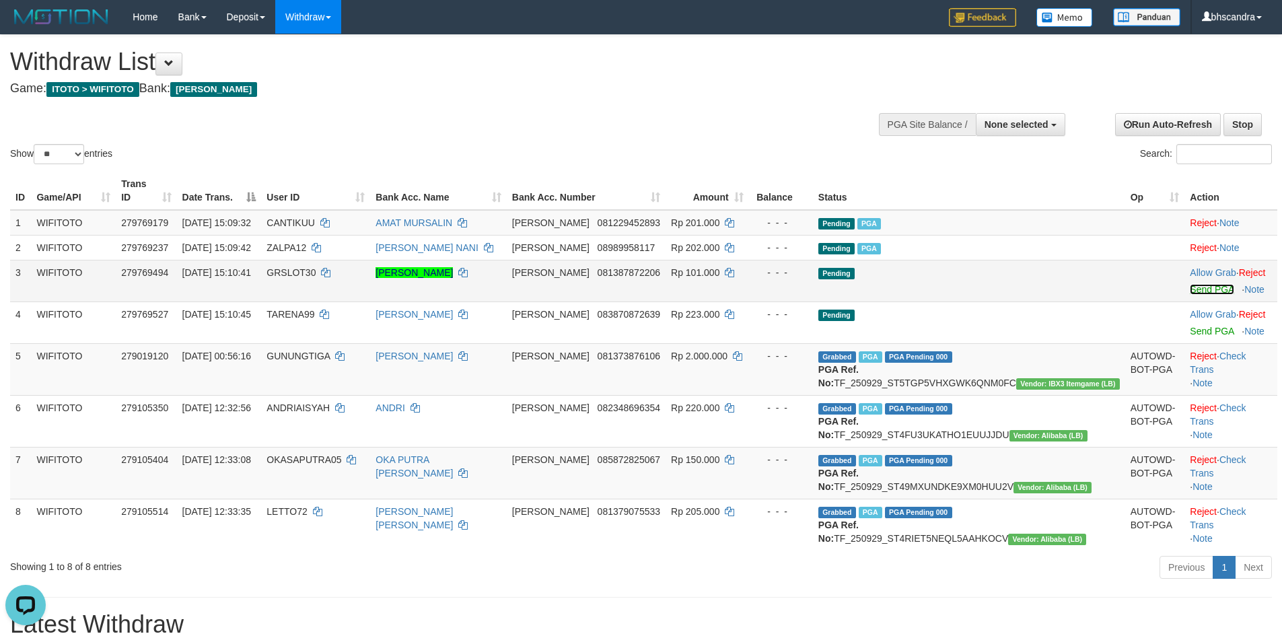
click at [1190, 284] on link "Send PGA" at bounding box center [1212, 289] width 44 height 11
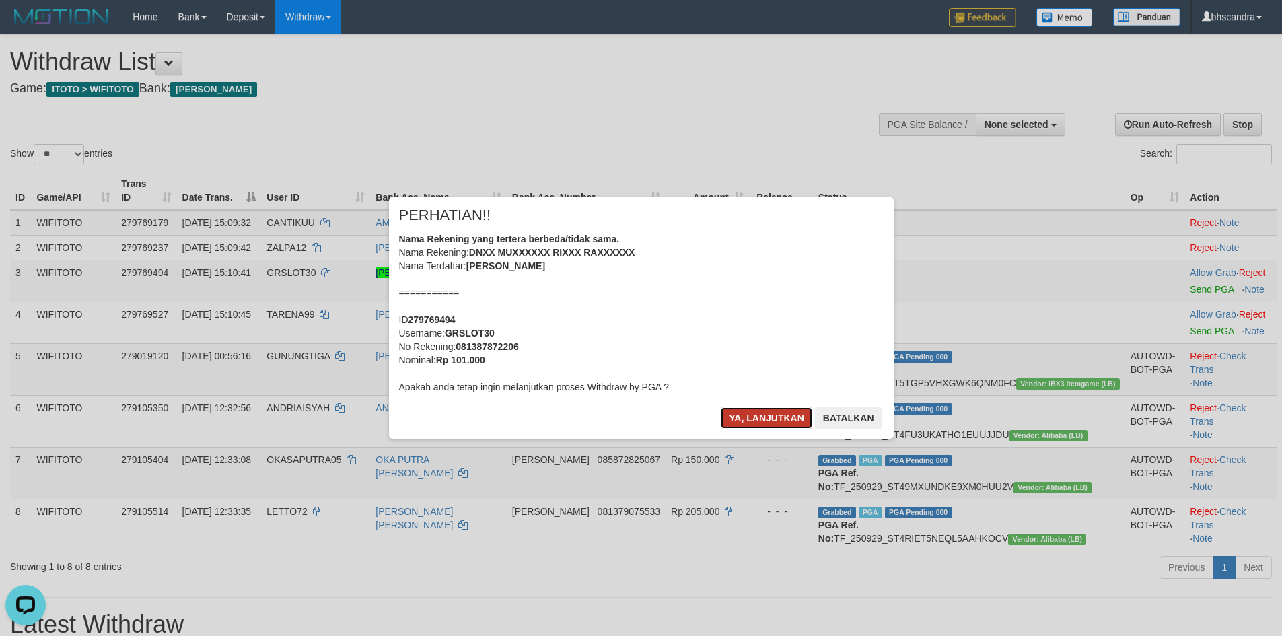
click at [760, 423] on button "Ya, lanjutkan" at bounding box center [767, 418] width 92 height 22
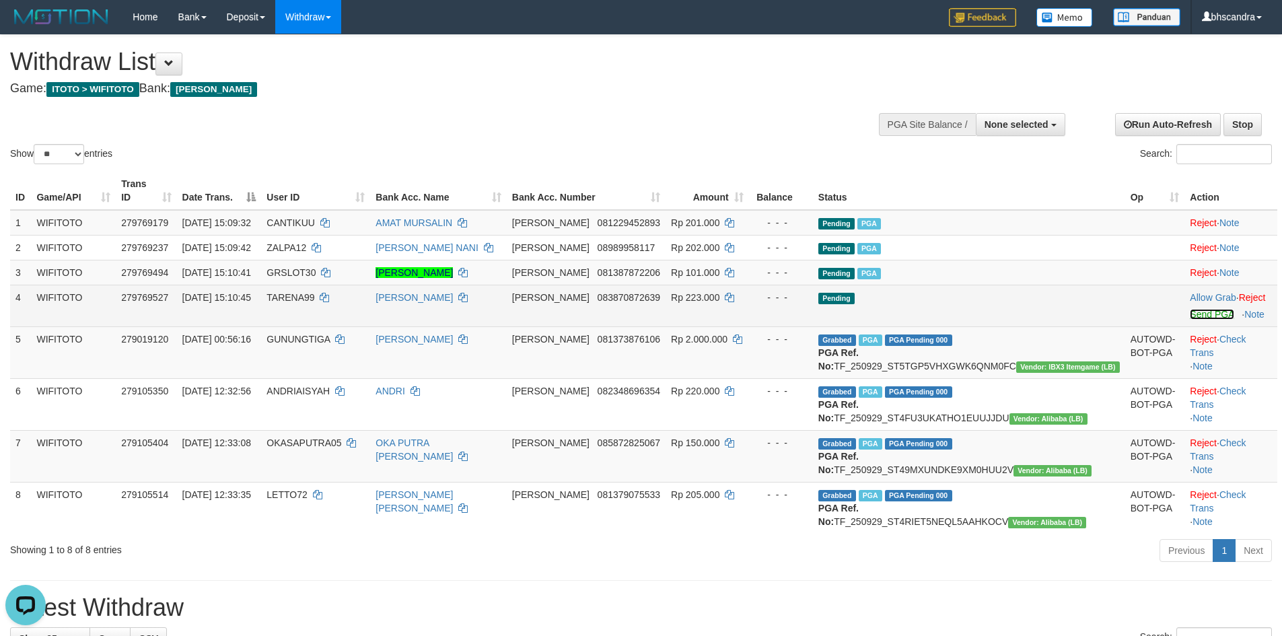
click at [1190, 309] on link "Send PGA" at bounding box center [1212, 314] width 44 height 11
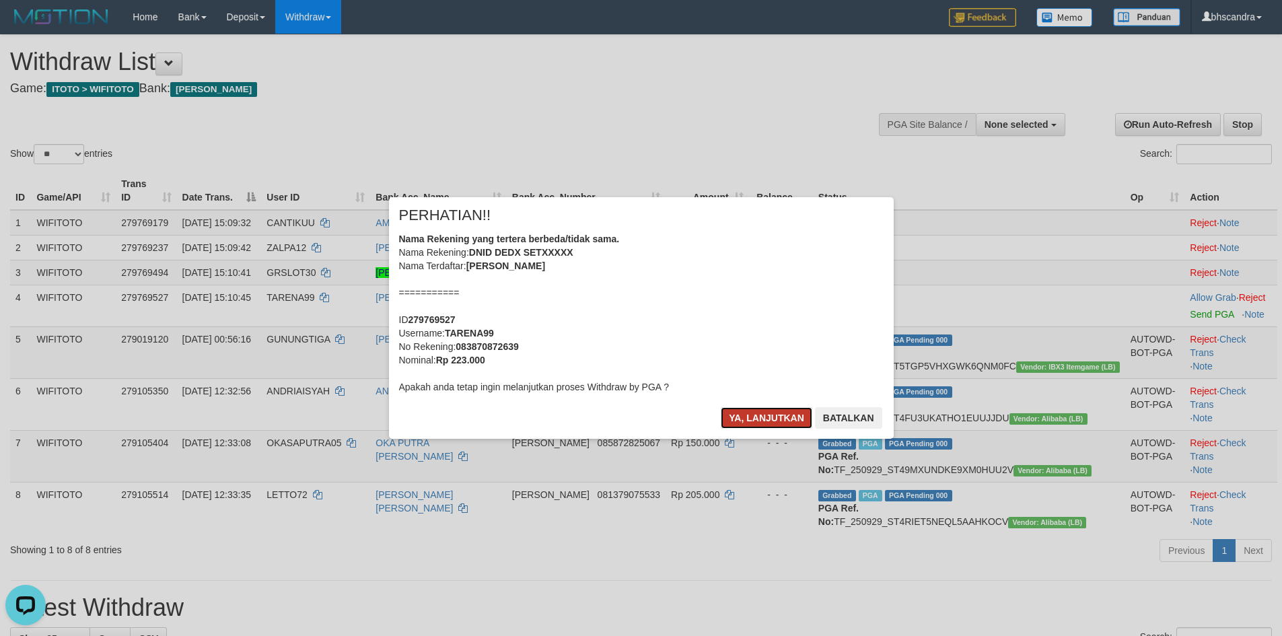
click at [737, 409] on button "Ya, lanjutkan" at bounding box center [767, 418] width 92 height 22
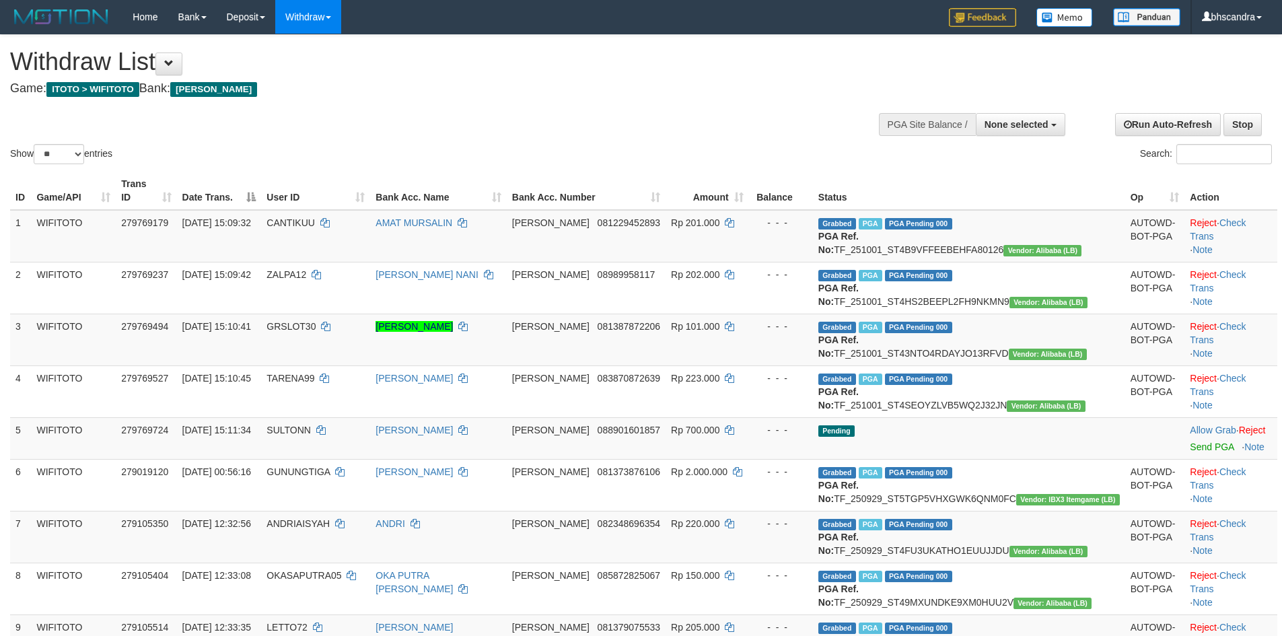
select select
select select "**"
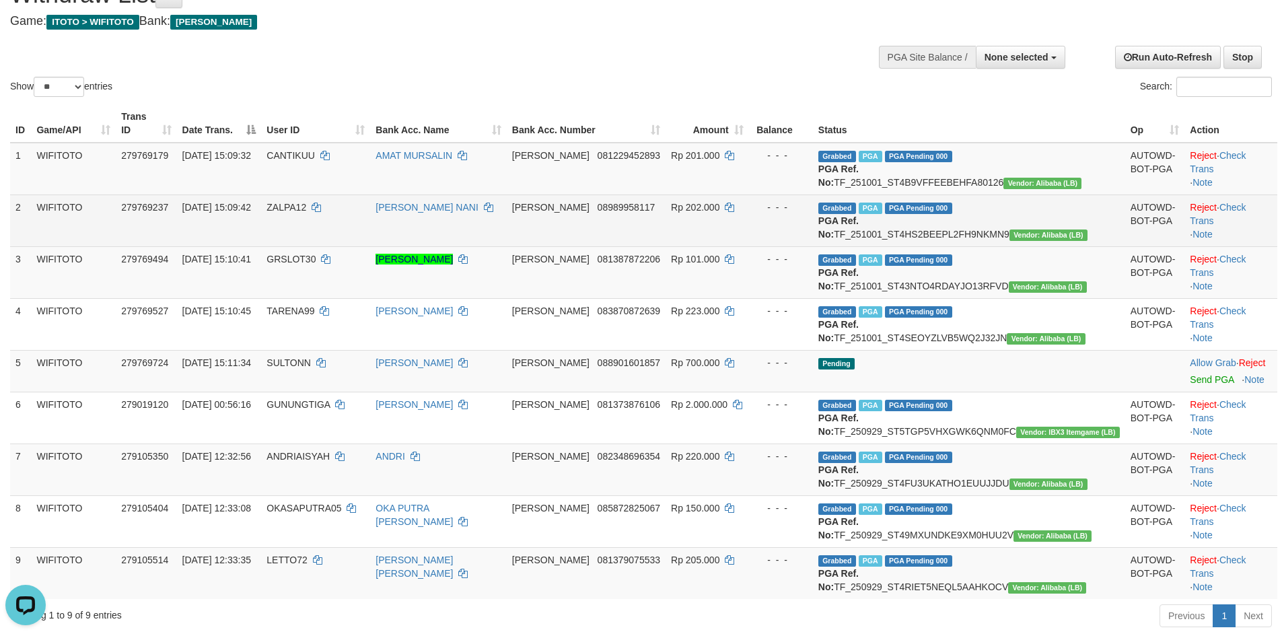
scroll to position [135, 0]
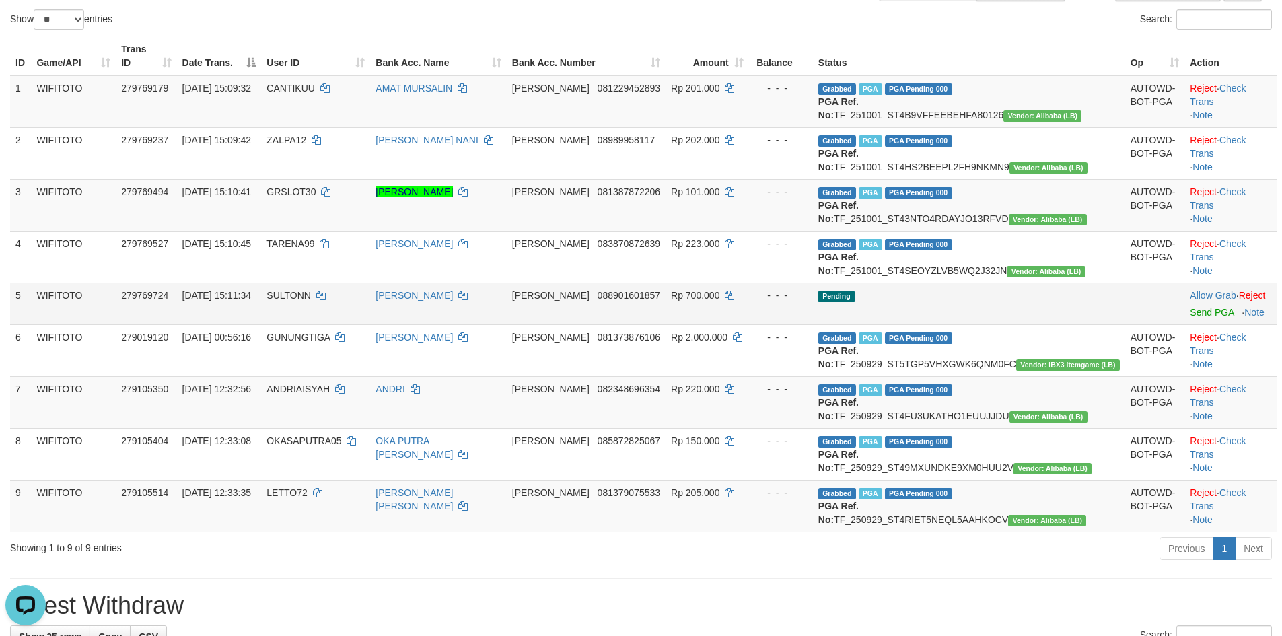
click at [311, 301] on span "SULTONN" at bounding box center [289, 295] width 44 height 11
copy td "SULTONN"
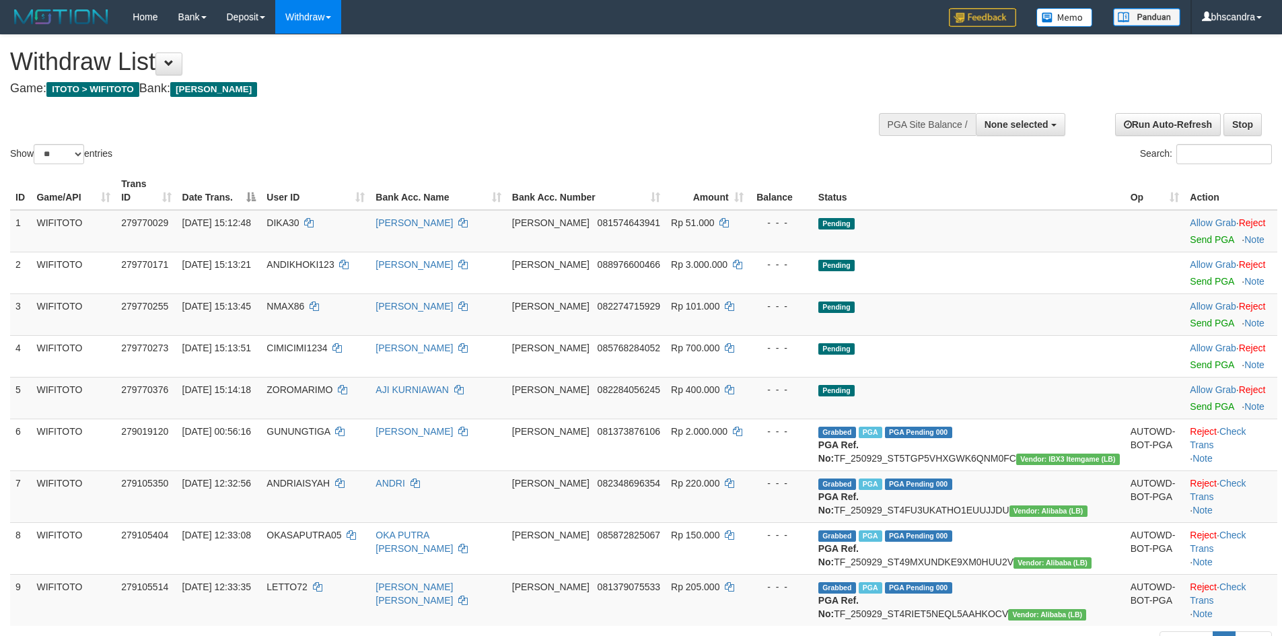
select select
select select "**"
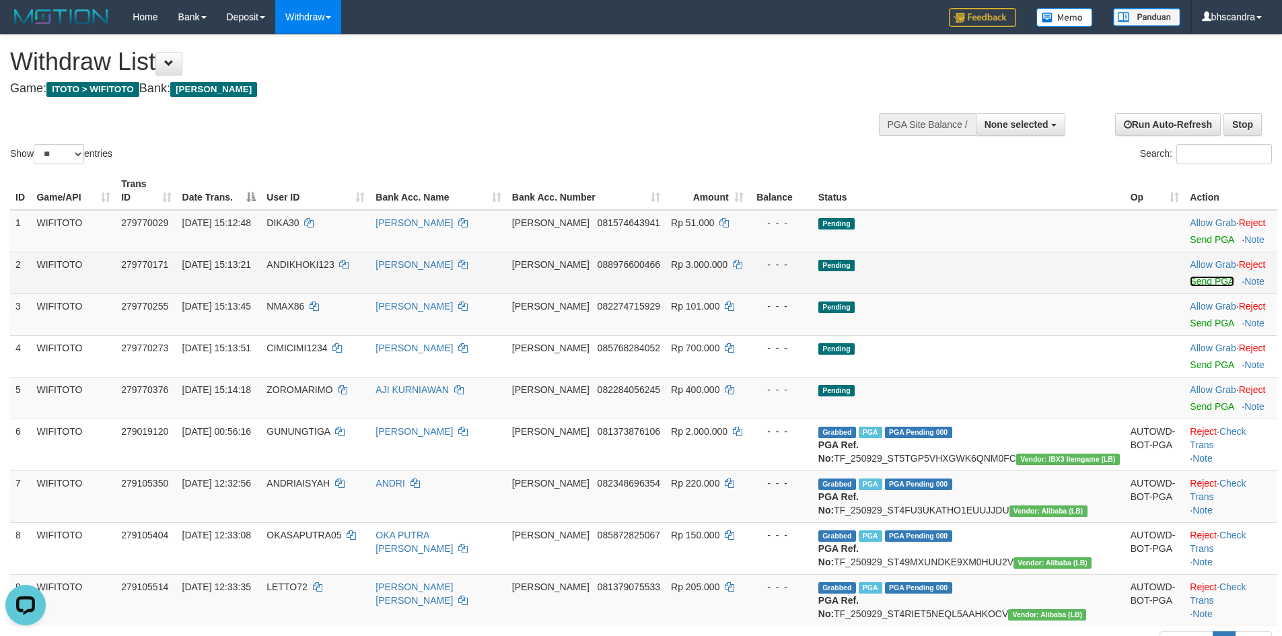
click at [1190, 276] on link "Send PGA" at bounding box center [1212, 281] width 44 height 11
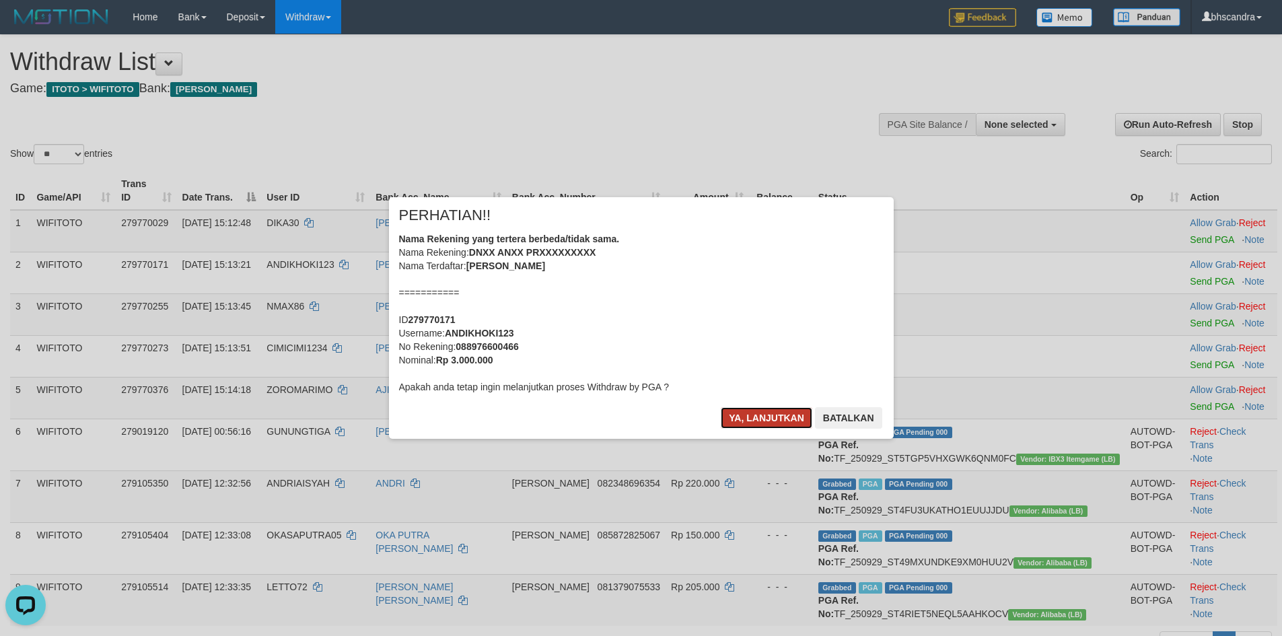
click at [732, 408] on button "Ya, lanjutkan" at bounding box center [767, 418] width 92 height 22
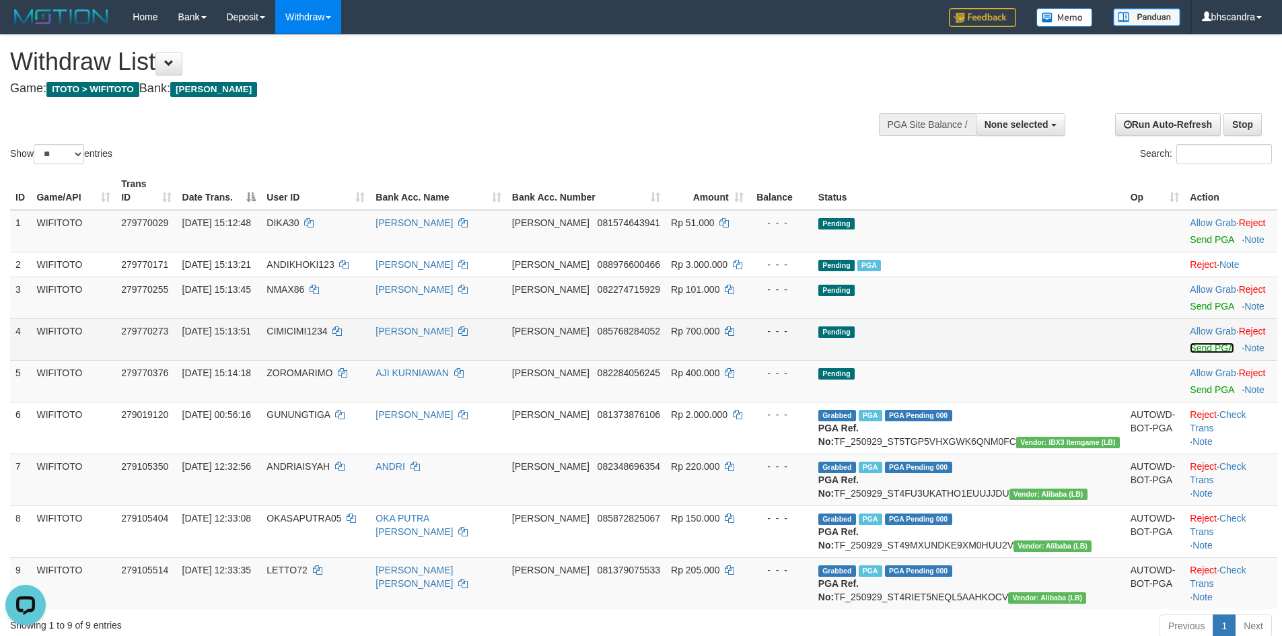
click at [1190, 343] on link "Send PGA" at bounding box center [1212, 348] width 44 height 11
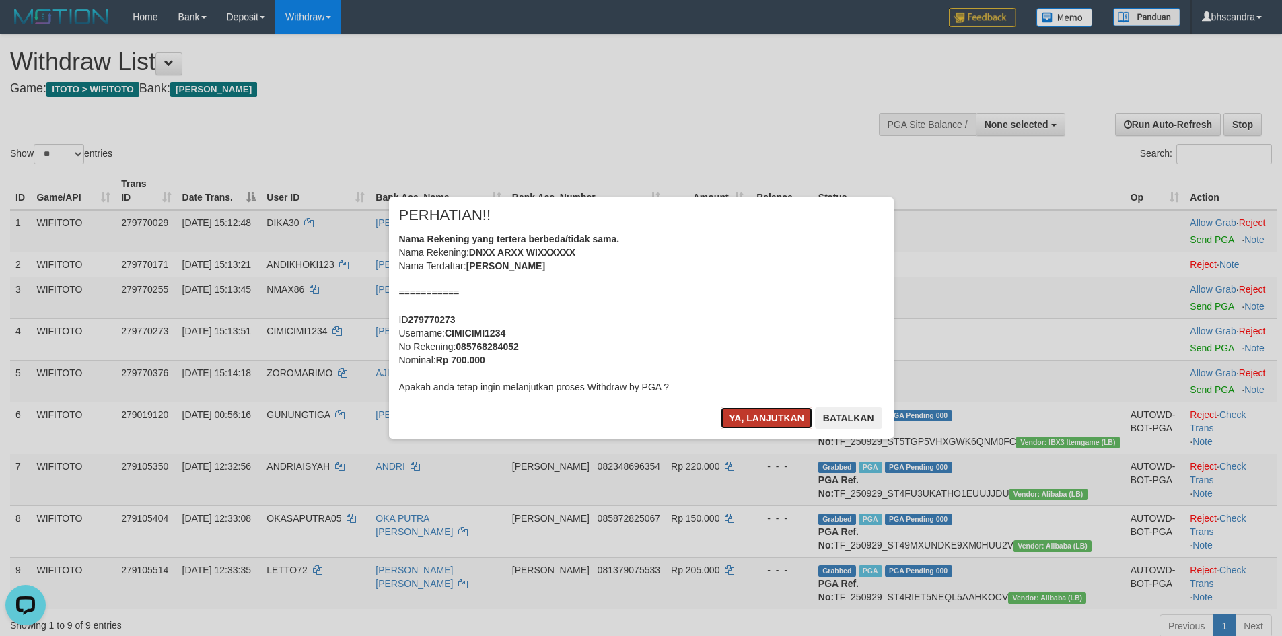
click at [727, 425] on button "Ya, lanjutkan" at bounding box center [767, 418] width 92 height 22
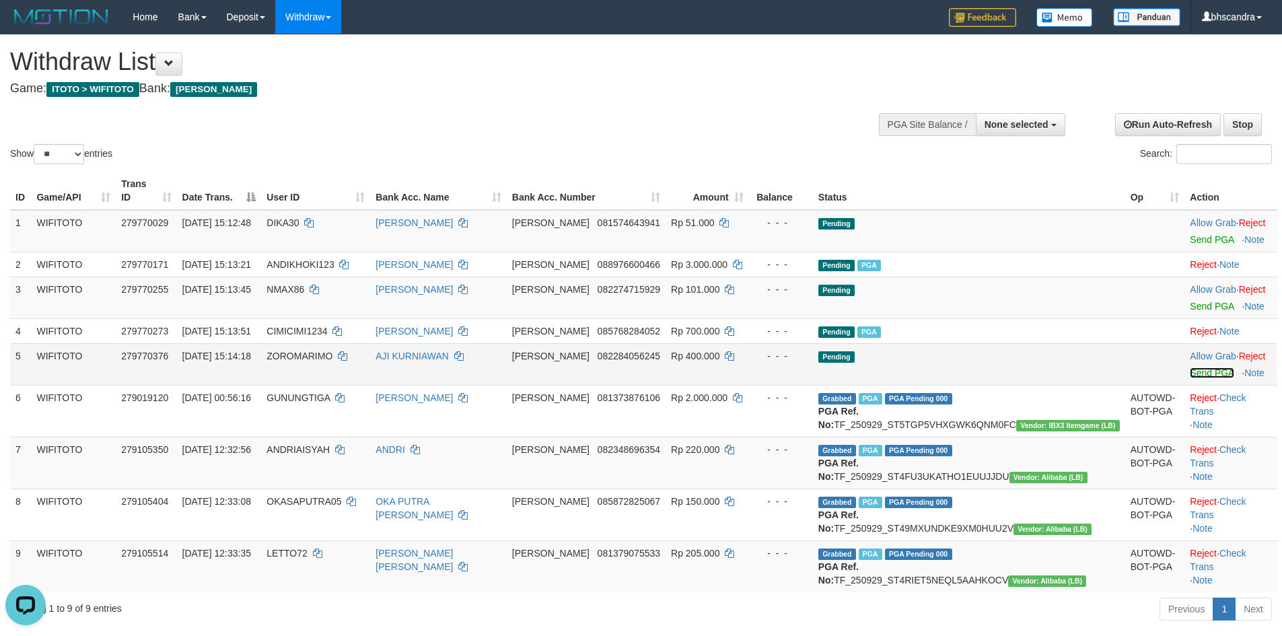
click at [1190, 368] on link "Send PGA" at bounding box center [1212, 373] width 44 height 11
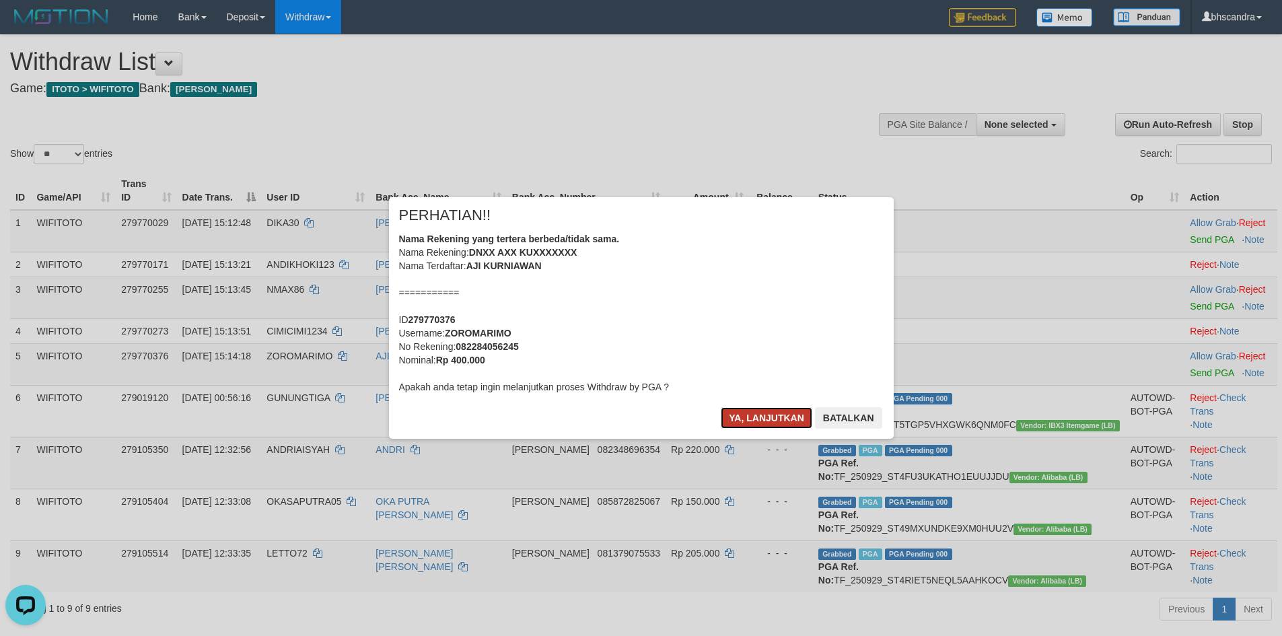
click at [761, 416] on button "Ya, lanjutkan" at bounding box center [767, 418] width 92 height 22
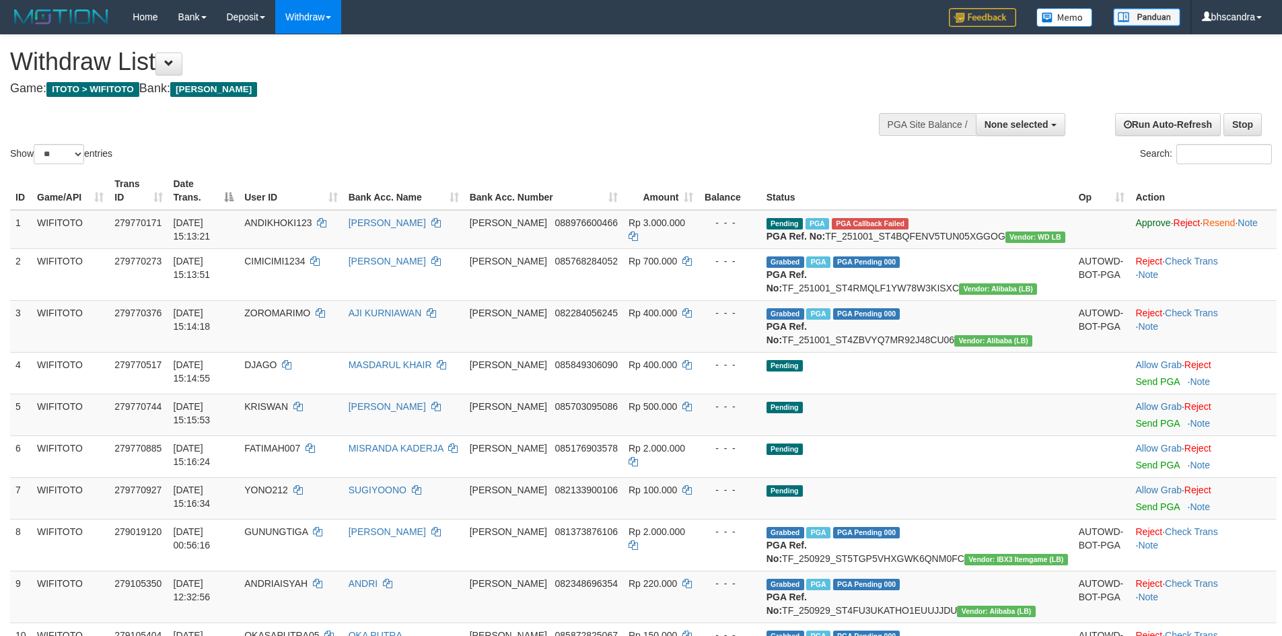
select select
select select "**"
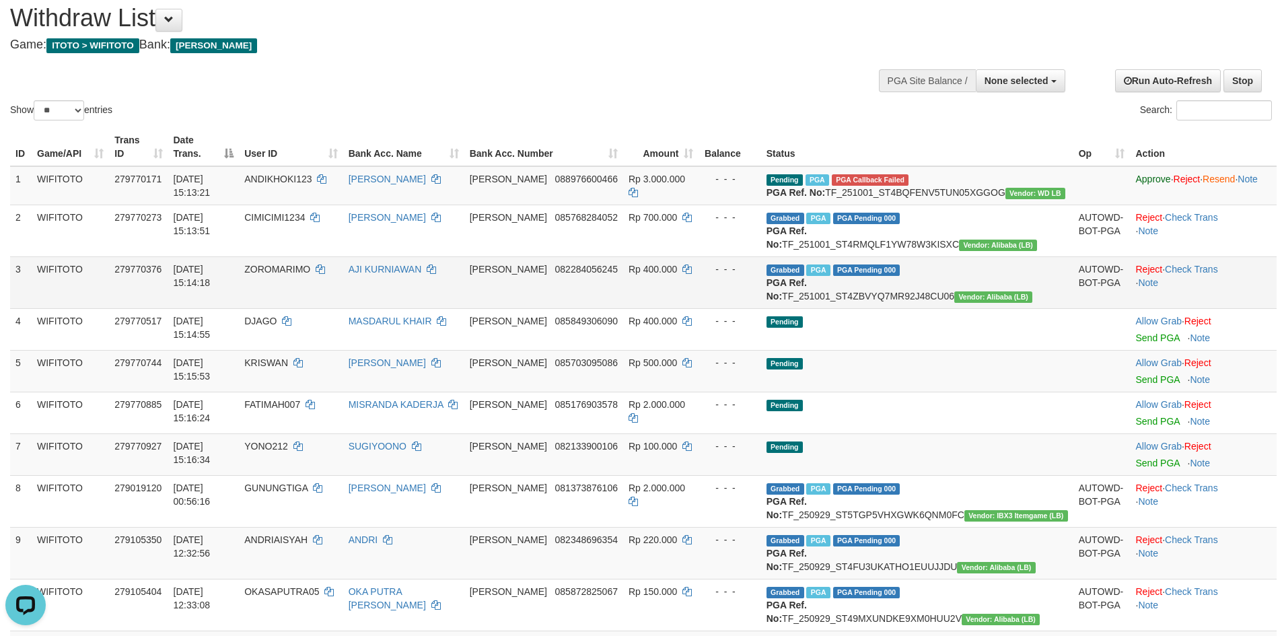
scroll to position [67, 0]
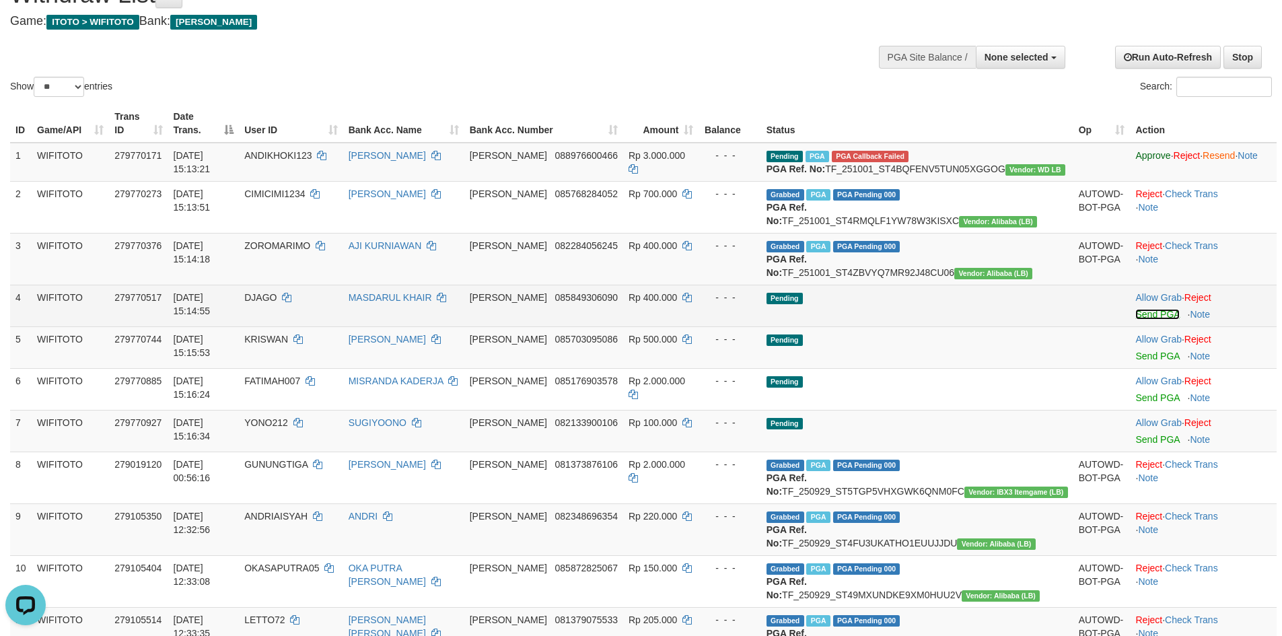
click at [1136, 320] on link "Send PGA" at bounding box center [1158, 314] width 44 height 11
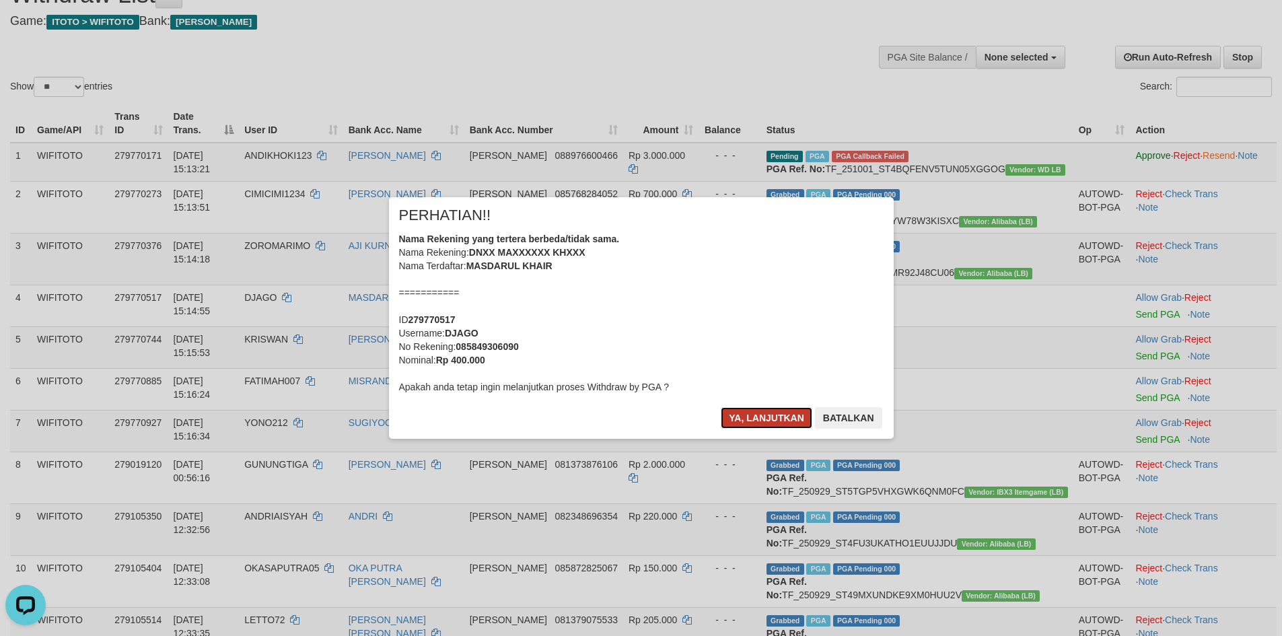
click at [783, 418] on button "Ya, lanjutkan" at bounding box center [767, 418] width 92 height 22
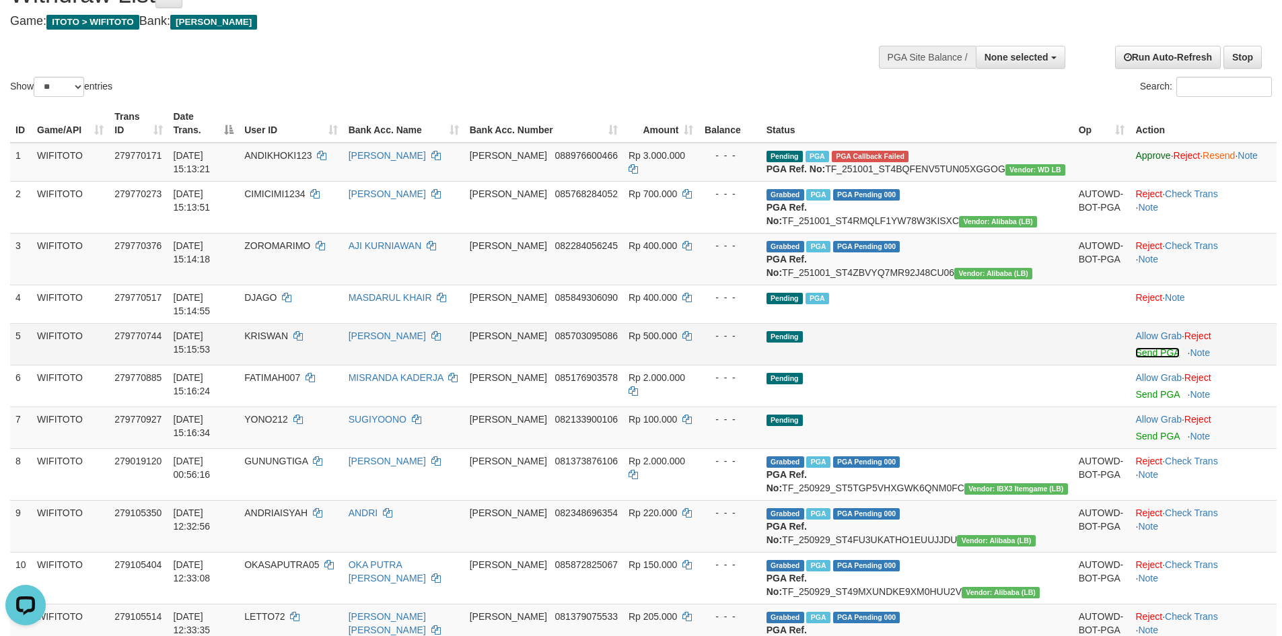
click at [1136, 358] on link "Send PGA" at bounding box center [1158, 352] width 44 height 11
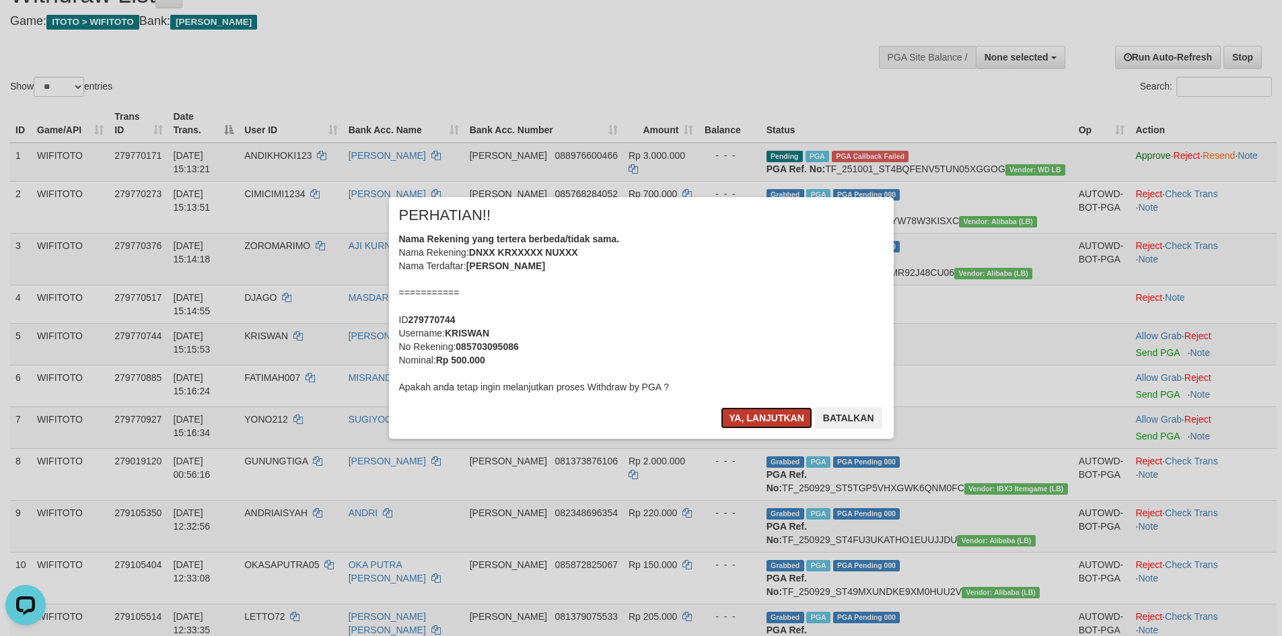
click at [734, 422] on button "Ya, lanjutkan" at bounding box center [767, 418] width 92 height 22
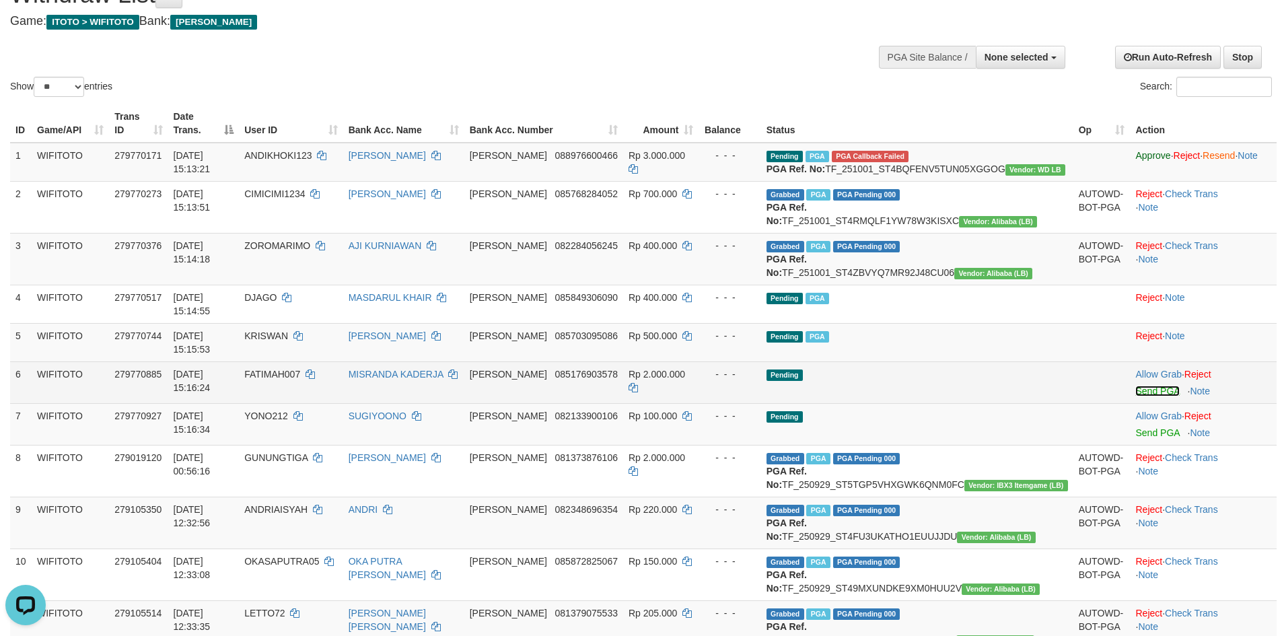
click at [1136, 397] on link "Send PGA" at bounding box center [1158, 391] width 44 height 11
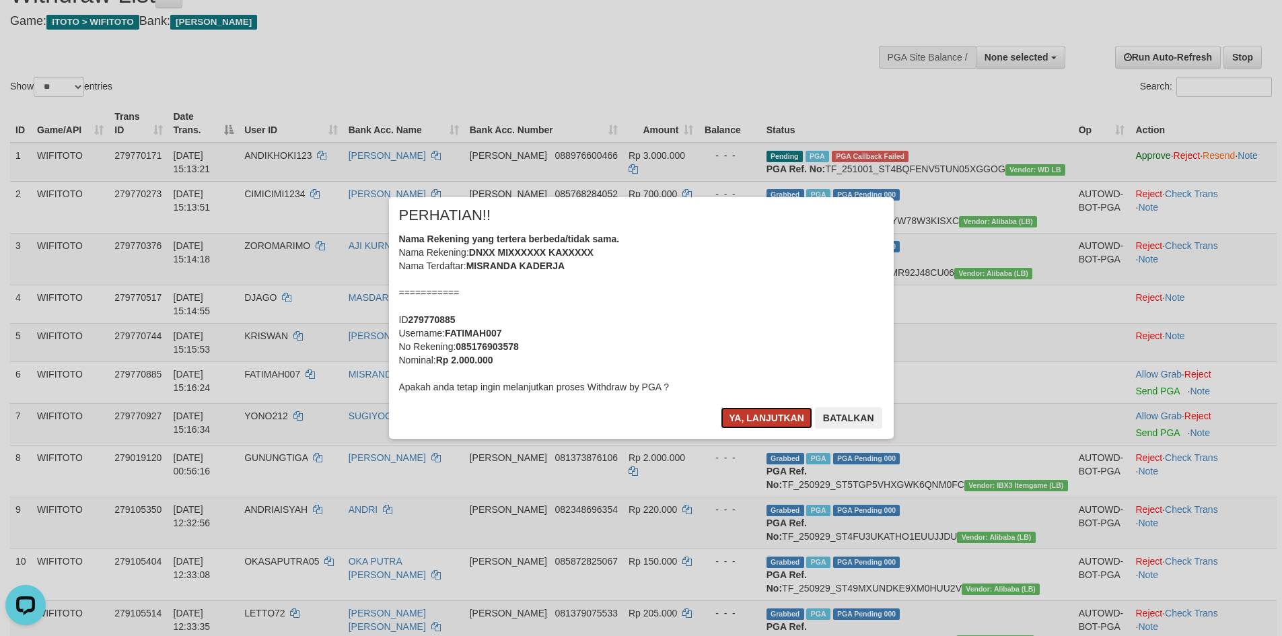
click at [788, 424] on button "Ya, lanjutkan" at bounding box center [767, 418] width 92 height 22
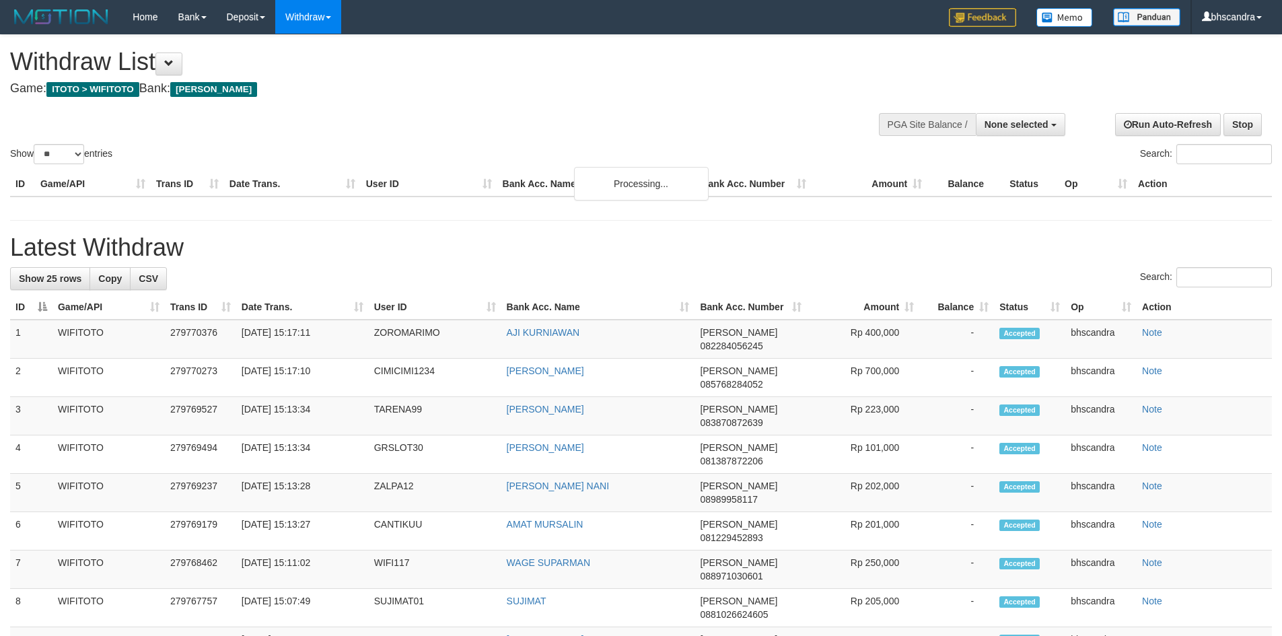
select select
select select "**"
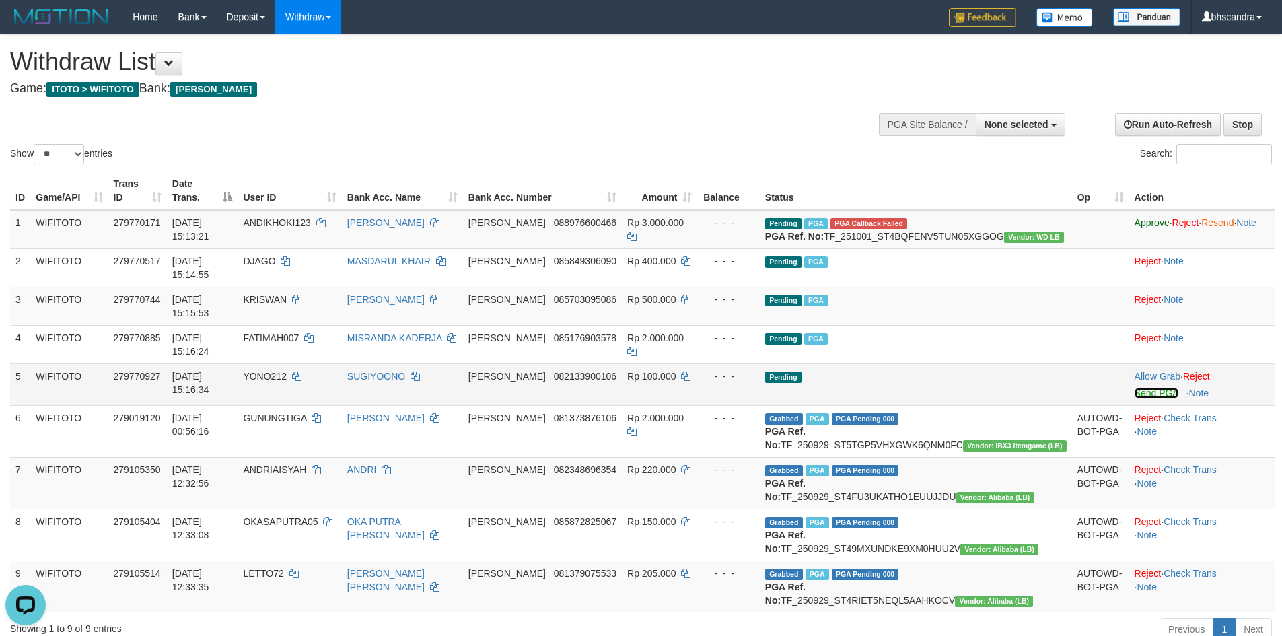
click at [1135, 388] on link "Send PGA" at bounding box center [1157, 393] width 44 height 11
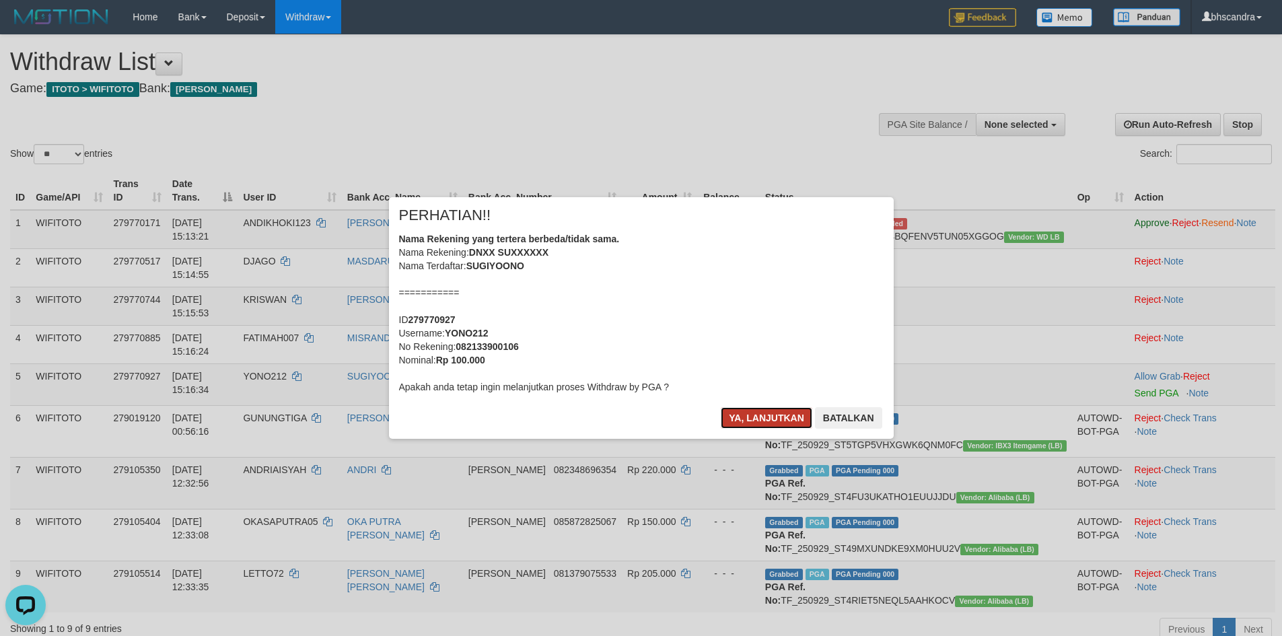
click at [749, 411] on button "Ya, lanjutkan" at bounding box center [767, 418] width 92 height 22
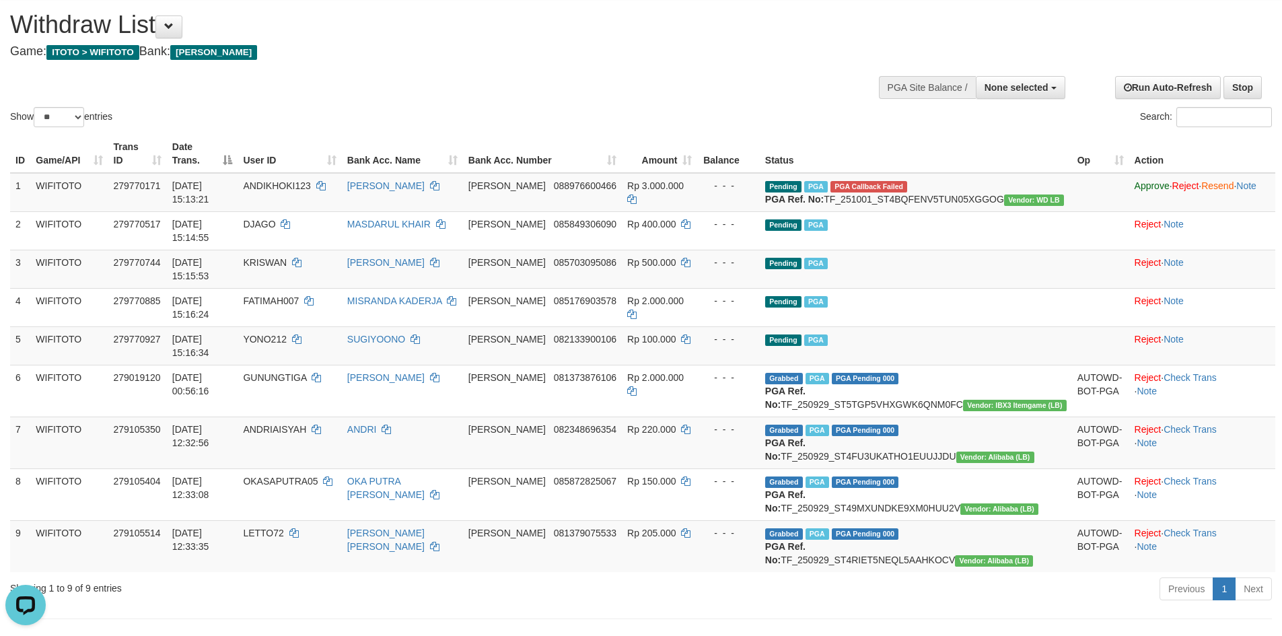
scroll to position [67, 0]
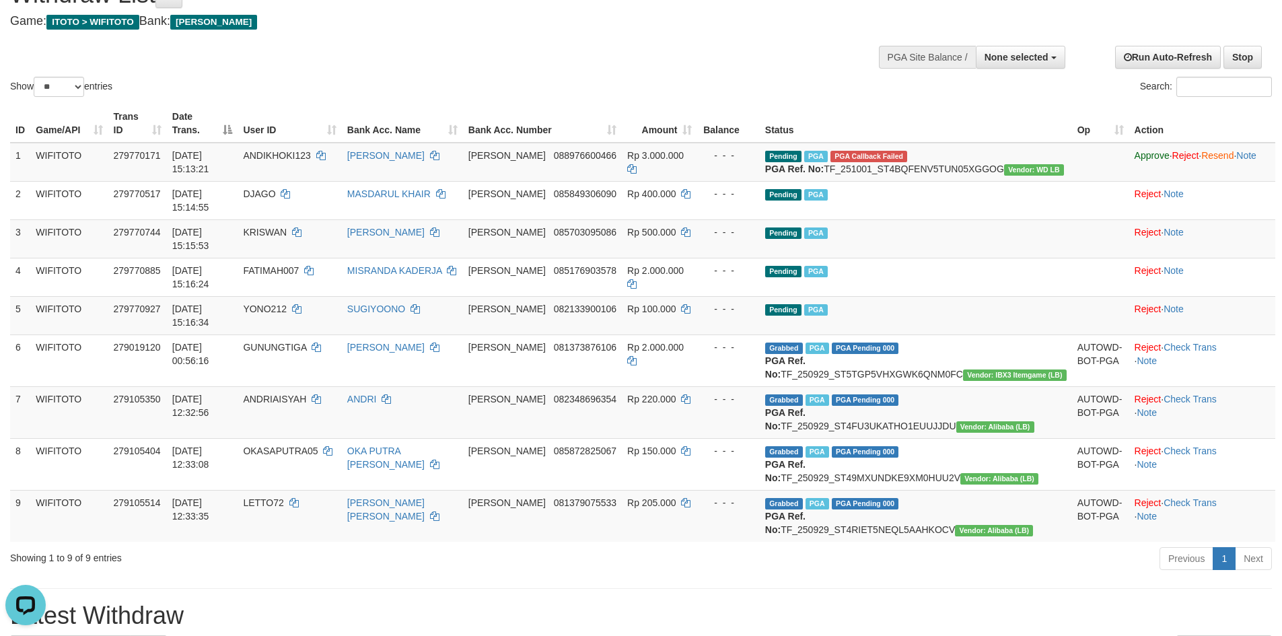
click at [633, 70] on div "Show ** ** ** *** entries Search:" at bounding box center [641, 34] width 1282 height 132
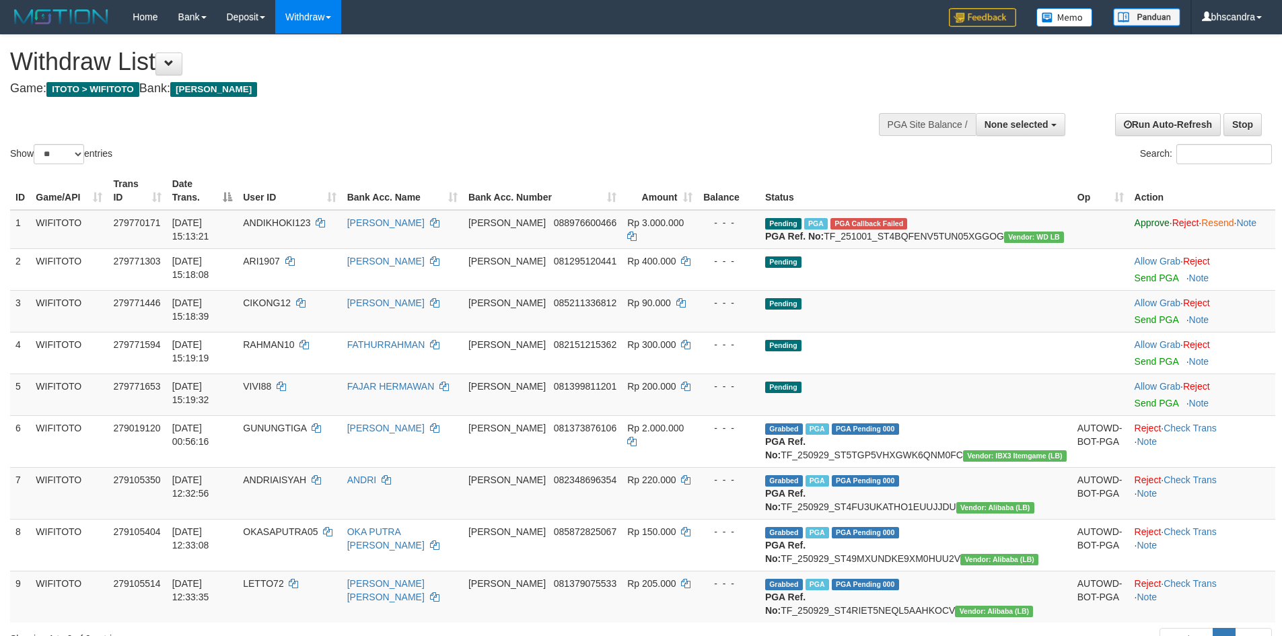
select select
select select "**"
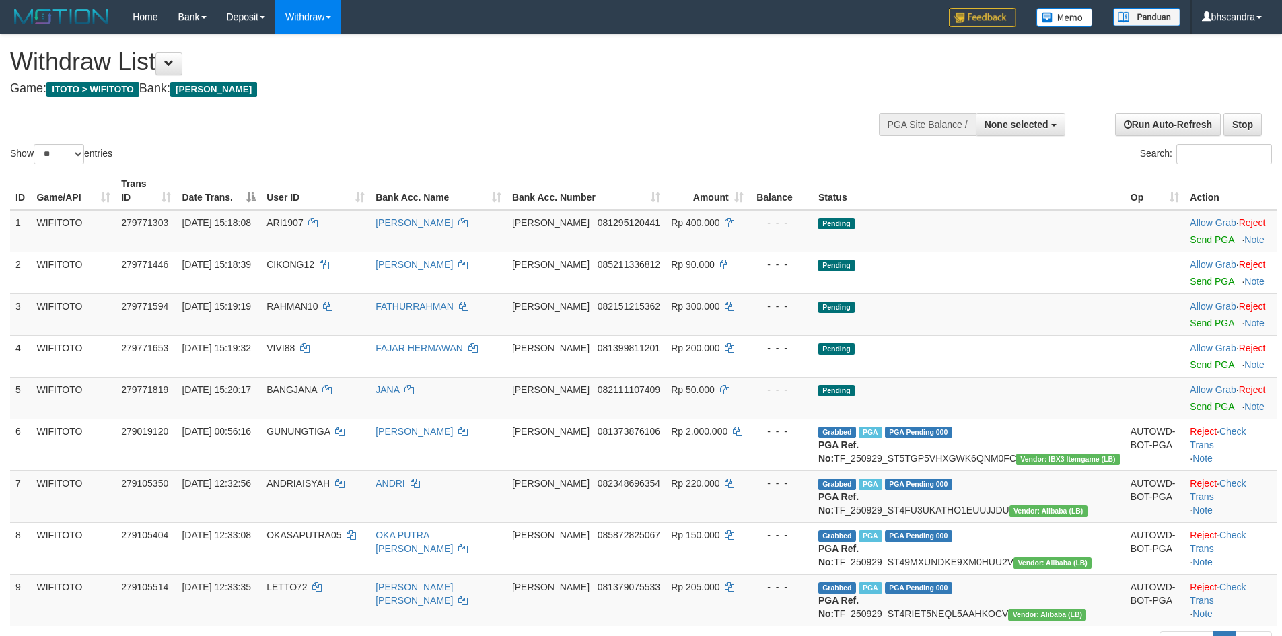
select select
select select "**"
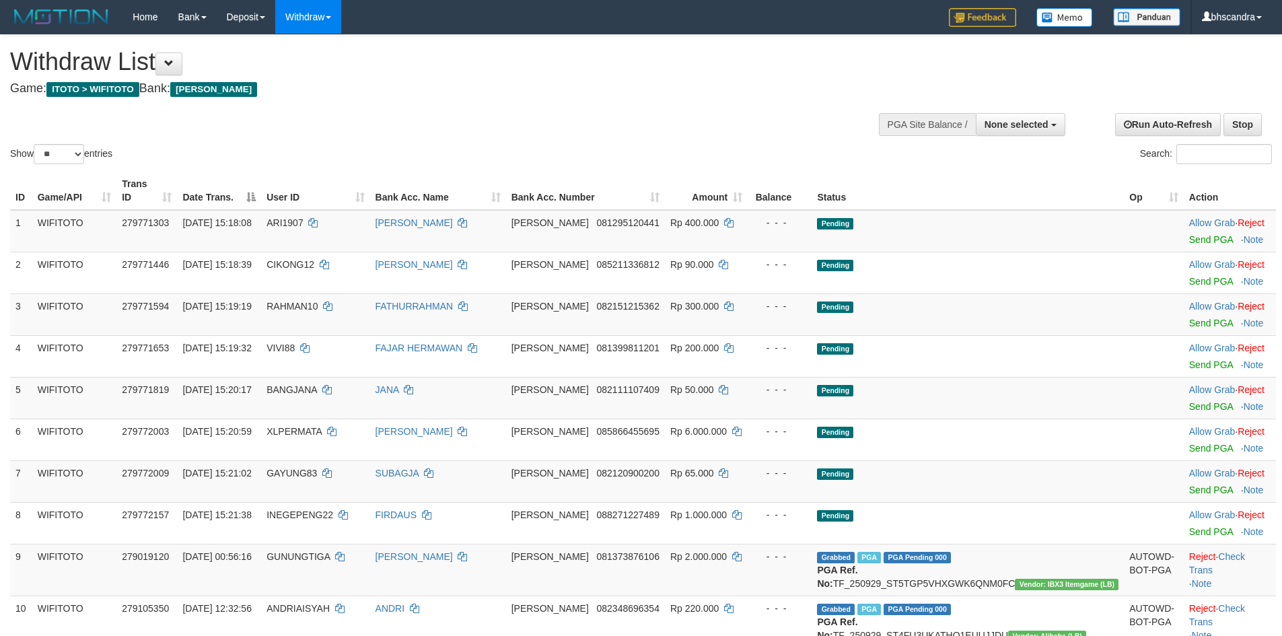
select select
select select "**"
click at [1194, 234] on link "Send PGA" at bounding box center [1212, 239] width 44 height 11
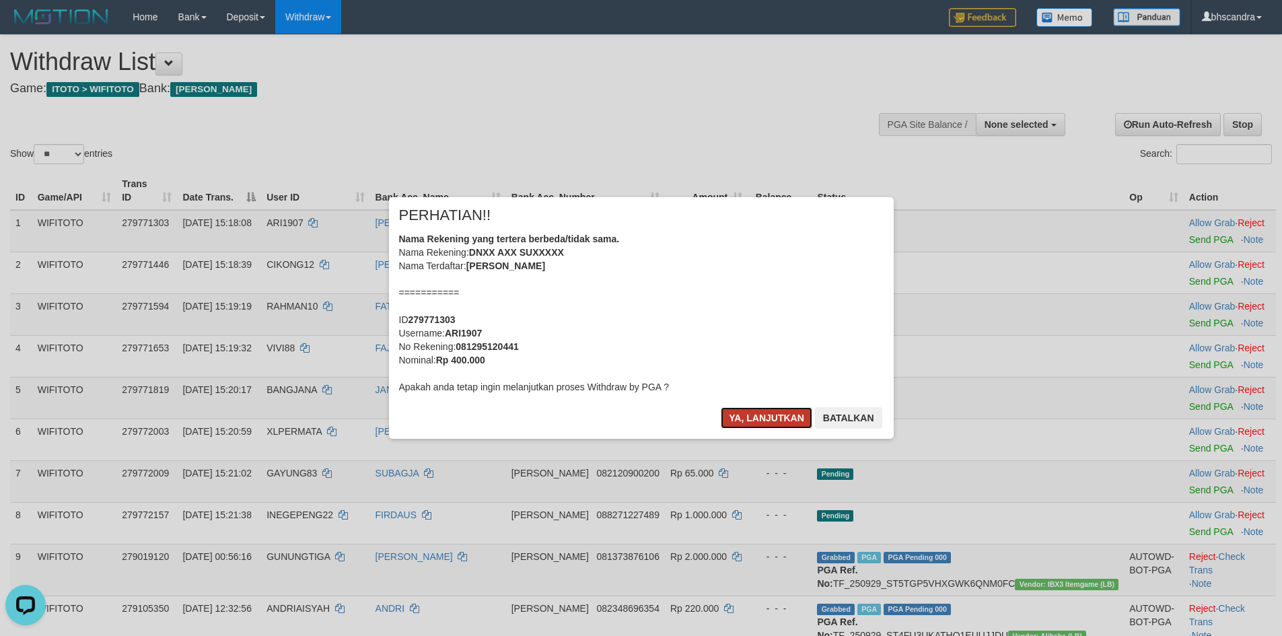
click at [765, 422] on button "Ya, lanjutkan" at bounding box center [767, 418] width 92 height 22
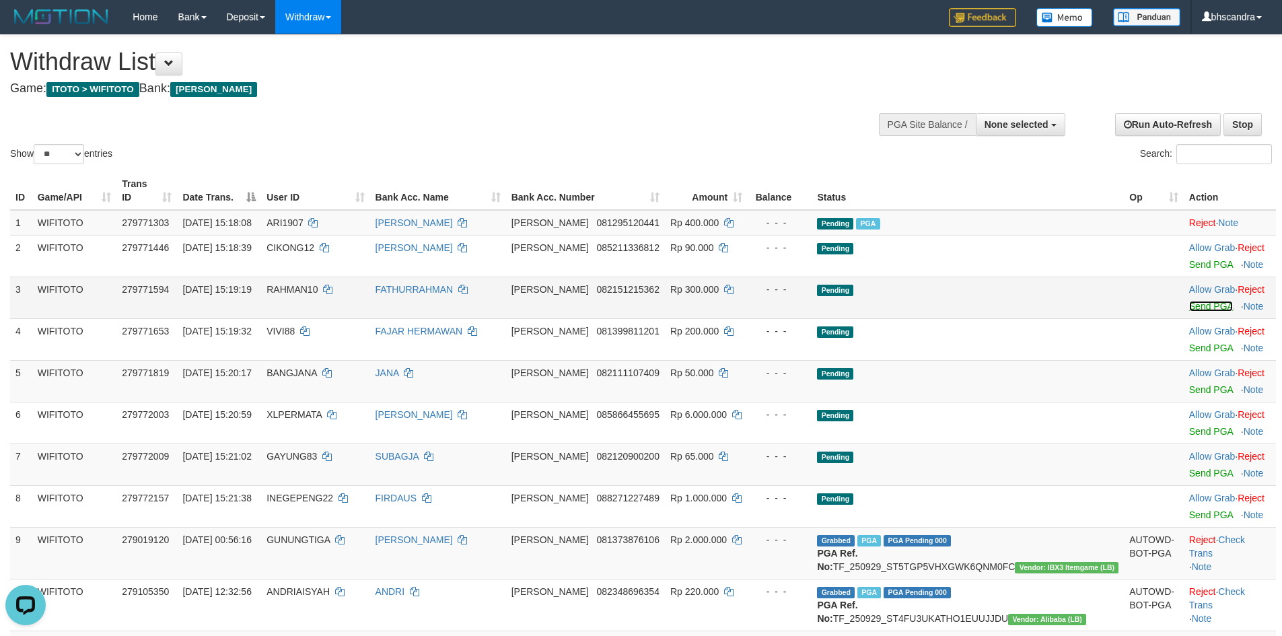
click at [1190, 301] on link "Send PGA" at bounding box center [1212, 306] width 44 height 11
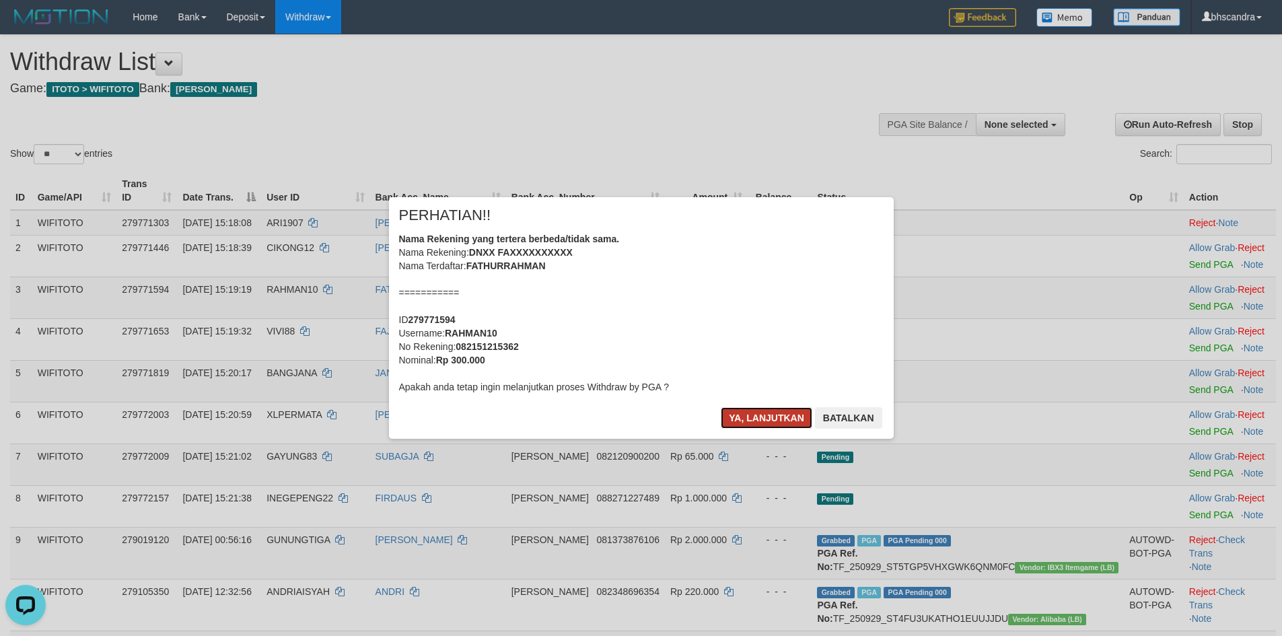
click at [738, 411] on button "Ya, lanjutkan" at bounding box center [767, 418] width 92 height 22
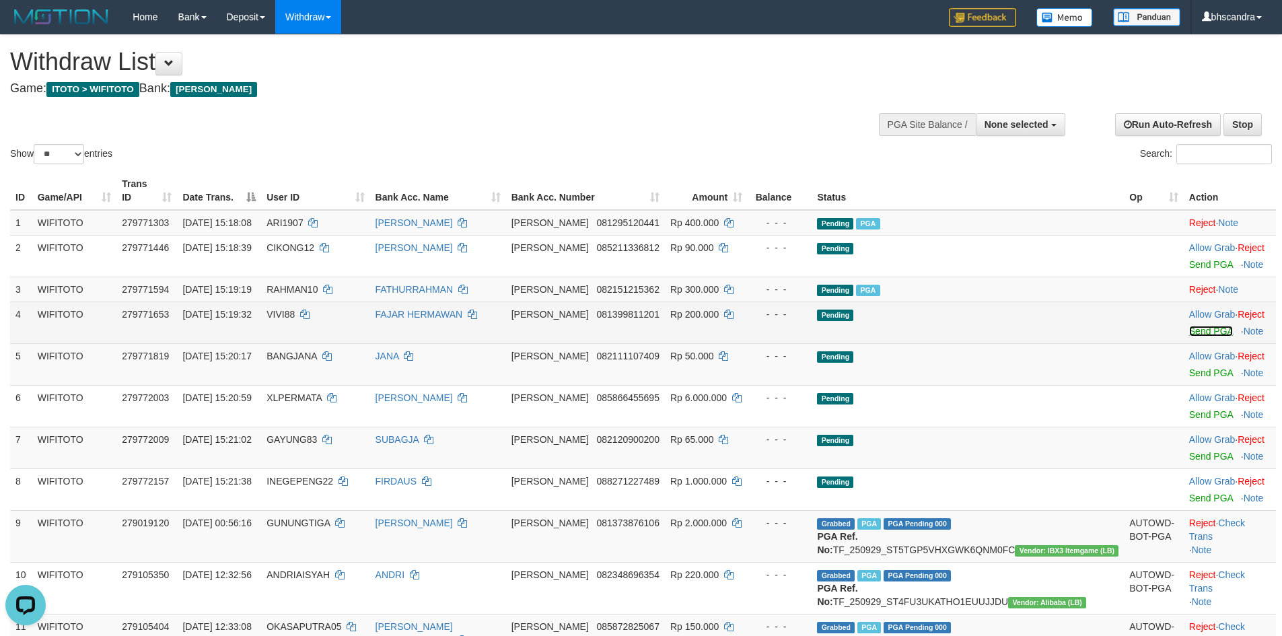
click at [1190, 326] on link "Send PGA" at bounding box center [1212, 331] width 44 height 11
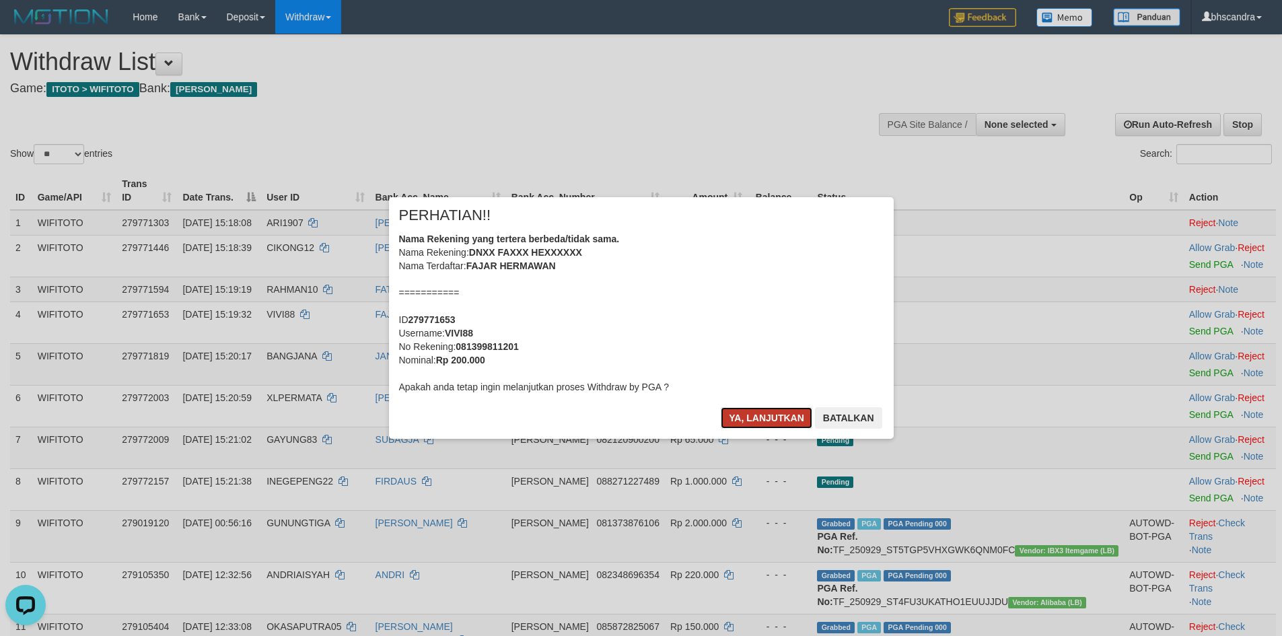
drag, startPoint x: 767, startPoint y: 415, endPoint x: 742, endPoint y: 418, distance: 25.7
click at [764, 415] on button "Ya, lanjutkan" at bounding box center [767, 418] width 92 height 22
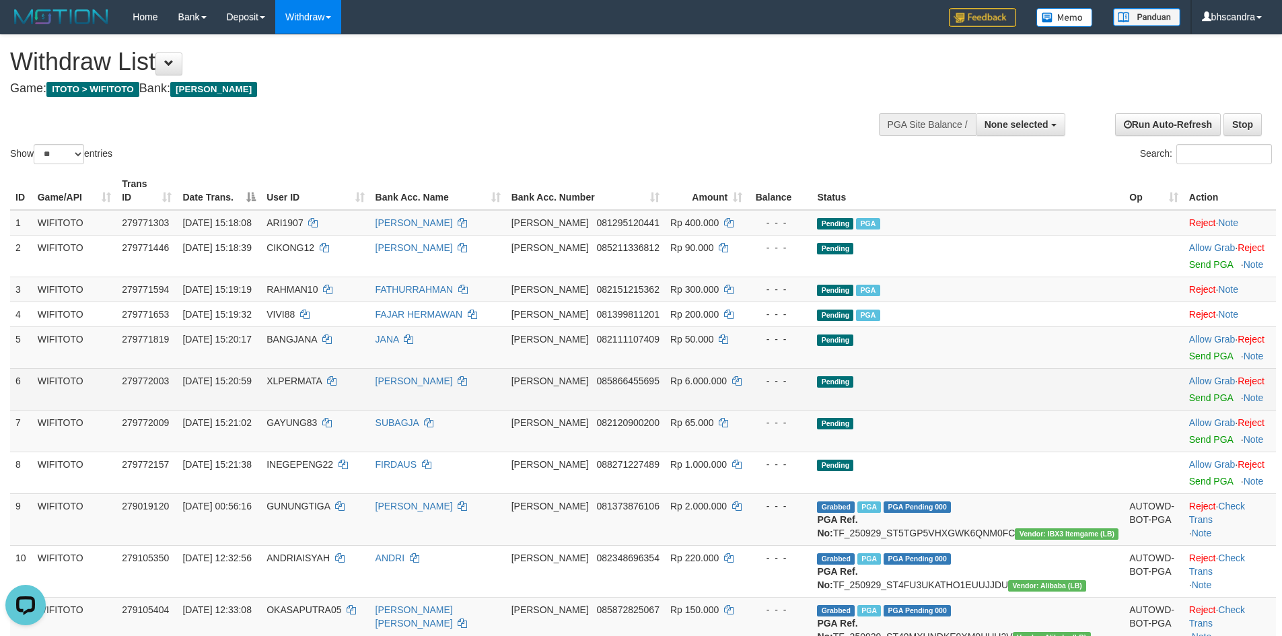
click at [322, 376] on span "XLPERMATA" at bounding box center [294, 381] width 55 height 11
copy td "XLPERMATA"
click at [1190, 392] on link "Send PGA" at bounding box center [1212, 397] width 44 height 11
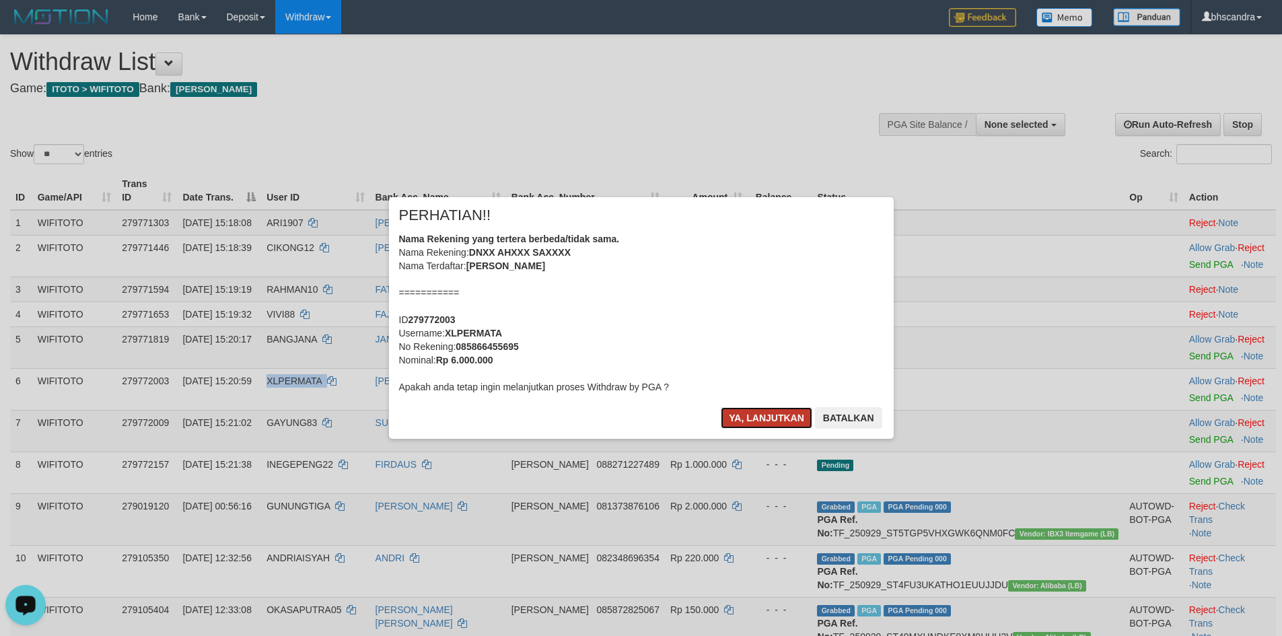
click at [751, 421] on button "Ya, lanjutkan" at bounding box center [767, 418] width 92 height 22
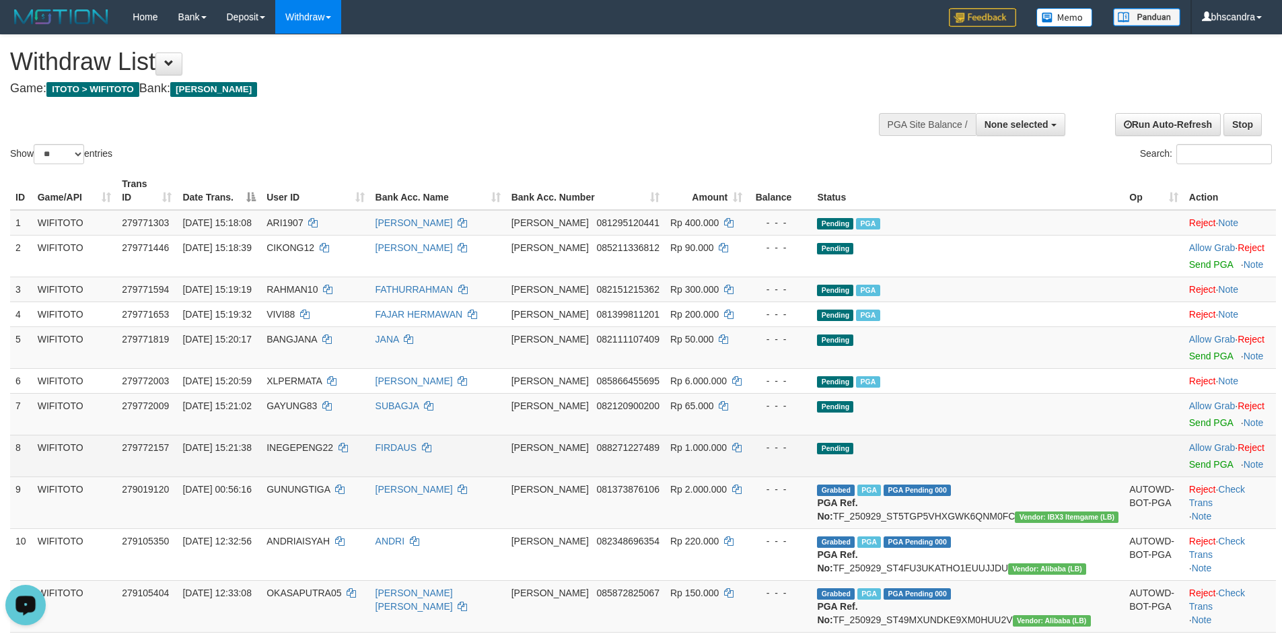
click at [370, 442] on td "INEGEPENG22" at bounding box center [315, 456] width 108 height 42
copy td "INEGEPENG22"
click at [1190, 459] on link "Send PGA" at bounding box center [1212, 464] width 44 height 11
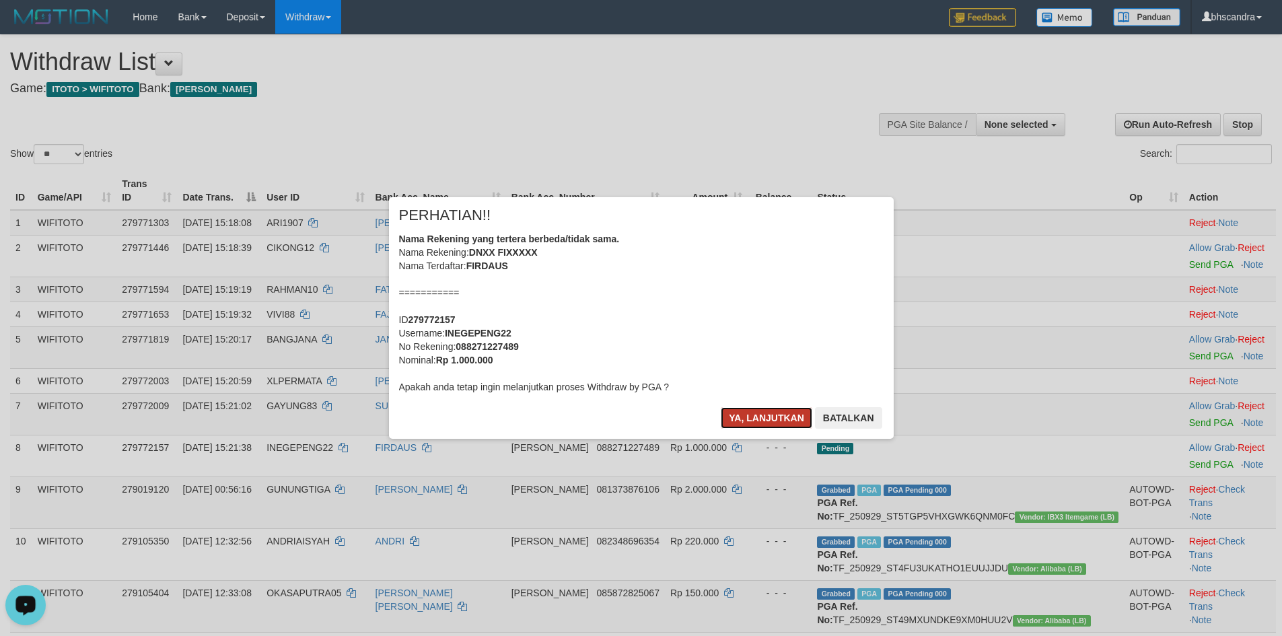
click at [773, 417] on button "Ya, lanjutkan" at bounding box center [767, 418] width 92 height 22
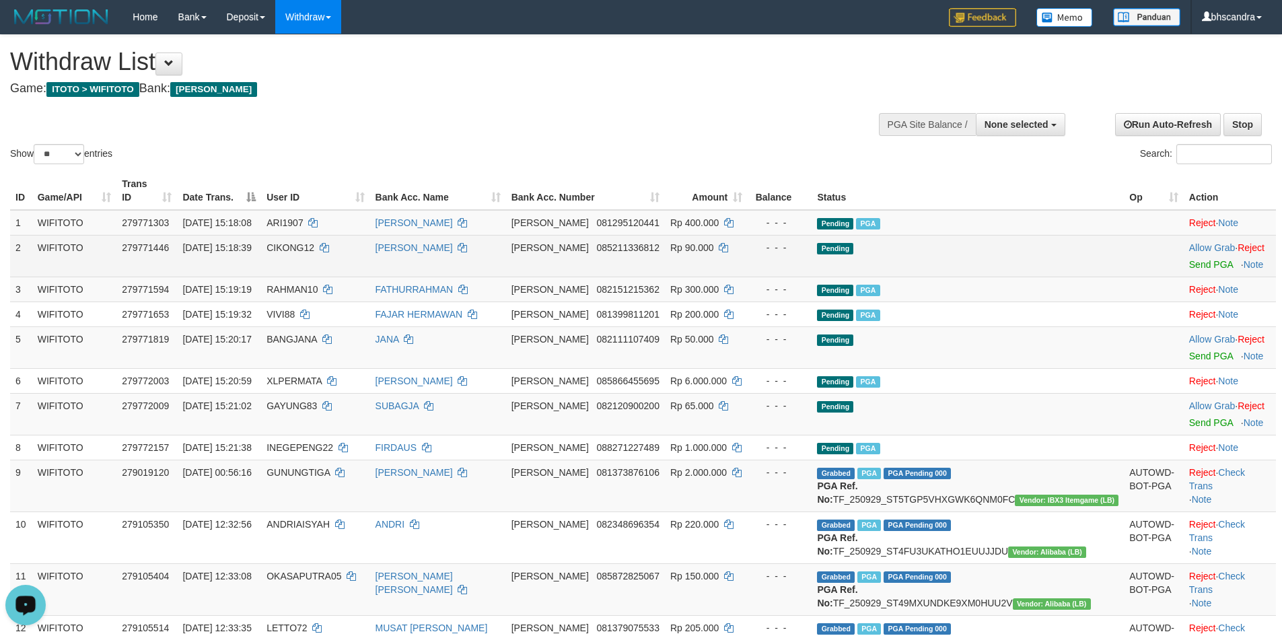
click at [314, 242] on span "CIKONG12" at bounding box center [291, 247] width 48 height 11
copy td "CIKONG12"
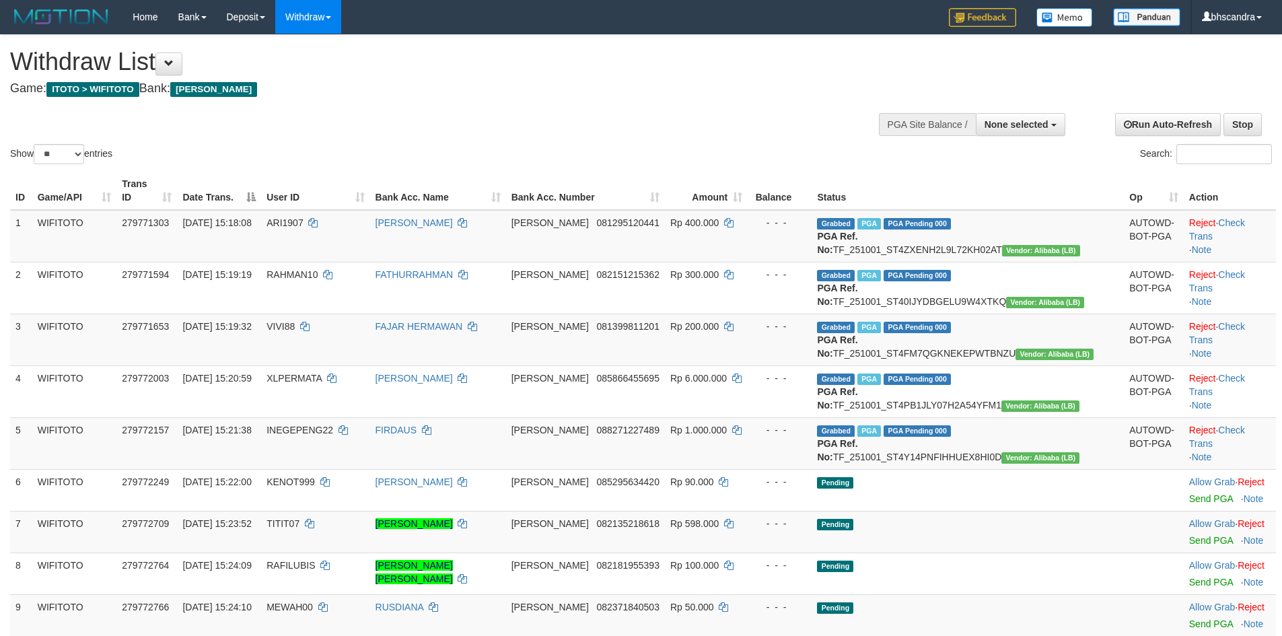
select select
select select "**"
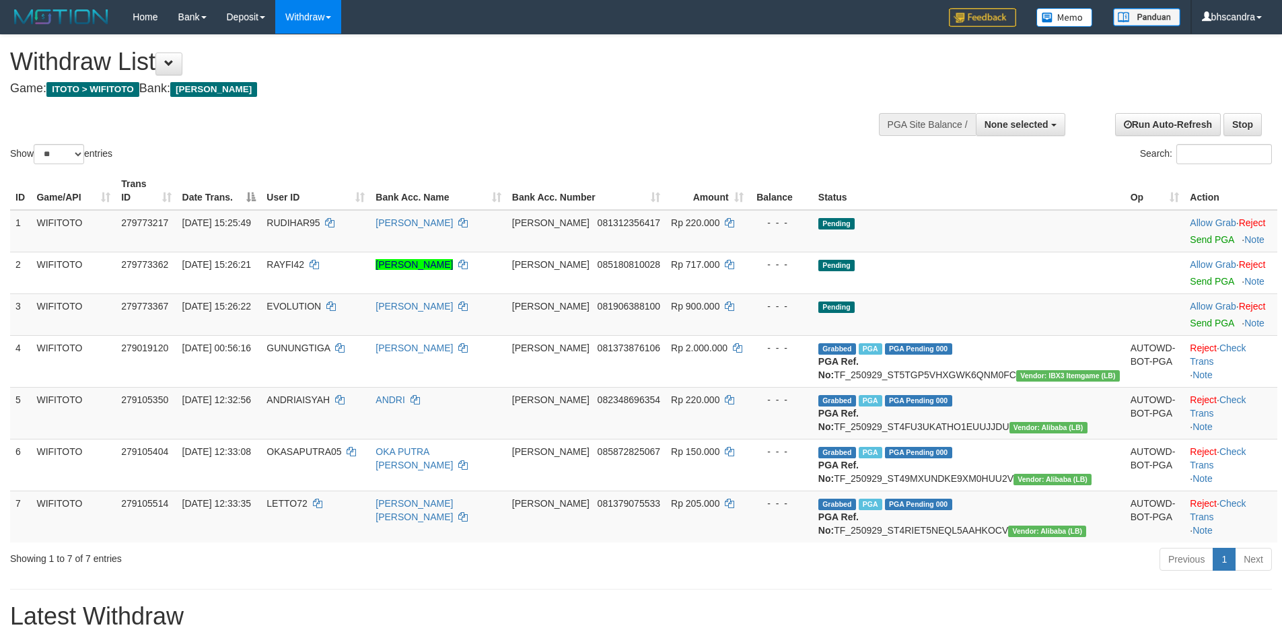
select select
select select "**"
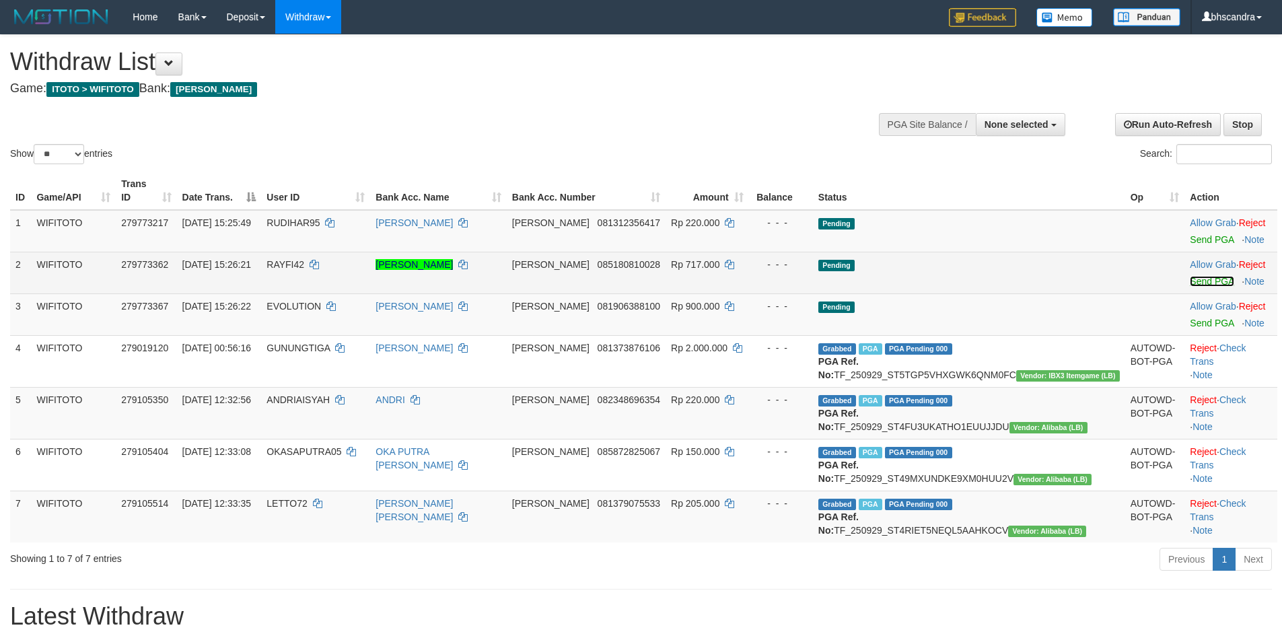
click at [1190, 276] on link "Send PGA" at bounding box center [1212, 281] width 44 height 11
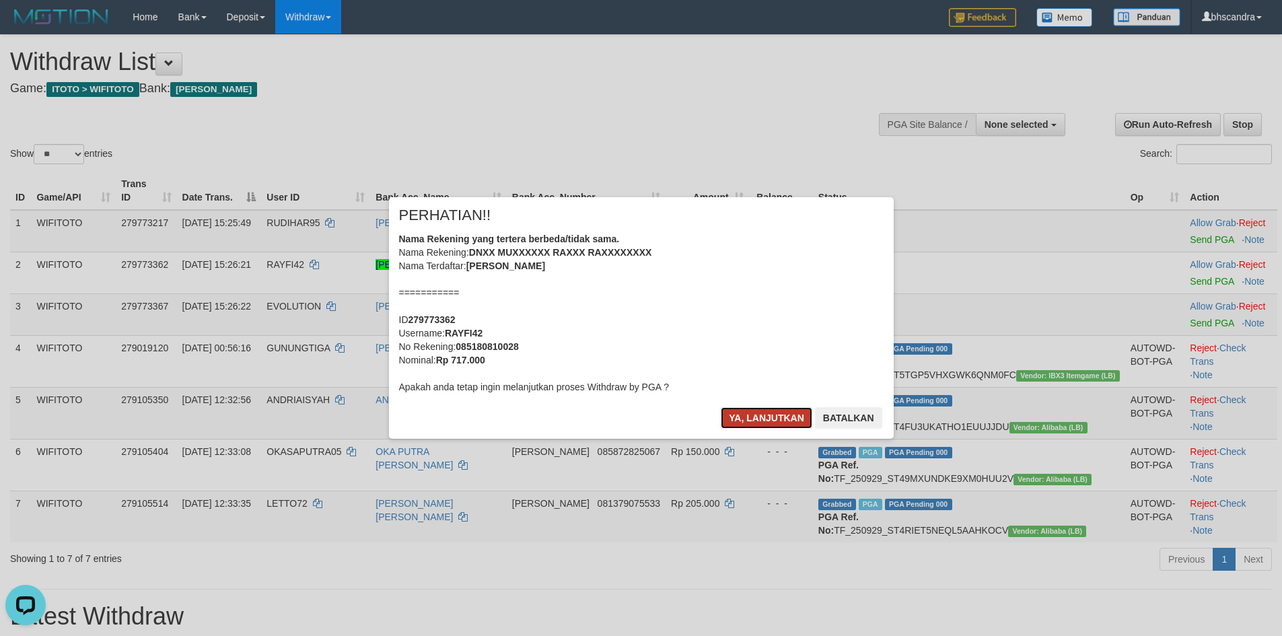
click at [751, 419] on button "Ya, lanjutkan" at bounding box center [767, 418] width 92 height 22
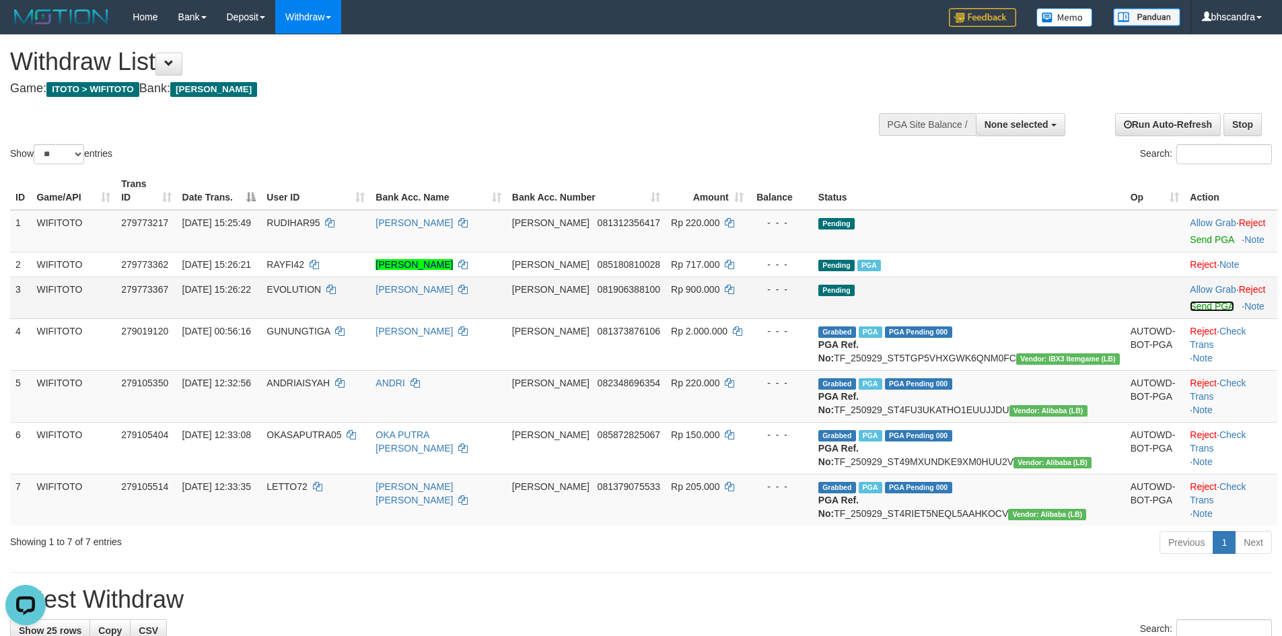
click at [1190, 309] on link "Send PGA" at bounding box center [1212, 306] width 44 height 11
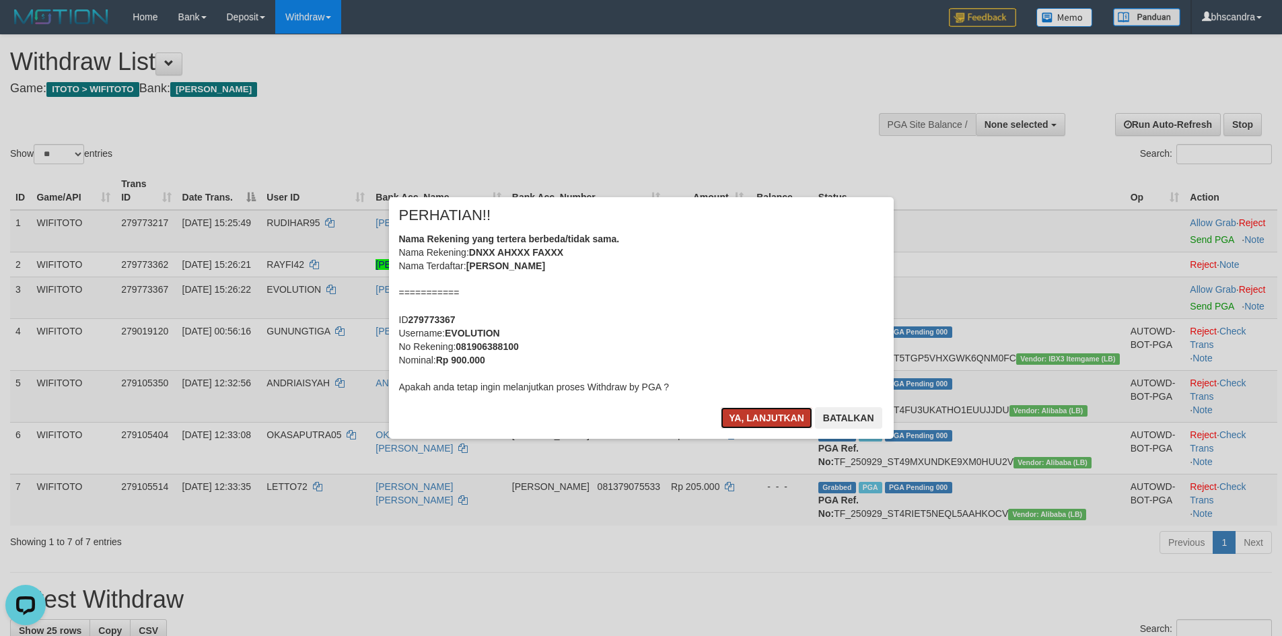
click at [760, 417] on button "Ya, lanjutkan" at bounding box center [767, 418] width 92 height 22
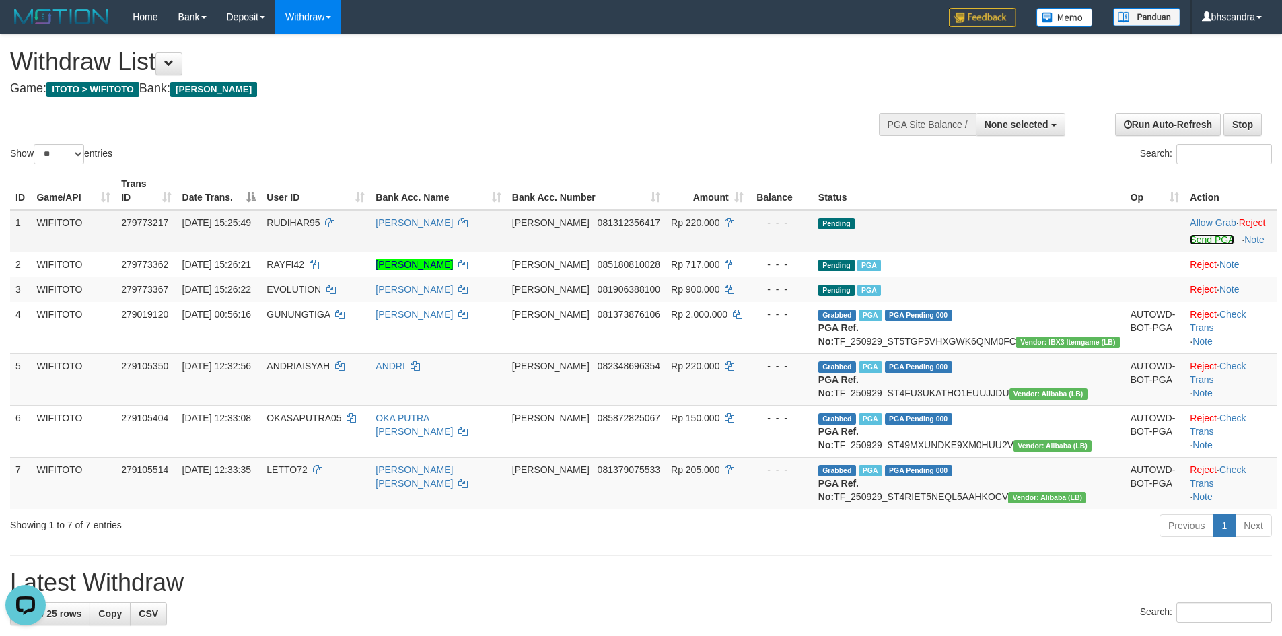
click at [1190, 234] on link "Send PGA" at bounding box center [1212, 239] width 44 height 11
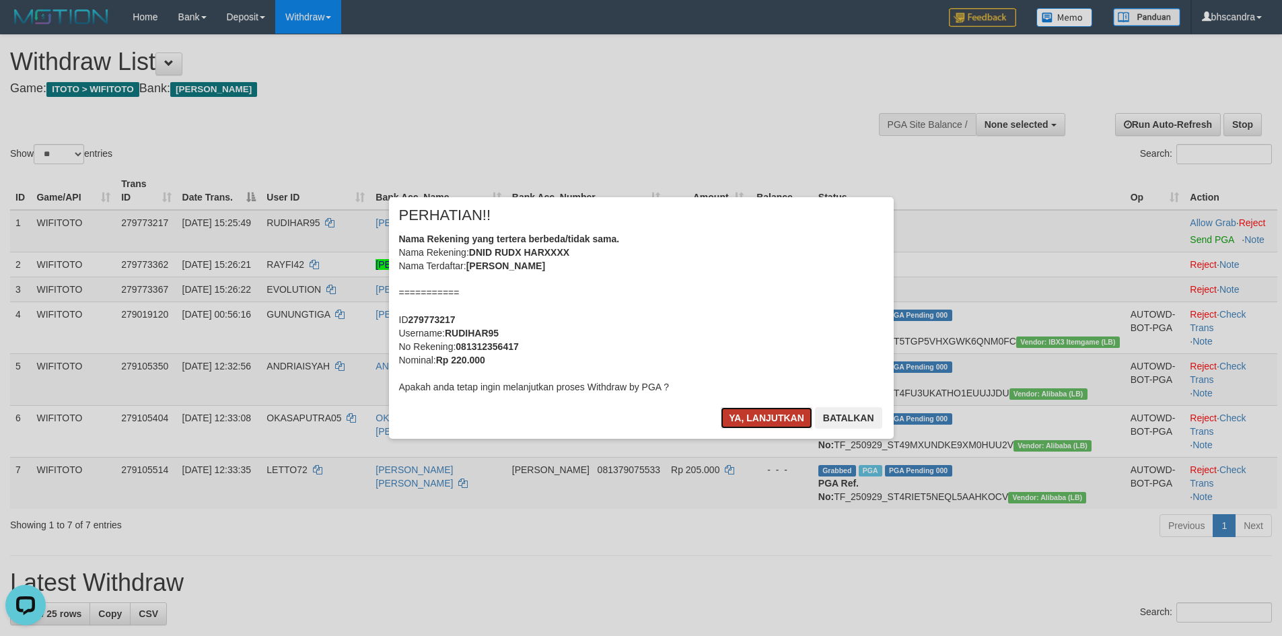
click at [747, 409] on button "Ya, lanjutkan" at bounding box center [767, 418] width 92 height 22
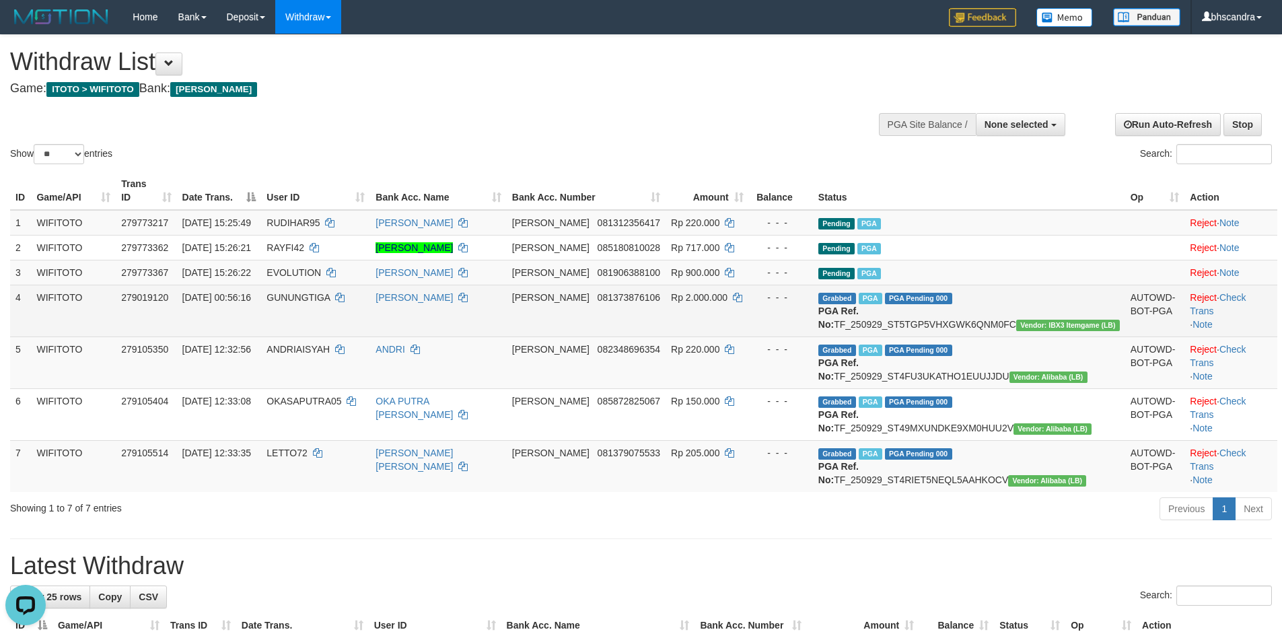
click at [370, 337] on td "GUNUNGTIGA" at bounding box center [315, 311] width 109 height 52
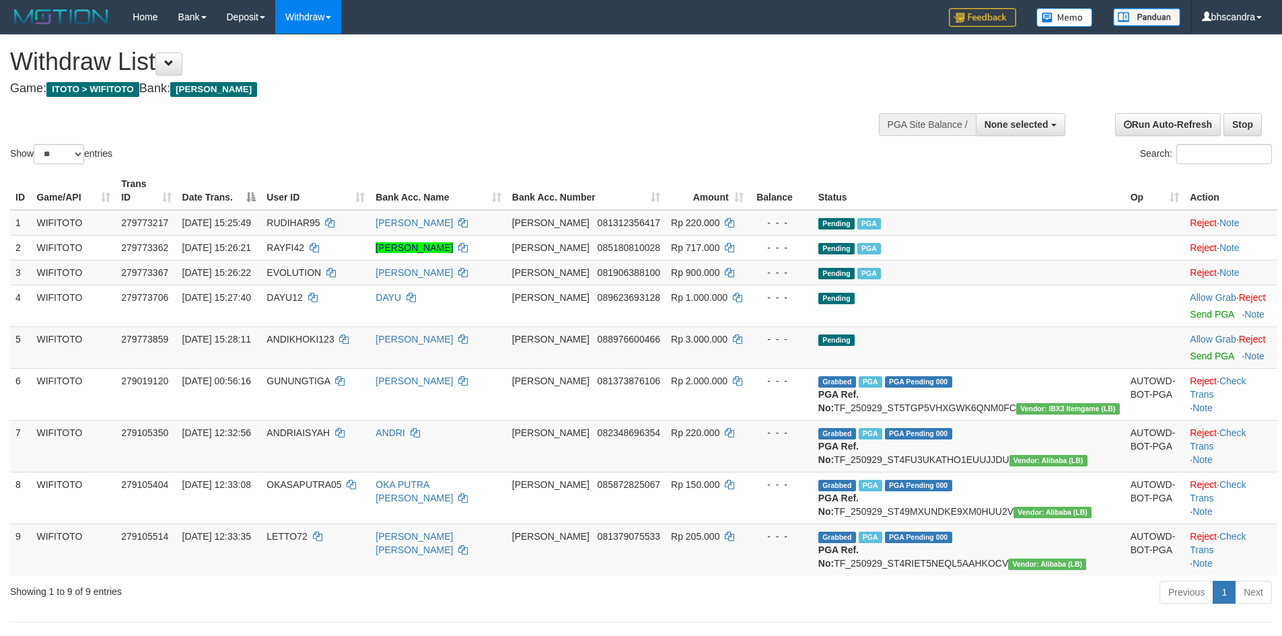
select select
select select "**"
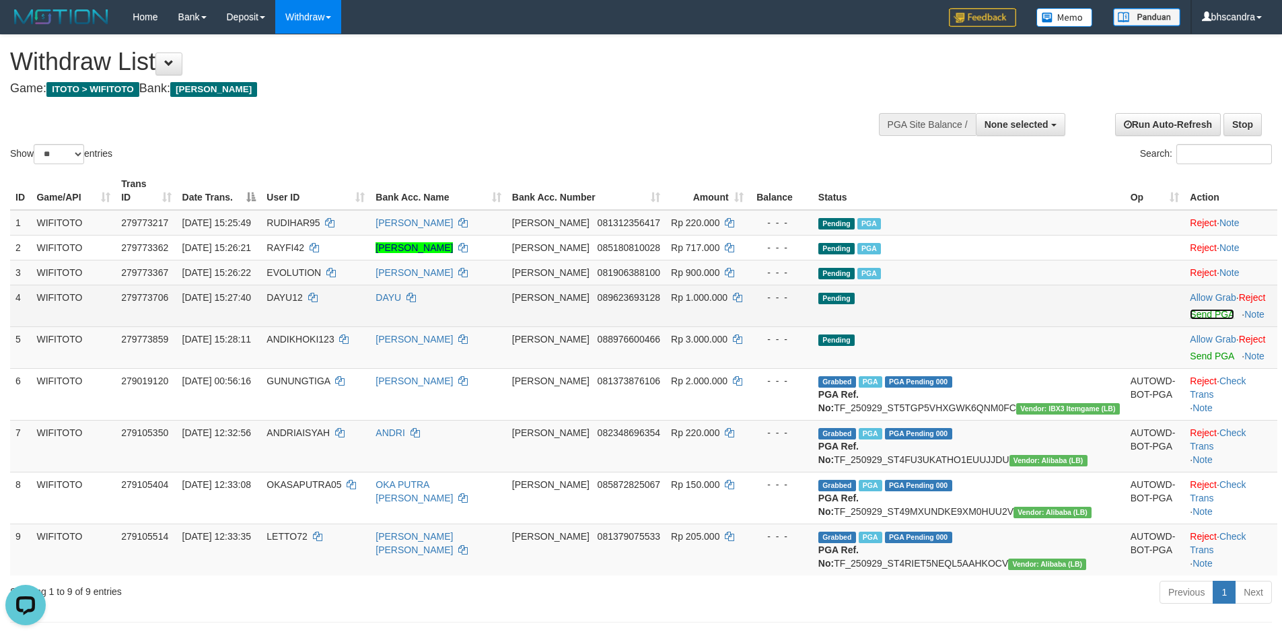
click at [1190, 316] on link "Send PGA" at bounding box center [1212, 314] width 44 height 11
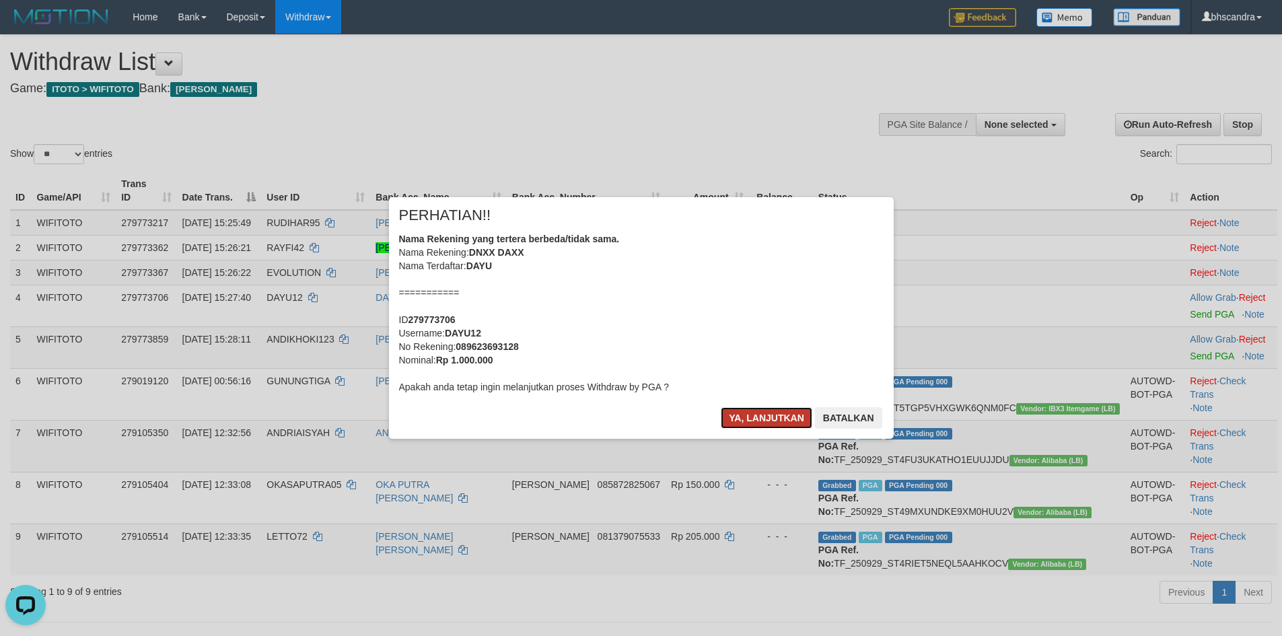
click at [745, 410] on button "Ya, lanjutkan" at bounding box center [767, 418] width 92 height 22
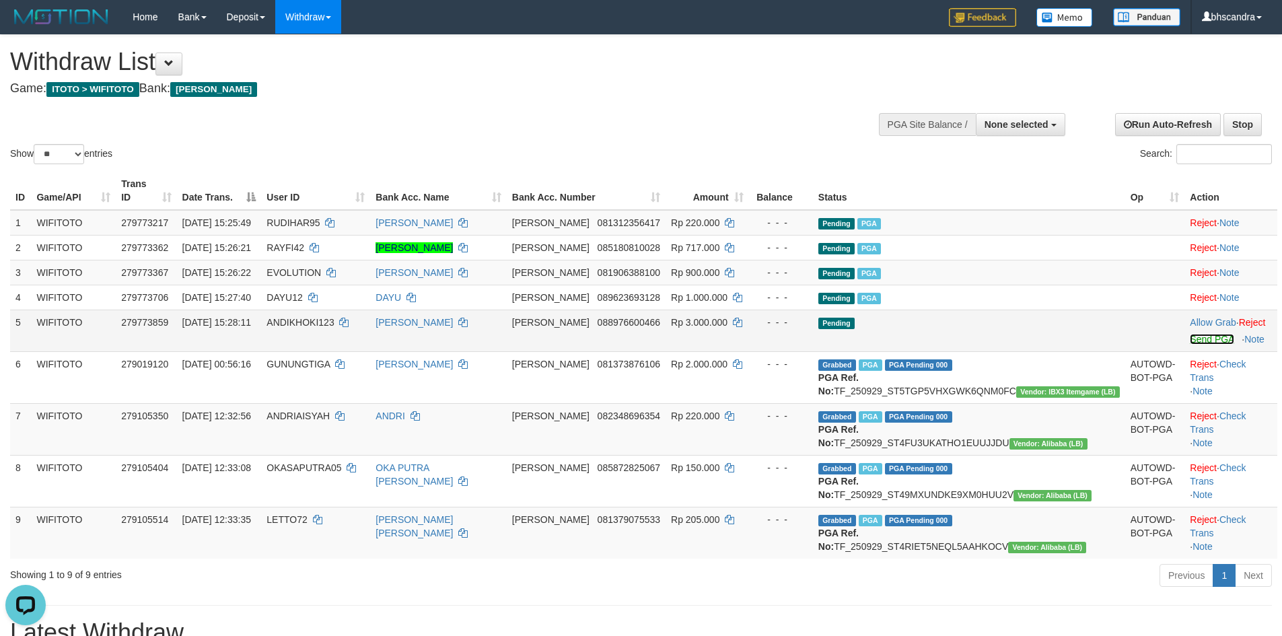
click at [1191, 335] on link "Send PGA" at bounding box center [1212, 339] width 44 height 11
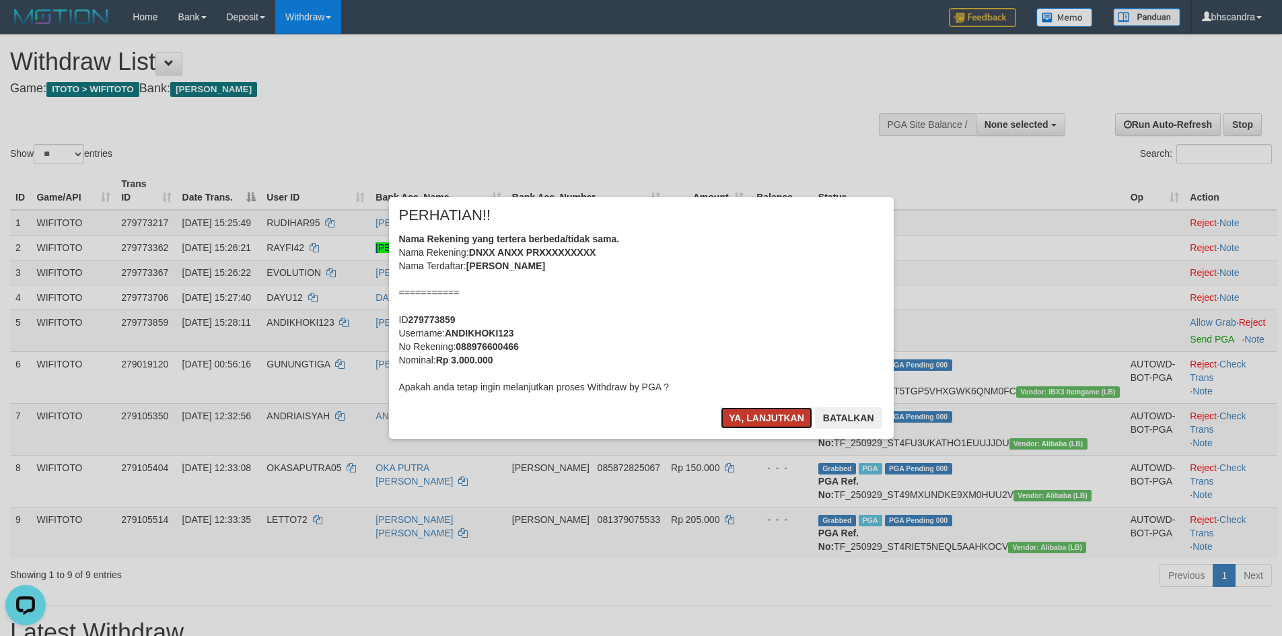
click at [741, 417] on button "Ya, lanjutkan" at bounding box center [767, 418] width 92 height 22
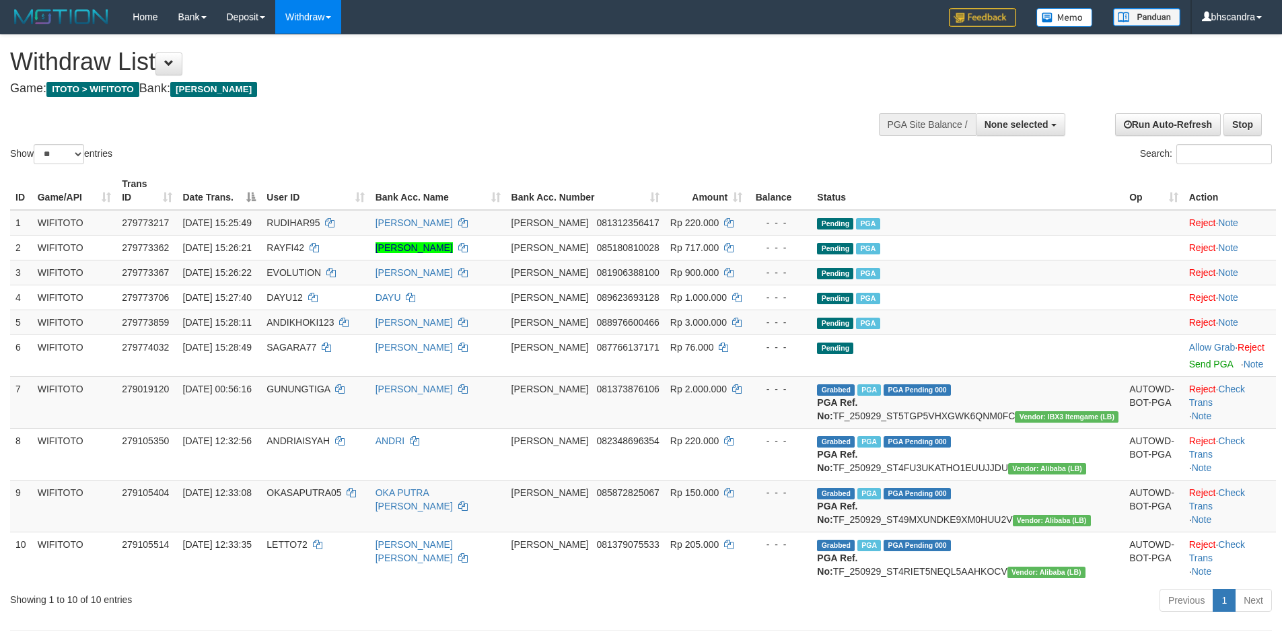
select select
select select "**"
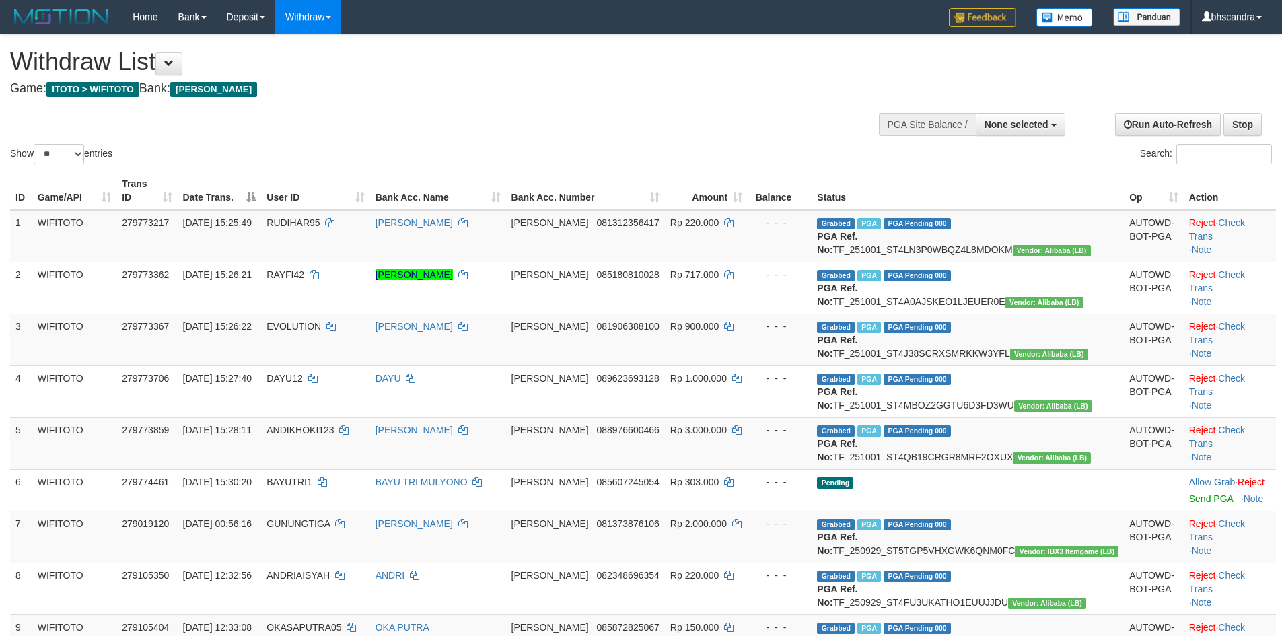
select select
select select "**"
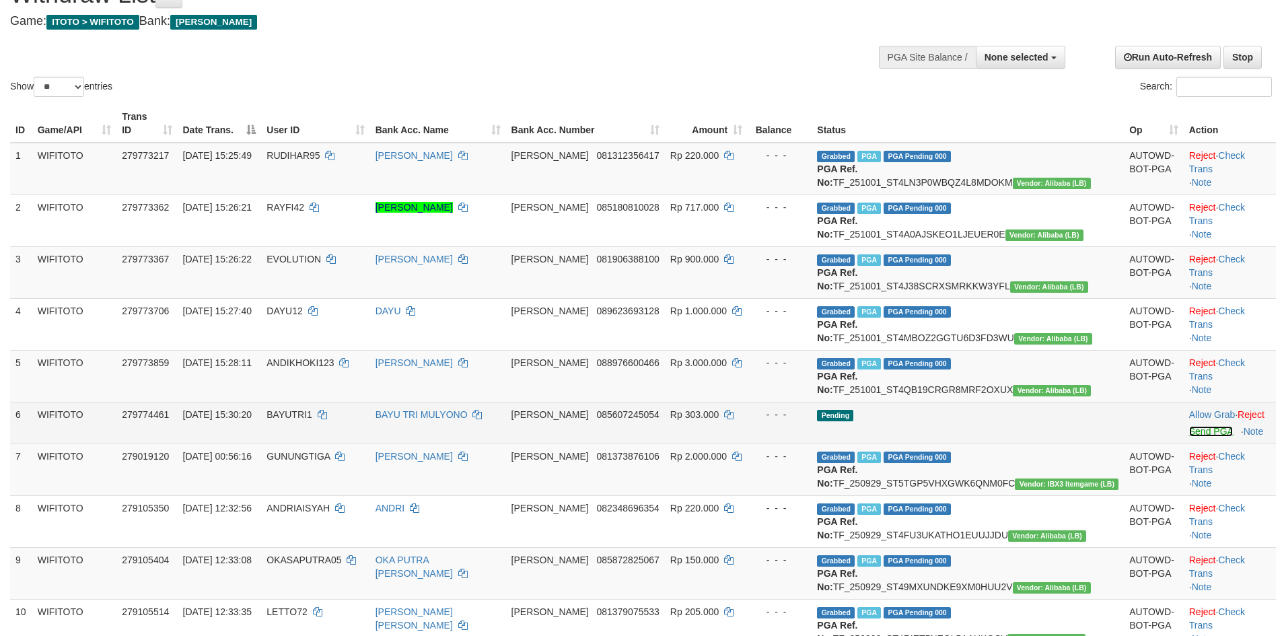
click at [1190, 437] on link "Send PGA" at bounding box center [1212, 431] width 44 height 11
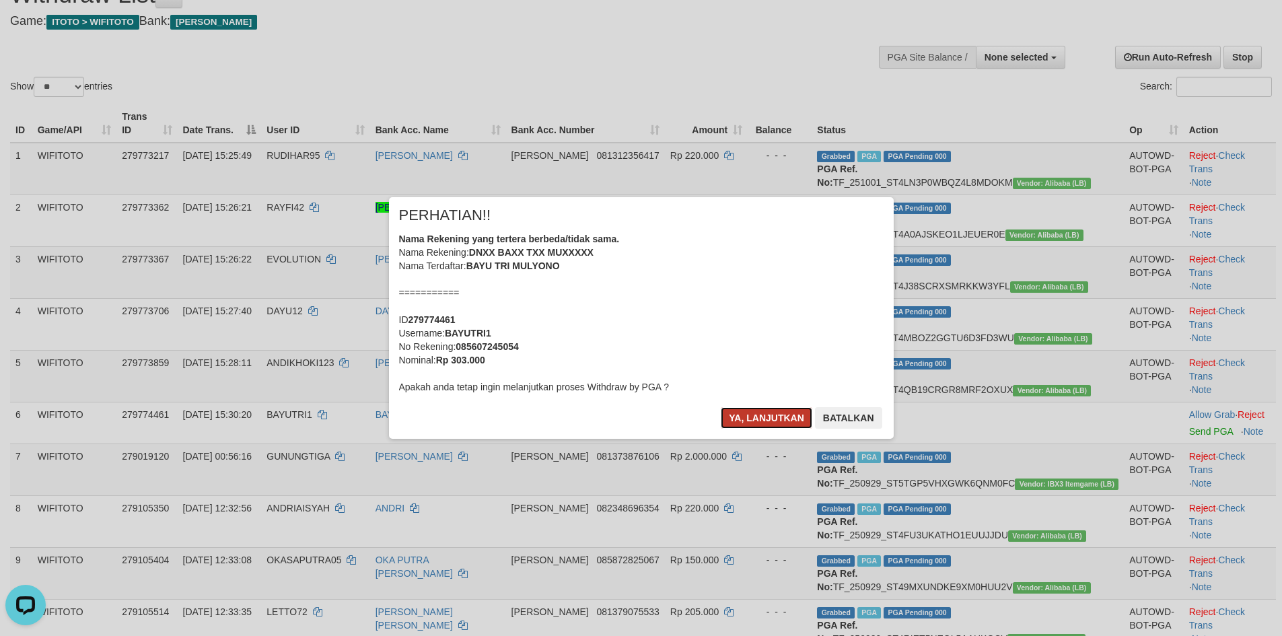
click at [732, 413] on button "Ya, lanjutkan" at bounding box center [767, 418] width 92 height 22
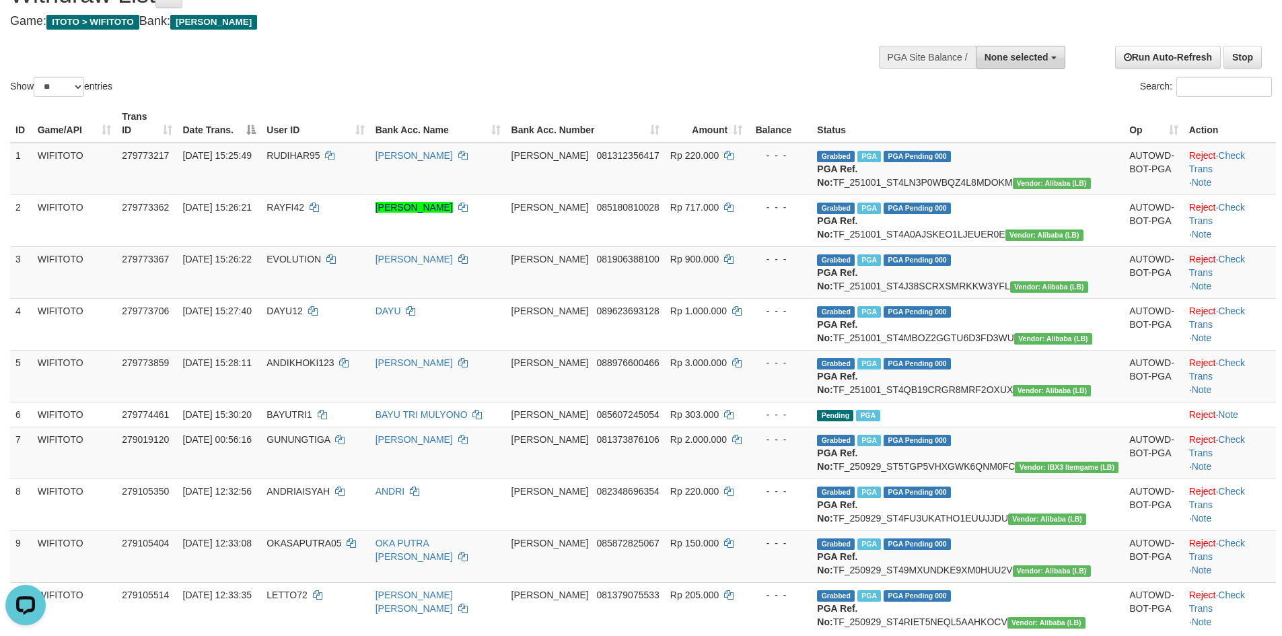
click at [1002, 55] on span "None selected" at bounding box center [1017, 57] width 64 height 11
click at [992, 131] on label "[ITOTO] WIFITOTO" at bounding box center [1003, 125] width 123 height 18
select select "****"
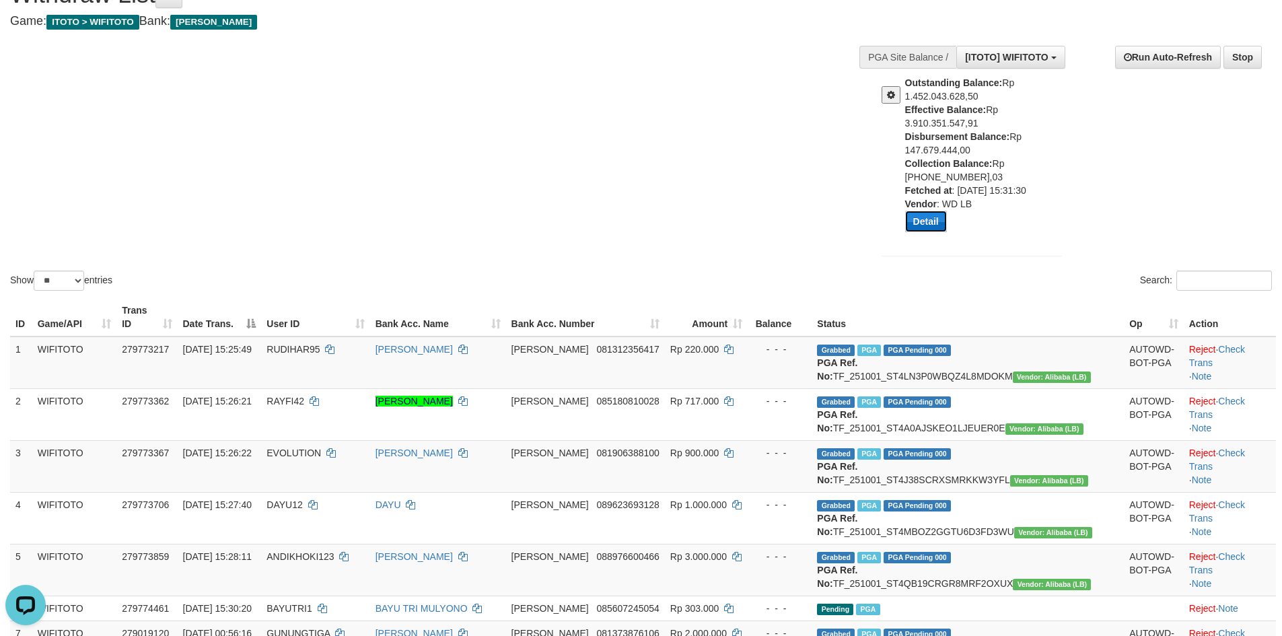
click at [940, 225] on button "Detail" at bounding box center [926, 222] width 42 height 22
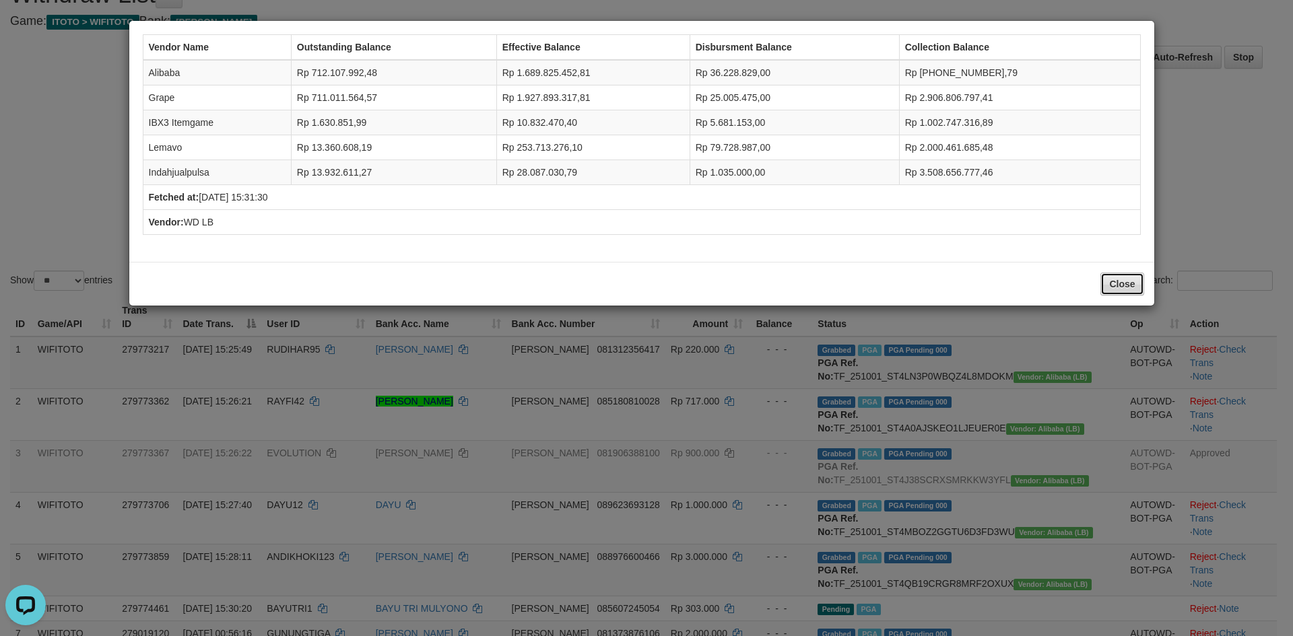
click at [1109, 288] on button "Close" at bounding box center [1121, 284] width 43 height 23
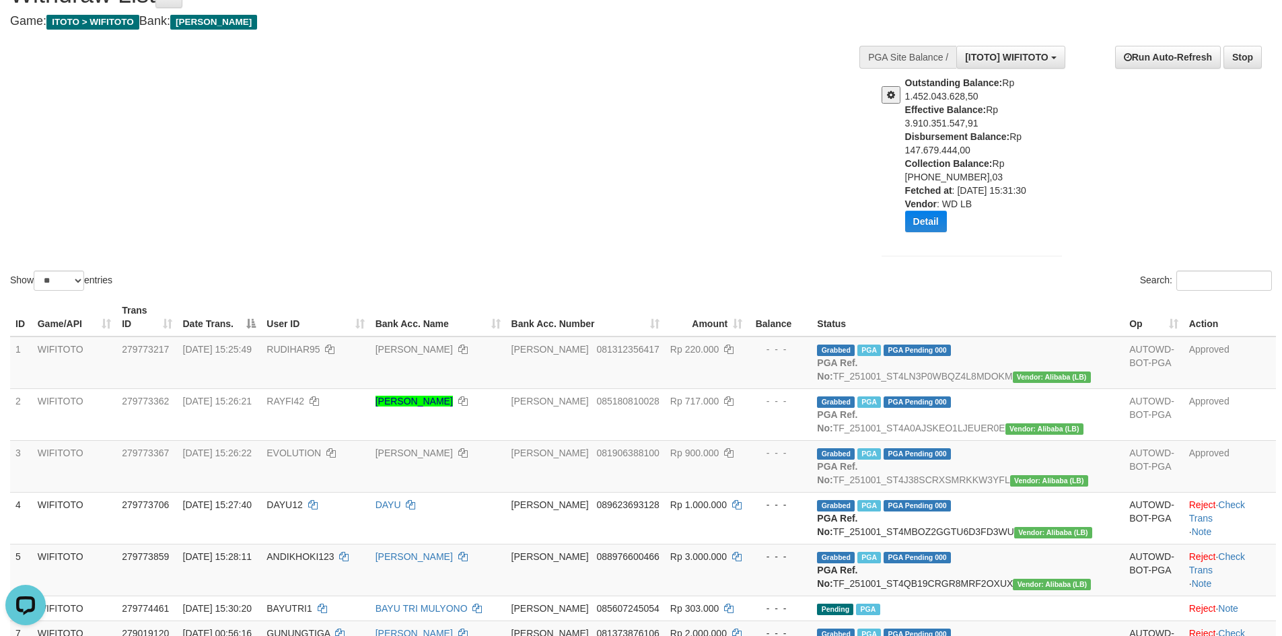
click at [893, 94] on span at bounding box center [891, 94] width 8 height 9
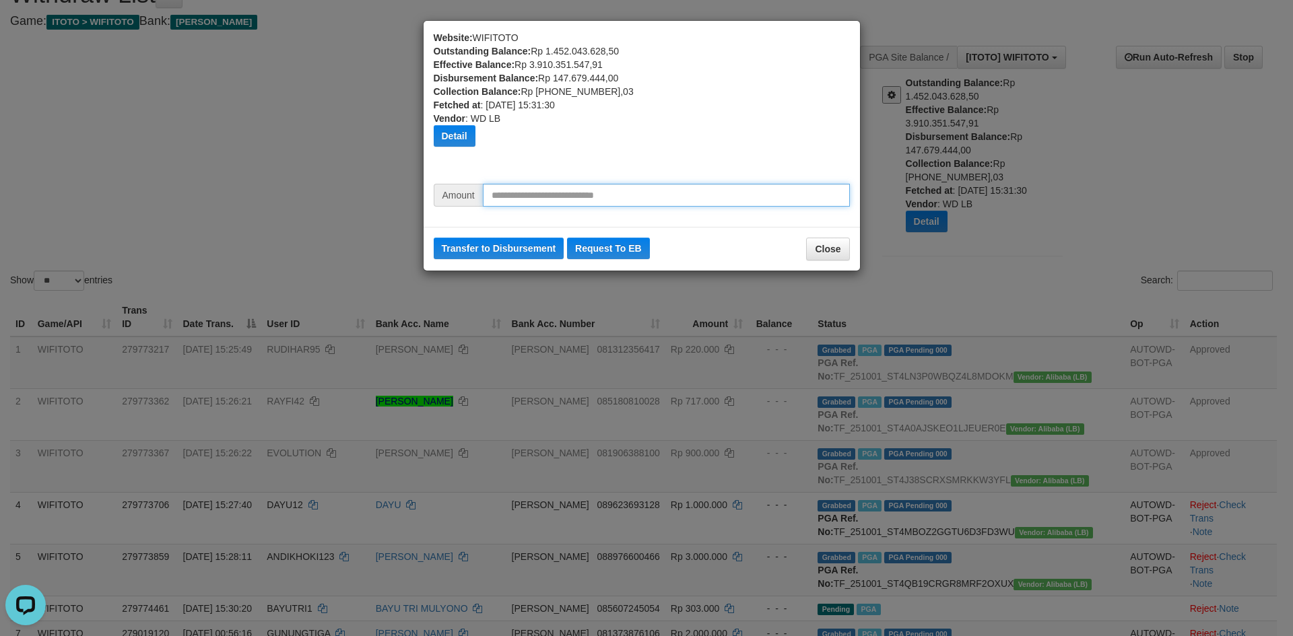
click at [533, 197] on input "text" at bounding box center [666, 195] width 367 height 23
click at [502, 195] on input "********" at bounding box center [666, 195] width 367 height 23
type input "********"
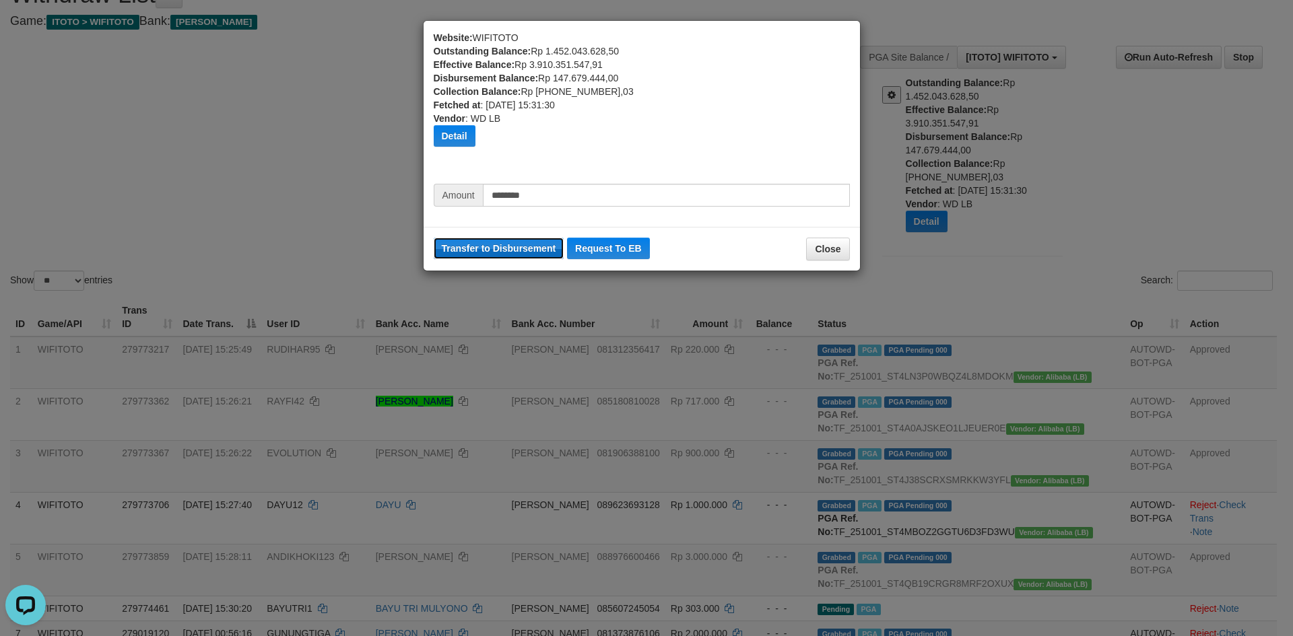
click at [460, 245] on button "Transfer to Disbursement" at bounding box center [499, 249] width 131 height 22
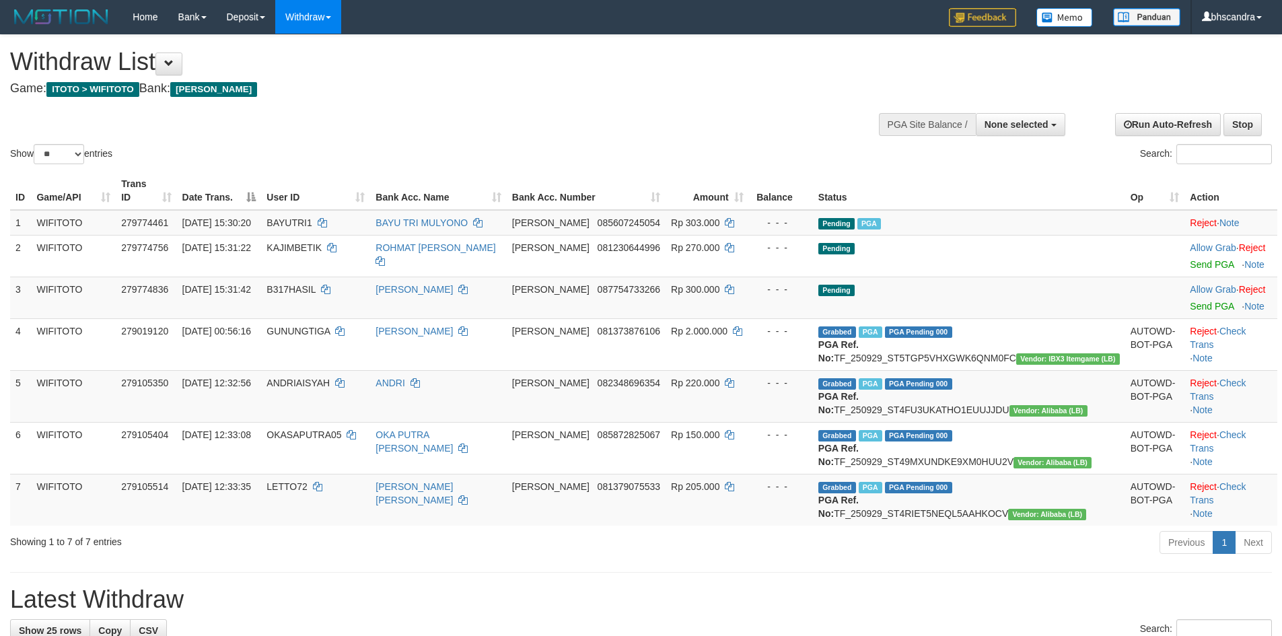
select select
select select "**"
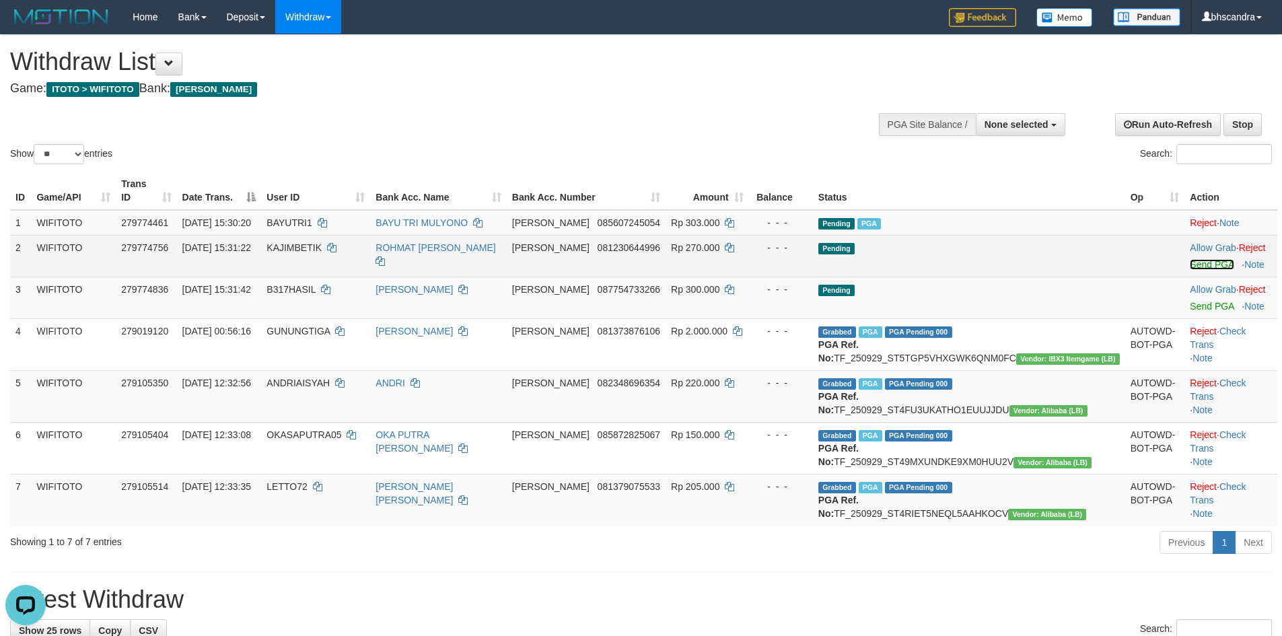
click at [1190, 259] on link "Send PGA" at bounding box center [1212, 264] width 44 height 11
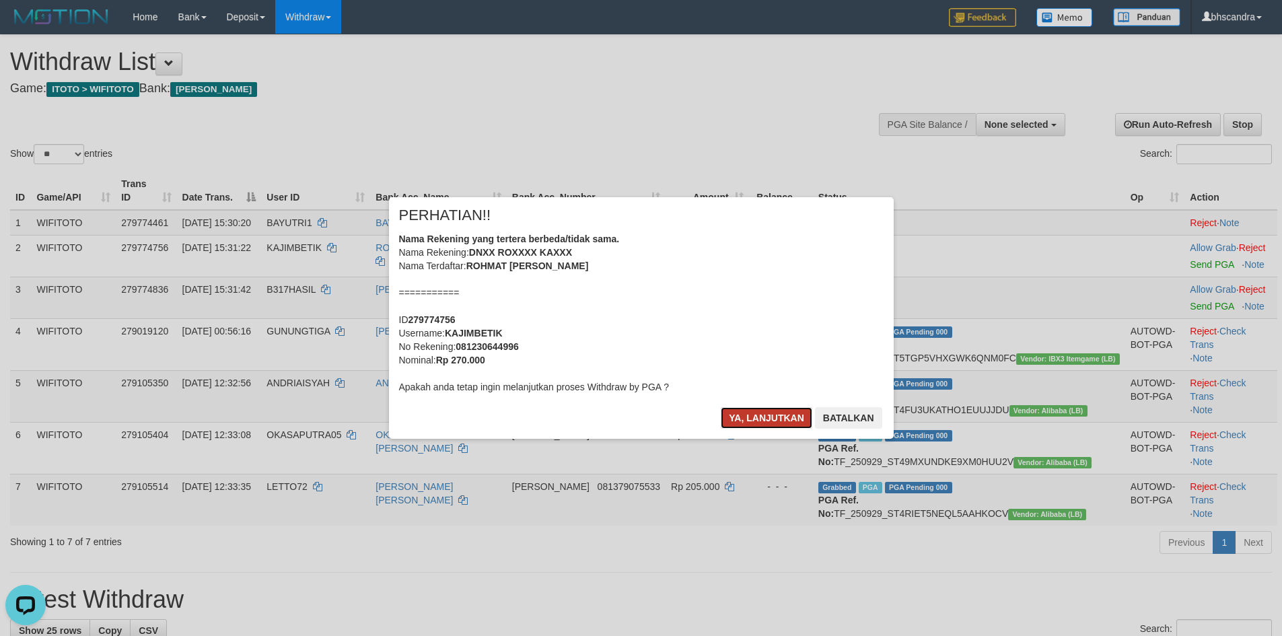
click at [744, 420] on button "Ya, lanjutkan" at bounding box center [767, 418] width 92 height 22
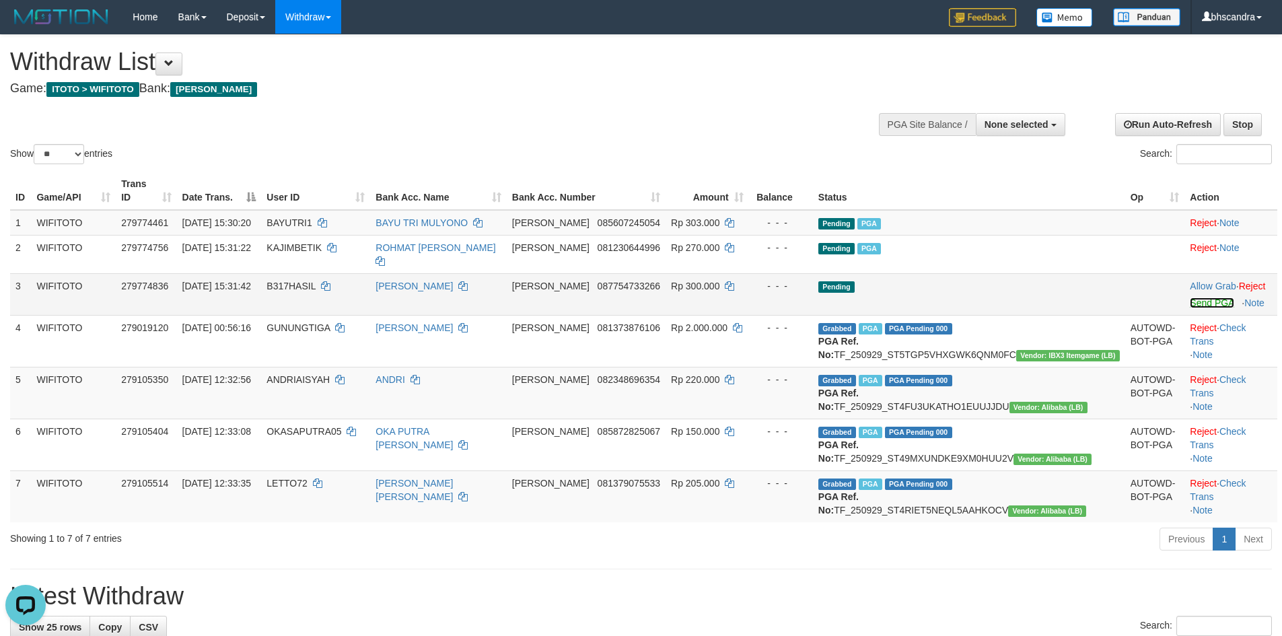
click at [1190, 298] on link "Send PGA" at bounding box center [1212, 303] width 44 height 11
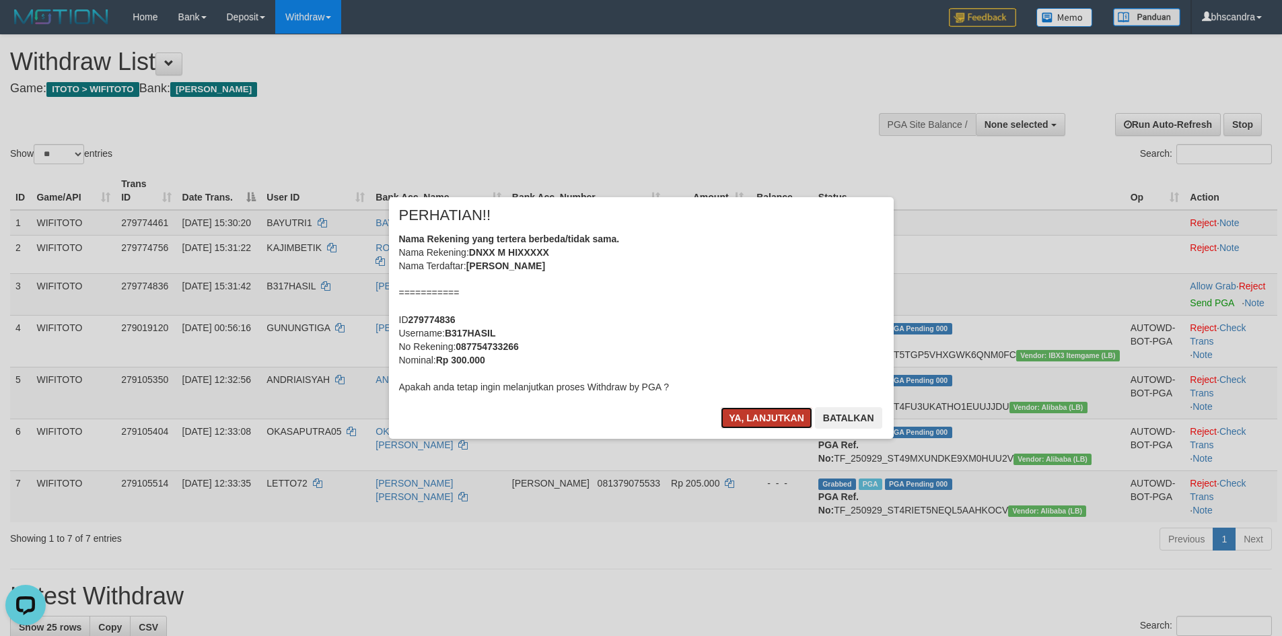
click at [755, 414] on button "Ya, lanjutkan" at bounding box center [767, 418] width 92 height 22
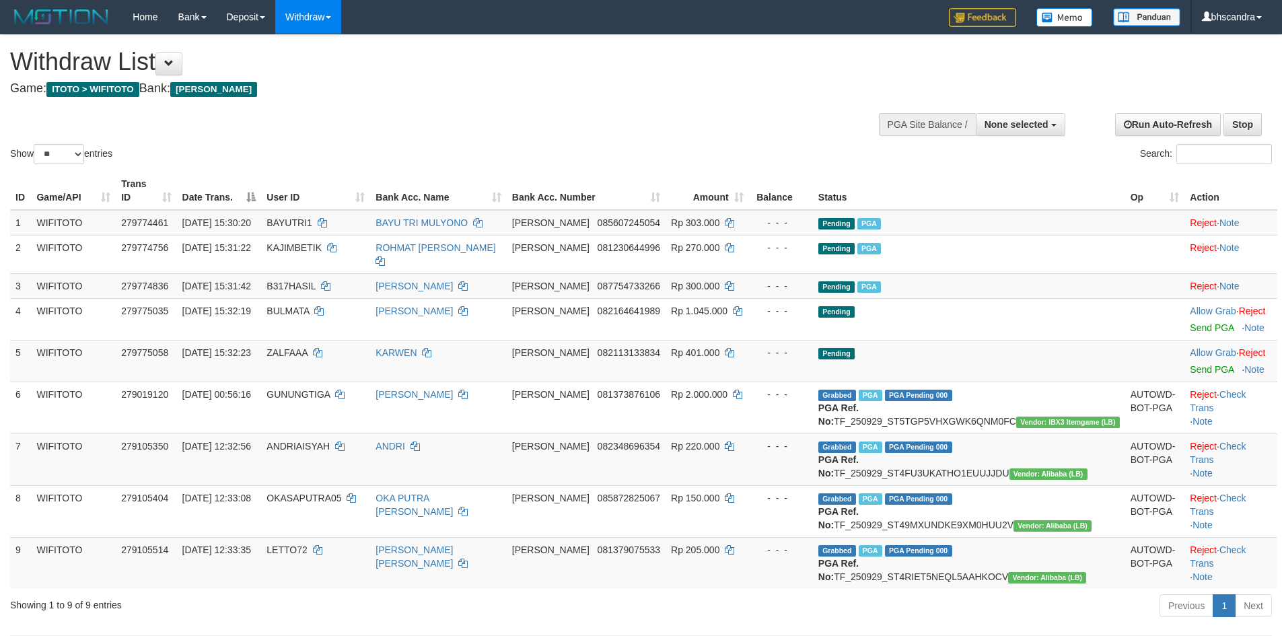
select select
select select "**"
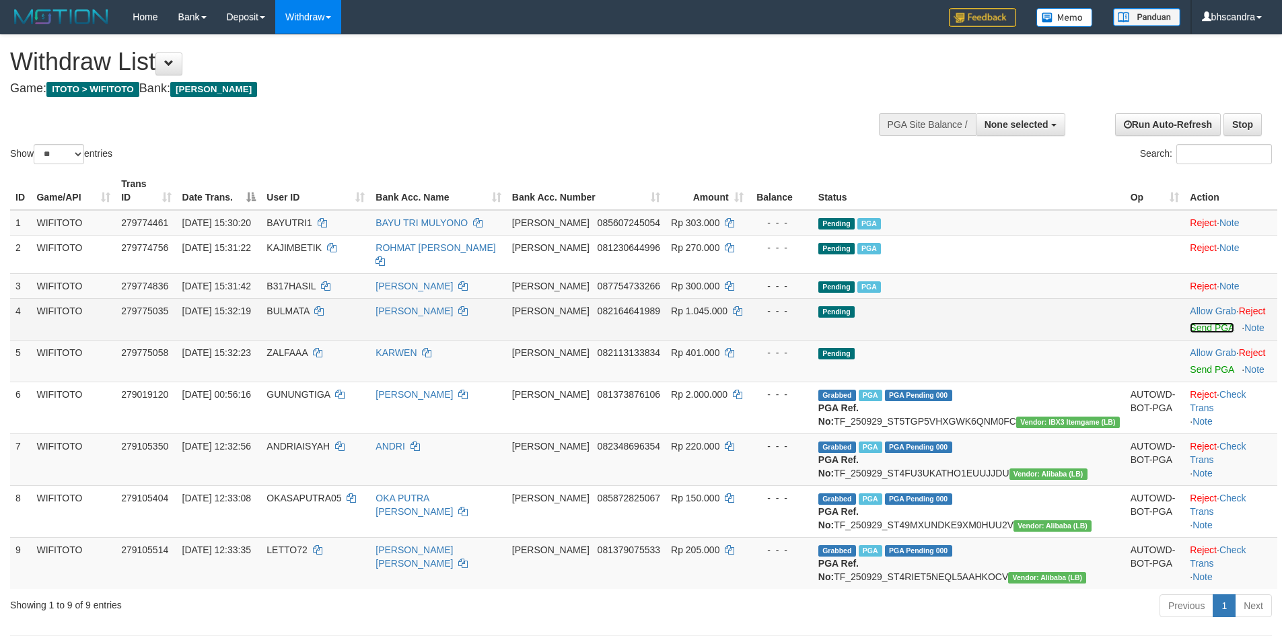
click at [1190, 322] on link "Send PGA" at bounding box center [1212, 327] width 44 height 11
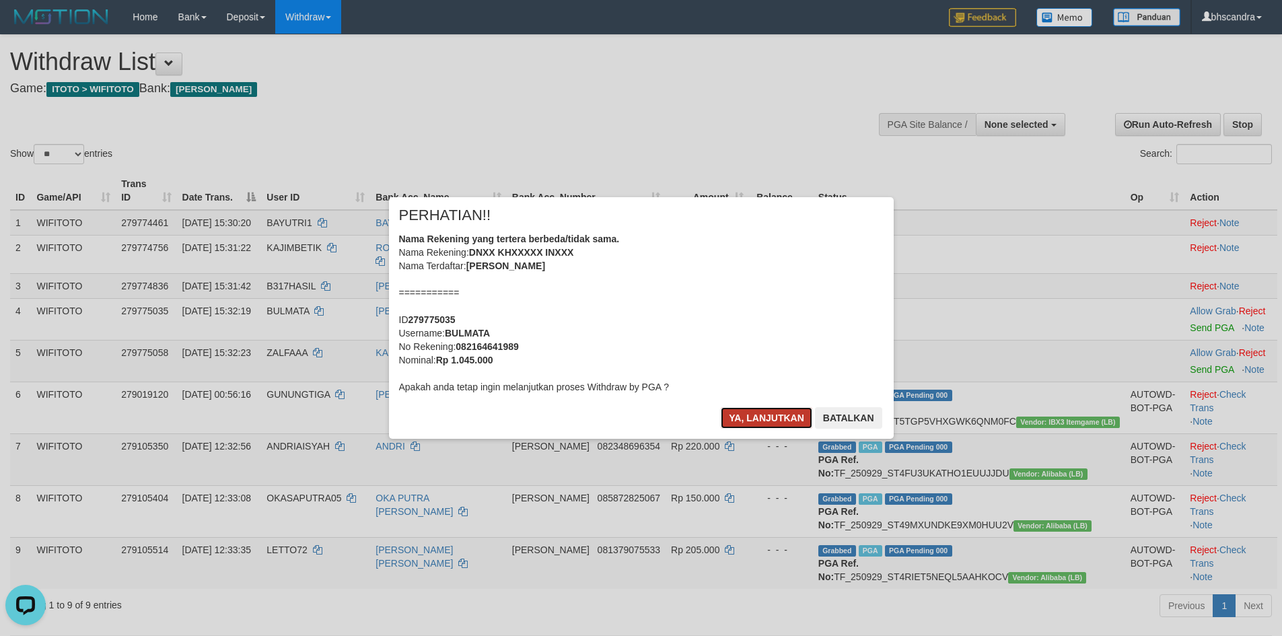
drag, startPoint x: 751, startPoint y: 421, endPoint x: 996, endPoint y: 372, distance: 249.9
click at [751, 422] on button "Ya, lanjutkan" at bounding box center [767, 418] width 92 height 22
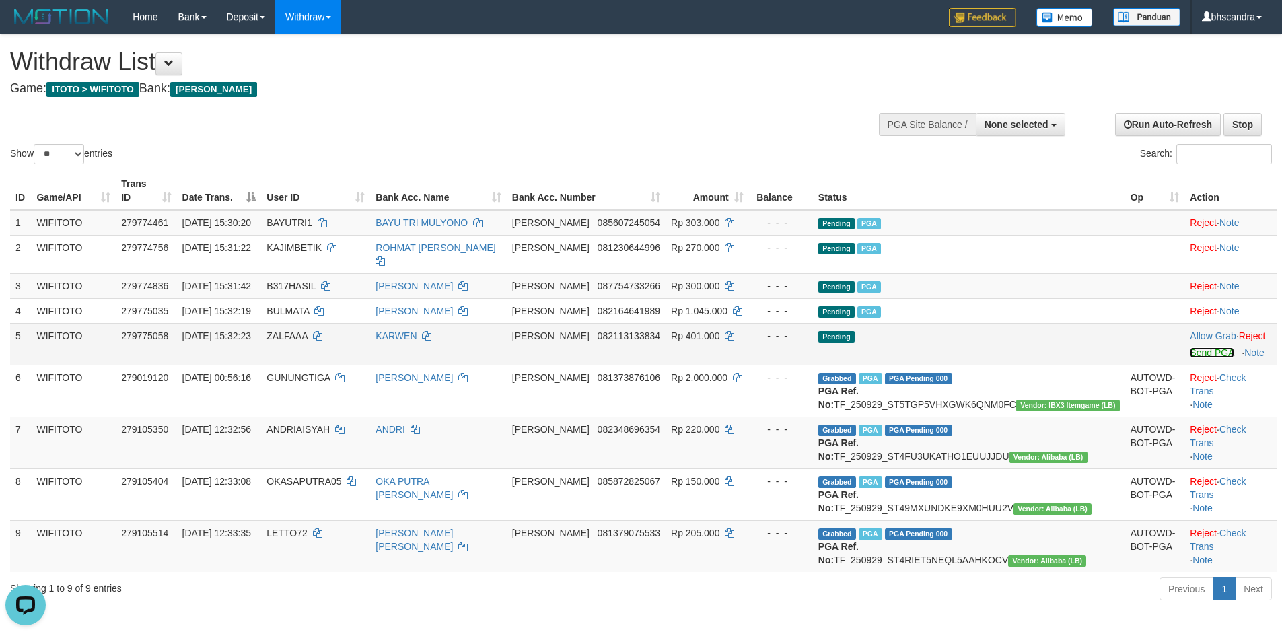
click at [1190, 347] on link "Send PGA" at bounding box center [1212, 352] width 44 height 11
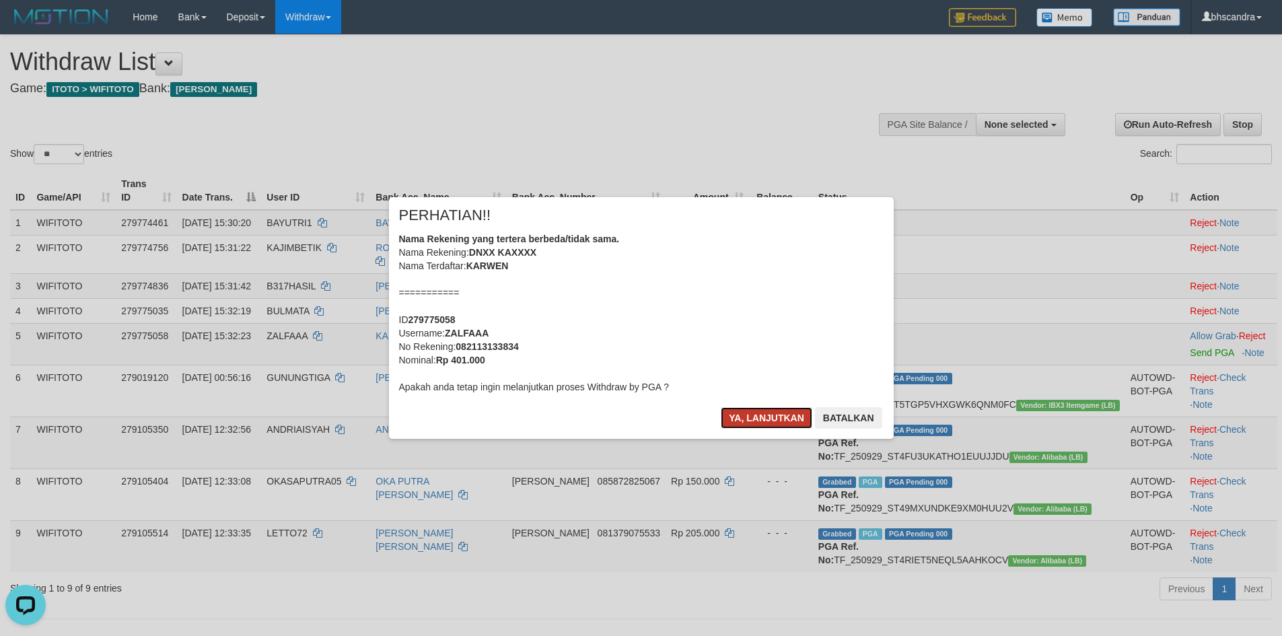
click at [771, 425] on button "Ya, lanjutkan" at bounding box center [767, 418] width 92 height 22
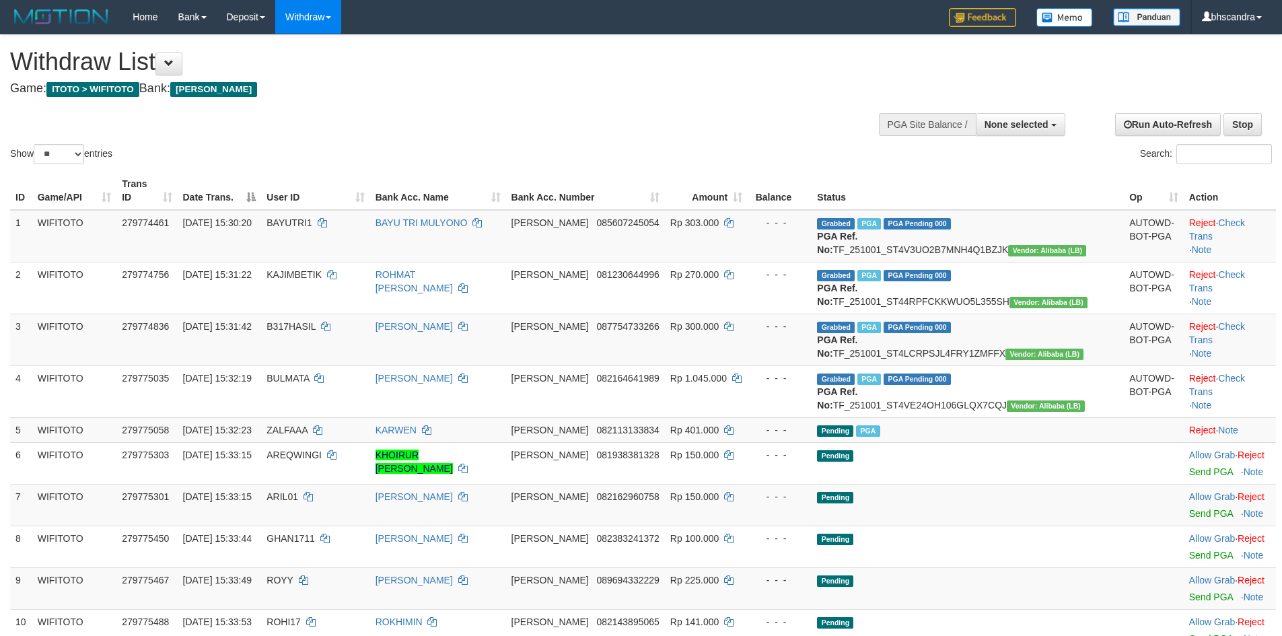
select select
select select "**"
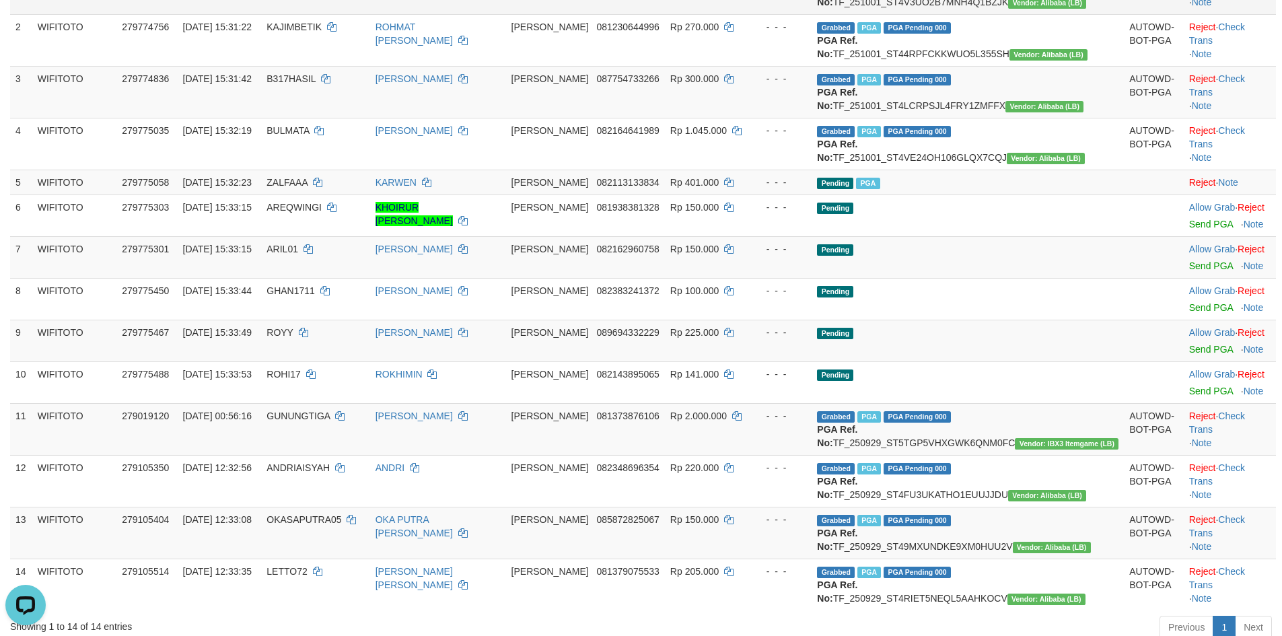
scroll to position [269, 0]
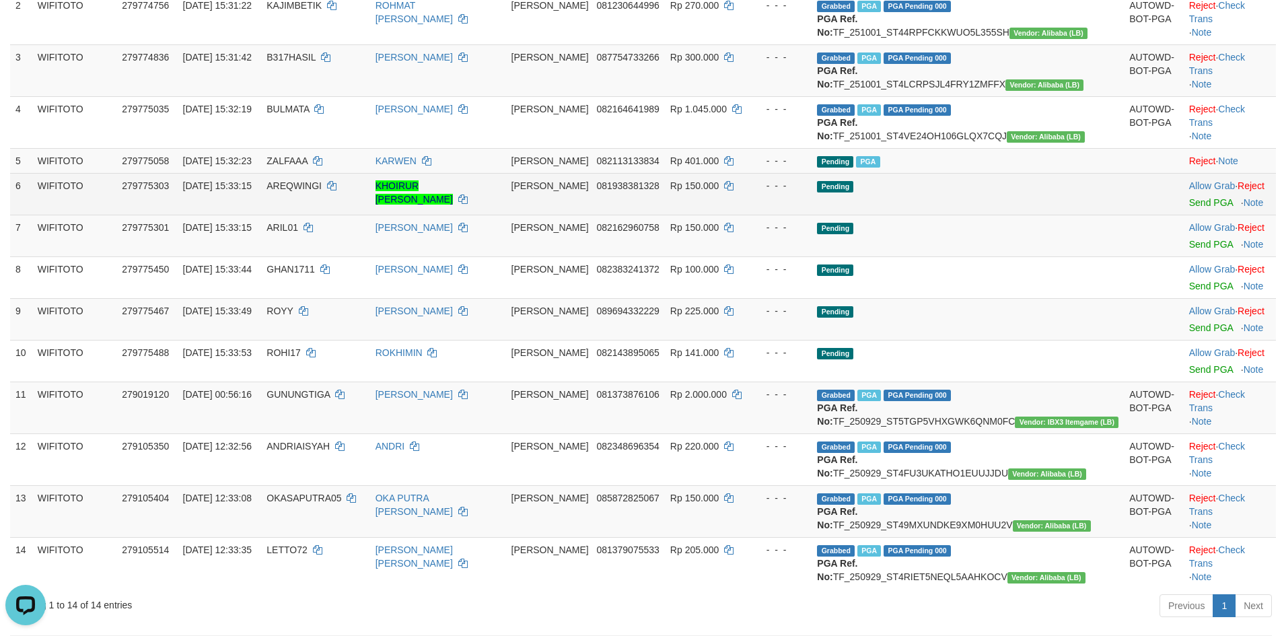
click at [322, 191] on span "AREQWINGI" at bounding box center [294, 185] width 55 height 11
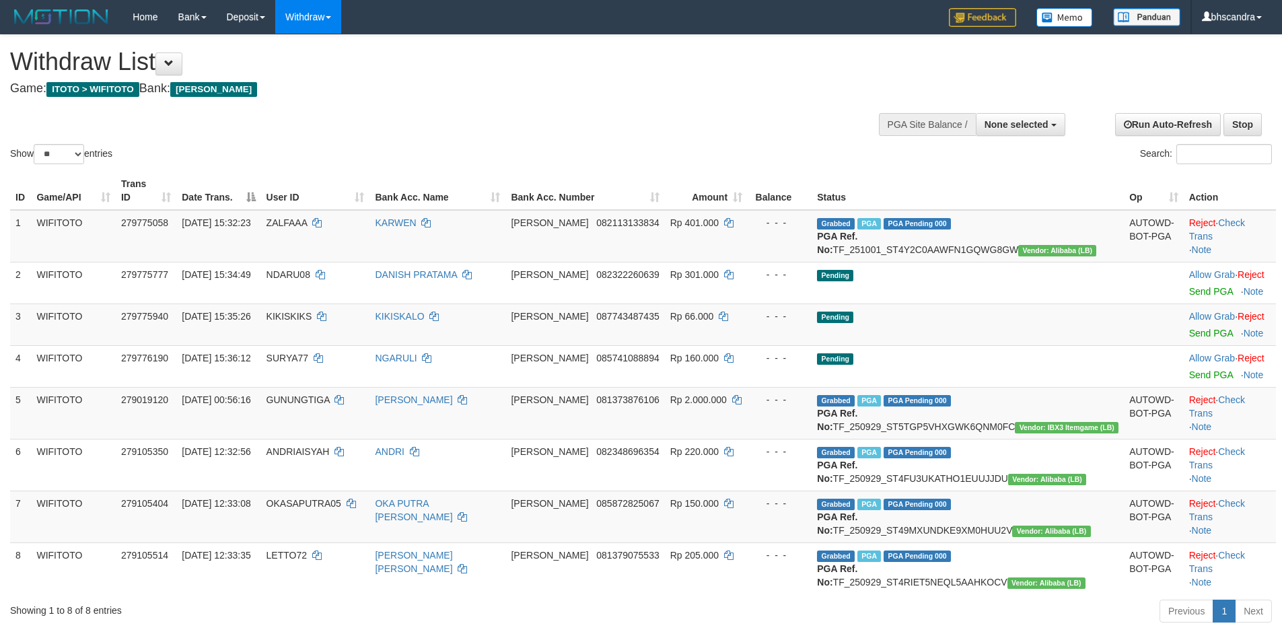
select select
select select "**"
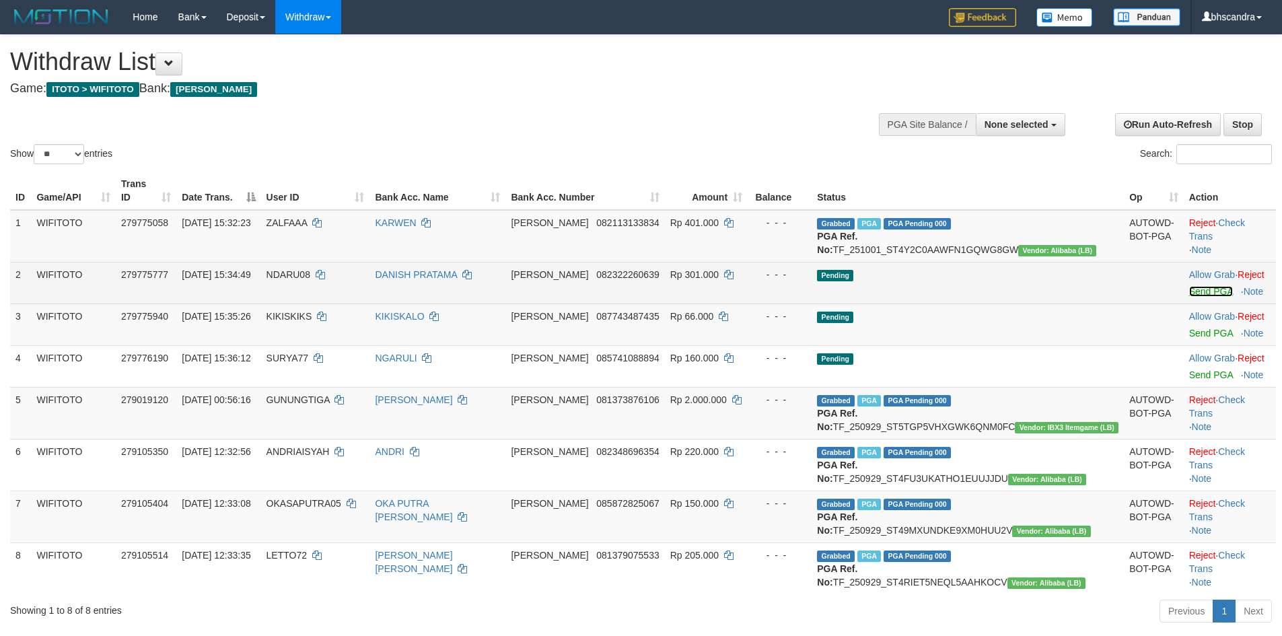
click at [1190, 294] on link "Send PGA" at bounding box center [1212, 291] width 44 height 11
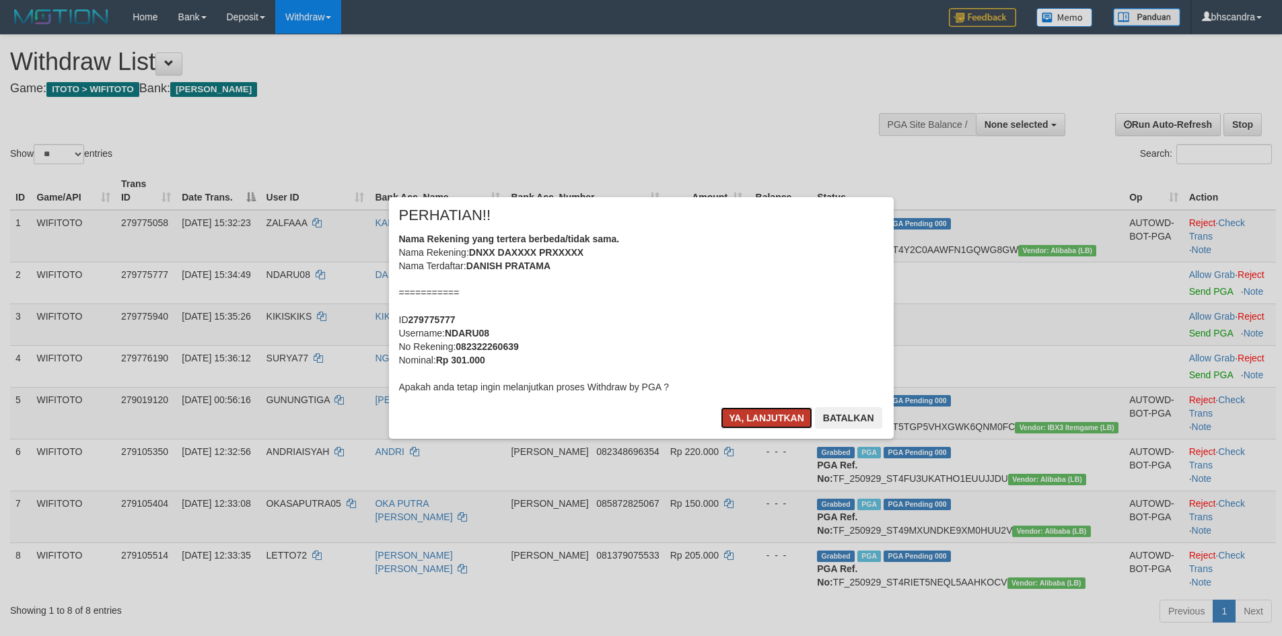
click at [747, 407] on button "Ya, lanjutkan" at bounding box center [767, 418] width 92 height 22
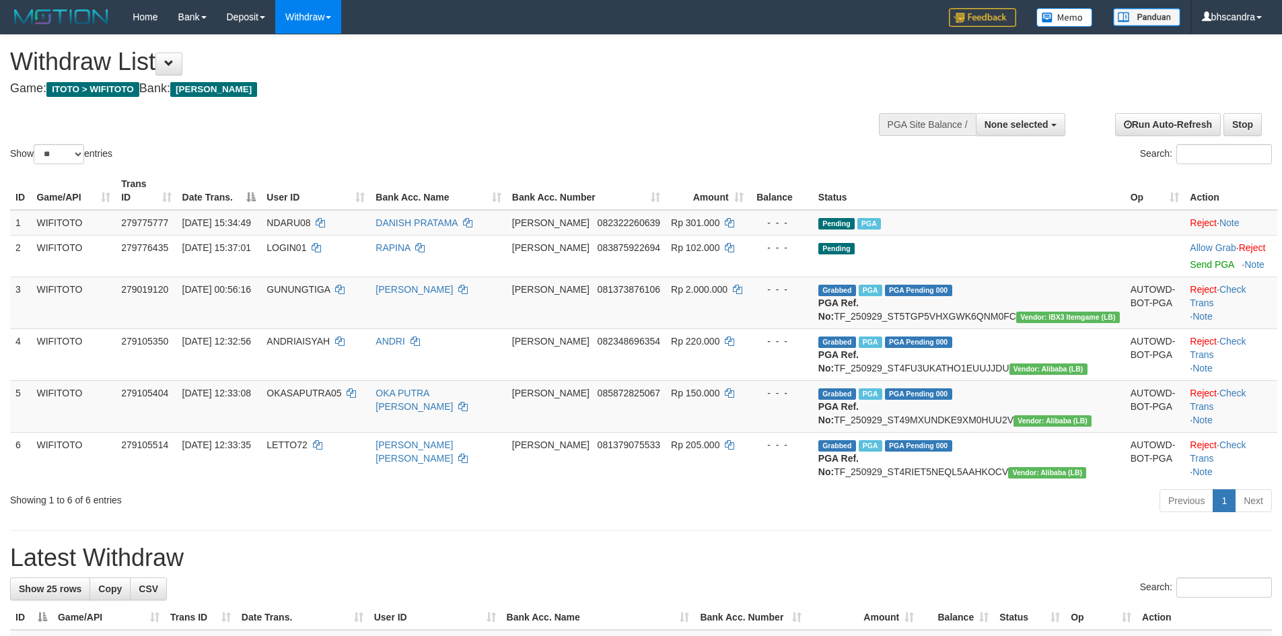
select select
select select "**"
click at [410, 126] on div "Show ** ** ** *** entries Search:" at bounding box center [641, 101] width 1282 height 132
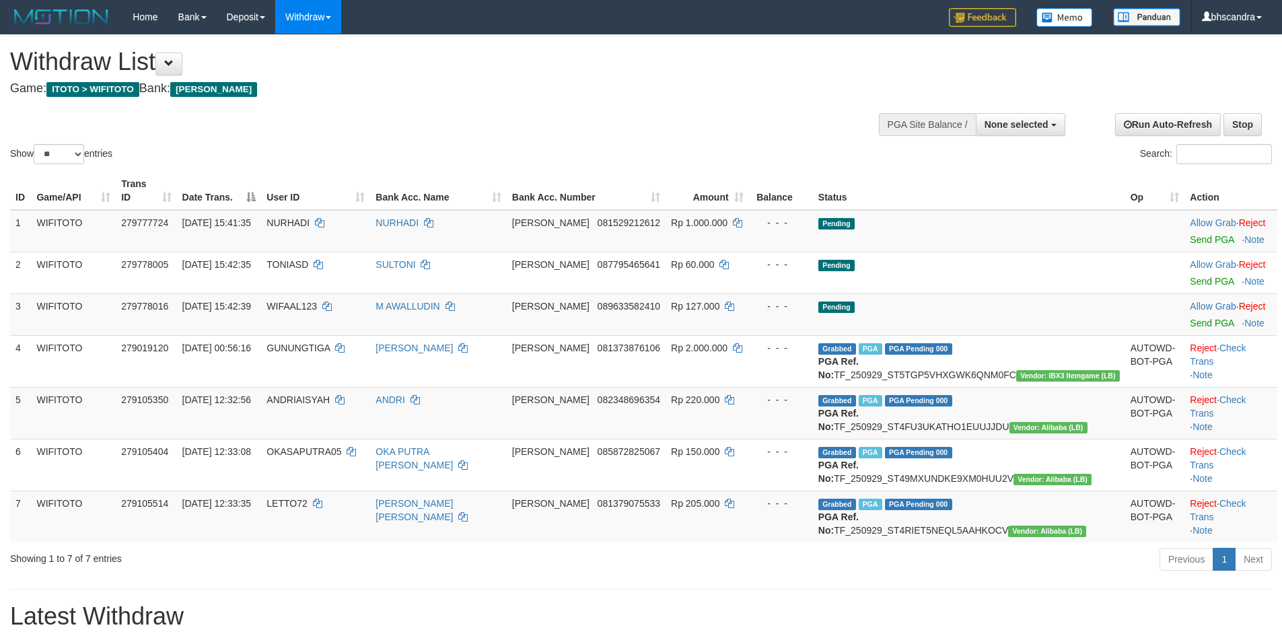
select select
select select "**"
click at [1193, 234] on link "Send PGA" at bounding box center [1212, 239] width 44 height 11
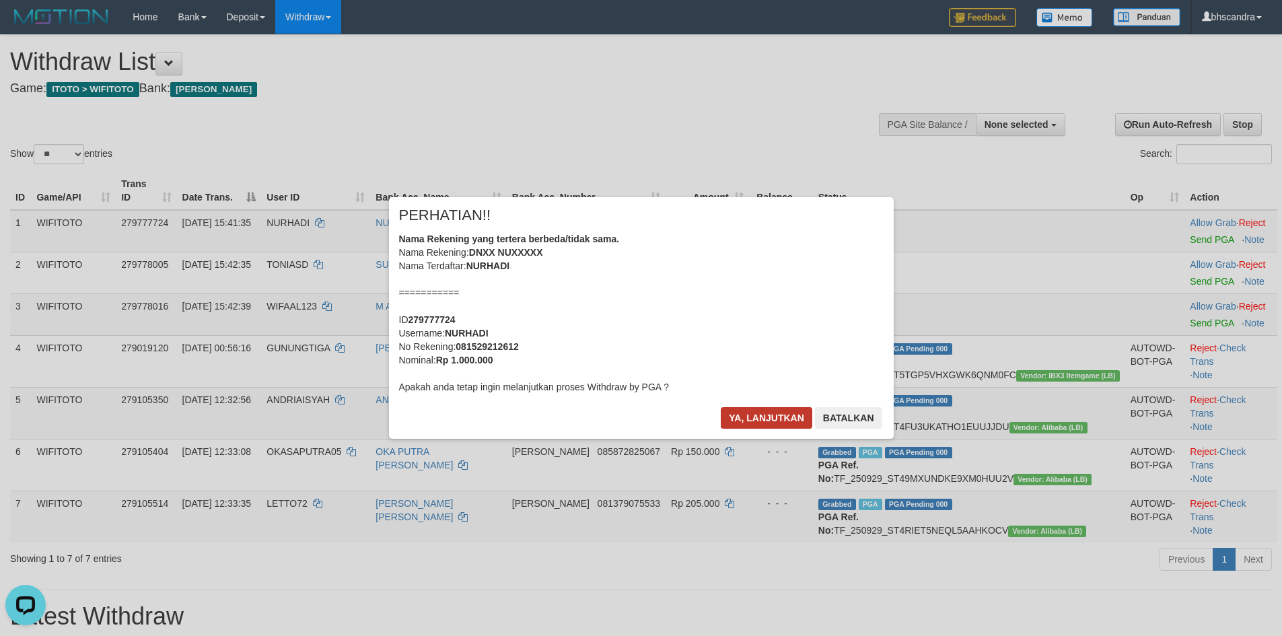
drag, startPoint x: 720, startPoint y: 407, endPoint x: 731, endPoint y: 414, distance: 13.6
click at [724, 409] on div "Ya, lanjutkan Batalkan" at bounding box center [802, 423] width 164 height 32
click at [732, 417] on button "Ya, lanjutkan" at bounding box center [767, 418] width 92 height 22
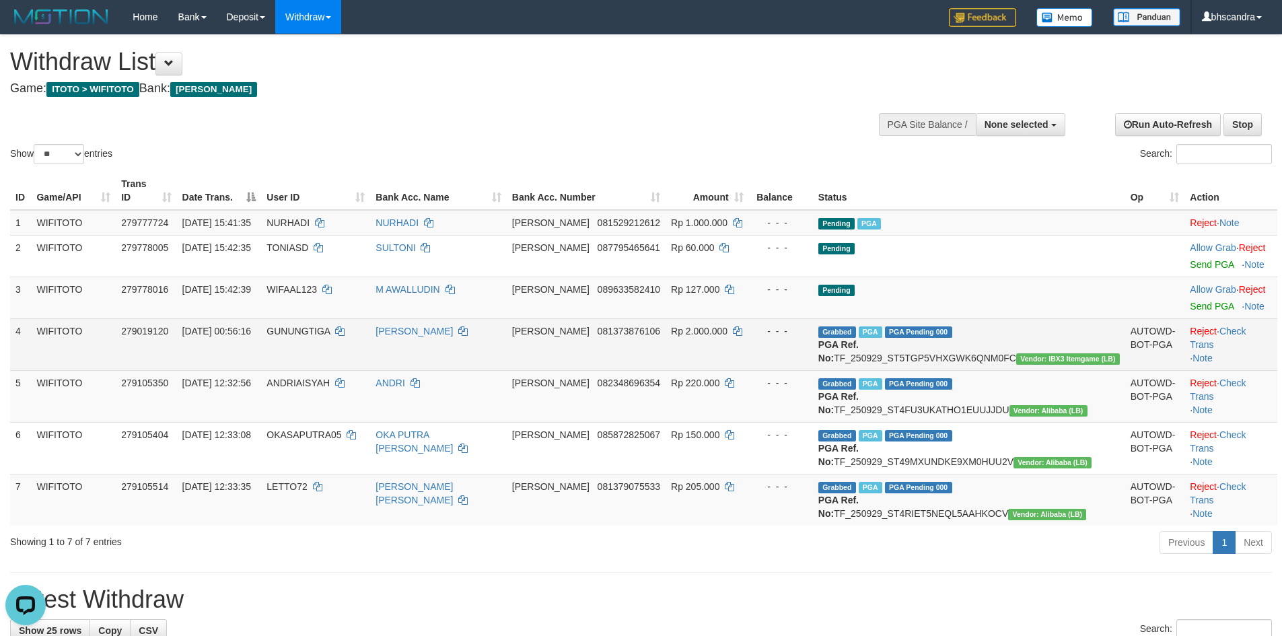
click at [370, 352] on td "GUNUNGTIGA" at bounding box center [315, 344] width 109 height 52
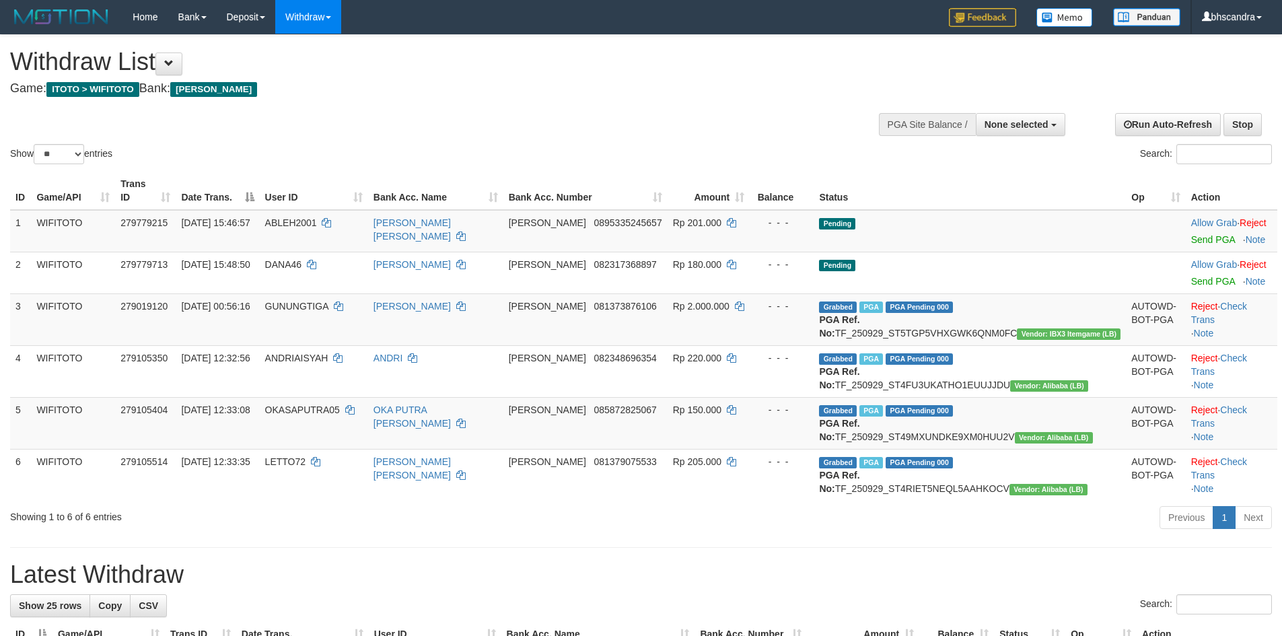
select select
select select "**"
select select
select select "**"
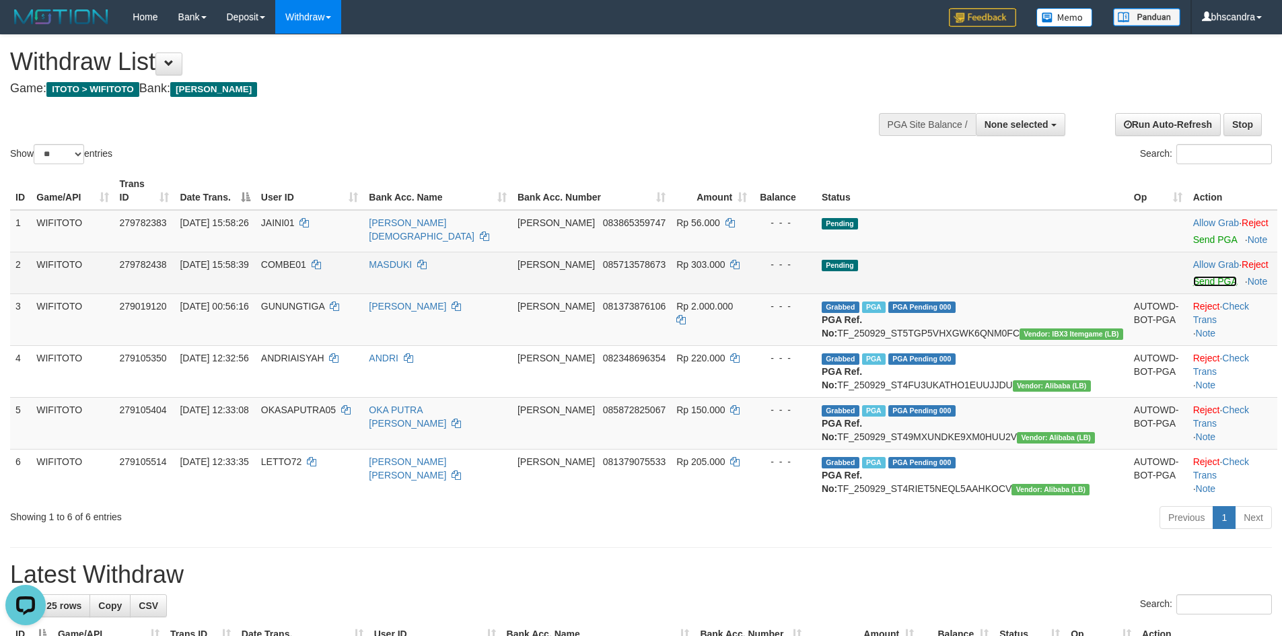
click at [1194, 276] on link "Send PGA" at bounding box center [1216, 281] width 44 height 11
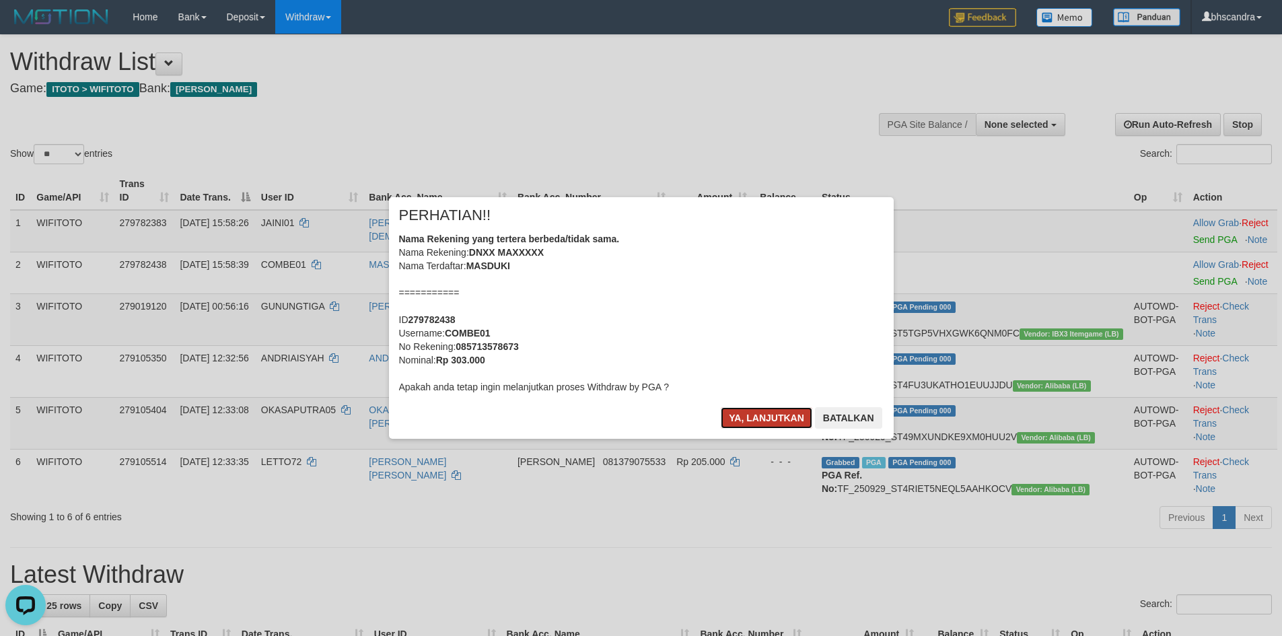
click at [746, 412] on button "Ya, lanjutkan" at bounding box center [767, 418] width 92 height 22
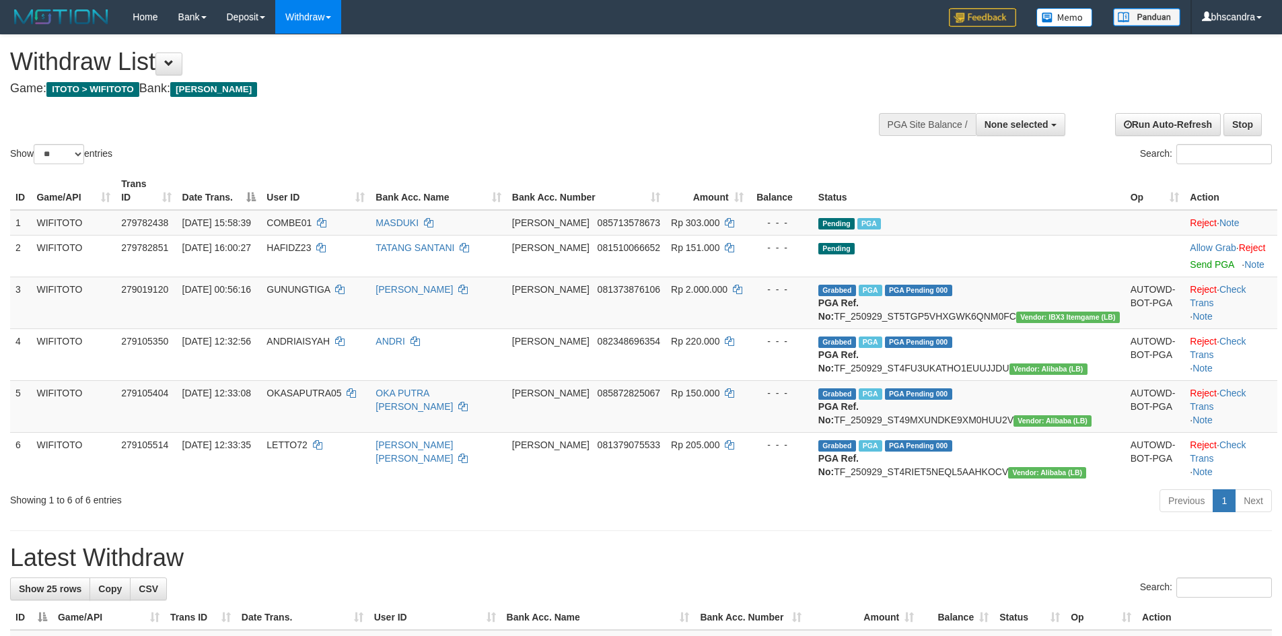
select select
select select "**"
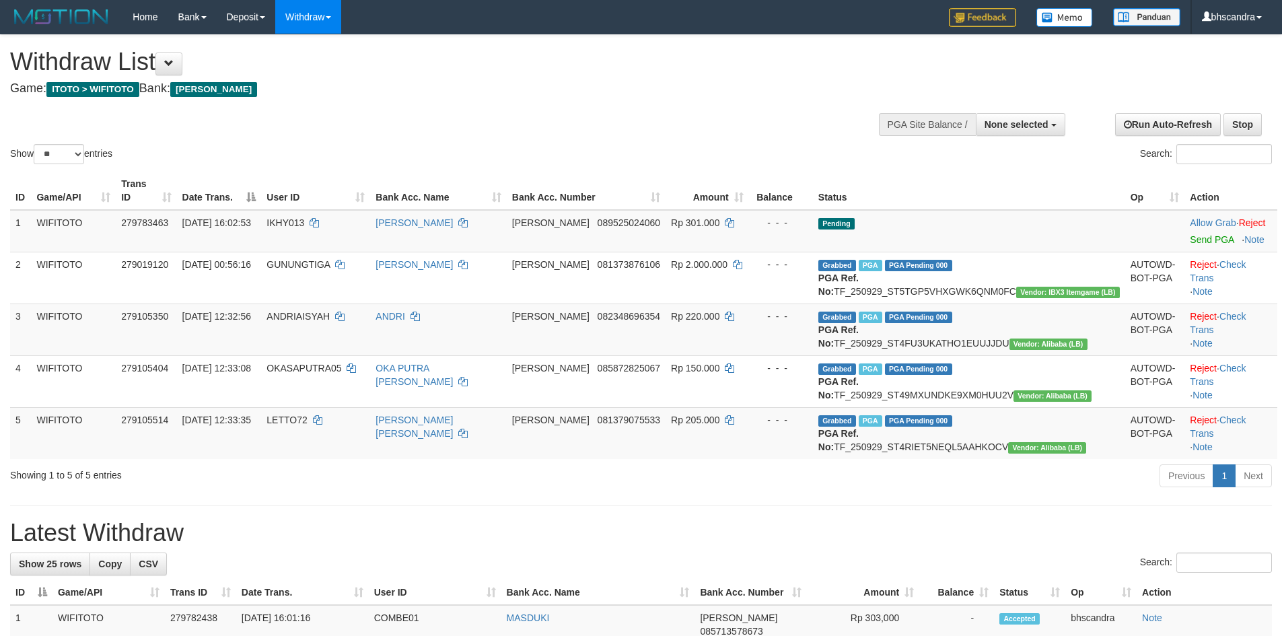
select select
select select "**"
click at [1190, 234] on link "Send PGA" at bounding box center [1212, 239] width 44 height 11
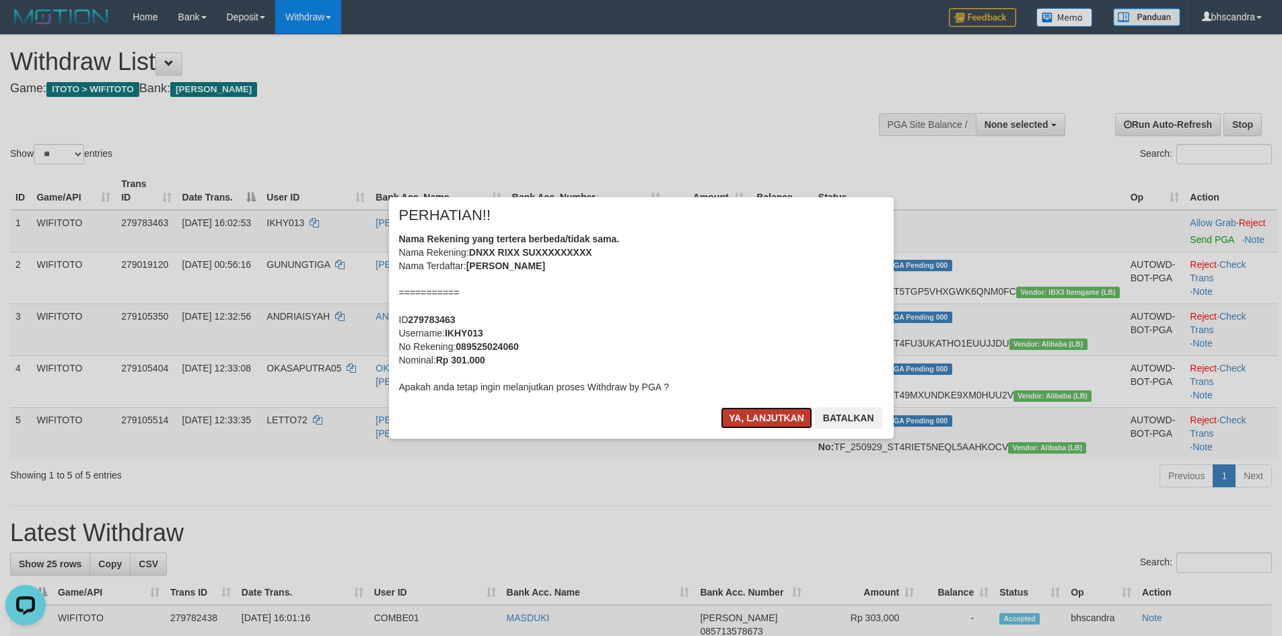
click at [780, 414] on button "Ya, lanjutkan" at bounding box center [767, 418] width 92 height 22
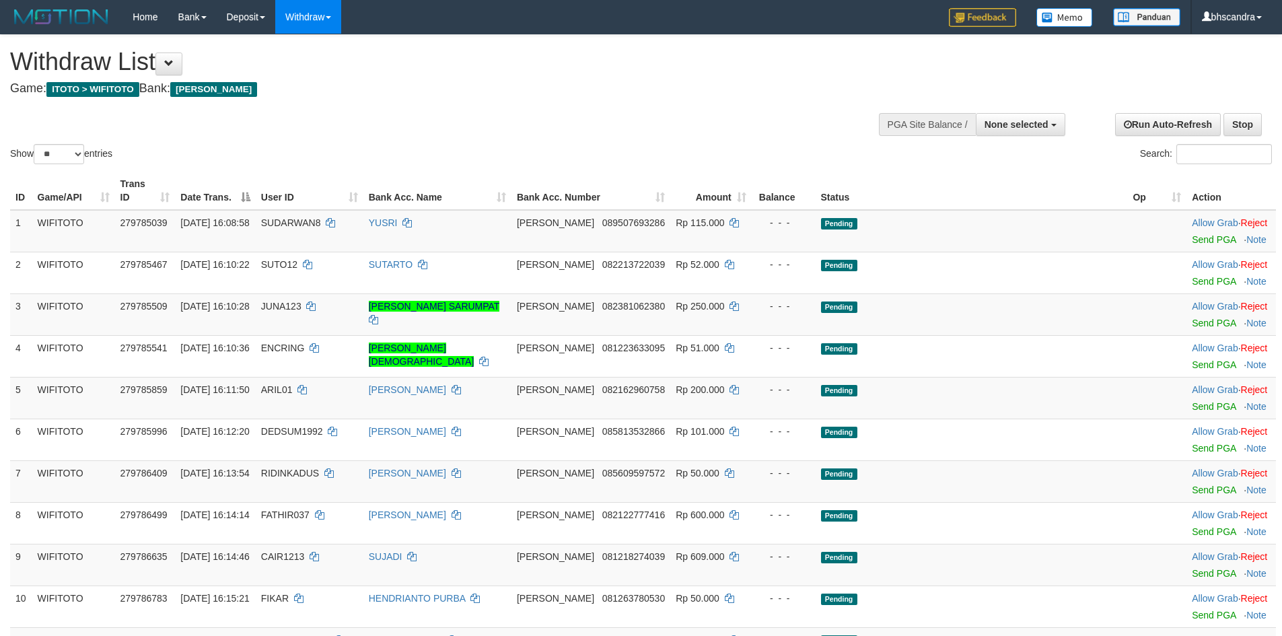
select select
select select "**"
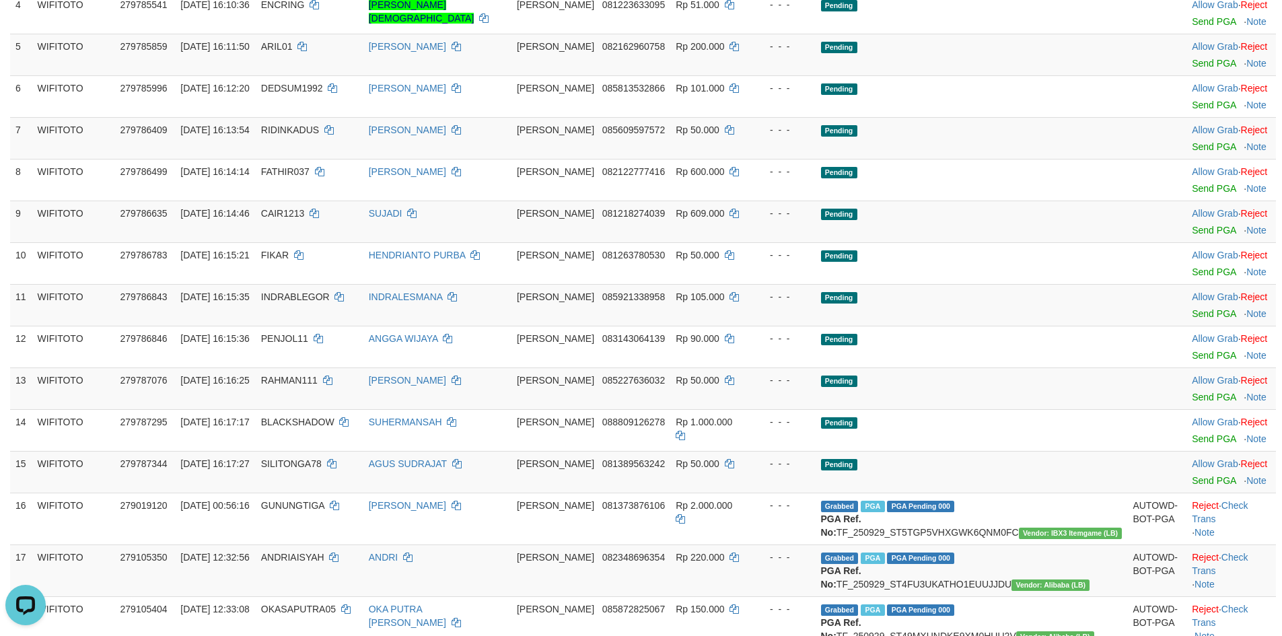
scroll to position [337, 0]
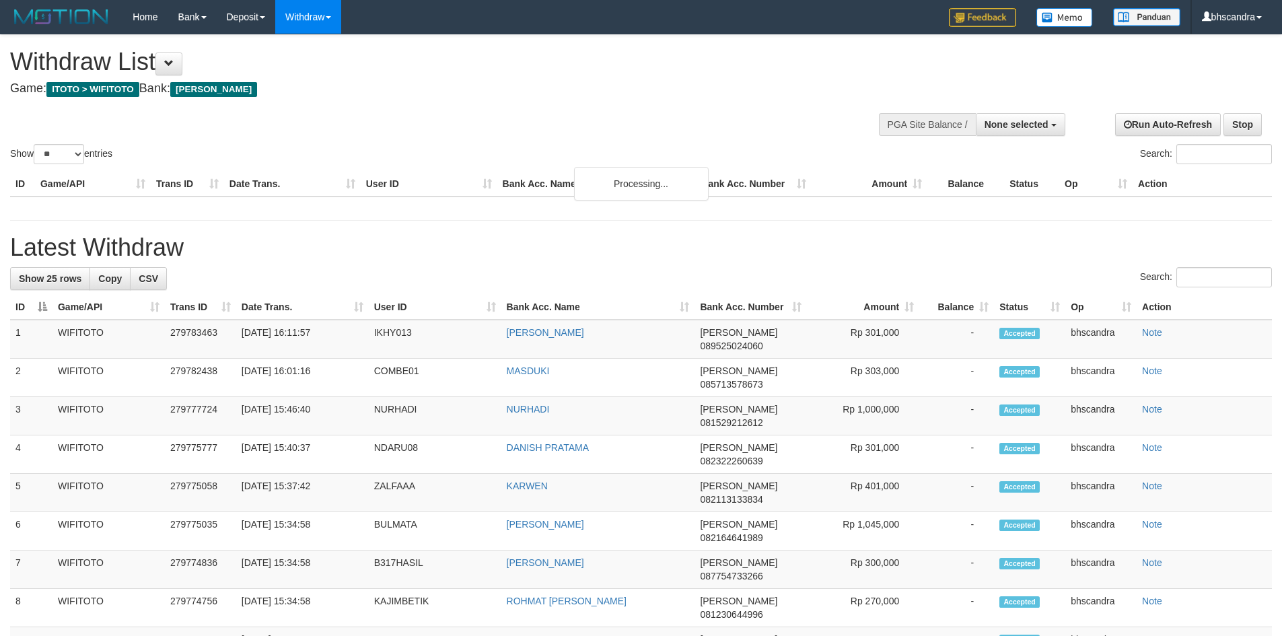
select select
select select "**"
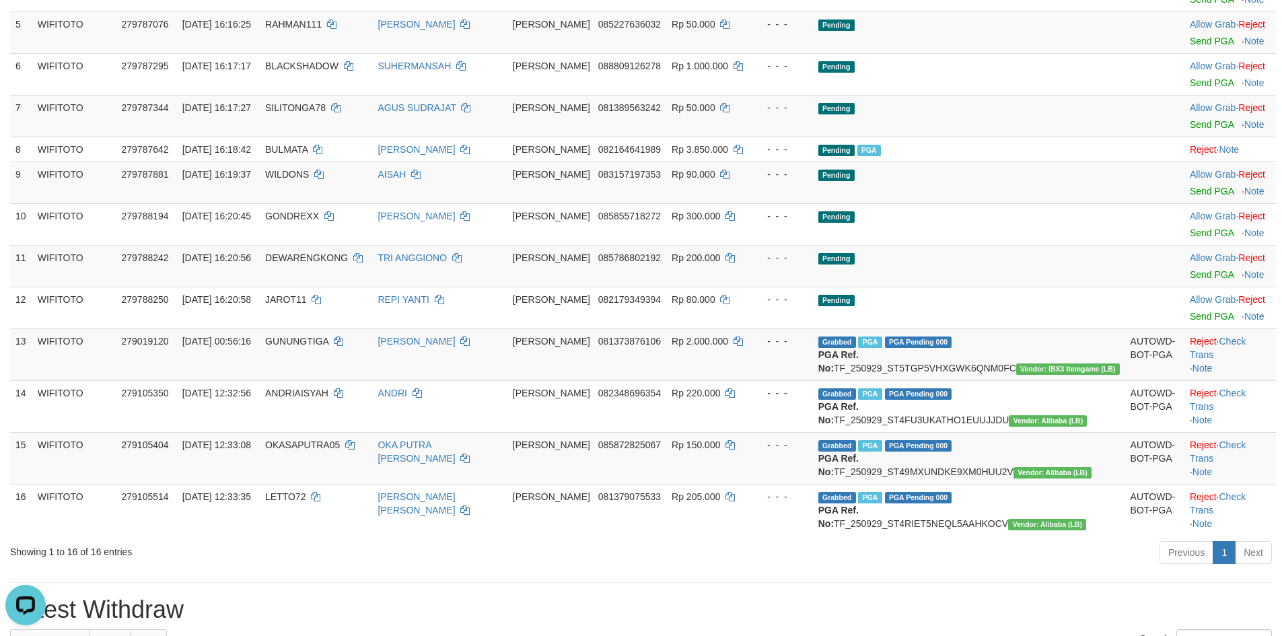
scroll to position [135, 0]
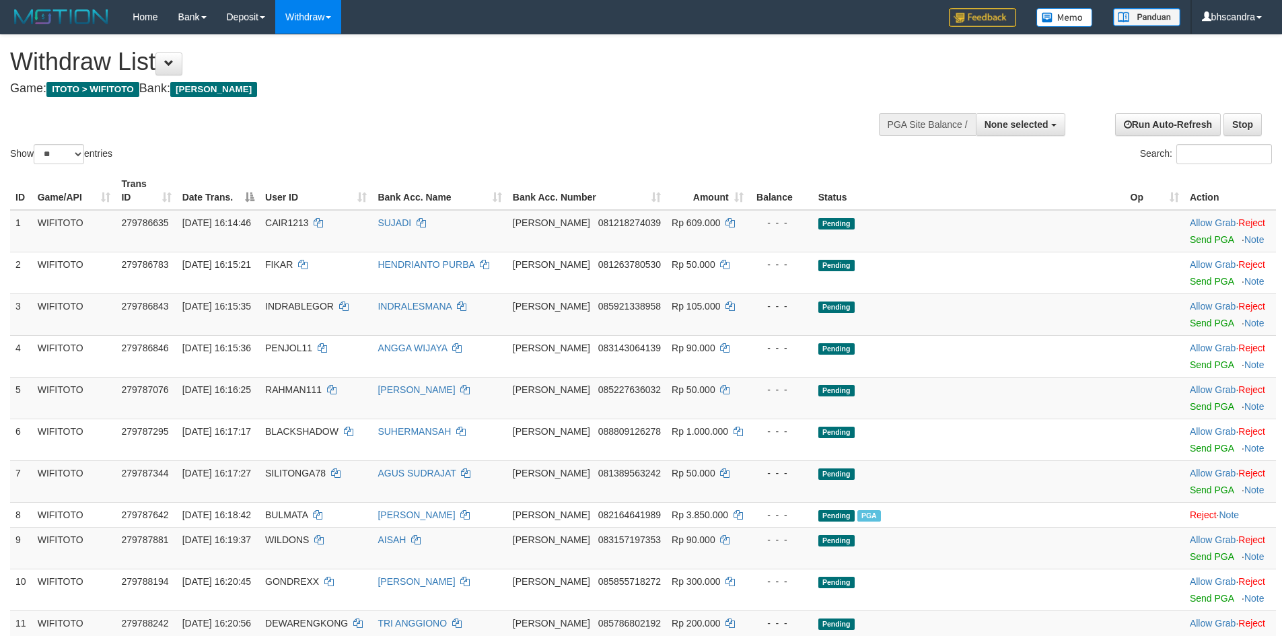
select select
select select "**"
click at [994, 132] on button "None selected" at bounding box center [1021, 124] width 90 height 23
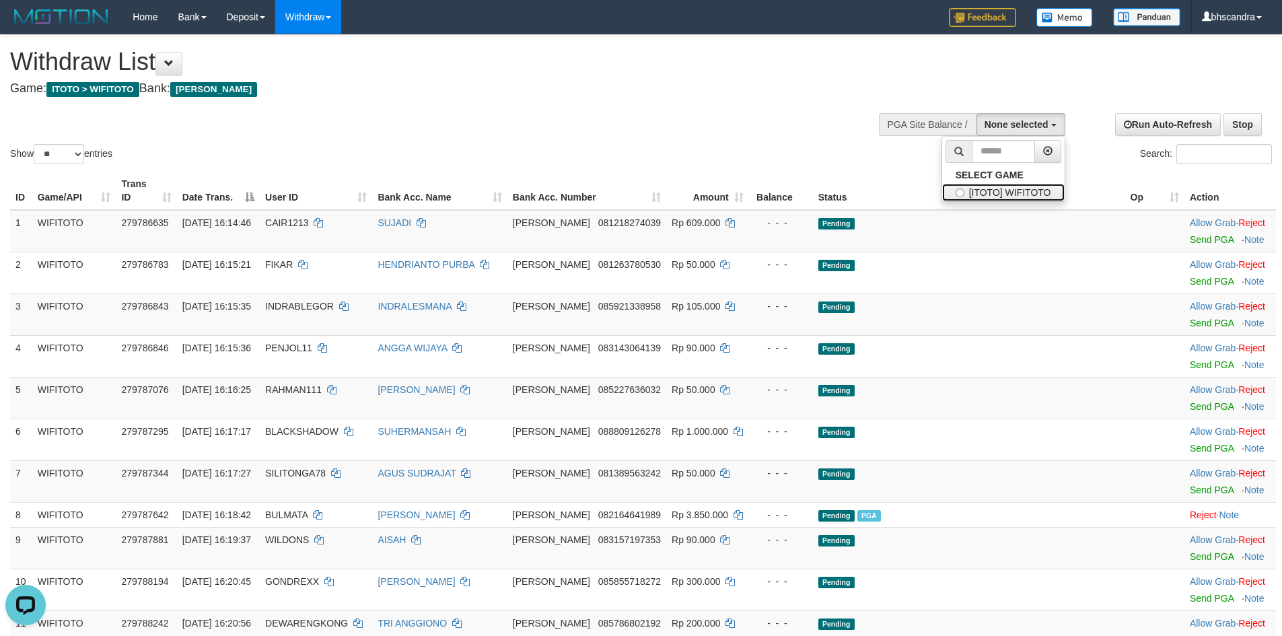
click at [977, 193] on label "[ITOTO] WIFITOTO" at bounding box center [1003, 193] width 123 height 18
select select "****"
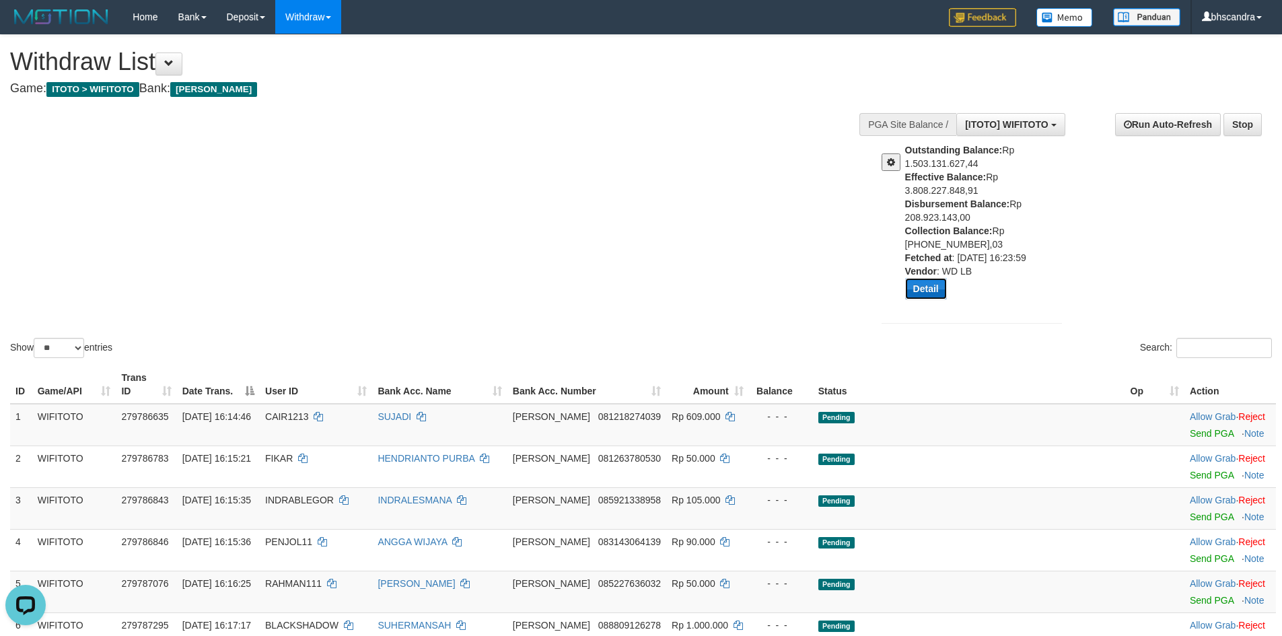
click at [913, 283] on button "Detail" at bounding box center [926, 289] width 42 height 22
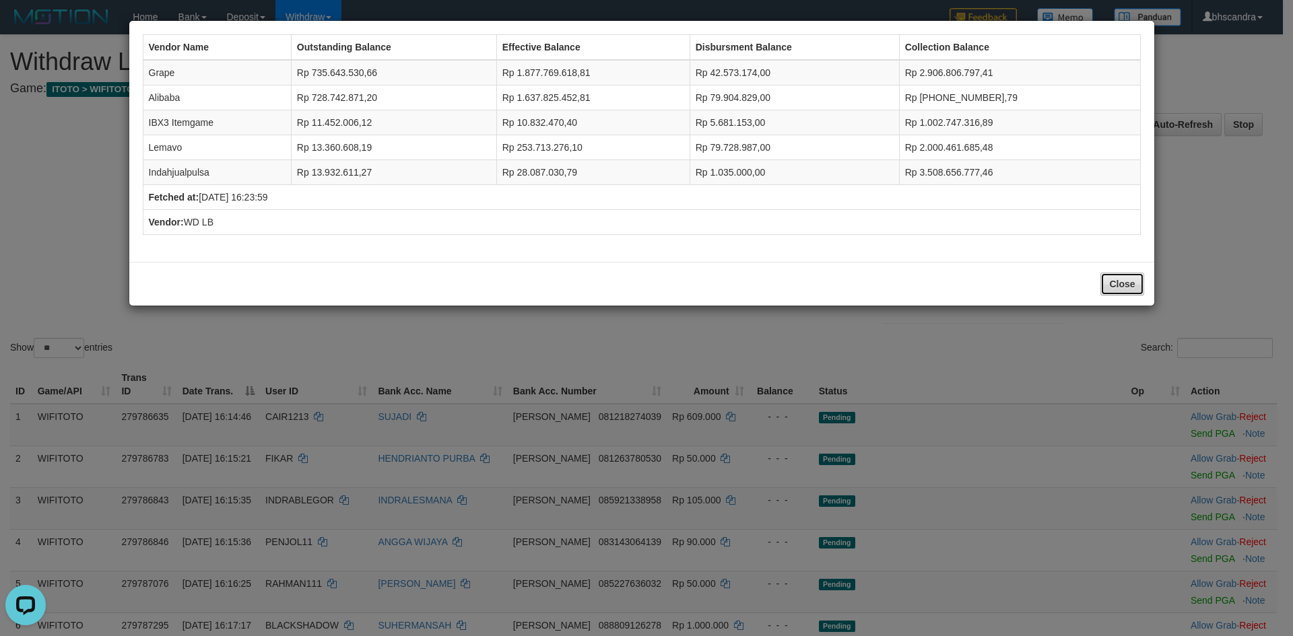
click at [1111, 282] on button "Close" at bounding box center [1121, 284] width 43 height 23
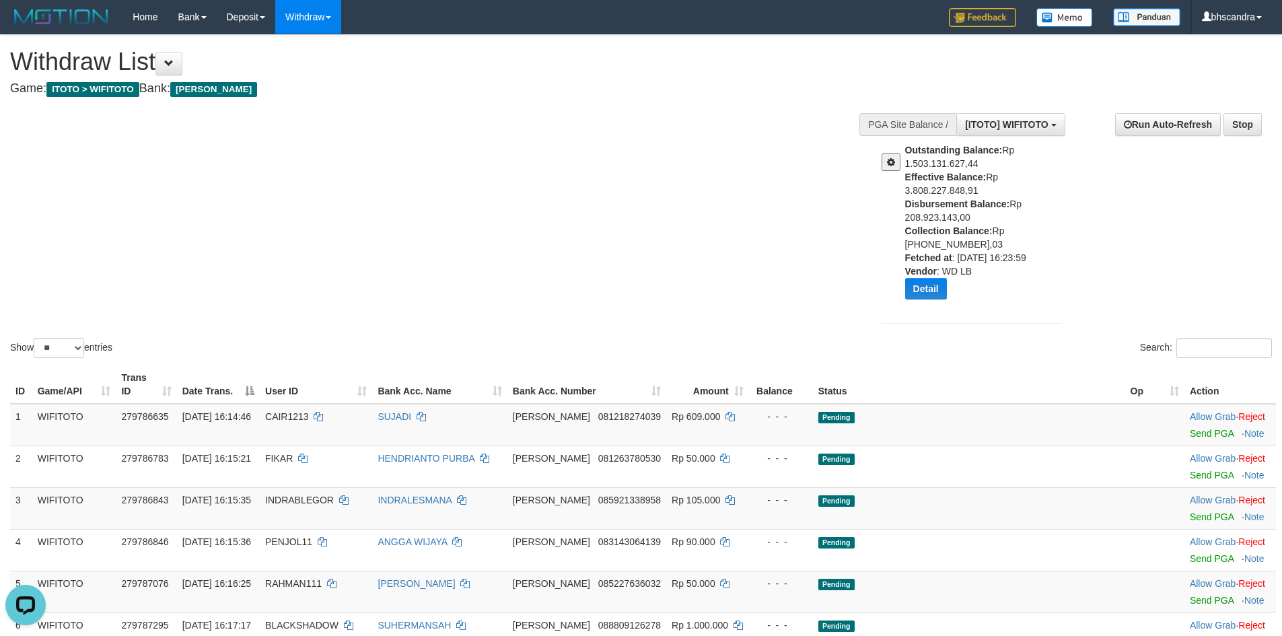
click at [893, 158] on span at bounding box center [891, 162] width 8 height 9
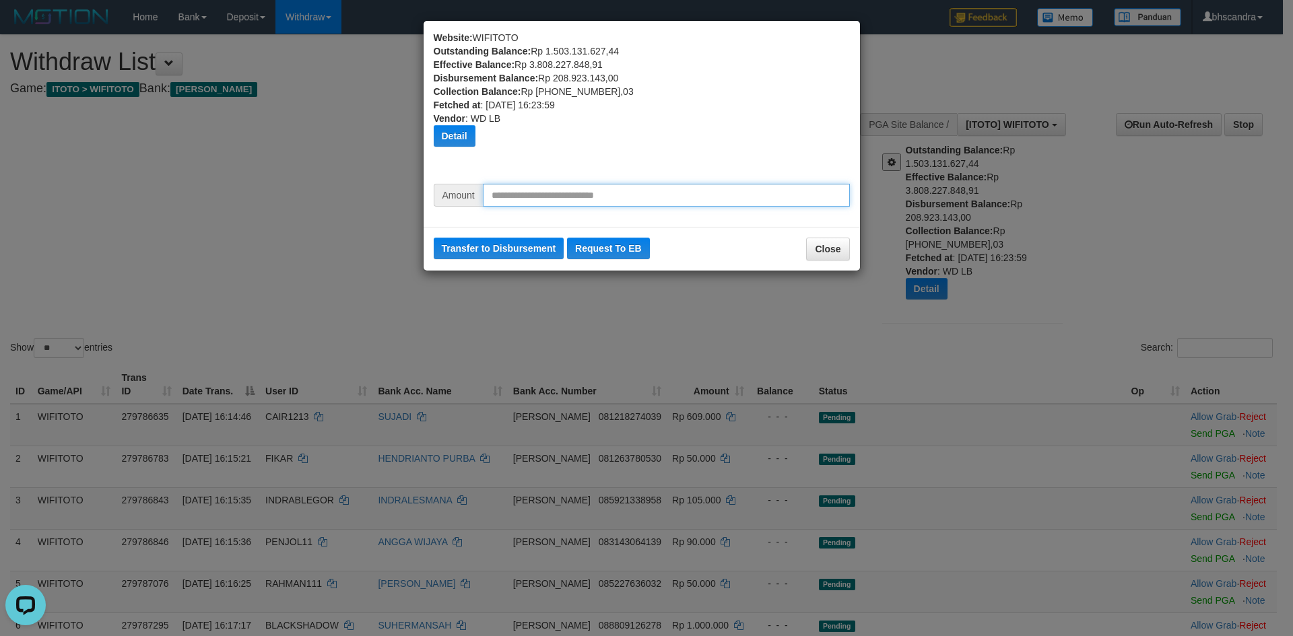
click at [566, 192] on input "text" at bounding box center [666, 195] width 367 height 23
click at [500, 197] on input "********" at bounding box center [666, 195] width 367 height 23
type input "********"
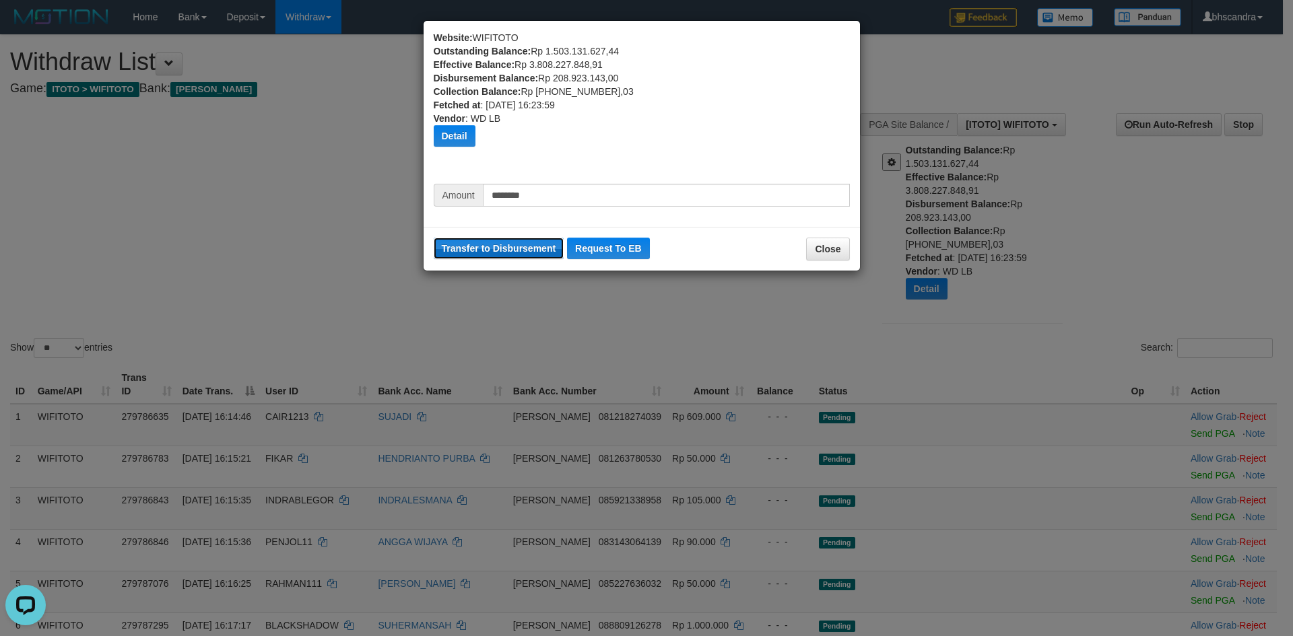
click at [516, 258] on button "Transfer to Disbursement" at bounding box center [499, 249] width 131 height 22
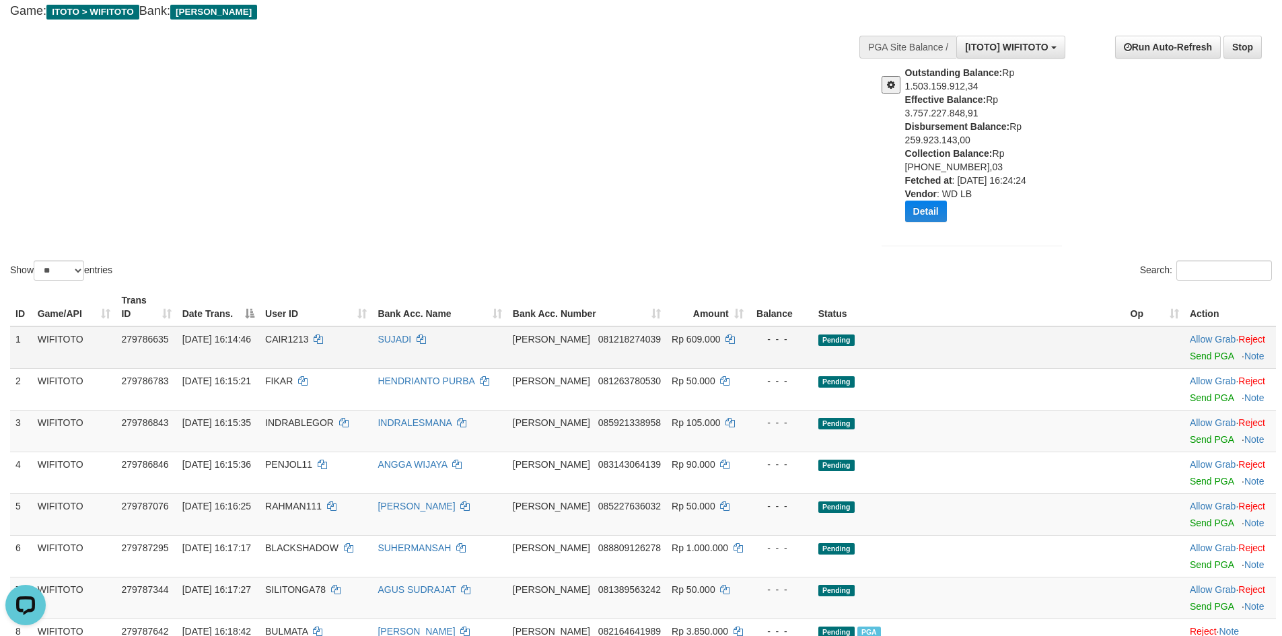
scroll to position [269, 0]
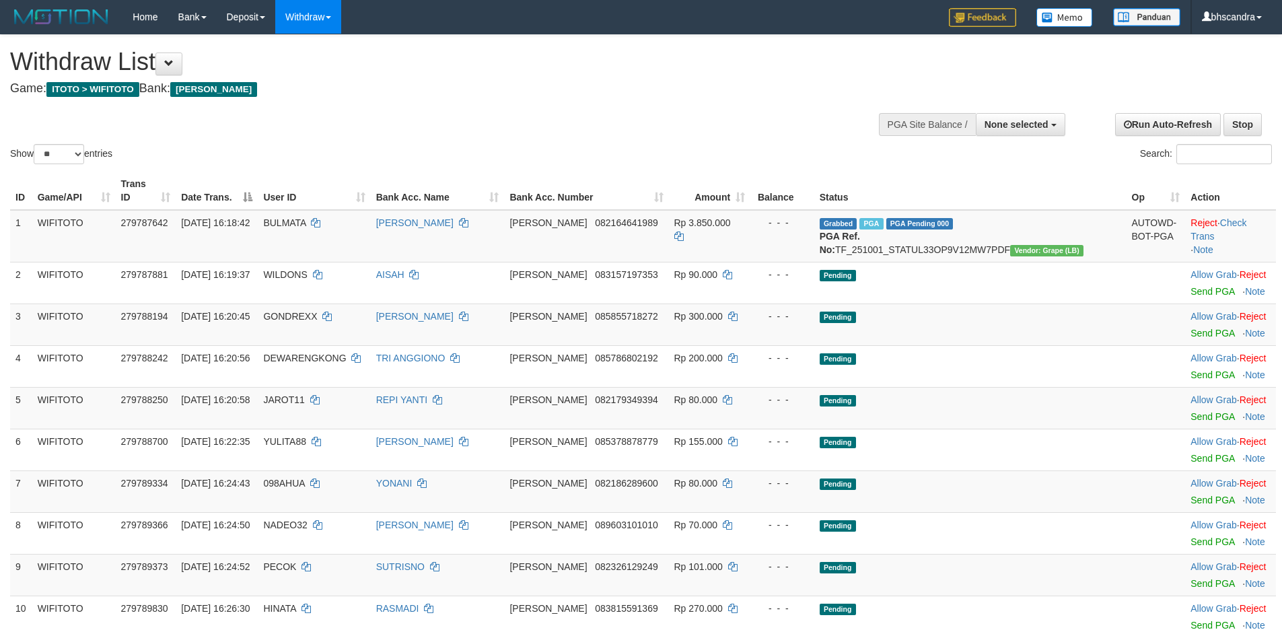
select select
select select "**"
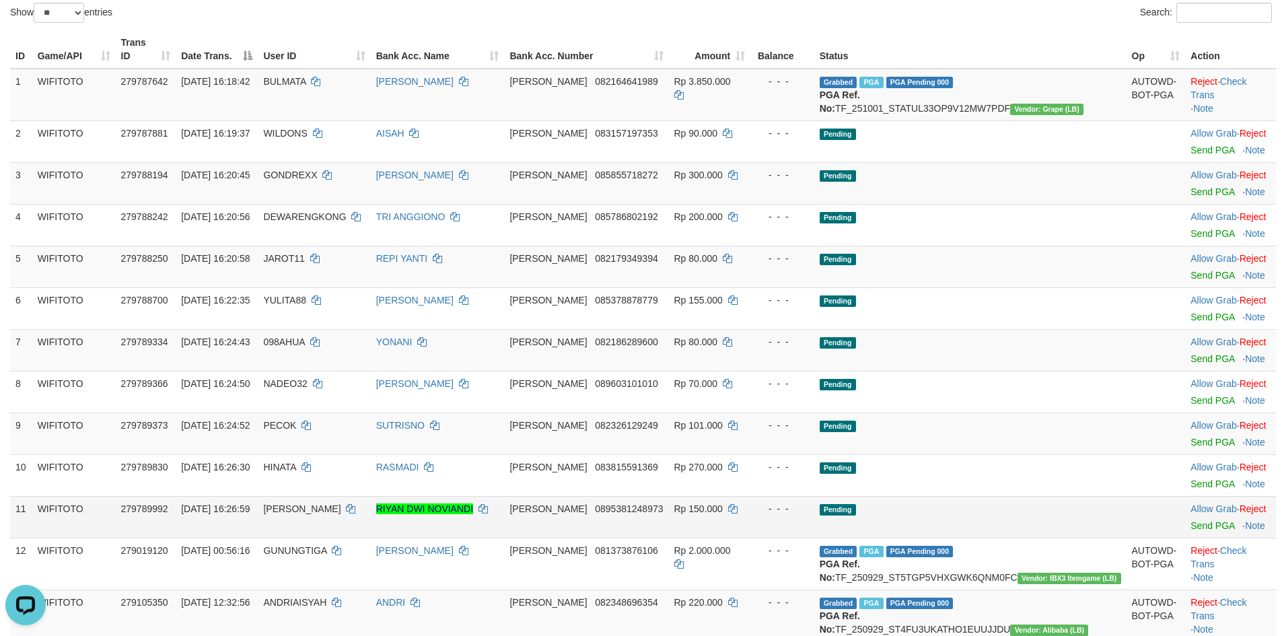
scroll to position [67, 0]
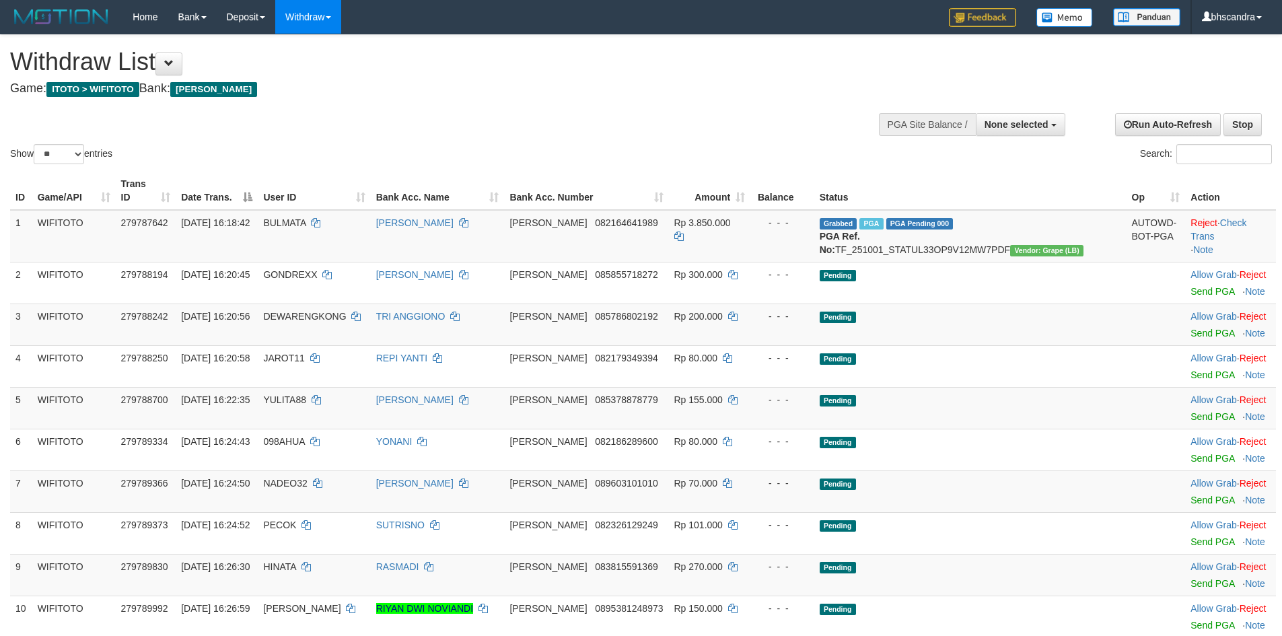
select select
select select "**"
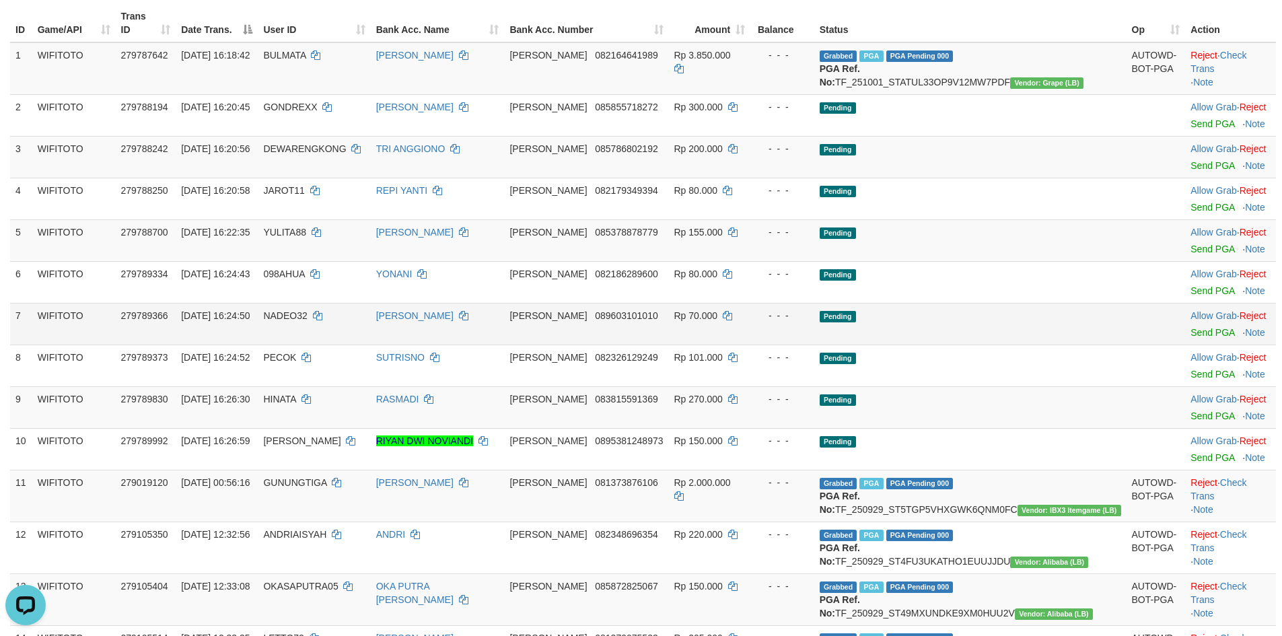
scroll to position [135, 0]
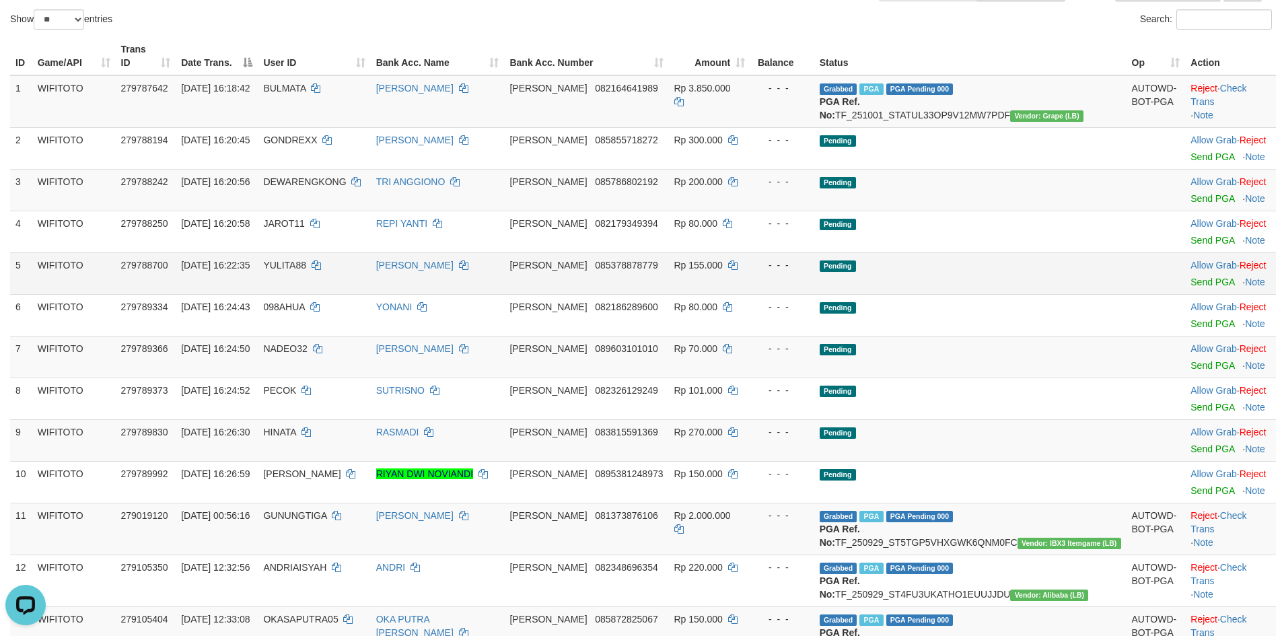
click at [462, 274] on td "[PERSON_NAME]" at bounding box center [438, 273] width 134 height 42
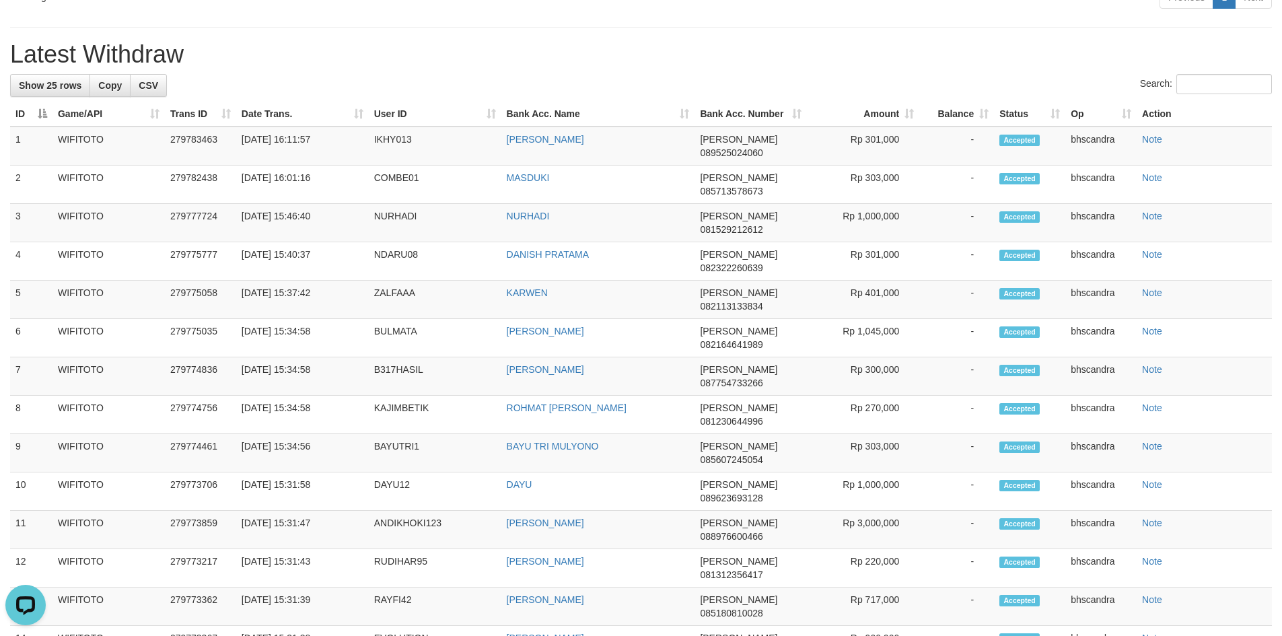
scroll to position [0, 0]
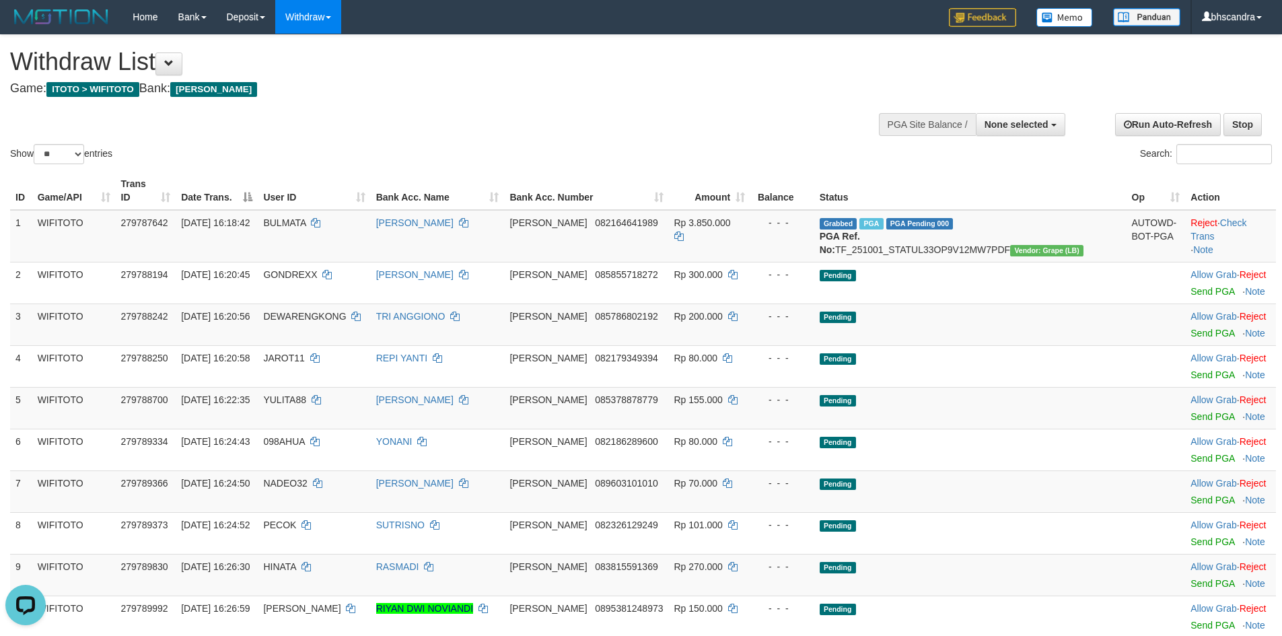
click at [574, 87] on h4 "Game: ITOTO > WIFITOTO Bank: [PERSON_NAME]" at bounding box center [425, 88] width 831 height 13
select select
select select "**"
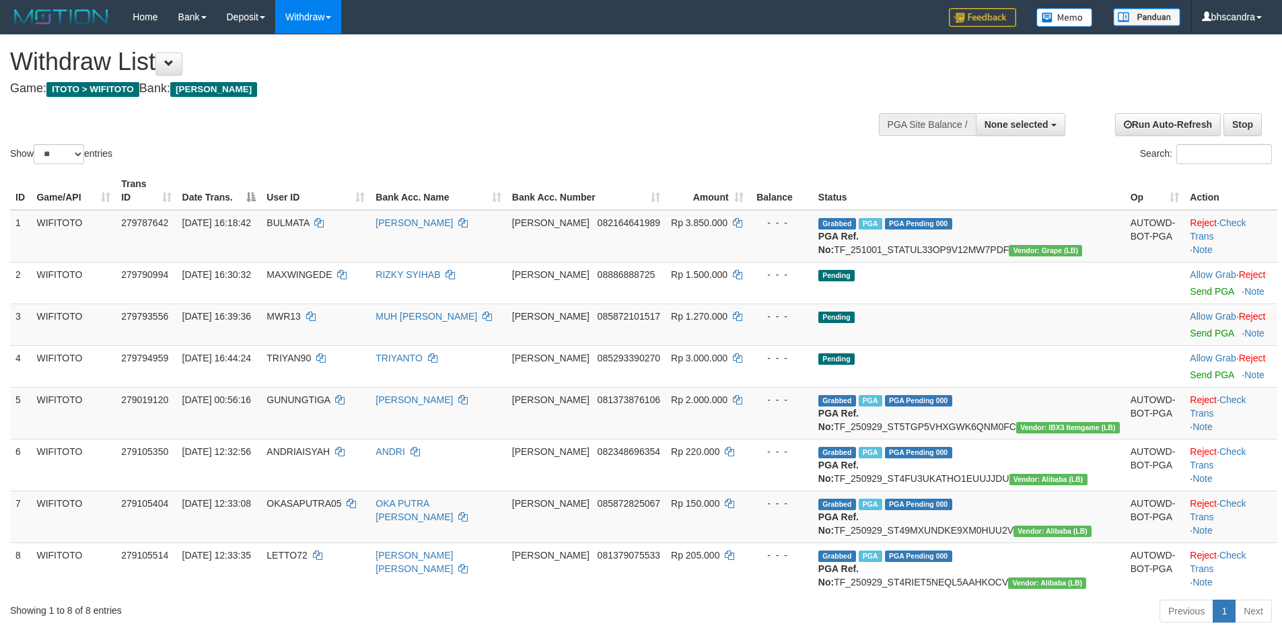
select select
select select "**"
click at [1234, 217] on link "Check Trans" at bounding box center [1218, 229] width 56 height 24
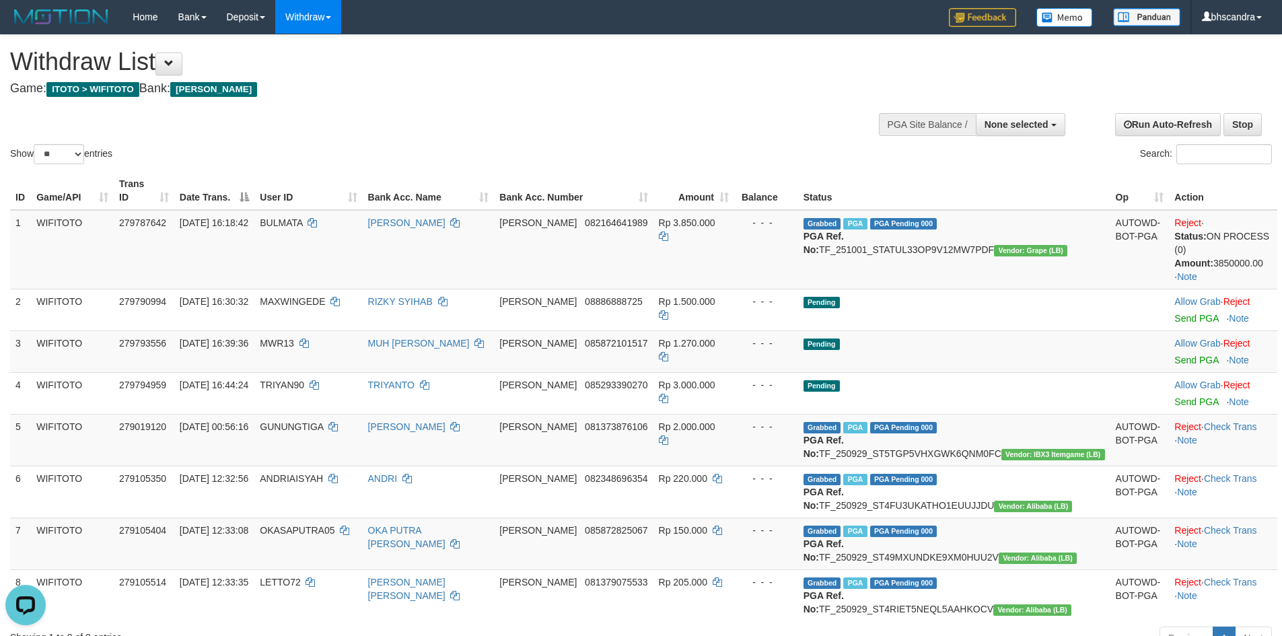
click at [790, 78] on div "Withdraw List Game: ITOTO > WIFITOTO Bank: [PERSON_NAME]" at bounding box center [425, 71] width 831 height 46
